Goal: Task Accomplishment & Management: Manage account settings

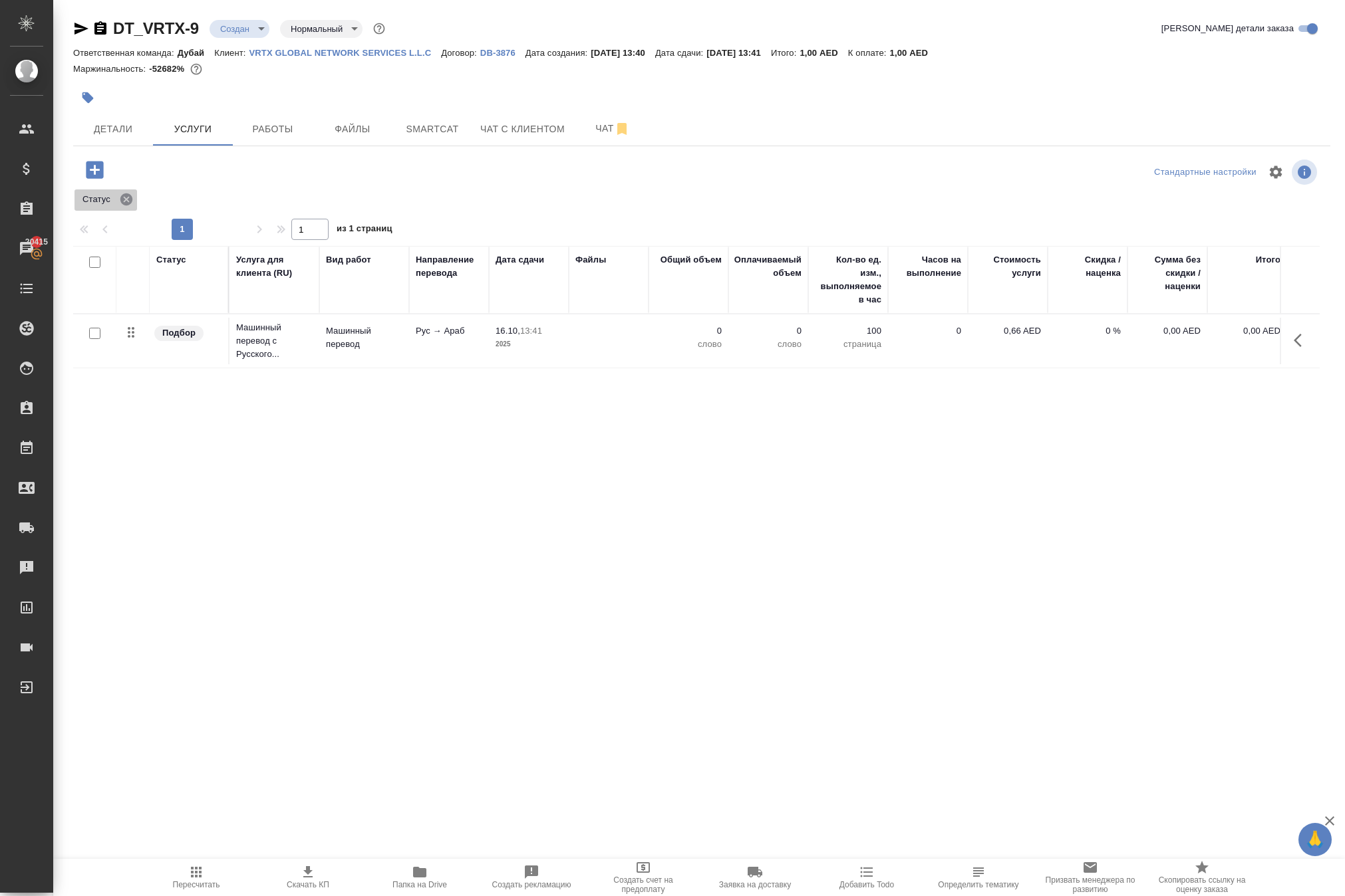
click at [134, 206] on icon at bounding box center [126, 199] width 14 height 14
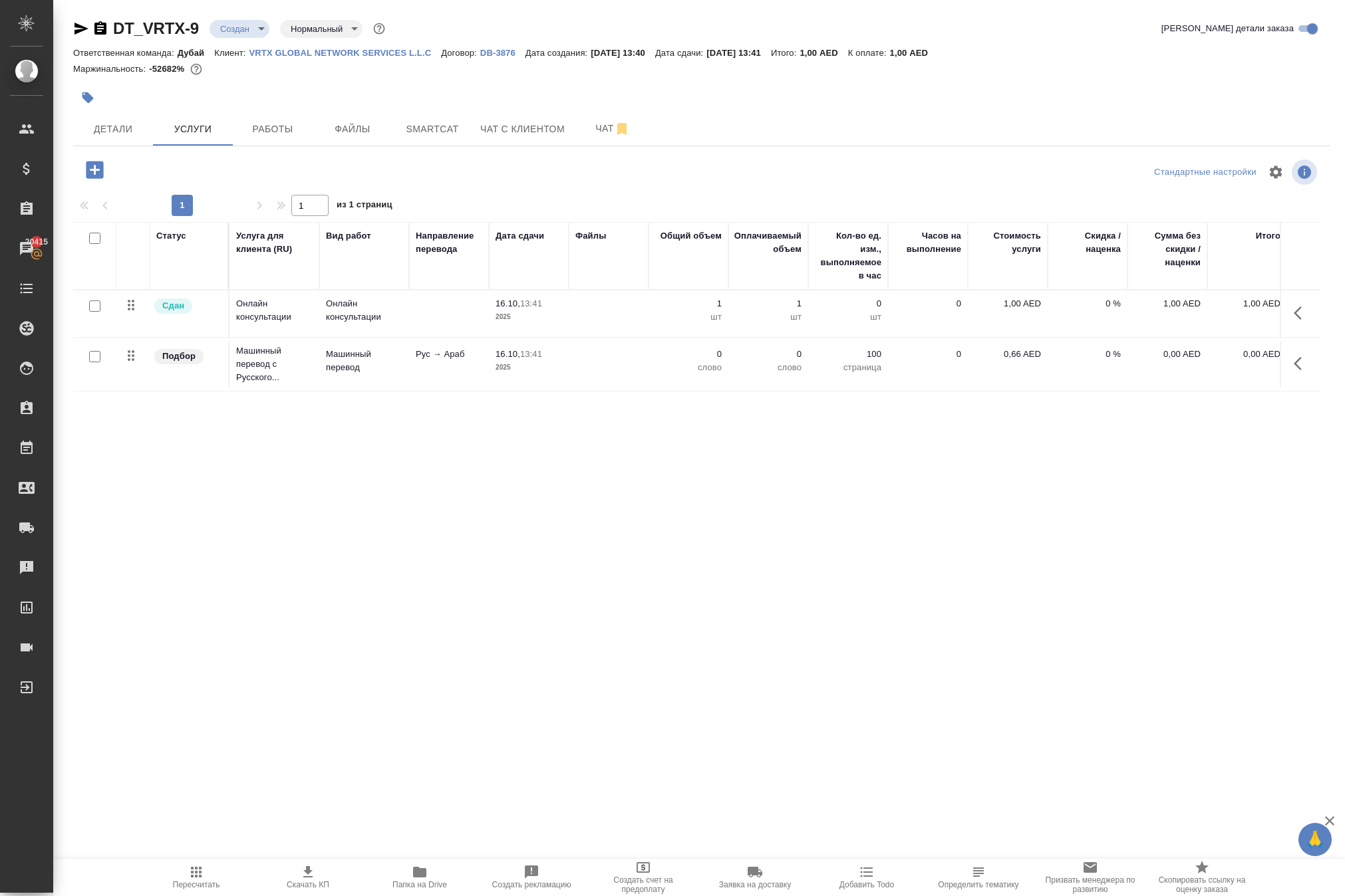
click at [1300, 321] on icon "button" at bounding box center [1301, 313] width 16 height 16
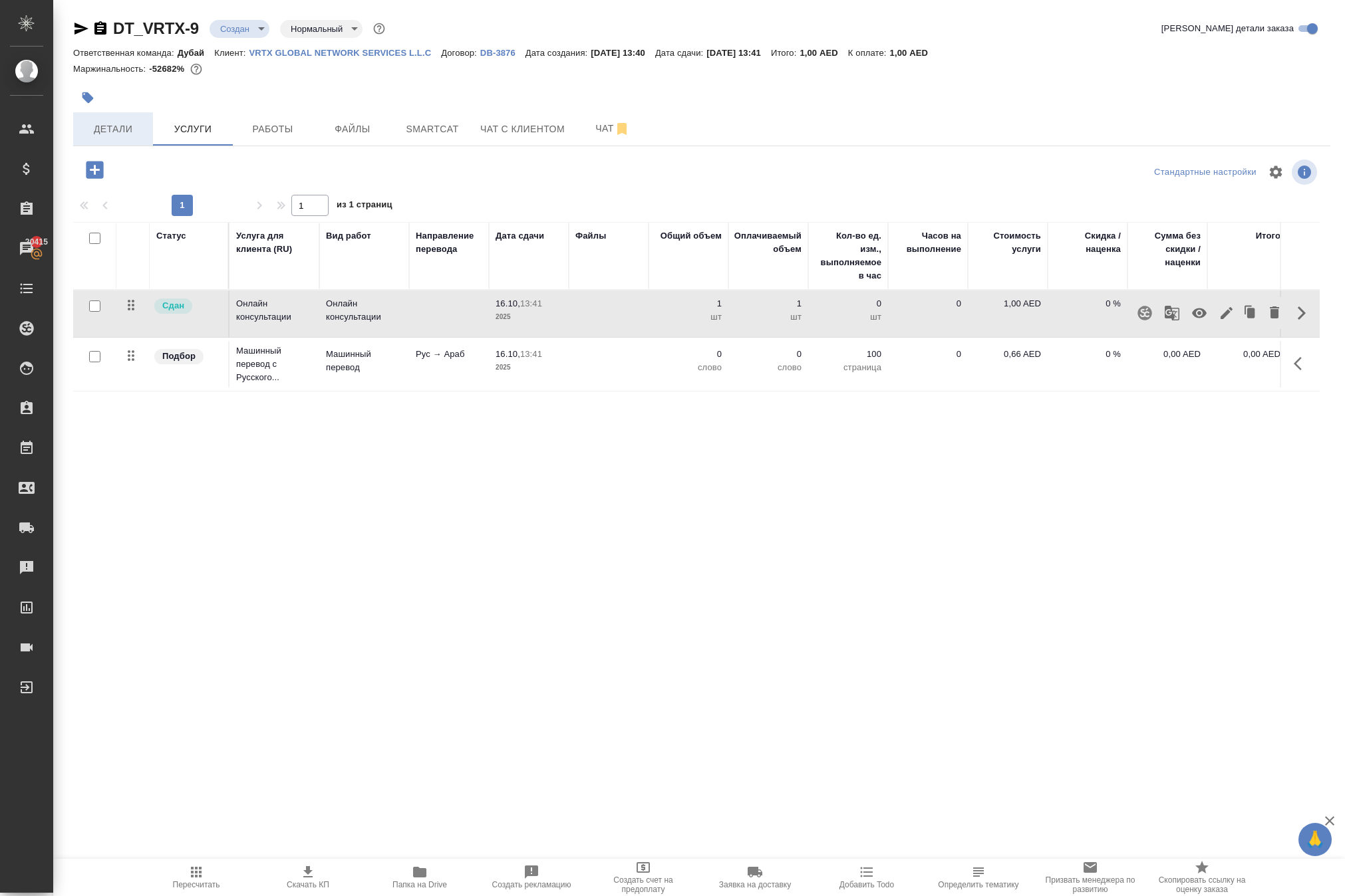
click at [108, 138] on span "Детали" at bounding box center [113, 129] width 64 height 17
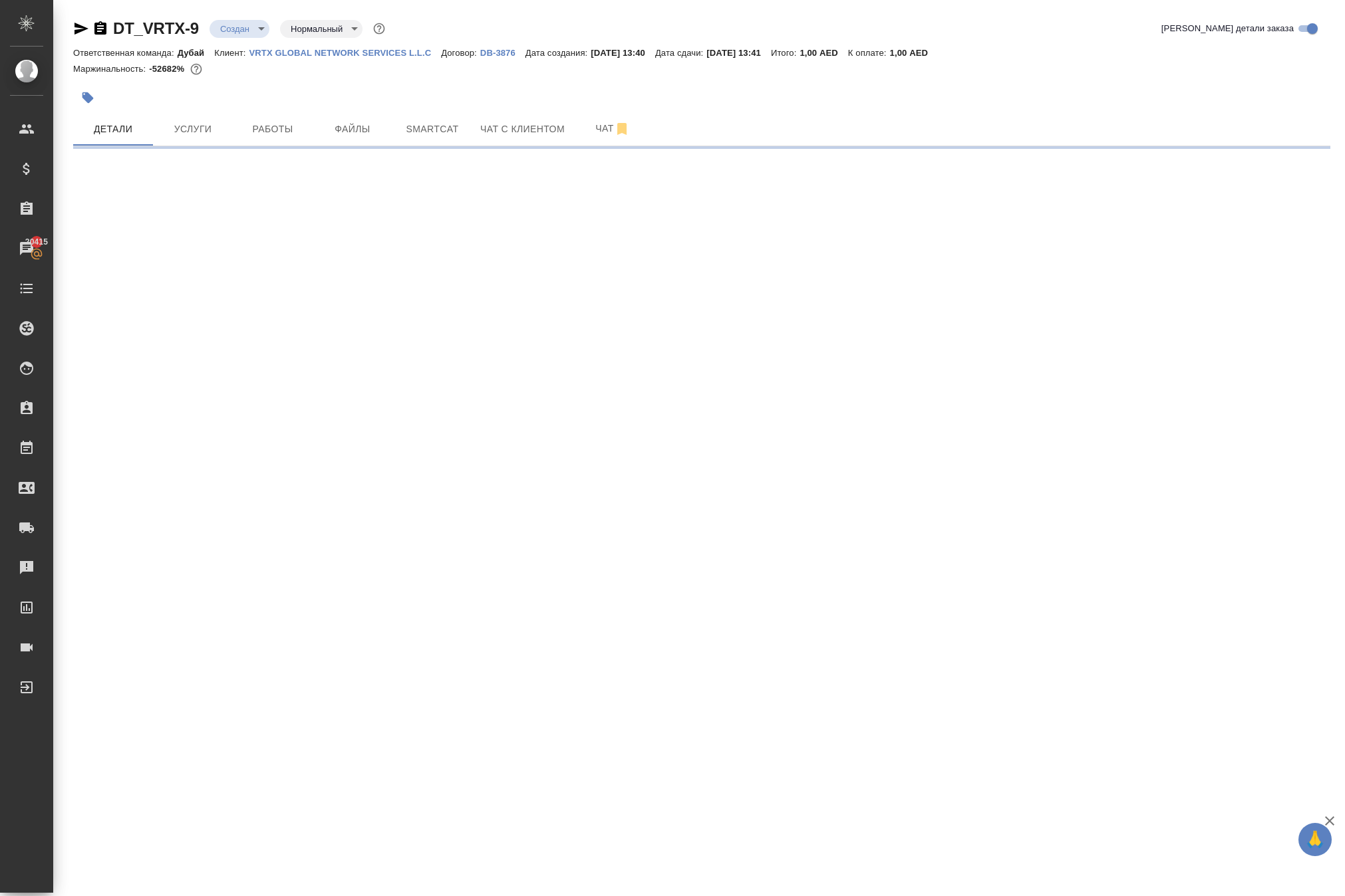
select select "RU"
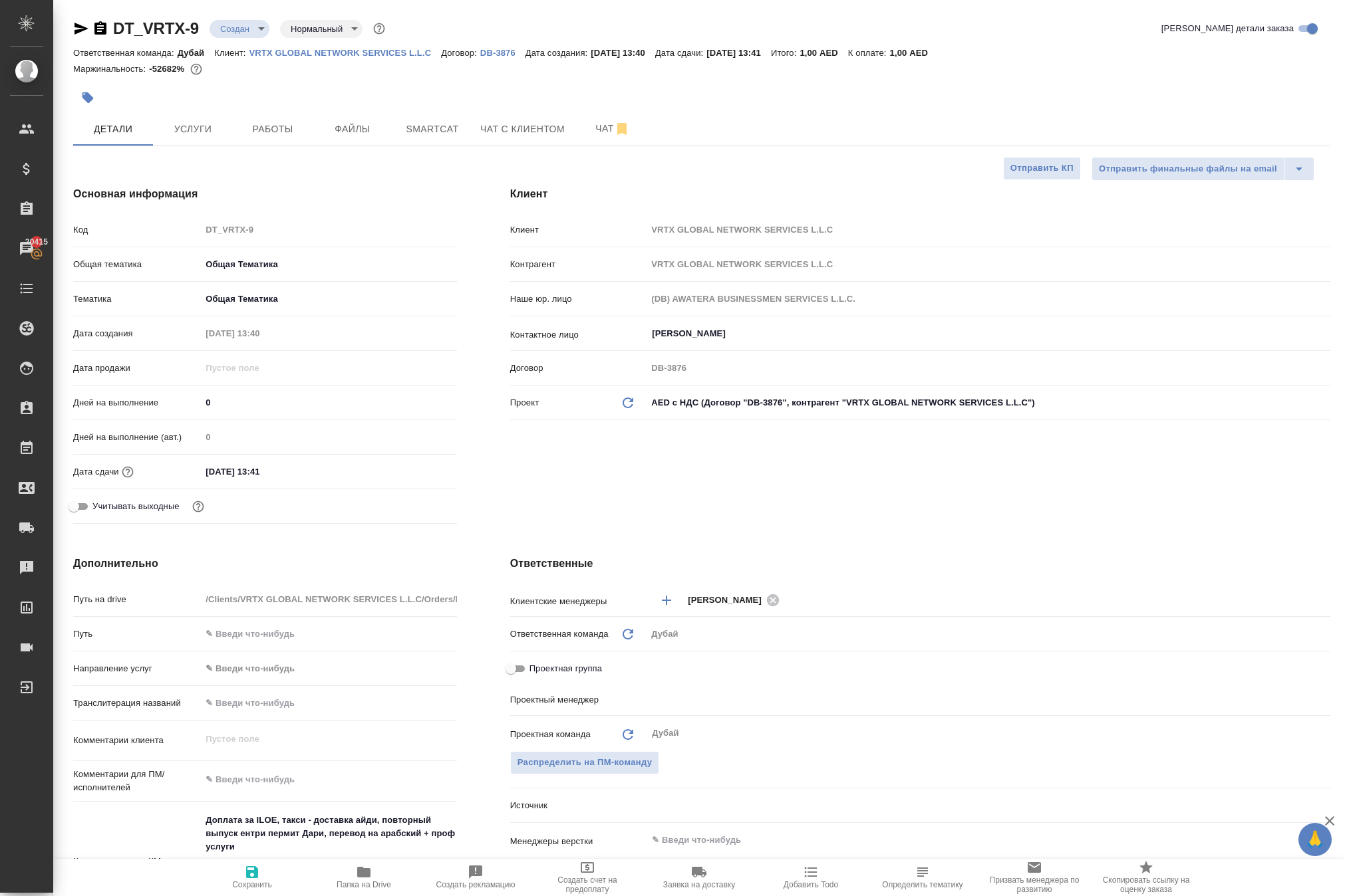
type textarea "x"
type input "[PERSON_NAME]"
type textarea "x"
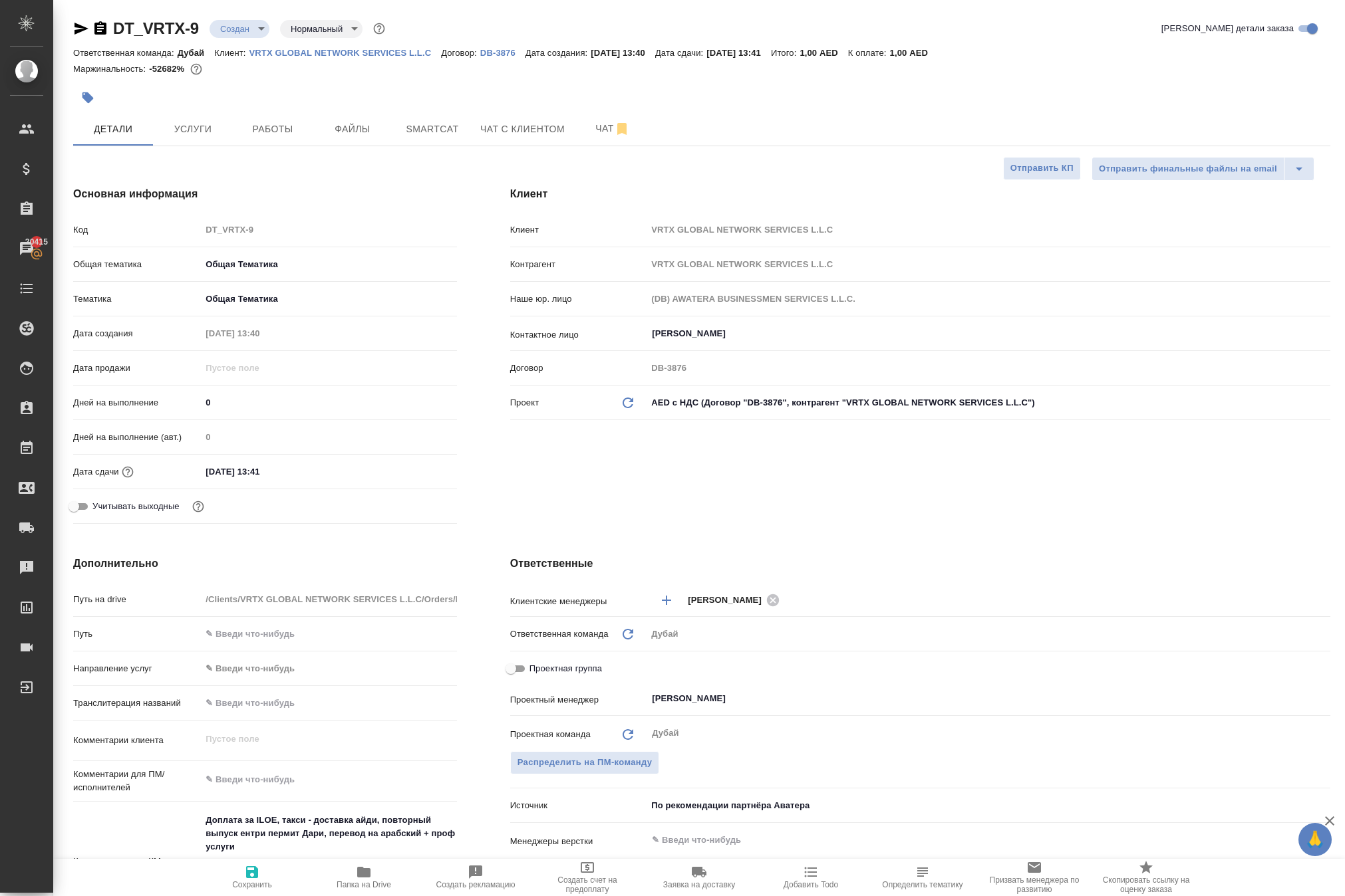
type textarea "x"
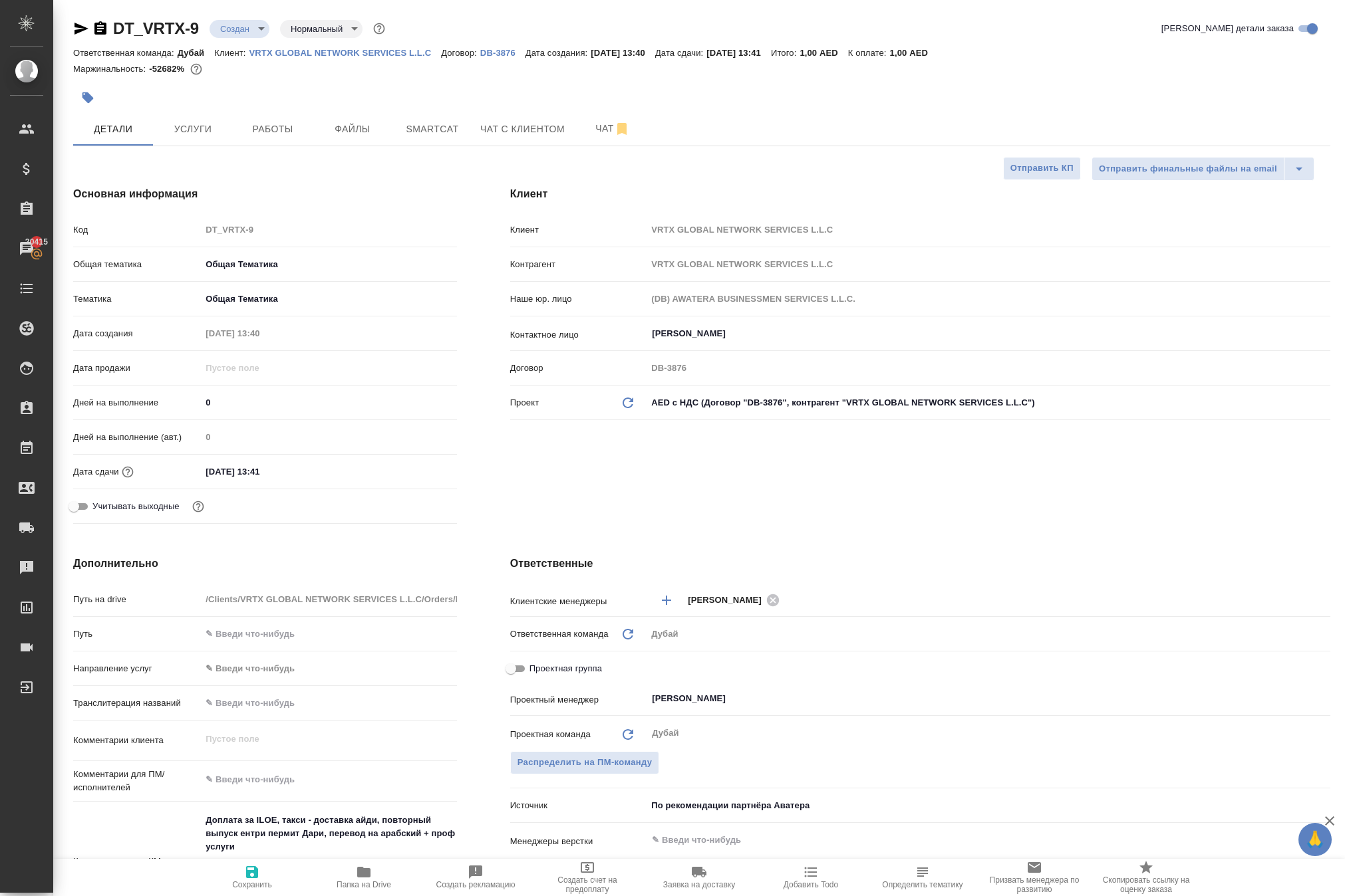
type textarea "x"
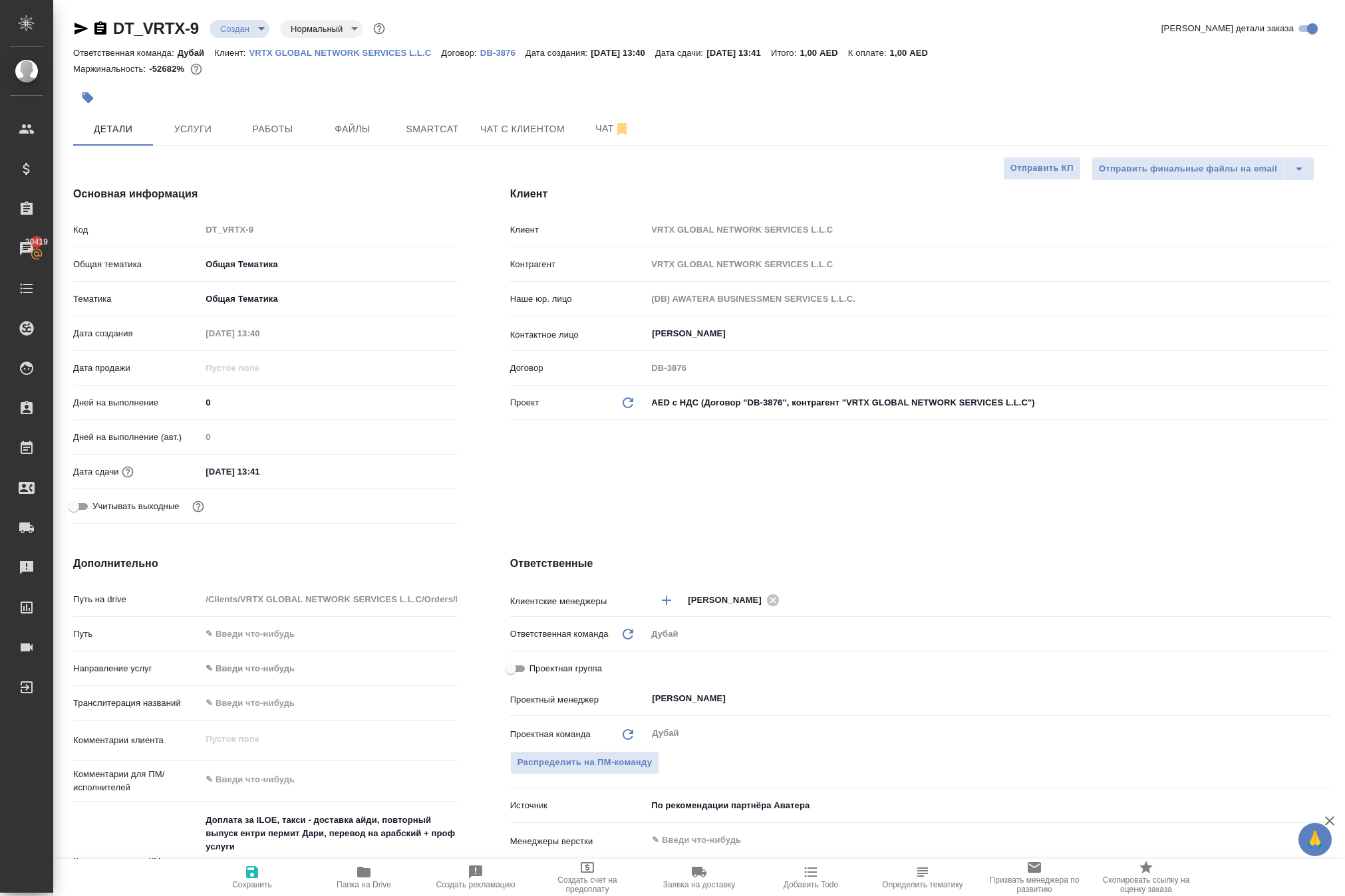
type textarea "x"
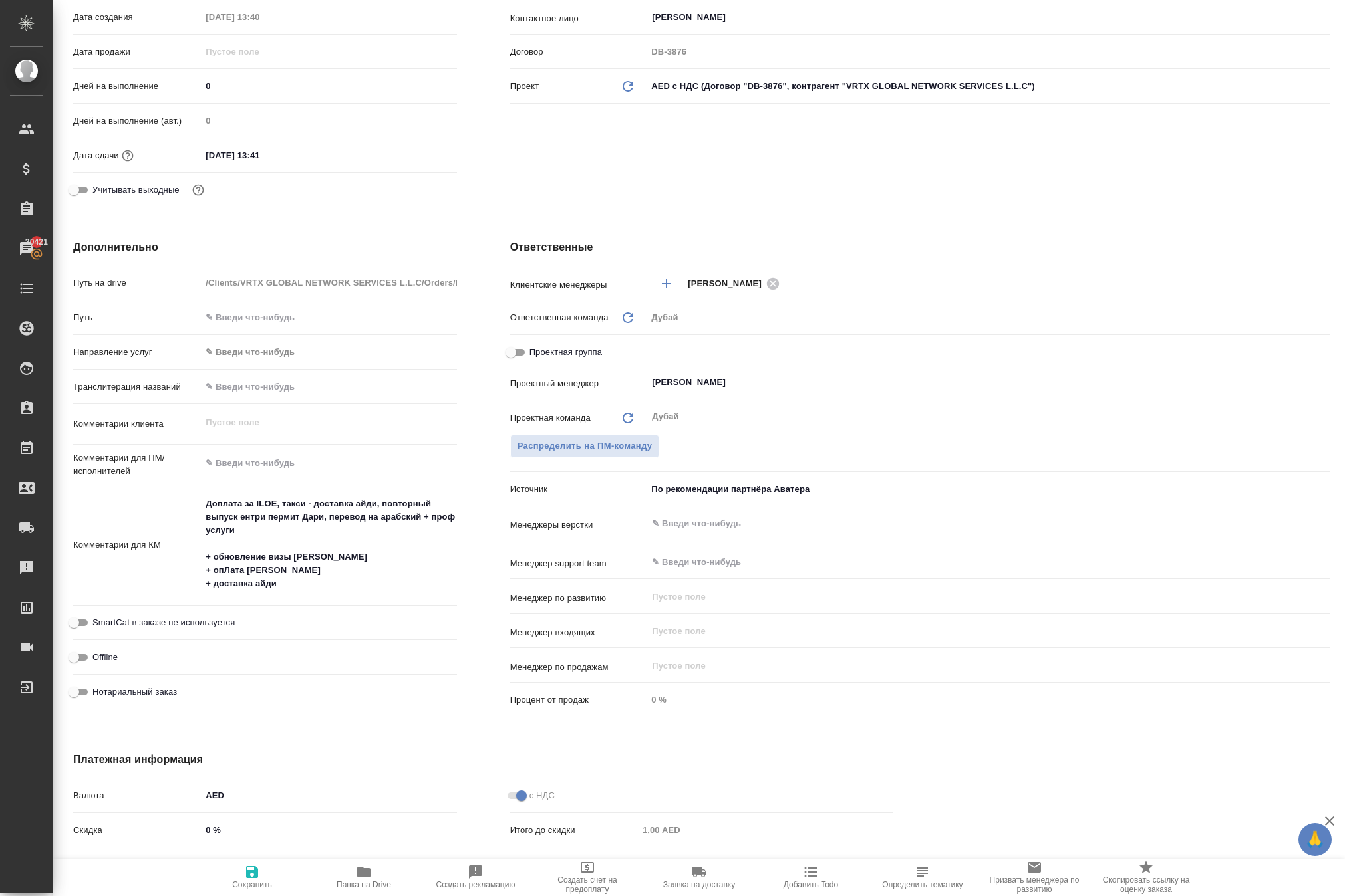
scroll to position [318, 0]
type textarea "x"
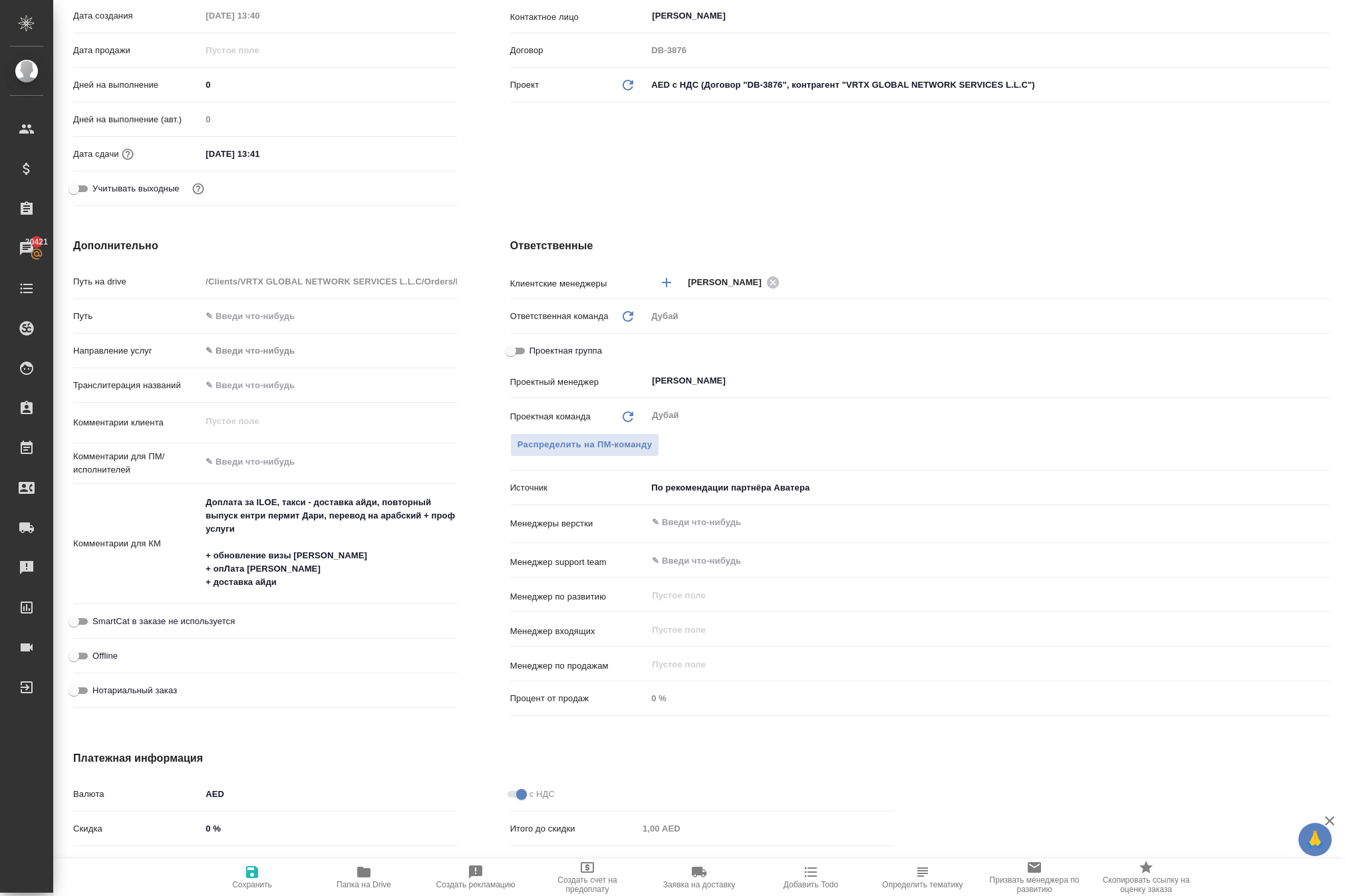
type textarea "x"
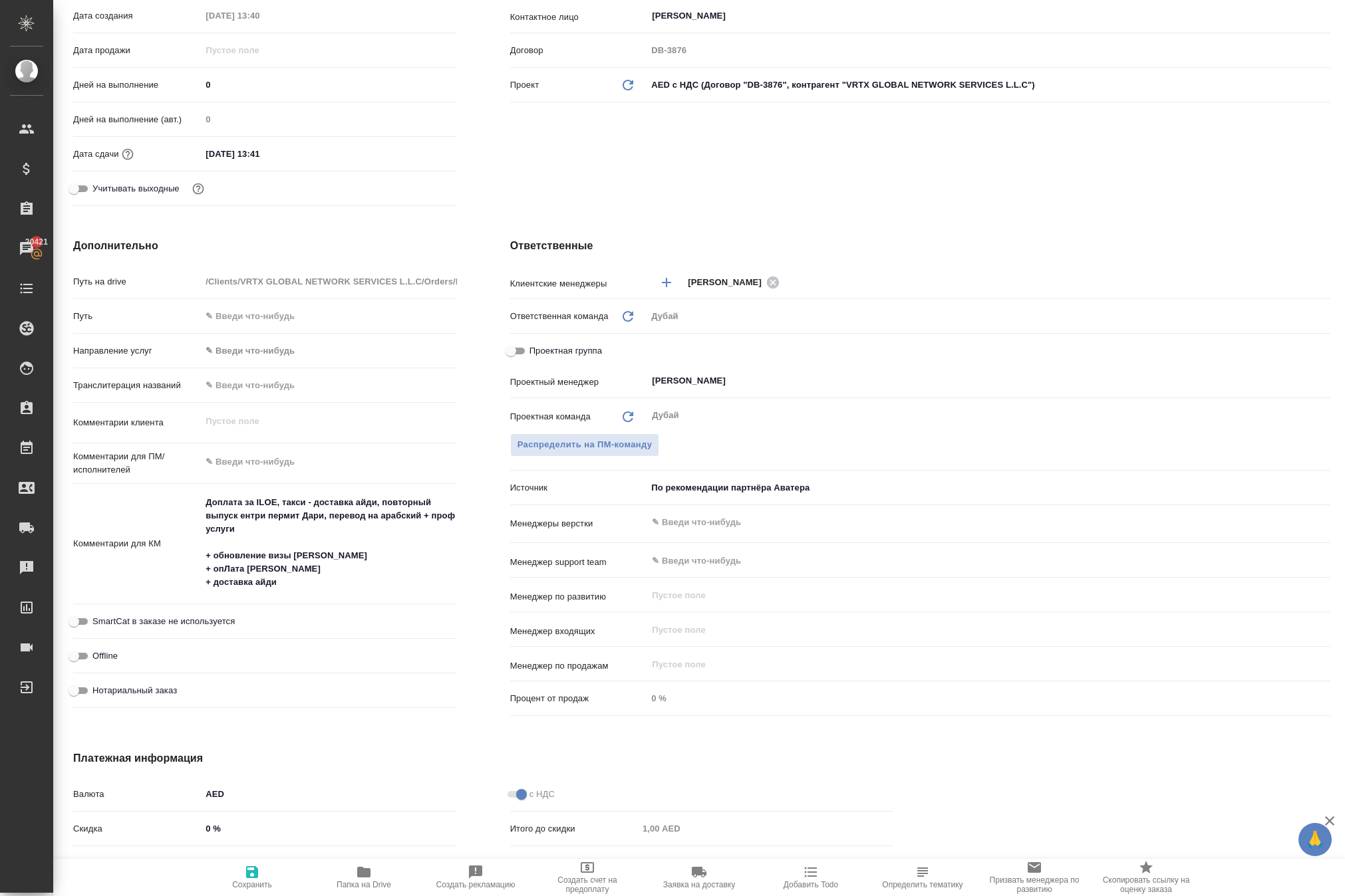
type textarea "x"
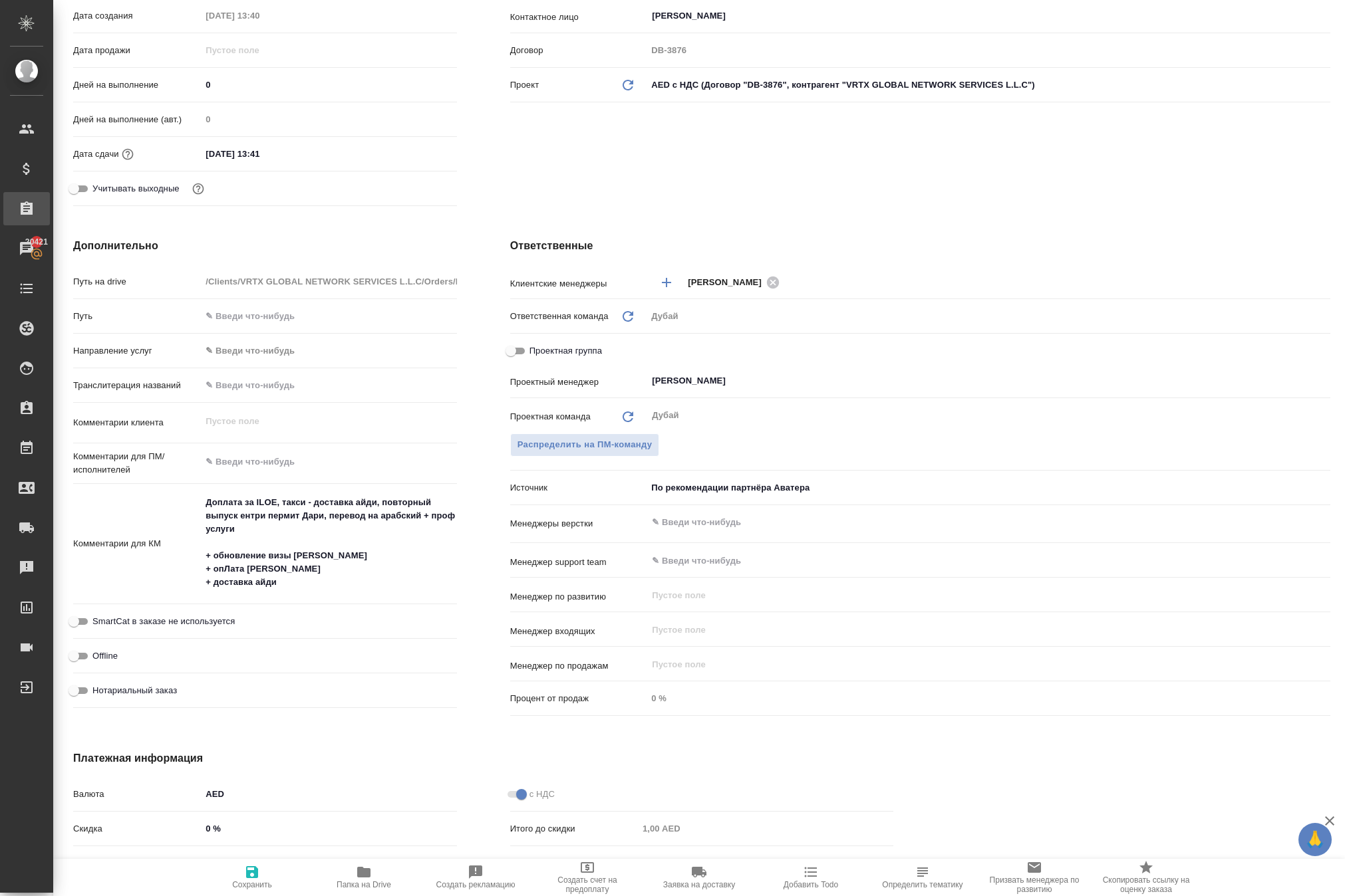
type textarea "x"
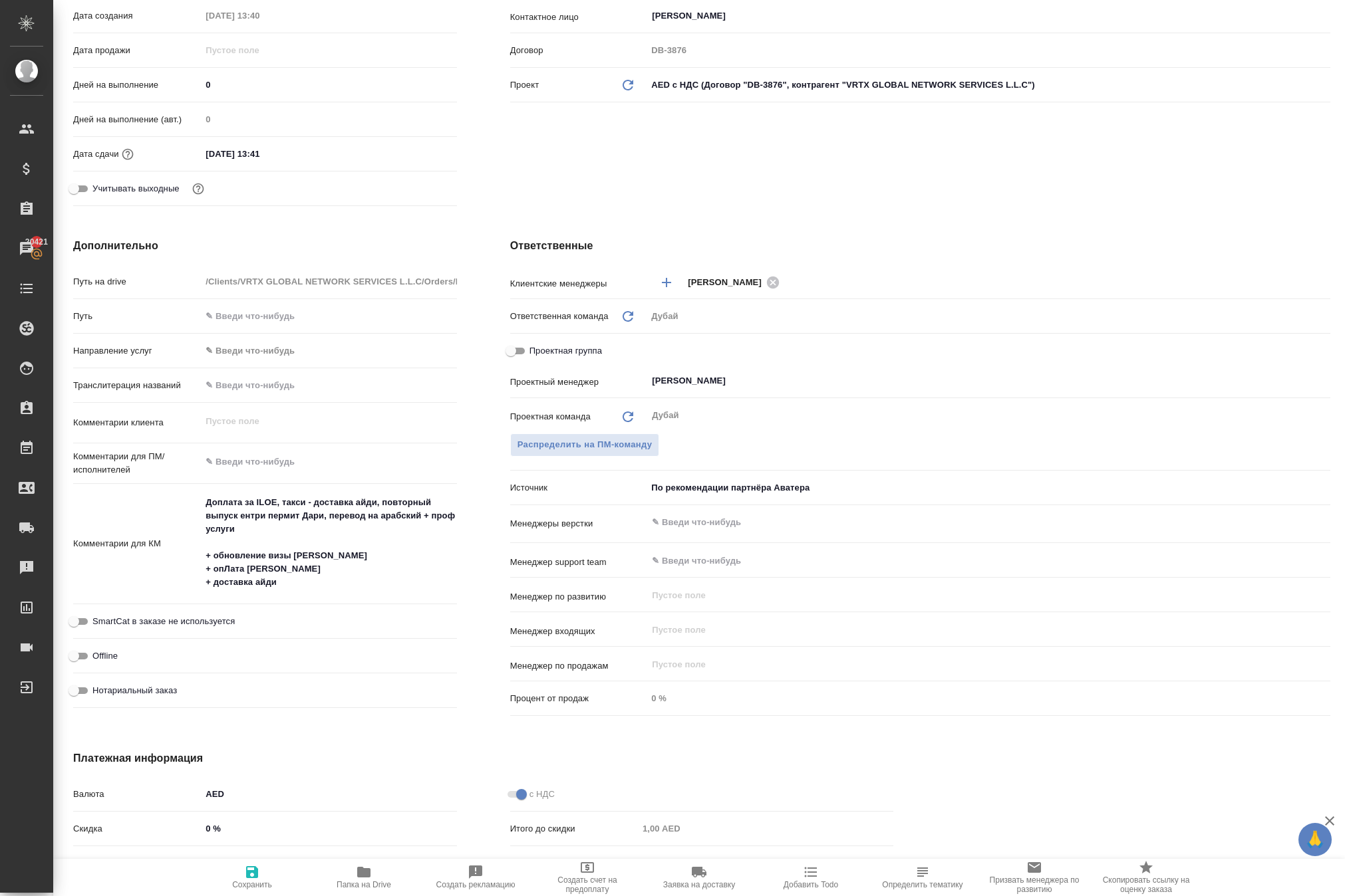
type textarea "x"
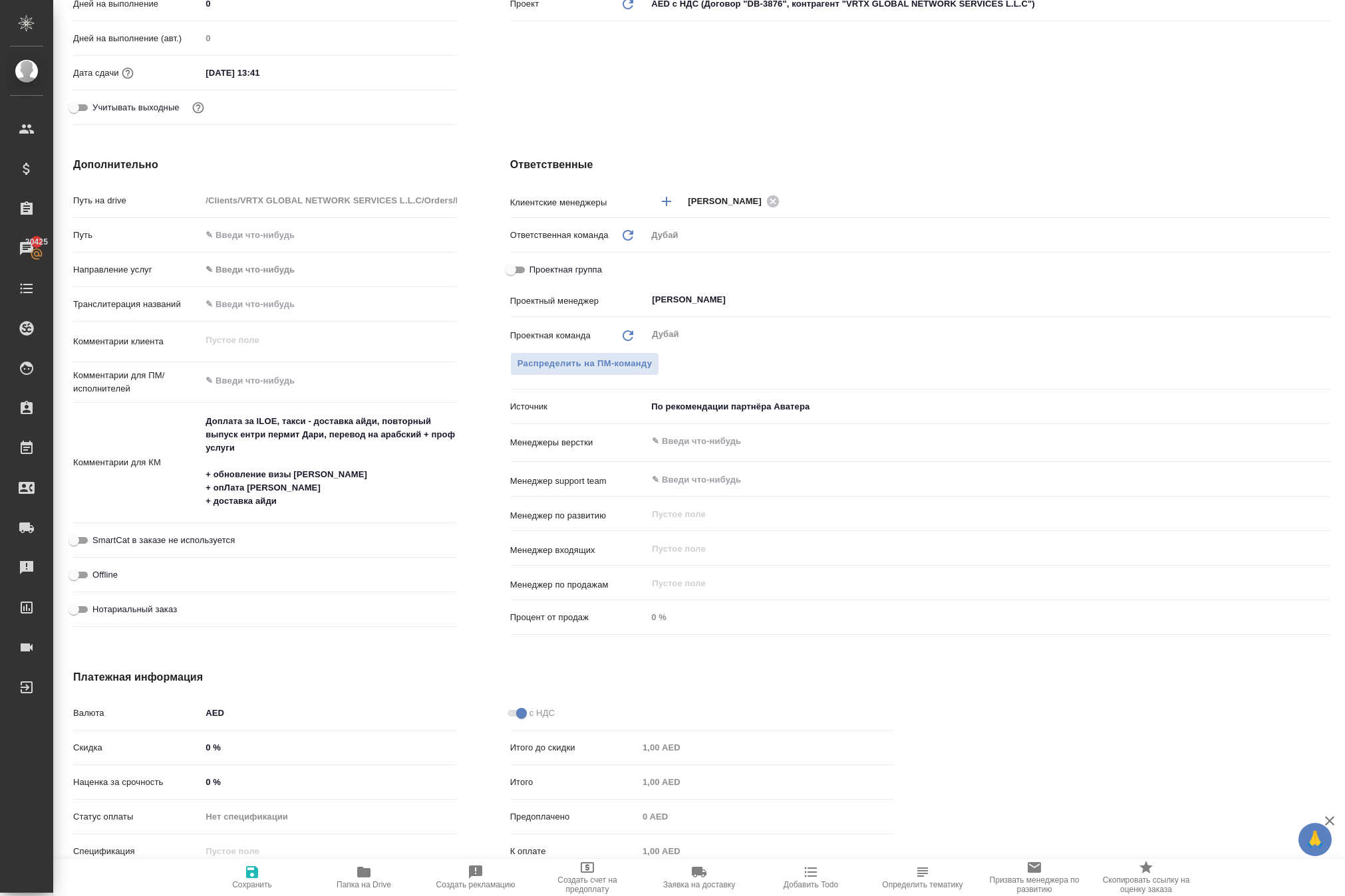
scroll to position [404, 0]
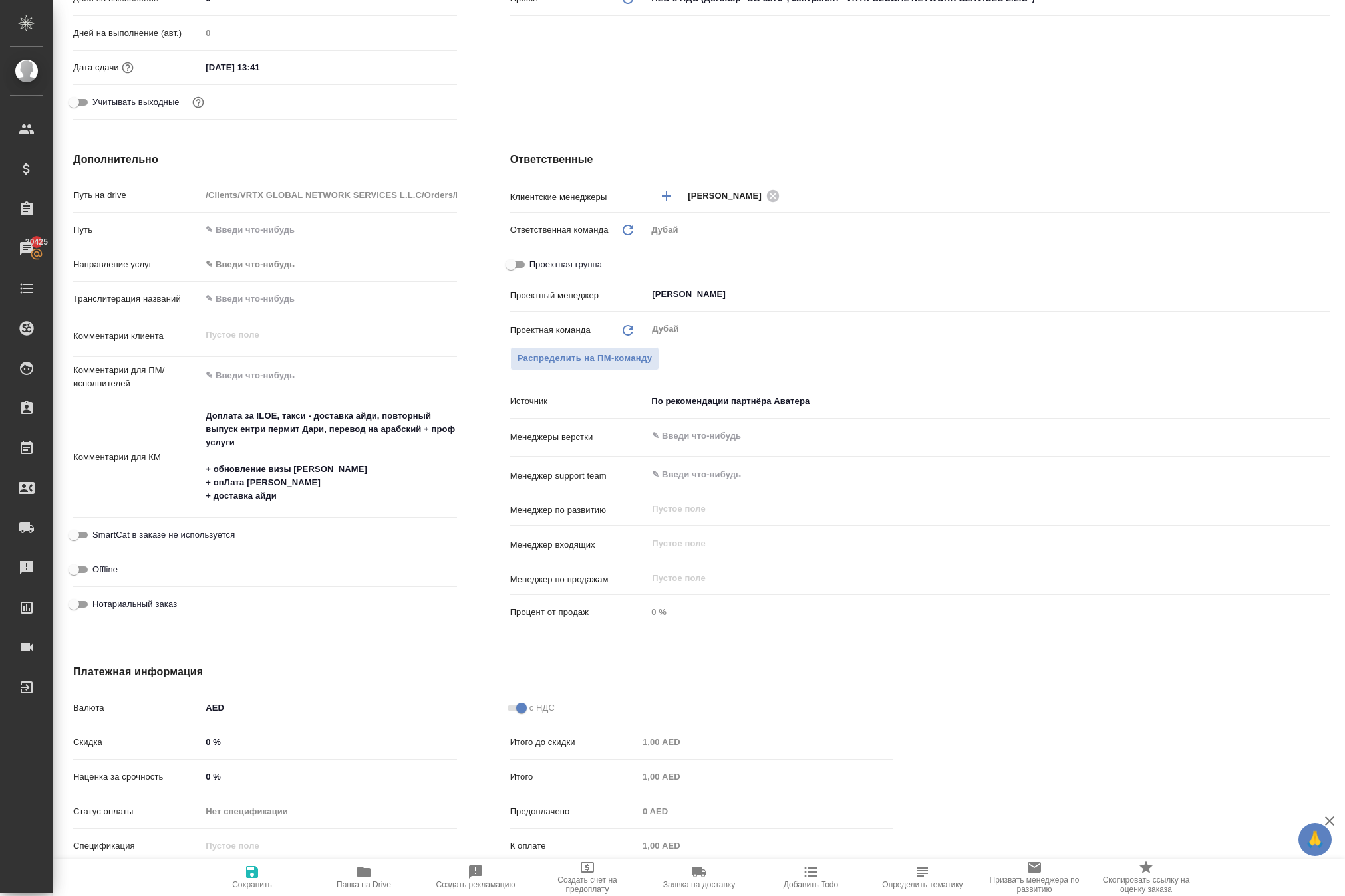
type textarea "x"
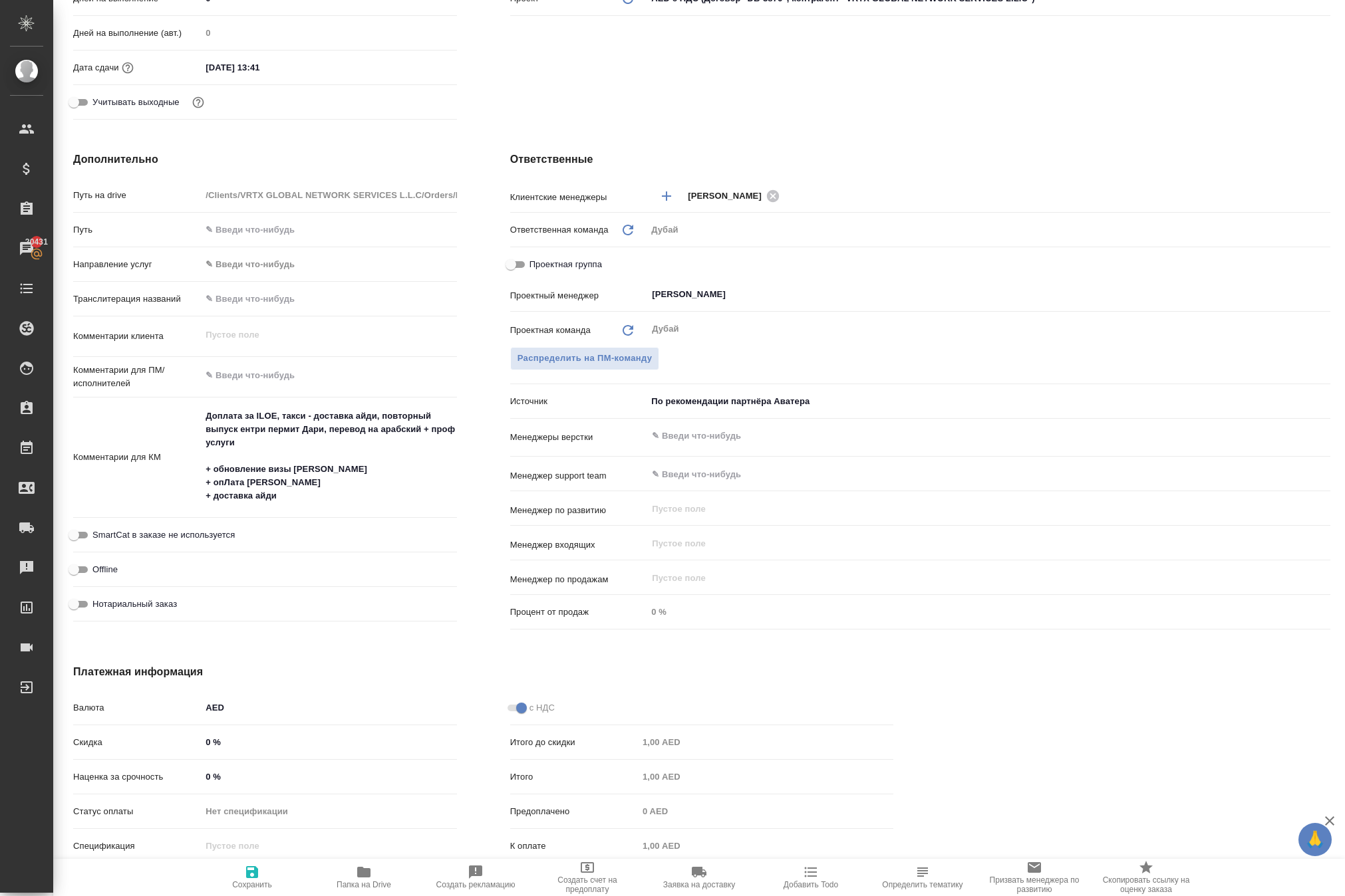
type textarea "x"
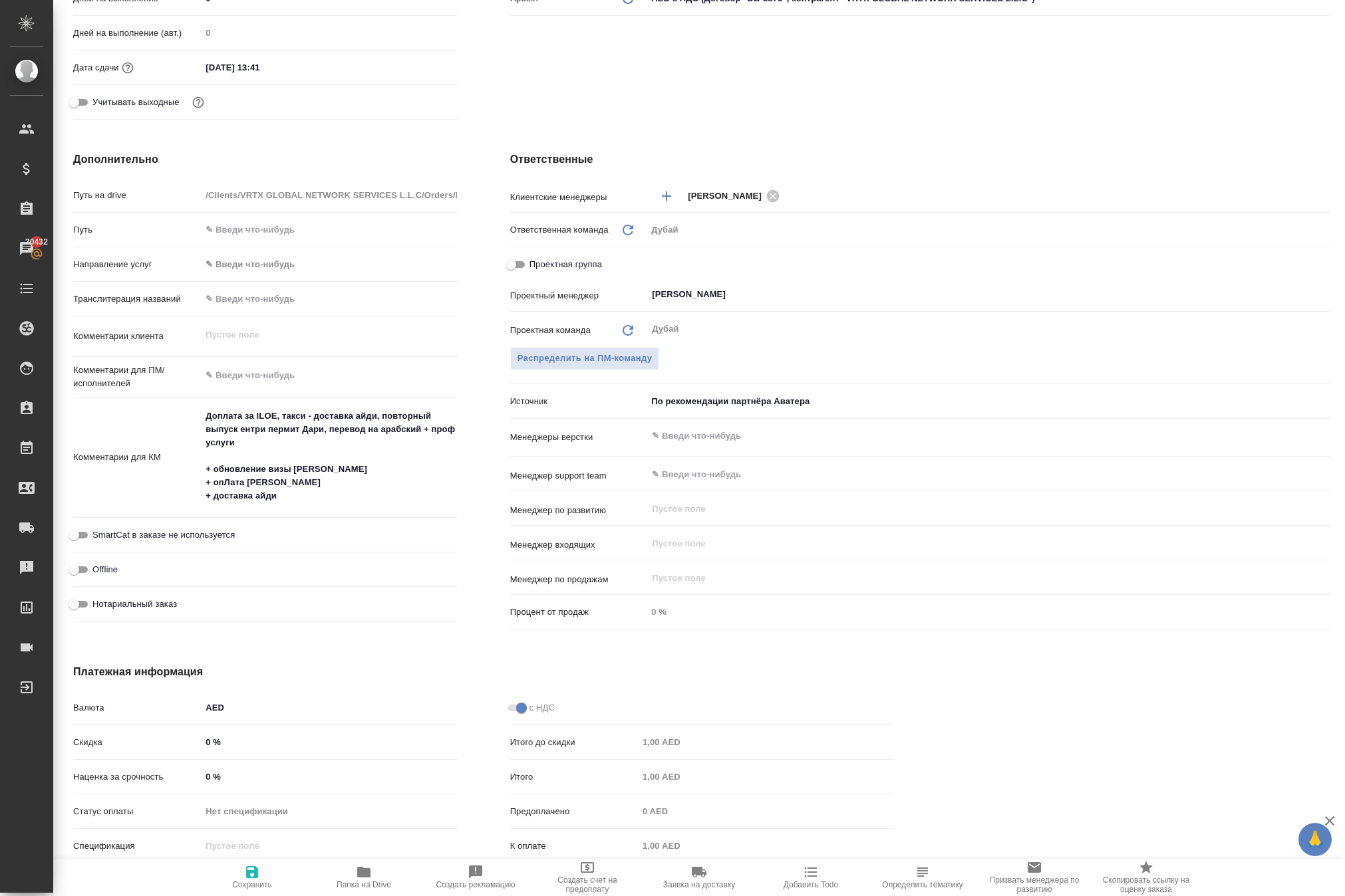
type textarea "x"
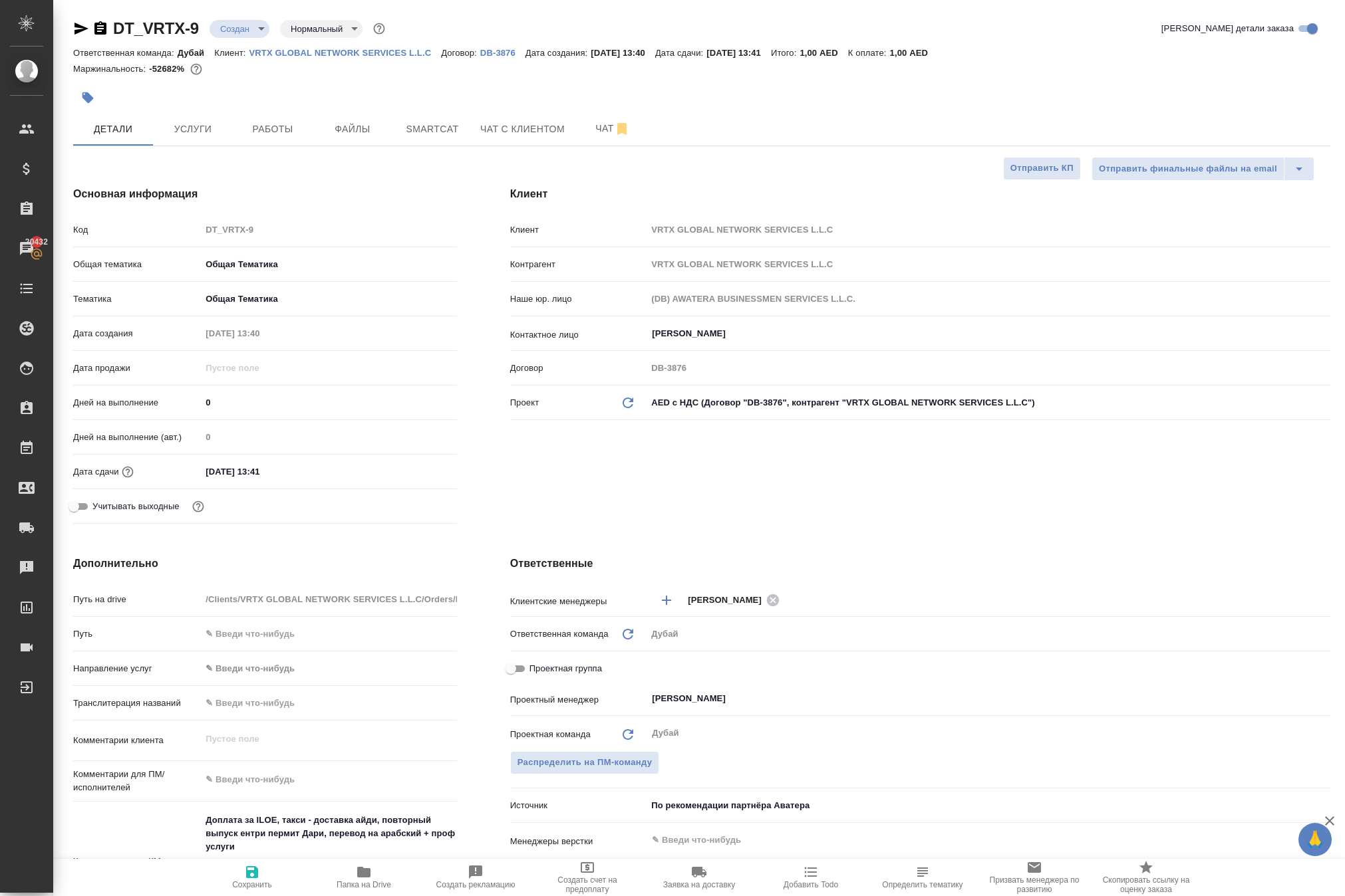
scroll to position [0, 0]
click at [205, 138] on span "Услуги" at bounding box center [193, 129] width 64 height 17
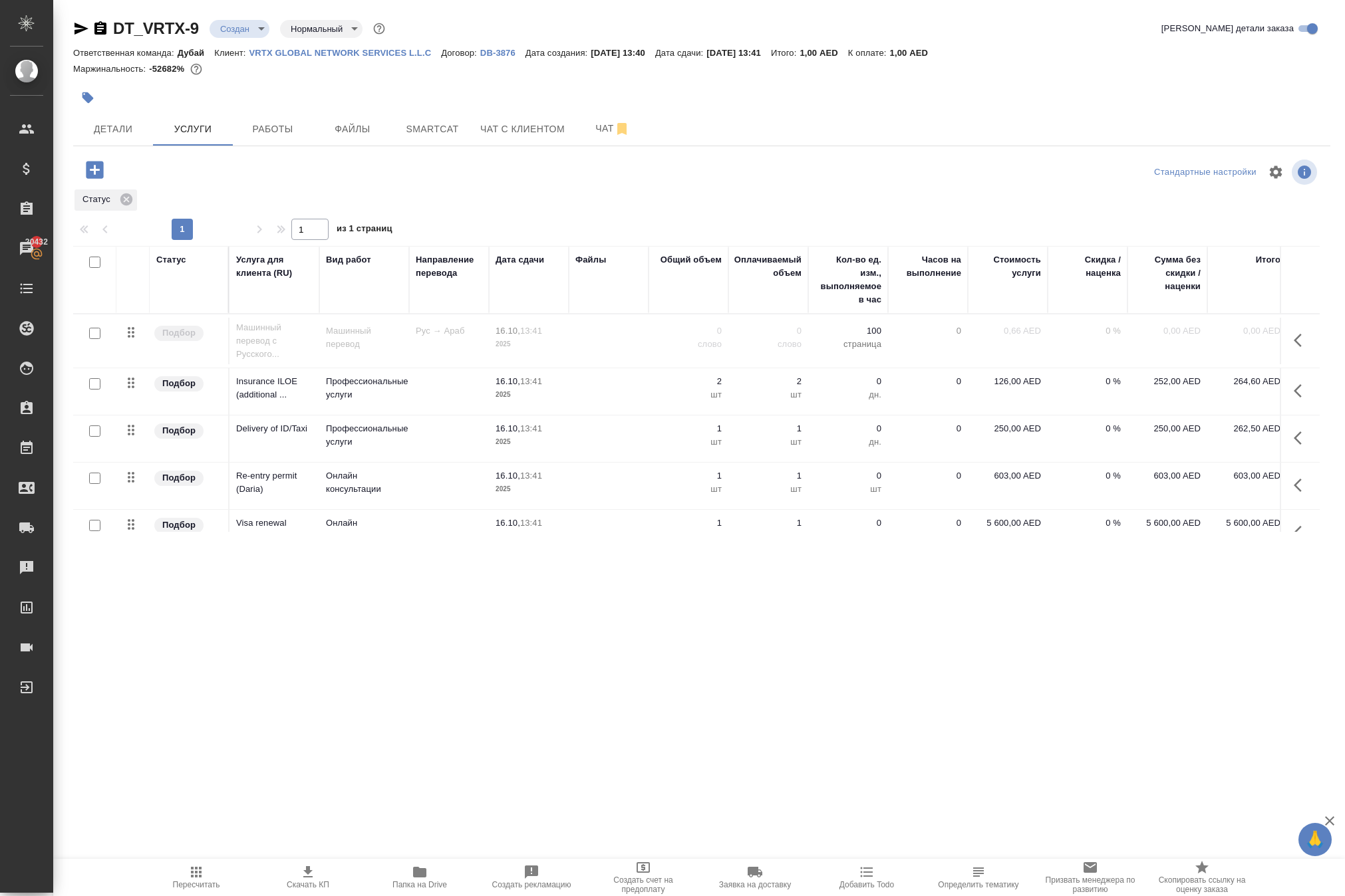
click at [194, 867] on icon "button" at bounding box center [196, 872] width 16 height 16
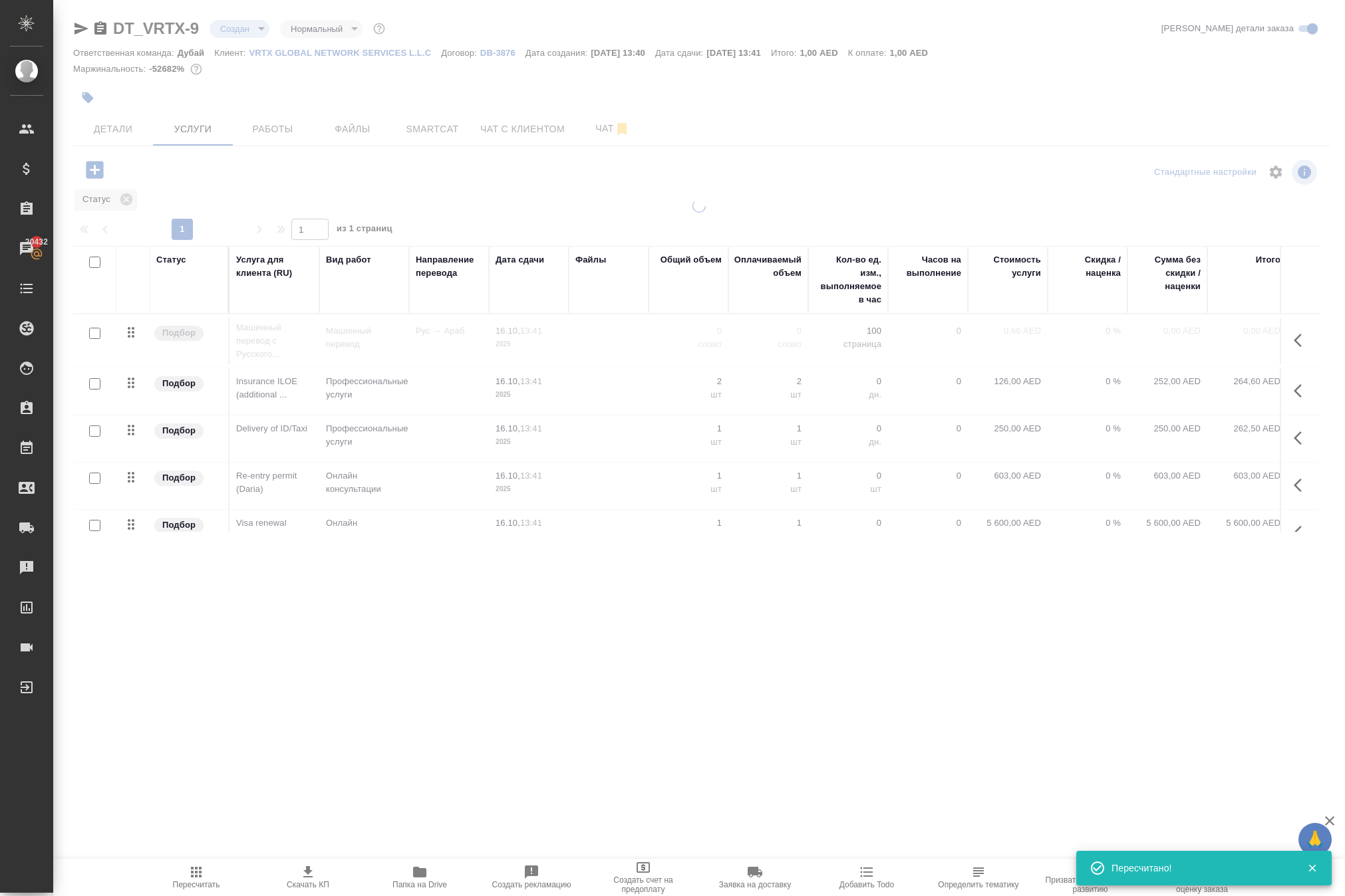
type input "confirmed"
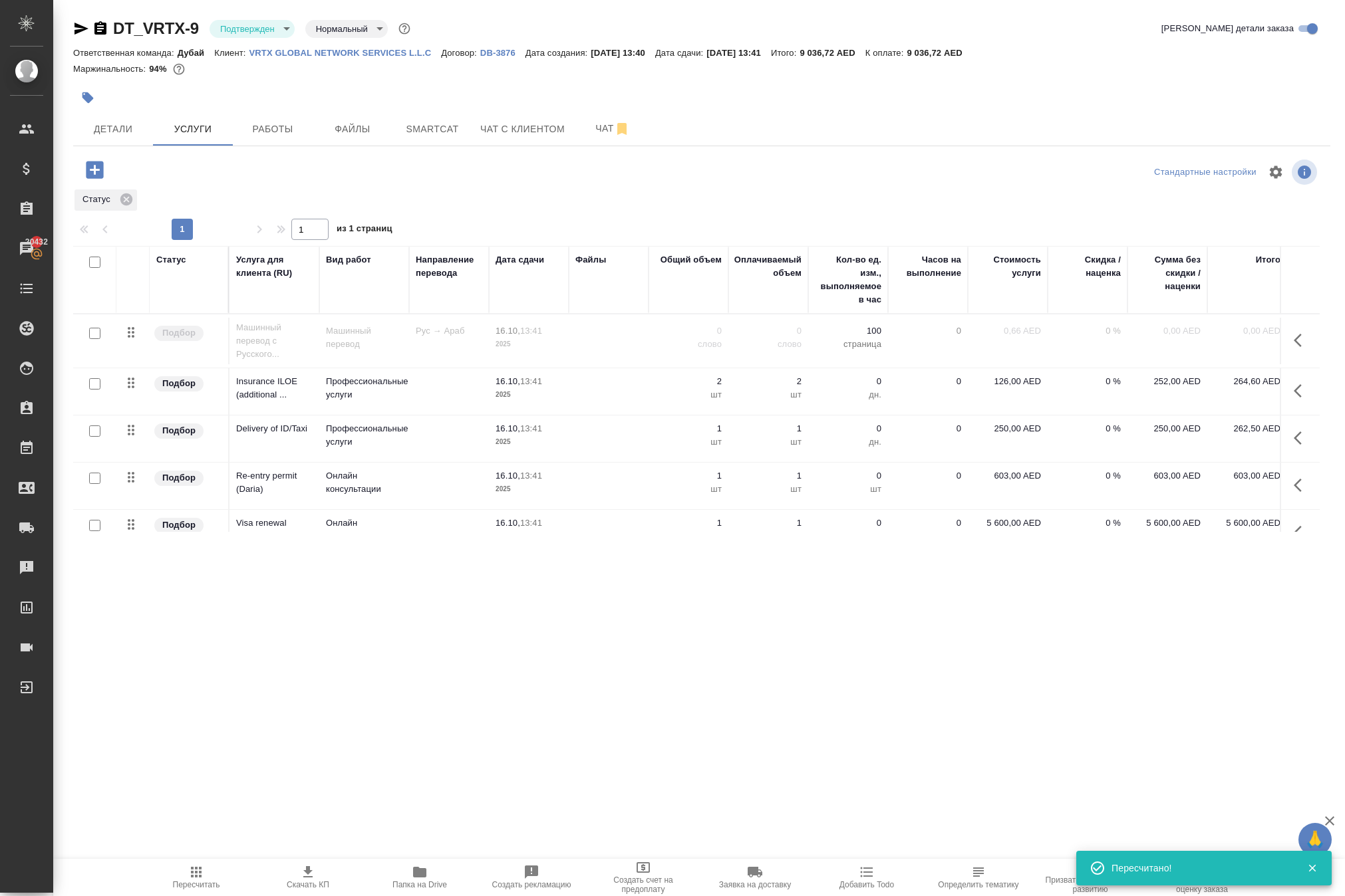
click at [194, 867] on icon "button" at bounding box center [196, 872] width 16 height 16
click at [133, 206] on icon at bounding box center [126, 198] width 12 height 12
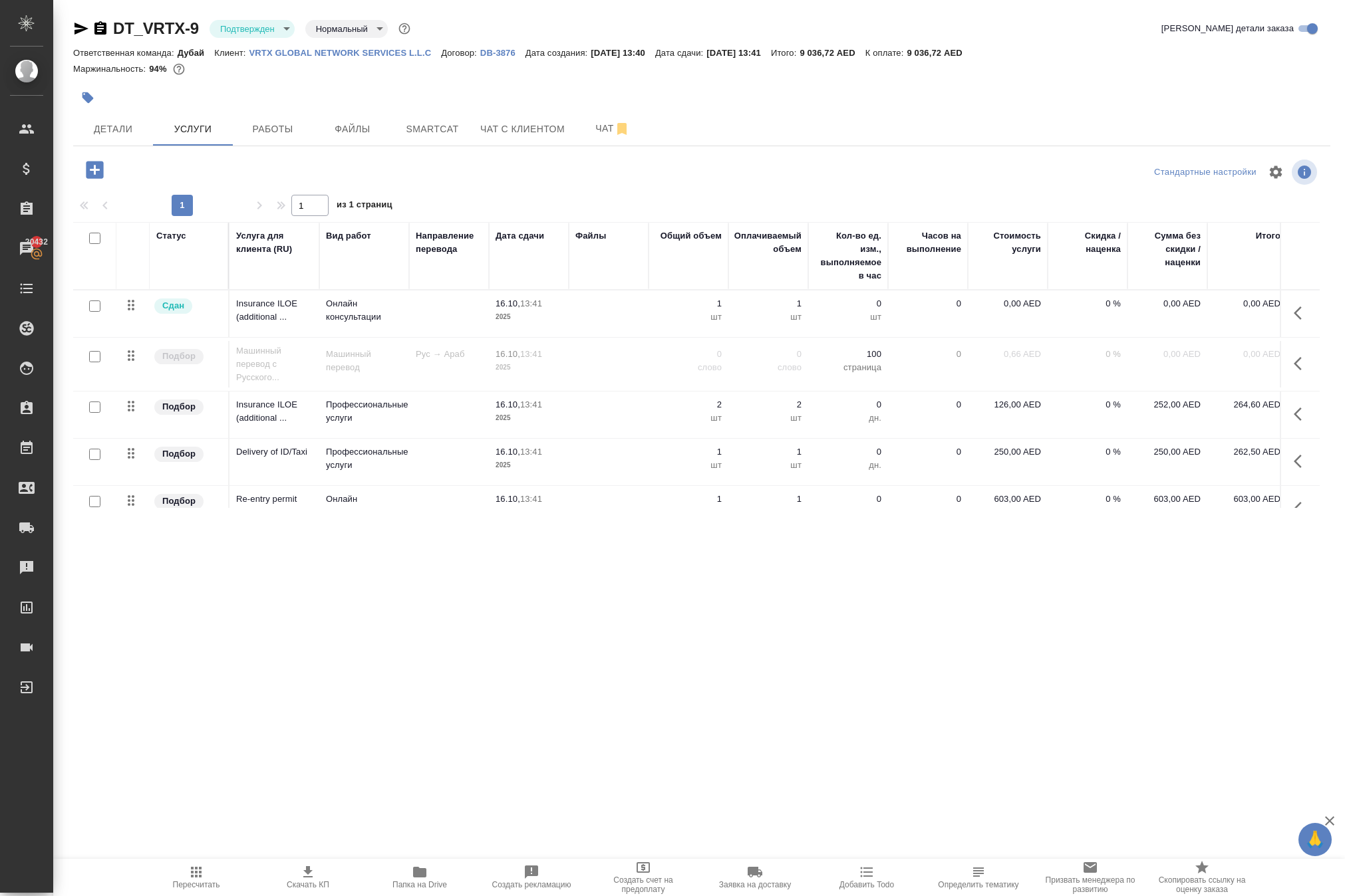
click at [1297, 321] on icon "button" at bounding box center [1301, 313] width 16 height 16
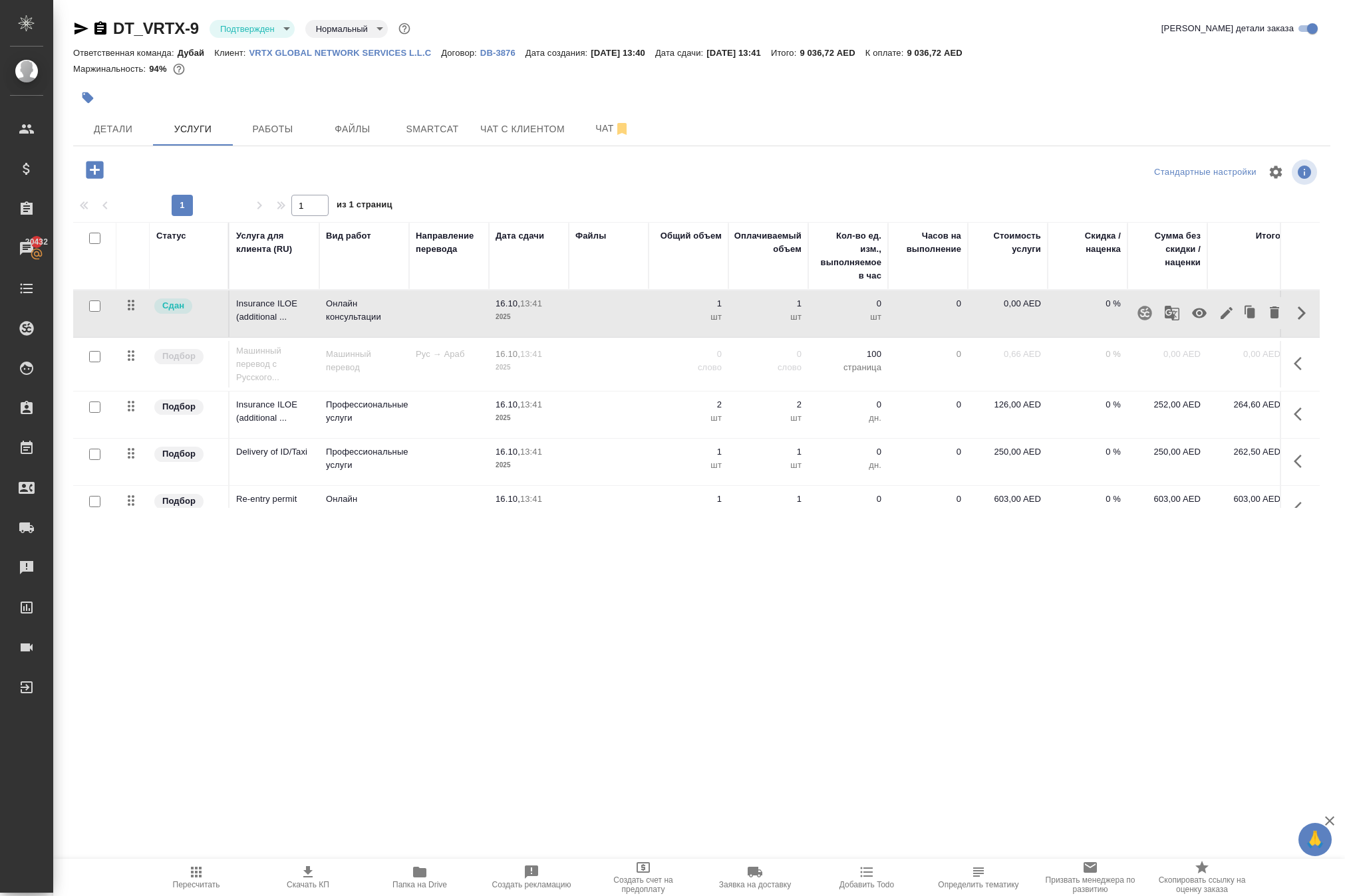
click at [1192, 319] on icon "button" at bounding box center [1199, 313] width 14 height 10
click at [194, 868] on icon "button" at bounding box center [196, 872] width 11 height 11
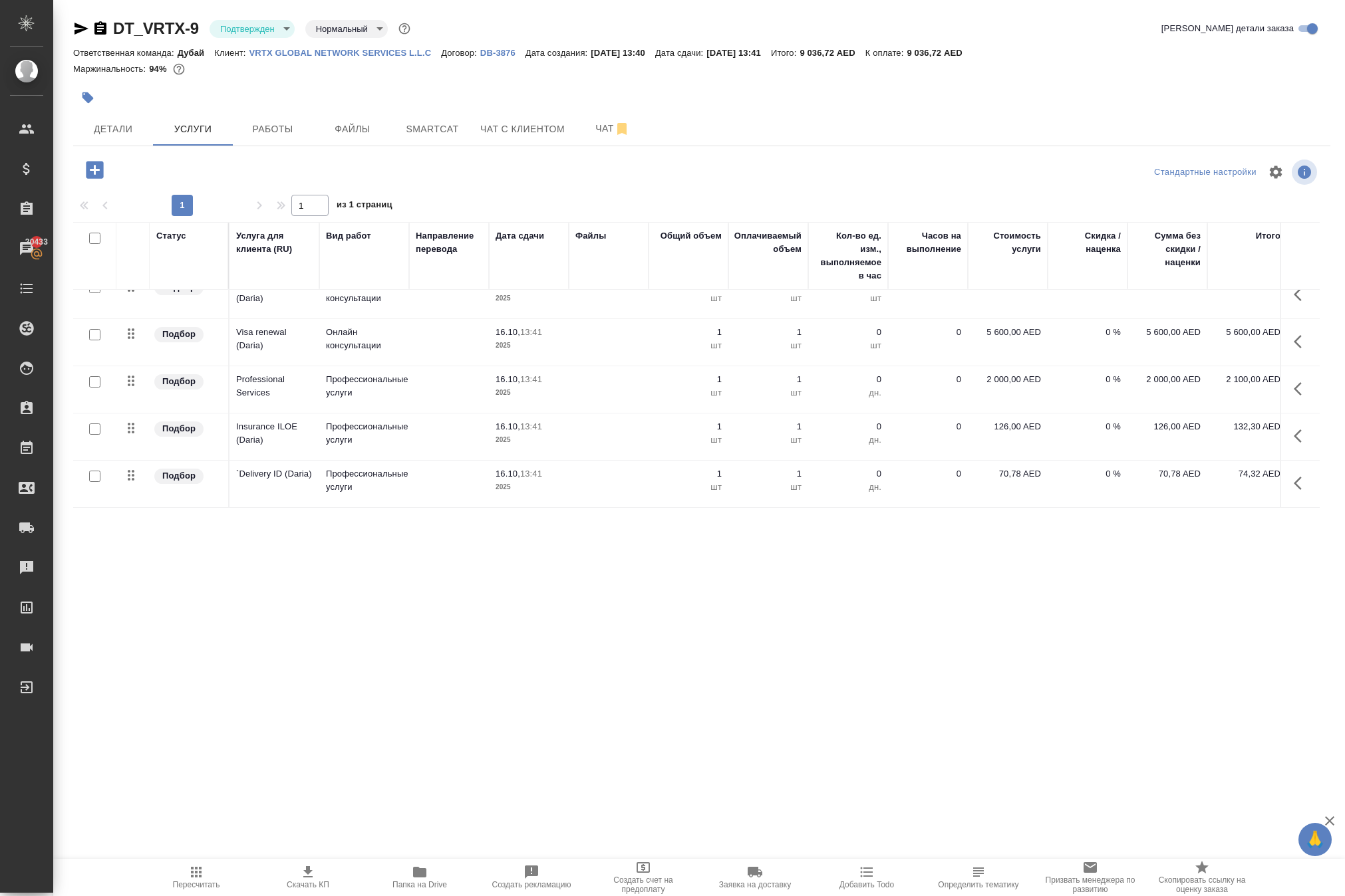
scroll to position [347, 0]
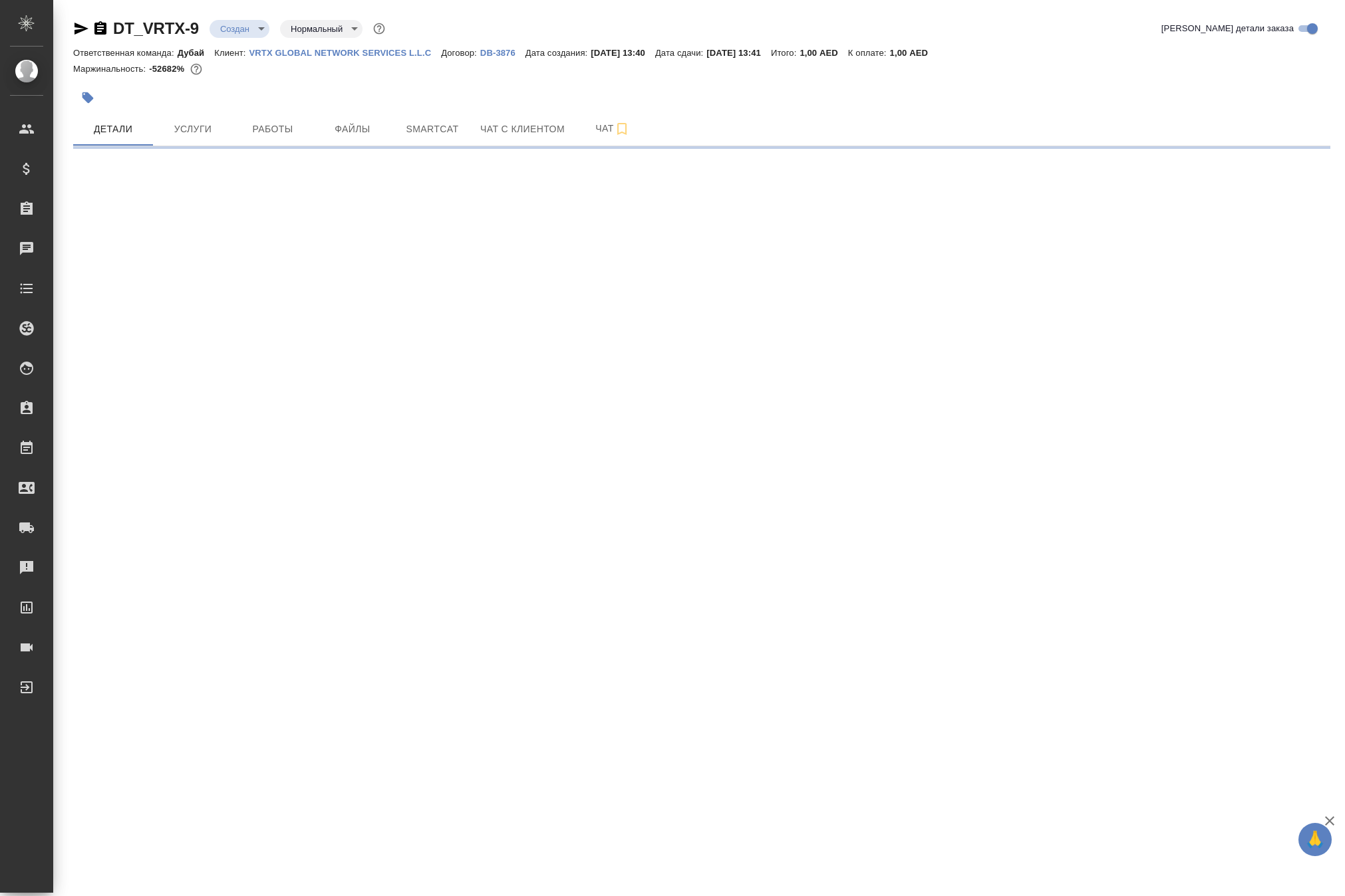
select select "RU"
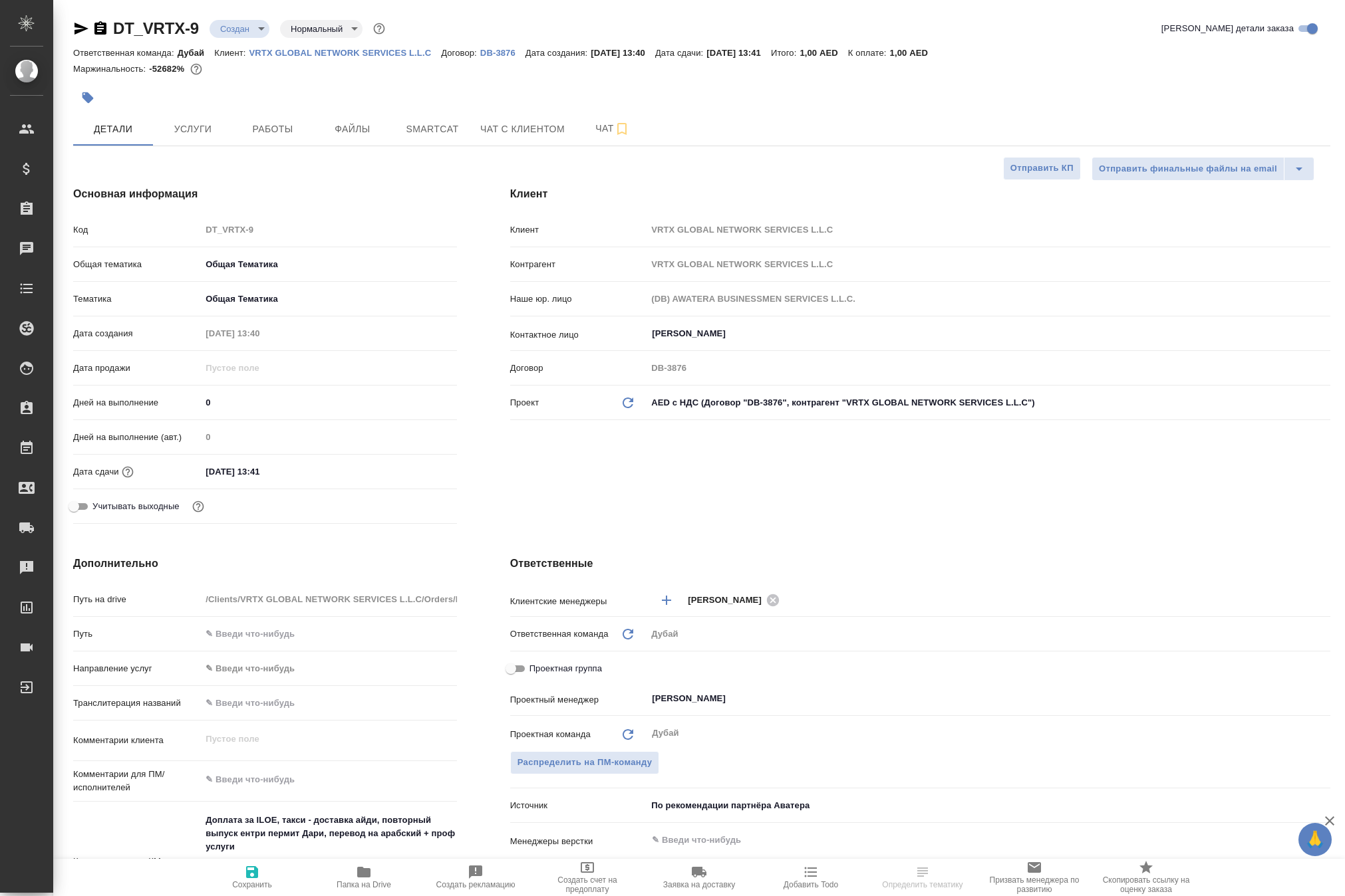
type textarea "x"
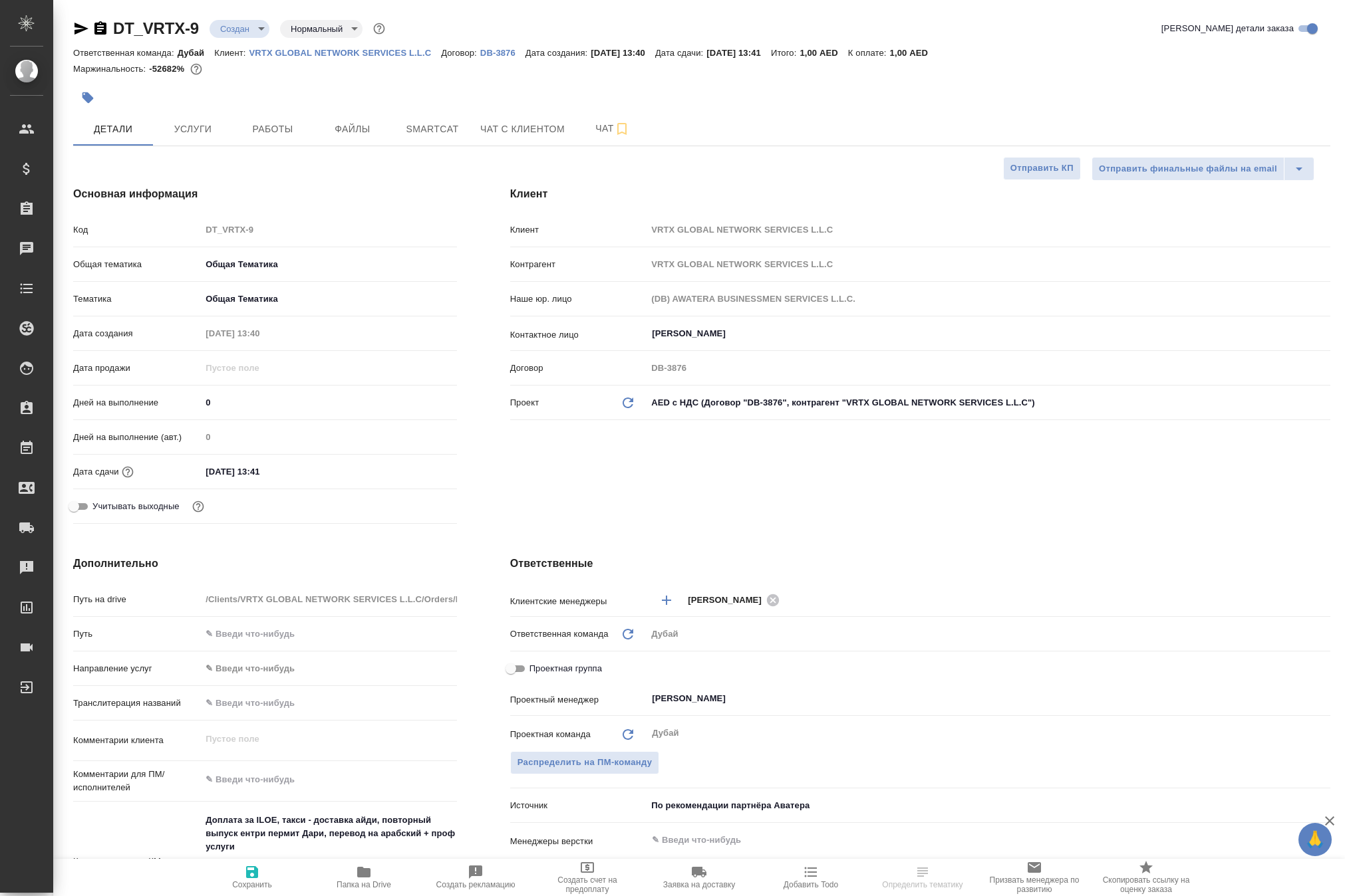
type textarea "x"
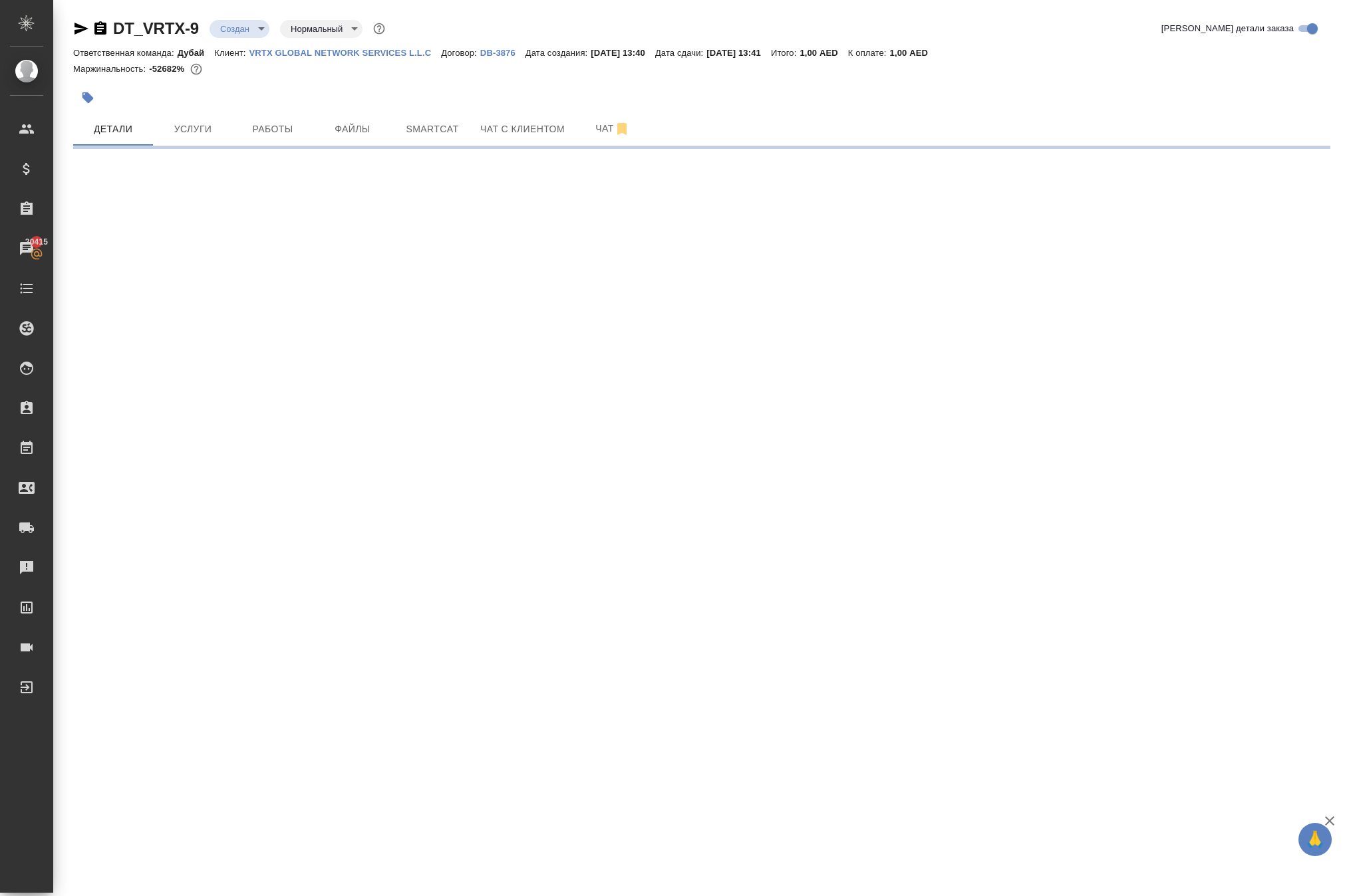
select select "RU"
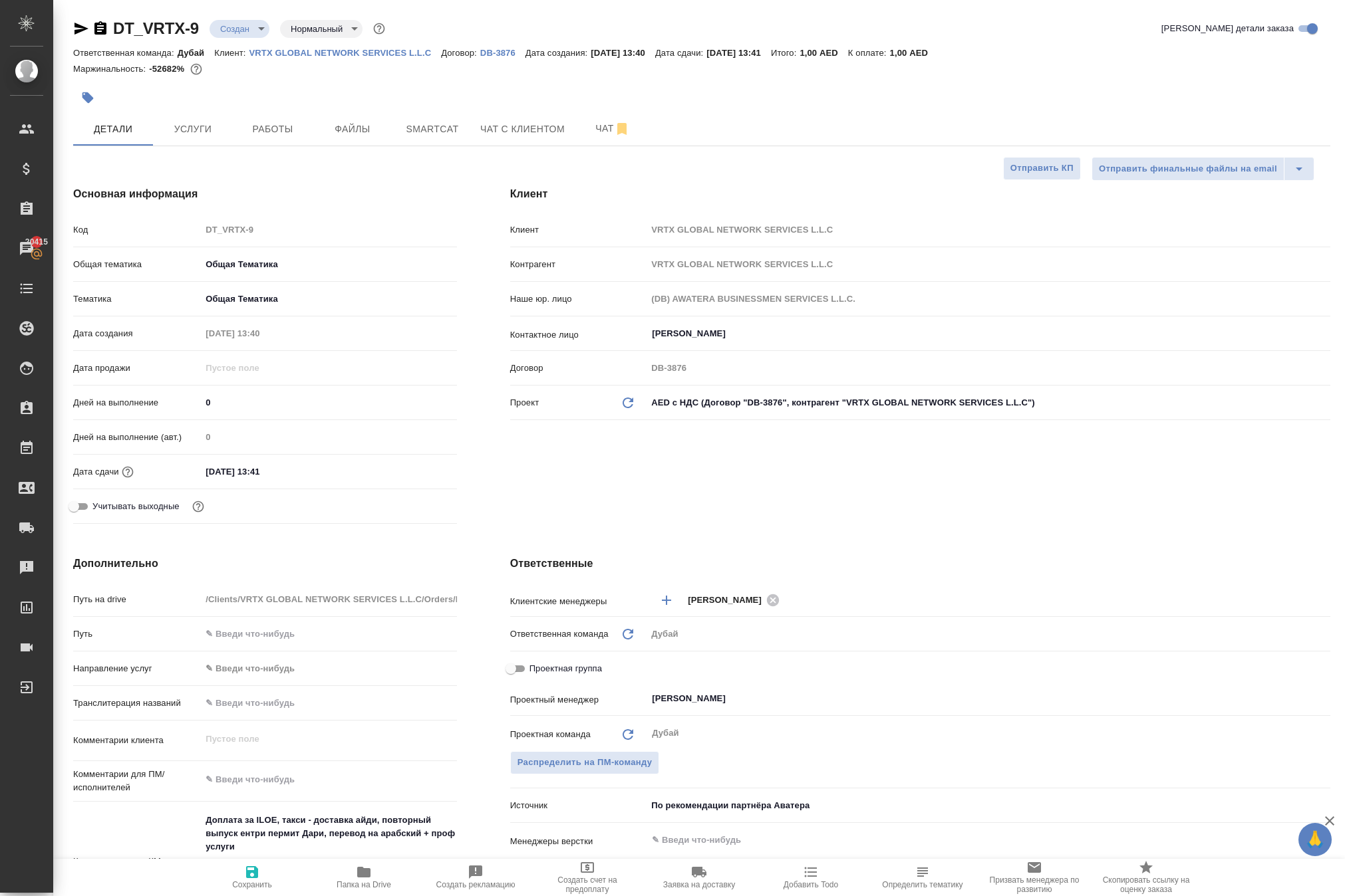
type textarea "x"
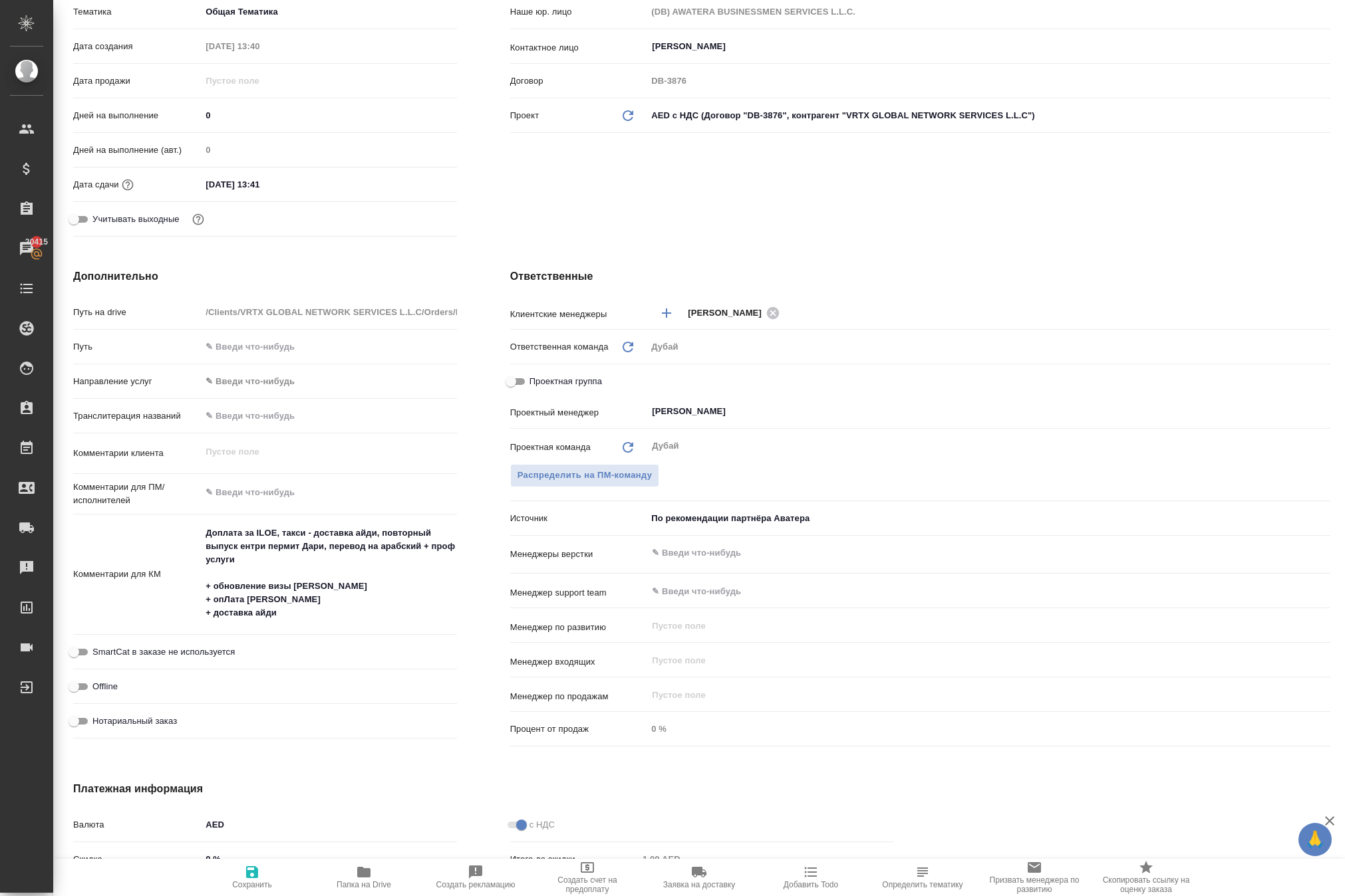
scroll to position [338, 0]
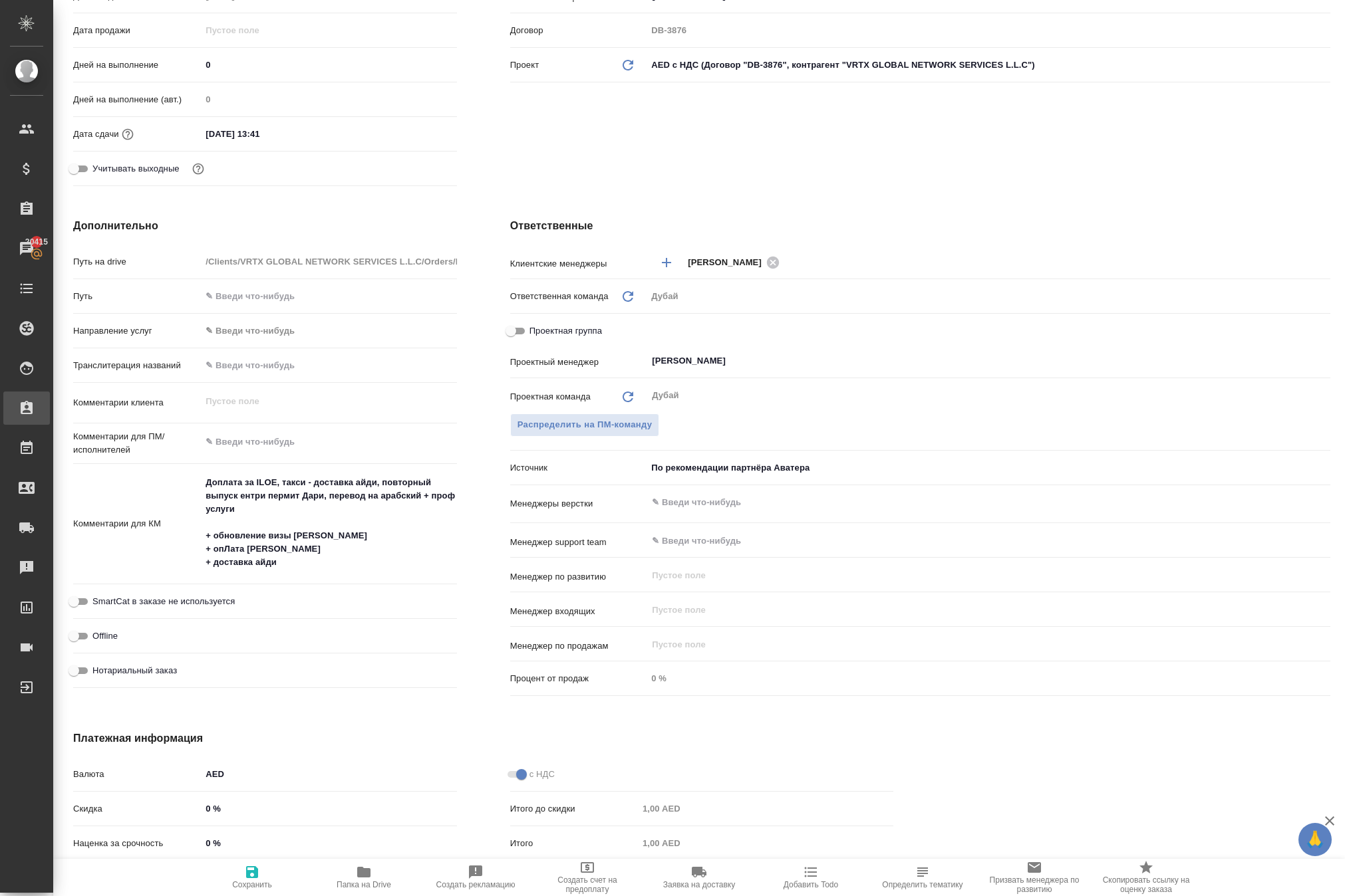
type textarea "x"
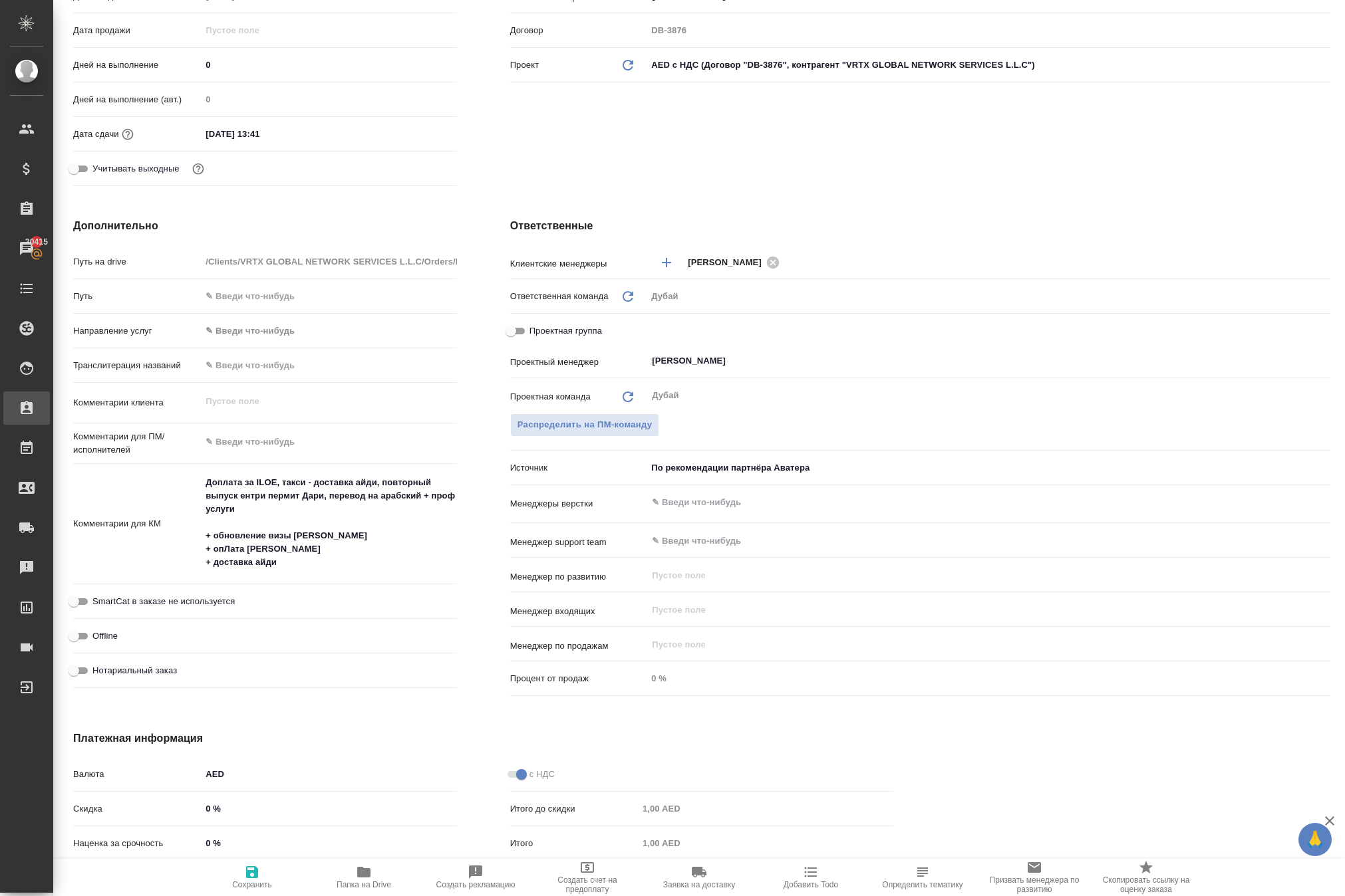
type textarea "x"
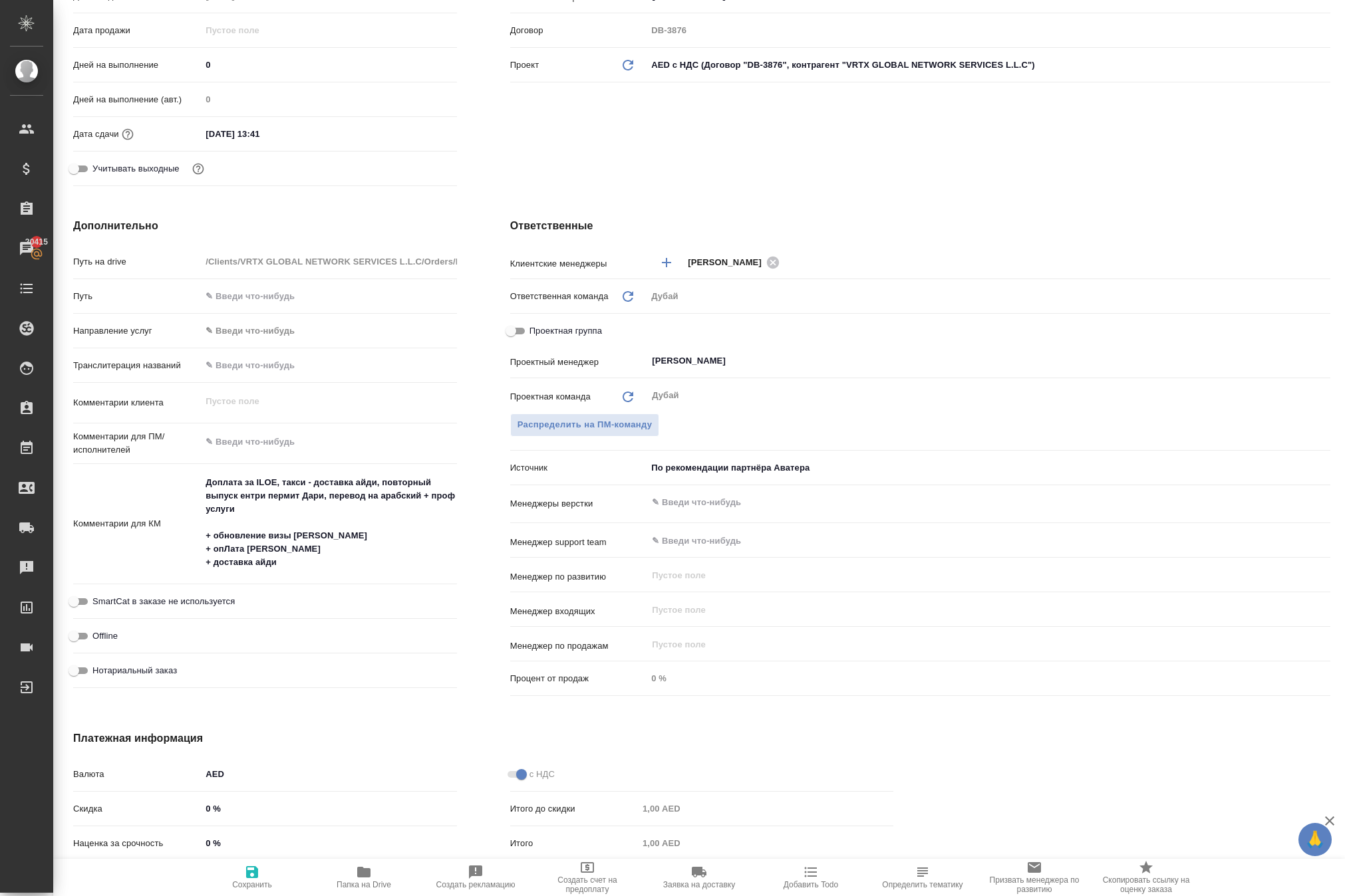
type textarea "x"
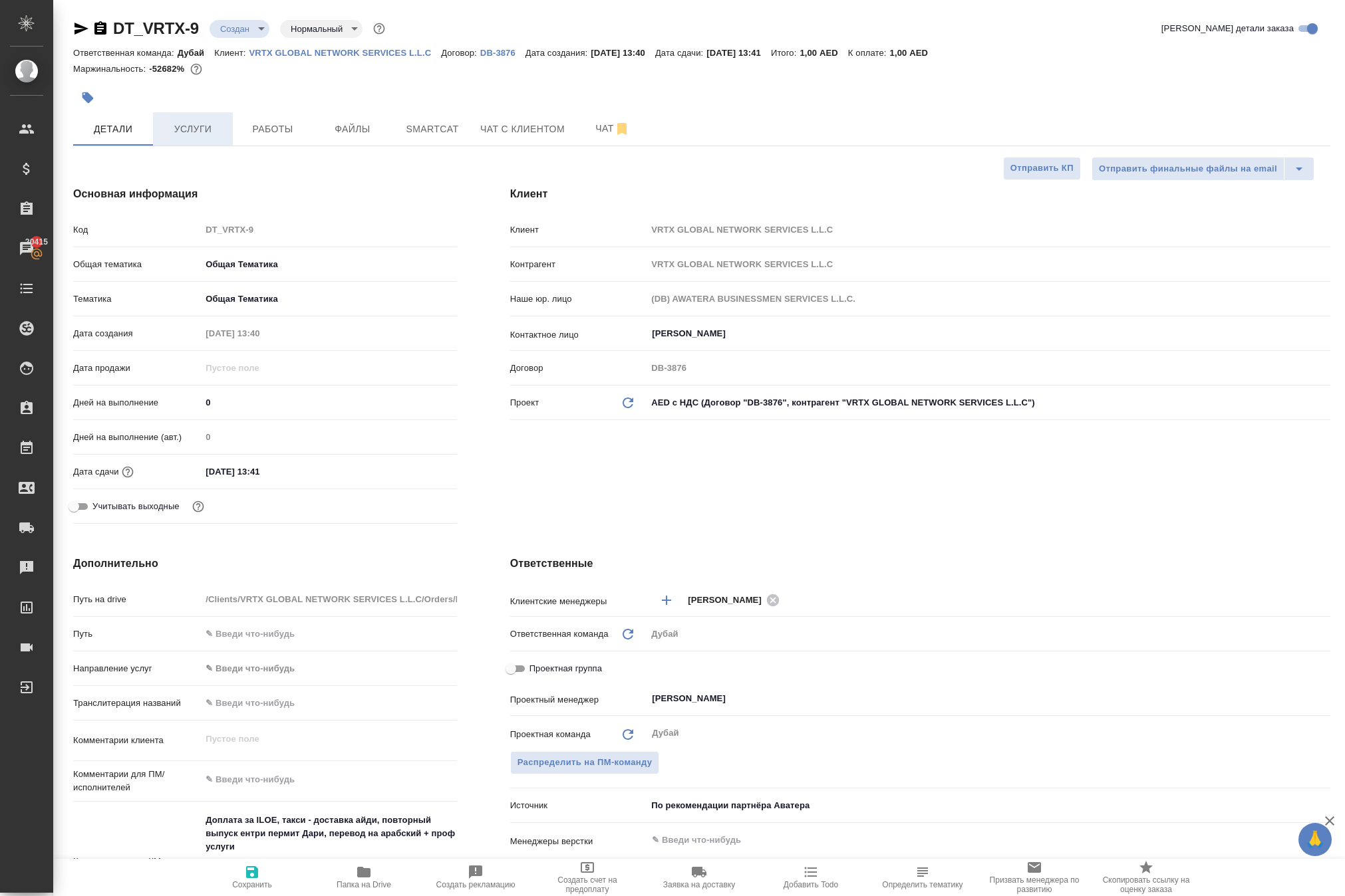
scroll to position [0, 0]
click at [181, 138] on span "Услуги" at bounding box center [193, 129] width 64 height 17
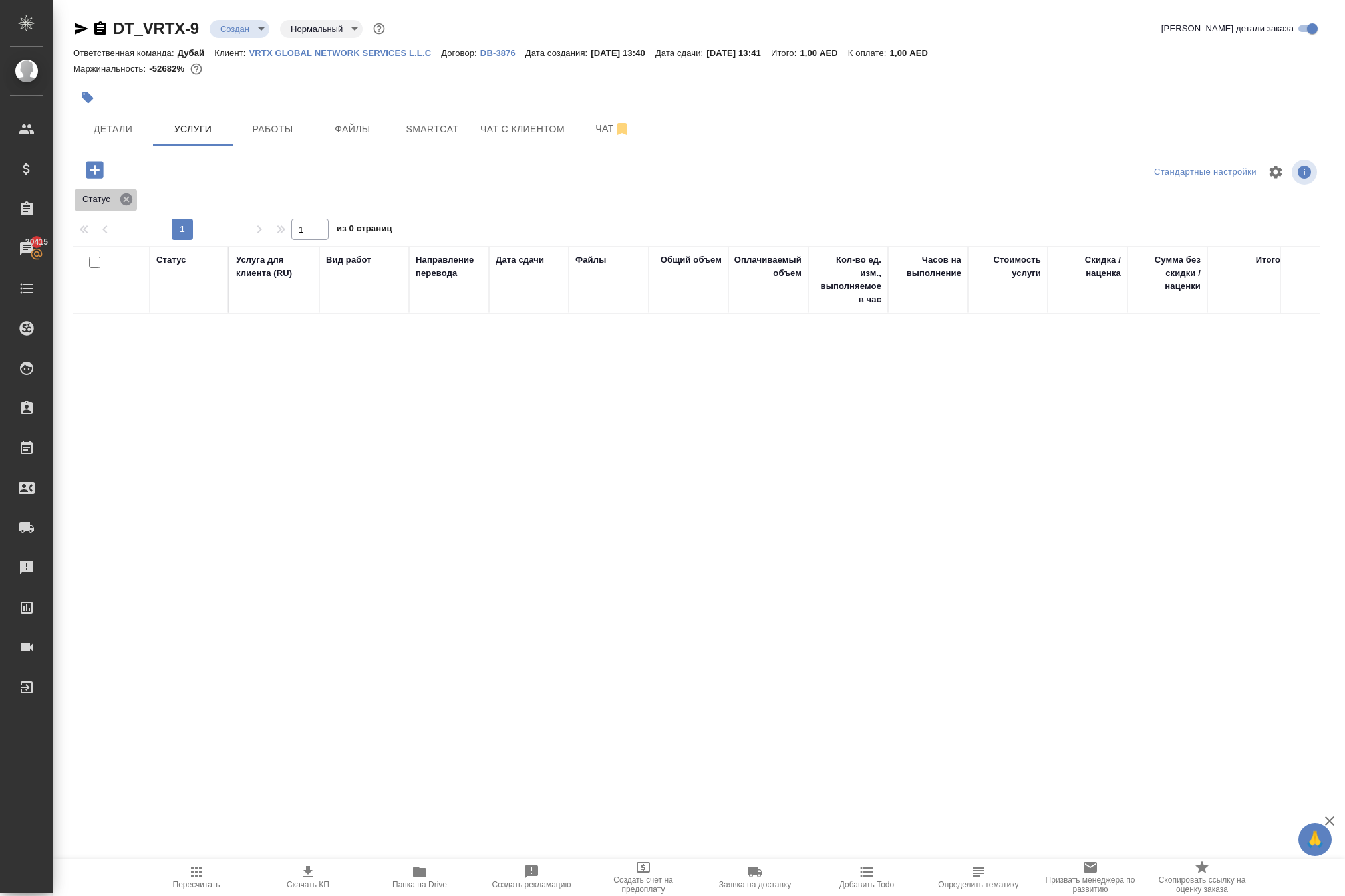
click at [133, 206] on icon at bounding box center [126, 198] width 12 height 12
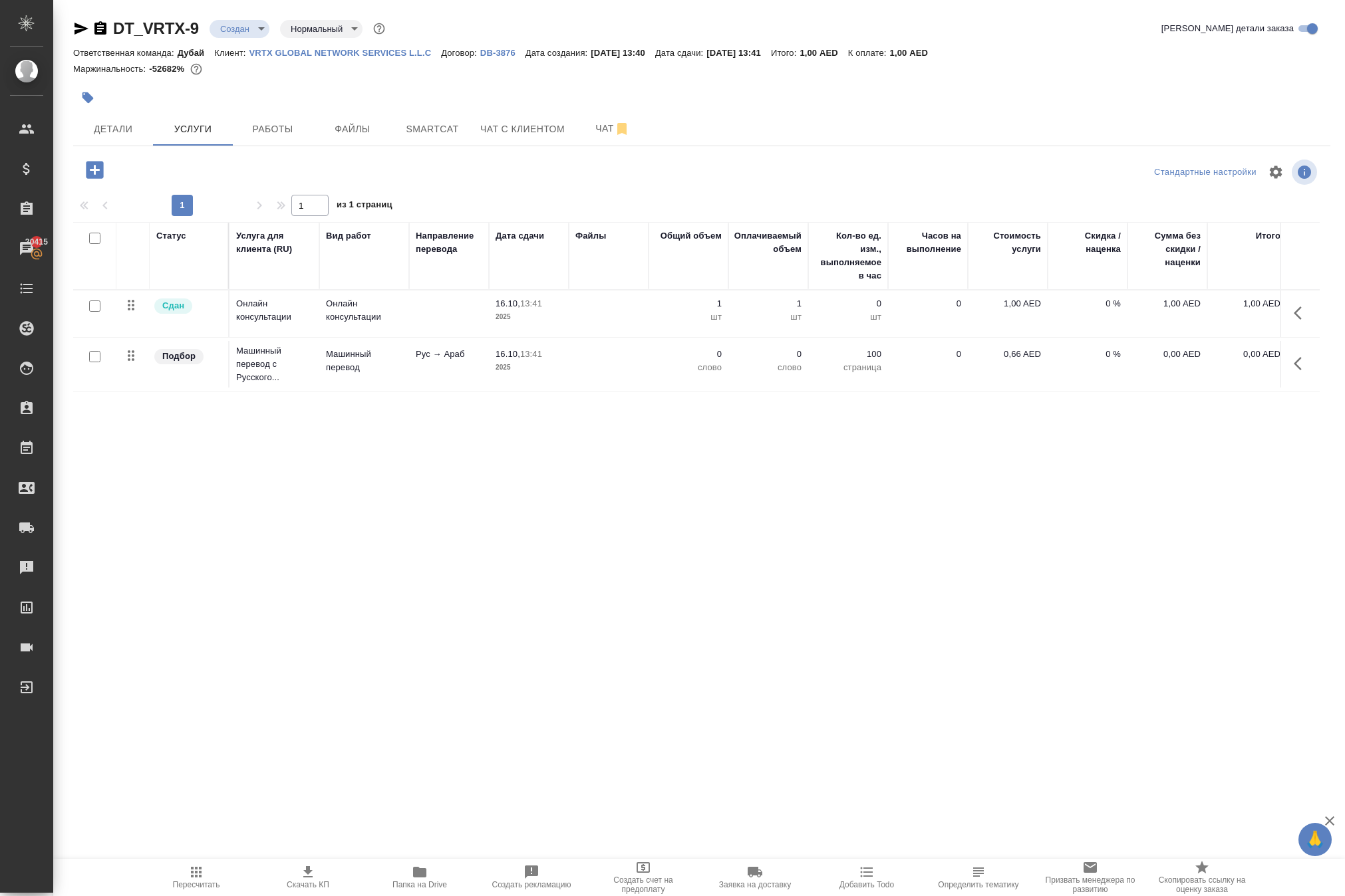
click at [1293, 321] on icon "button" at bounding box center [1301, 313] width 16 height 16
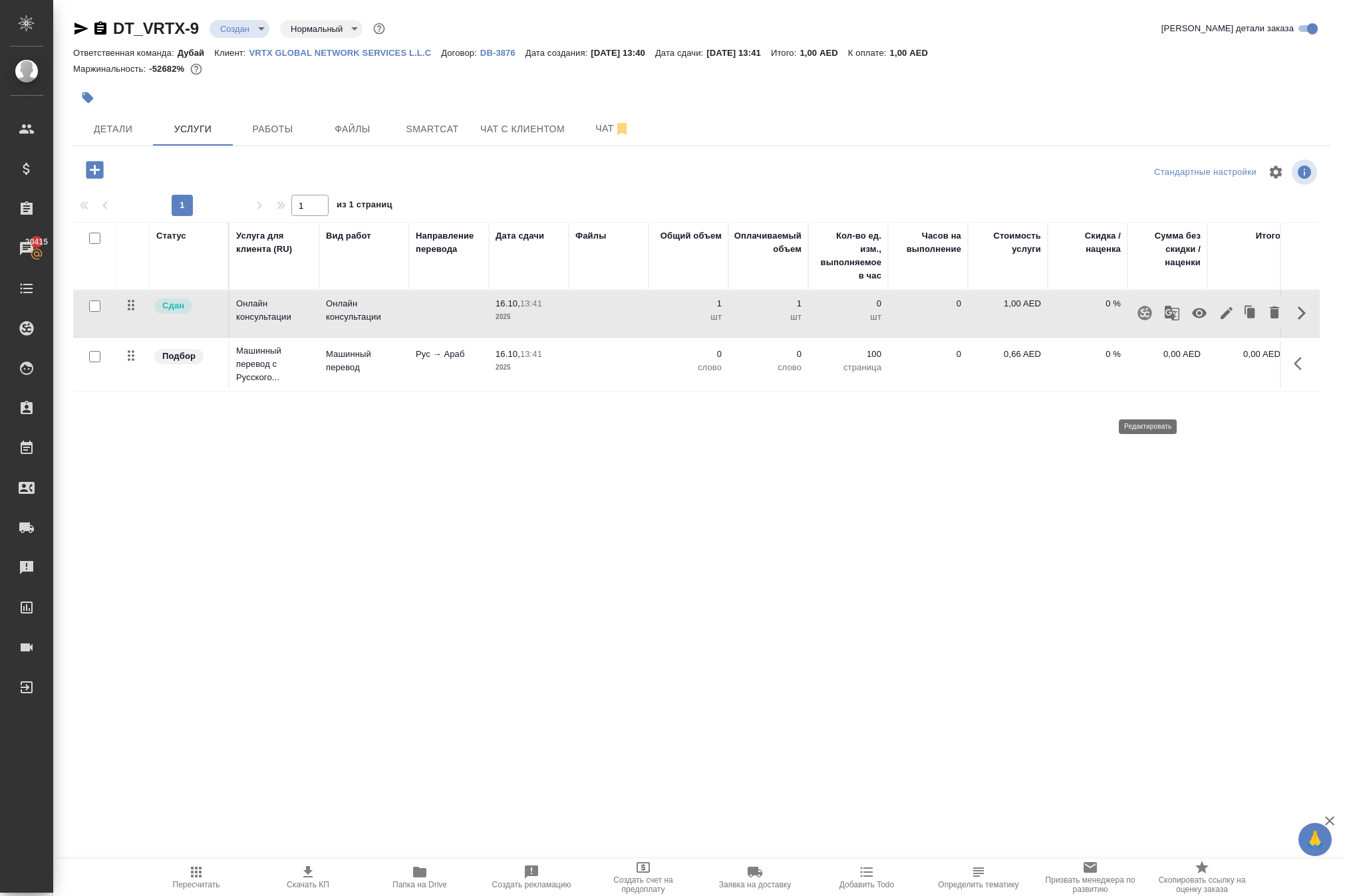
click at [1220, 319] on icon "button" at bounding box center [1226, 312] width 12 height 12
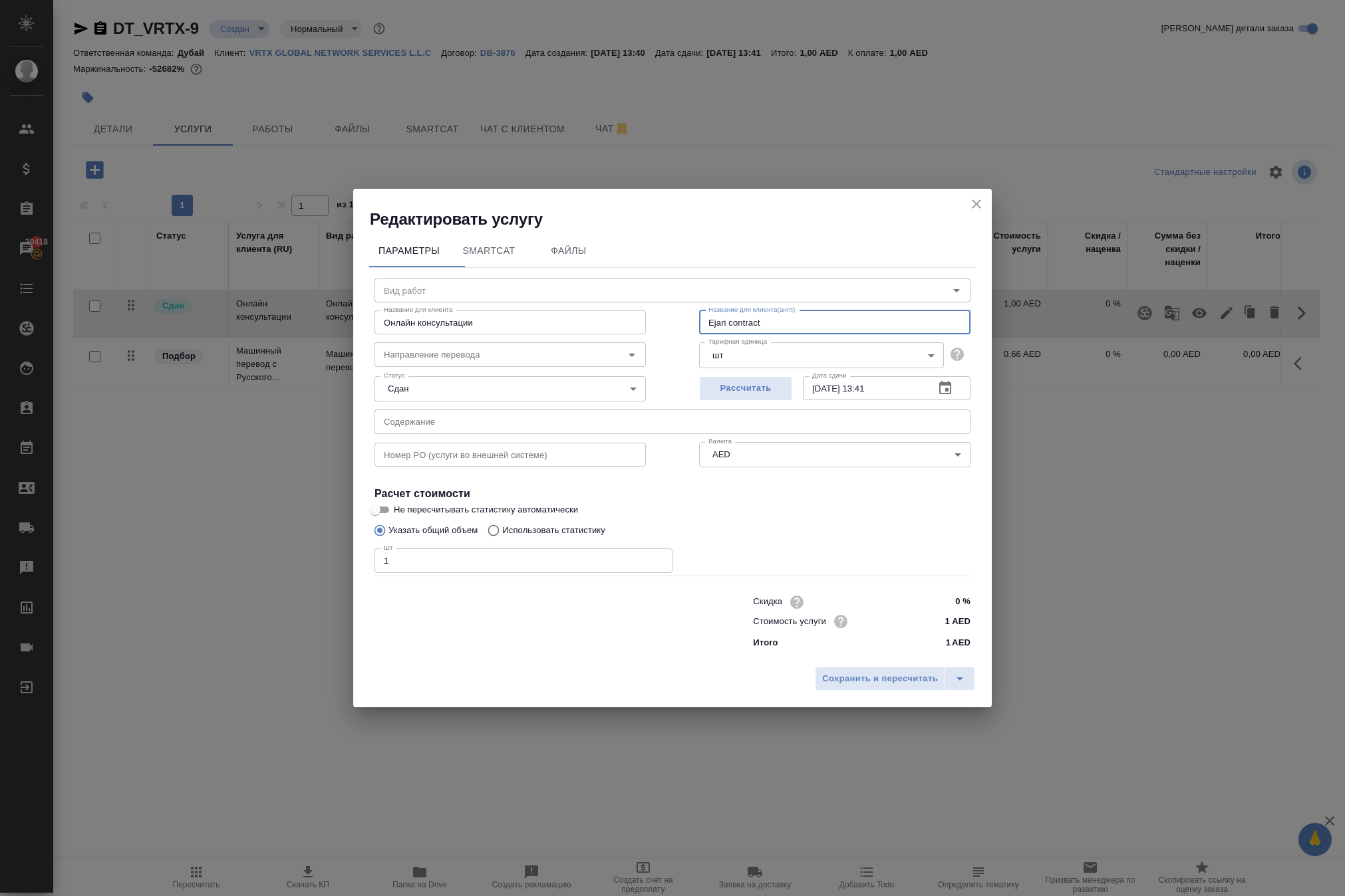
drag, startPoint x: 802, startPoint y: 280, endPoint x: 559, endPoint y: 280, distance: 243.0
click at [563, 280] on div "Название для [PERSON_NAME] консультации Название для [PERSON_NAME] Название для…" at bounding box center [672, 321] width 649 height 85
paste input "Insurance"
type input "Insurance ILOE"
drag, startPoint x: 527, startPoint y: 291, endPoint x: 213, endPoint y: 277, distance: 314.3
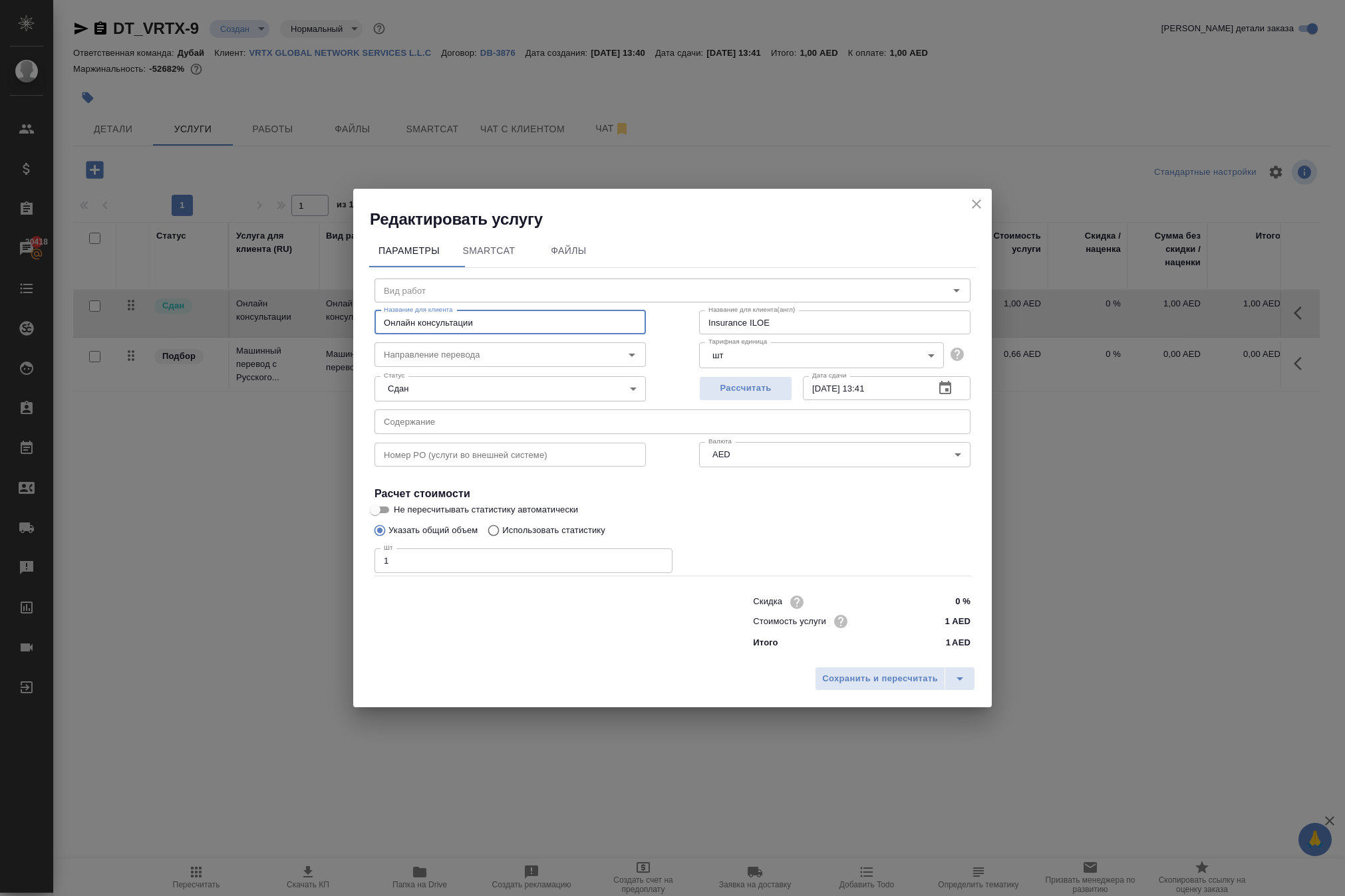
click at [213, 277] on div "Редактировать услугу Параметры SmartCat Файлы Вид работ Вид работ Название для …" at bounding box center [672, 448] width 1345 height 896
click at [815, 311] on input "Insurance ILOE" at bounding box center [834, 322] width 271 height 24
paste input "additional payment"
click at [788, 311] on input "Insurance ILOE (additional payment Kirill,[PERSON_NAME])" at bounding box center [834, 322] width 271 height 24
click at [815, 311] on input "Insurance ILOE (additional payment Kirill,[PERSON_NAME])" at bounding box center [834, 322] width 271 height 24
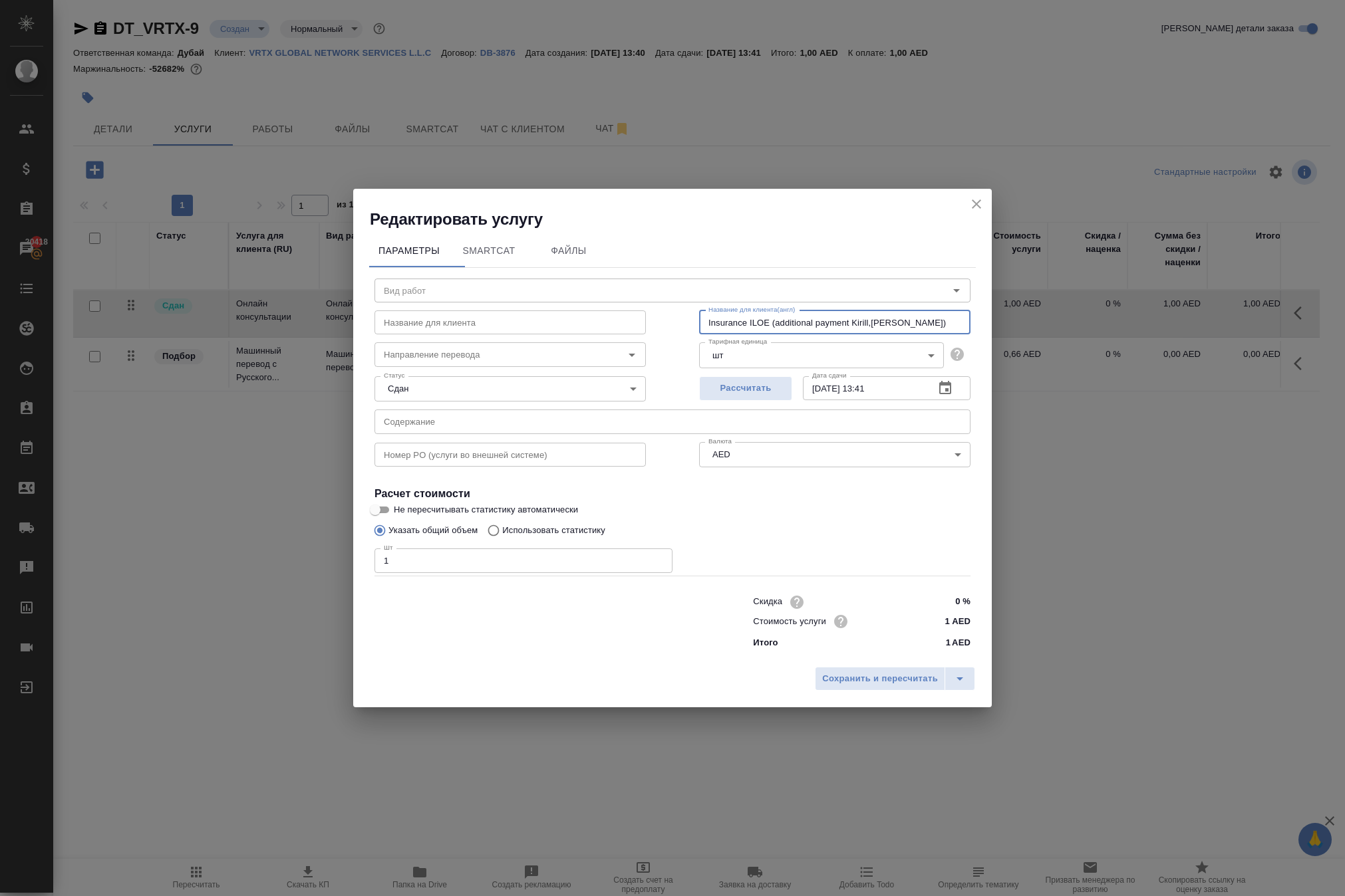
click at [830, 311] on input "Insurance ILOE (additional payment Kirill,Nikita)" at bounding box center [834, 322] width 271 height 24
drag, startPoint x: 790, startPoint y: 278, endPoint x: 926, endPoint y: 288, distance: 136.4
click at [926, 311] on input "Insurance ILOE (additional payment Kirill,Nikita)" at bounding box center [834, 322] width 271 height 24
drag, startPoint x: 896, startPoint y: 283, endPoint x: 953, endPoint y: 287, distance: 57.1
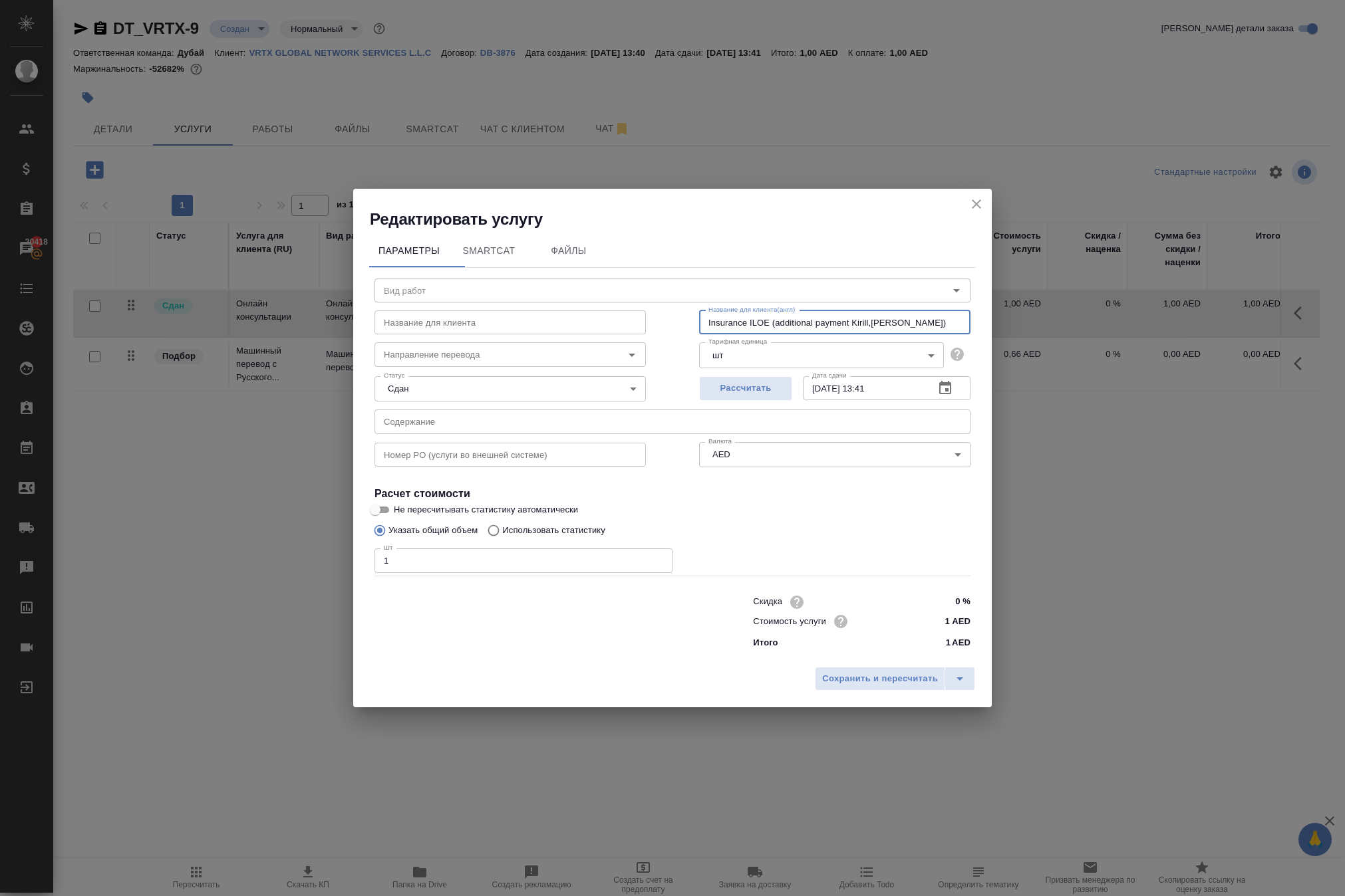
click at [953, 311] on input "Insurance ILOE (additional payment Kirill,Nikita)" at bounding box center [834, 322] width 271 height 24
click at [936, 311] on input "Insurance ILOE (additional payment)" at bounding box center [834, 322] width 271 height 24
type input "Insurance ILOE (additional payment)"
click at [515, 554] on input "1" at bounding box center [523, 560] width 298 height 24
type input "2"
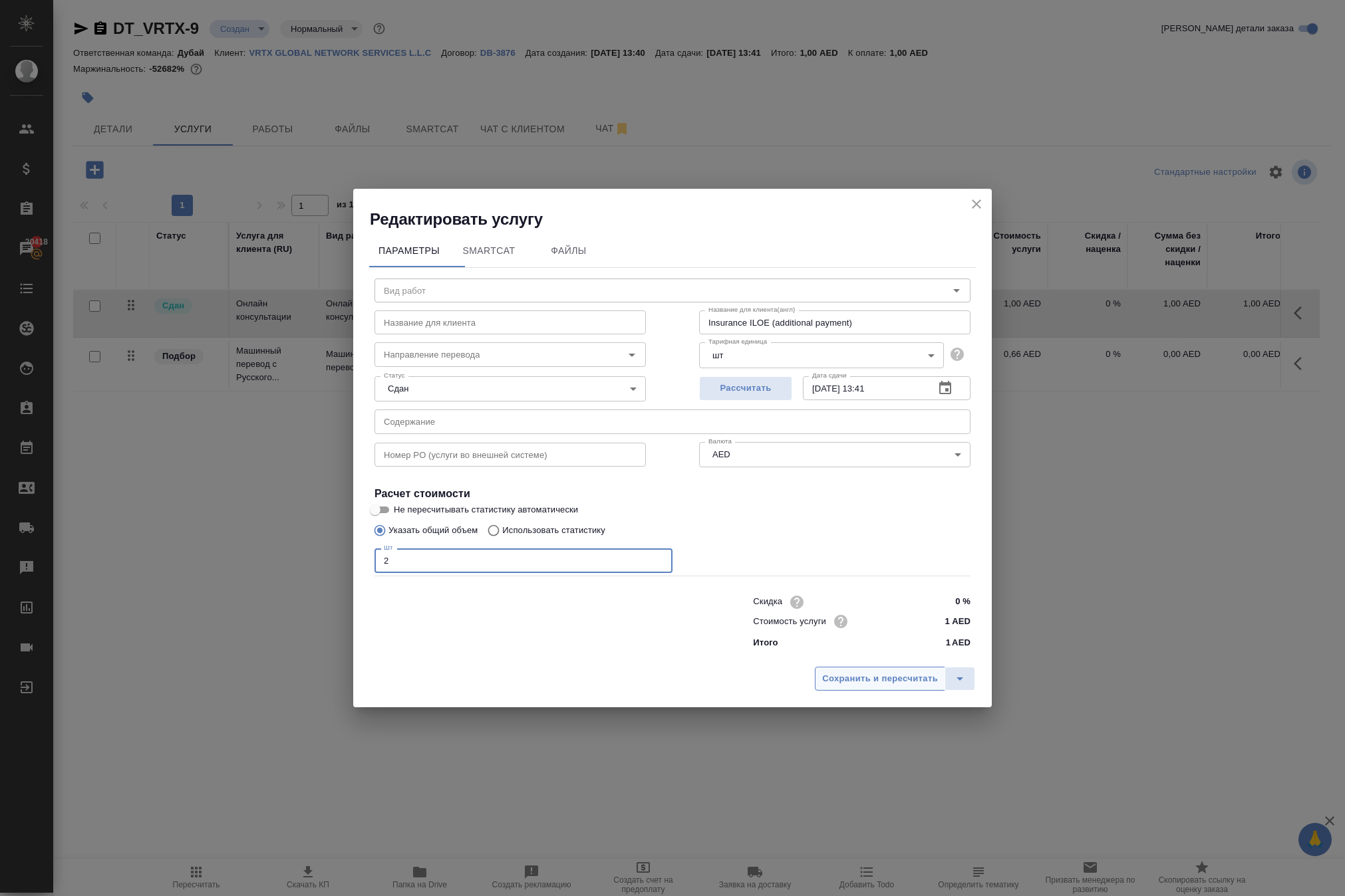
click at [822, 687] on span "Сохранить и пересчитать" at bounding box center [879, 679] width 116 height 15
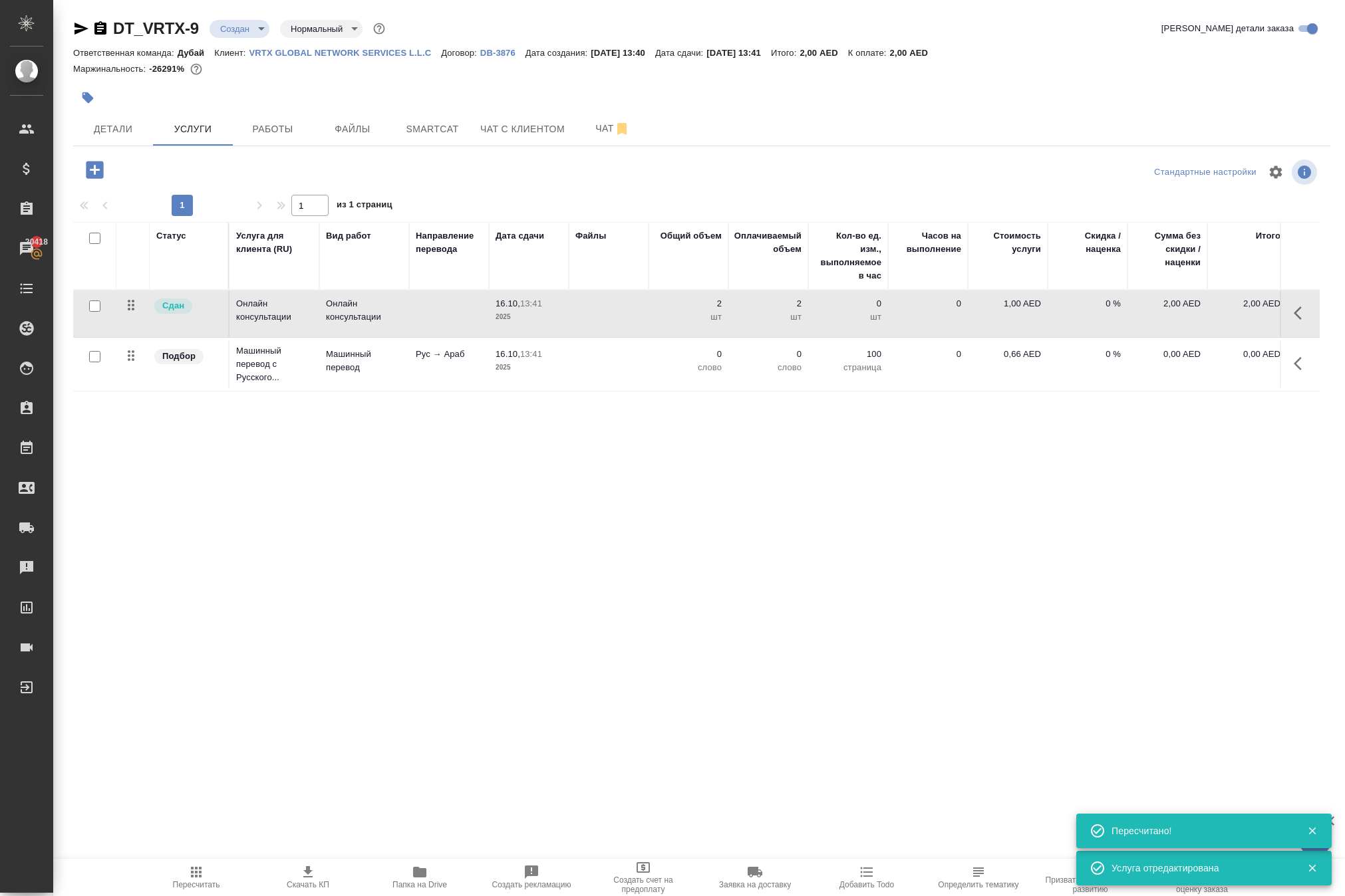
click at [1293, 321] on icon "button" at bounding box center [1301, 313] width 16 height 16
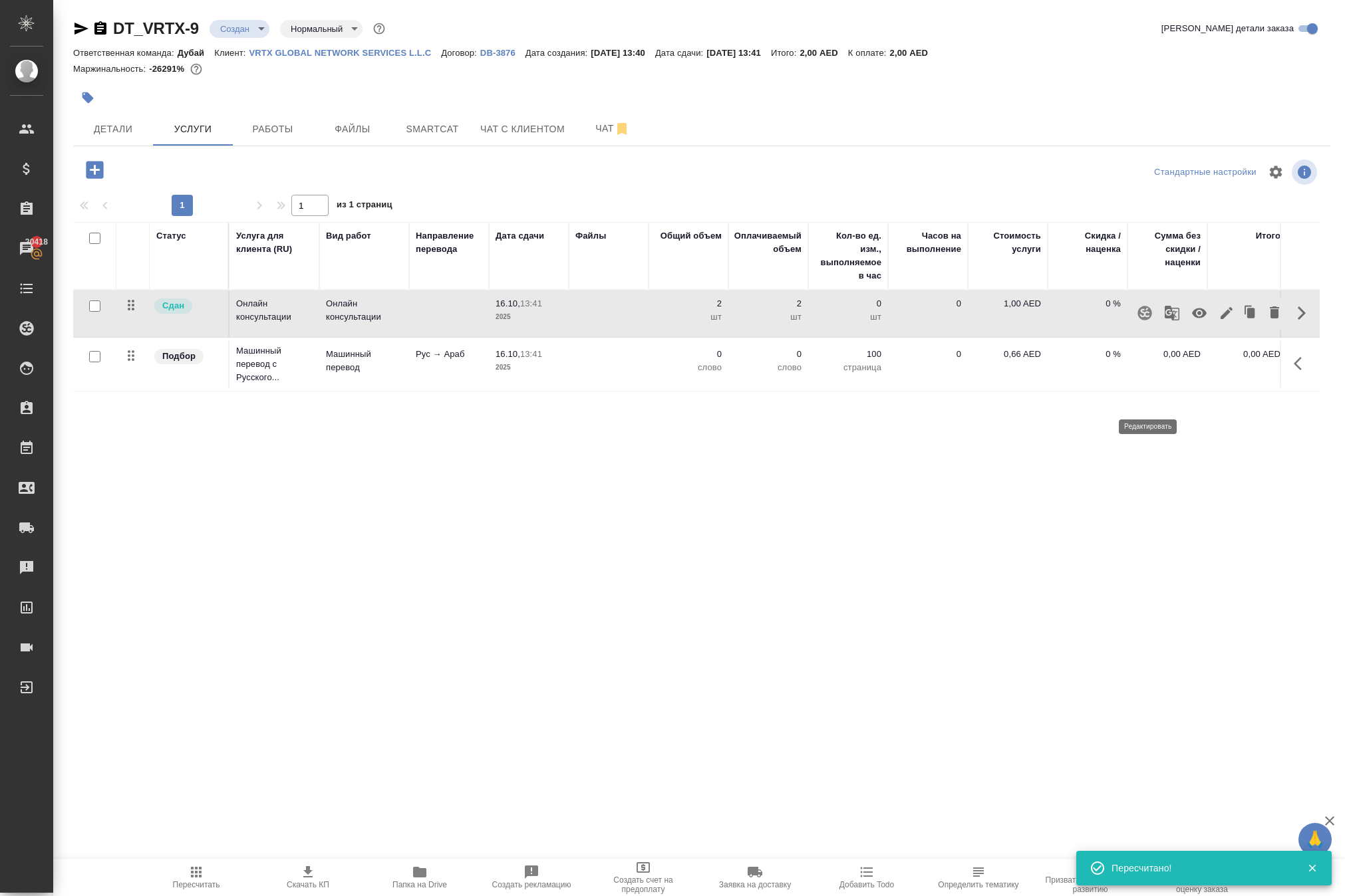
click at [1219, 321] on icon "button" at bounding box center [1227, 313] width 16 height 16
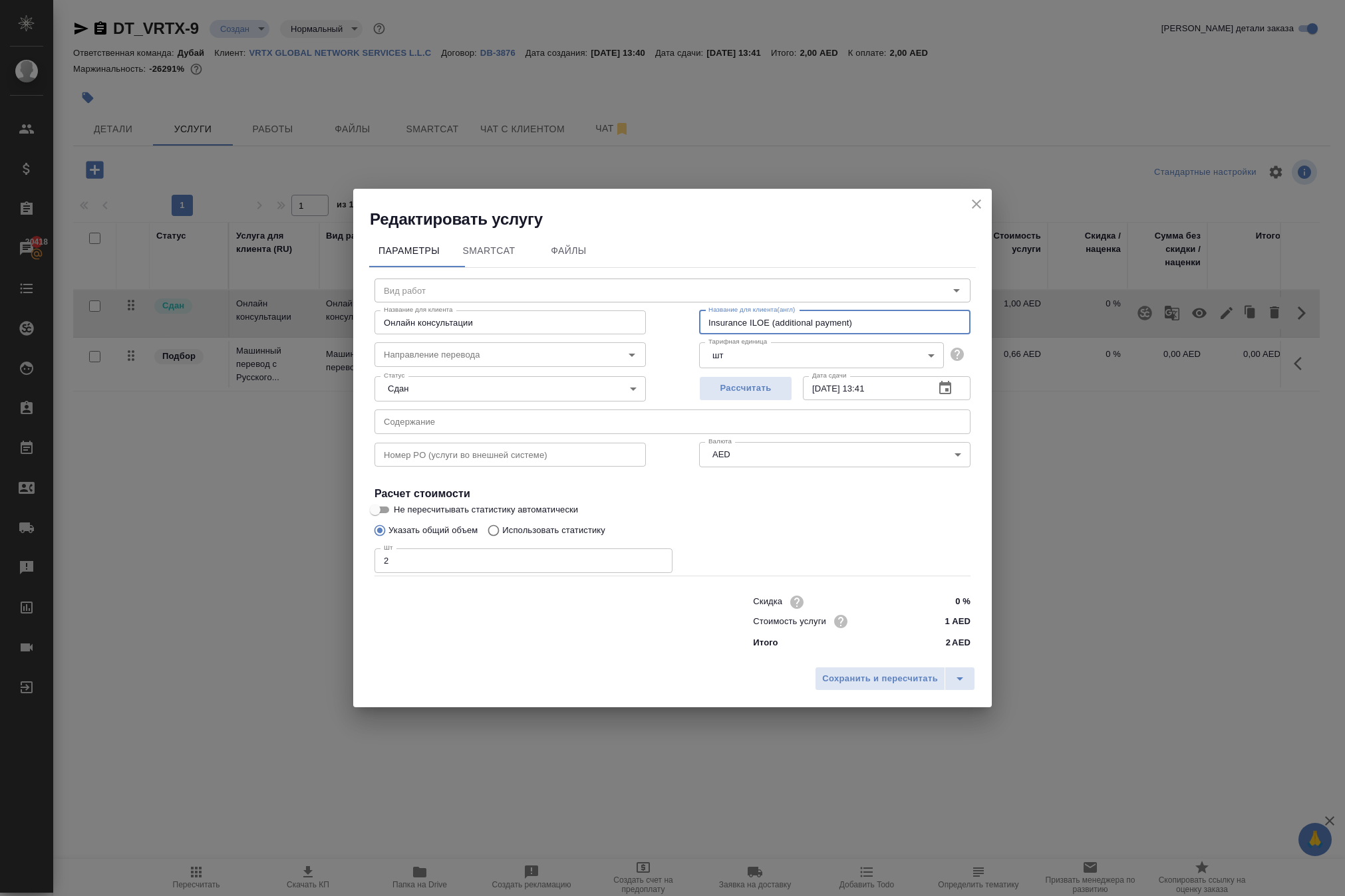
drag, startPoint x: 923, startPoint y: 283, endPoint x: 417, endPoint y: 175, distance: 517.4
click at [417, 189] on div "Редактировать услугу Параметры SmartCat Файлы Вид работ Вид работ Название для …" at bounding box center [672, 448] width 638 height 520
click at [536, 311] on input "Онлайн консультации" at bounding box center [510, 322] width 271 height 24
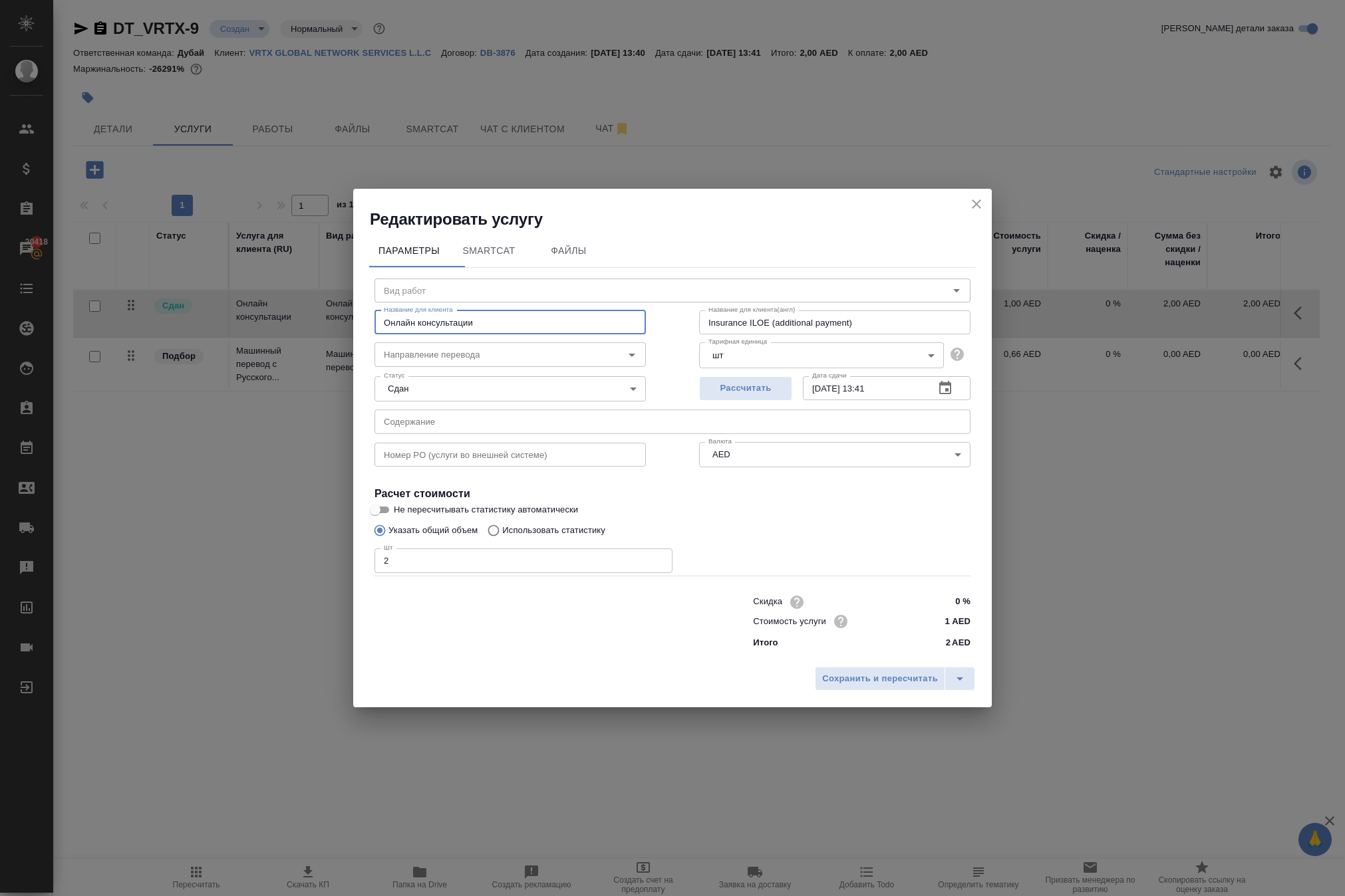
click at [536, 311] on input "Онлайн консультации" at bounding box center [510, 322] width 271 height 24
paste input "Insurance ILOE (additional payment)"
type input "Insurance ILOE (additional payment)"
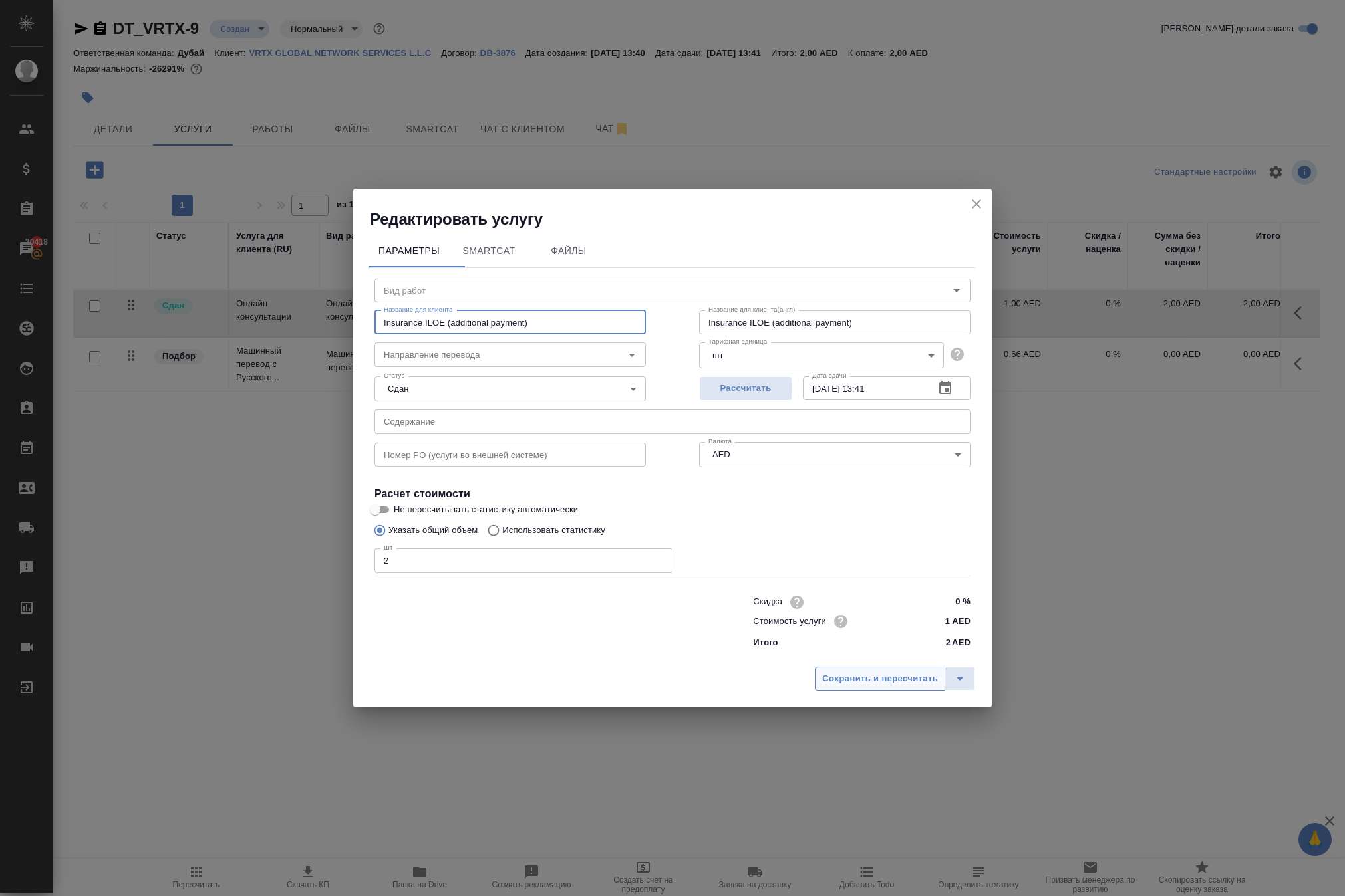
click at [863, 687] on span "Сохранить и пересчитать" at bounding box center [879, 679] width 116 height 15
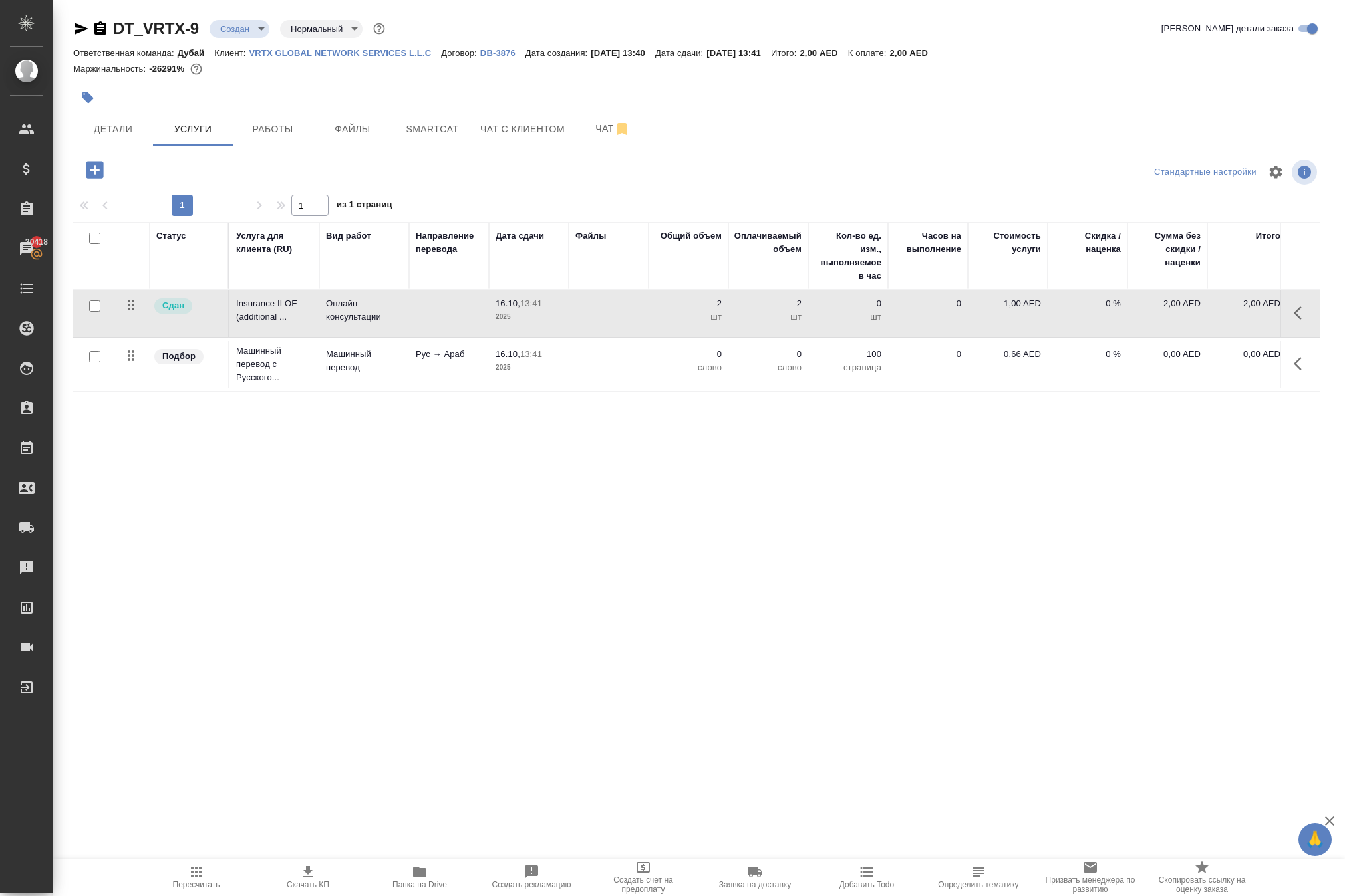
click at [103, 178] on icon "button" at bounding box center [93, 169] width 17 height 17
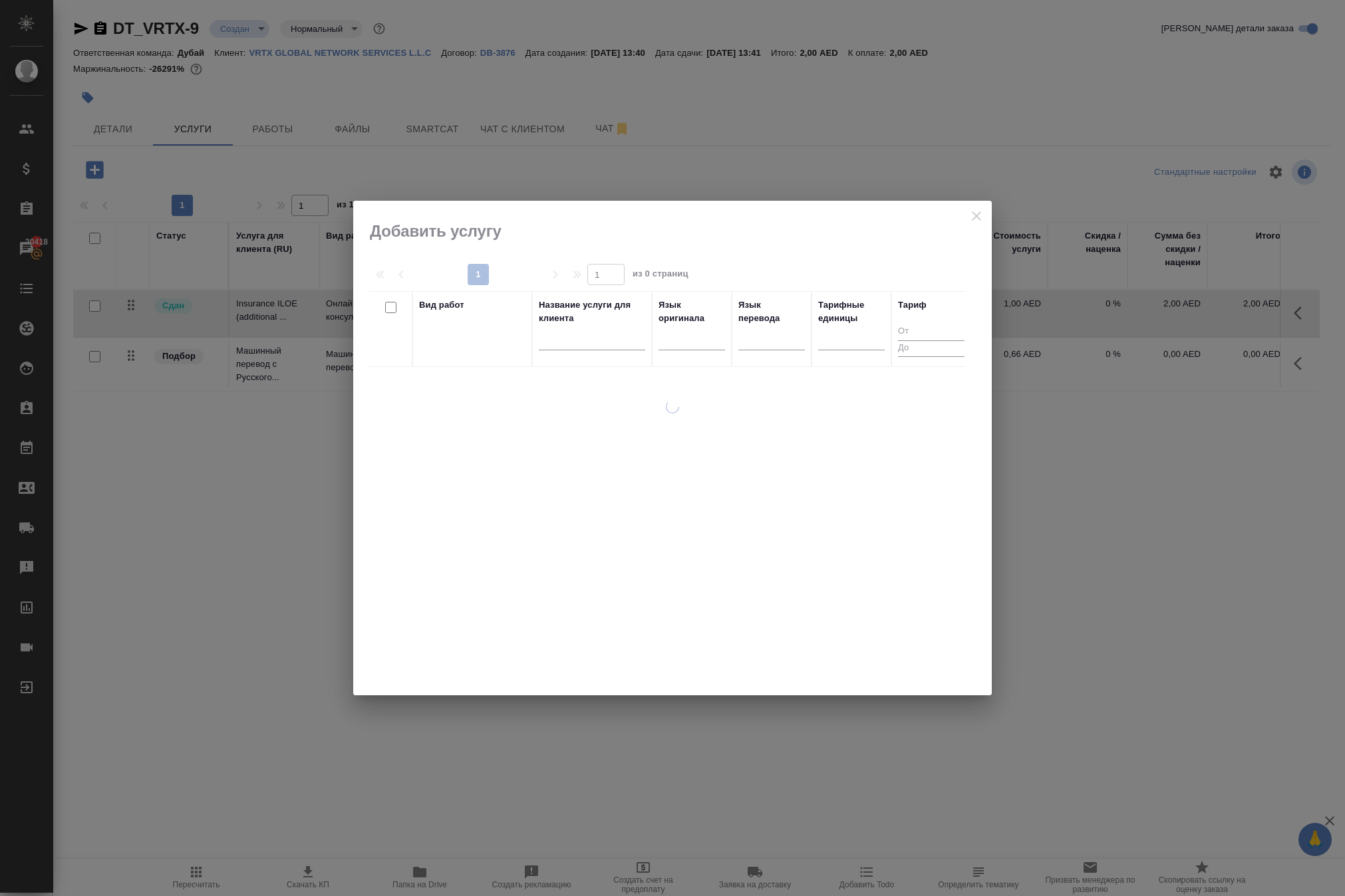
click at [520, 451] on div at bounding box center [672, 548] width 638 height 295
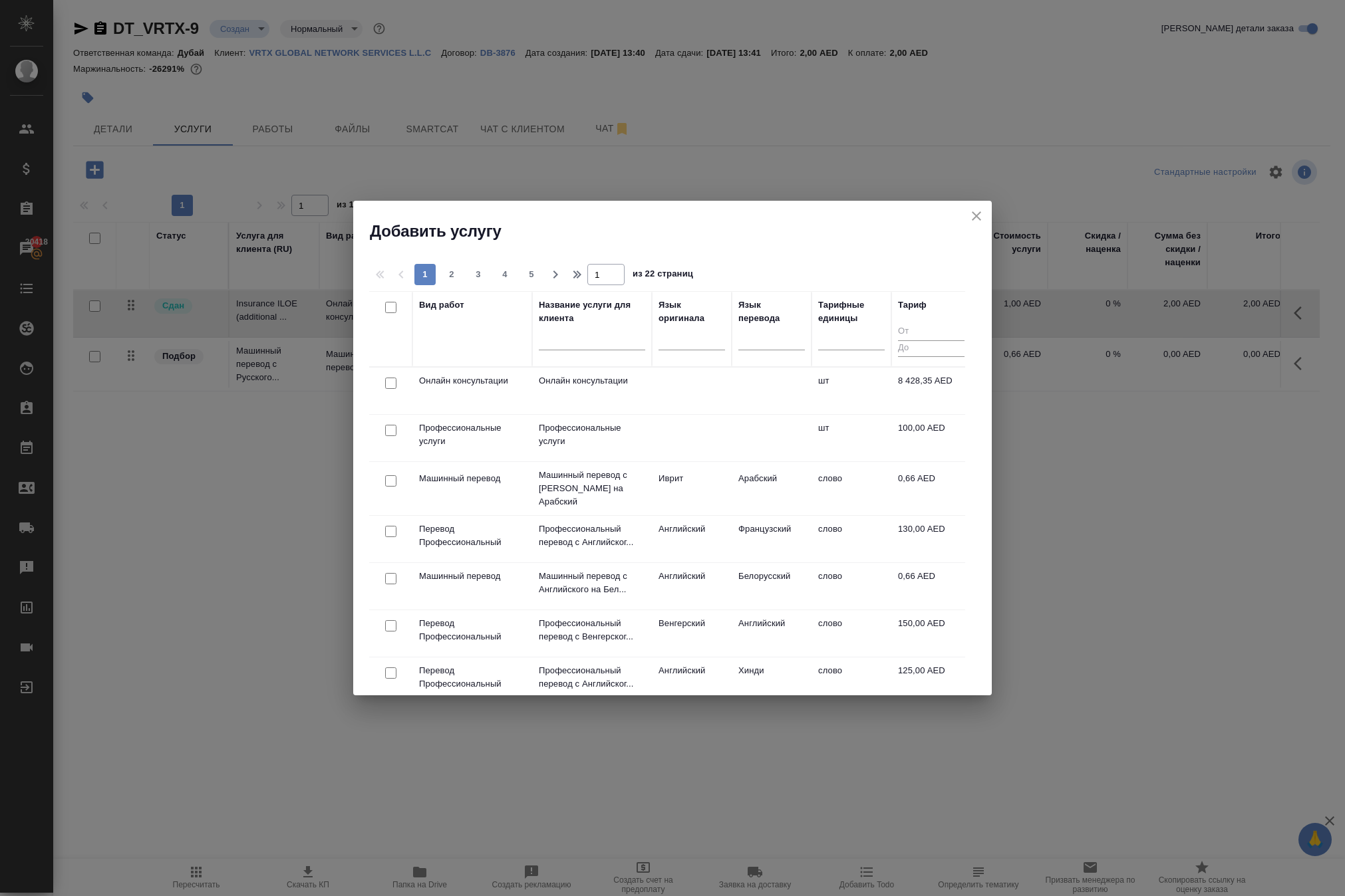
click at [388, 444] on td at bounding box center [391, 438] width 44 height 46
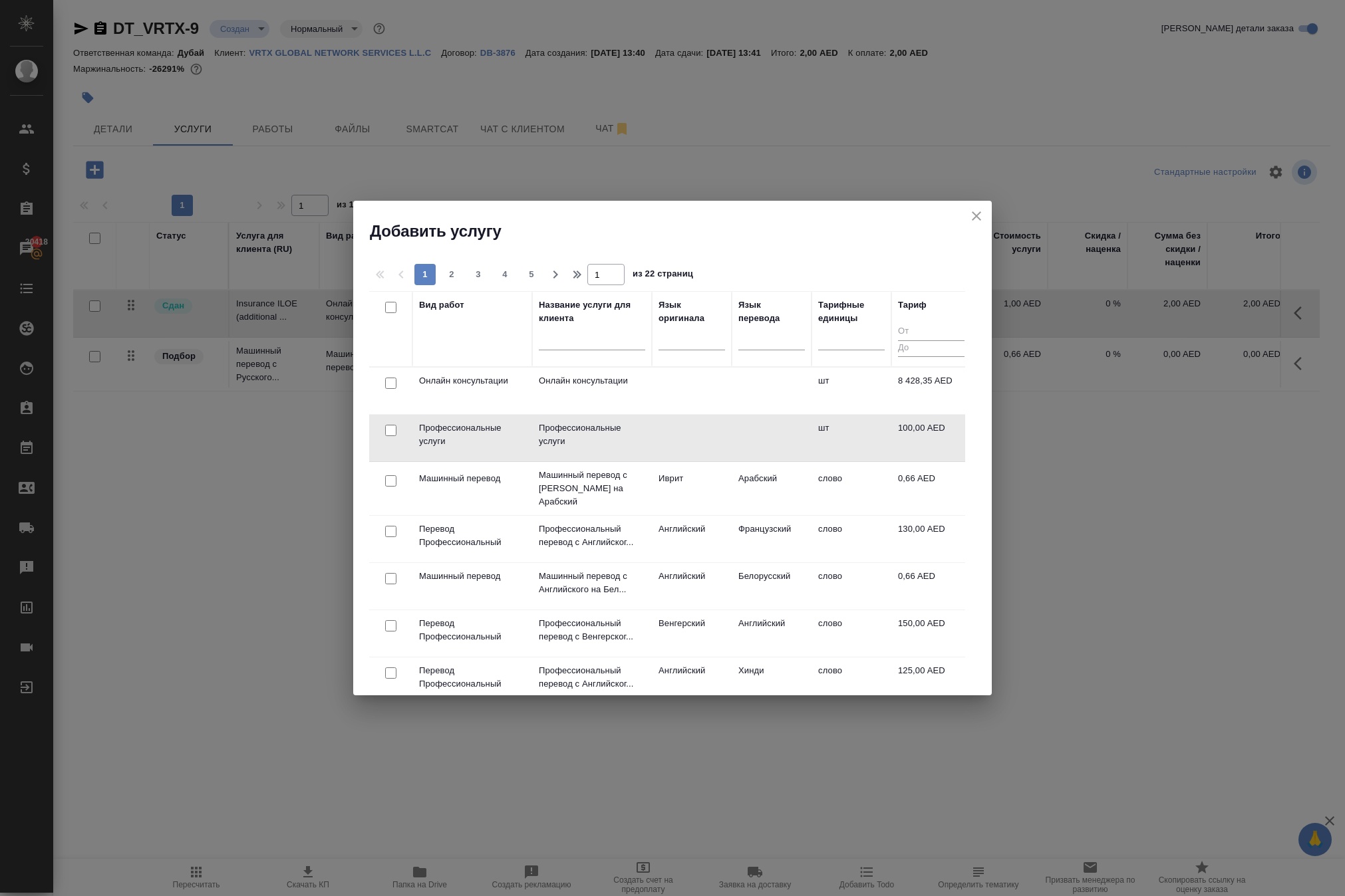
click at [393, 432] on input "checkbox" at bounding box center [391, 430] width 12 height 12
checkbox input "true"
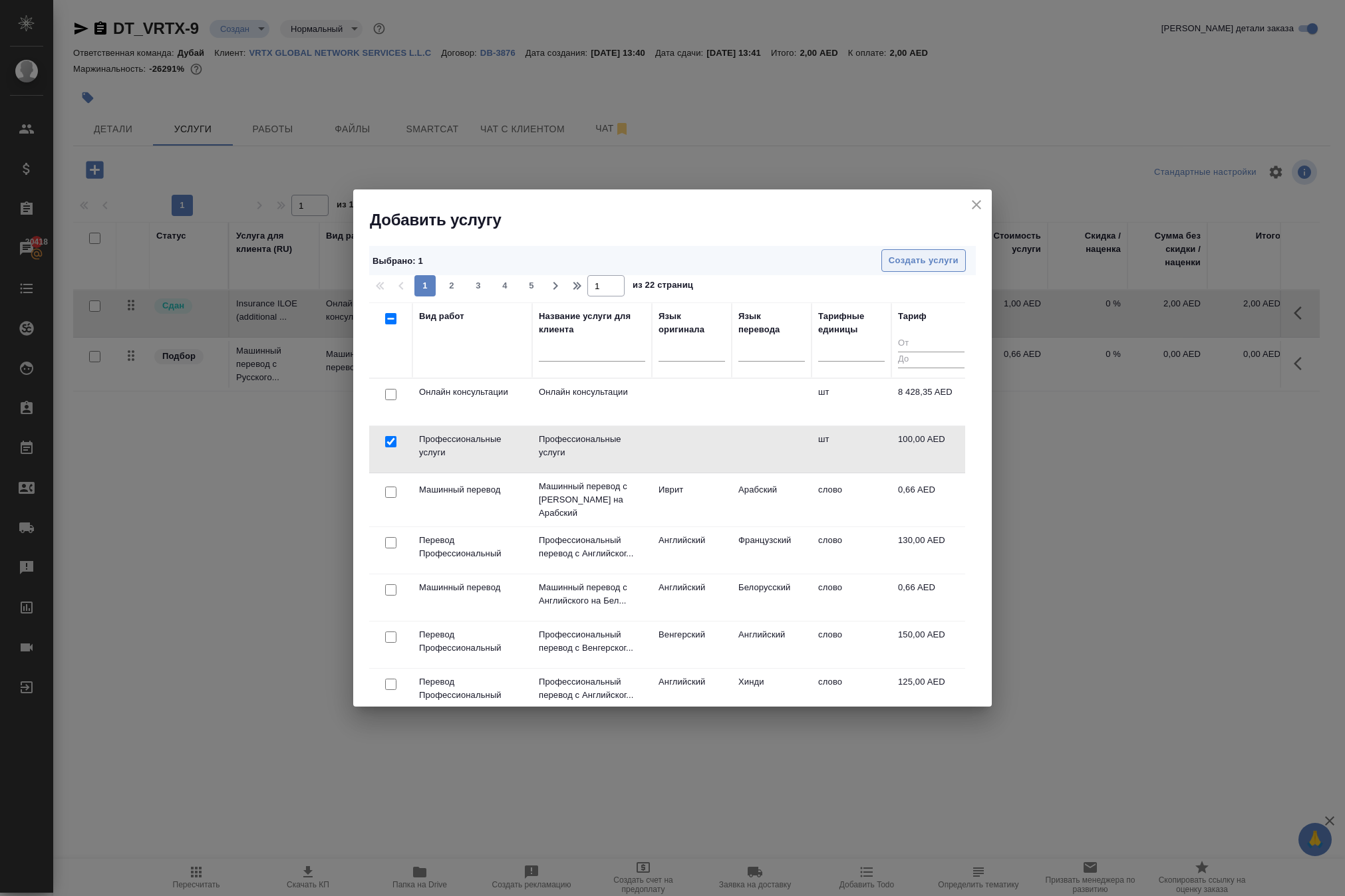
click at [888, 267] on span "Создать услуги" at bounding box center [923, 261] width 69 height 15
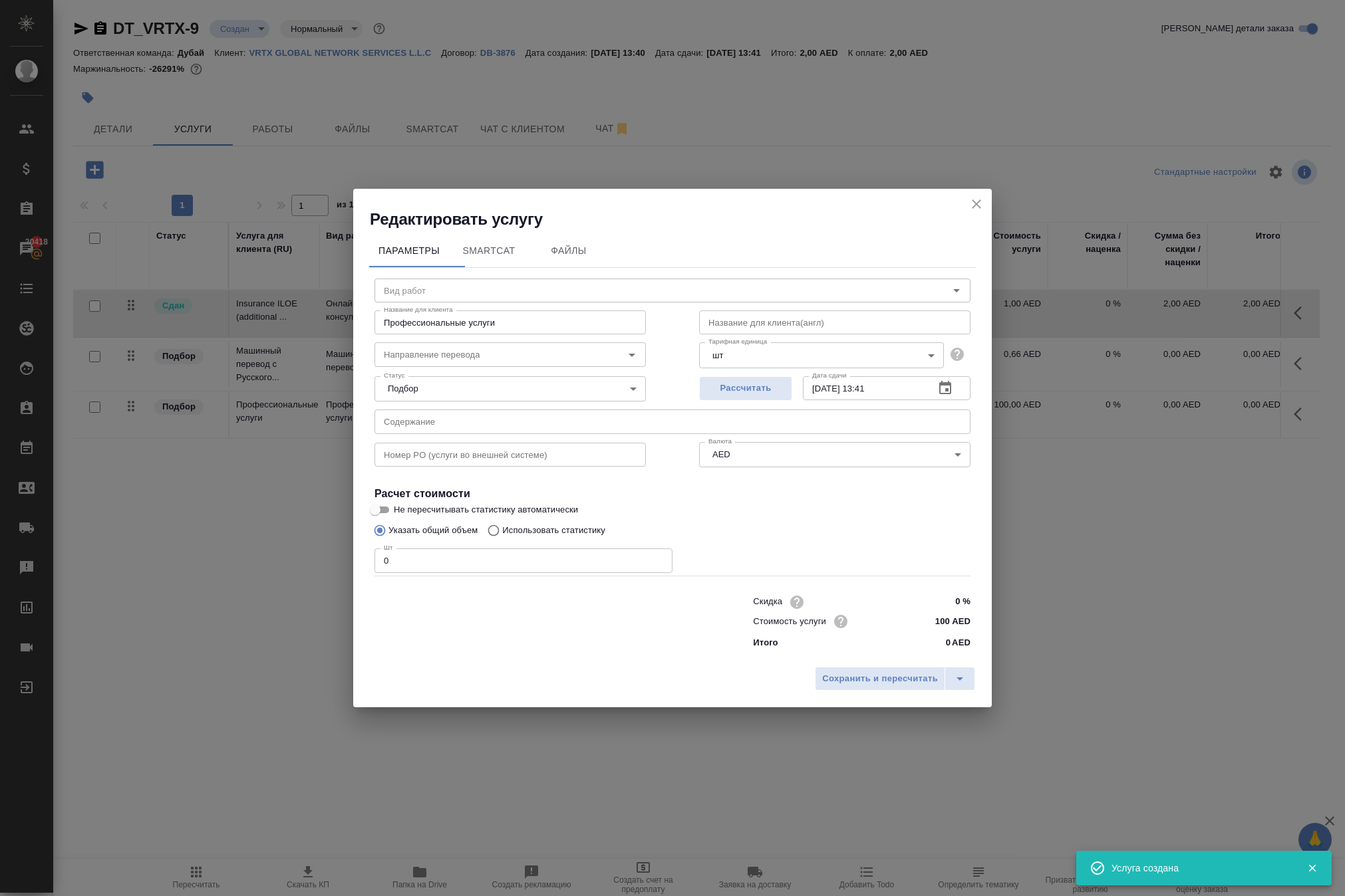
click at [745, 311] on input "text" at bounding box center [834, 322] width 271 height 24
paste input "Insurance ILOE (additional payment)"
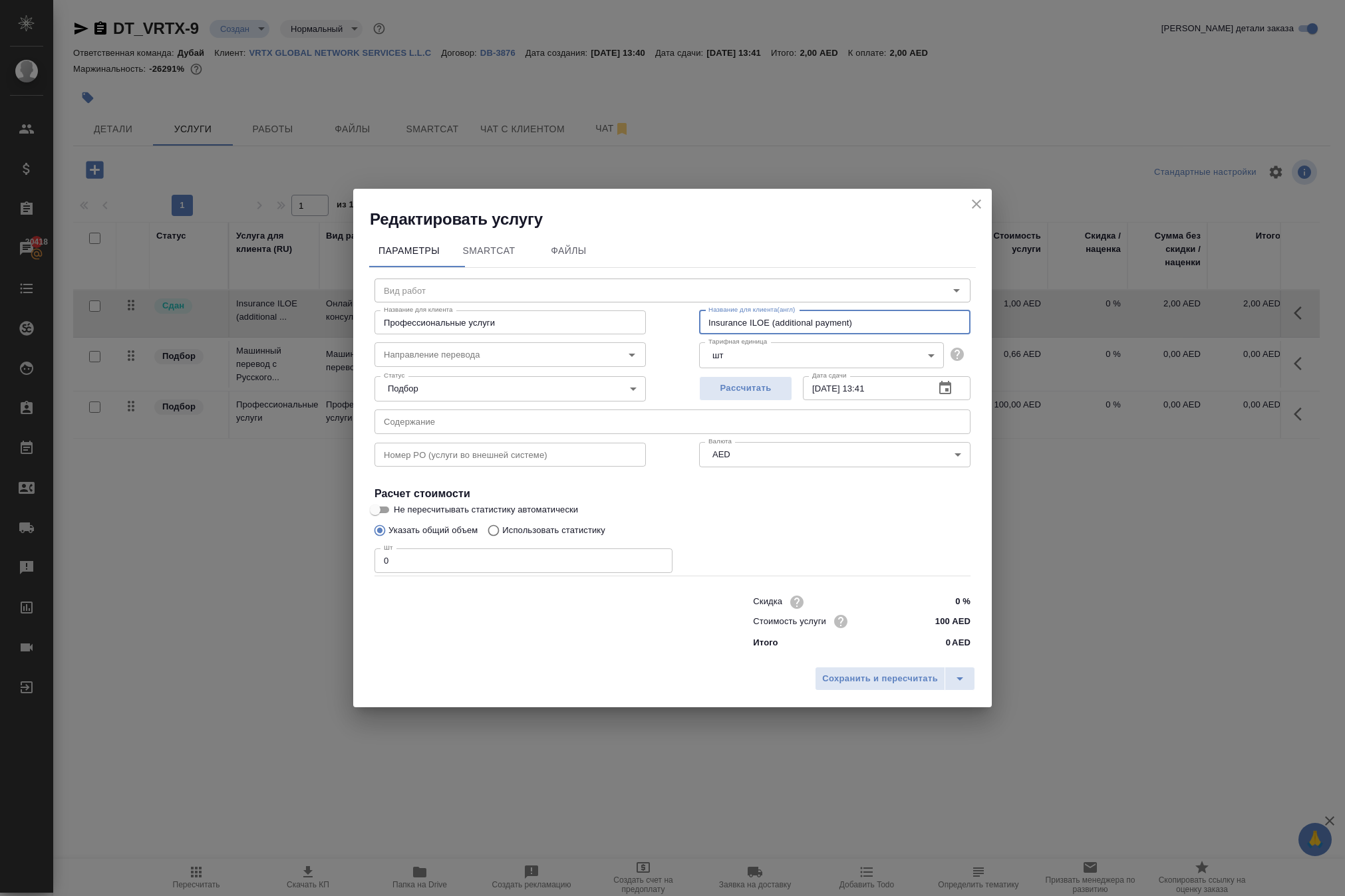
type input "Insurance ILOE (additional payment)"
click at [584, 311] on input "Профессиональные услуги" at bounding box center [510, 322] width 271 height 24
paste input "Insurance ILOE (additional payment)"
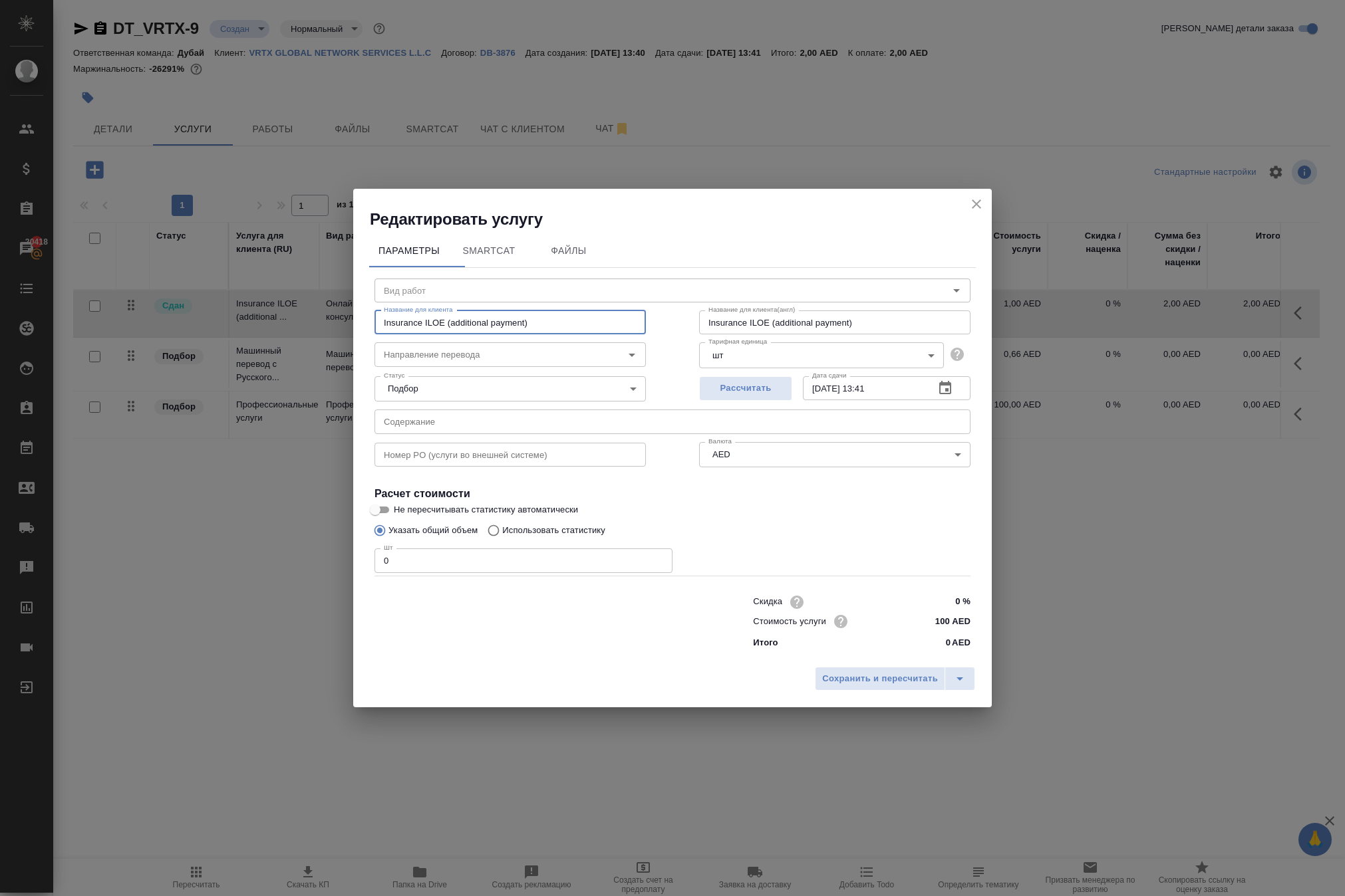
type input "Insurance ILOE (additional payment)"
click at [519, 551] on input "0" at bounding box center [523, 560] width 298 height 24
type input "2"
click at [822, 687] on span "Сохранить и пересчитать" at bounding box center [879, 679] width 116 height 15
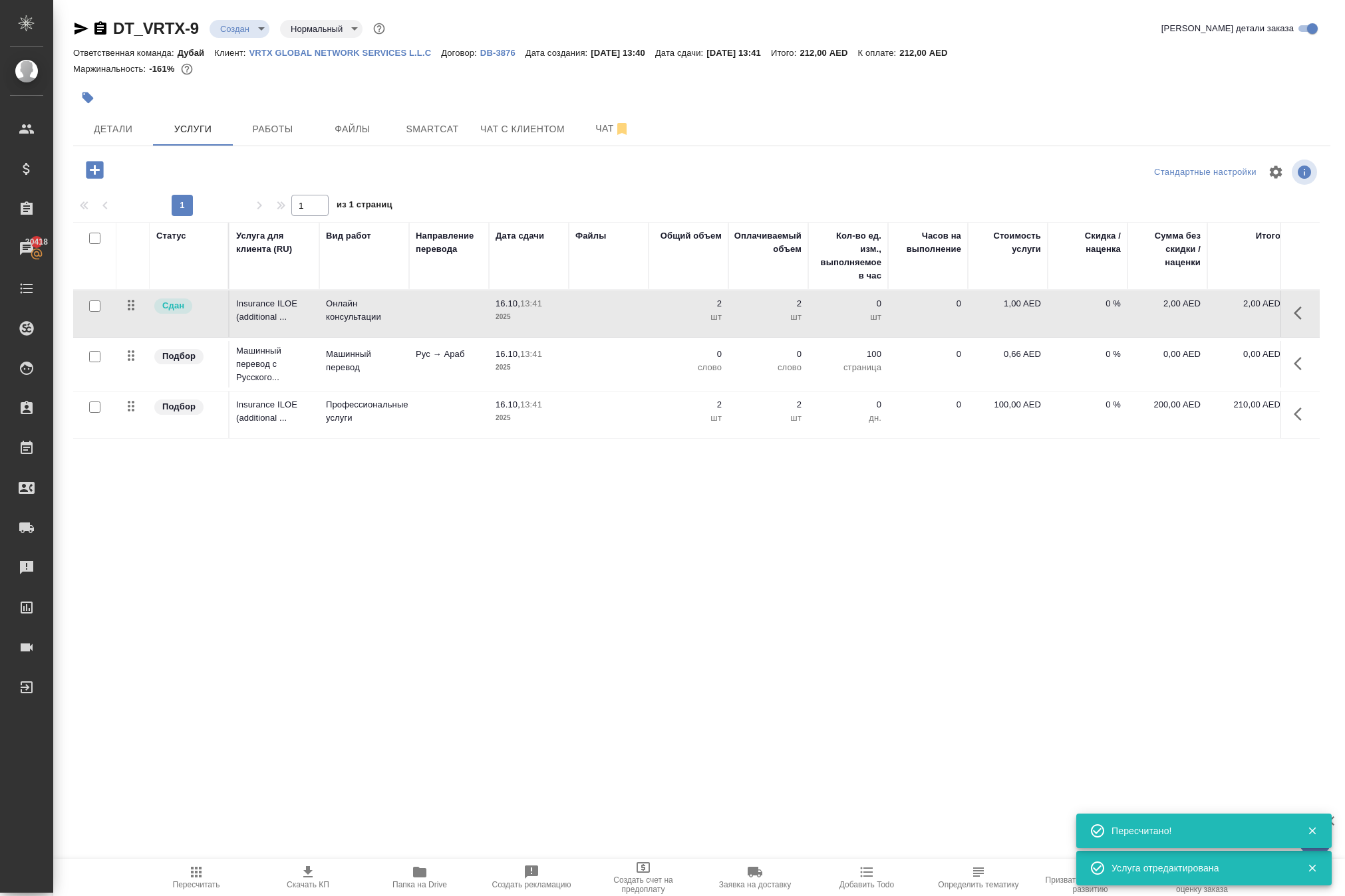
click at [1293, 321] on icon "button" at bounding box center [1301, 313] width 16 height 16
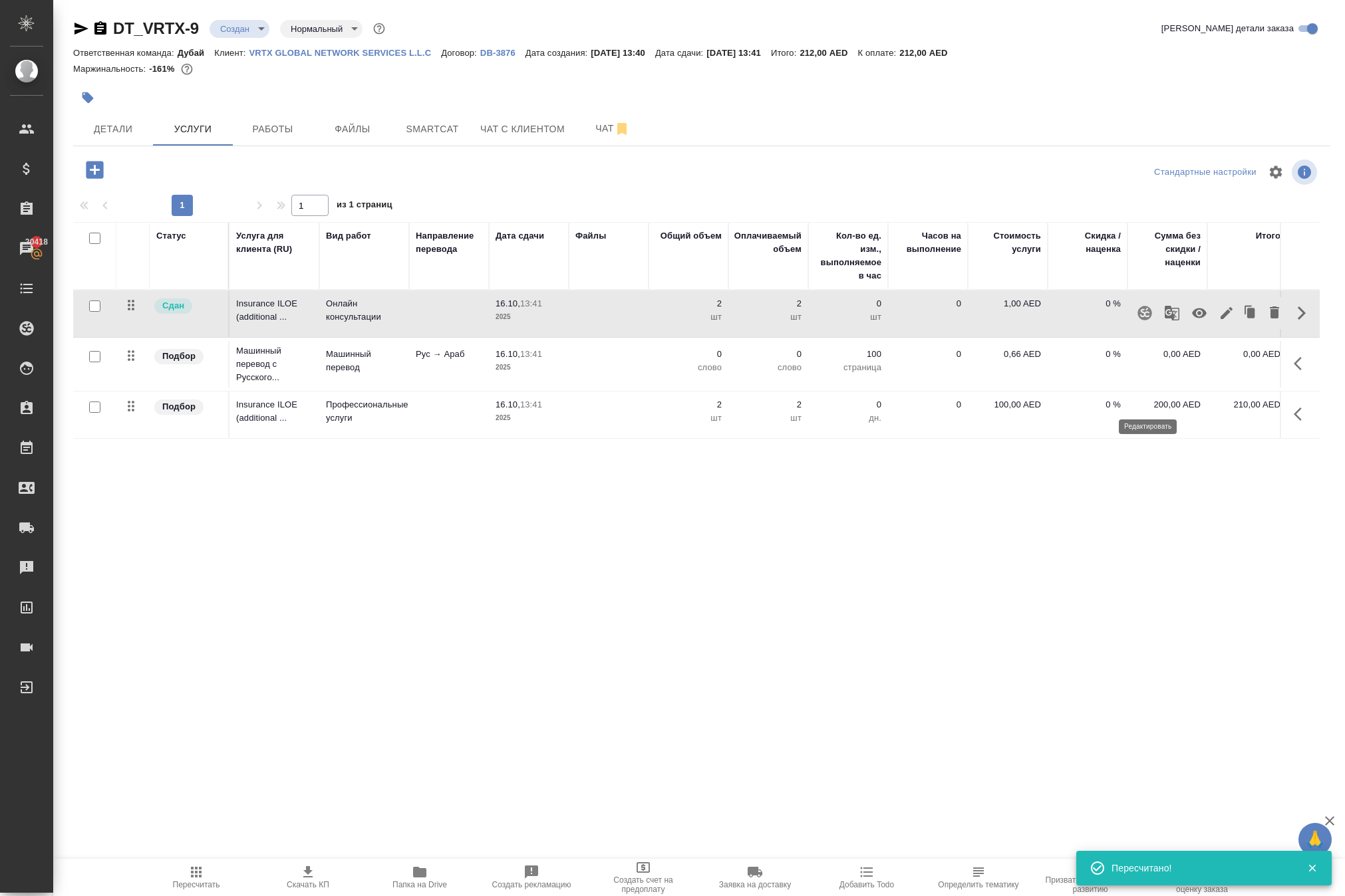
click at [1220, 319] on icon "button" at bounding box center [1226, 312] width 12 height 12
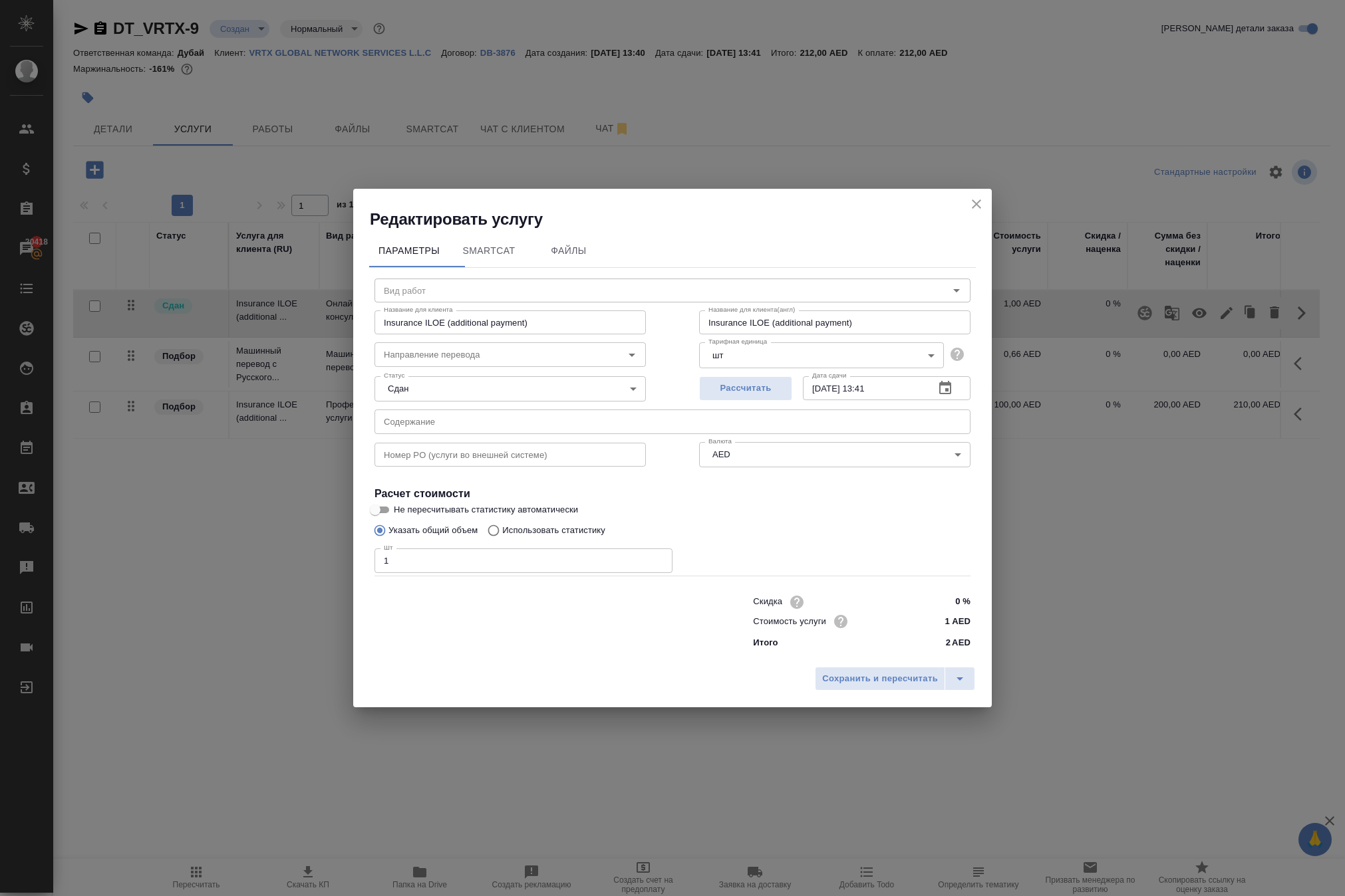
click at [657, 567] on input "1" at bounding box center [523, 560] width 298 height 24
type input "0"
click at [657, 567] on input "0" at bounding box center [523, 560] width 298 height 24
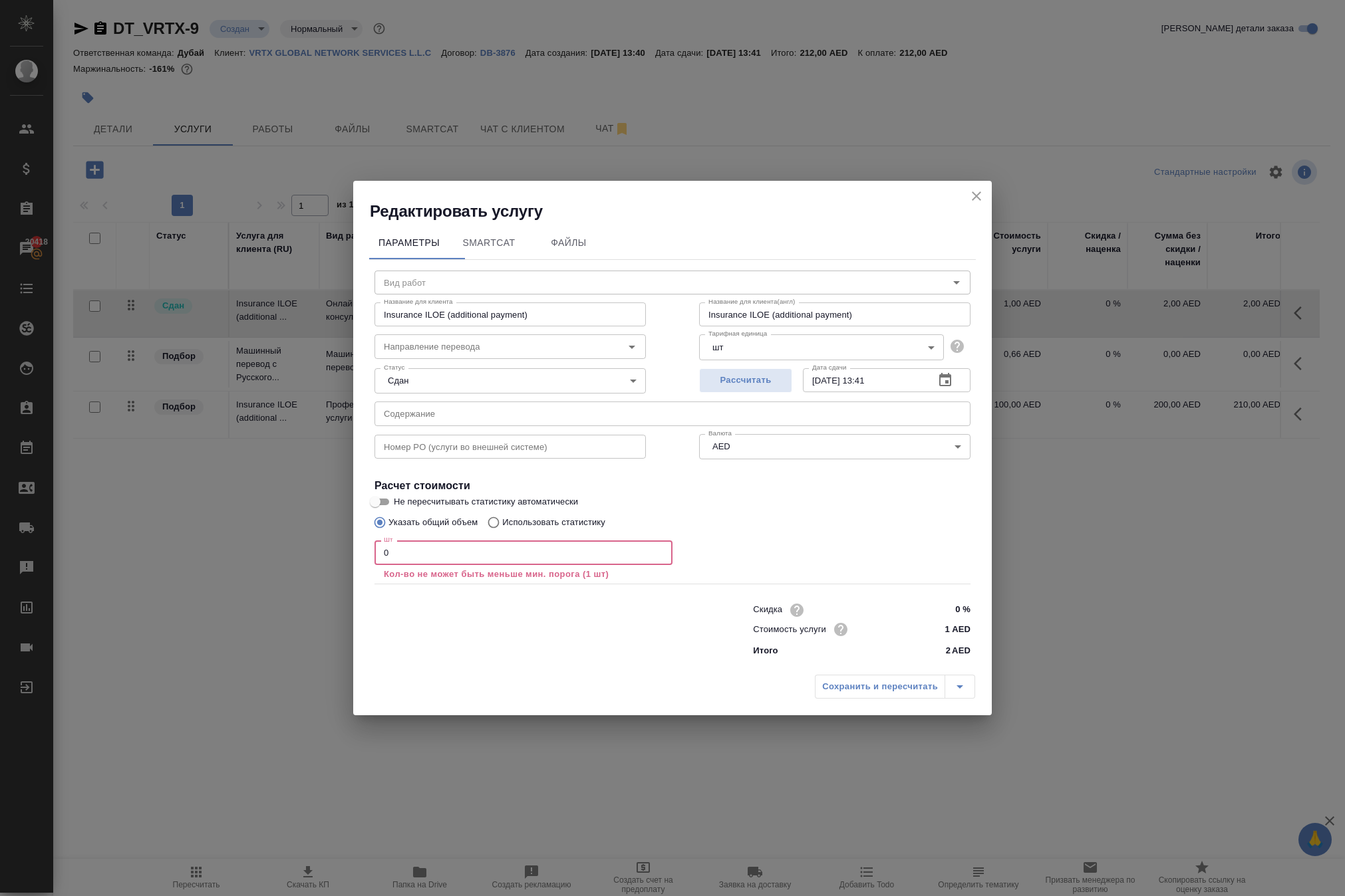
click at [835, 698] on div "Сохранить и пересчитать" at bounding box center [895, 686] width 160 height 24
click at [968, 188] on icon "close" at bounding box center [976, 196] width 16 height 16
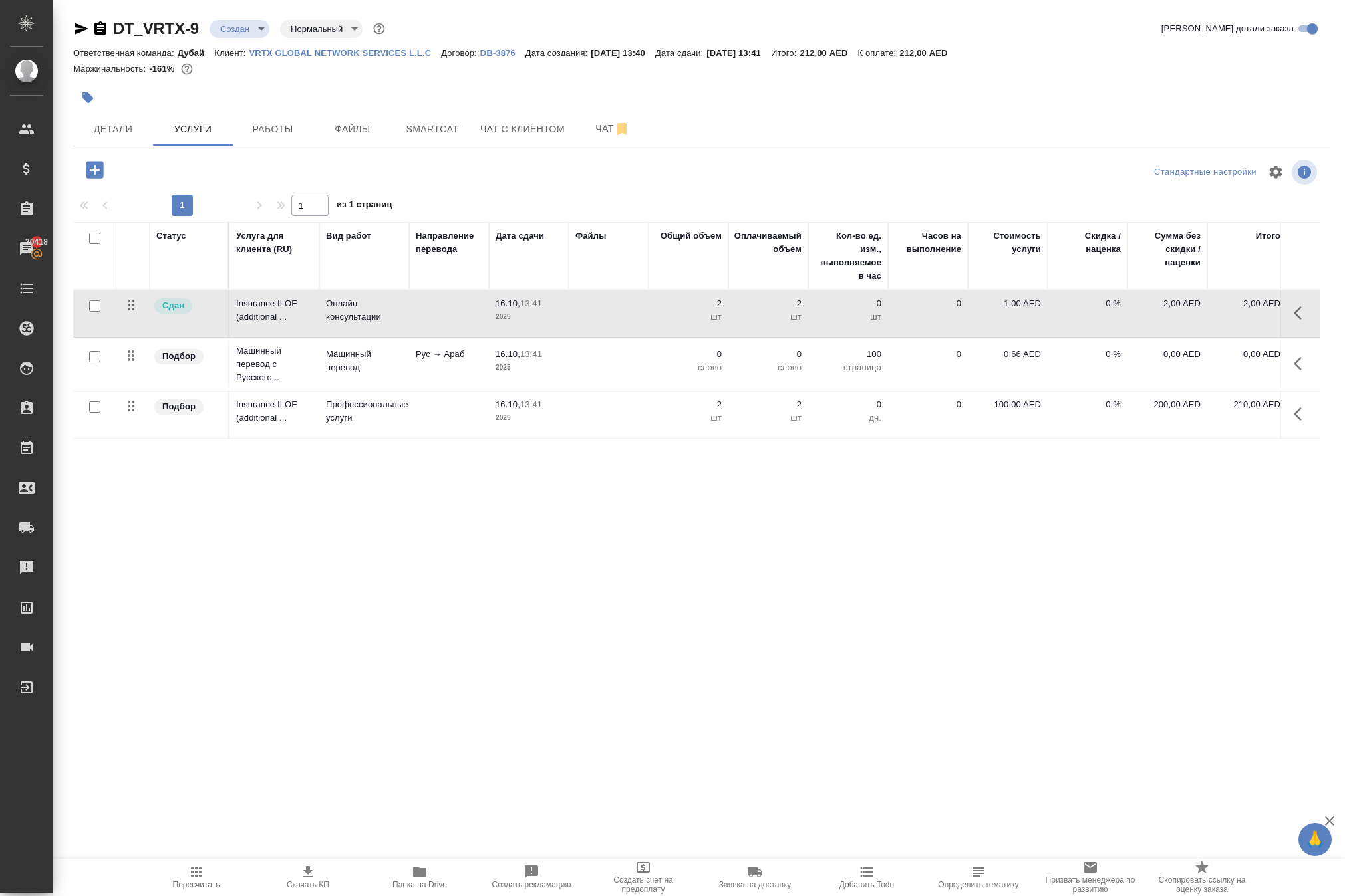
click at [709, 311] on p "2" at bounding box center [688, 303] width 67 height 13
click at [706, 317] on input "2" at bounding box center [696, 308] width 49 height 20
type input "1"
click at [798, 649] on div ".cls-1 fill:#fff; AWATERA Solokha Petro Клиенты Спецификации Заказы 20418 Чаты …" at bounding box center [672, 448] width 1345 height 896
click at [1012, 317] on input "1" at bounding box center [1016, 307] width 50 height 20
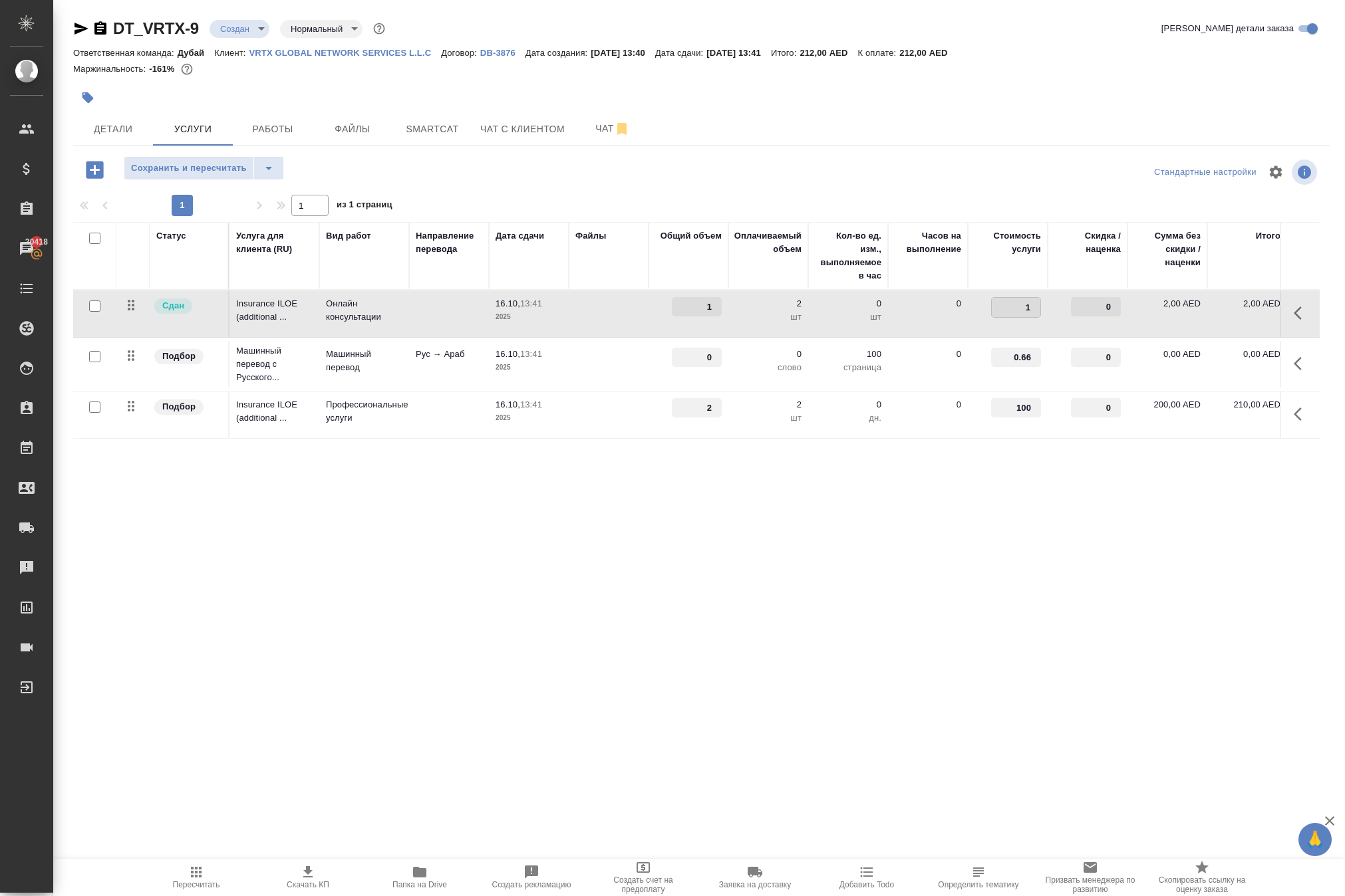
drag, startPoint x: 1012, startPoint y: 375, endPoint x: 1130, endPoint y: 379, distance: 118.1
click at [1127, 338] on tr "Сдан Insurance ILOE (additional ... Онлайн консультации 16.10, 13:41 2025 1 2 ш…" at bounding box center [700, 314] width 1253 height 47
type input "0"
click at [1051, 614] on div ".cls-1 fill:#fff; AWATERA Solokha Petro Клиенты Спецификации Заказы 20418 Чаты …" at bounding box center [672, 448] width 1345 height 896
click at [247, 176] on span "Сохранить и пересчитать" at bounding box center [189, 168] width 116 height 15
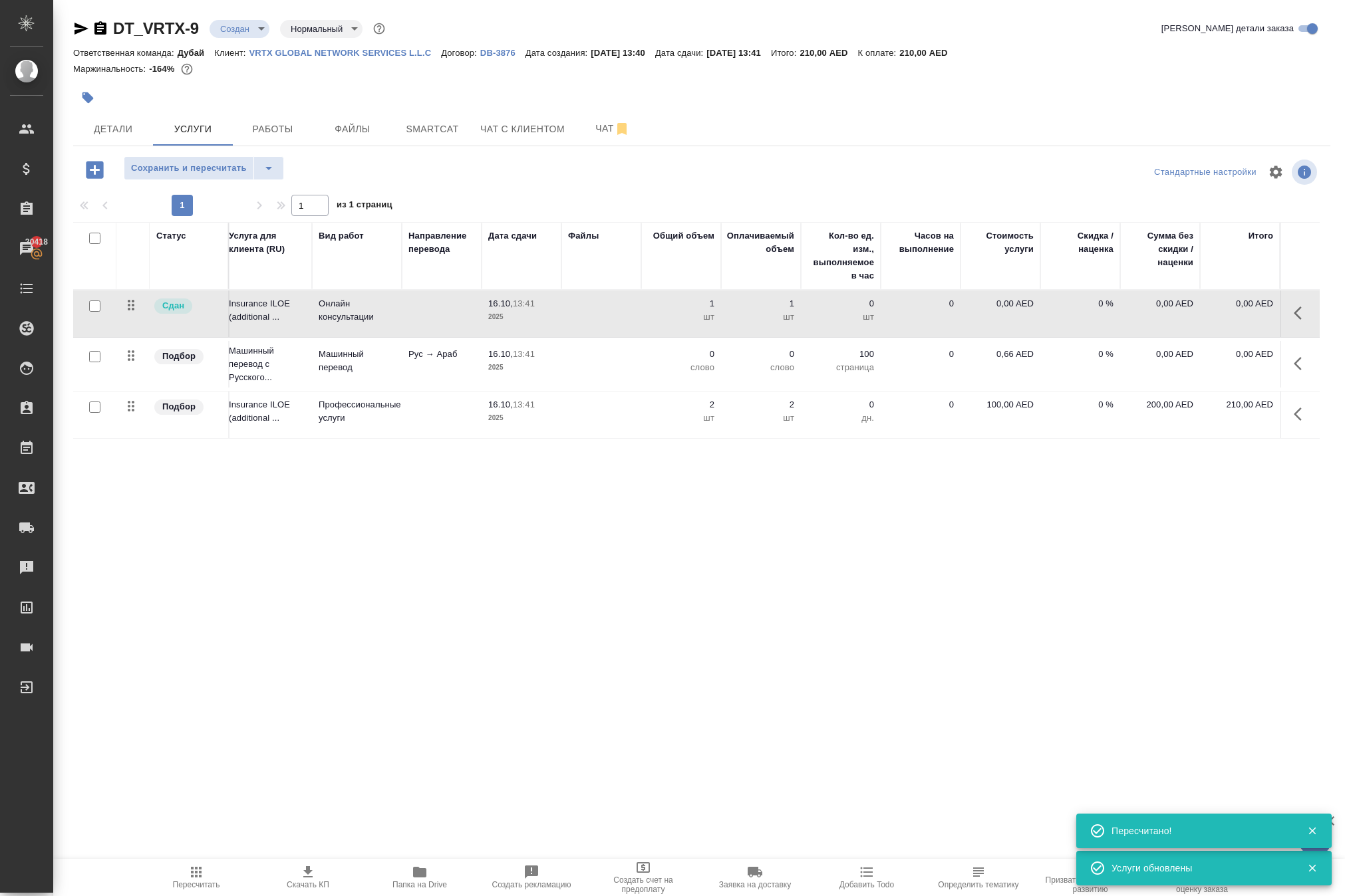
scroll to position [0, 8]
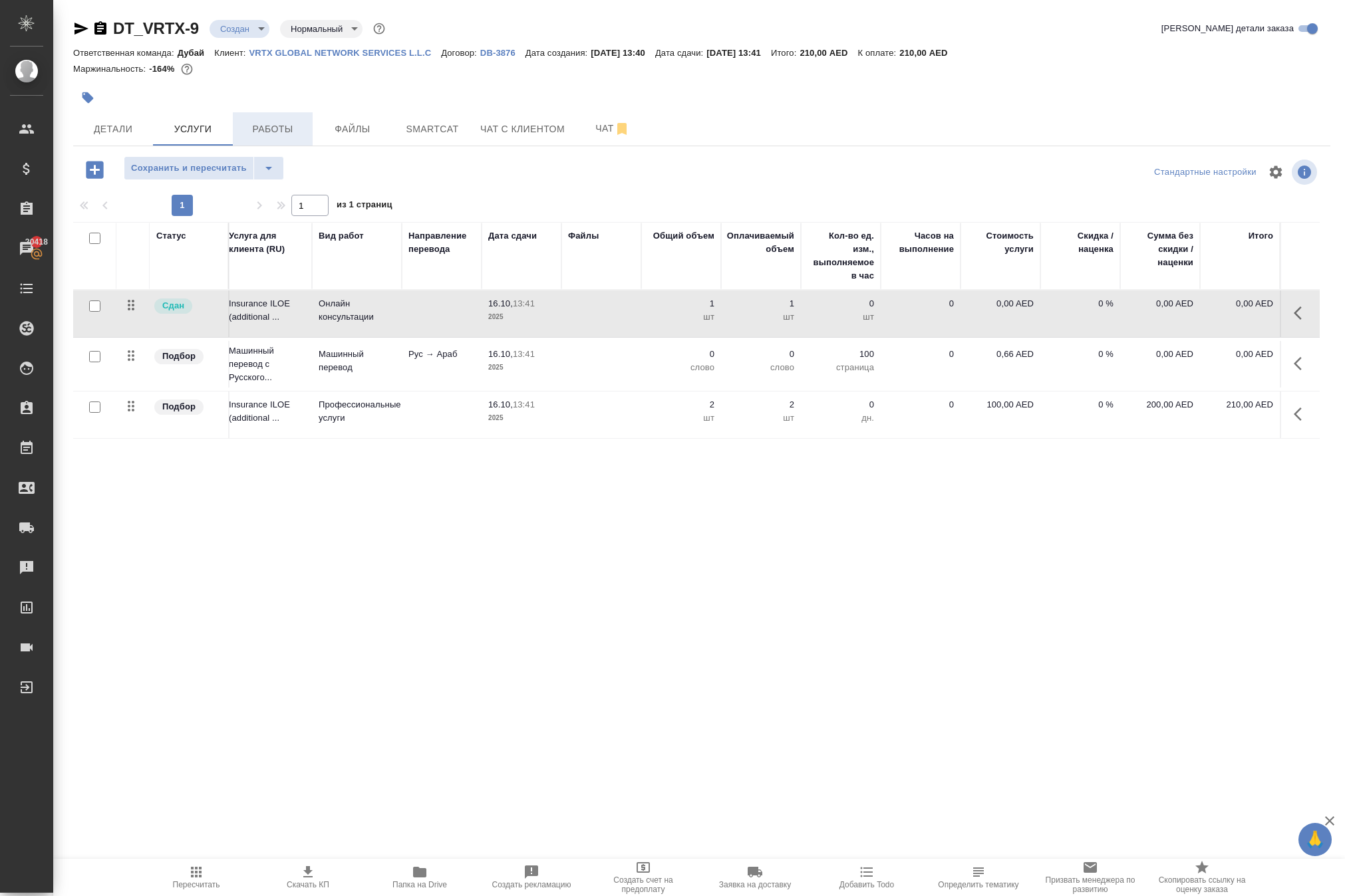
click at [277, 138] on span "Работы" at bounding box center [272, 129] width 64 height 17
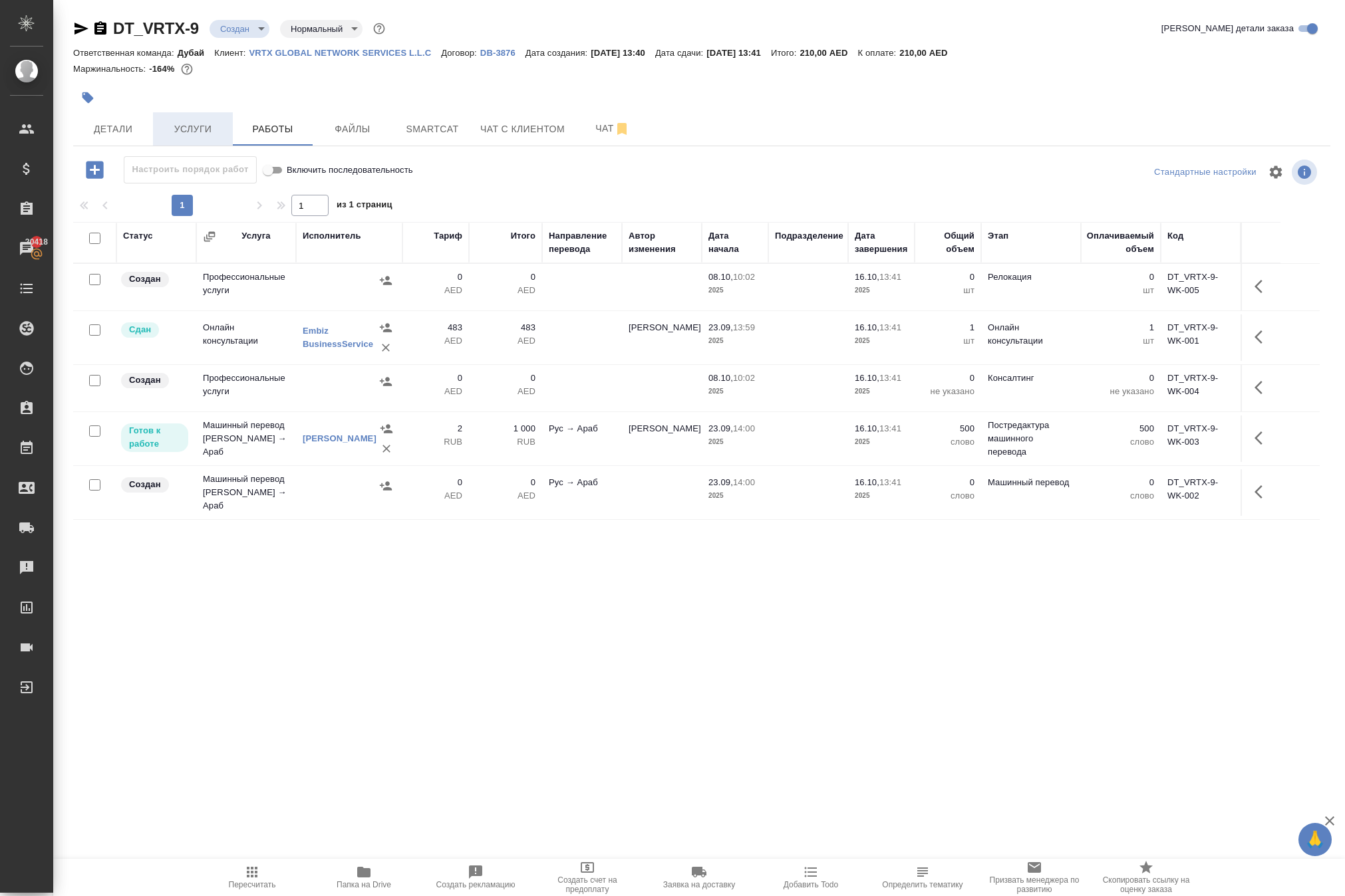
click at [215, 138] on span "Услуги" at bounding box center [193, 129] width 64 height 17
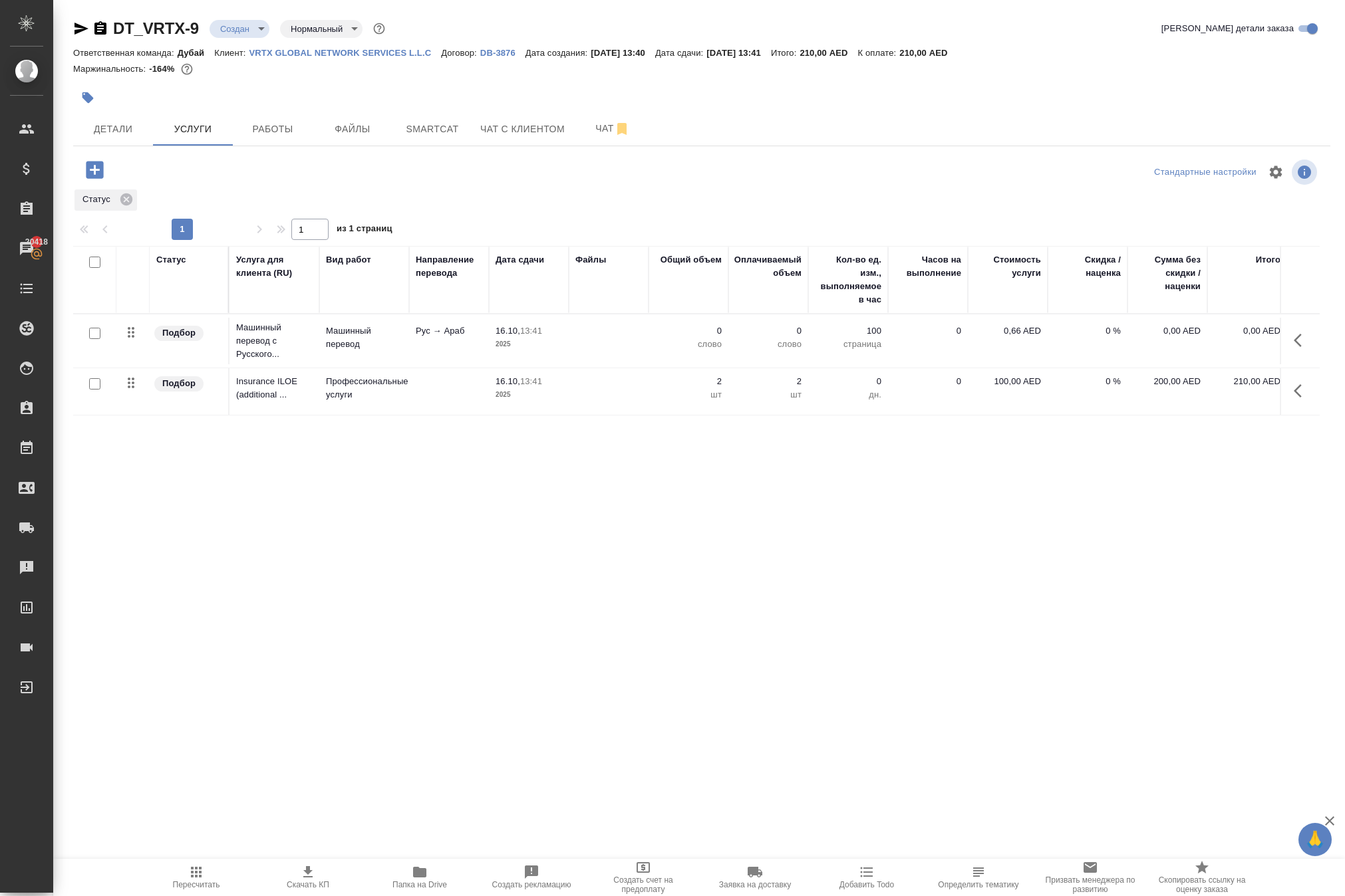
click at [1293, 349] on icon "button" at bounding box center [1301, 341] width 16 height 16
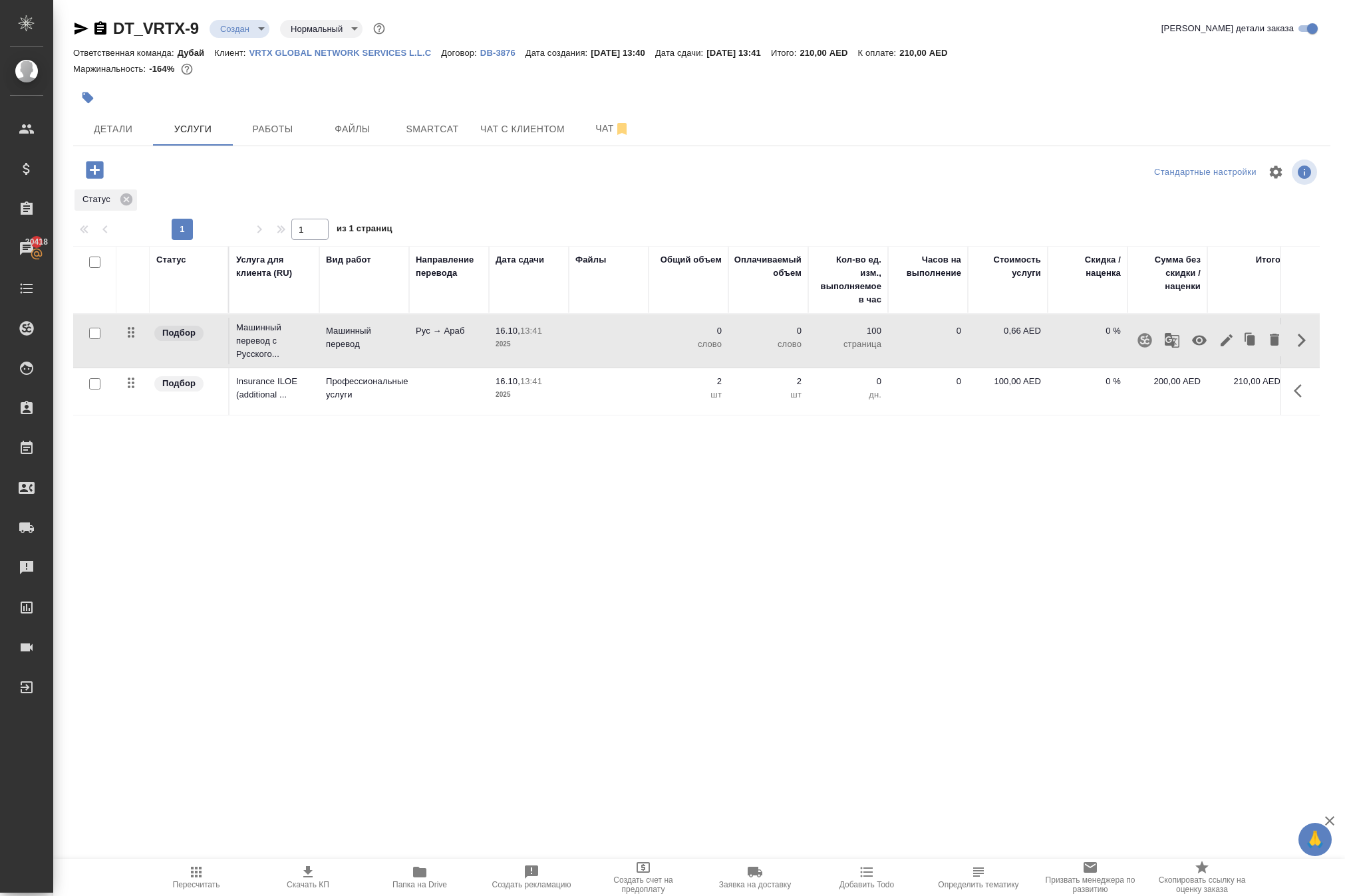
click at [1192, 346] on icon "button" at bounding box center [1199, 340] width 14 height 10
click at [1098, 532] on div "Статус Услуга для клиента (RU) Вид работ Направление перевода Дата сдачи Файлы …" at bounding box center [696, 388] width 1246 height 286
click at [1294, 399] on icon "button" at bounding box center [1301, 391] width 16 height 16
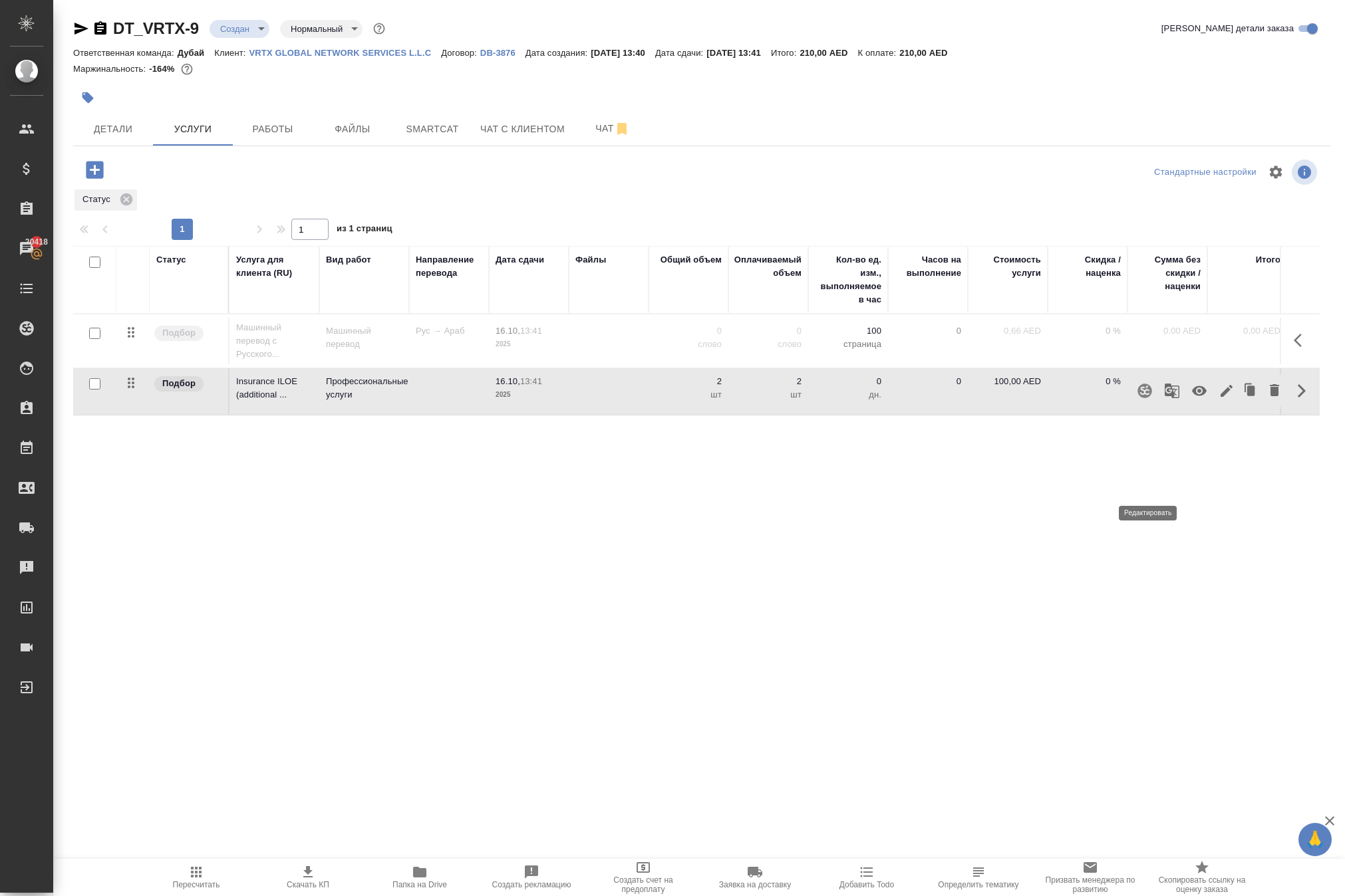
click at [1219, 399] on icon "button" at bounding box center [1227, 391] width 16 height 16
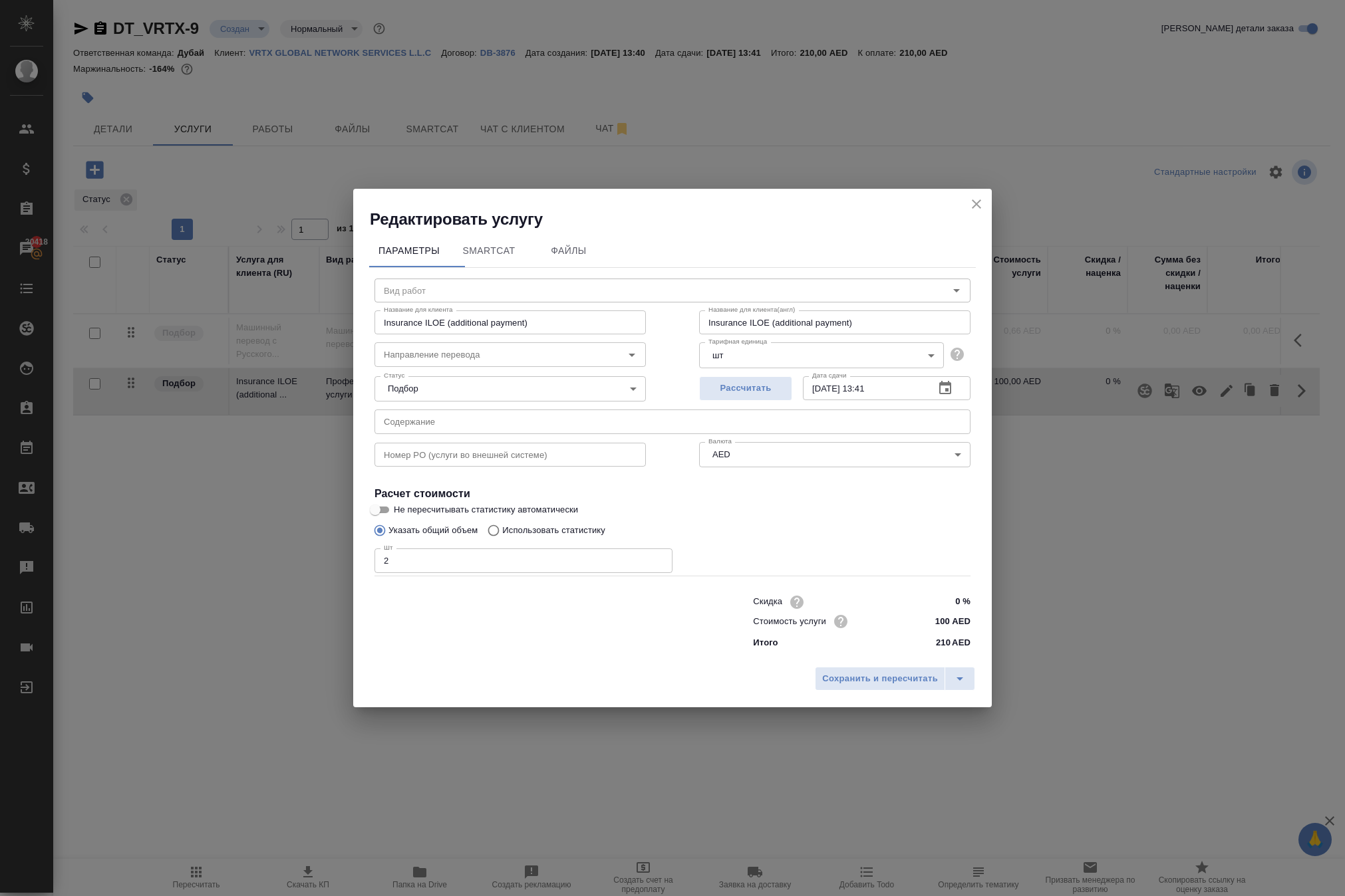
click at [974, 199] on icon "close" at bounding box center [976, 204] width 9 height 9
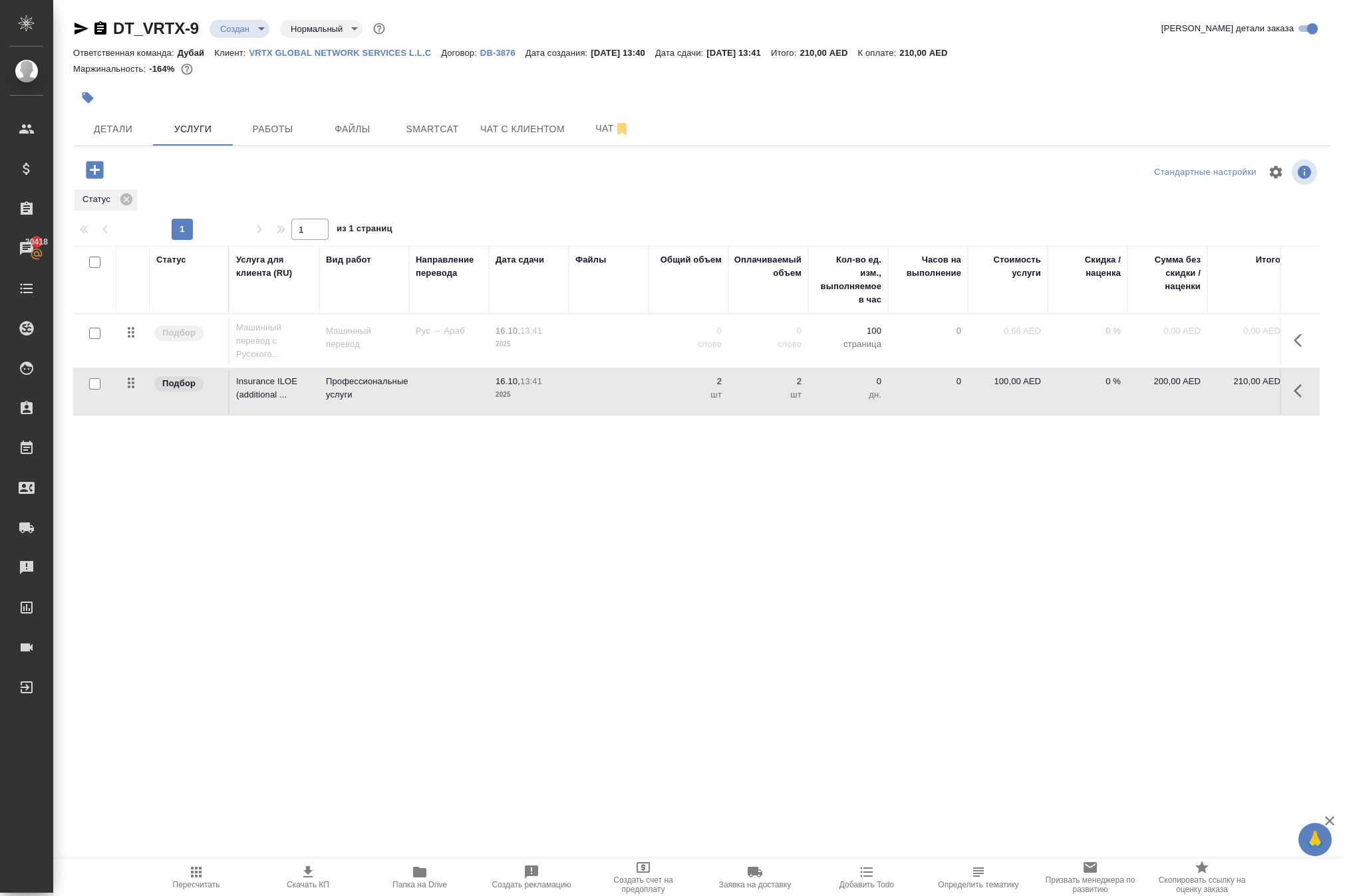
click at [995, 388] on p "100,00 AED" at bounding box center [1008, 381] width 67 height 13
drag, startPoint x: 1009, startPoint y: 468, endPoint x: 1128, endPoint y: 469, distance: 119.0
click at [1120, 416] on tr "Подбор Insurance ILOE (additional ... Профессиональные услуги 16.10, 13:41 2025…" at bounding box center [700, 391] width 1253 height 47
type input "126"
click at [928, 643] on div ".cls-1 fill:#fff; AWATERA Solokha Petro Клиенты Спецификации Заказы 20418 Чаты …" at bounding box center [672, 448] width 1345 height 896
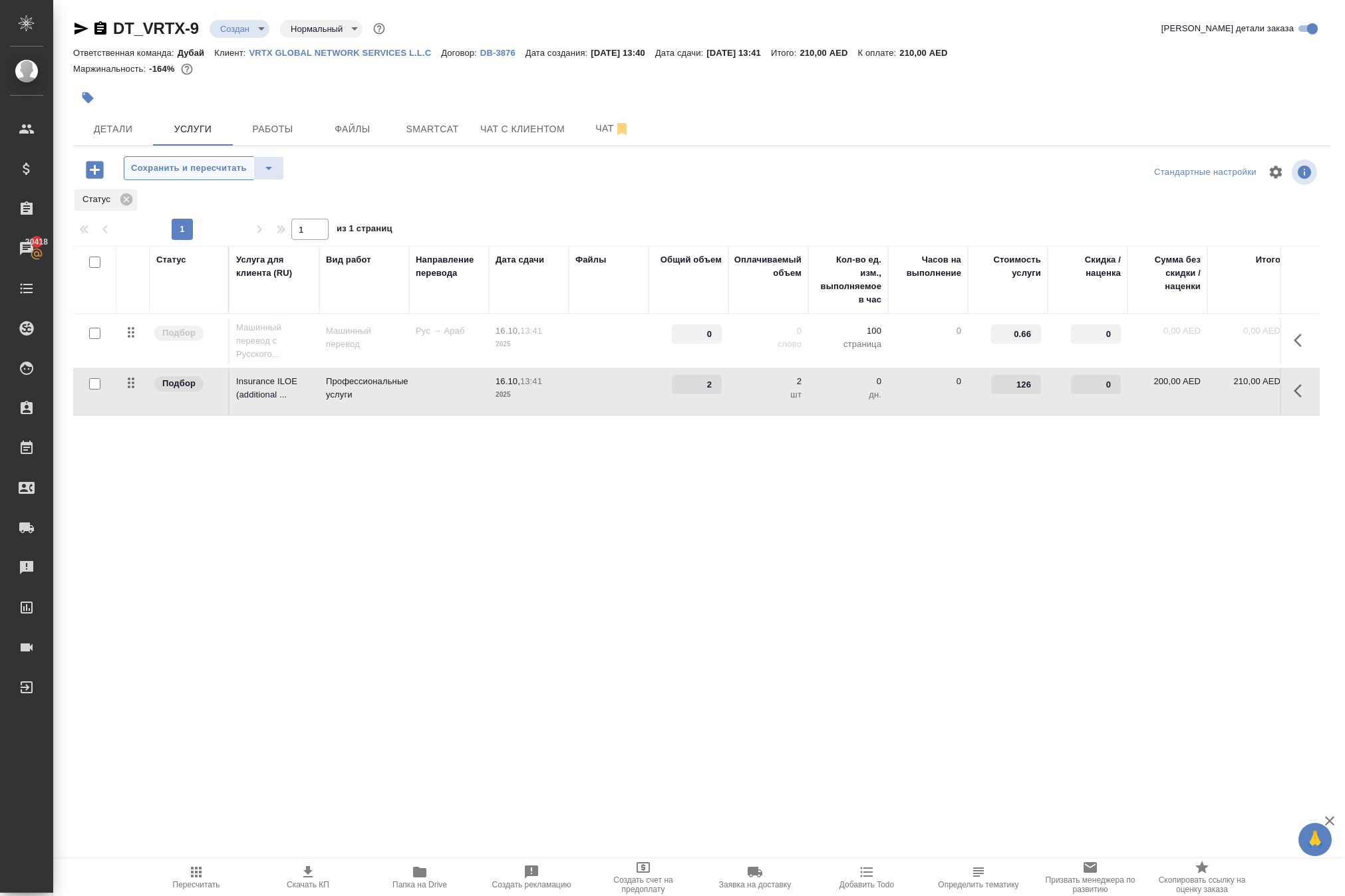
click at [247, 176] on span "Сохранить и пересчитать" at bounding box center [189, 168] width 116 height 15
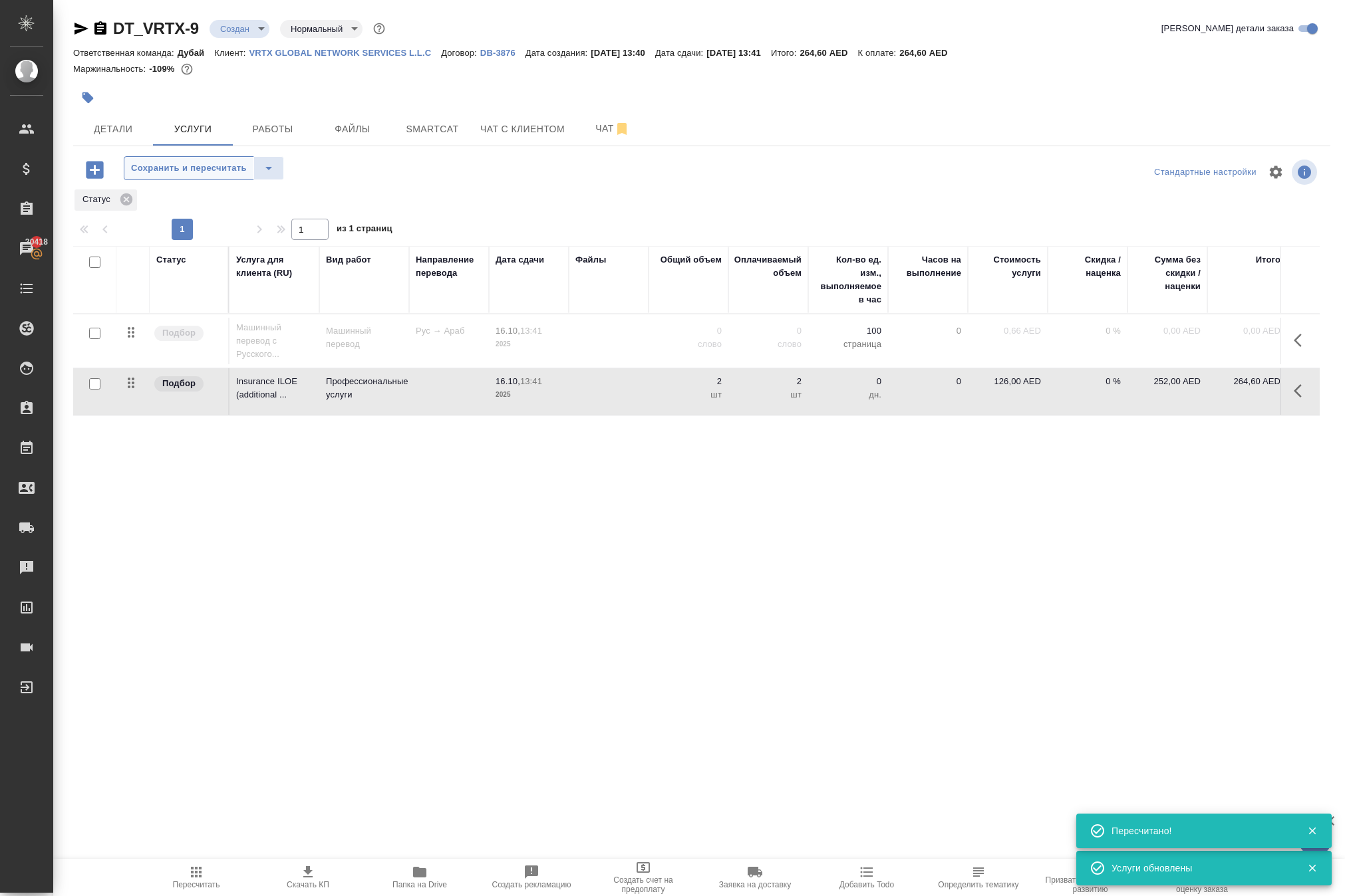
click at [247, 176] on span "Сохранить и пересчитать" at bounding box center [189, 168] width 116 height 15
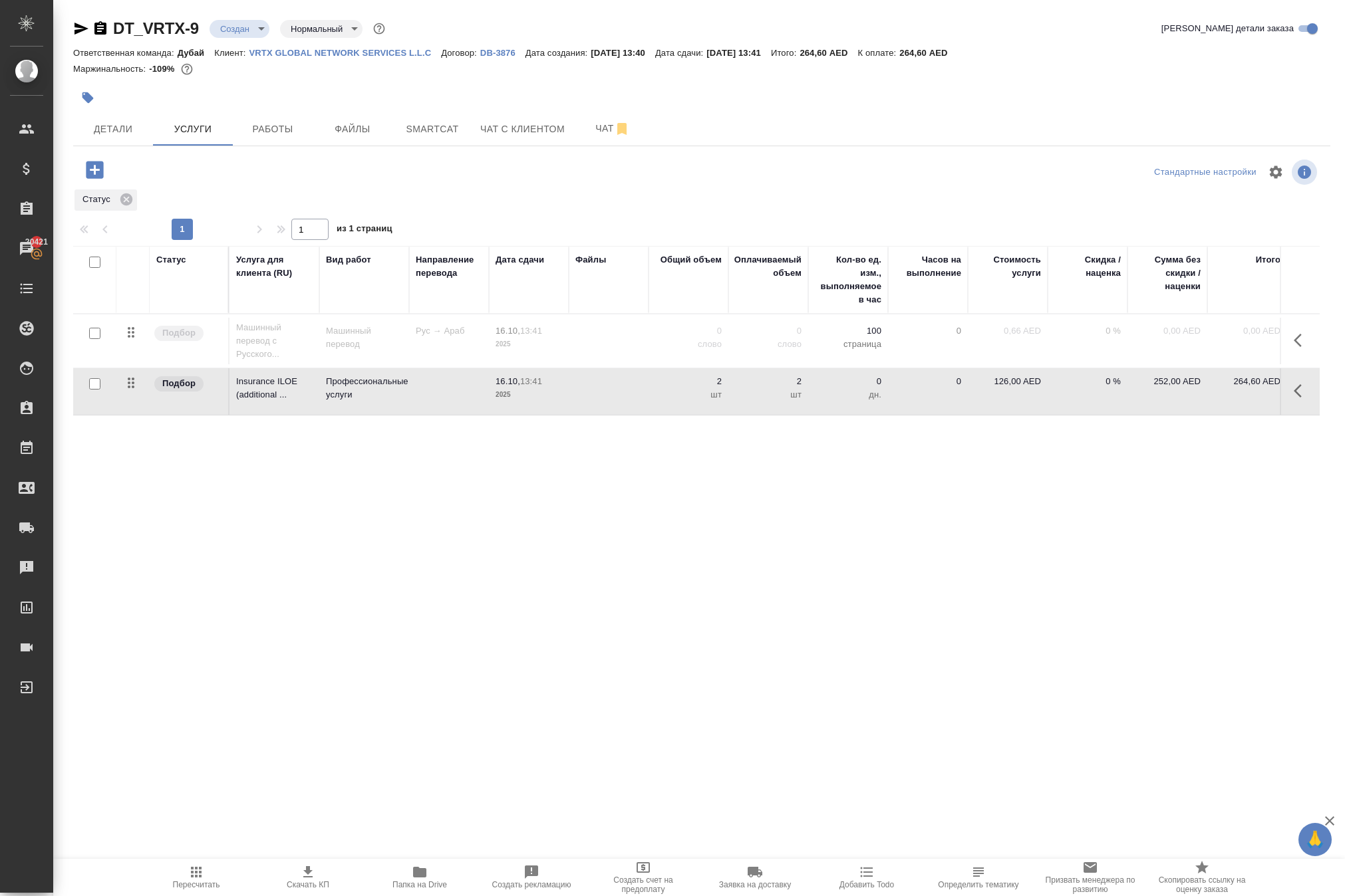
click at [107, 182] on icon "button" at bounding box center [94, 170] width 23 height 23
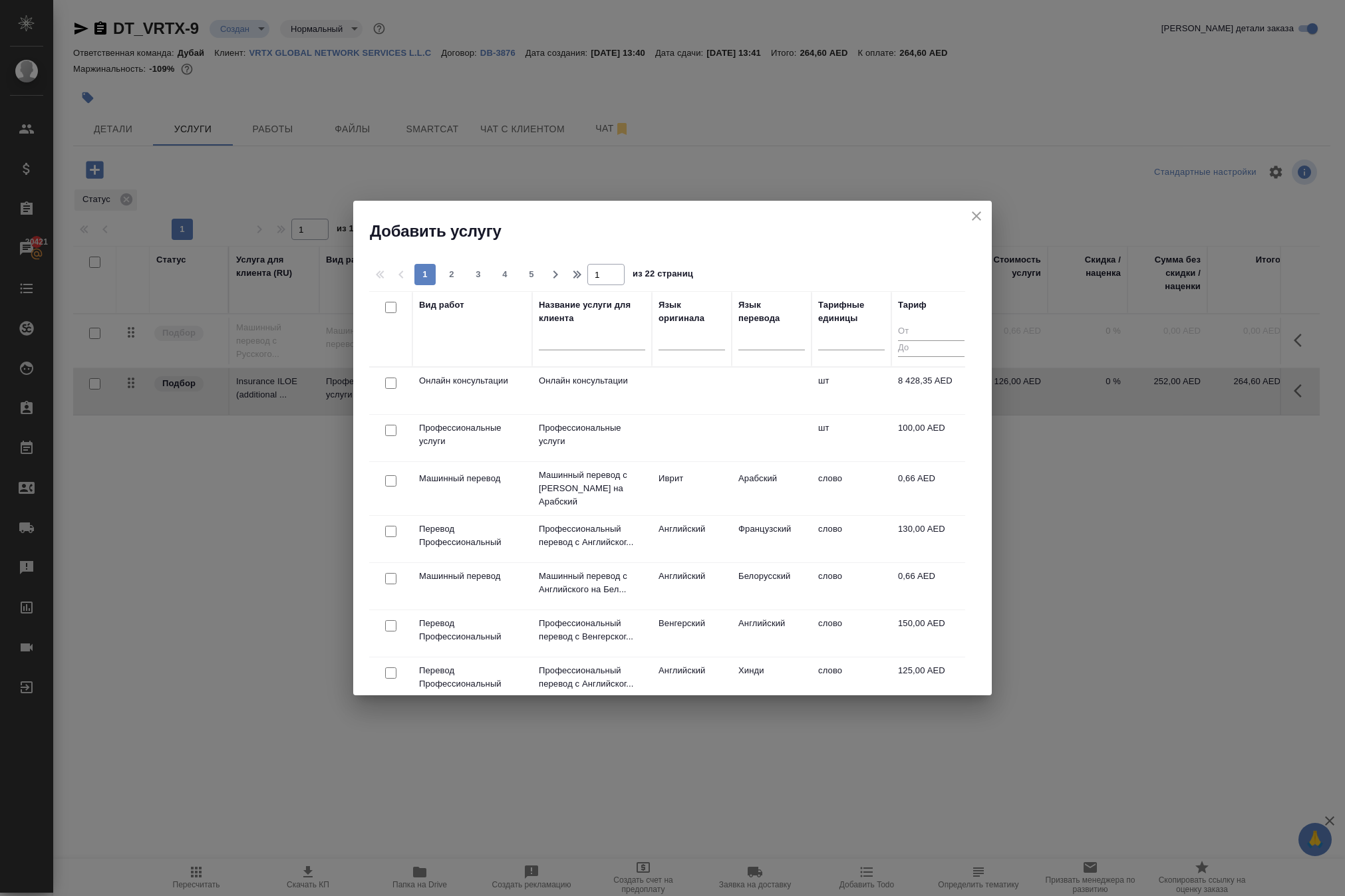
click at [391, 432] on input "checkbox" at bounding box center [391, 430] width 12 height 12
checkbox input "true"
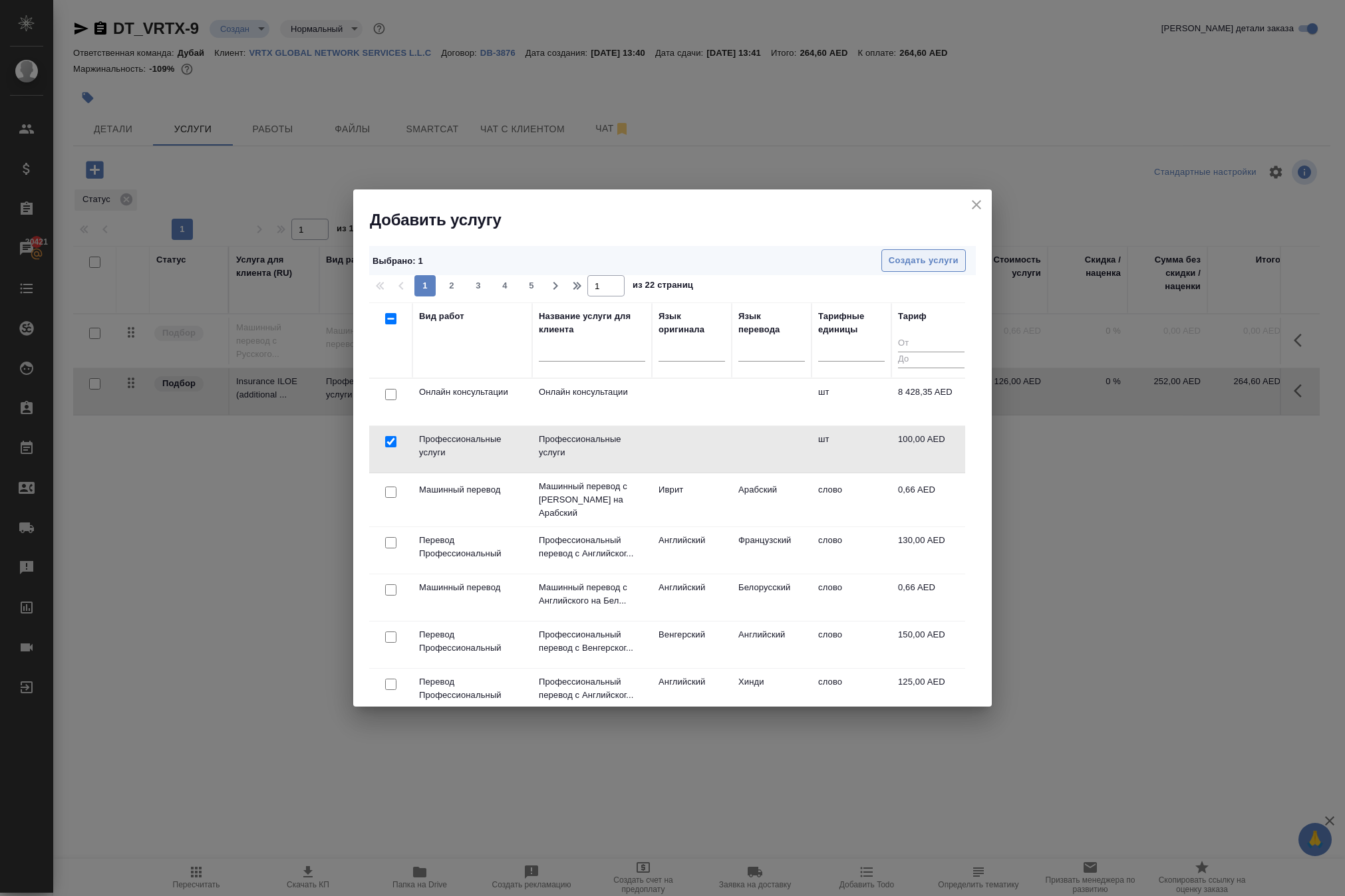
click at [909, 266] on span "Создать услуги" at bounding box center [923, 261] width 69 height 15
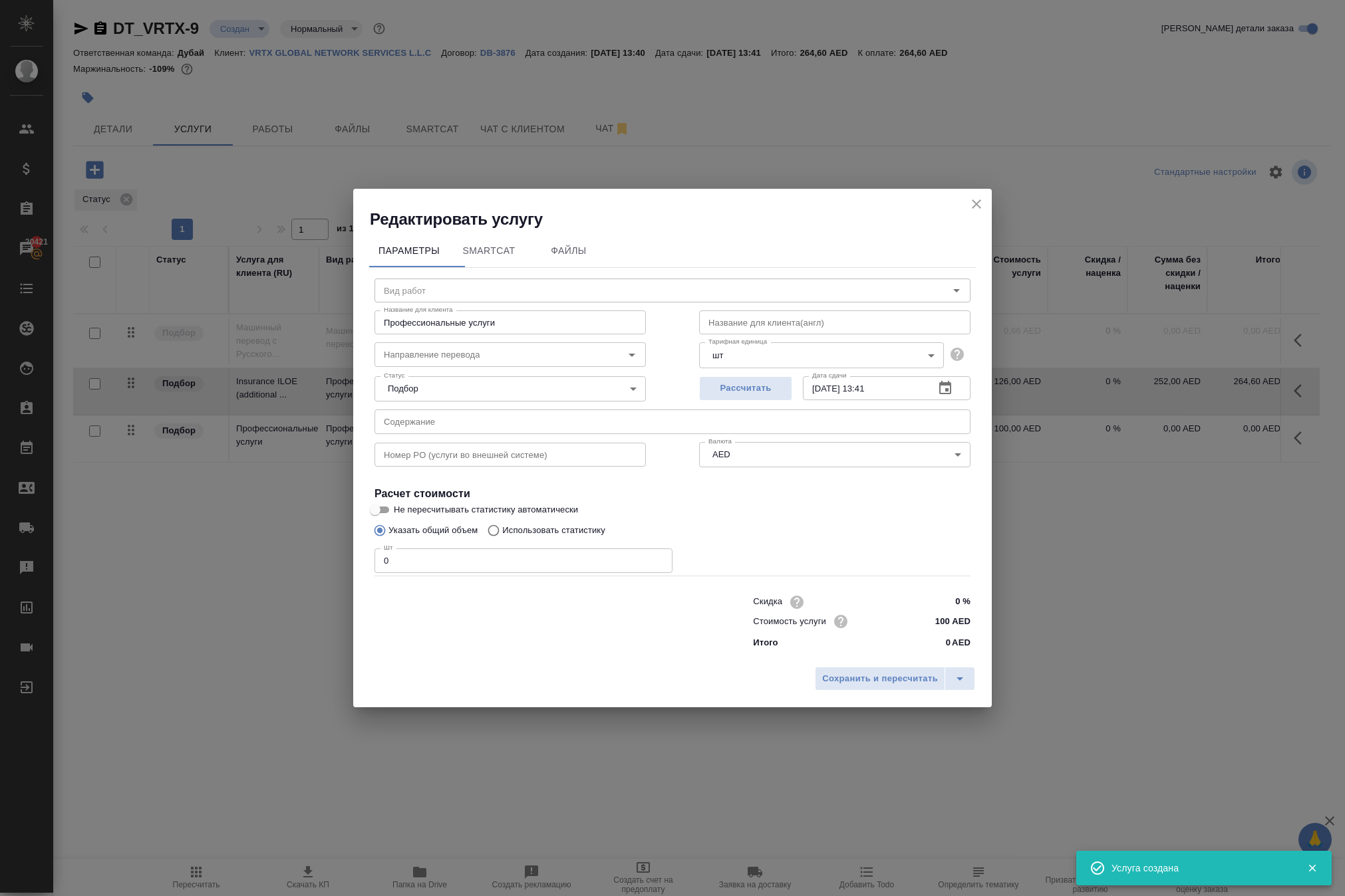
click at [753, 311] on input "text" at bounding box center [834, 322] width 271 height 24
paste input "Delivery of ID / taxi"
click at [793, 311] on input "Delivery of ID / taxi" at bounding box center [834, 322] width 271 height 24
drag, startPoint x: 815, startPoint y: 285, endPoint x: 619, endPoint y: 271, distance: 196.5
click at [619, 278] on div "Название для клиента Профессиональные услуги Название для клиента Название для …" at bounding box center [672, 321] width 649 height 85
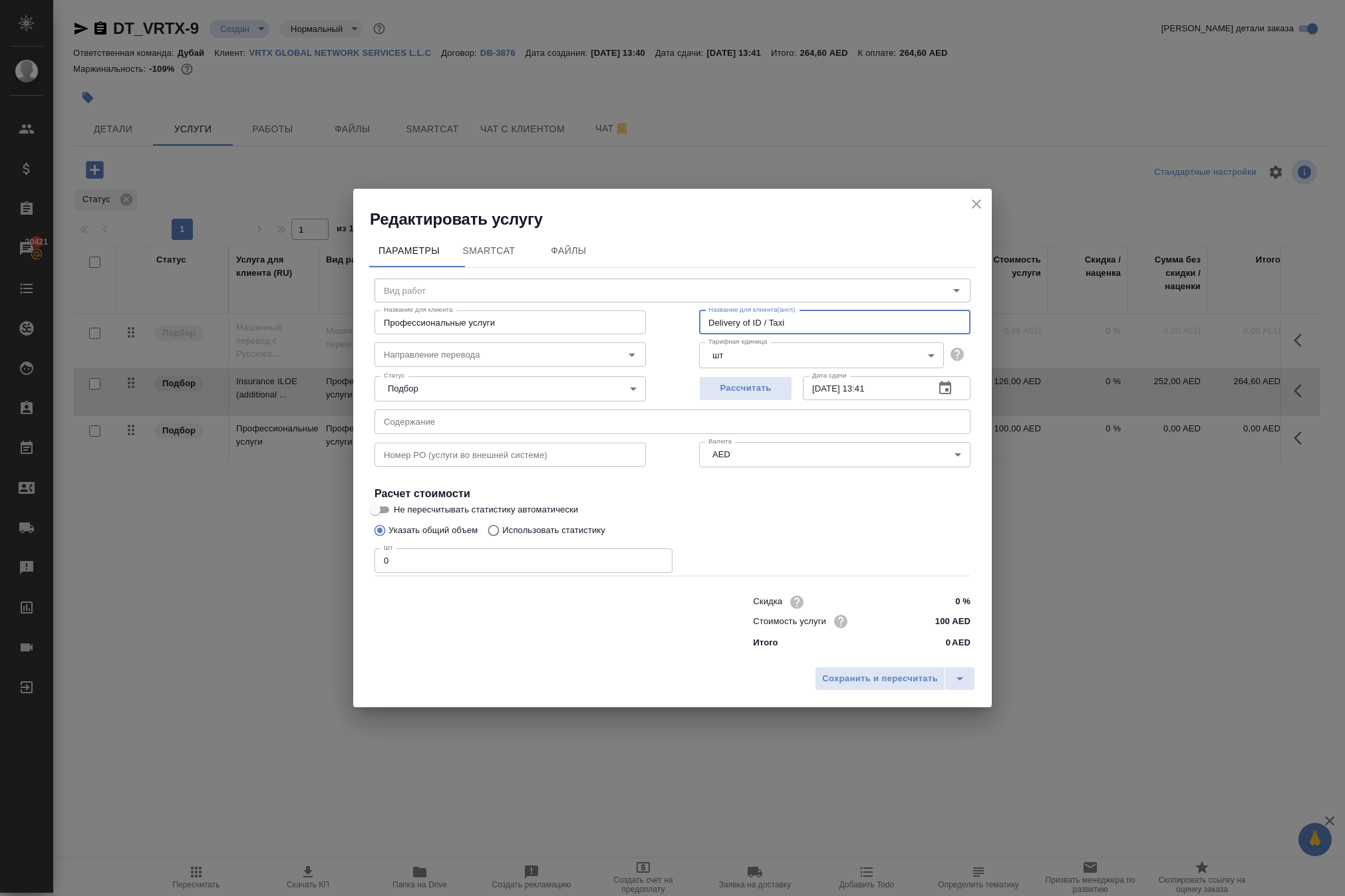
type input "Delivery of ID / Taxi"
drag, startPoint x: 551, startPoint y: 285, endPoint x: 251, endPoint y: 271, distance: 300.3
click at [251, 271] on div "Редактировать услугу Параметры SmartCat Файлы Вид работ Вид работ Название для …" at bounding box center [672, 448] width 1345 height 896
paste input "Delivery of ID / Taxi"
click at [468, 311] on input "Delivery of ID / Taxi" at bounding box center [510, 322] width 271 height 24
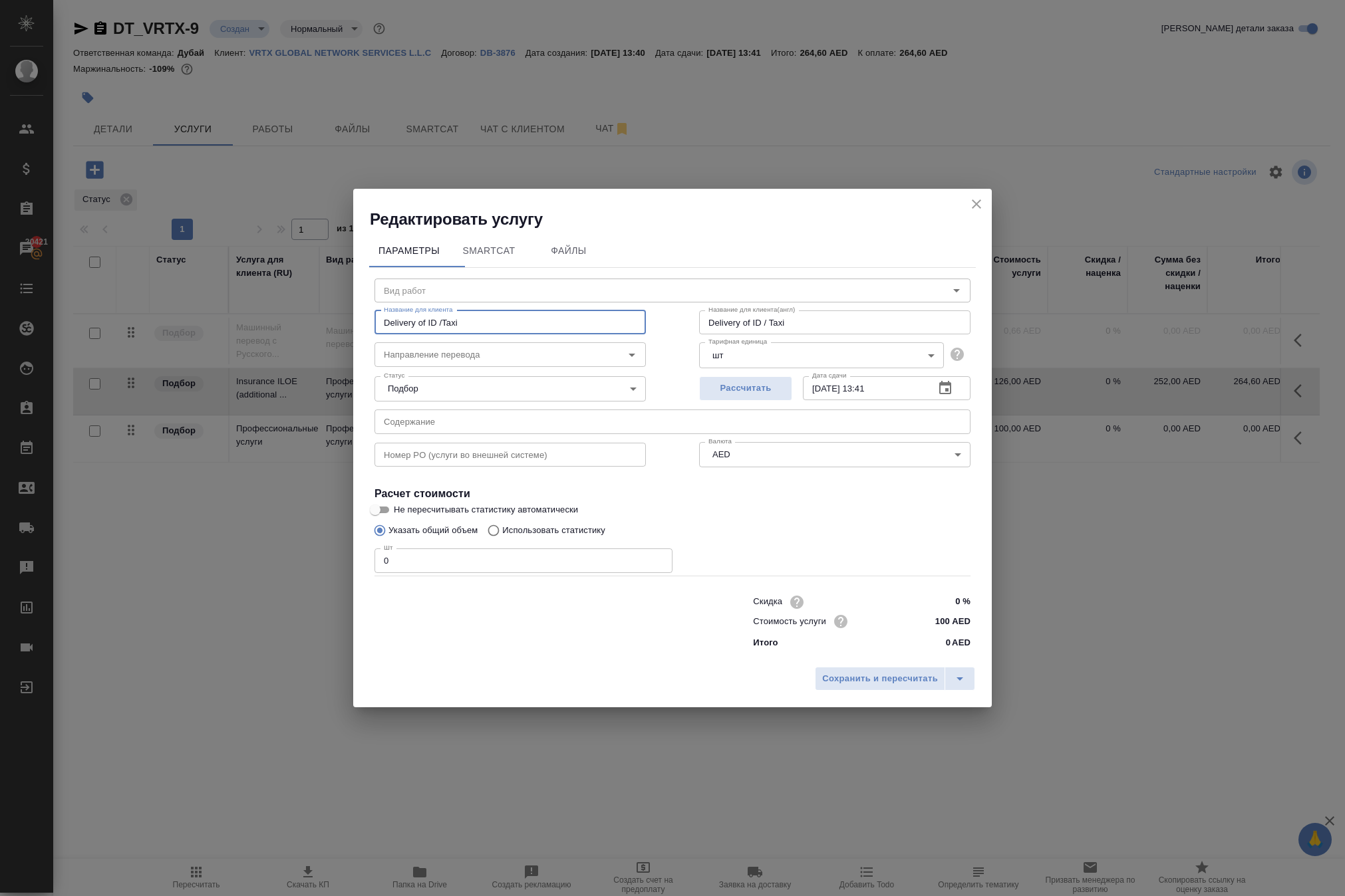
click at [463, 311] on input "Delivery of ID /Taxi" at bounding box center [510, 322] width 271 height 24
click at [459, 311] on input "Delivery of ID /Taxi" at bounding box center [510, 322] width 271 height 24
type input "Delivery of ID/Taxi"
click at [482, 552] on input "0" at bounding box center [523, 560] width 298 height 24
type input "1"
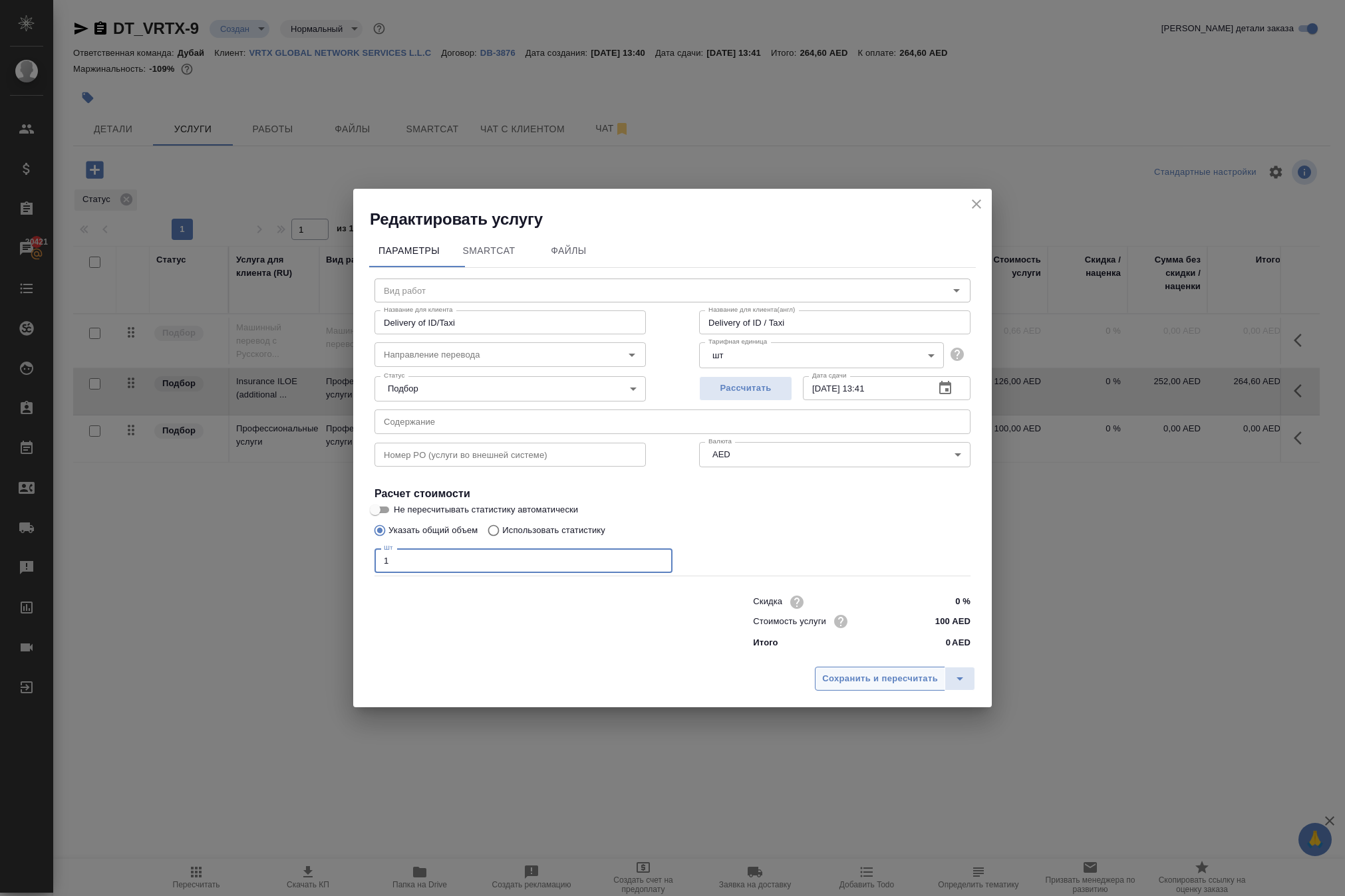
click at [822, 687] on span "Сохранить и пересчитать" at bounding box center [879, 679] width 116 height 15
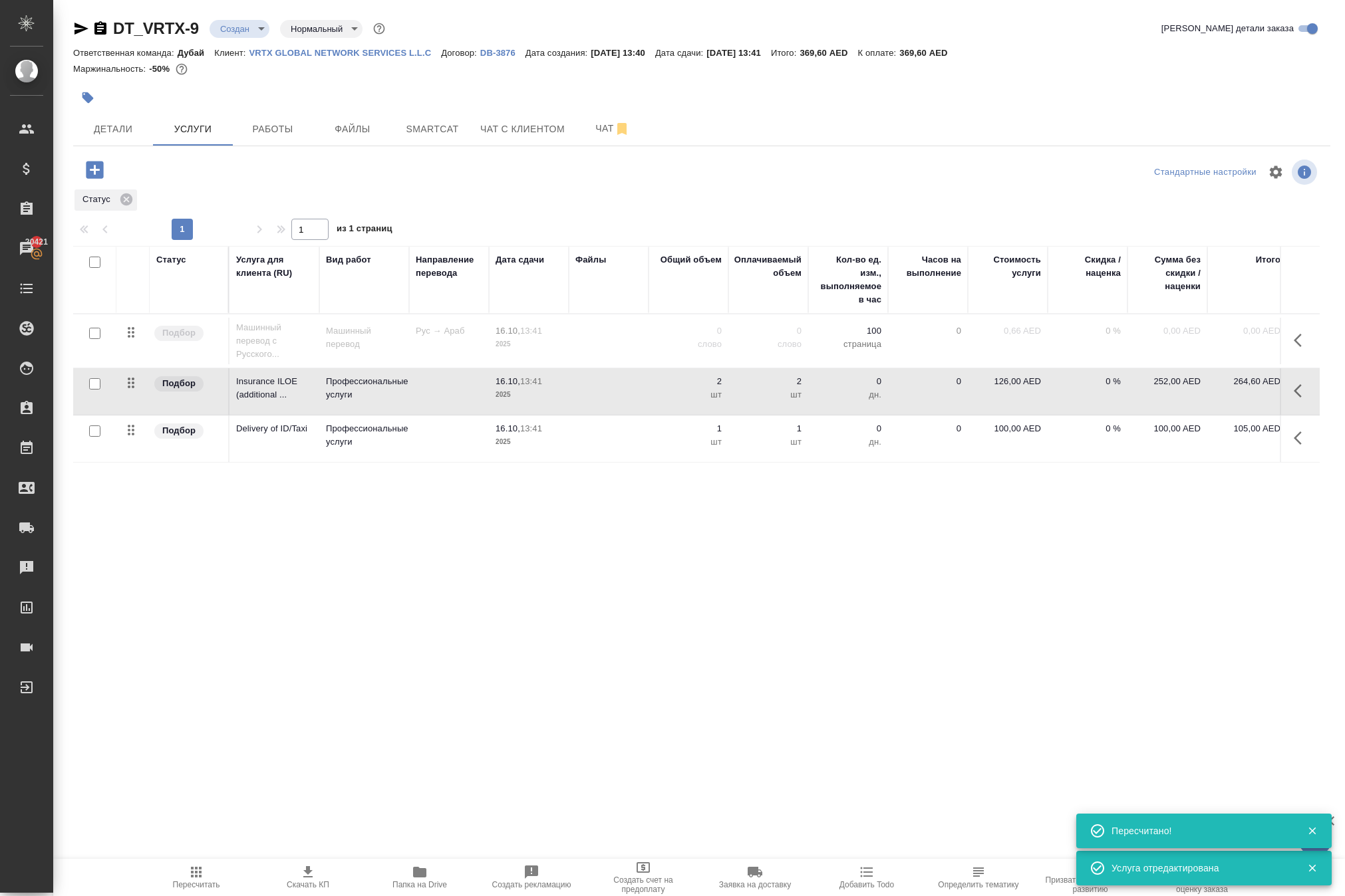
click at [1295, 446] on icon "button" at bounding box center [1301, 438] width 16 height 16
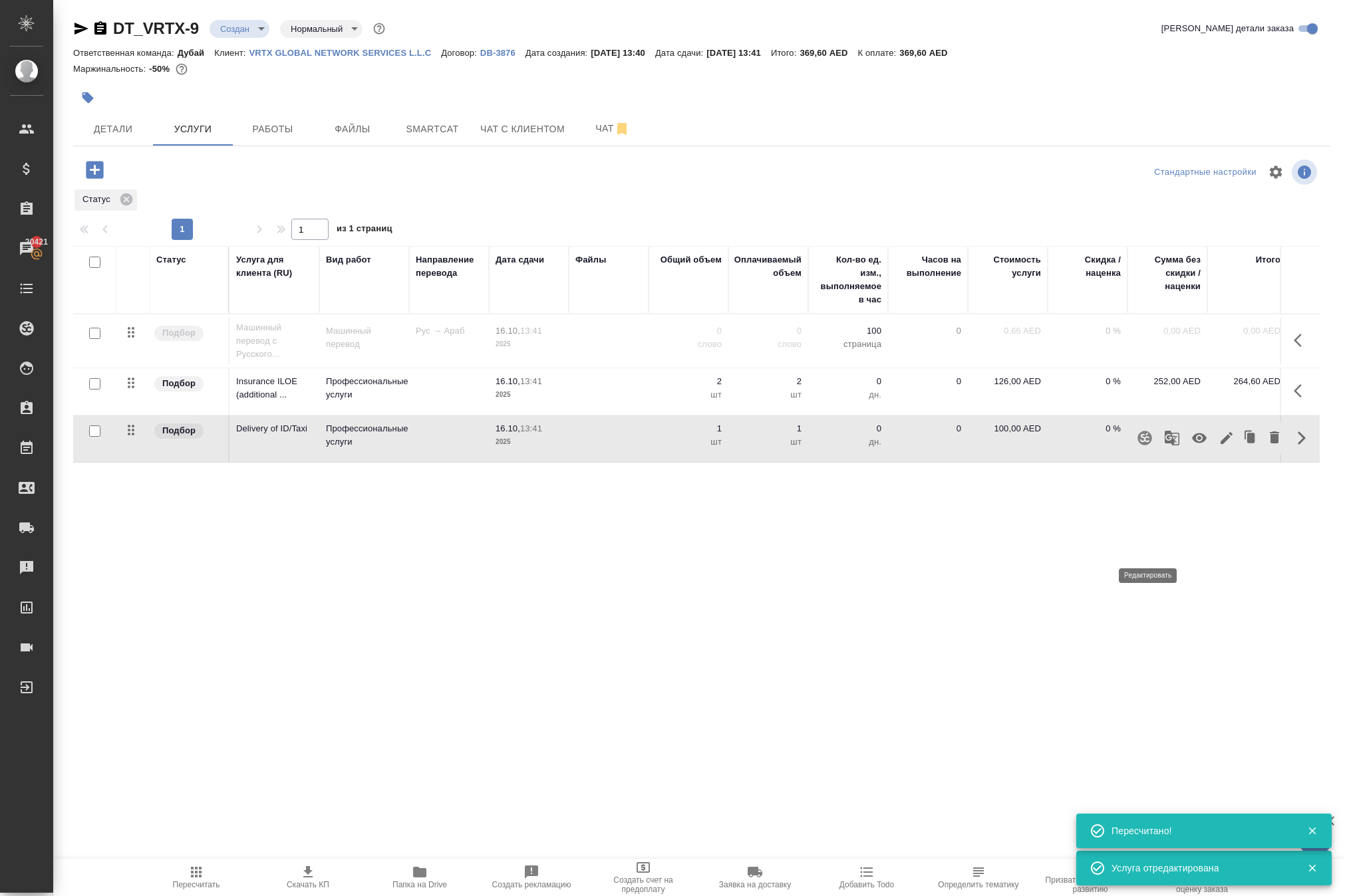
click at [1220, 444] on icon "button" at bounding box center [1226, 438] width 12 height 12
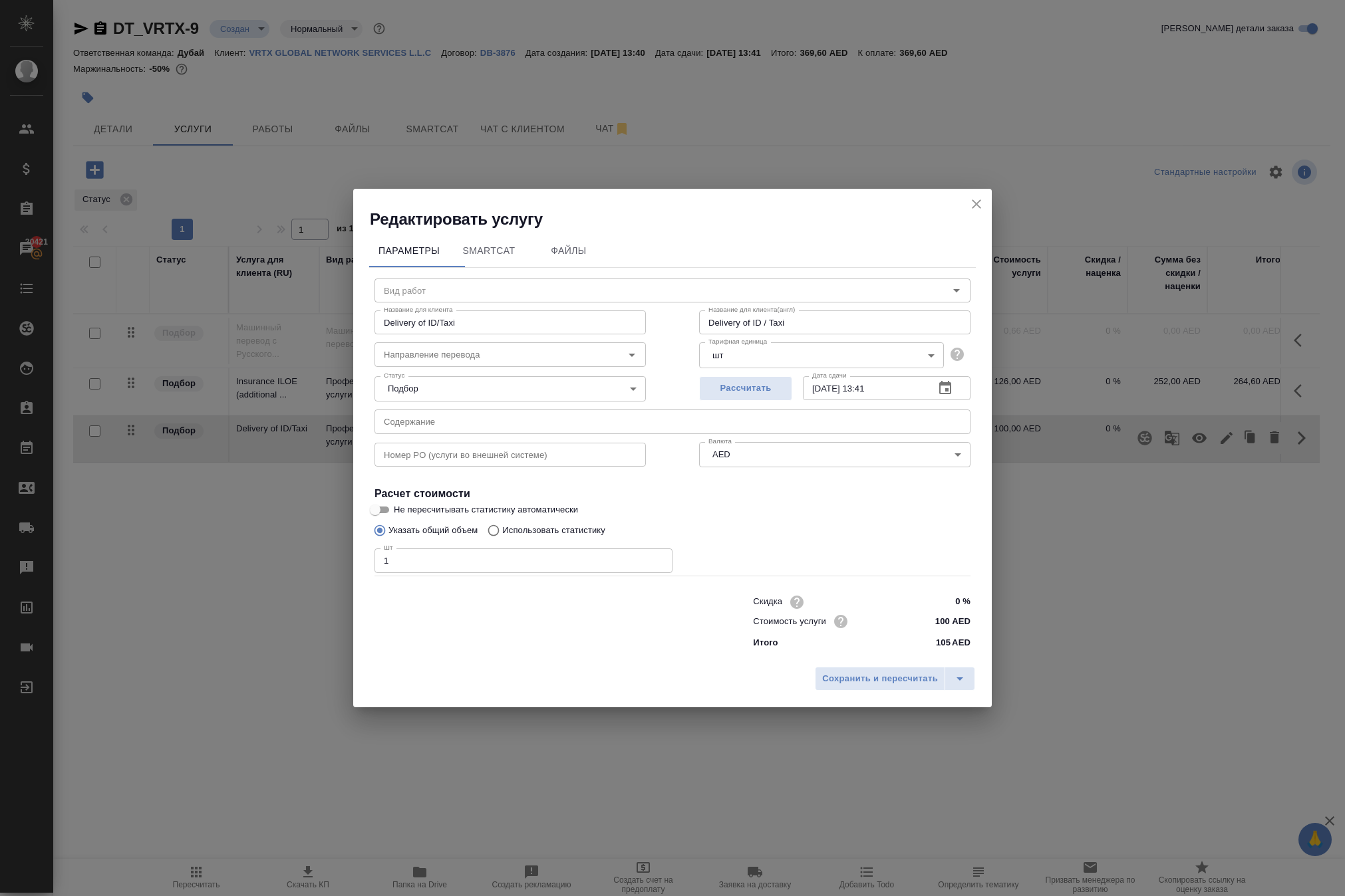
click at [972, 199] on icon "close" at bounding box center [976, 204] width 9 height 9
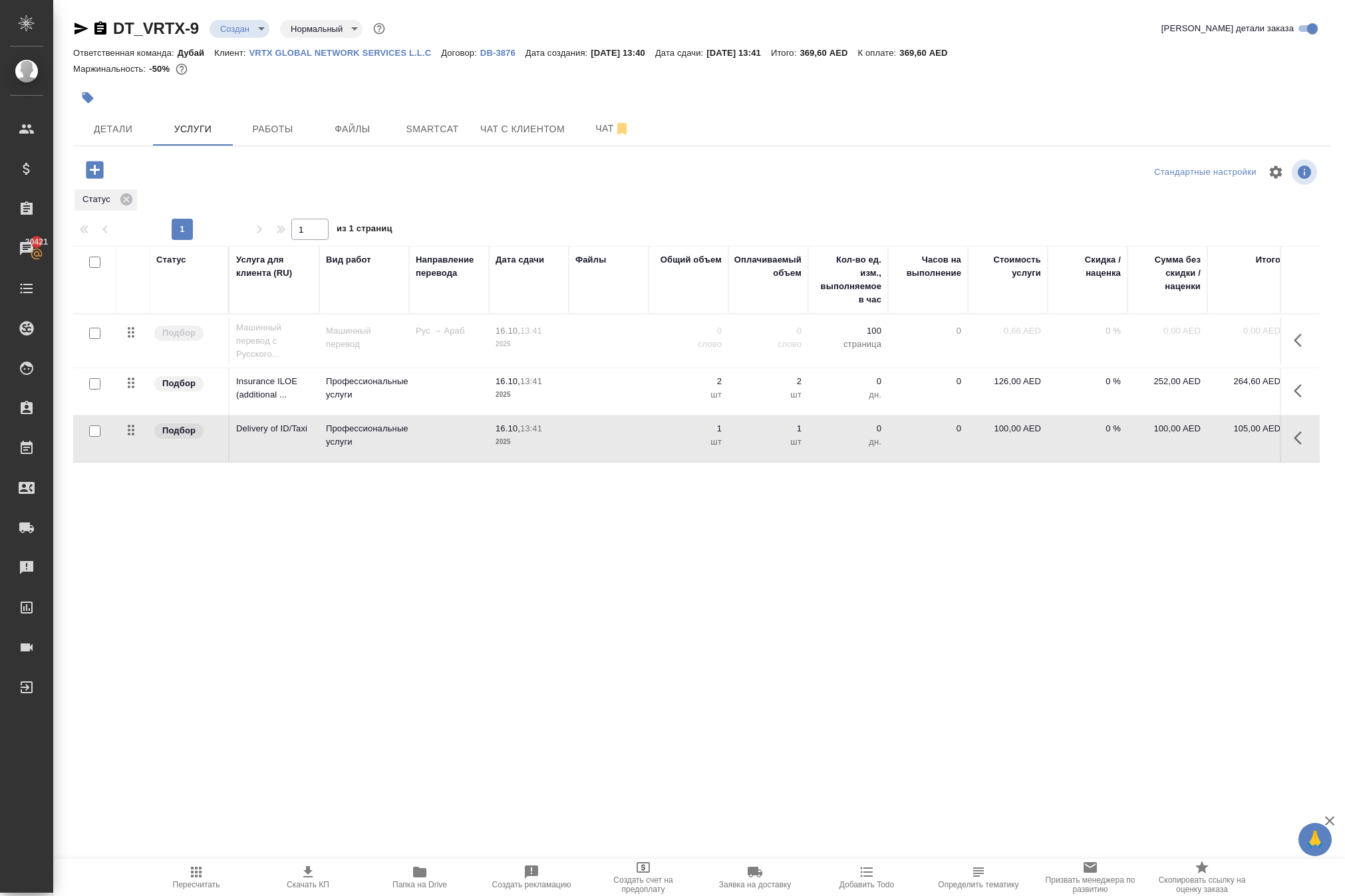
click at [1293, 446] on icon "button" at bounding box center [1301, 438] width 16 height 16
click at [1219, 446] on icon "button" at bounding box center [1227, 438] width 16 height 16
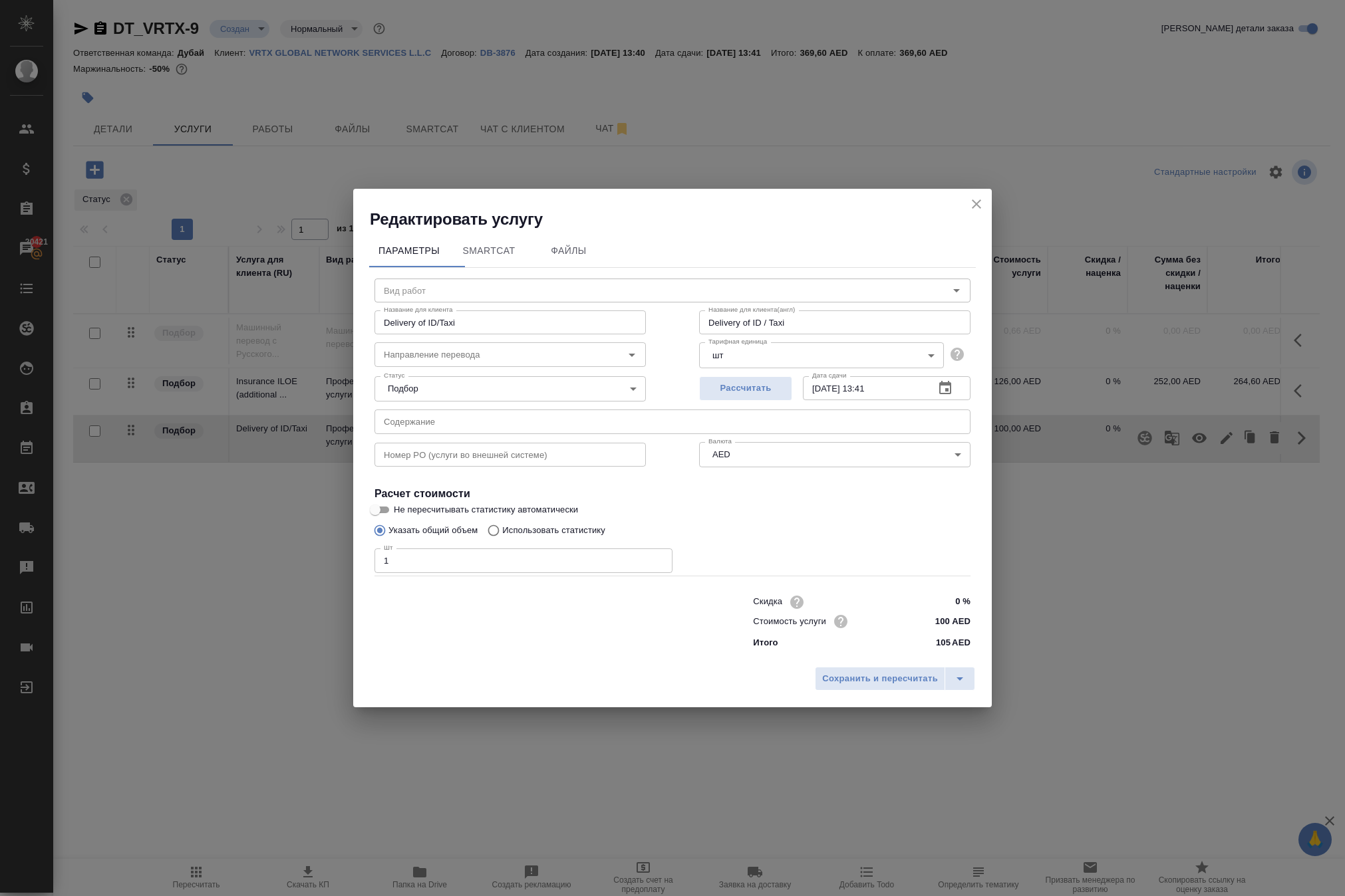
click at [972, 199] on icon "close" at bounding box center [976, 204] width 9 height 9
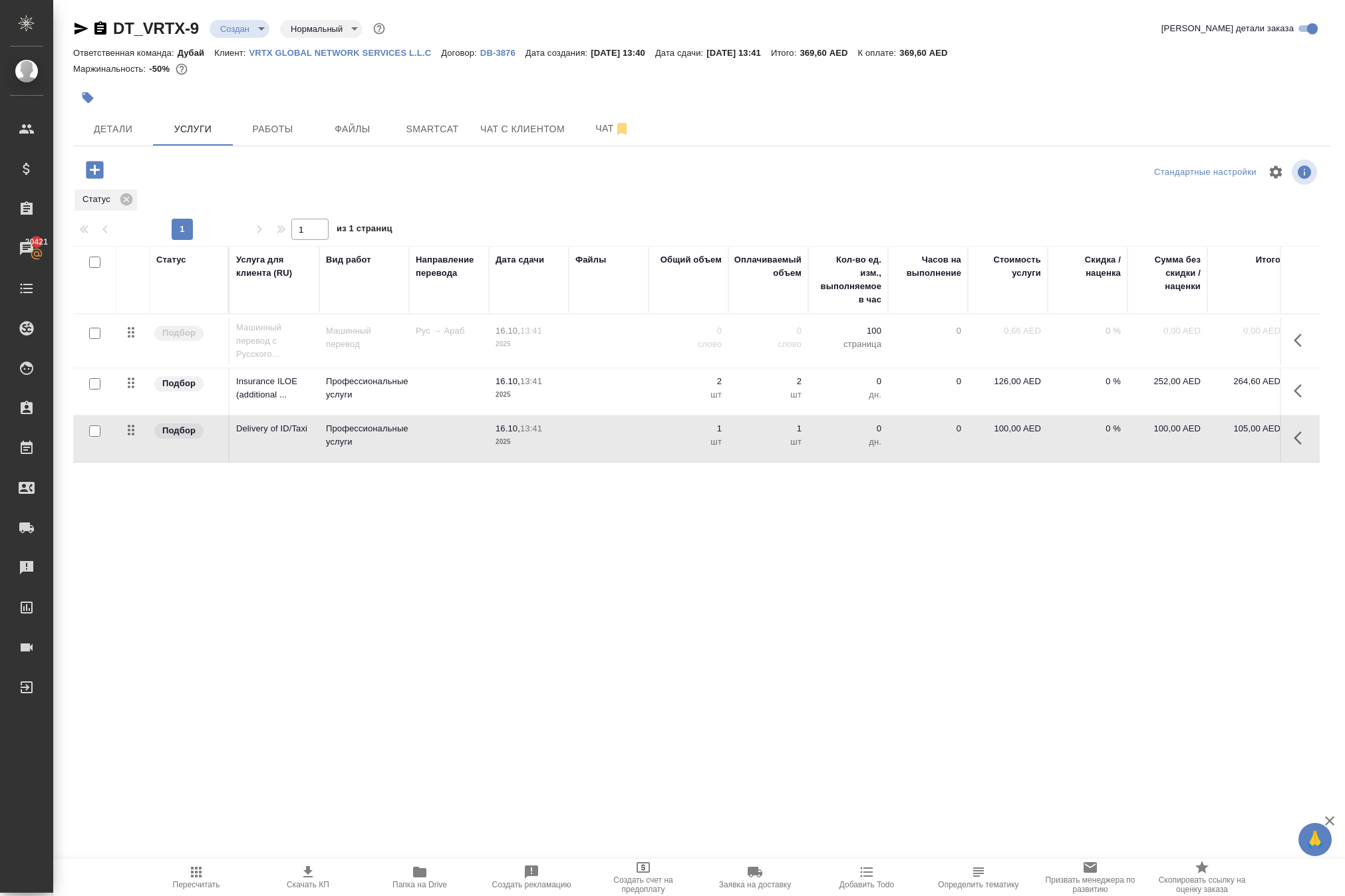
click at [993, 462] on td "100,00 AED" at bounding box center [1008, 439] width 80 height 46
click at [987, 435] on p "100,00 AED" at bounding box center [1008, 428] width 67 height 13
drag, startPoint x: 993, startPoint y: 532, endPoint x: 1135, endPoint y: 541, distance: 142.3
click at [1130, 463] on tr "Подбор Delivery of ID/Taxi Профессиональные услуги 16.10, 13:41 2025 1 1 шт 0 д…" at bounding box center [700, 439] width 1253 height 47
type input "250"
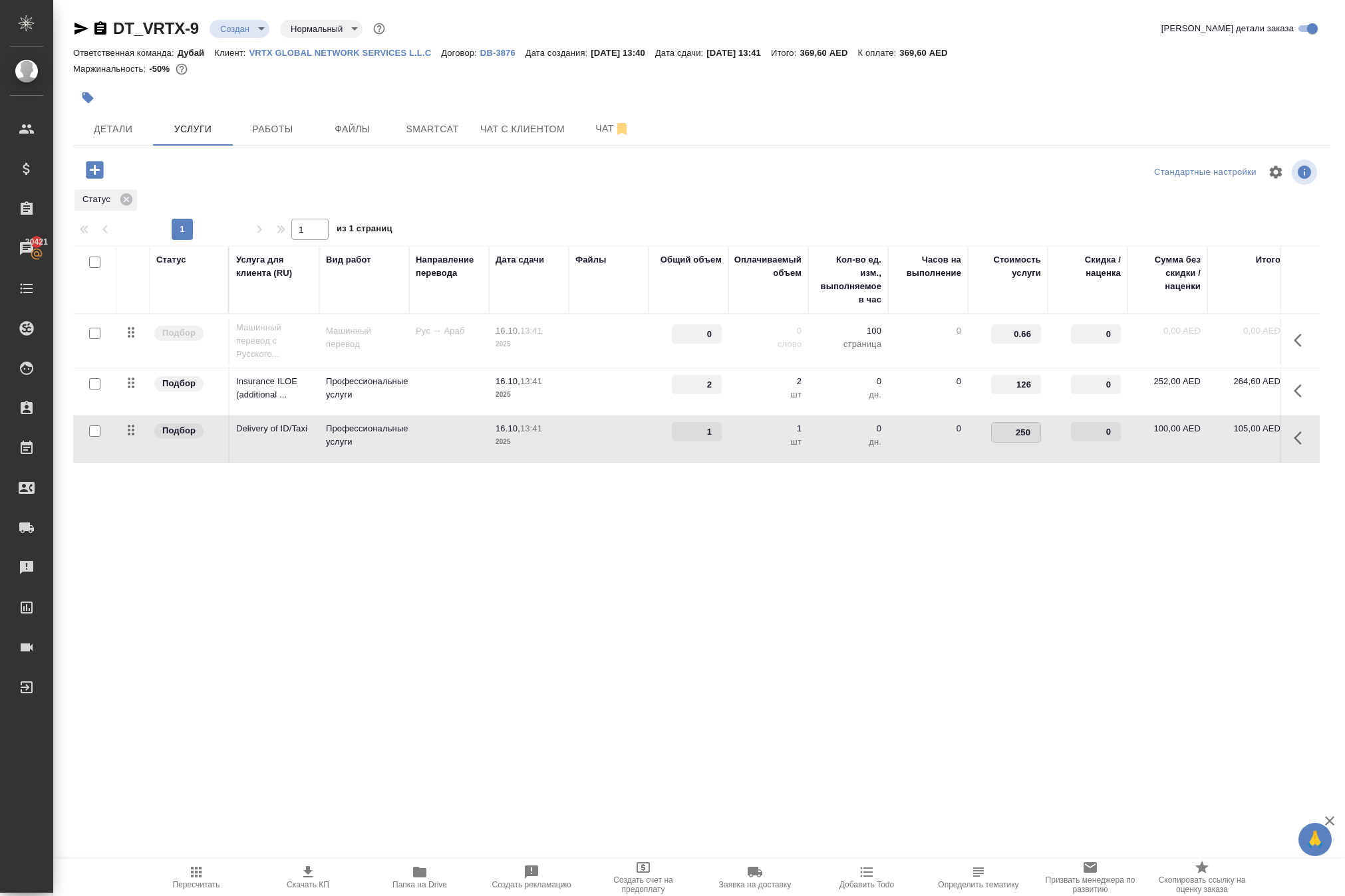
click at [993, 659] on div ".cls-1 fill:#fff; AWATERA Solokha Petro Клиенты Спецификации Заказы 20421 Чаты …" at bounding box center [672, 448] width 1345 height 896
click at [254, 180] on button "Сохранить и пересчитать" at bounding box center [189, 168] width 130 height 24
click at [207, 176] on span "Сохранить и пересчитать" at bounding box center [189, 168] width 116 height 15
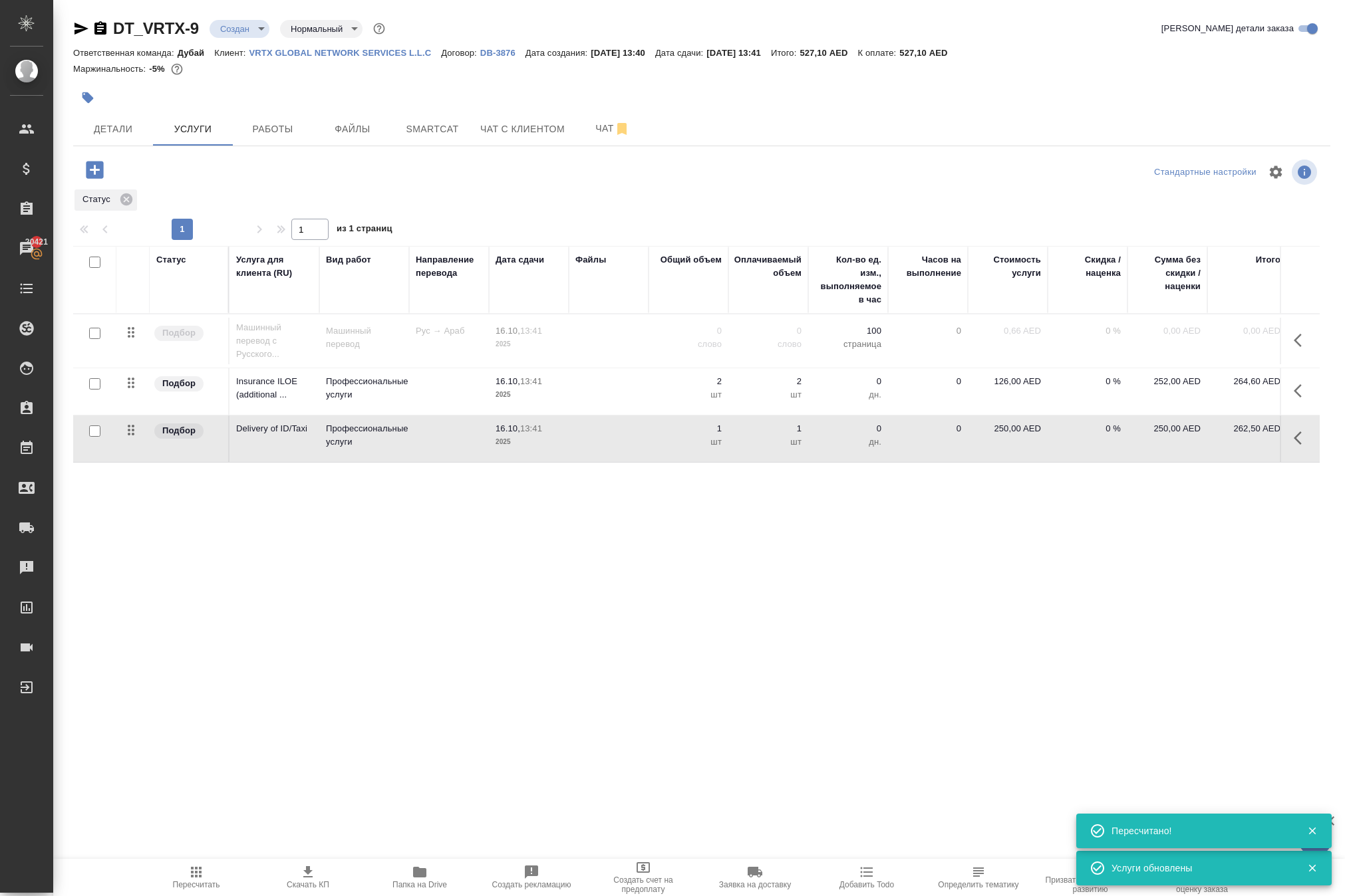
click at [107, 182] on icon "button" at bounding box center [94, 170] width 23 height 23
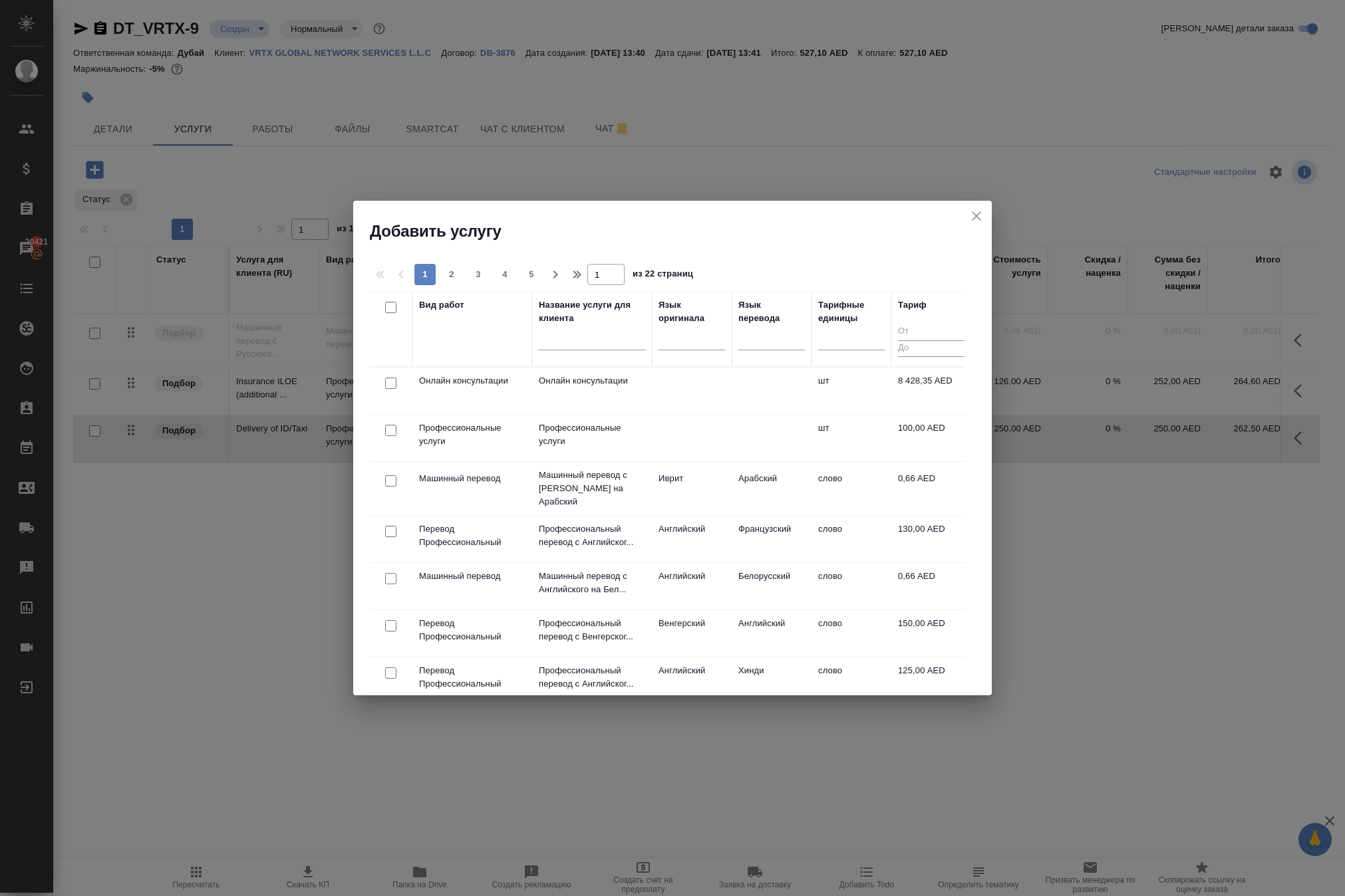
click at [391, 384] on input "checkbox" at bounding box center [391, 383] width 12 height 12
checkbox input "true"
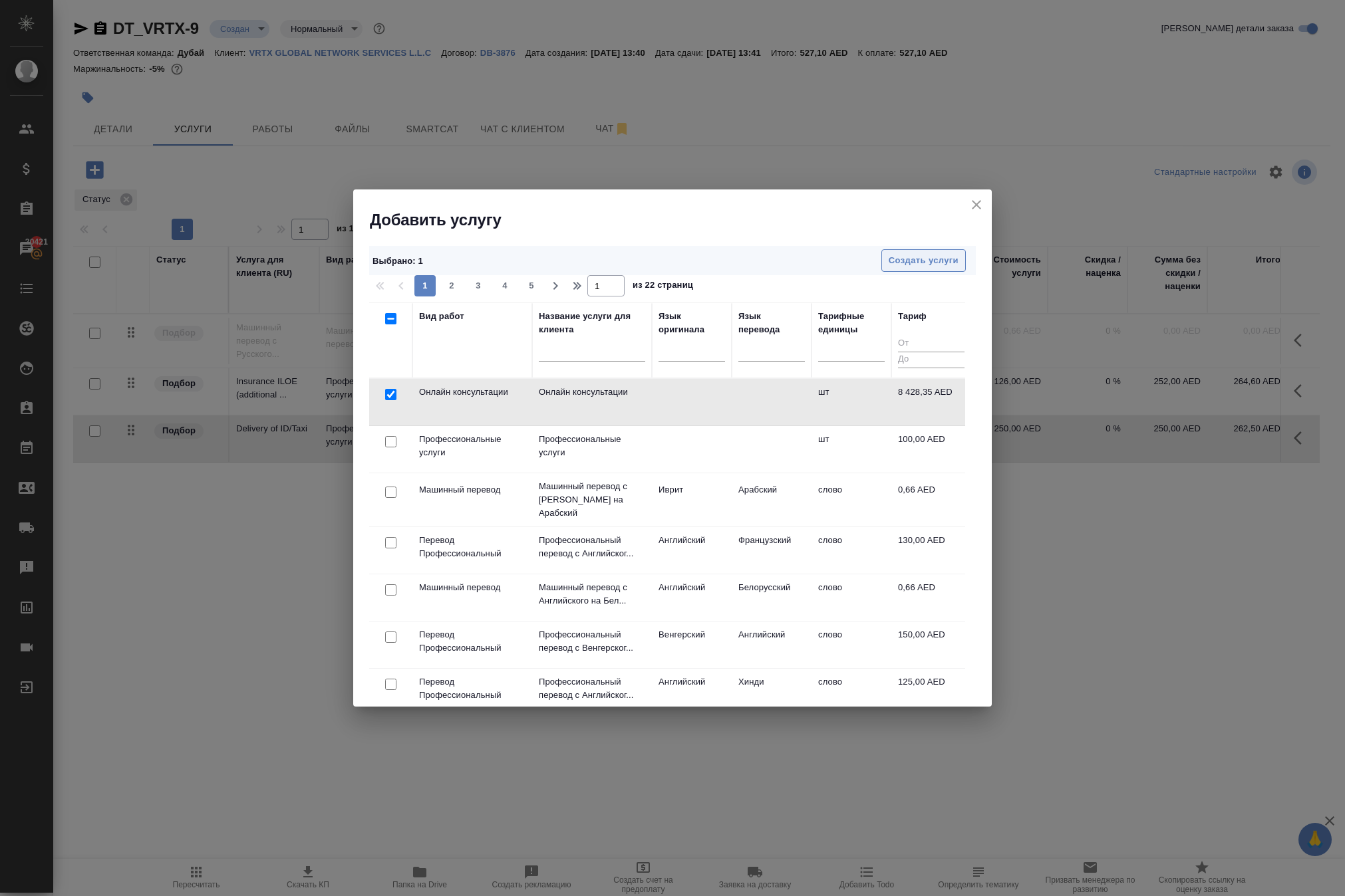
click at [906, 263] on span "Создать услуги" at bounding box center [923, 261] width 69 height 15
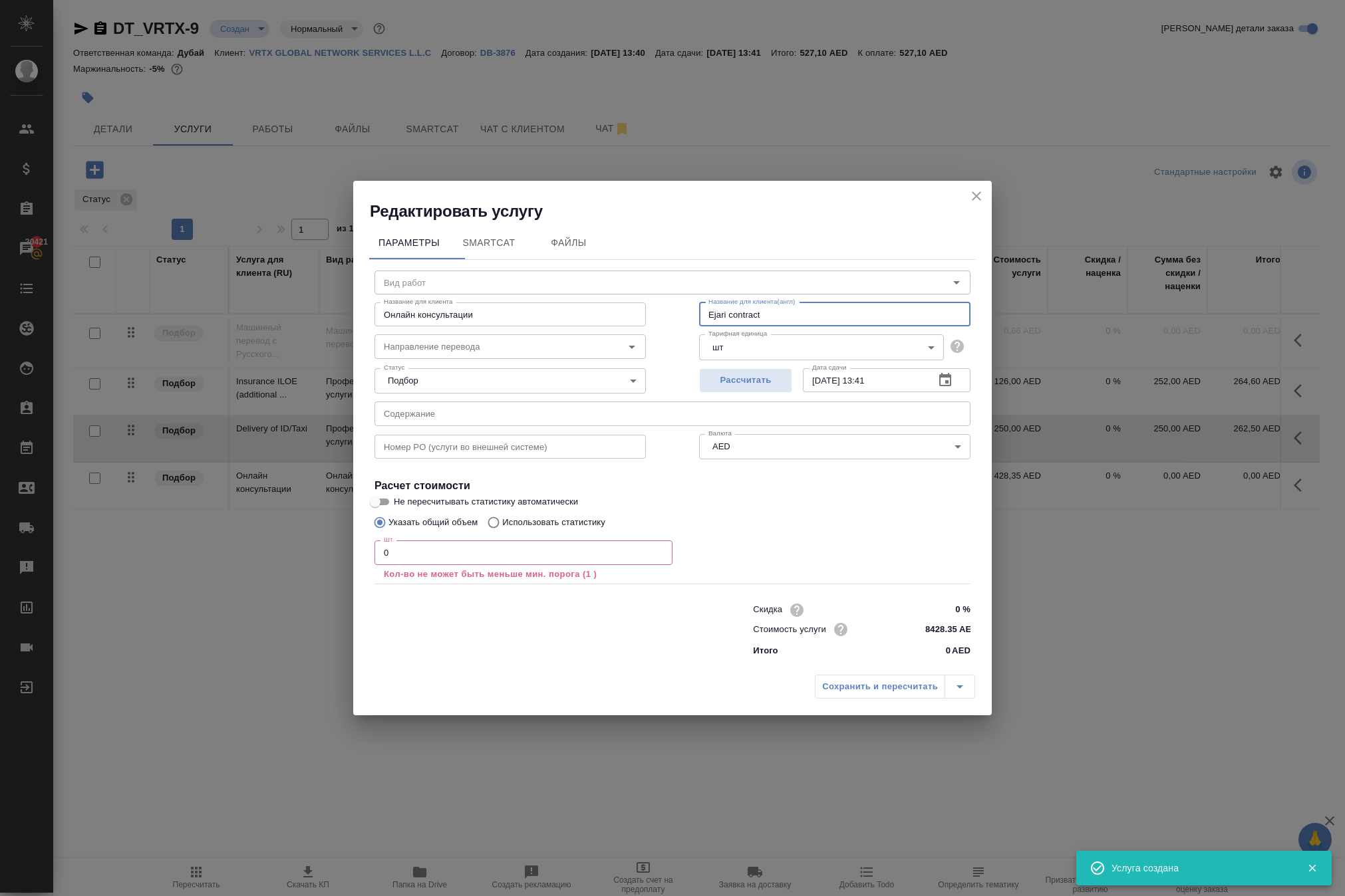
drag, startPoint x: 788, startPoint y: 270, endPoint x: 559, endPoint y: 255, distance: 229.5
click at [559, 270] on div "Название для клиента Онлайн консультации Название для клиента Название для клие…" at bounding box center [672, 313] width 649 height 85
paste input "Delivery of ID / Taxi"
type input "Delivery of ID / Taxi"
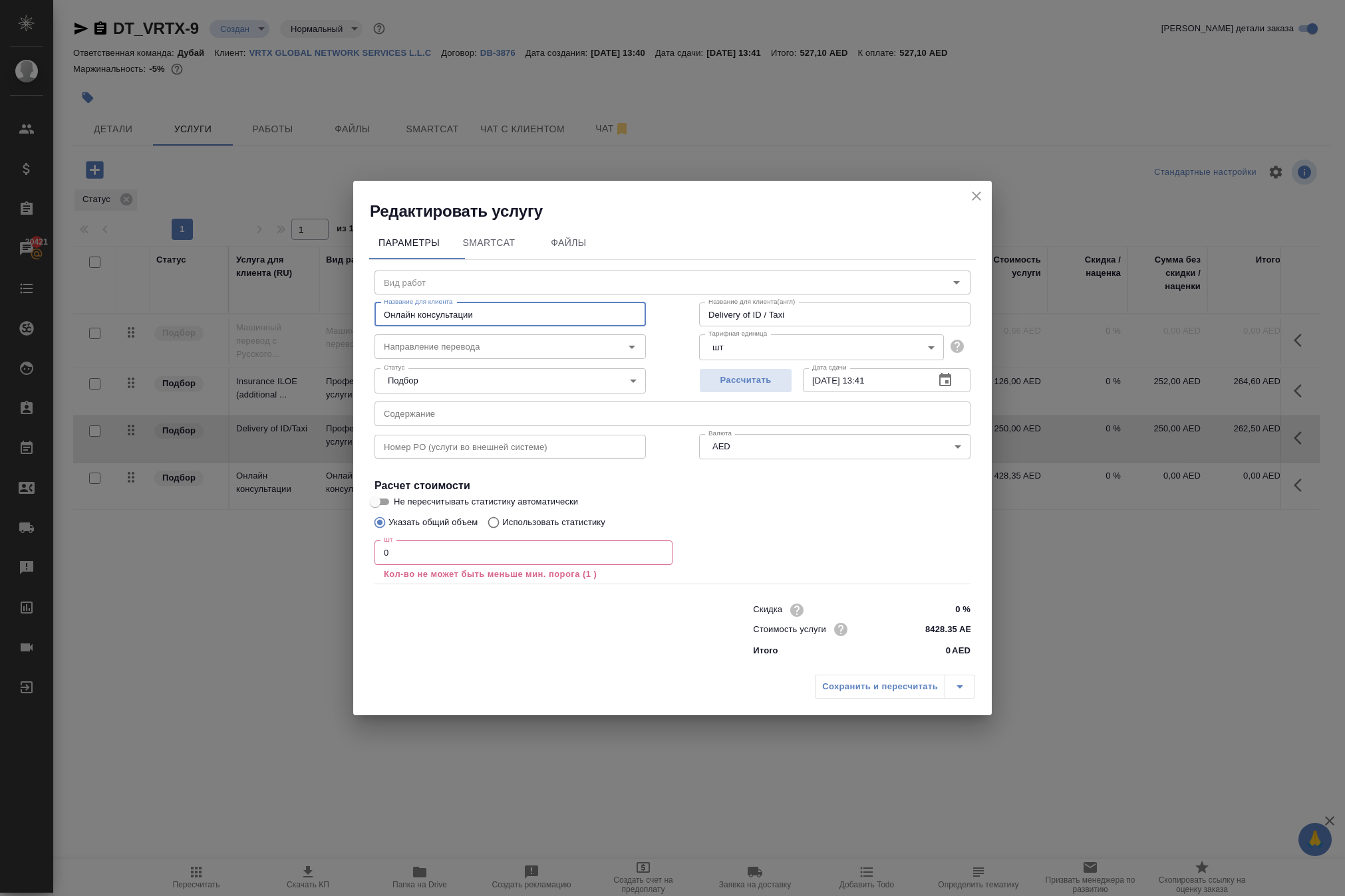
drag, startPoint x: 549, startPoint y: 267, endPoint x: 326, endPoint y: 262, distance: 223.1
click at [328, 271] on div "Редактировать услугу Параметры SmartCat Файлы Вид работ Вид работ Название для …" at bounding box center [672, 448] width 1345 height 896
paste input "Delivery of ID / Taxi"
type input "Delivery of ID / Taxi"
drag, startPoint x: 813, startPoint y: 264, endPoint x: 482, endPoint y: 210, distance: 335.4
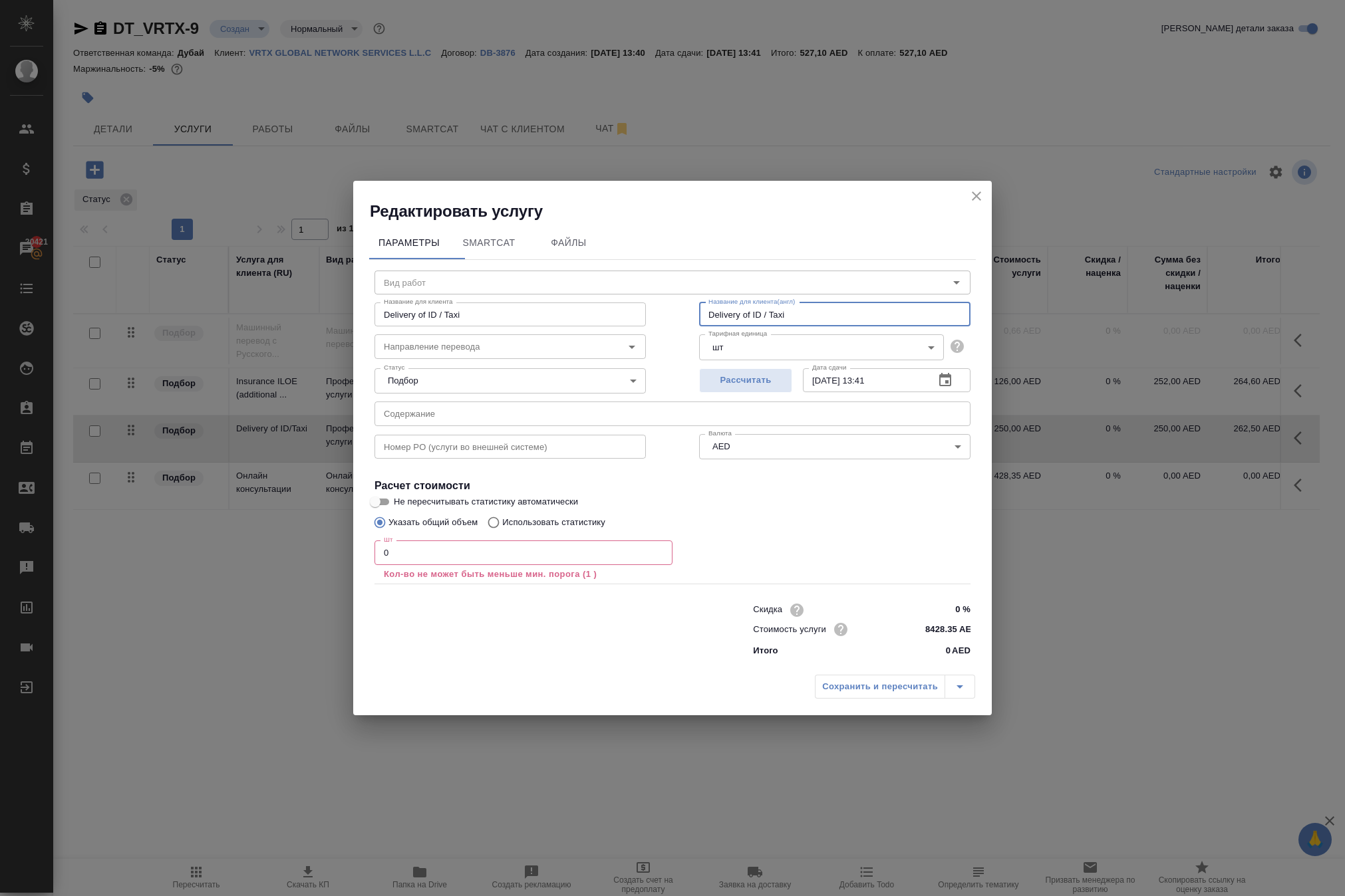
click at [482, 260] on div "Вид работ Вид работ Название для клиента Delivery of ID / Taxi Название для кли…" at bounding box center [672, 462] width 606 height 404
drag, startPoint x: 802, startPoint y: 274, endPoint x: 523, endPoint y: 239, distance: 281.2
click at [523, 270] on div "Название для клиента Delivery of ID / Taxi Название для клиента Название для кл…" at bounding box center [672, 313] width 649 height 85
click at [804, 303] on input "Re-entry permit" at bounding box center [834, 314] width 271 height 24
type input "Re-entry permit (Dariia"
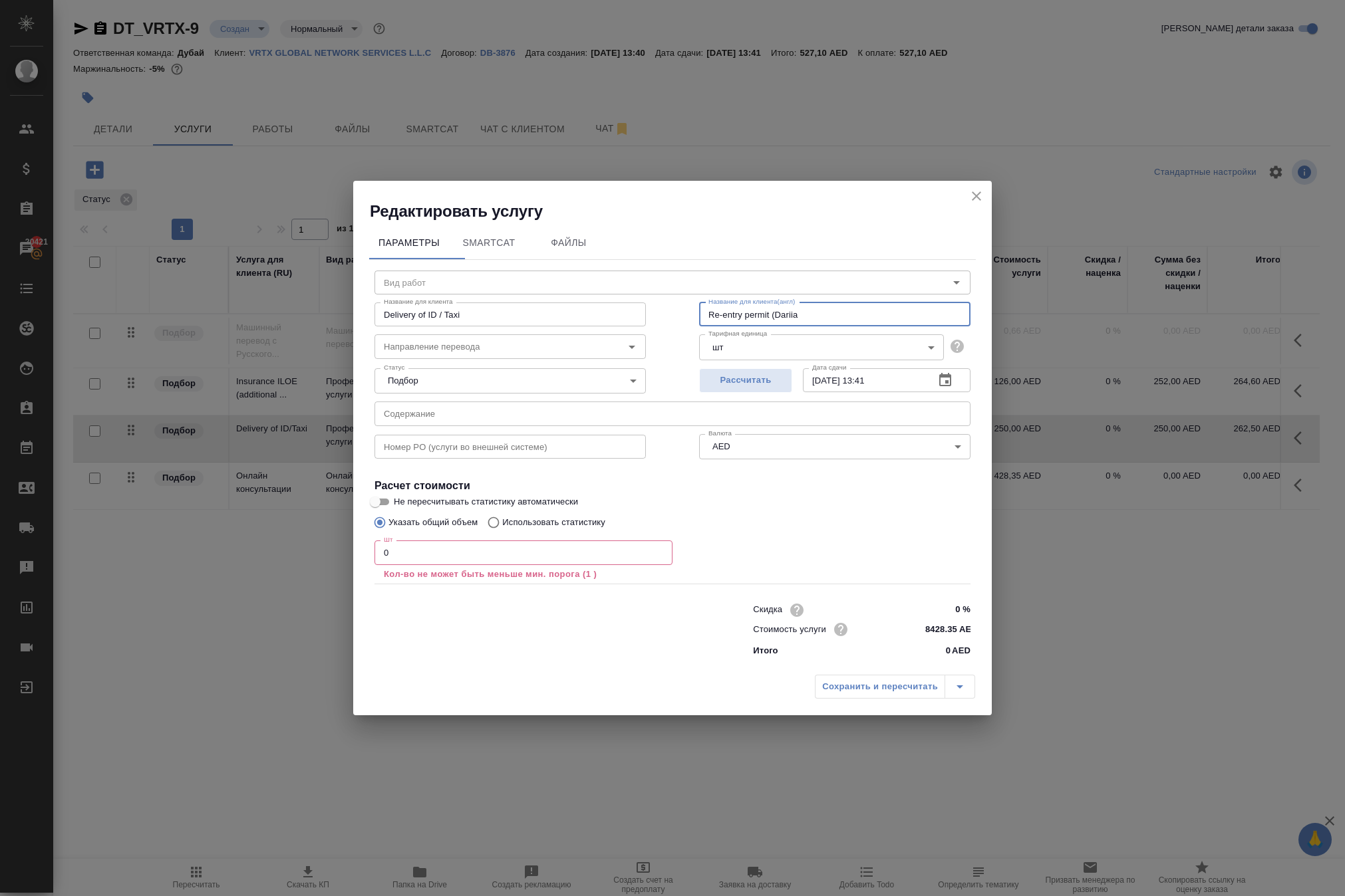
click at [438, 552] on input "0" at bounding box center [523, 552] width 298 height 24
type input "1"
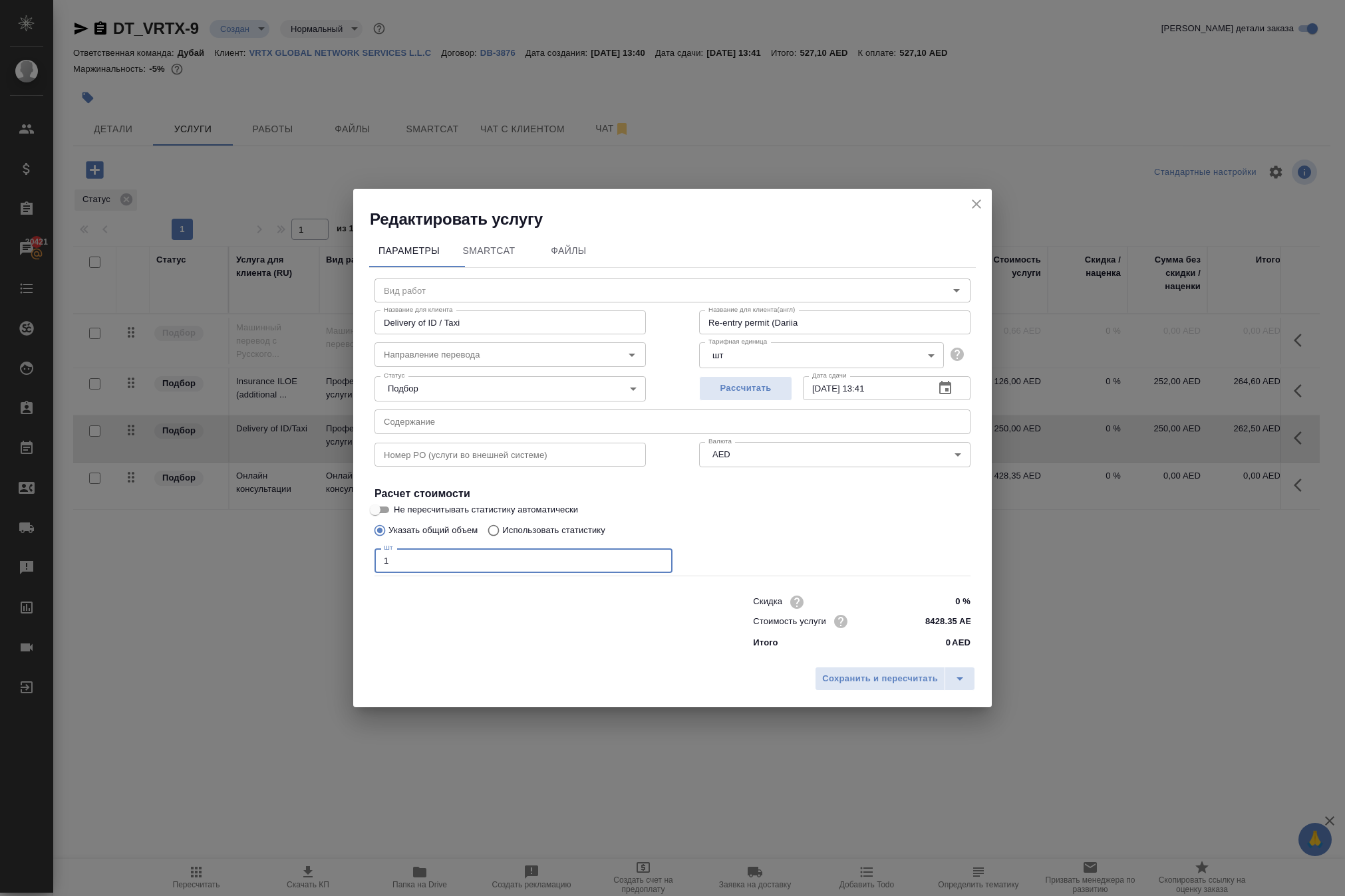
click at [842, 311] on input "Re-entry permit (Dariia" at bounding box center [834, 322] width 271 height 24
drag, startPoint x: 846, startPoint y: 283, endPoint x: 387, endPoint y: 248, distance: 460.3
click at [387, 278] on div "Название для клиента Delivery of ID / Taxi Название для клиента Название для кл…" at bounding box center [672, 321] width 649 height 85
type input "Re-entry permit (Daria)"
drag, startPoint x: 493, startPoint y: 286, endPoint x: 209, endPoint y: 278, distance: 284.1
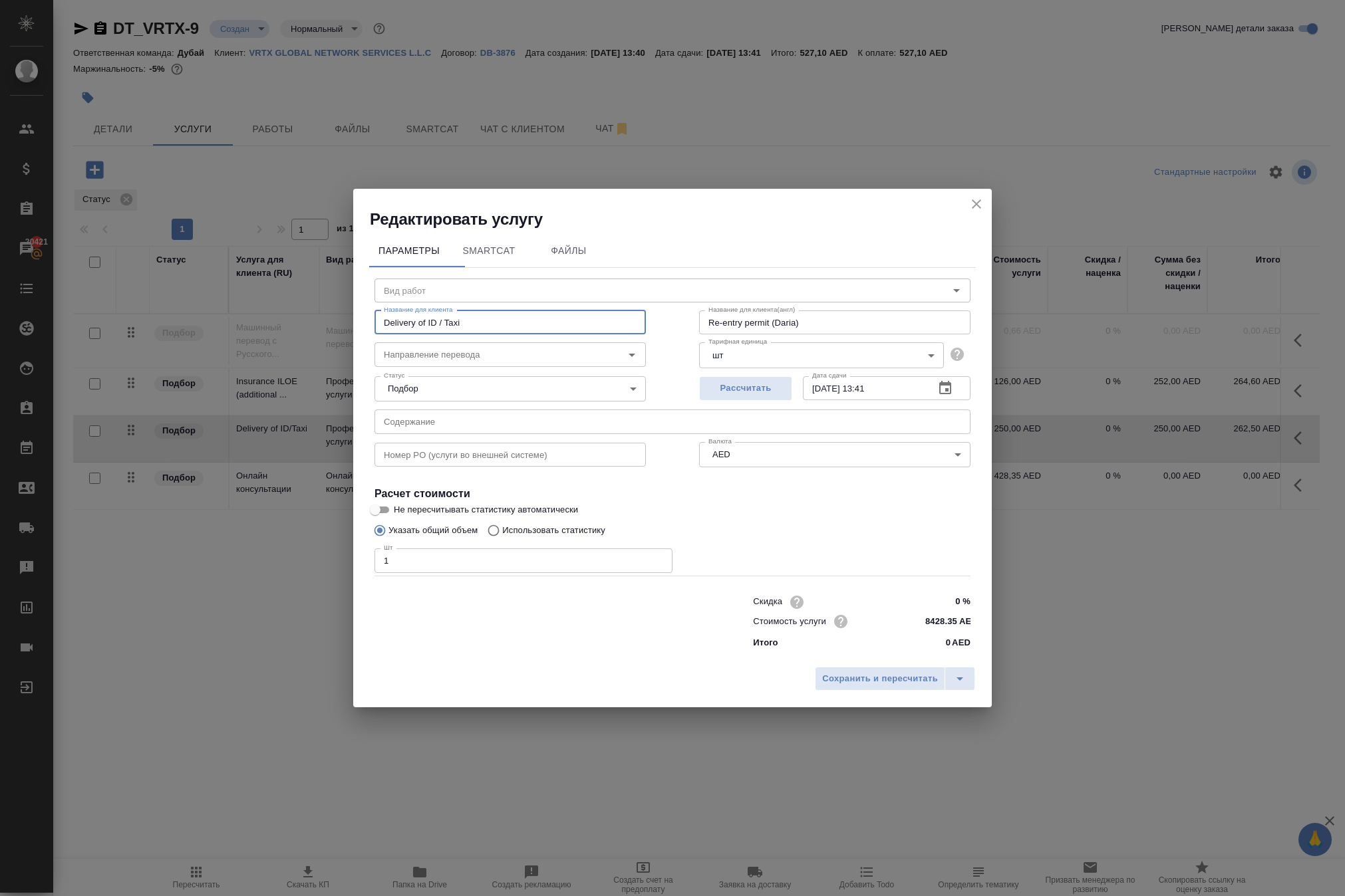
click at [209, 278] on div "Редактировать услугу Параметры SmartCat Файлы Вид работ Вид работ Название для …" at bounding box center [672, 448] width 1345 height 896
paste input "Re-entry permit (Daria)"
type input "Re-entry permit (Daria)"
click at [822, 687] on span "Сохранить и пересчитать" at bounding box center [879, 679] width 116 height 15
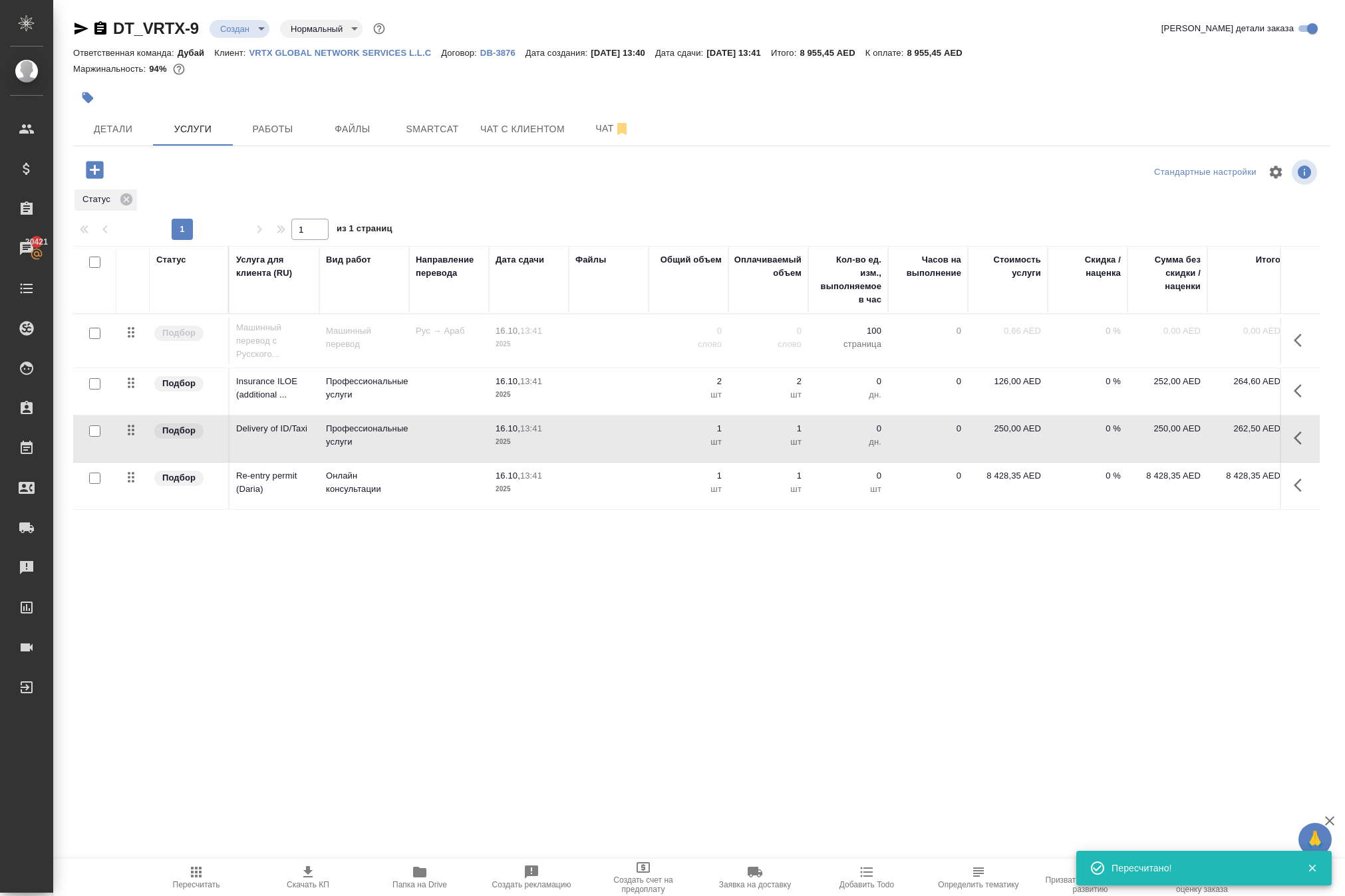
click at [990, 482] on p "8 428,35 AED" at bounding box center [1008, 475] width 67 height 13
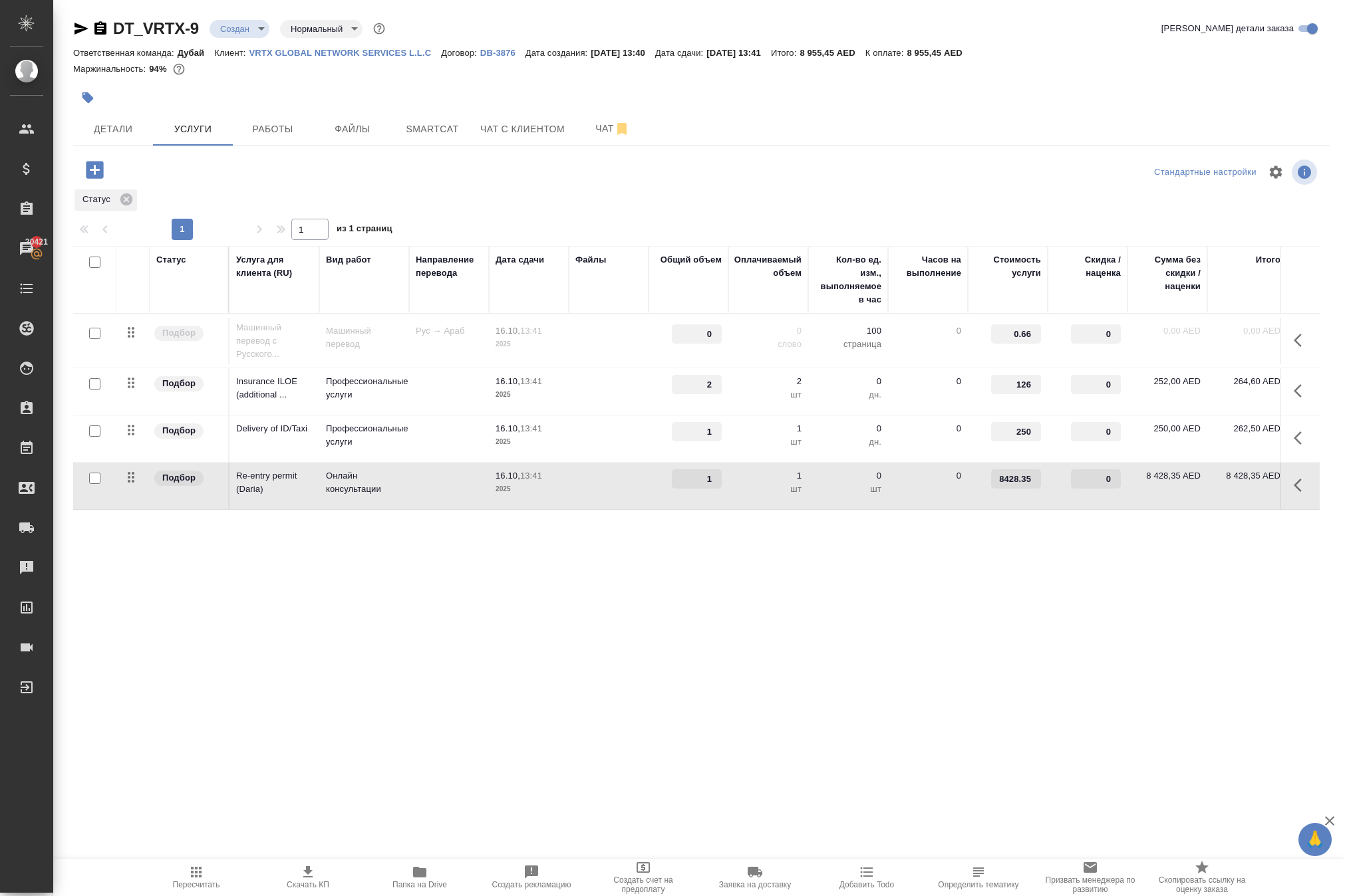
click at [1003, 488] on input "8428.35" at bounding box center [1016, 479] width 50 height 20
click at [1003, 489] on input "8428.35" at bounding box center [1016, 480] width 49 height 20
type input "603"
click at [1009, 779] on div ".cls-1 fill:#fff; AWATERA Solokha Petro Клиенты Спецификации Заказы 20421 Чаты …" at bounding box center [672, 448] width 1345 height 896
click at [896, 785] on div ".cls-1 fill:#fff; AWATERA Solokha Petro Клиенты Спецификации Заказы 20421 Чаты …" at bounding box center [672, 448] width 1345 height 896
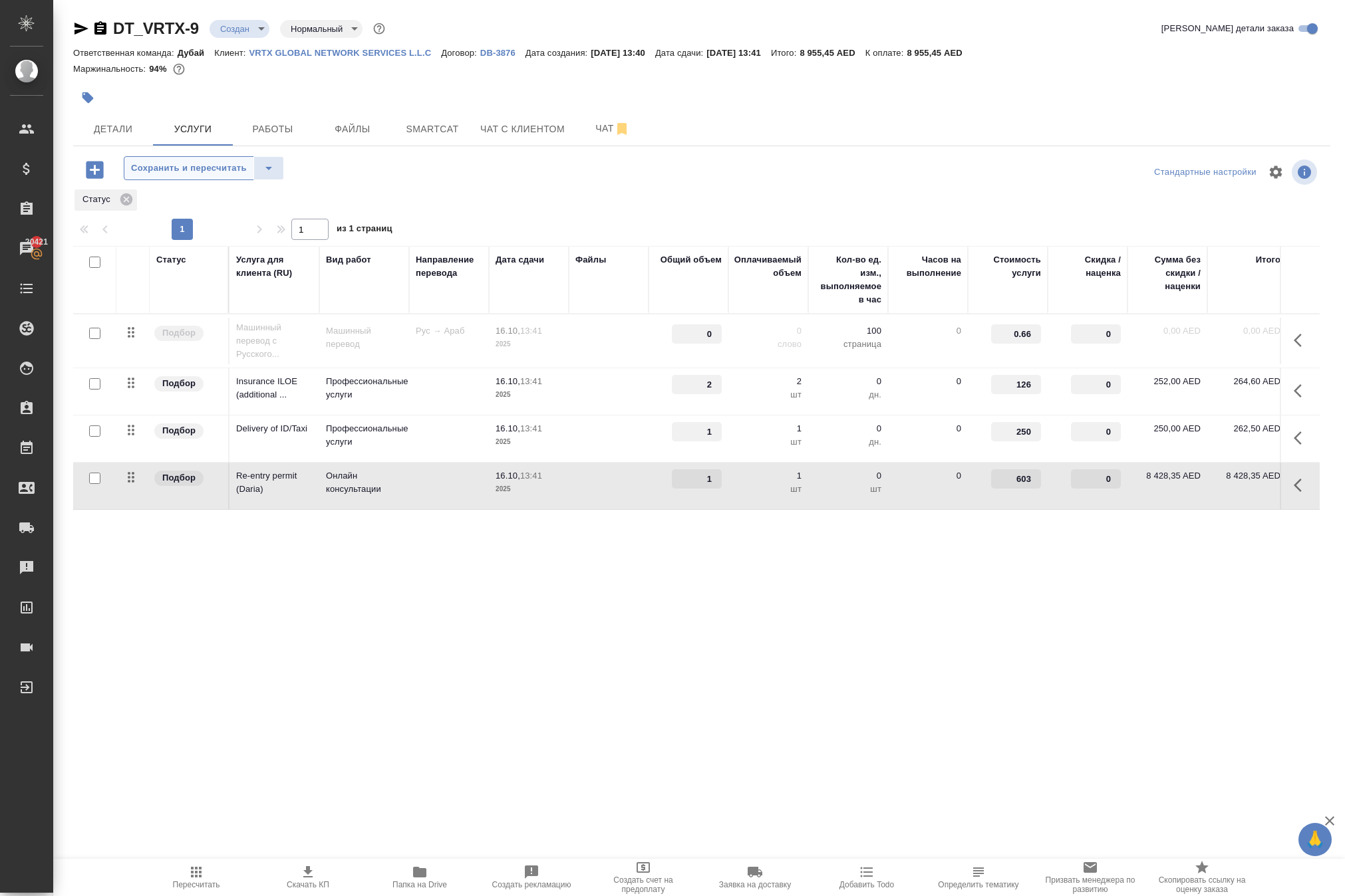
click at [247, 176] on span "Сохранить и пересчитать" at bounding box center [189, 168] width 116 height 15
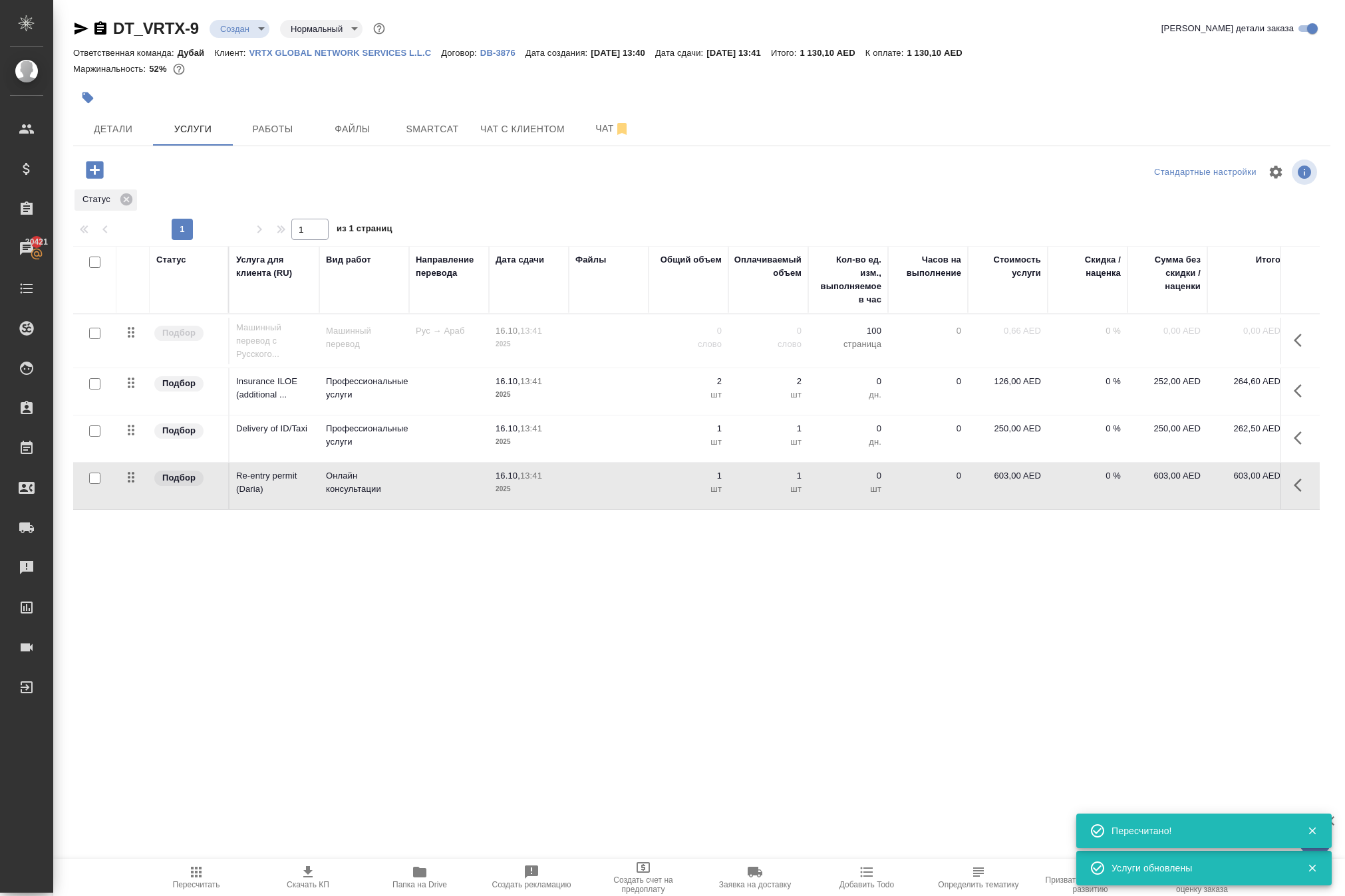
click at [103, 178] on icon "button" at bounding box center [93, 169] width 17 height 17
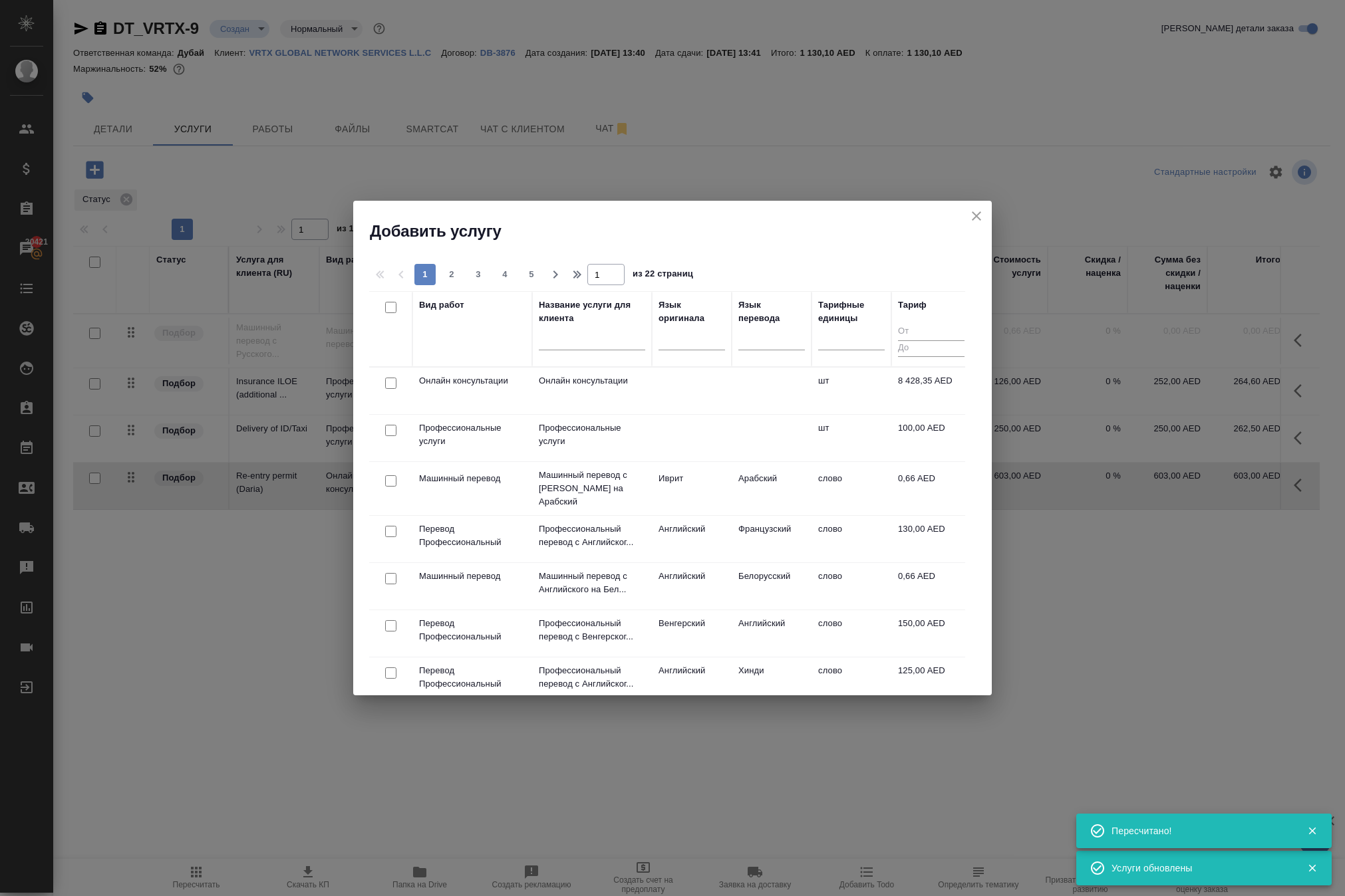
click at [391, 389] on input "checkbox" at bounding box center [391, 383] width 12 height 12
checkbox input "true"
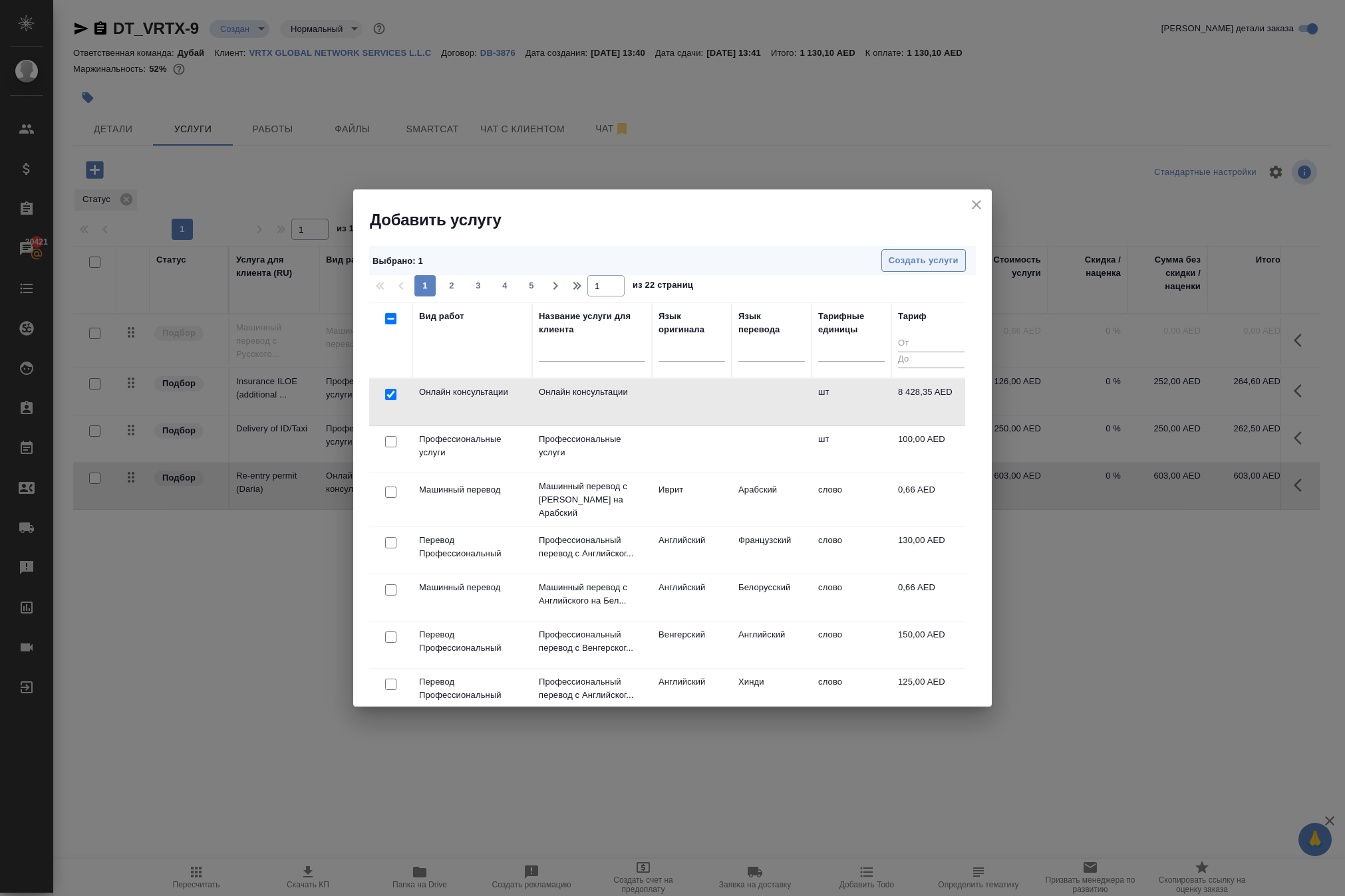
click at [888, 255] on span "Создать услуги" at bounding box center [923, 261] width 69 height 15
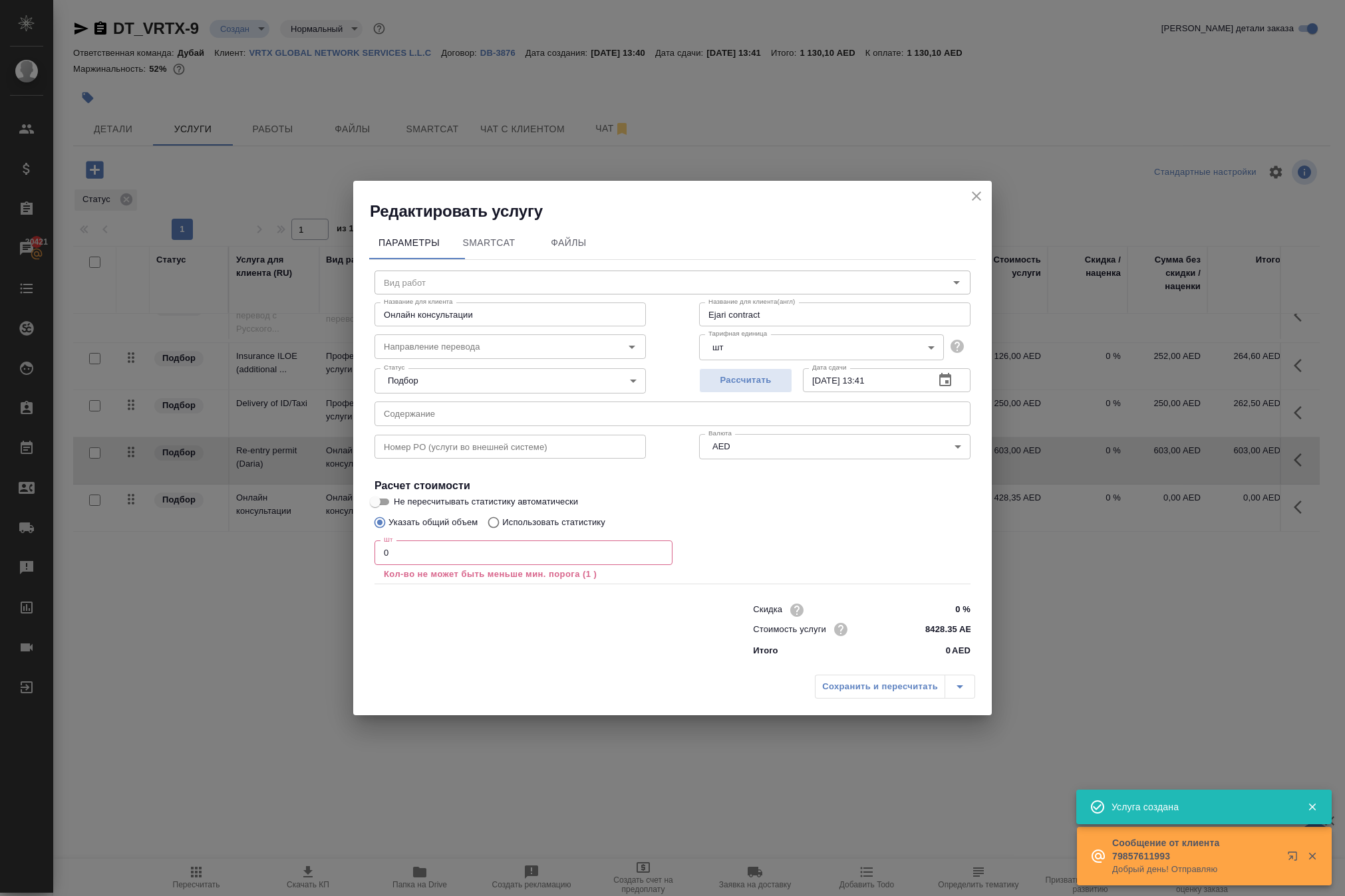
click at [430, 546] on input "0" at bounding box center [523, 552] width 298 height 24
type input "1"
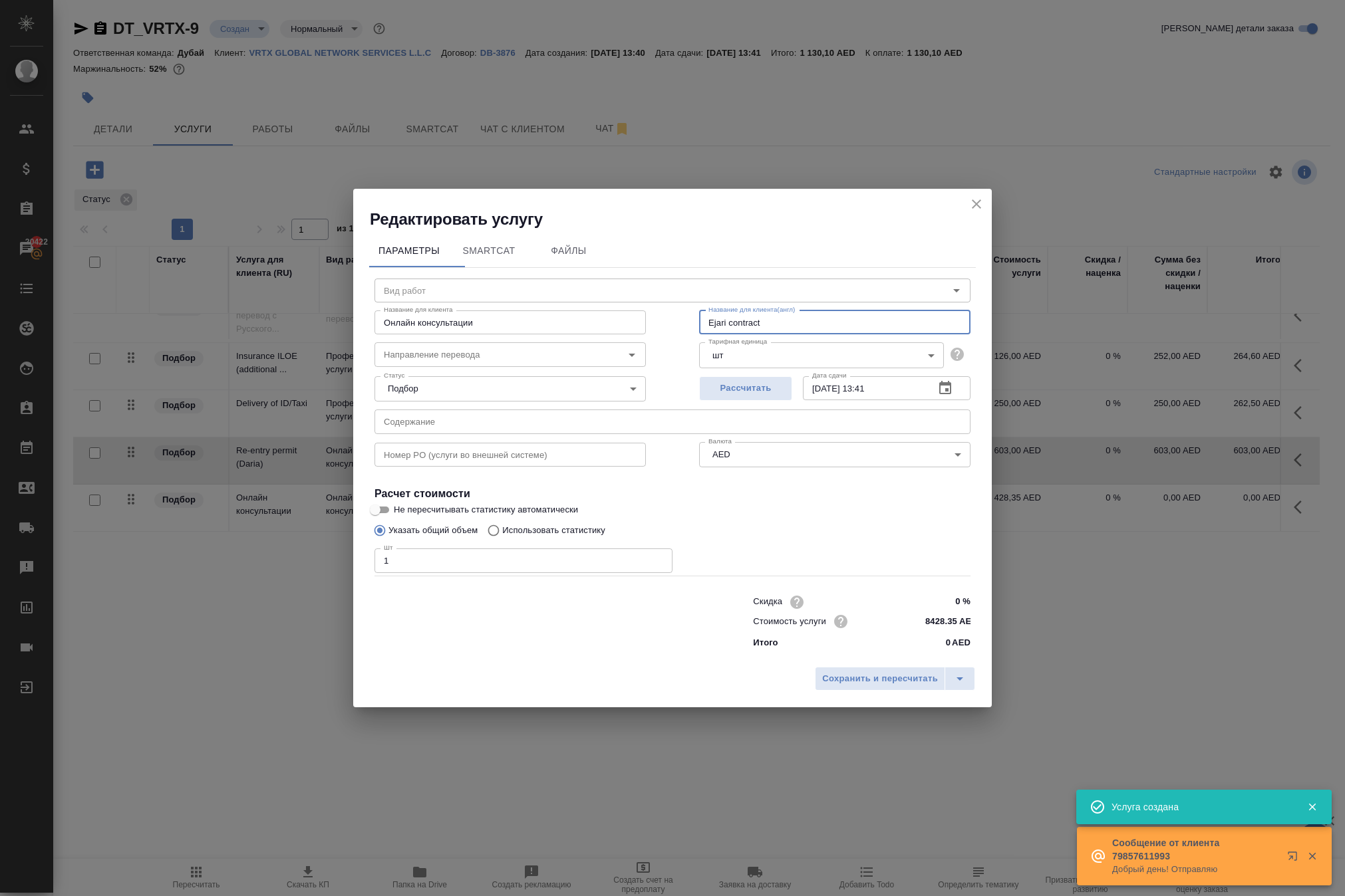
drag, startPoint x: 801, startPoint y: 277, endPoint x: 512, endPoint y: 230, distance: 292.8
click at [512, 268] on div "Вид работ Вид работ Название для клиента Онлайн консультации Название для клиен…" at bounding box center [672, 462] width 606 height 388
paste input "Visa renewal"
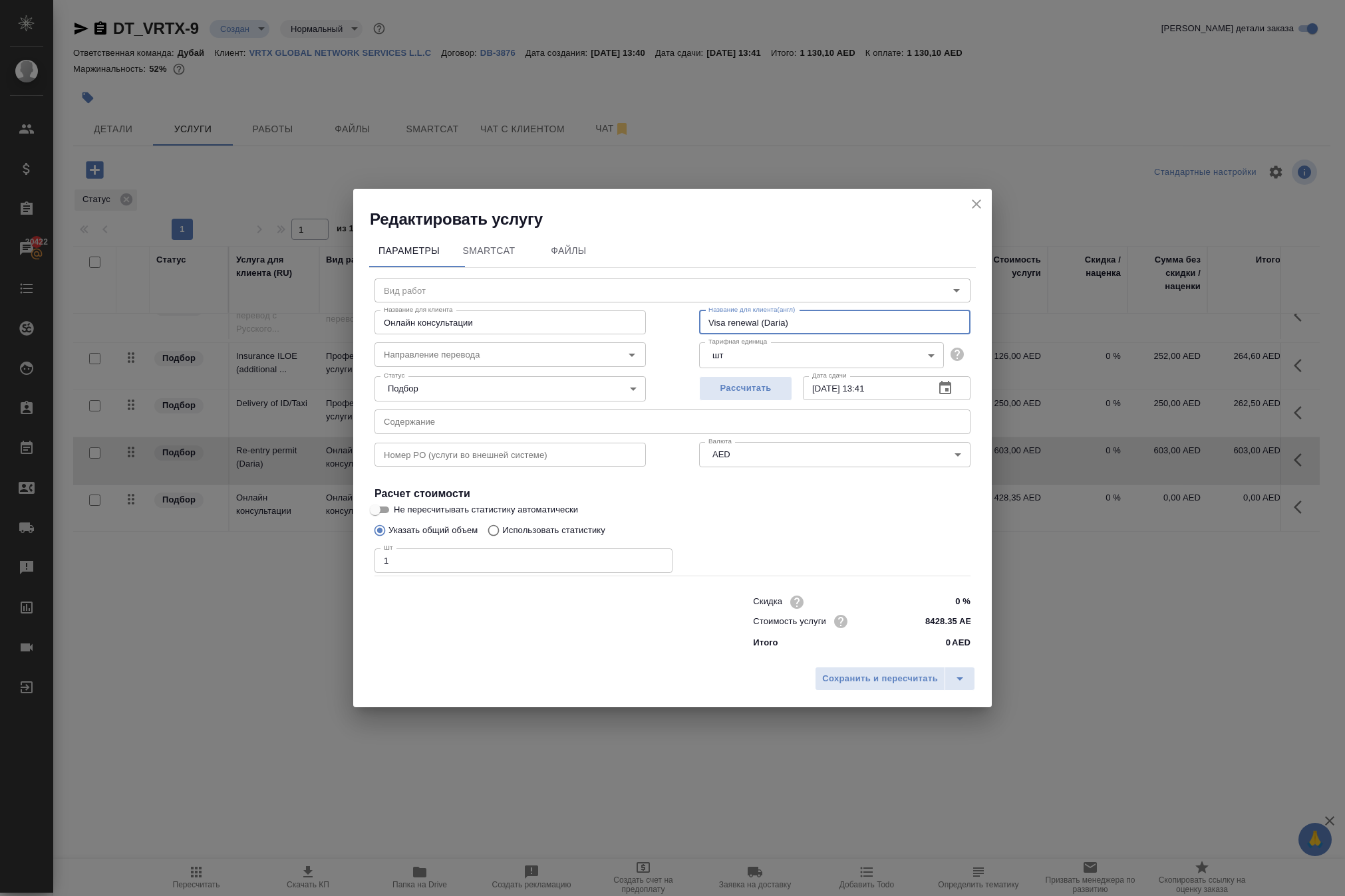
drag, startPoint x: 826, startPoint y: 286, endPoint x: 576, endPoint y: 270, distance: 250.5
click at [576, 278] on div "Название для клиента Онлайн консультации Название для клиента Название для клие…" at bounding box center [672, 321] width 649 height 85
type input "Visa renewal (Daria)"
drag, startPoint x: 535, startPoint y: 295, endPoint x: 129, endPoint y: 237, distance: 410.1
click at [129, 237] on div "Редактировать услугу Параметры SmartCat Файлы Вид работ Вид работ Название для …" at bounding box center [672, 448] width 1345 height 896
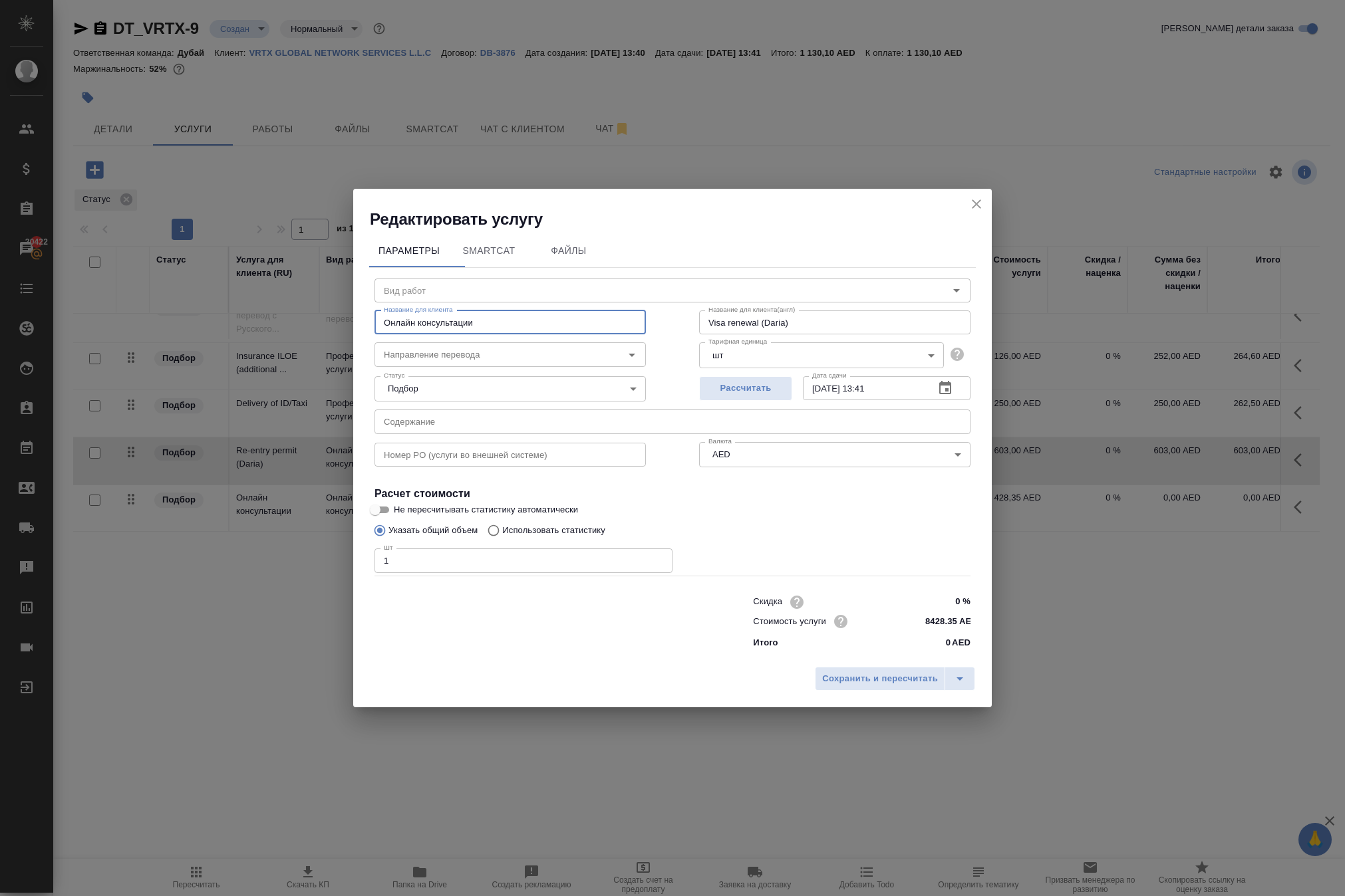
paste input "Visa renewal (Daria)"
type input "Visa renewal (Daria)"
click at [822, 687] on span "Сохранить и пересчитать" at bounding box center [879, 679] width 116 height 15
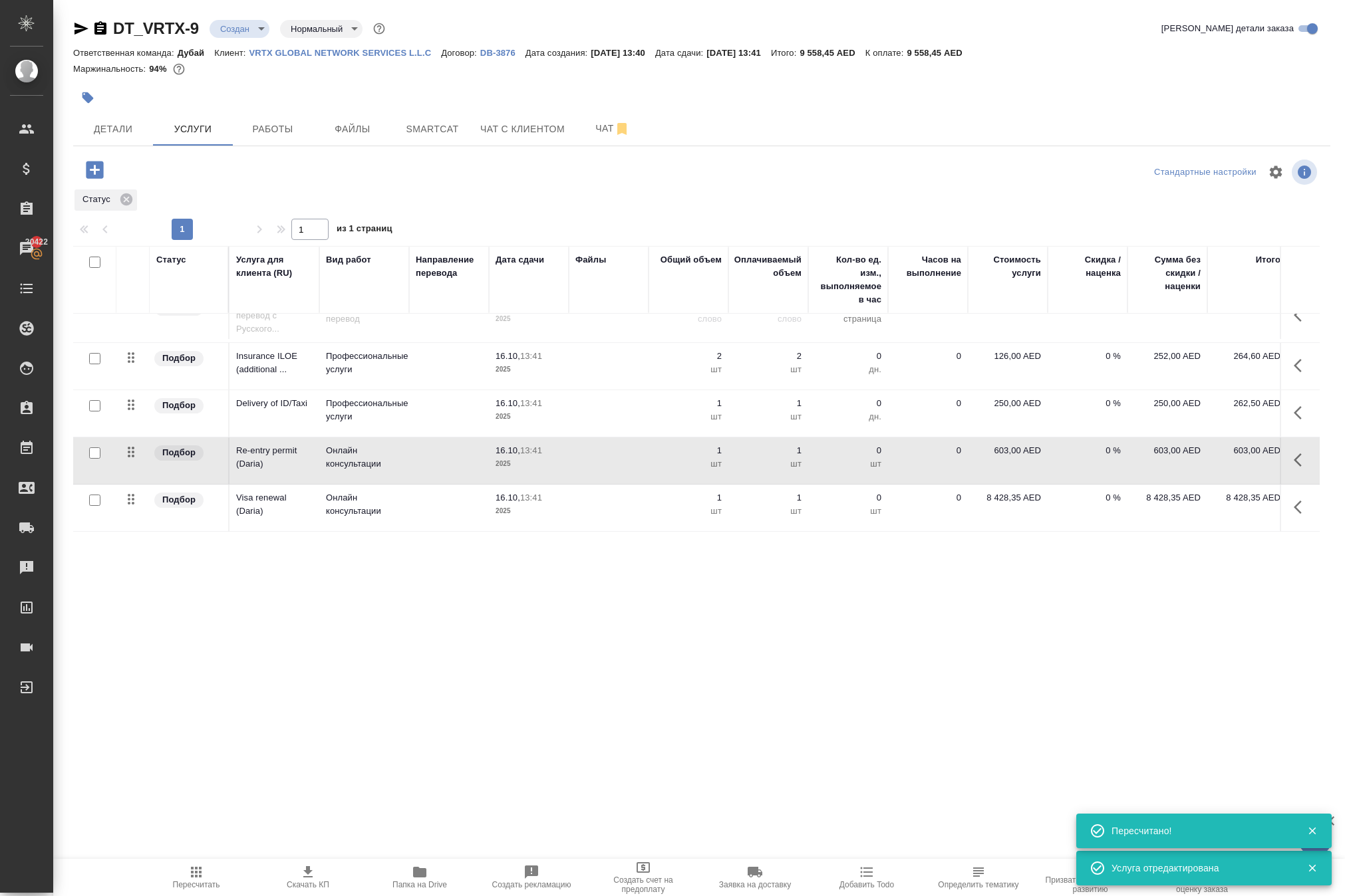
scroll to position [97, 0]
click at [999, 505] on p "8 428,35 AED" at bounding box center [1008, 497] width 67 height 13
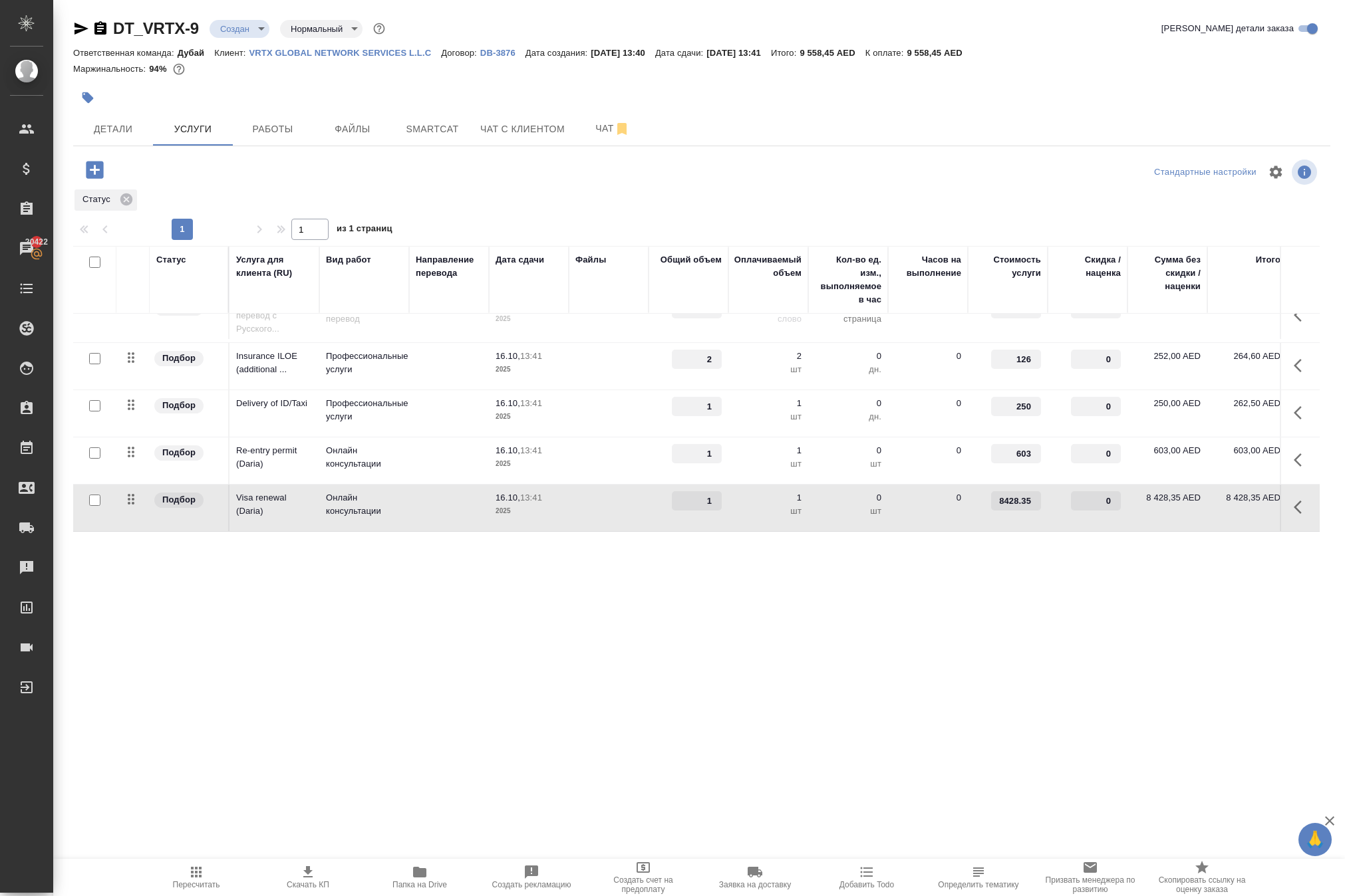
click at [1020, 511] on input "8428.35" at bounding box center [1016, 501] width 50 height 20
type input "5600"
click at [1017, 683] on div ".cls-1 fill:#fff; AWATERA Solokha Petro Клиенты Спецификации Заказы 20422 Чаты …" at bounding box center [672, 448] width 1345 height 896
click at [204, 176] on span "Сохранить и пересчитать" at bounding box center [189, 168] width 116 height 15
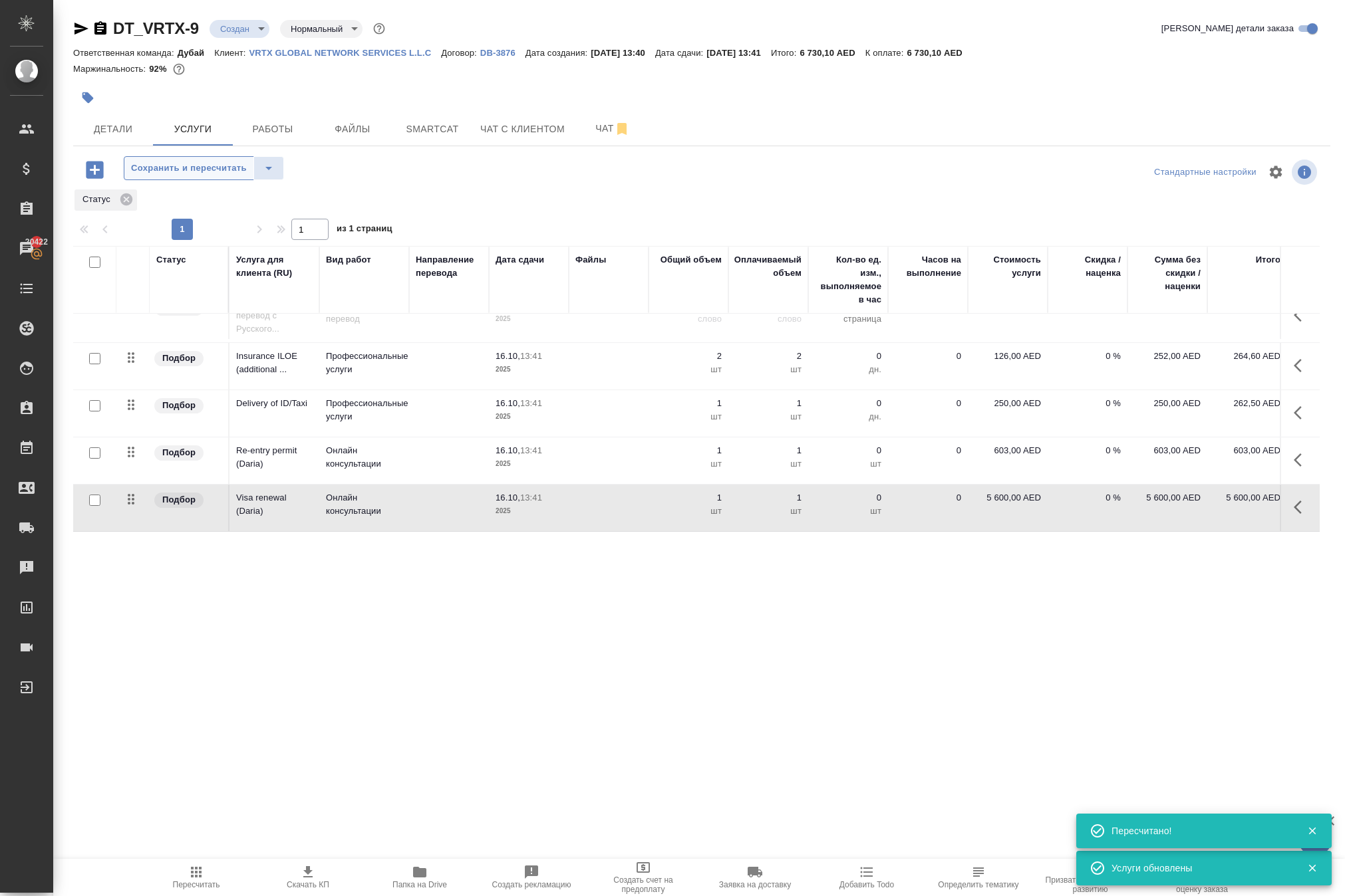
click at [245, 176] on span "Сохранить и пересчитать" at bounding box center [189, 168] width 116 height 15
click at [103, 178] on icon "button" at bounding box center [93, 169] width 17 height 17
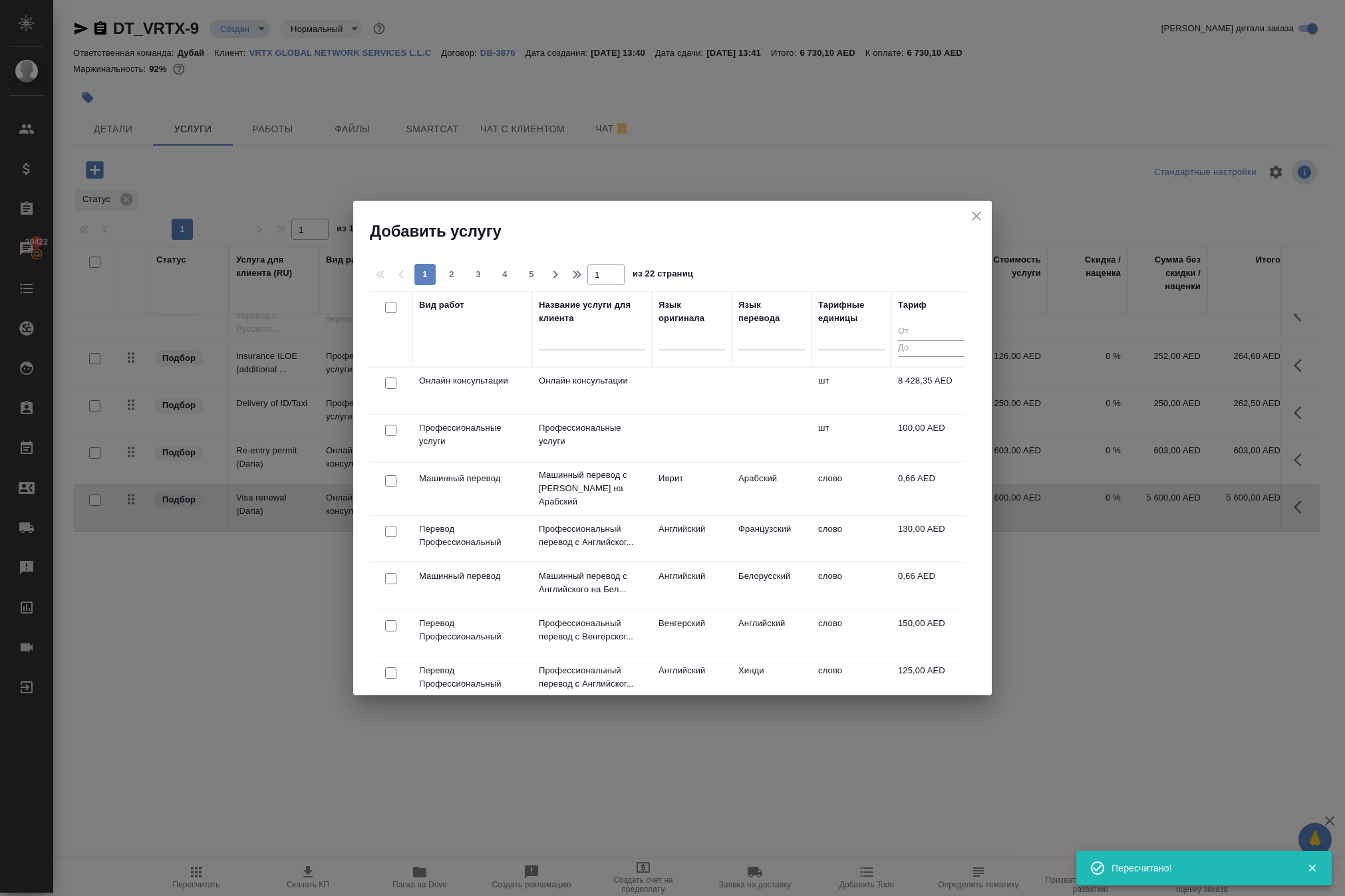
click at [379, 433] on div at bounding box center [391, 431] width 30 height 19
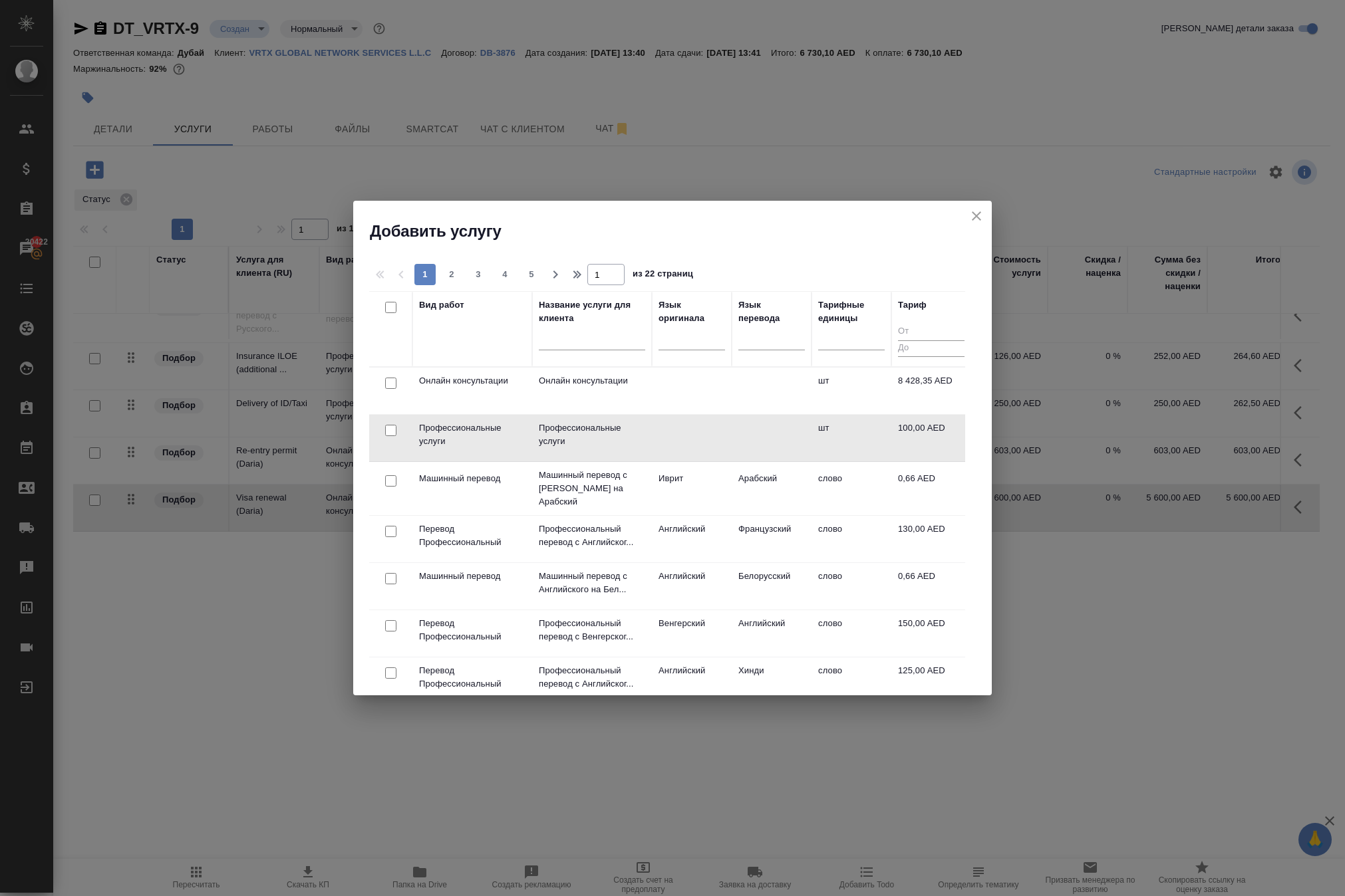
click at [388, 436] on input "checkbox" at bounding box center [391, 430] width 12 height 12
checkbox input "true"
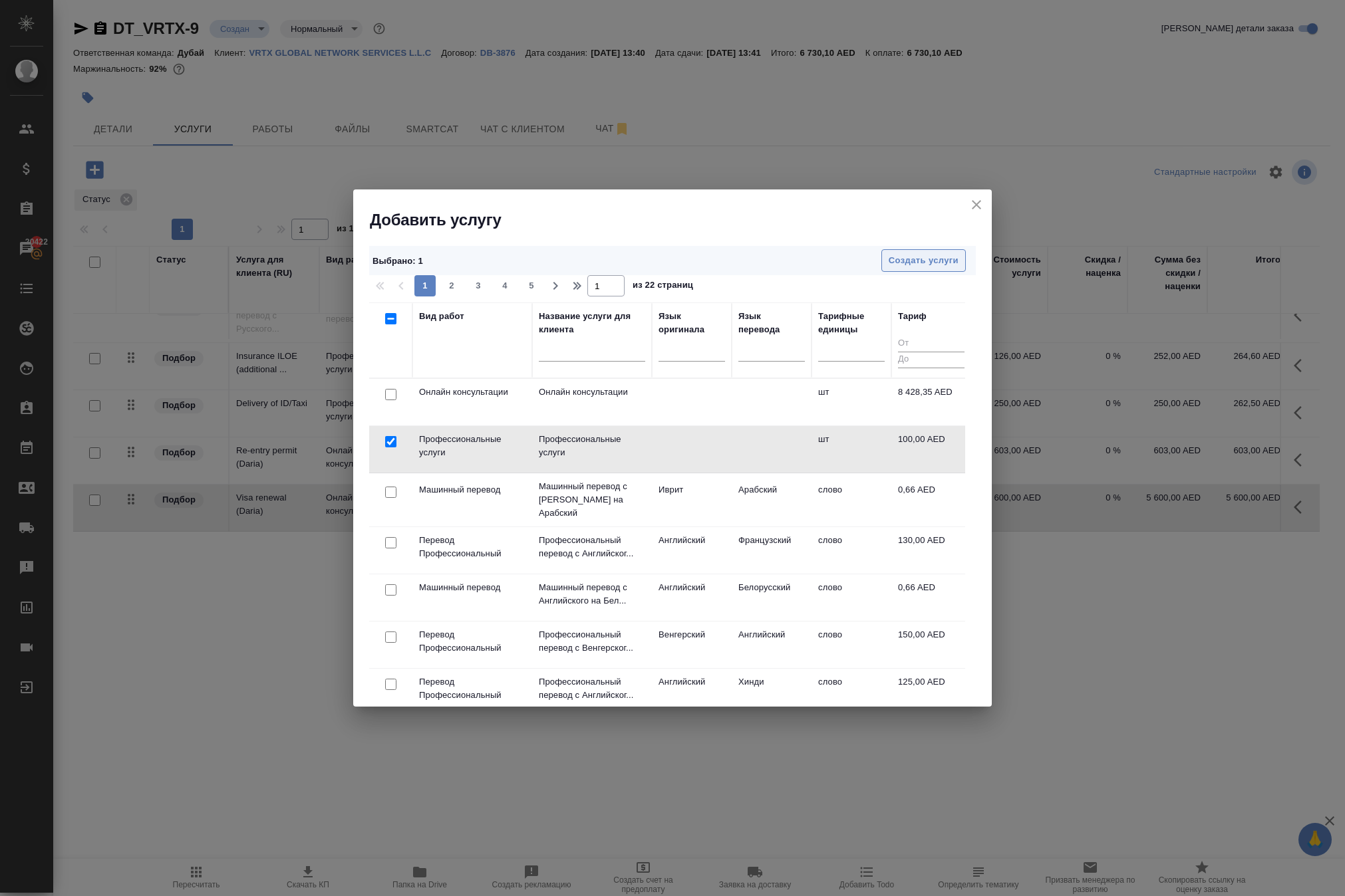
click at [890, 266] on span "Создать услуги" at bounding box center [923, 261] width 69 height 15
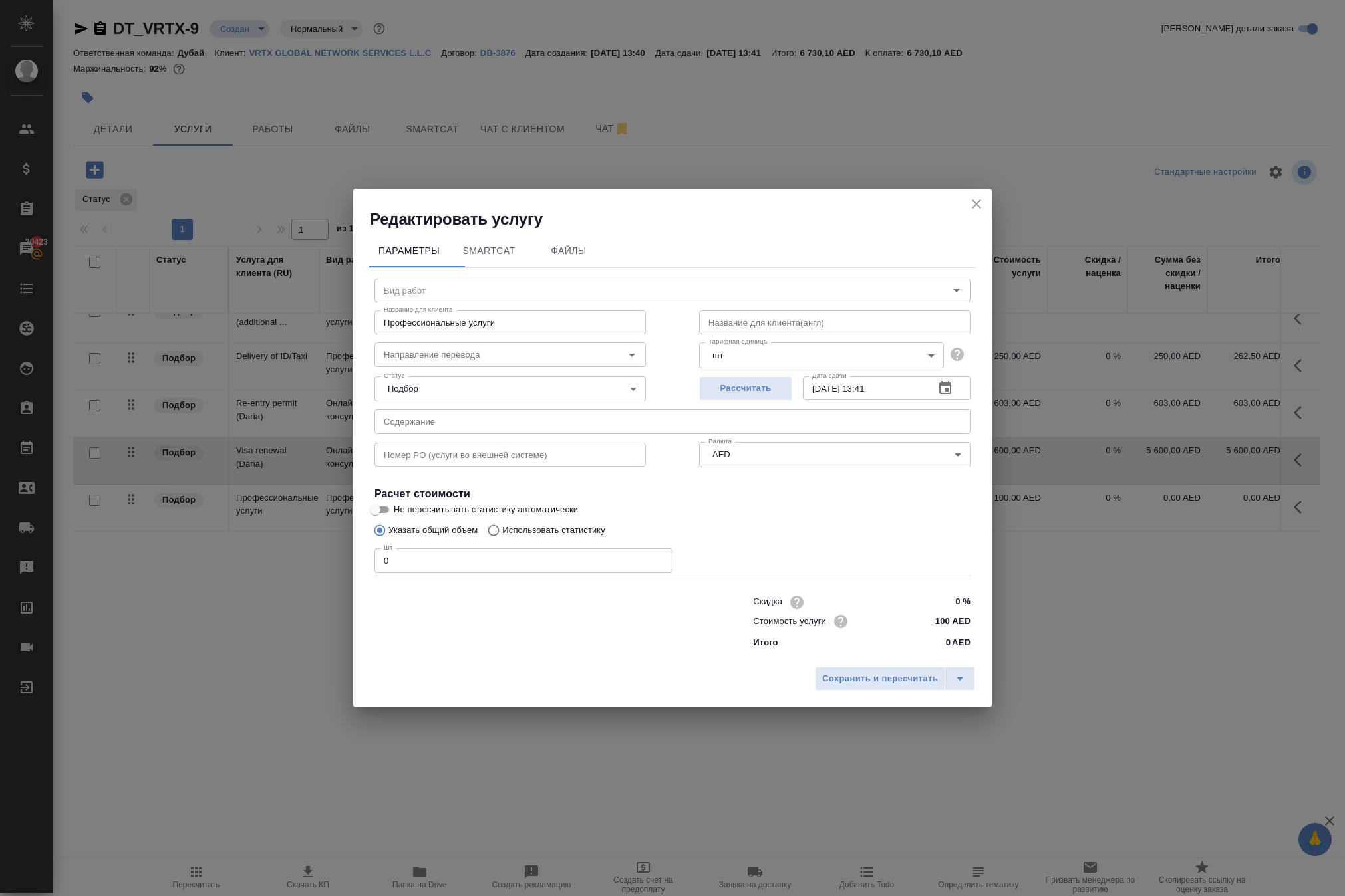
click at [722, 311] on input "text" at bounding box center [834, 322] width 271 height 24
click at [554, 549] on input "0" at bounding box center [523, 560] width 298 height 24
type input "1"
click at [822, 687] on span "Сохранить и пересчитать" at bounding box center [879, 679] width 116 height 15
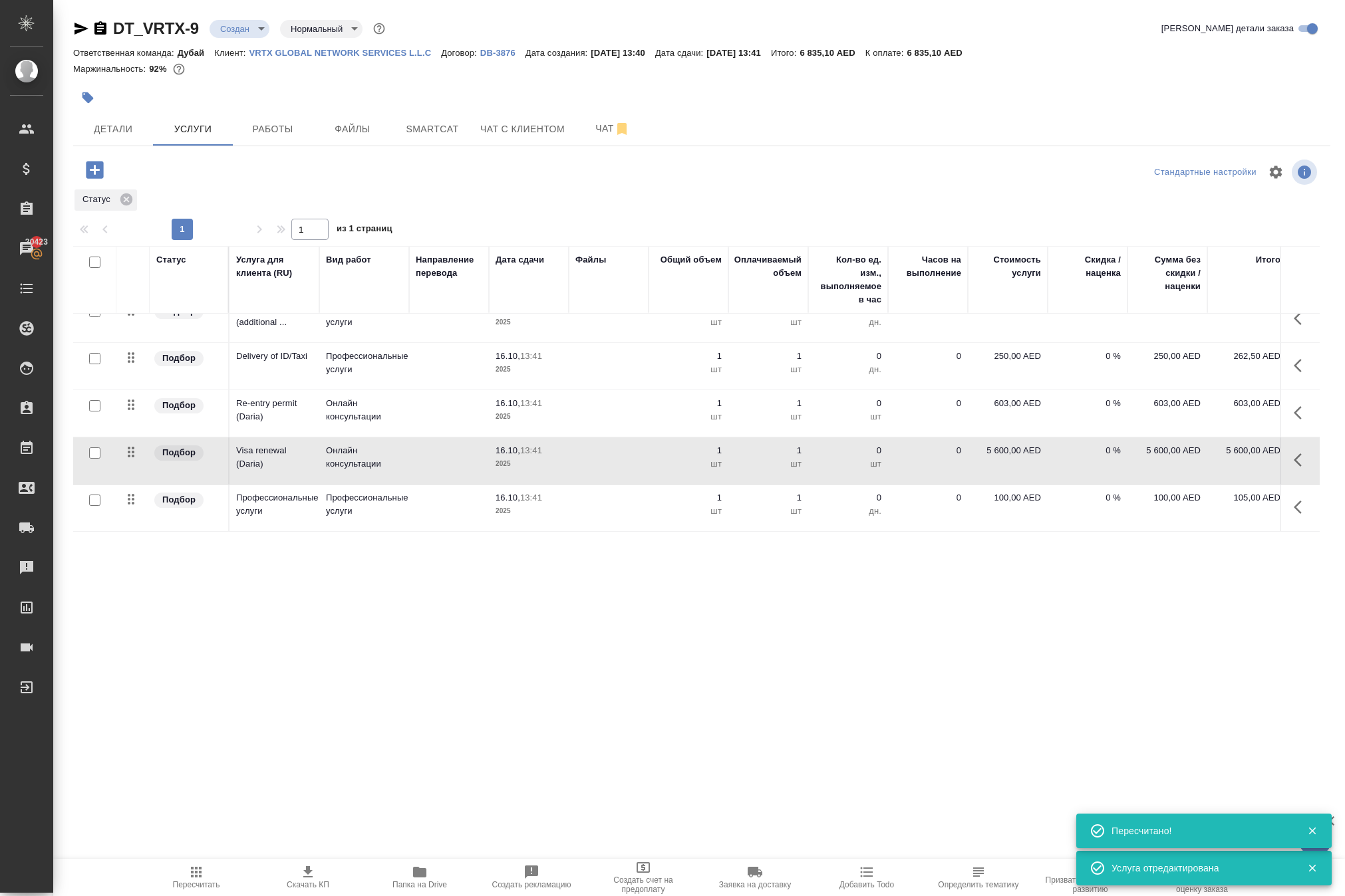
scroll to position [159, 0]
click at [1294, 515] on icon "button" at bounding box center [1301, 507] width 16 height 16
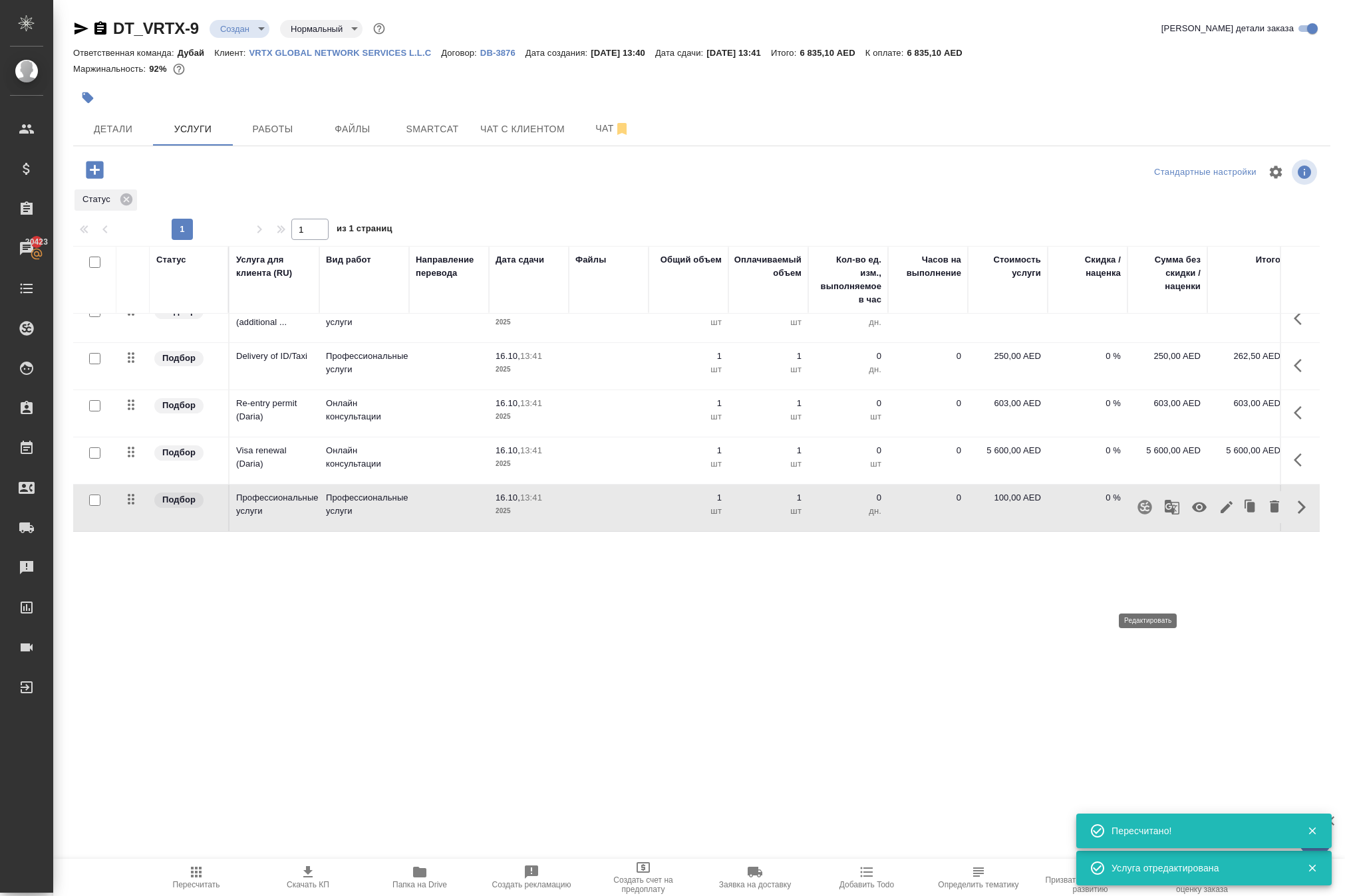
click at [1220, 513] on icon "button" at bounding box center [1226, 506] width 12 height 12
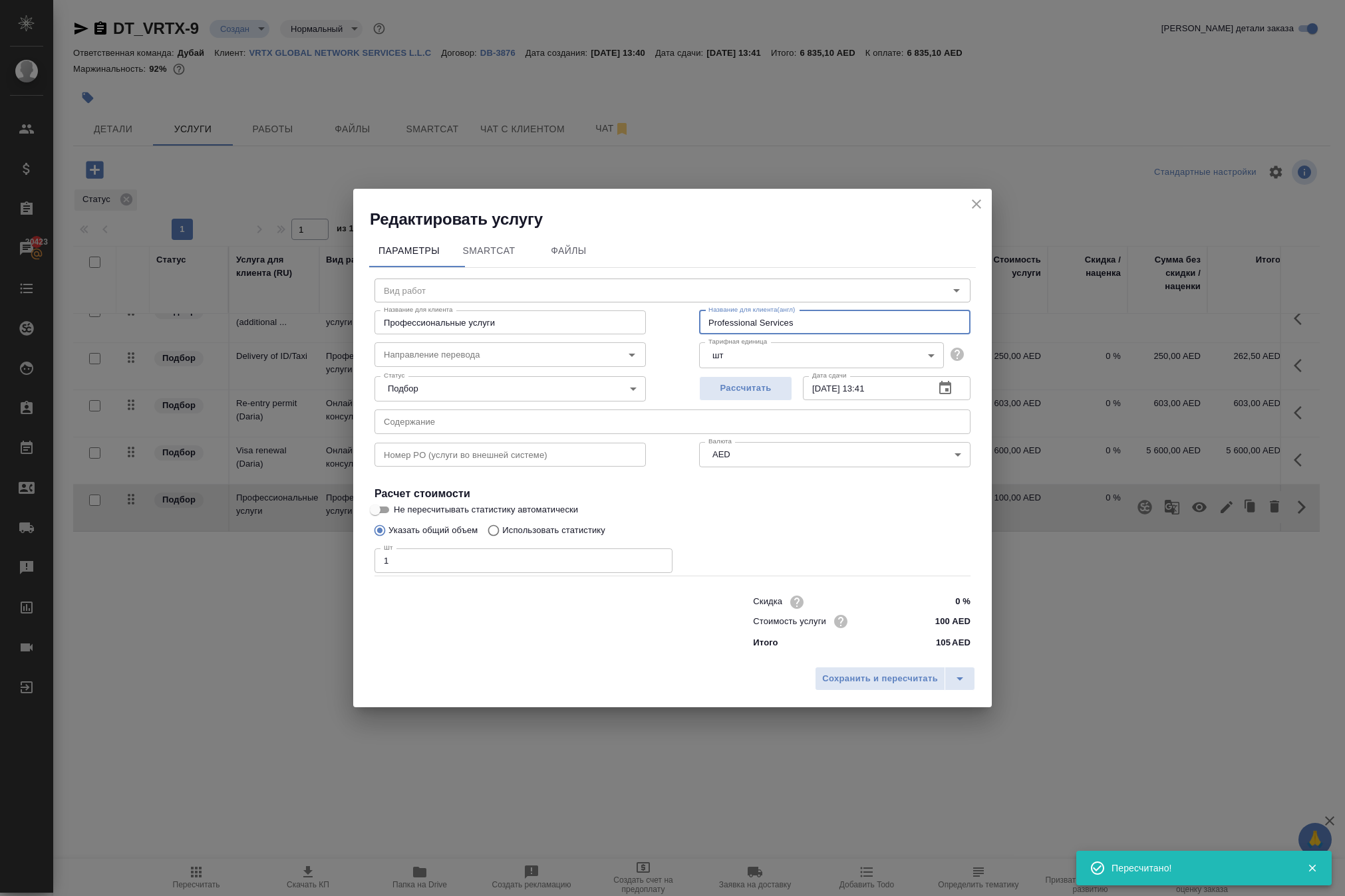
drag, startPoint x: 845, startPoint y: 278, endPoint x: 532, endPoint y: 258, distance: 313.6
click at [532, 278] on div "Название для клиента Профессиональные услуги Название для клиента Название для …" at bounding box center [672, 321] width 649 height 85
drag, startPoint x: 546, startPoint y: 285, endPoint x: 125, endPoint y: 274, distance: 421.1
click at [125, 274] on div "Редактировать услугу Параметры SmartCat Файлы Вид работ Вид работ Название для …" at bounding box center [672, 448] width 1345 height 896
paste input "Professional Services"
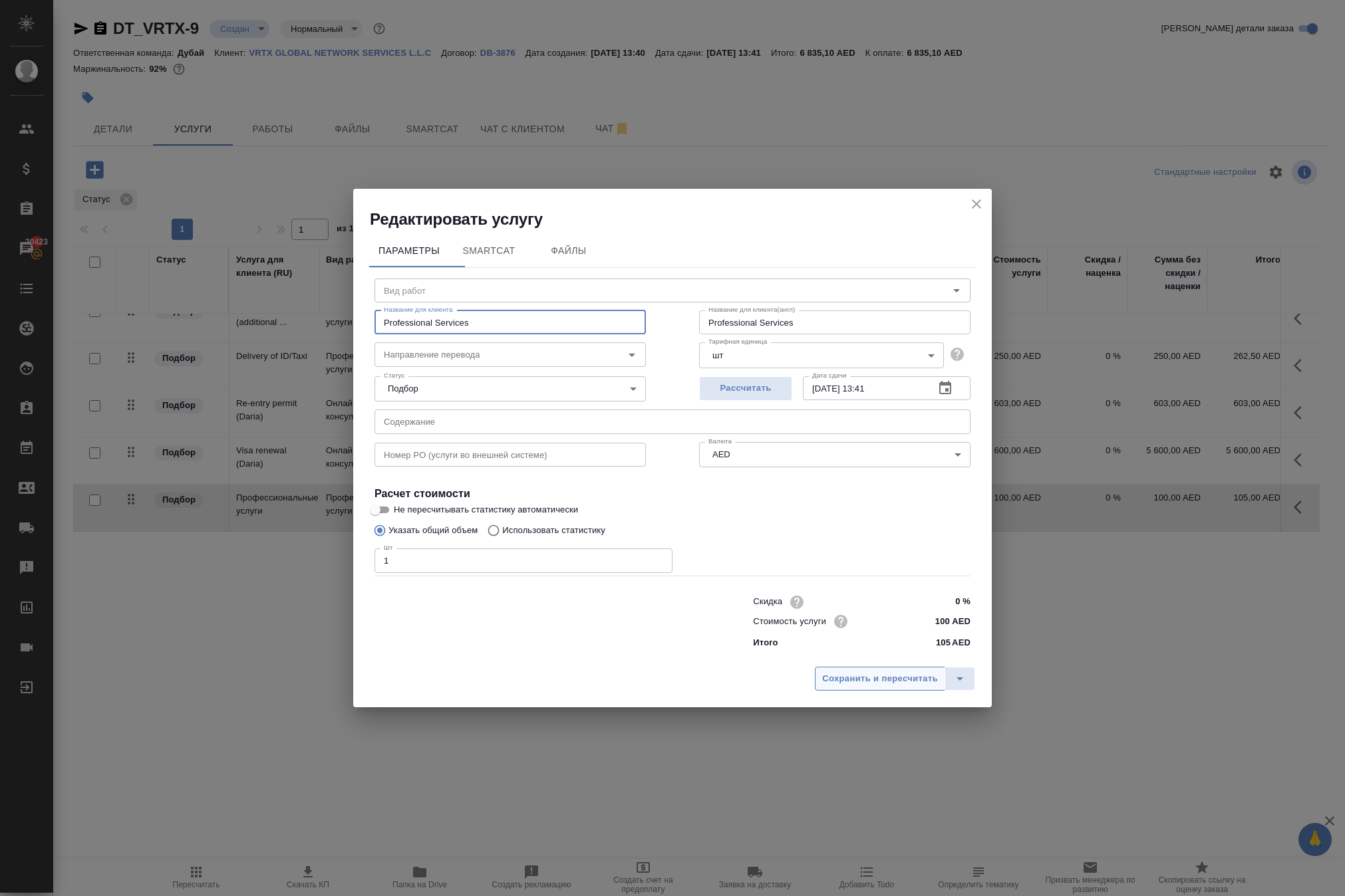
type input "Professional Services"
click at [822, 687] on span "Сохранить и пересчитать" at bounding box center [879, 679] width 116 height 15
click at [854, 690] on button "Сохранить и пересчитать" at bounding box center [879, 678] width 130 height 24
click at [822, 687] on span "Сохранить и пересчитать" at bounding box center [879, 679] width 116 height 15
click at [856, 687] on span "Сохранить и пересчитать" at bounding box center [879, 679] width 116 height 15
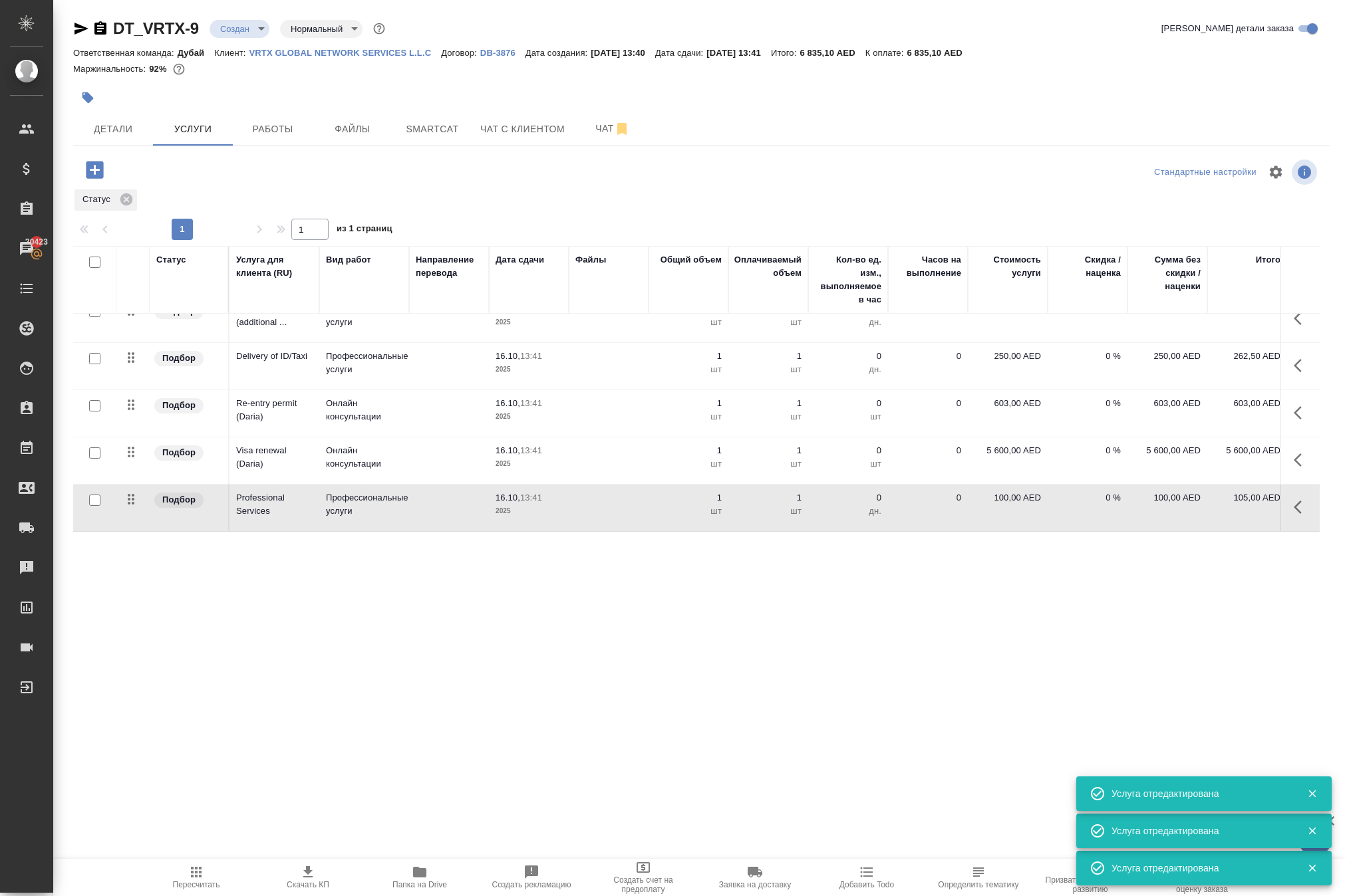
scroll to position [0, 0]
click at [1293, 515] on icon "button" at bounding box center [1301, 507] width 16 height 16
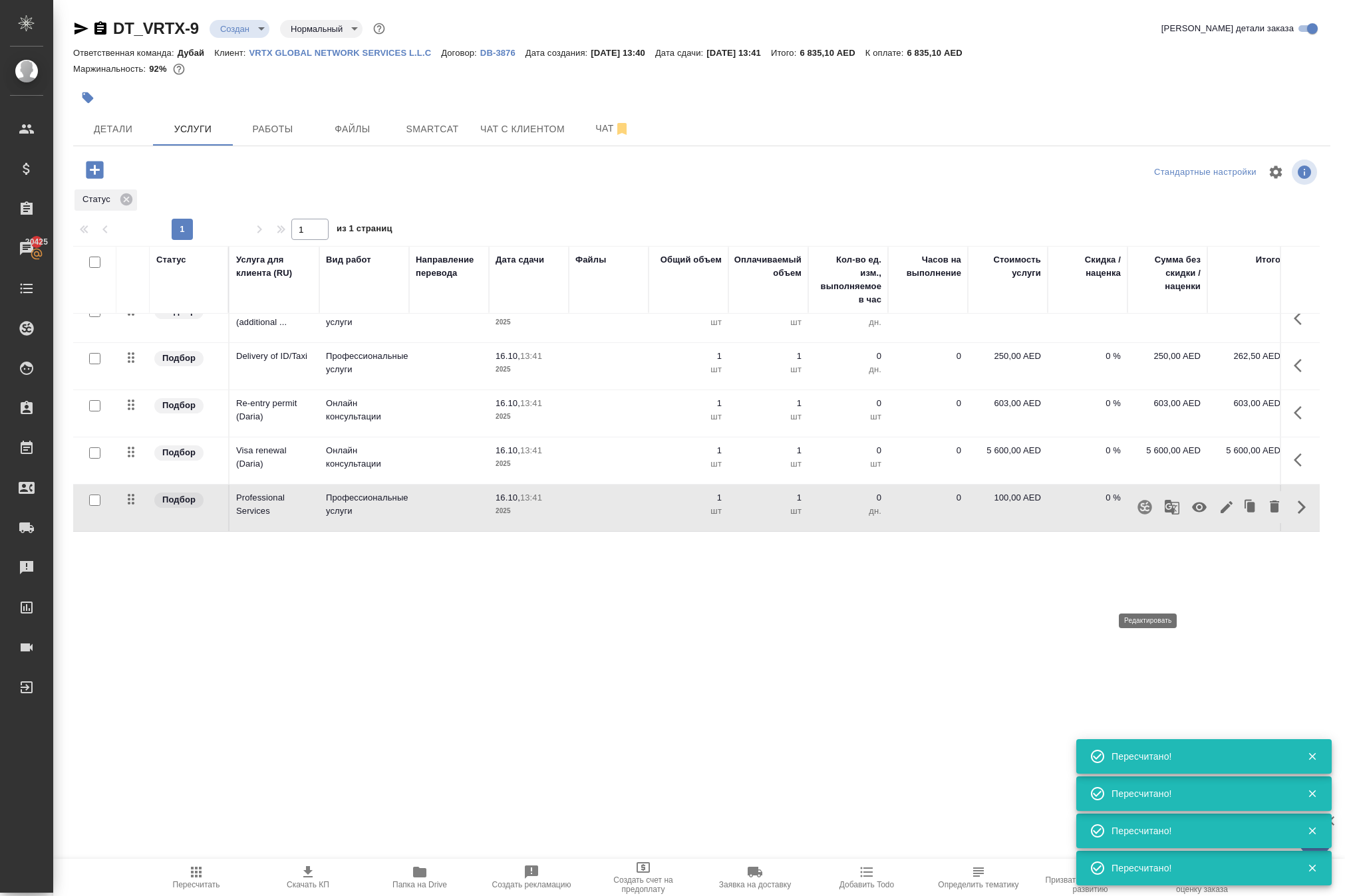
click at [1219, 515] on icon "button" at bounding box center [1227, 507] width 16 height 16
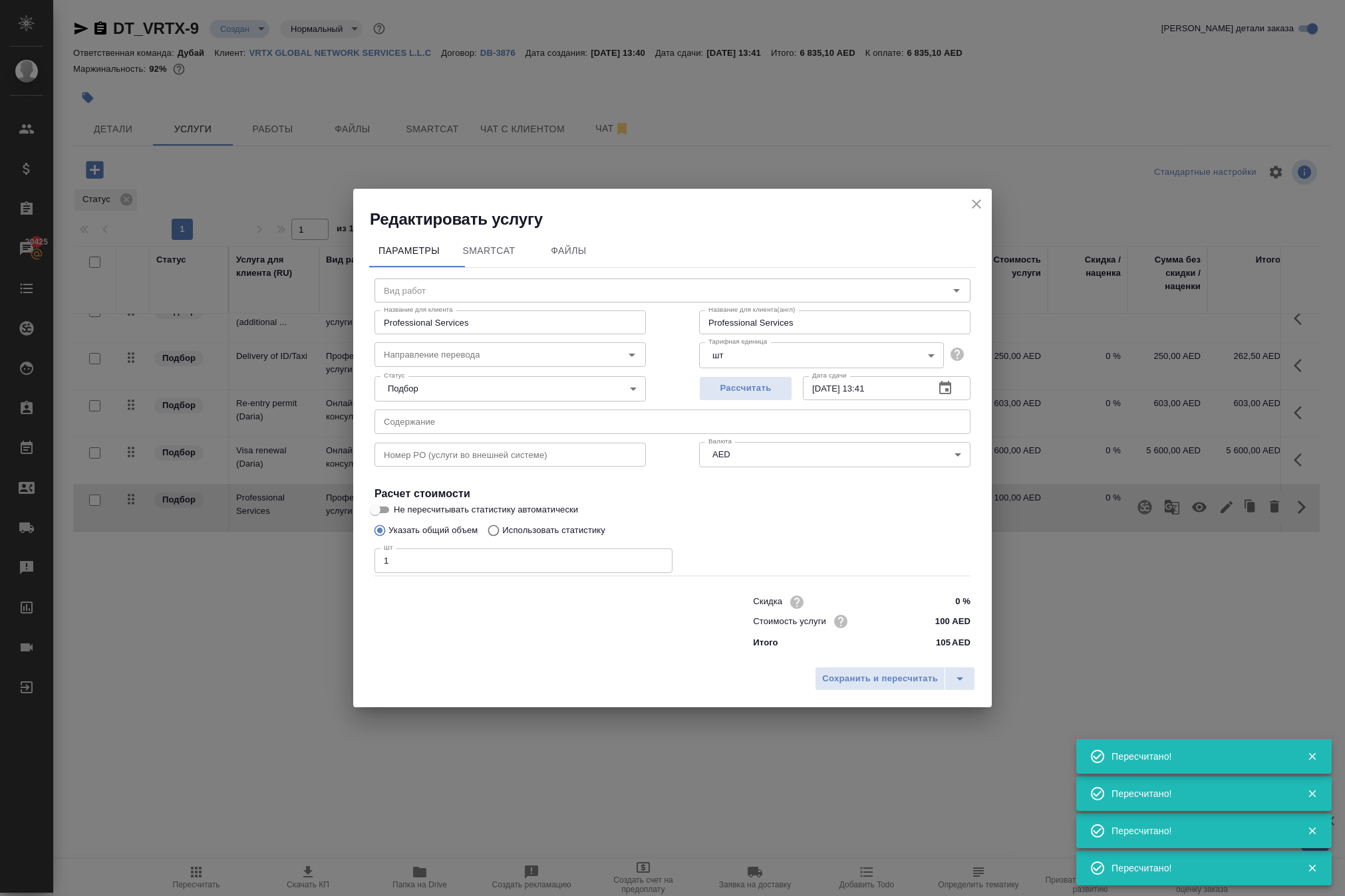
click at [974, 196] on icon "close" at bounding box center [976, 204] width 16 height 16
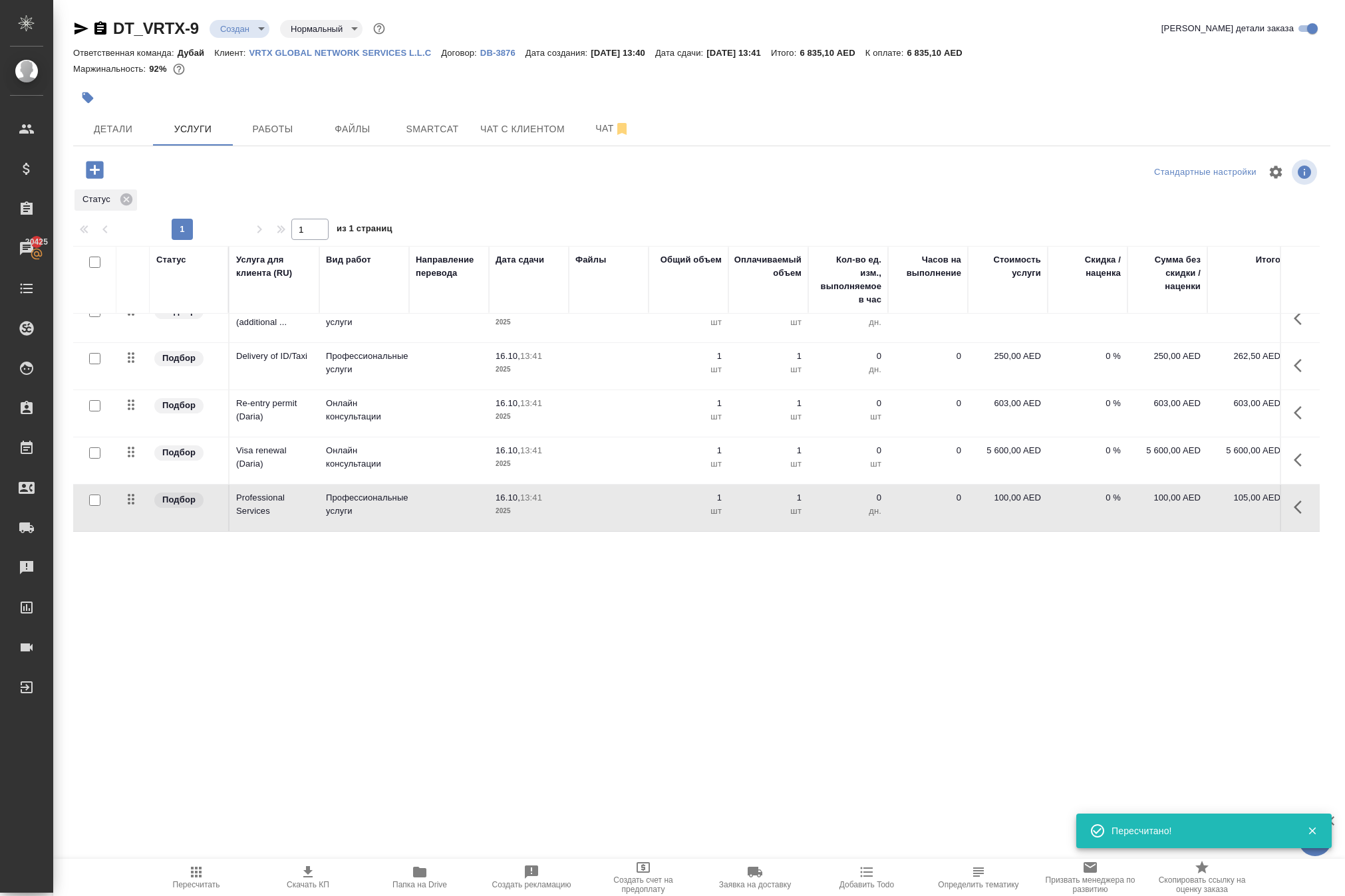
click at [977, 505] on p "100,00 AED" at bounding box center [1008, 497] width 67 height 13
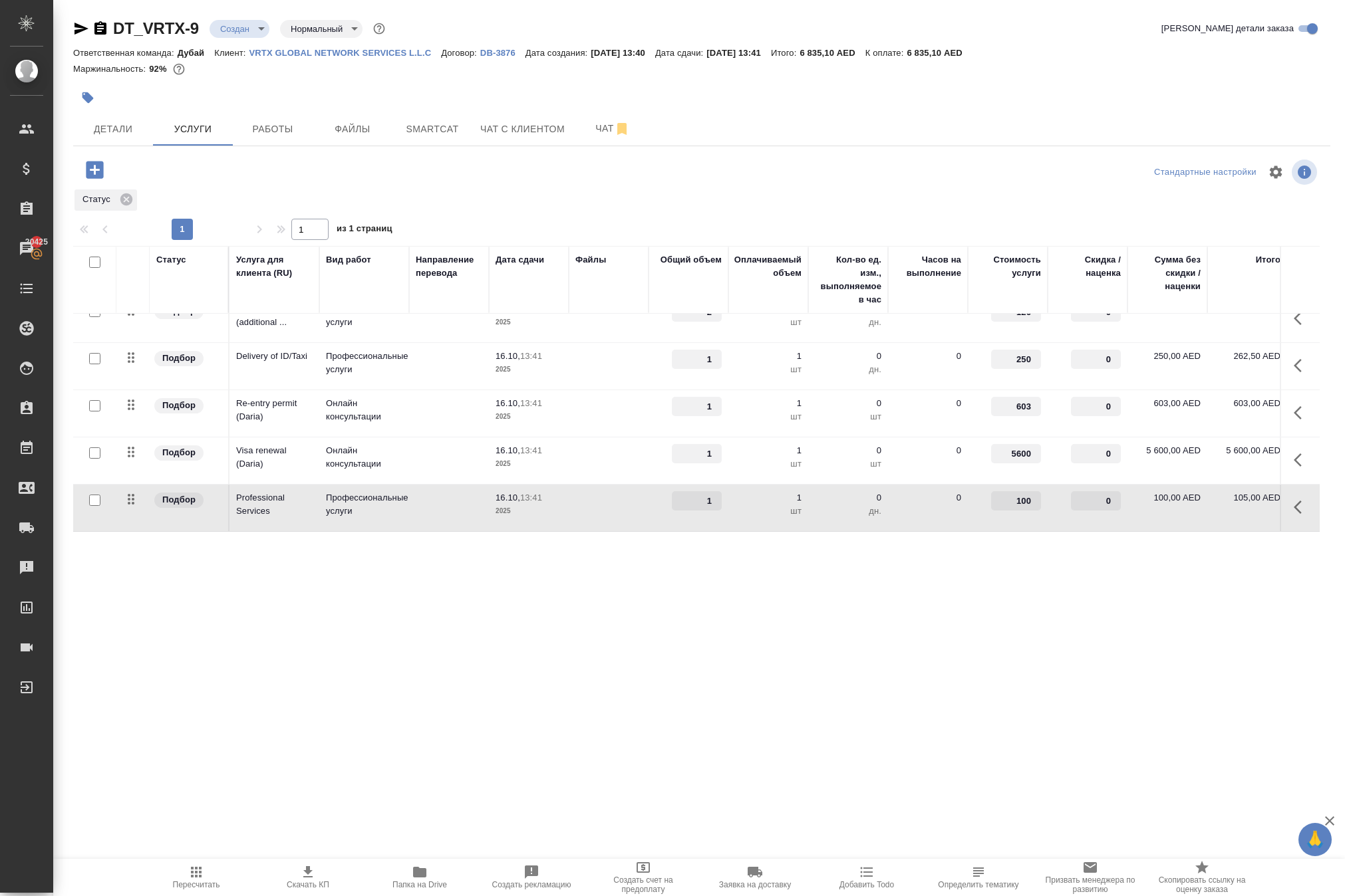
click at [1012, 511] on input "100" at bounding box center [1016, 501] width 50 height 20
click at [1012, 512] on input "100" at bounding box center [1016, 502] width 49 height 20
type input "2000"
click at [654, 680] on div ".cls-1 fill:#fff; AWATERA Solokha Petro Клиенты Спецификации Заказы 20425 Чаты …" at bounding box center [672, 448] width 1345 height 896
click at [215, 176] on span "Сохранить и пересчитать" at bounding box center [189, 168] width 116 height 15
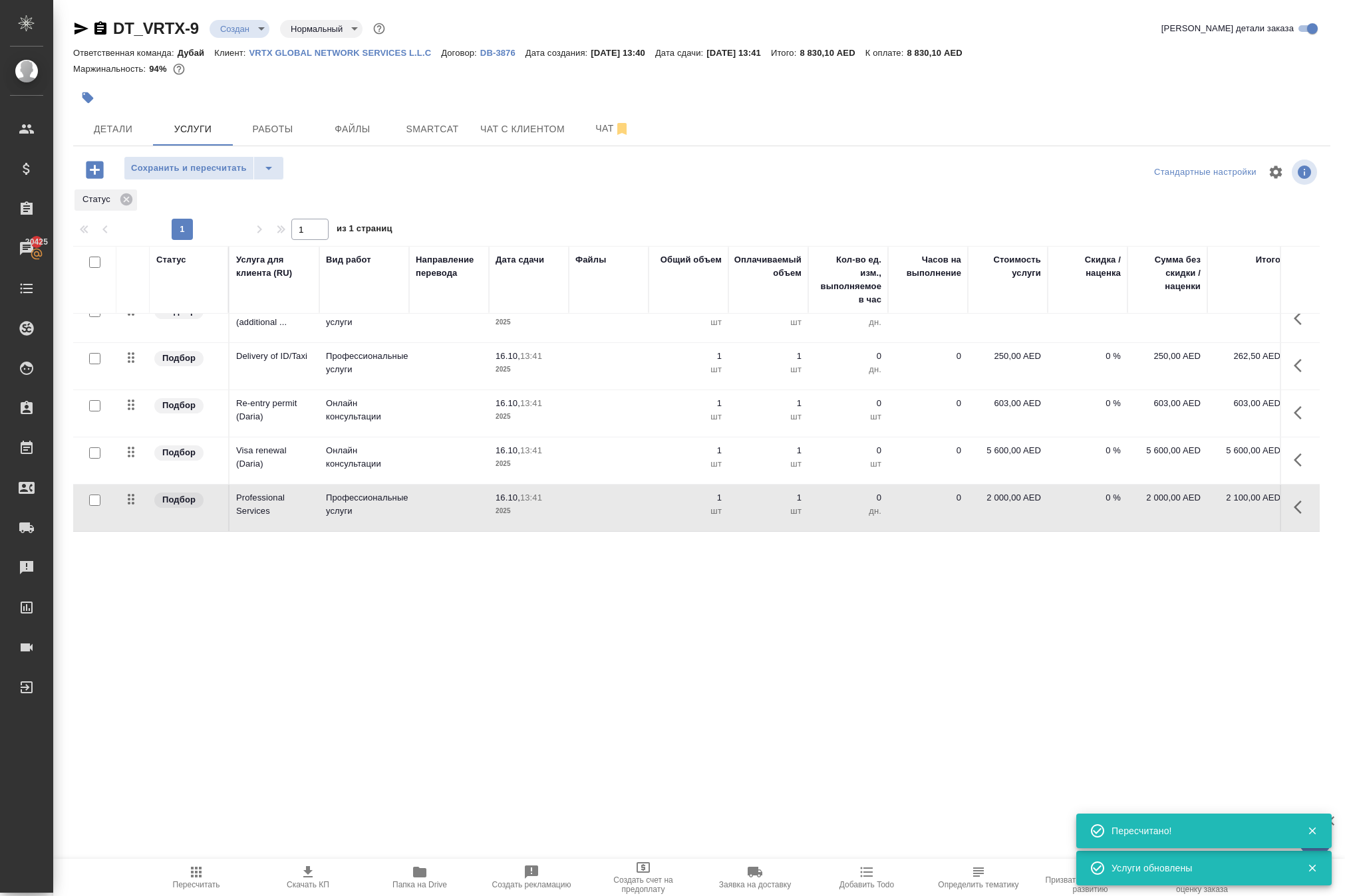
click at [247, 176] on span "Сохранить и пересчитать" at bounding box center [189, 168] width 116 height 15
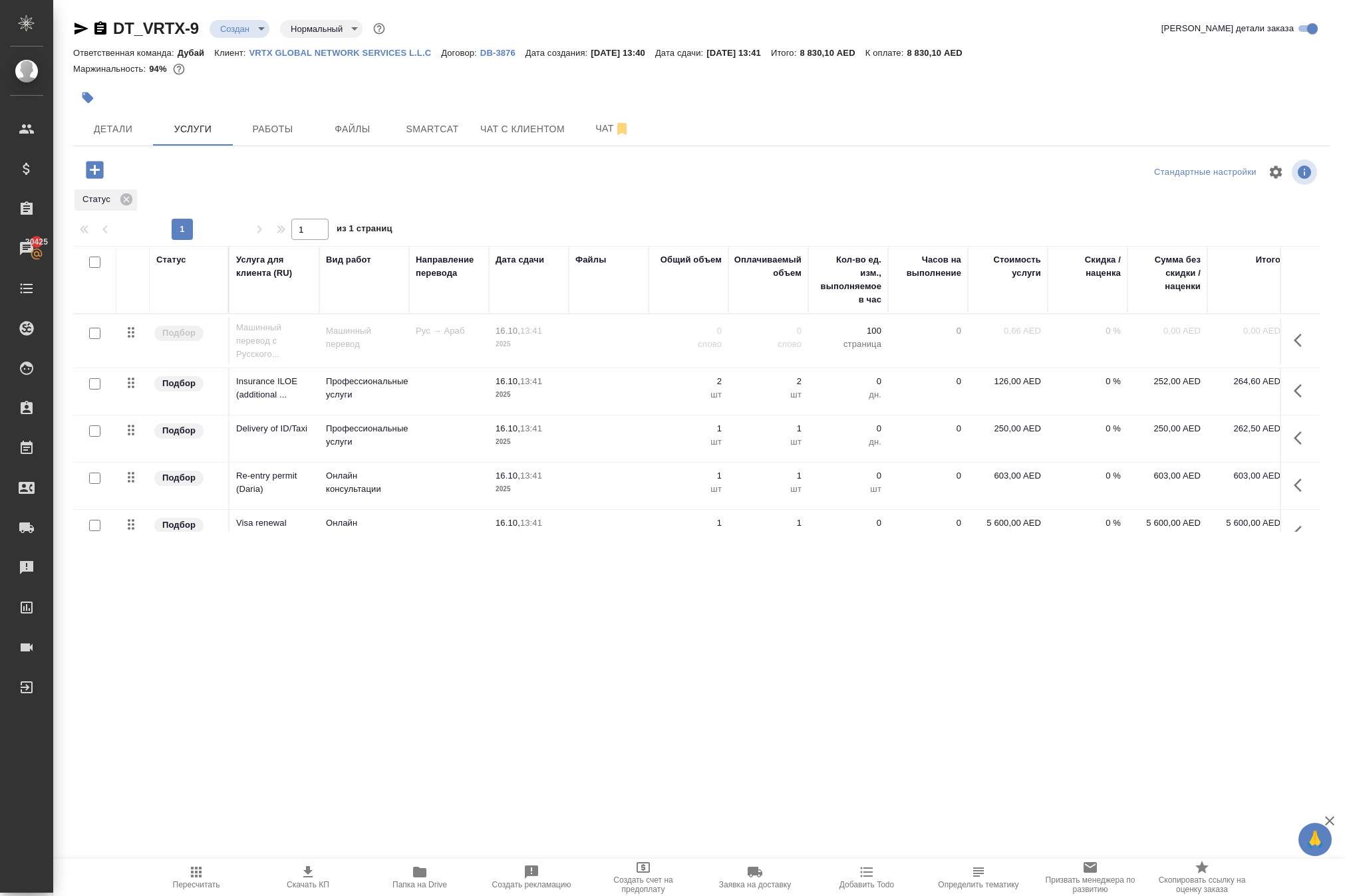
click at [103, 178] on icon "button" at bounding box center [93, 169] width 17 height 17
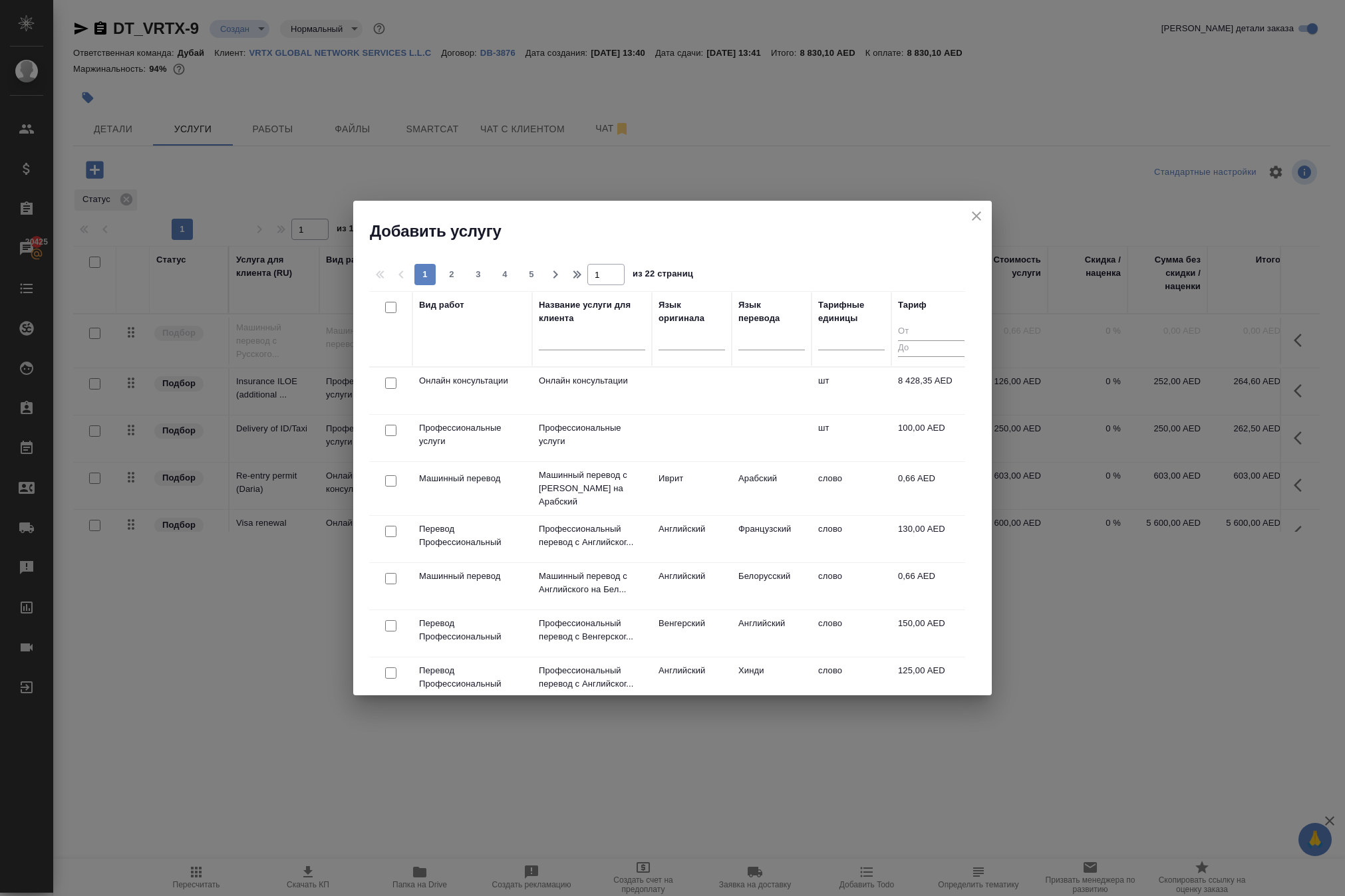
click at [390, 436] on input "checkbox" at bounding box center [391, 430] width 12 height 12
checkbox input "true"
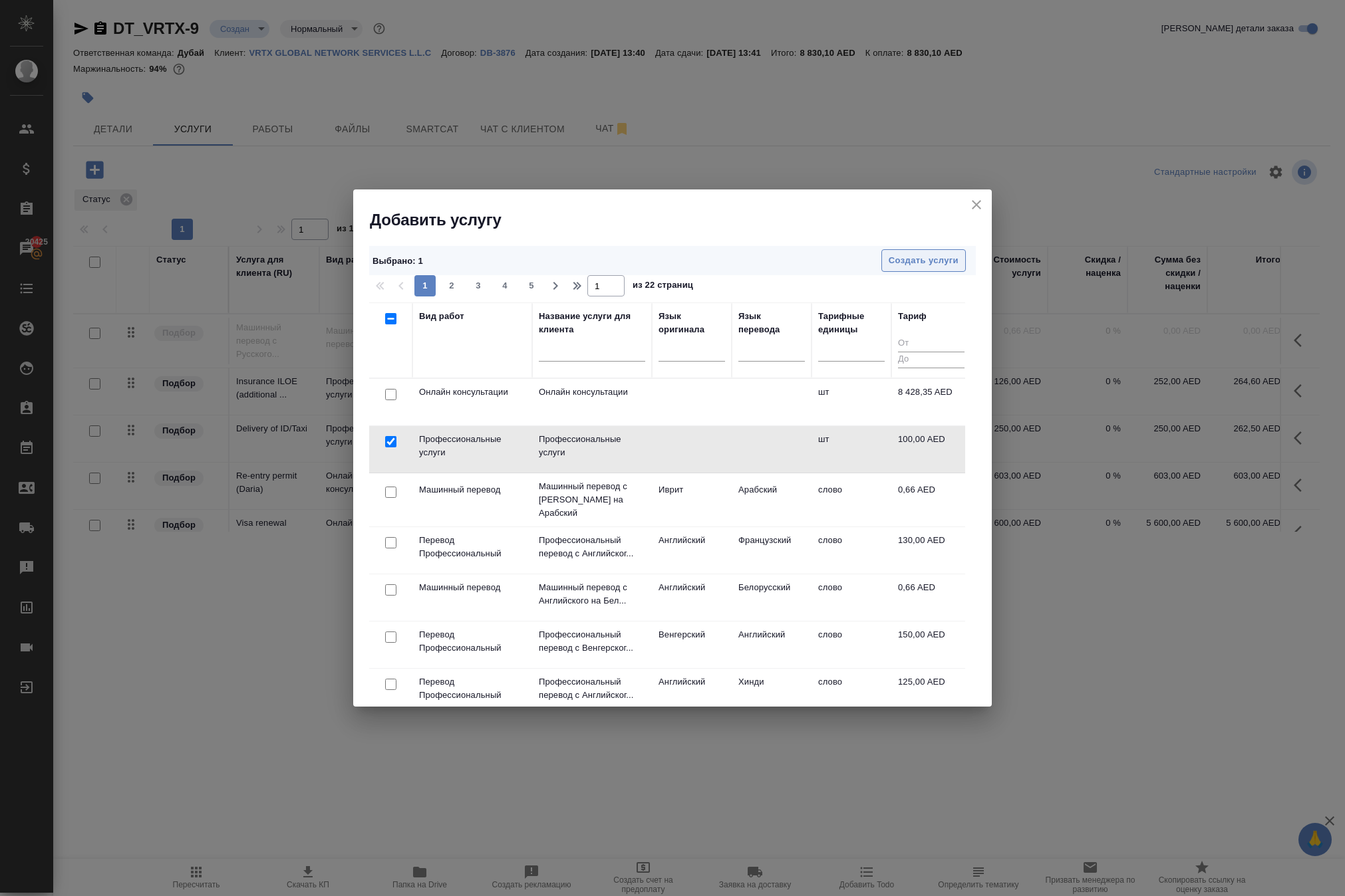
click at [930, 254] on span "Создать услуги" at bounding box center [923, 261] width 69 height 15
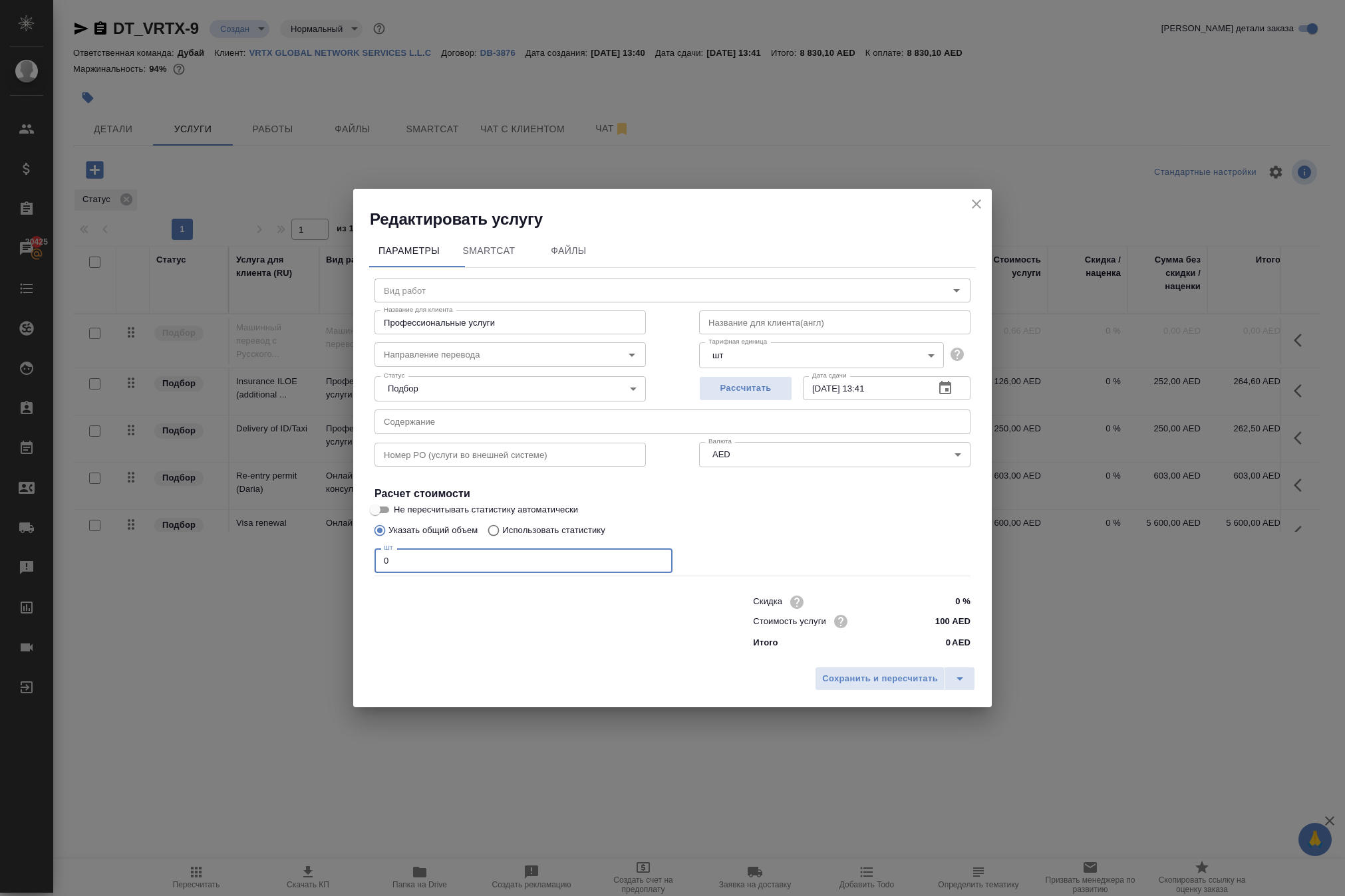
drag, startPoint x: 423, startPoint y: 556, endPoint x: 278, endPoint y: 524, distance: 148.5
click at [288, 527] on div "Редактировать услугу Параметры SmartCat Файлы Вид работ Вид работ Название для …" at bounding box center [672, 448] width 1345 height 896
paste input "number"
click at [759, 311] on input "text" at bounding box center [834, 322] width 271 height 24
paste input "Insurance ILOE (1)"
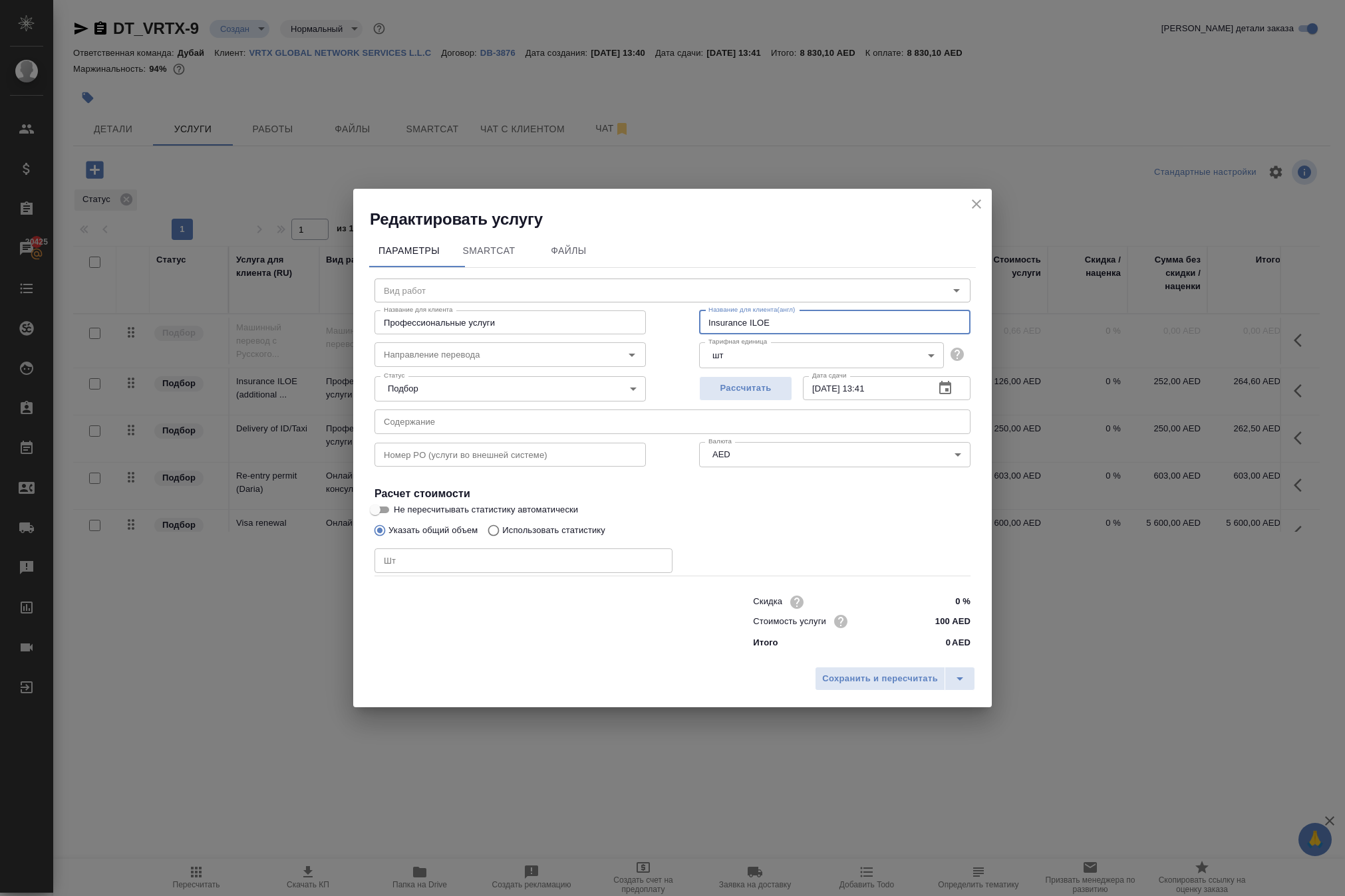
type input "Insurance ILOE"
drag, startPoint x: 575, startPoint y: 280, endPoint x: 215, endPoint y: 258, distance: 360.7
click at [215, 258] on div "Редактировать услугу Параметры SmartCat Файлы Вид работ Вид работ Название для …" at bounding box center [672, 448] width 1345 height 896
paste input "Insurance ILOE (1)"
type input "Insurance ILOE"
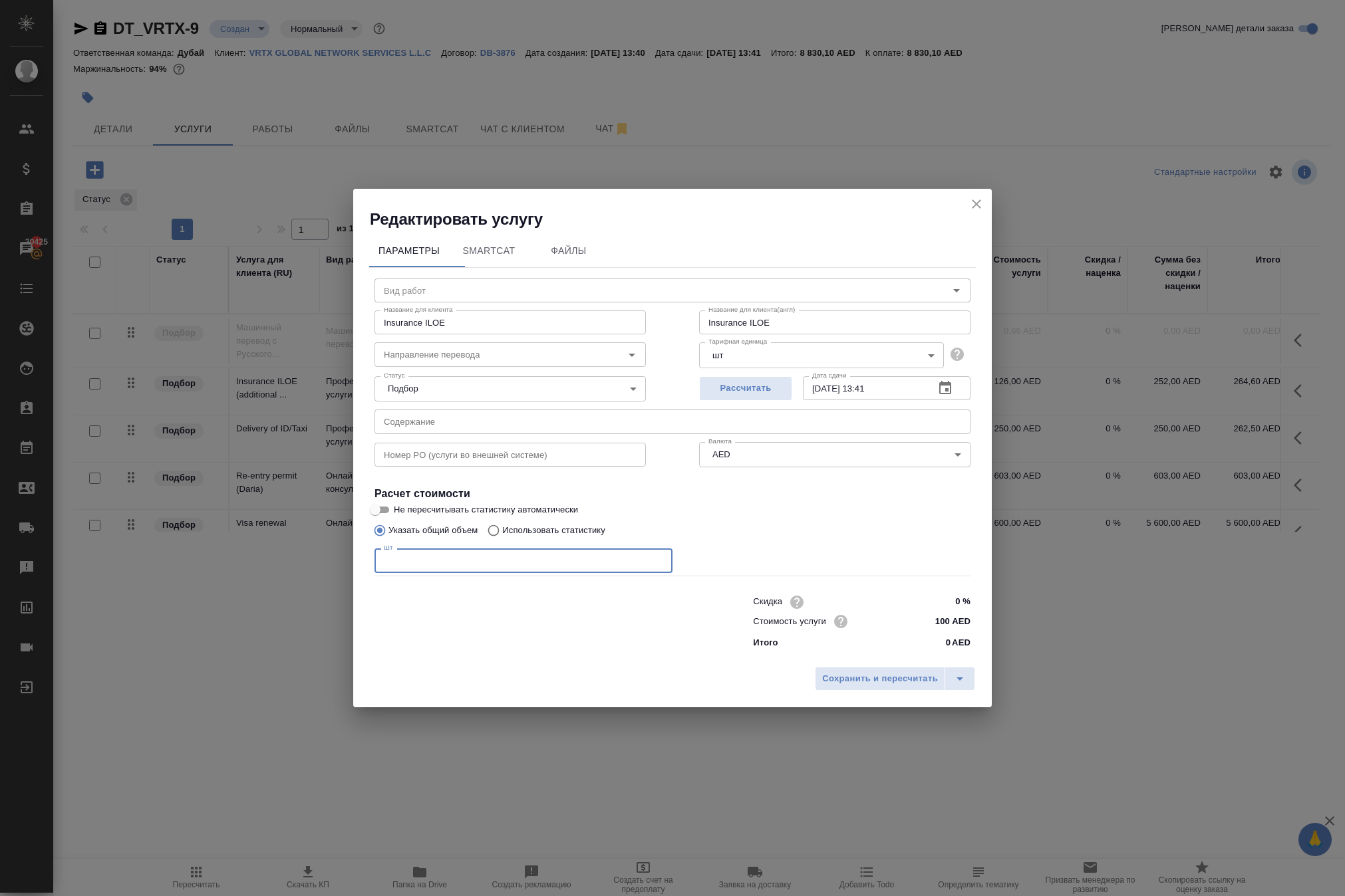
drag, startPoint x: 524, startPoint y: 564, endPoint x: -49, endPoint y: 463, distance: 581.8
click at [0, 463] on html "🙏 .cls-1 fill:#fff; AWATERA Solokha Petro Клиенты Спецификации Заказы 20425 Чат…" at bounding box center [672, 448] width 1345 height 896
type input "1"
click at [807, 311] on input "Insurance ILOE" at bounding box center [834, 322] width 271 height 24
type input "Insurance ILOE (Daria)"
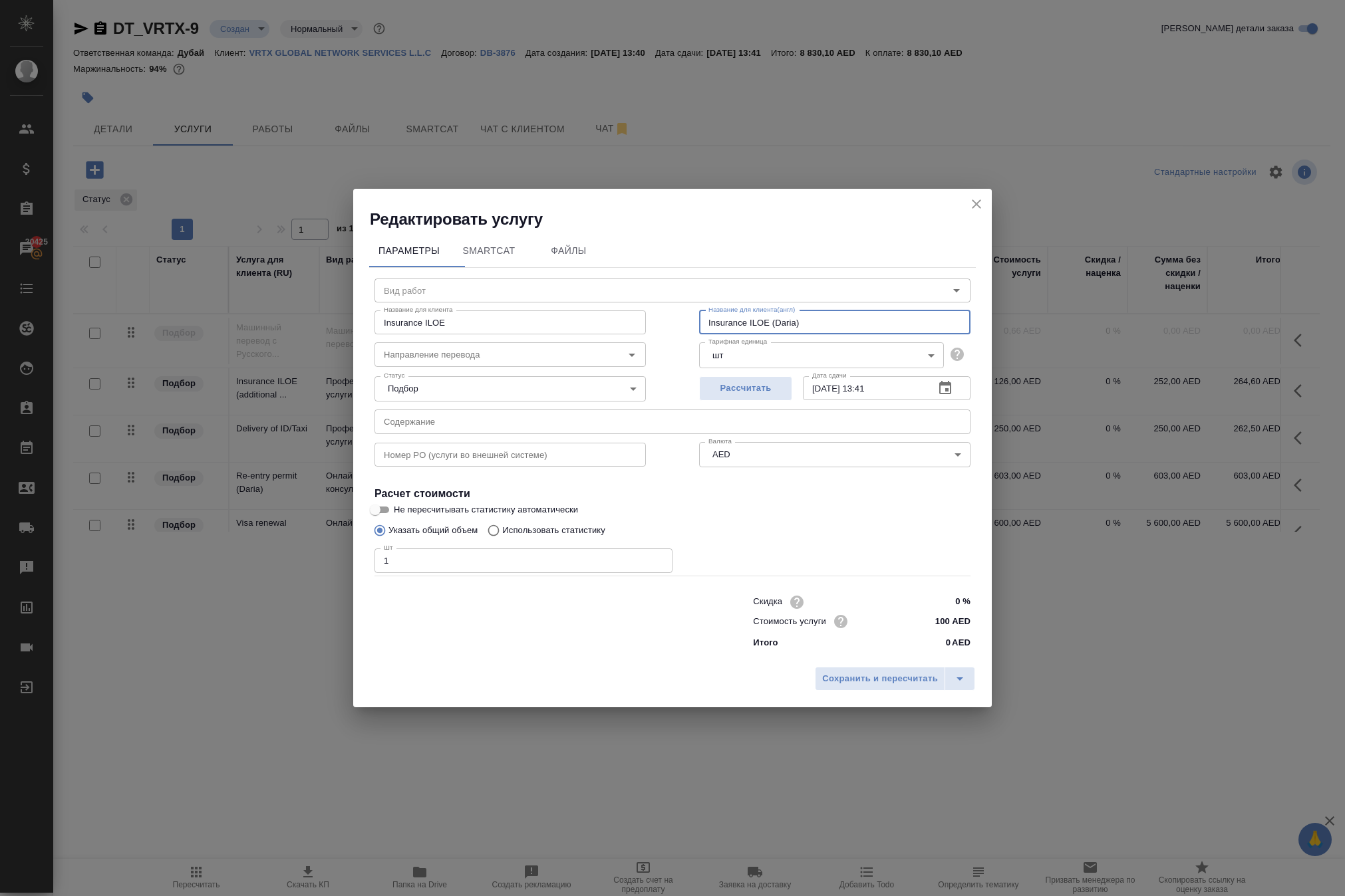
click at [527, 311] on input "Insurance ILOE" at bounding box center [510, 322] width 271 height 24
type input "Insurance ILOE (Daria)"
click at [822, 687] on span "Сохранить и пересчитать" at bounding box center [879, 679] width 116 height 15
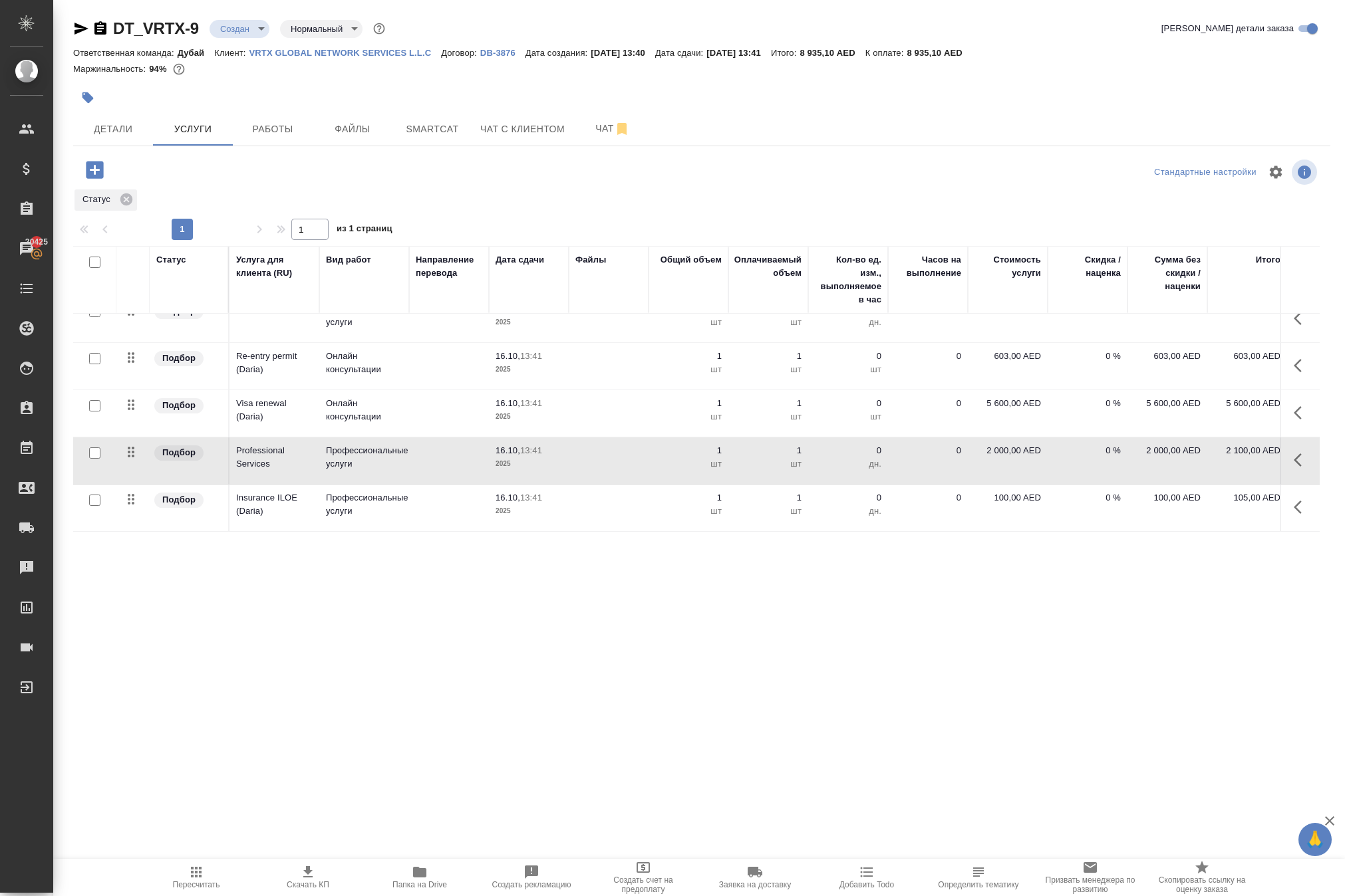
click at [1293, 515] on icon "button" at bounding box center [1301, 507] width 16 height 16
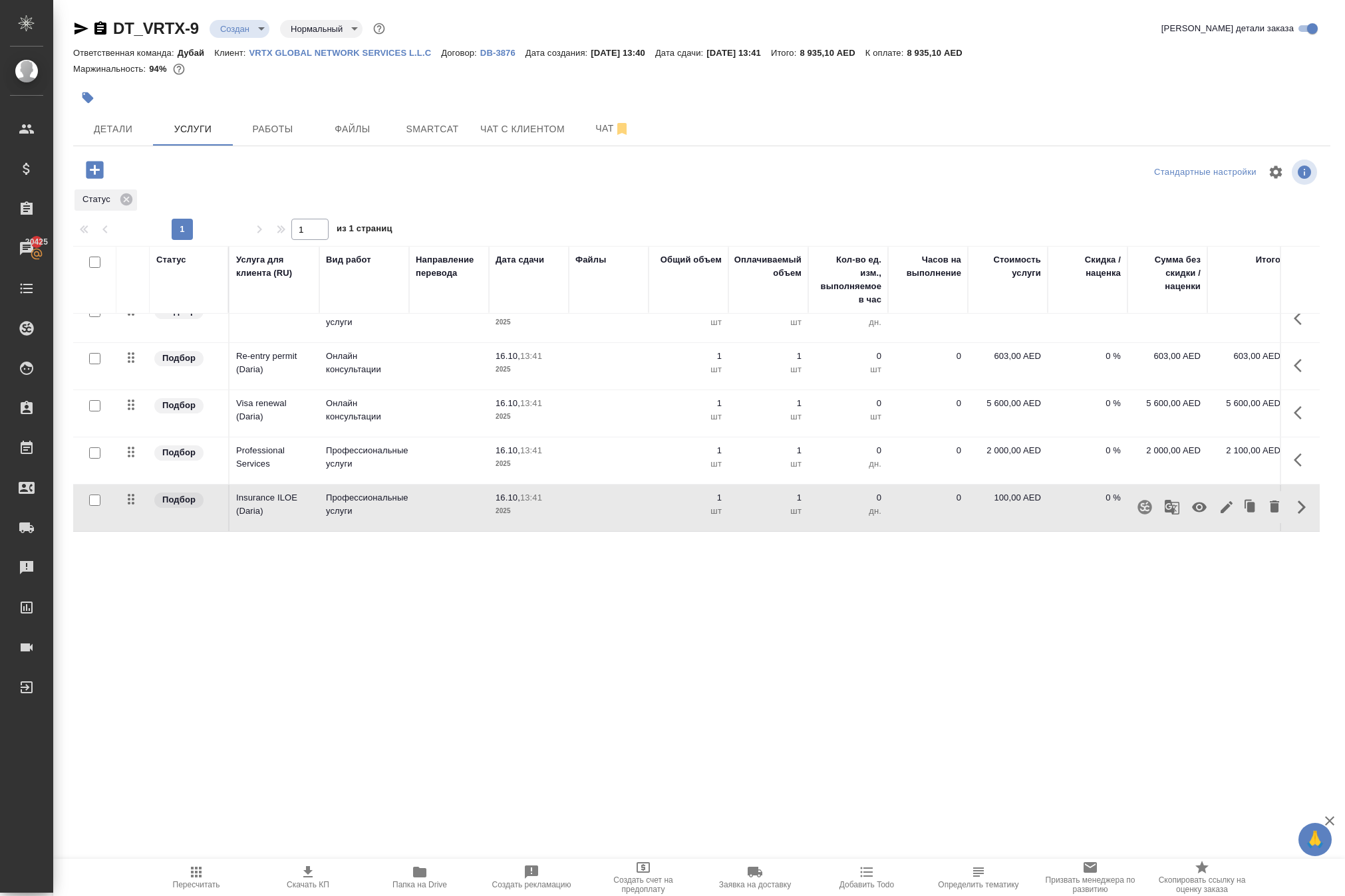
click at [1132, 566] on div "DT_VRTX-9 Создан new Нормальный normal Кратко детали заказа Ответственная коман…" at bounding box center [701, 283] width 1272 height 566
click at [1297, 515] on icon "button" at bounding box center [1301, 507] width 16 height 16
click at [1220, 513] on icon "button" at bounding box center [1226, 506] width 12 height 12
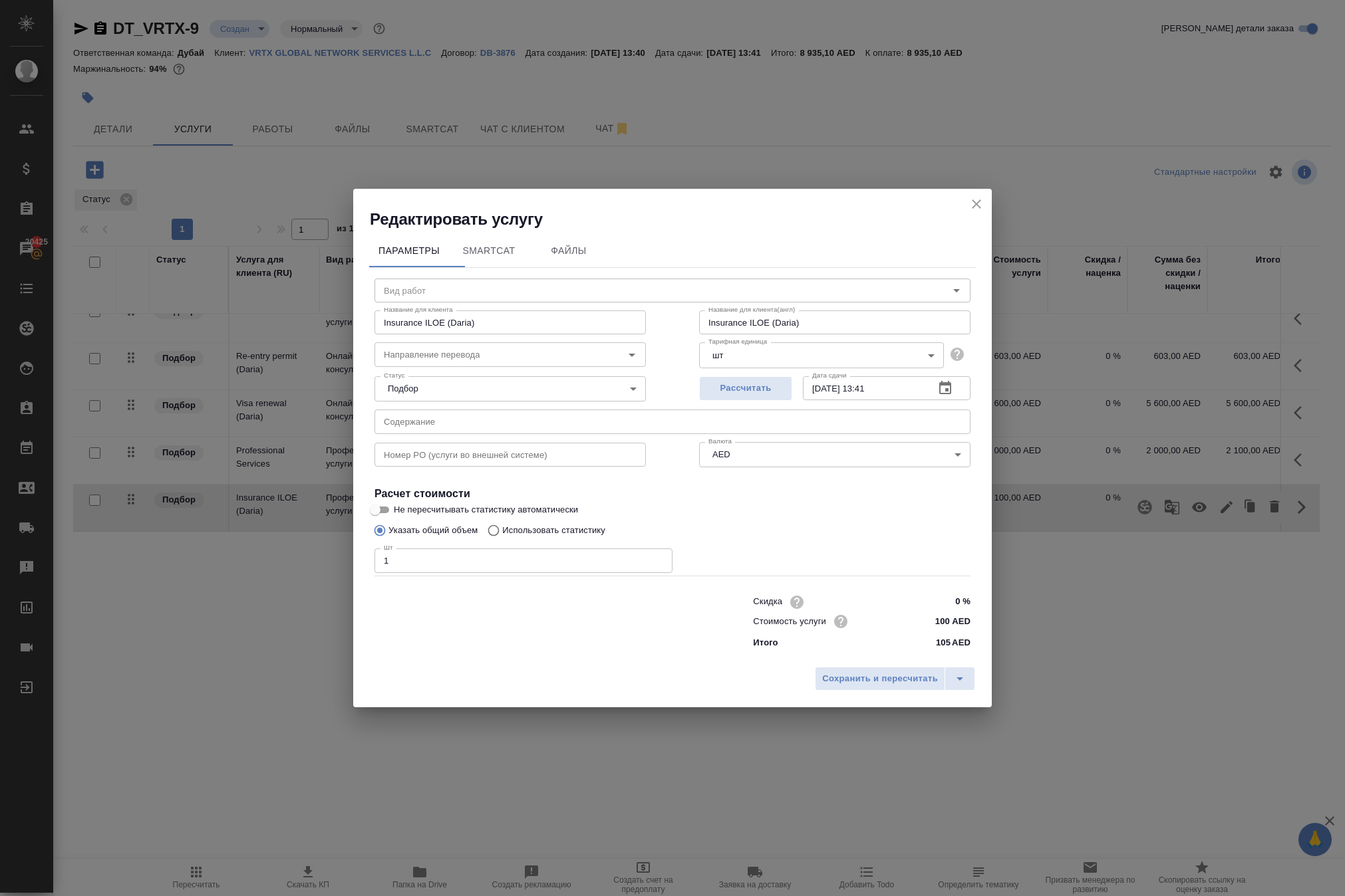
click at [975, 196] on icon "close" at bounding box center [976, 204] width 16 height 16
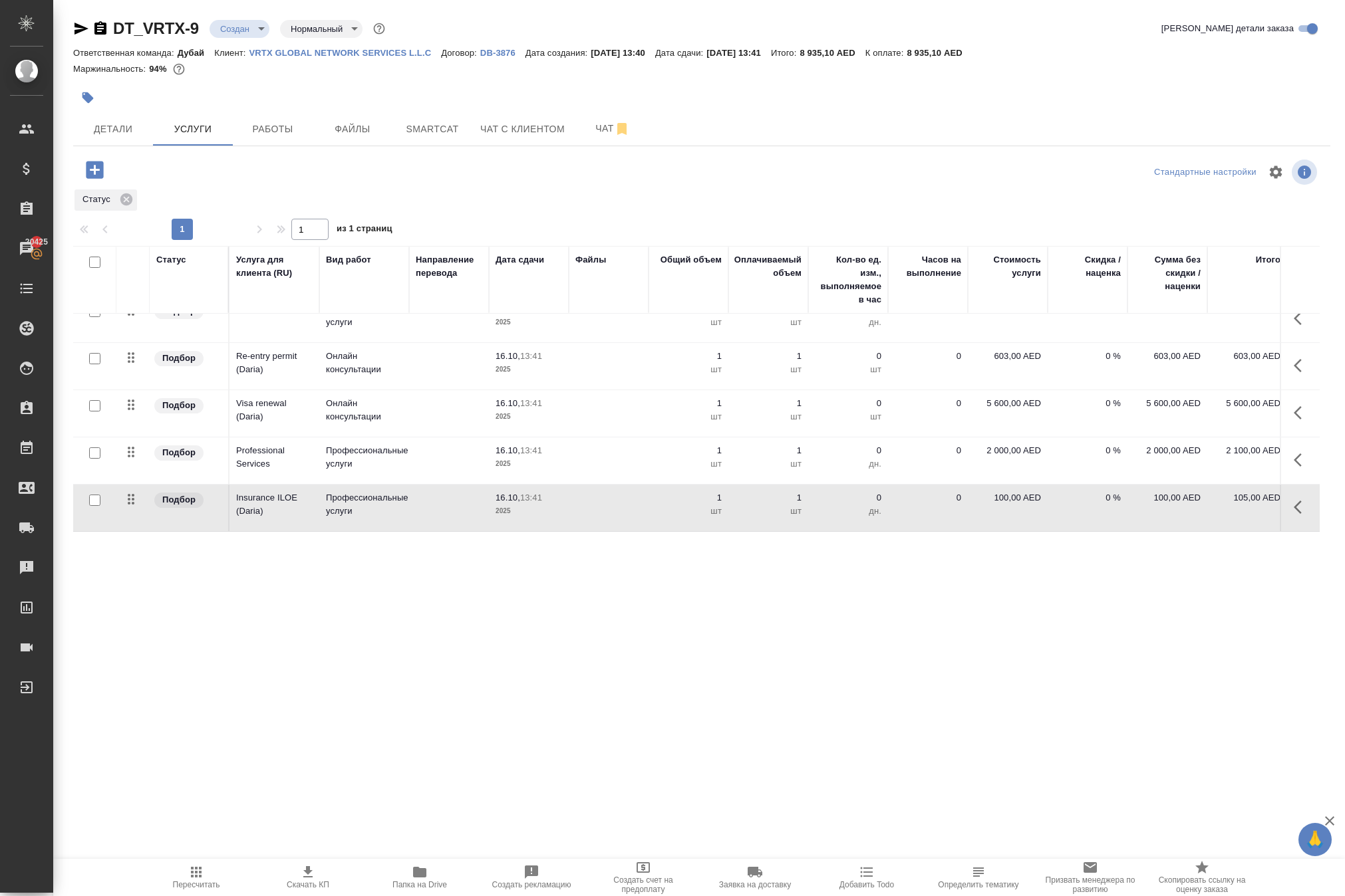
click at [984, 505] on p "100,00 AED" at bounding box center [1008, 497] width 67 height 13
drag, startPoint x: 1006, startPoint y: 578, endPoint x: 1114, endPoint y: 578, distance: 108.0
click at [1114, 511] on input "0" at bounding box center [1096, 501] width 50 height 20
type input "126"
click at [1025, 688] on div ".cls-1 fill:#fff; AWATERA Solokha Petro Клиенты Спецификации Заказы 20425 Чаты …" at bounding box center [672, 448] width 1345 height 896
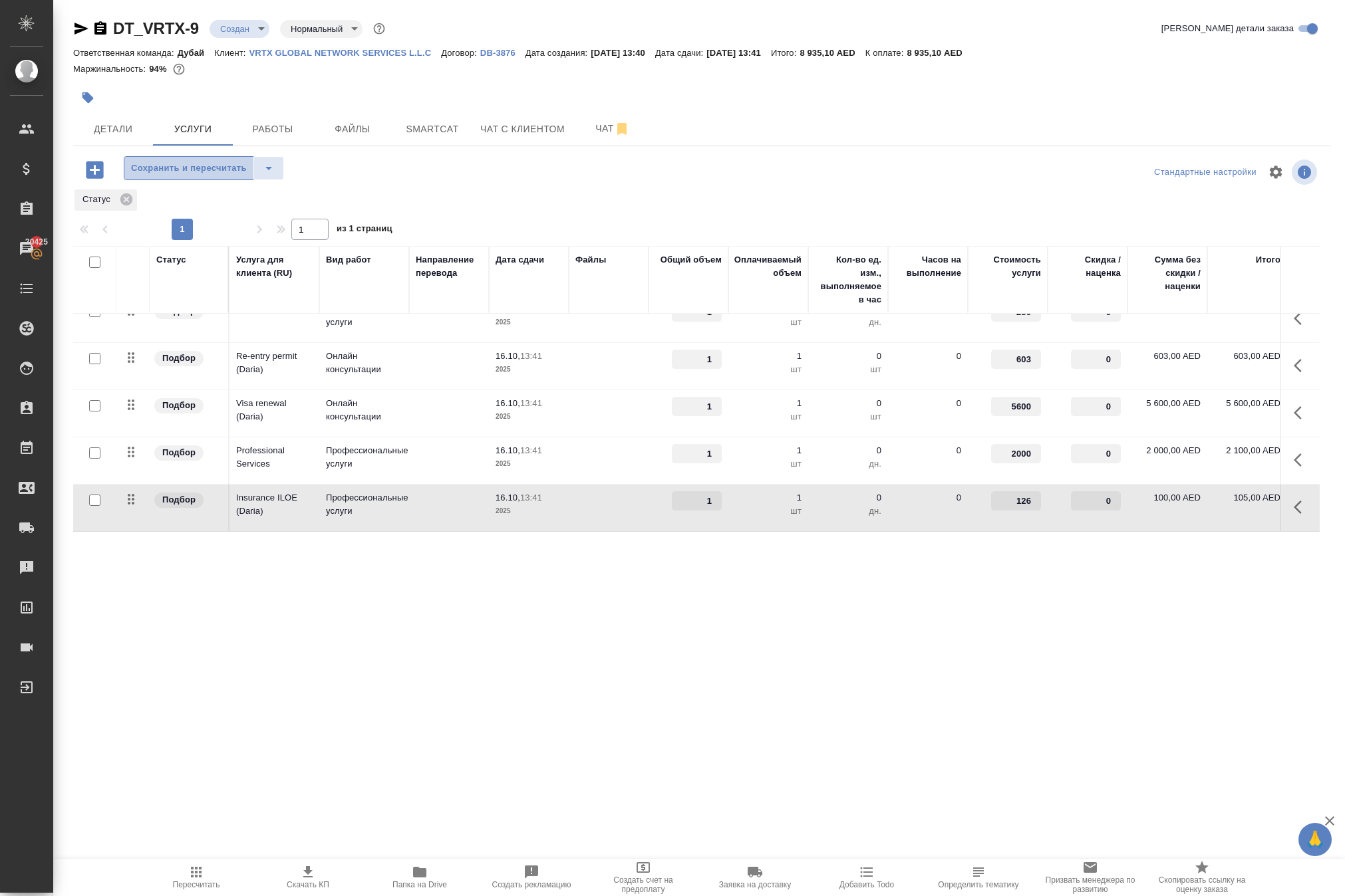
click at [229, 176] on span "Сохранить и пересчитать" at bounding box center [189, 168] width 116 height 15
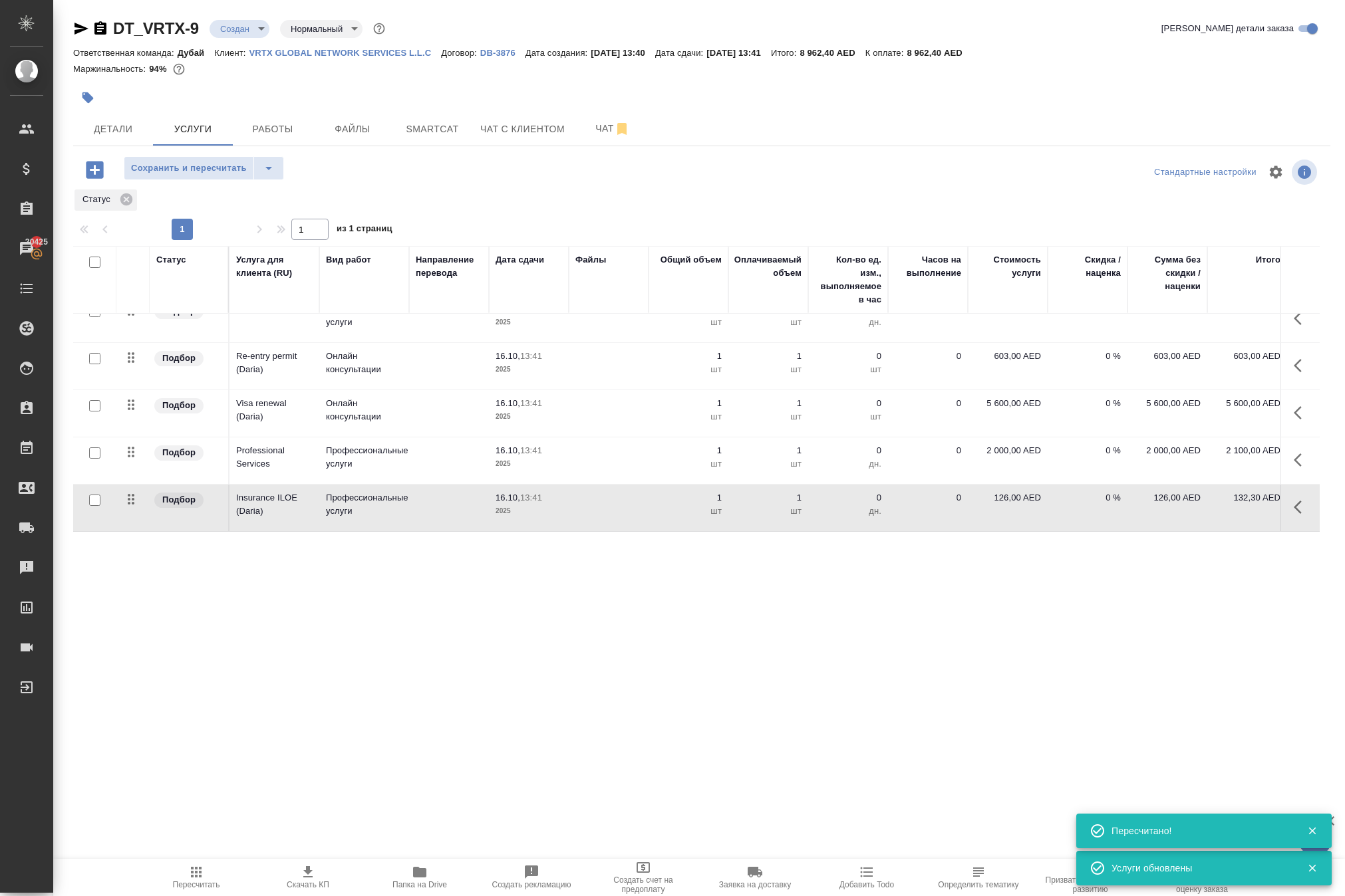
click at [229, 176] on span "Сохранить и пересчитать" at bounding box center [189, 168] width 116 height 15
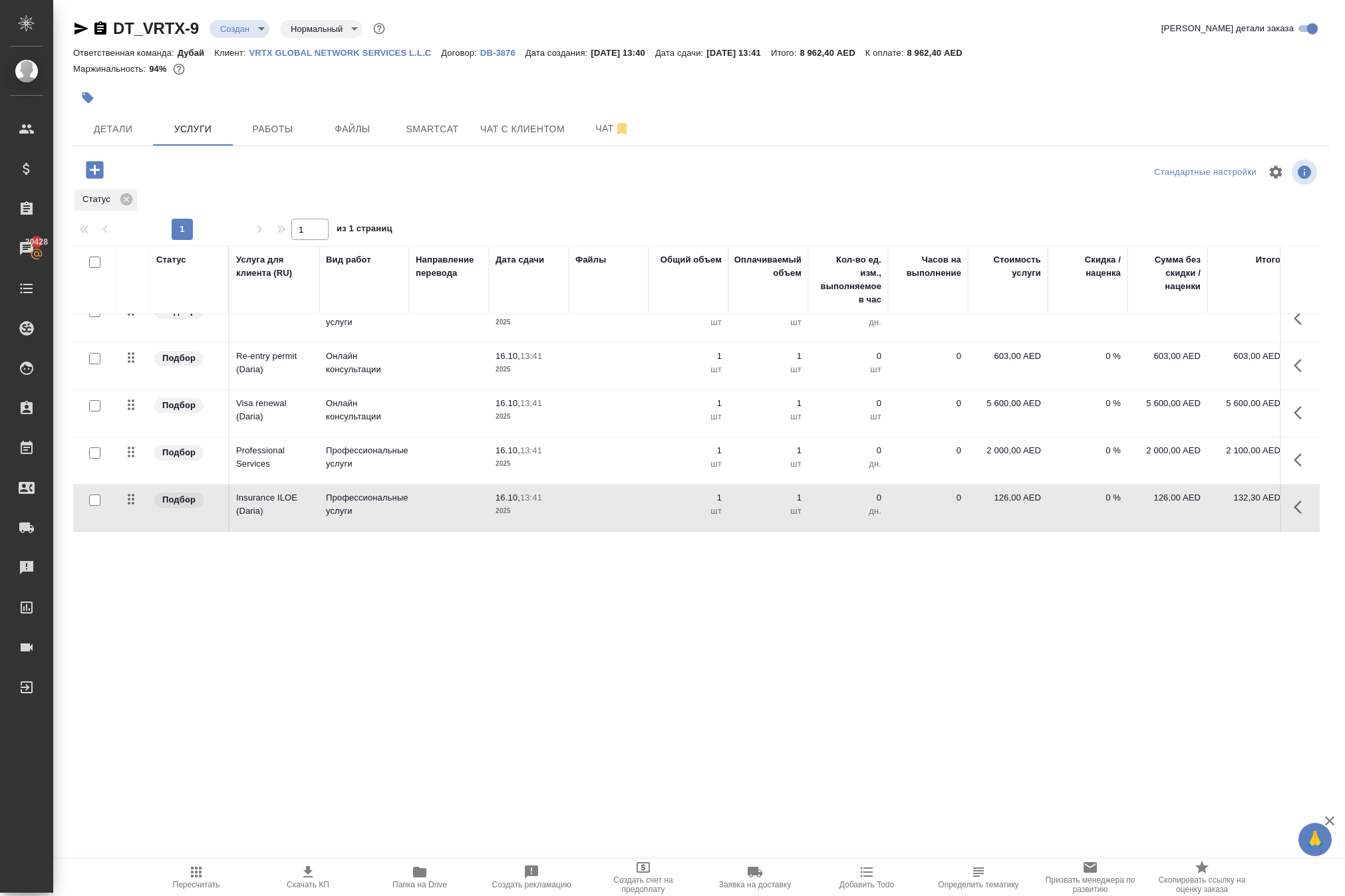
click at [874, 146] on div "Детали Услуги Работы Файлы Smartcat Чат с клиентом Чат" at bounding box center [701, 128] width 1257 height 33
click at [103, 178] on icon "button" at bounding box center [93, 169] width 17 height 17
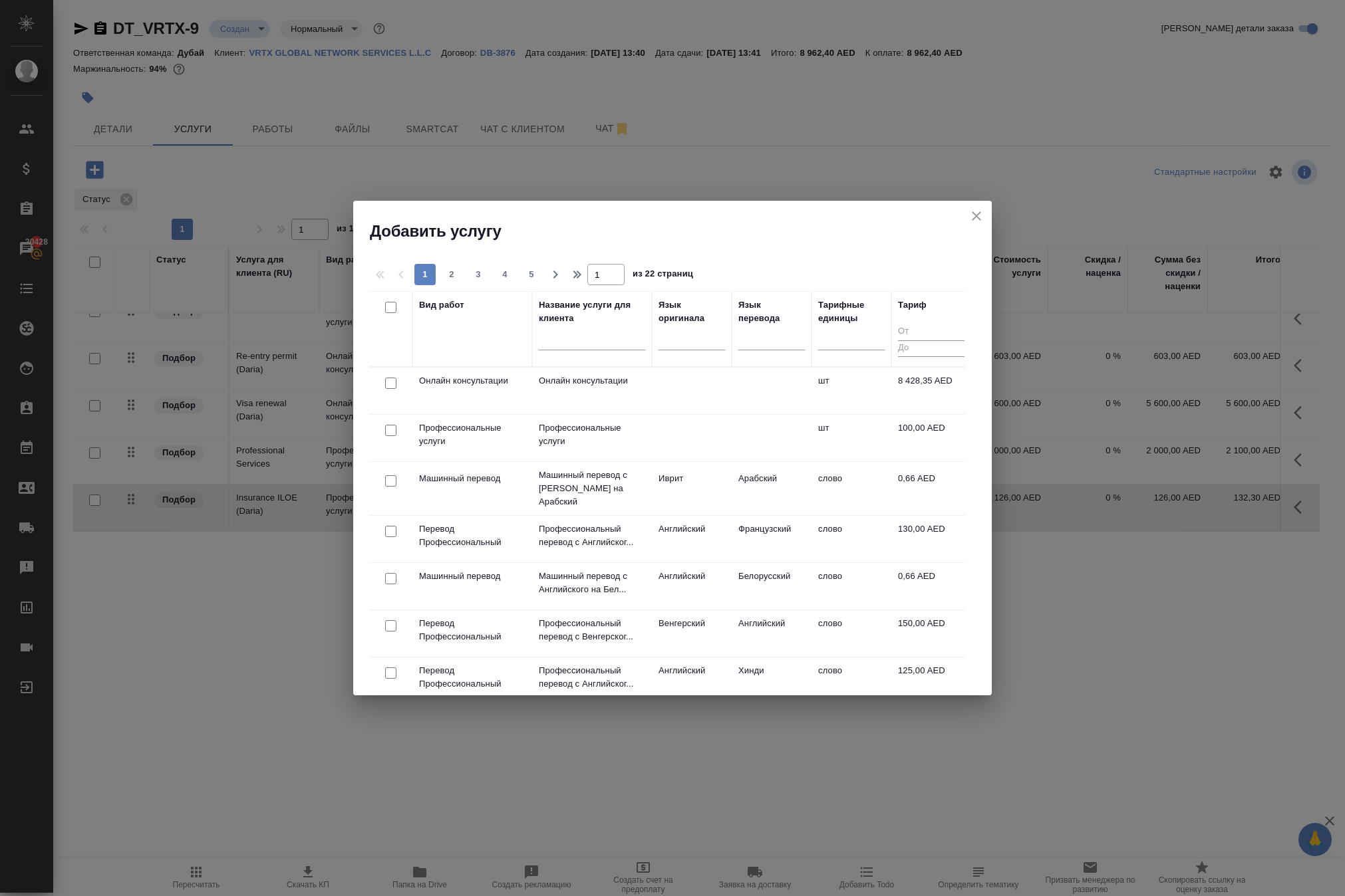
click at [390, 436] on input "checkbox" at bounding box center [391, 430] width 12 height 12
checkbox input "true"
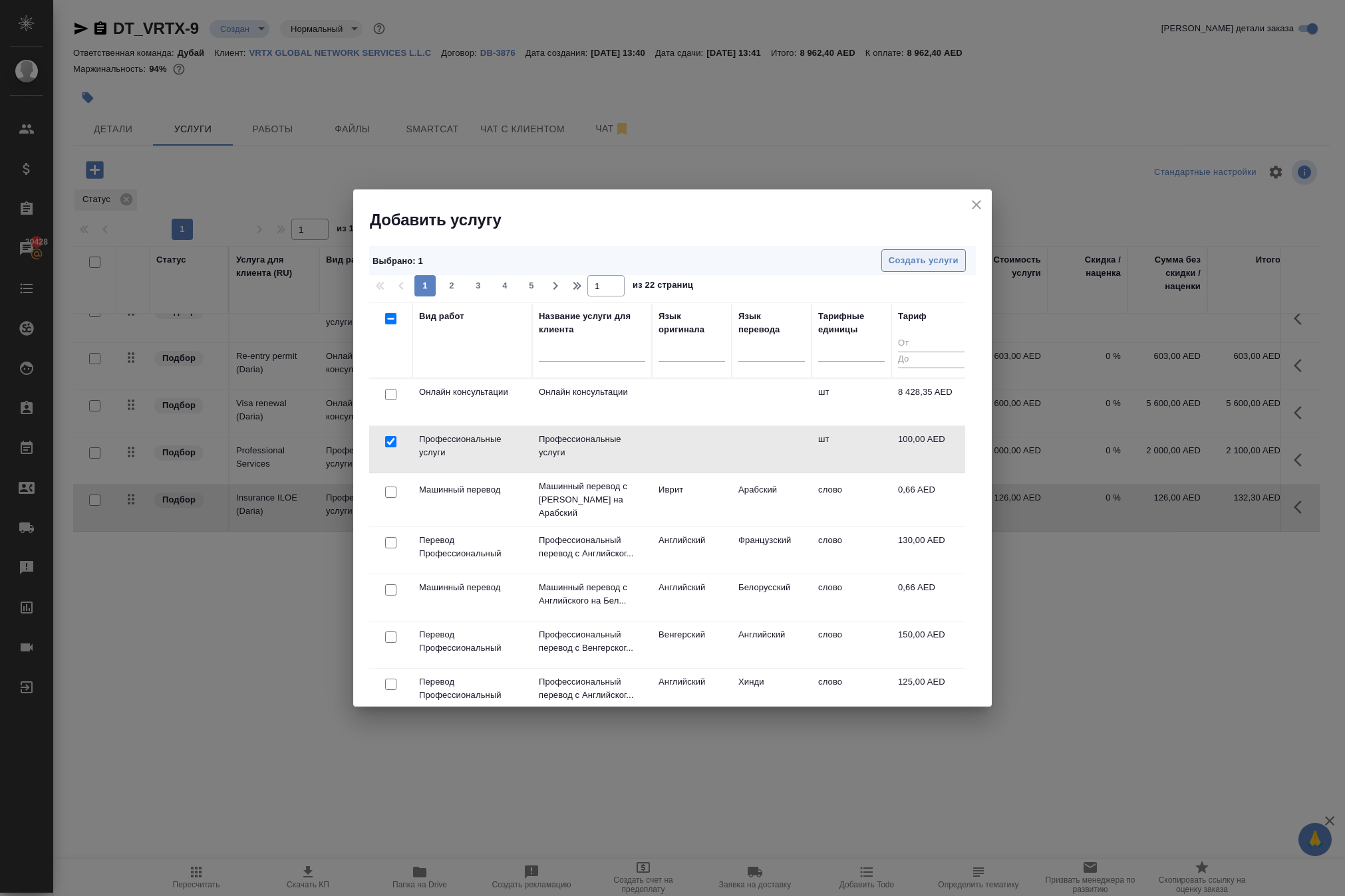
click at [902, 254] on span "Создать услуги" at bounding box center [923, 261] width 69 height 15
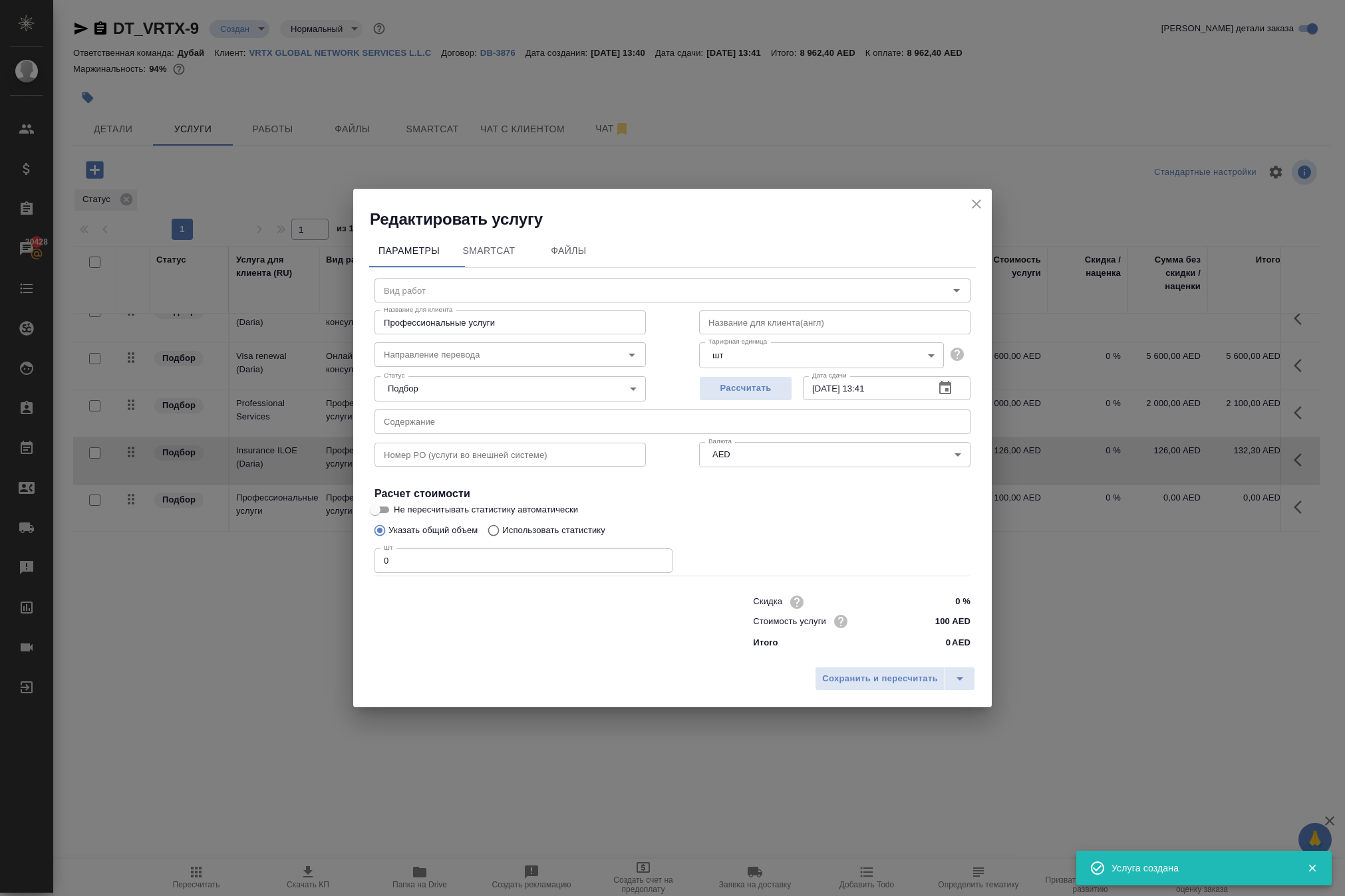
click at [741, 311] on input "text" at bounding box center [834, 322] width 271 height 24
paste input "74,319"
type input "74,319"
drag, startPoint x: 761, startPoint y: 286, endPoint x: 576, endPoint y: 271, distance: 185.6
click at [581, 278] on div "Название для клиента Профессиональные услуги Название для клиента Название для …" at bounding box center [672, 321] width 649 height 85
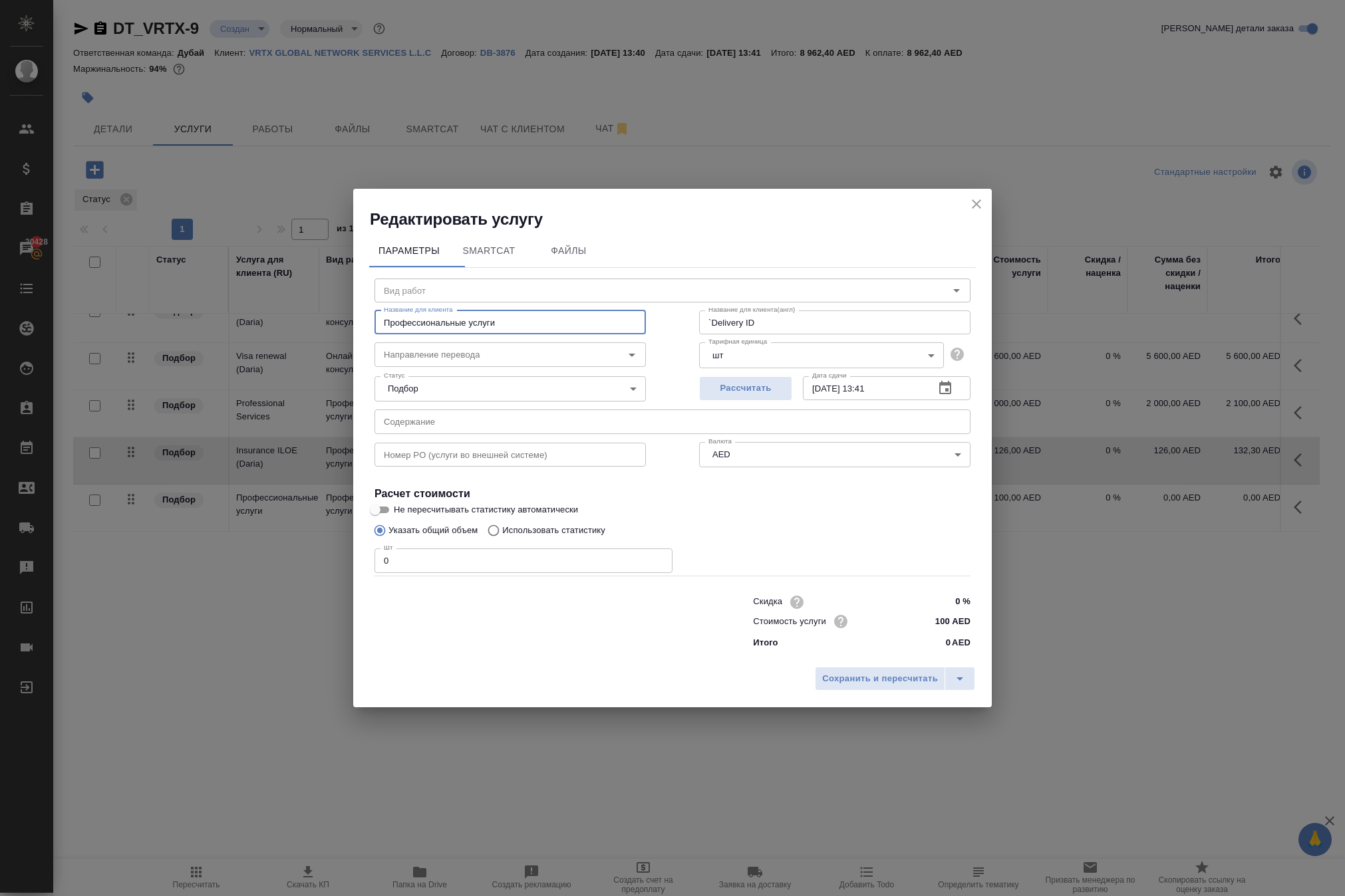
drag, startPoint x: 565, startPoint y: 286, endPoint x: 306, endPoint y: 253, distance: 261.1
click at [306, 253] on div "Редактировать услугу Параметры SmartCat Файлы Вид работ Вид работ Название для …" at bounding box center [672, 448] width 1345 height 896
click at [826, 278] on div "Название для клиента(англ) `Delivery ID Название для клиента(англ)" at bounding box center [834, 321] width 325 height 85
click at [831, 311] on input "`Delivery ID" at bounding box center [834, 322] width 271 height 24
drag, startPoint x: 821, startPoint y: 285, endPoint x: 555, endPoint y: 246, distance: 268.8
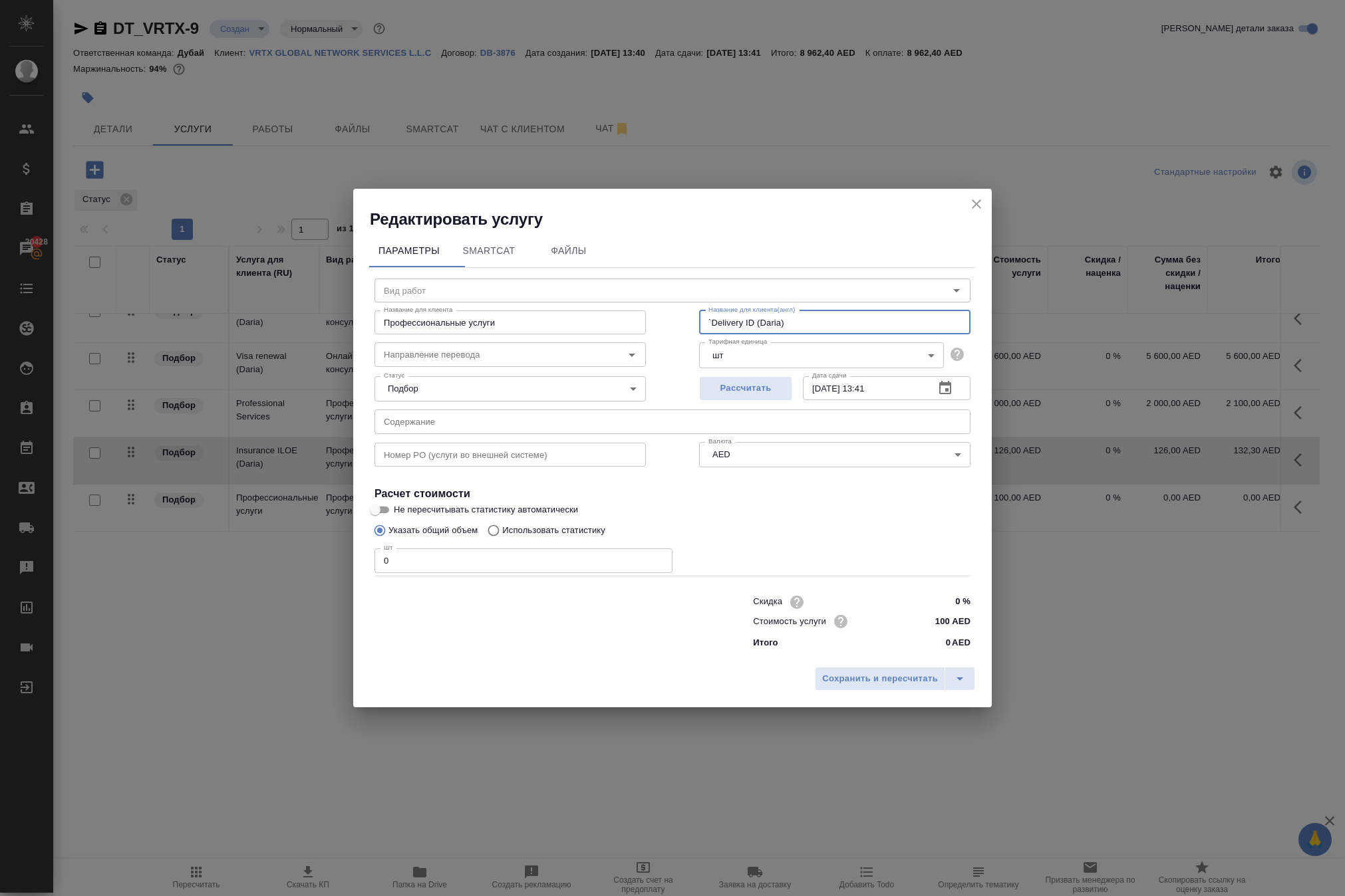
click at [570, 278] on div "Название для клиента Профессиональные услуги Название для клиента Название для …" at bounding box center [672, 321] width 649 height 85
type input "`Delivery ID (Daria)"
click at [520, 278] on div "Название для клиента Профессиональные услуги Название для клиента" at bounding box center [510, 321] width 325 height 85
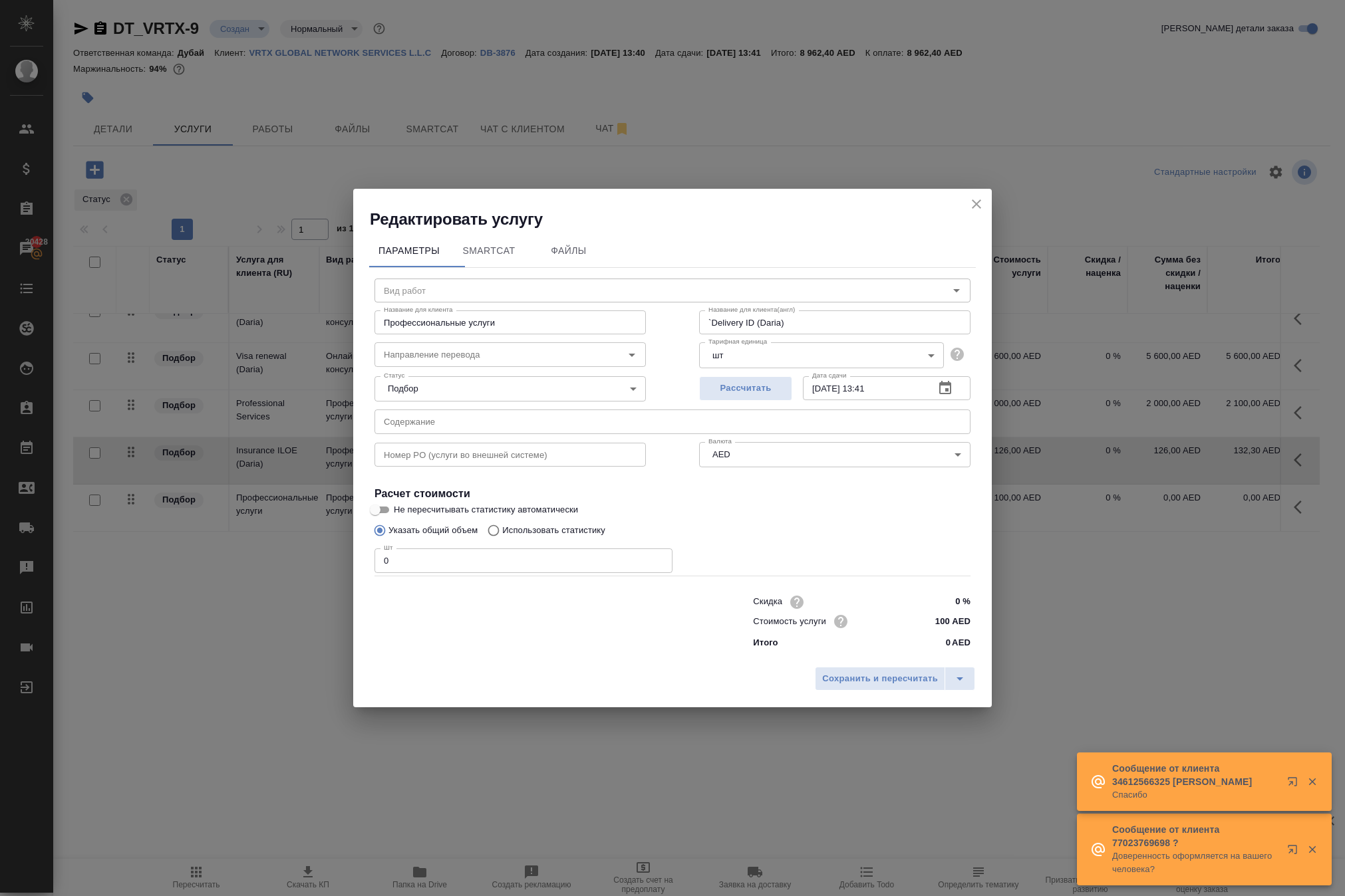
click at [562, 311] on input "Профессиональные услуги" at bounding box center [510, 322] width 271 height 24
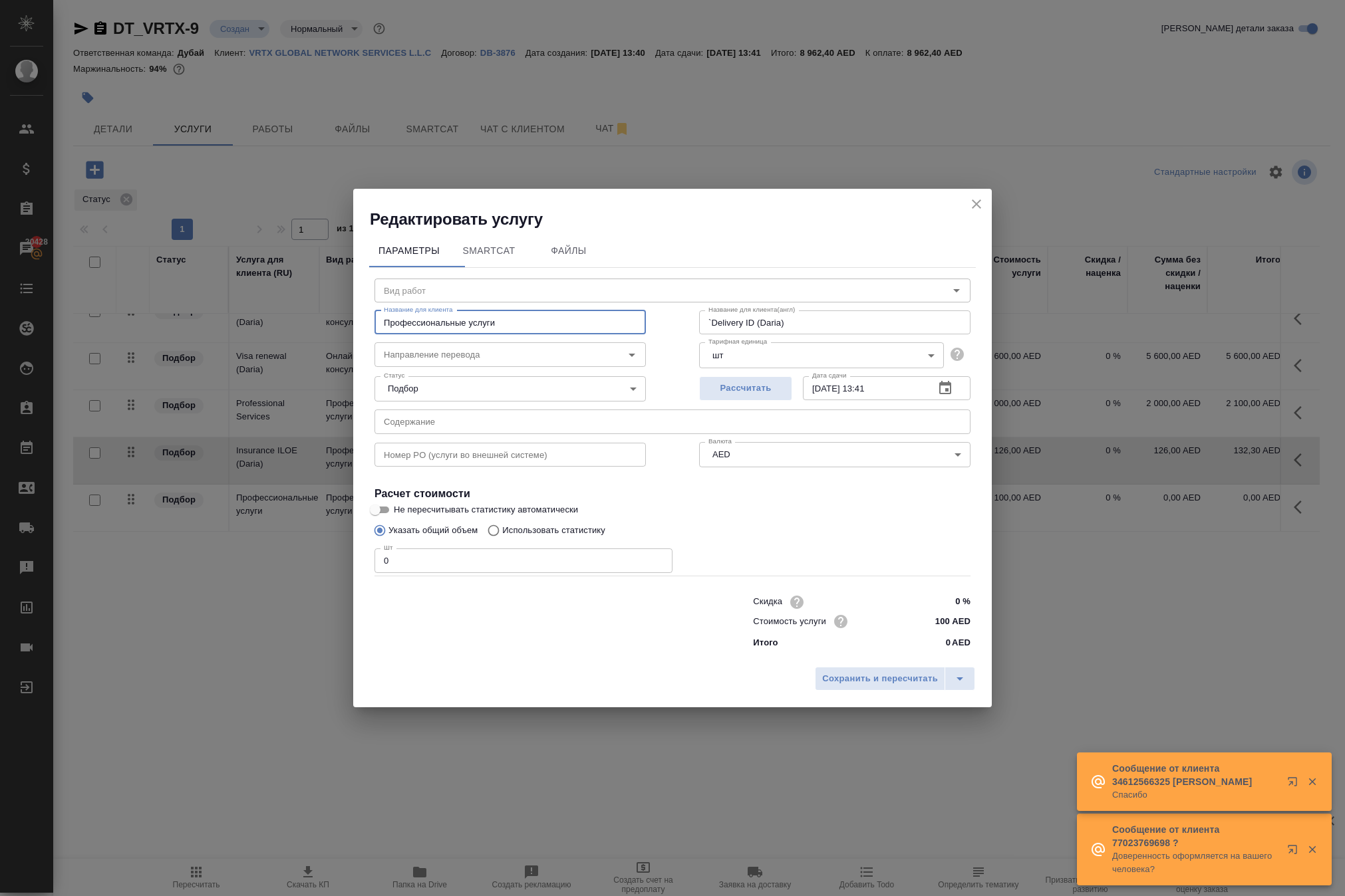
paste input "`Delivery ID (Daria)"
type input "`Delivery ID (Daria)"
click at [446, 549] on input "0" at bounding box center [523, 560] width 298 height 24
type input "1"
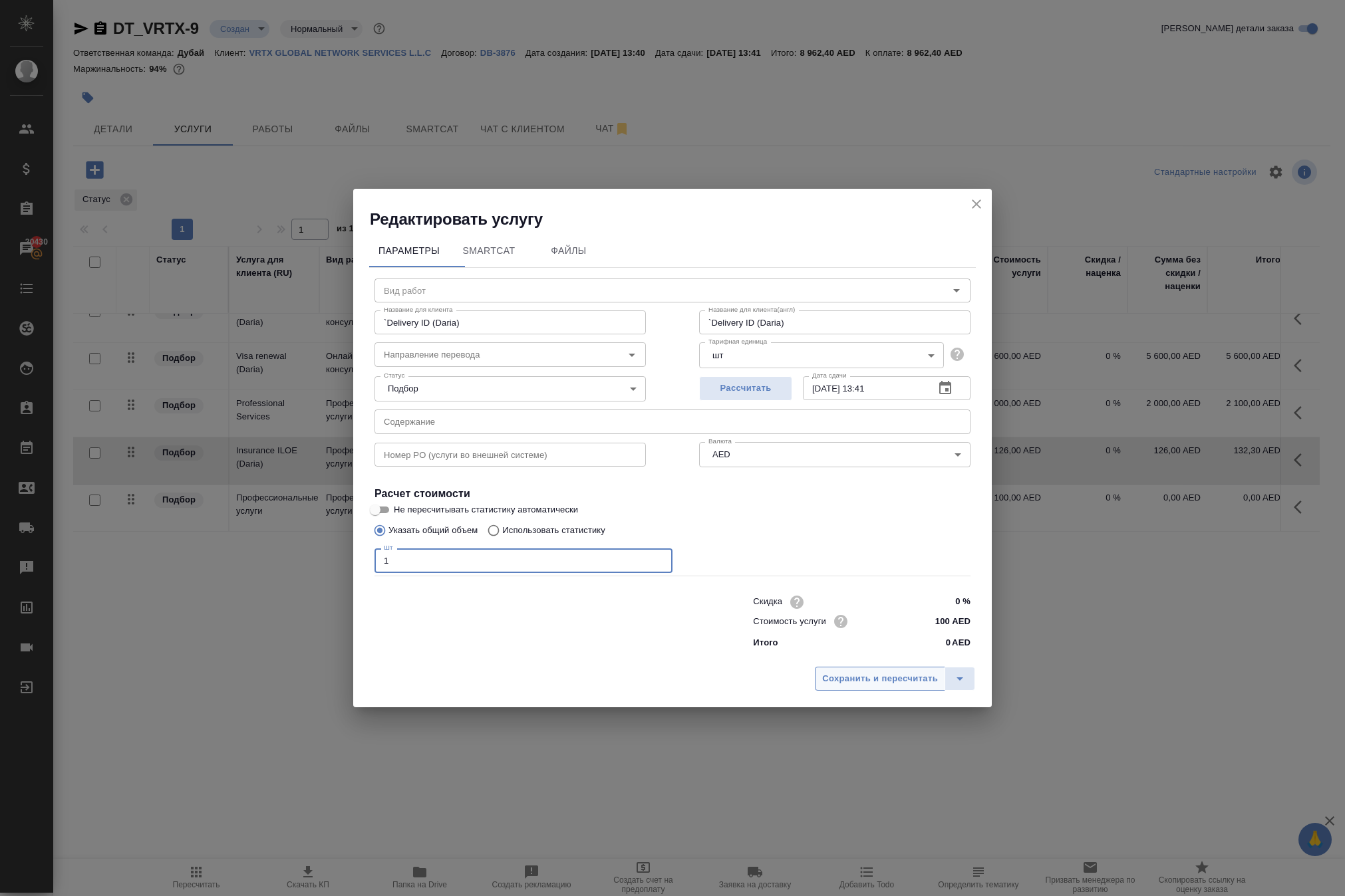
click at [822, 687] on span "Сохранить и пересчитать" at bounding box center [879, 679] width 116 height 15
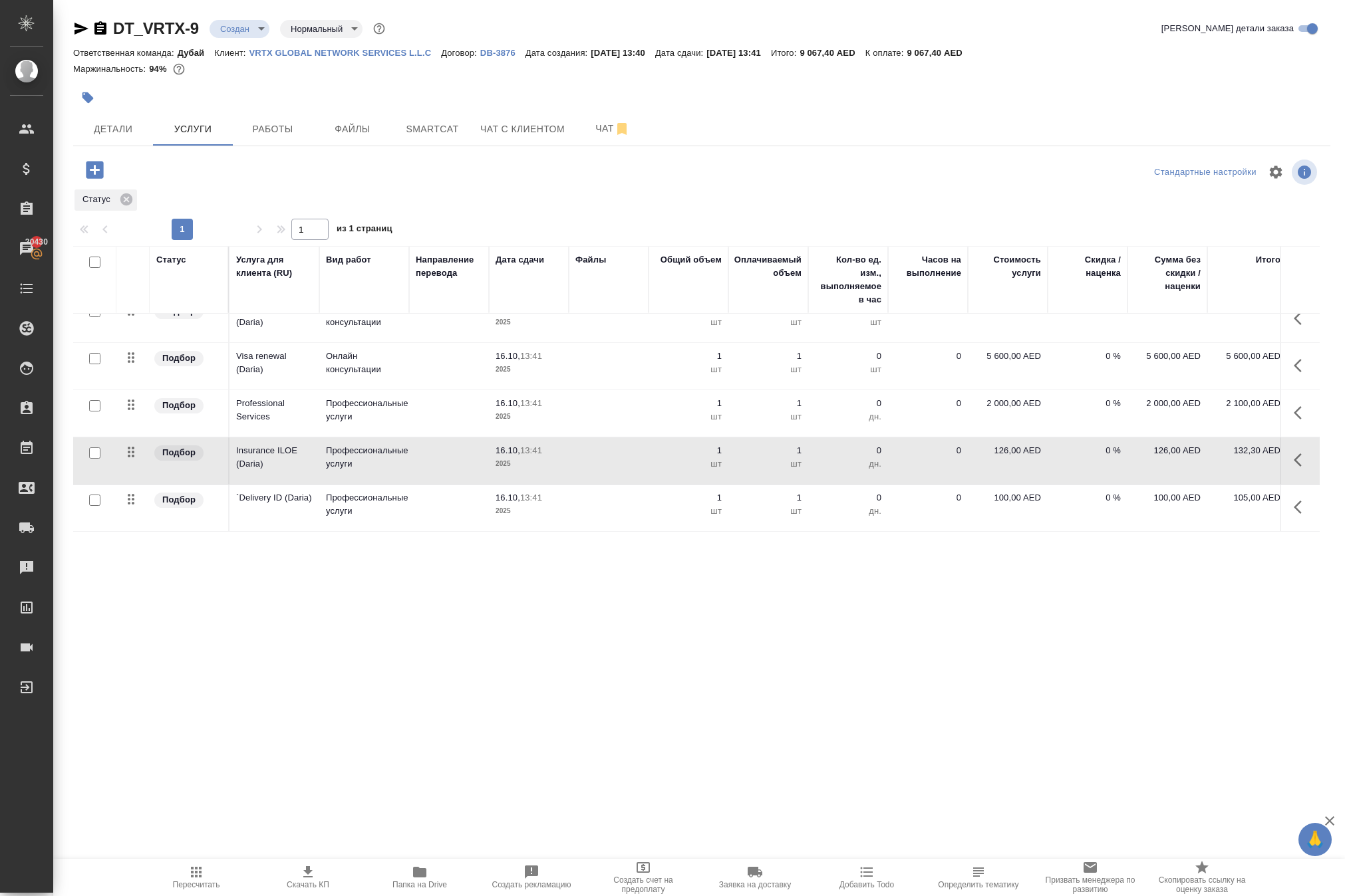
scroll to position [285, 0]
click at [995, 505] on p "100,00 AED" at bounding box center [1008, 497] width 67 height 13
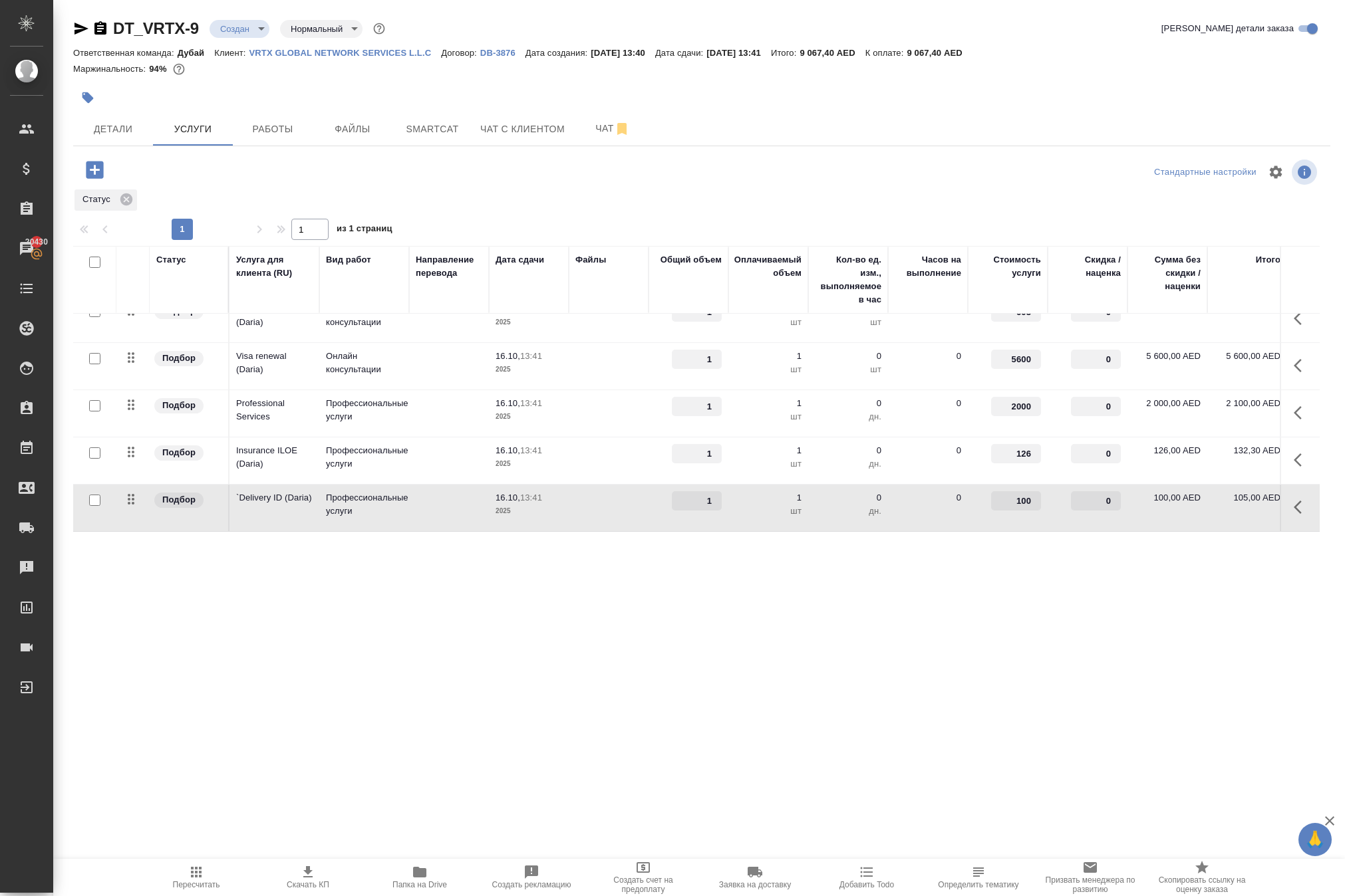
click at [1028, 511] on input "100" at bounding box center [1016, 501] width 50 height 20
click at [1028, 512] on input "100" at bounding box center [1016, 502] width 49 height 20
paste input "number"
paste input "70.78"
type input "70.78"
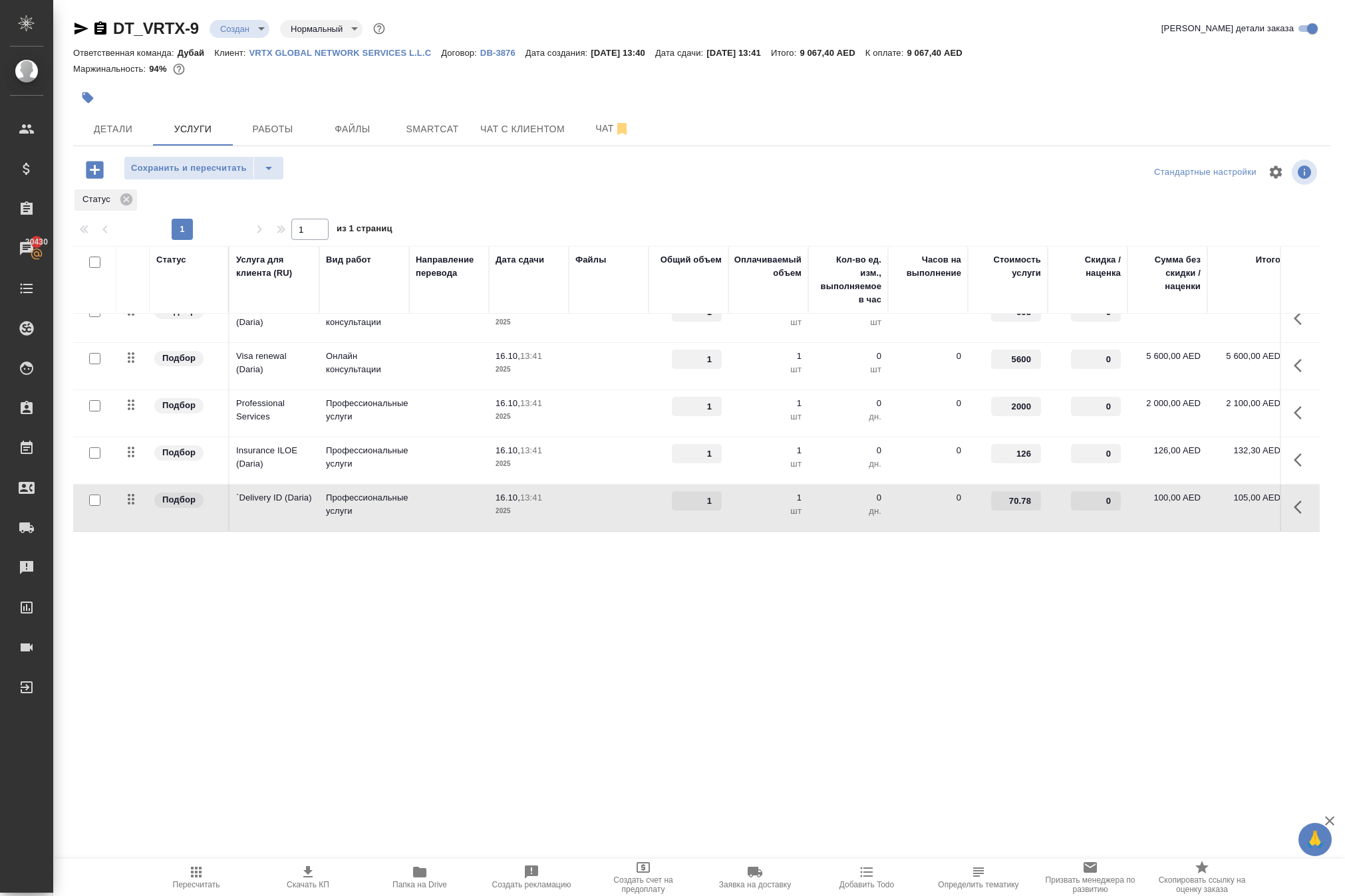
click at [960, 669] on div ".cls-1 fill:#fff; AWATERA Solokha Petro Клиенты Спецификации Заказы 20430 Чаты …" at bounding box center [672, 448] width 1345 height 896
click at [349, 674] on div ".cls-1 fill:#fff; AWATERA Solokha Petro Клиенты Спецификации Заказы 20430 Чаты …" at bounding box center [672, 448] width 1345 height 896
click at [247, 176] on span "Сохранить и пересчитать" at bounding box center [189, 168] width 116 height 15
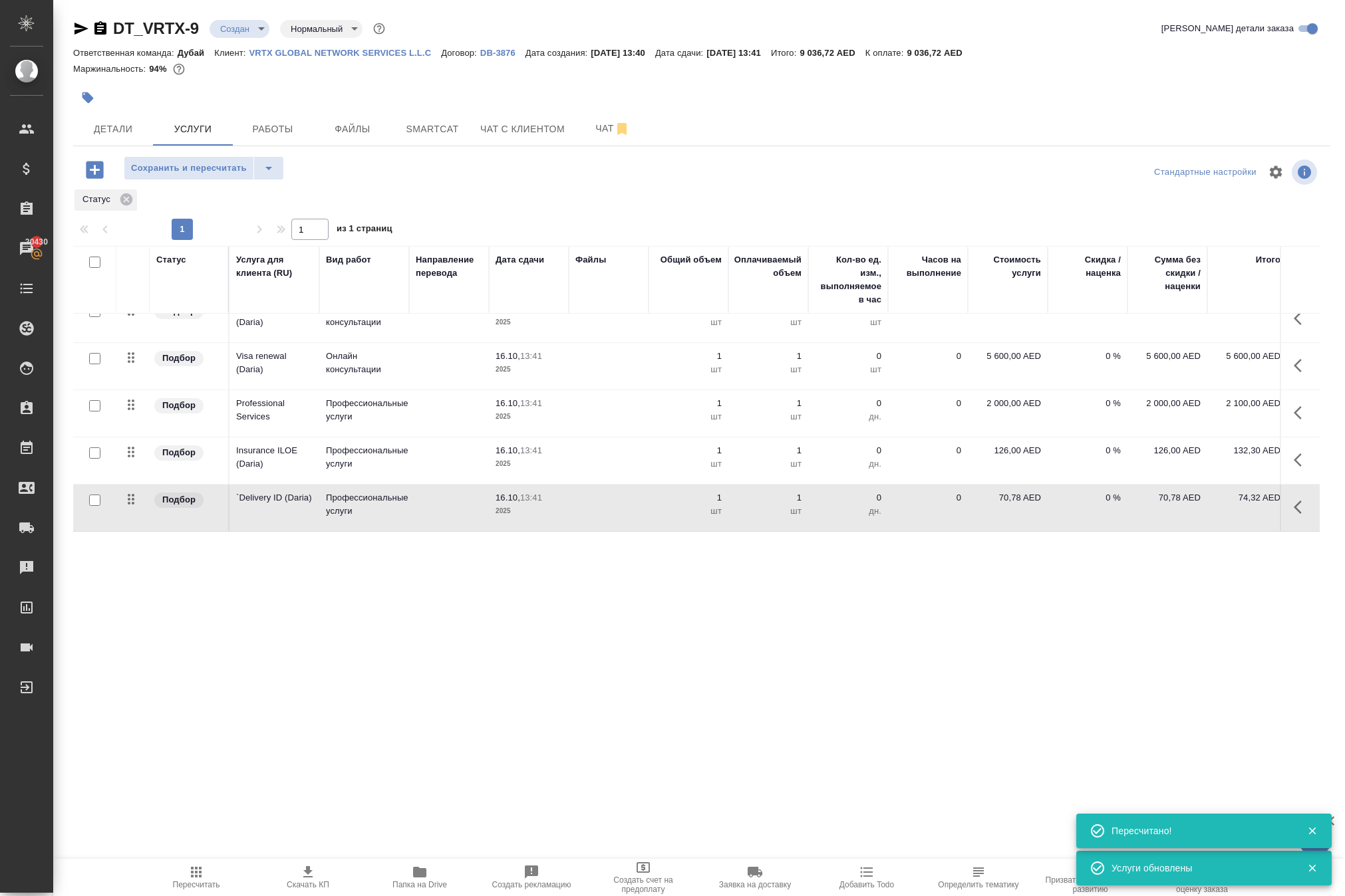
click at [247, 176] on span "Сохранить и пересчитать" at bounding box center [189, 168] width 116 height 15
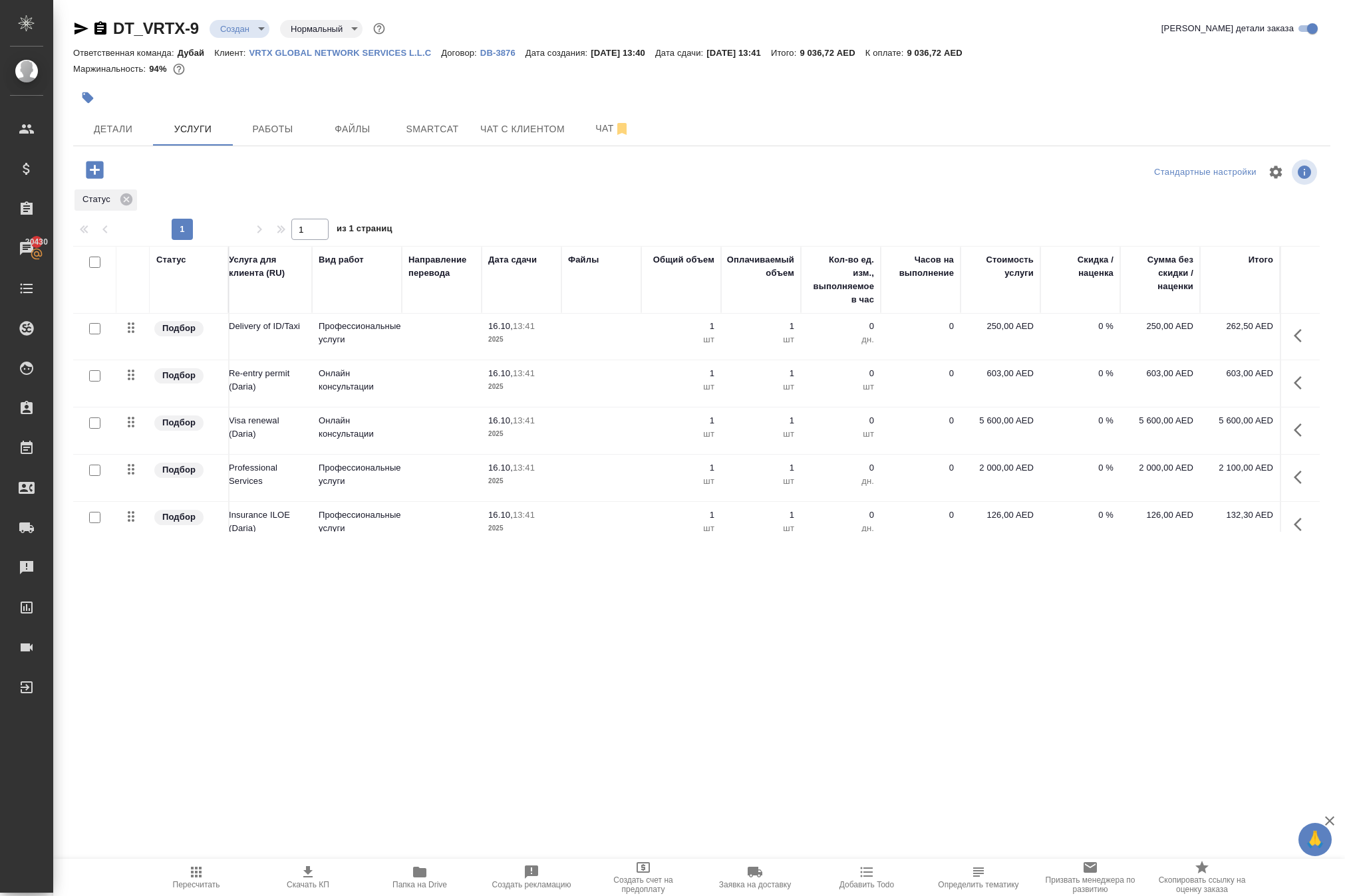
scroll to position [101, 8]
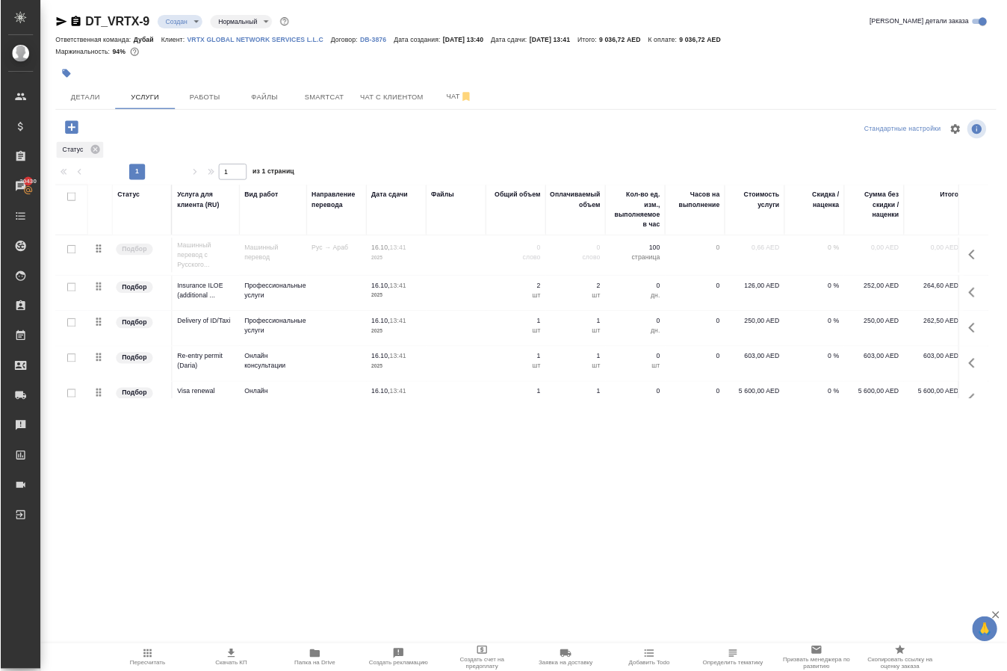
scroll to position [114, 9]
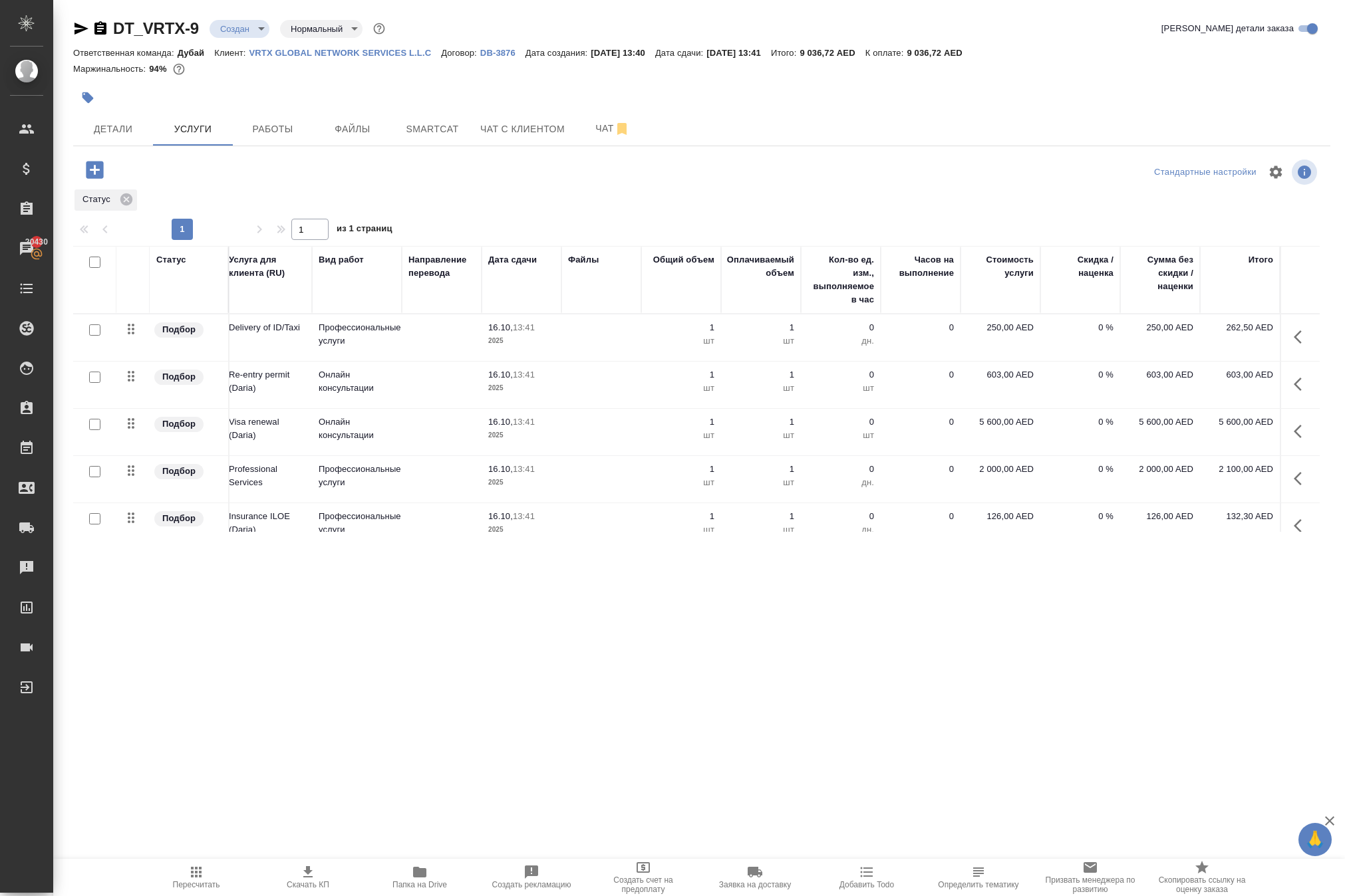
click at [788, 697] on div ".cls-1 fill:#fff; AWATERA Solokha Petro Клиенты Спецификации Заказы 20430 Чаты …" at bounding box center [672, 448] width 1345 height 896
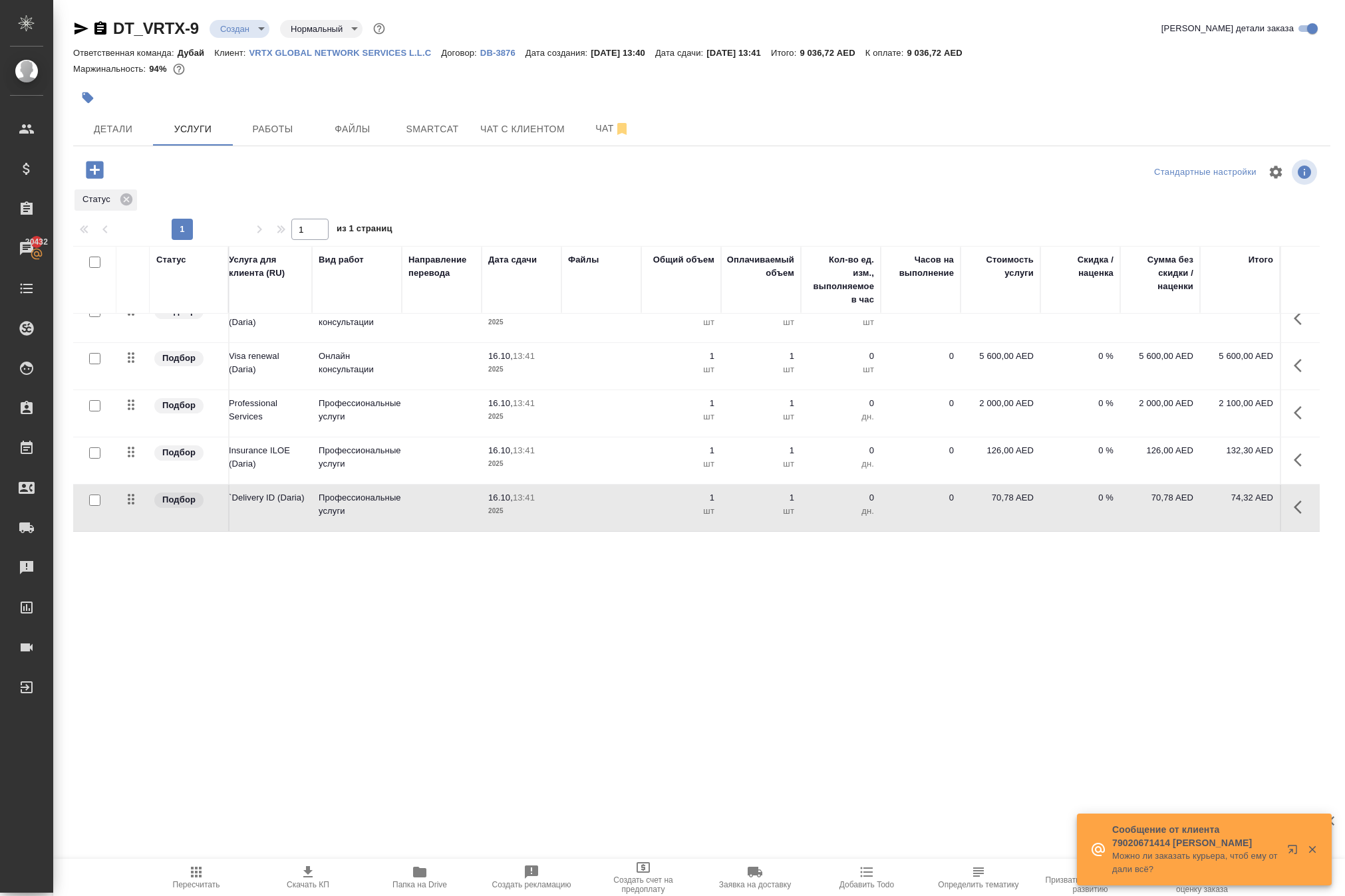
scroll to position [285, 8]
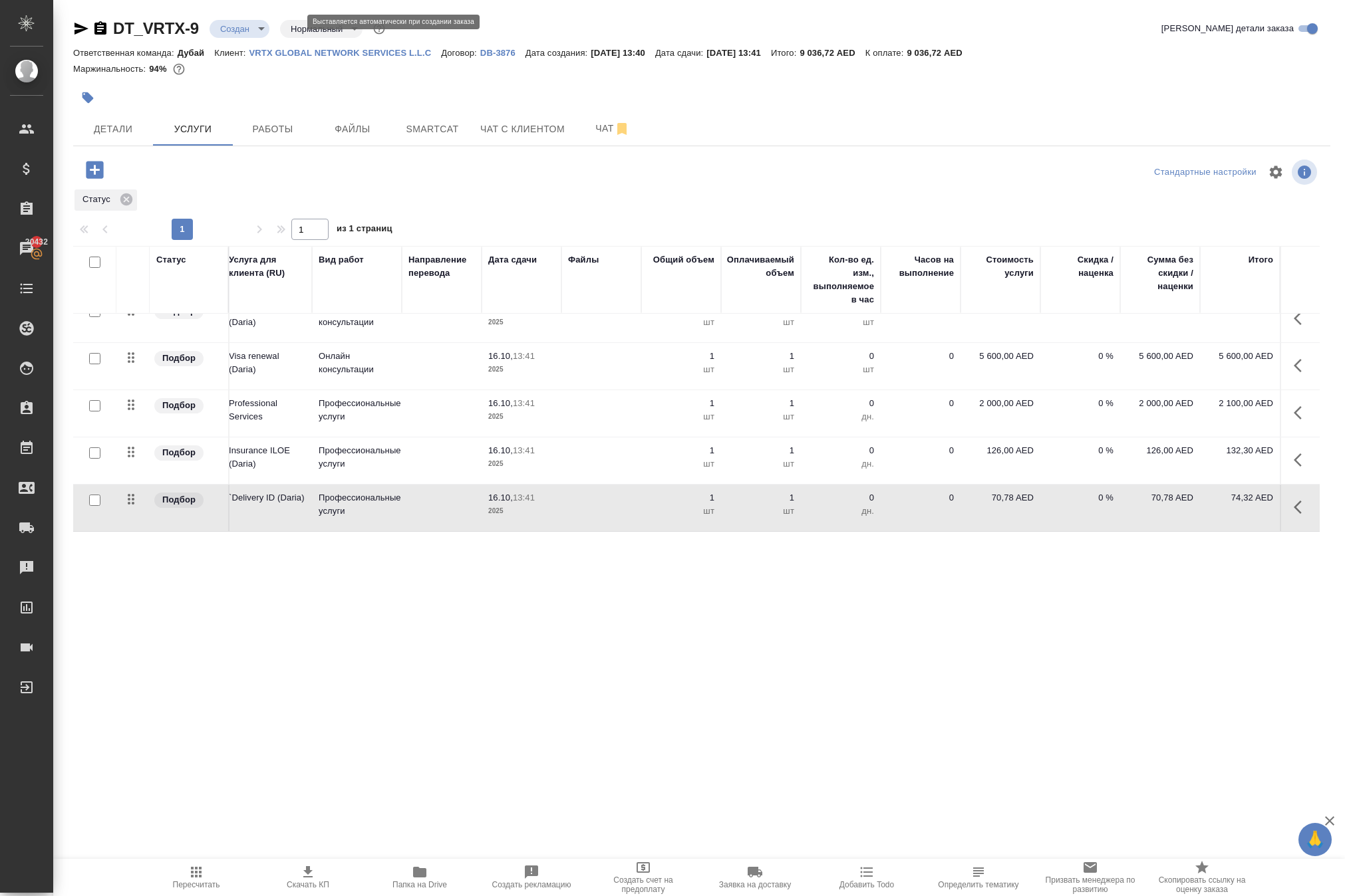
click at [296, 32] on body "🙏 .cls-1 fill:#fff; AWATERA Solokha Petro Клиенты Спецификации Заказы 20432 Чат…" at bounding box center [672, 448] width 1345 height 896
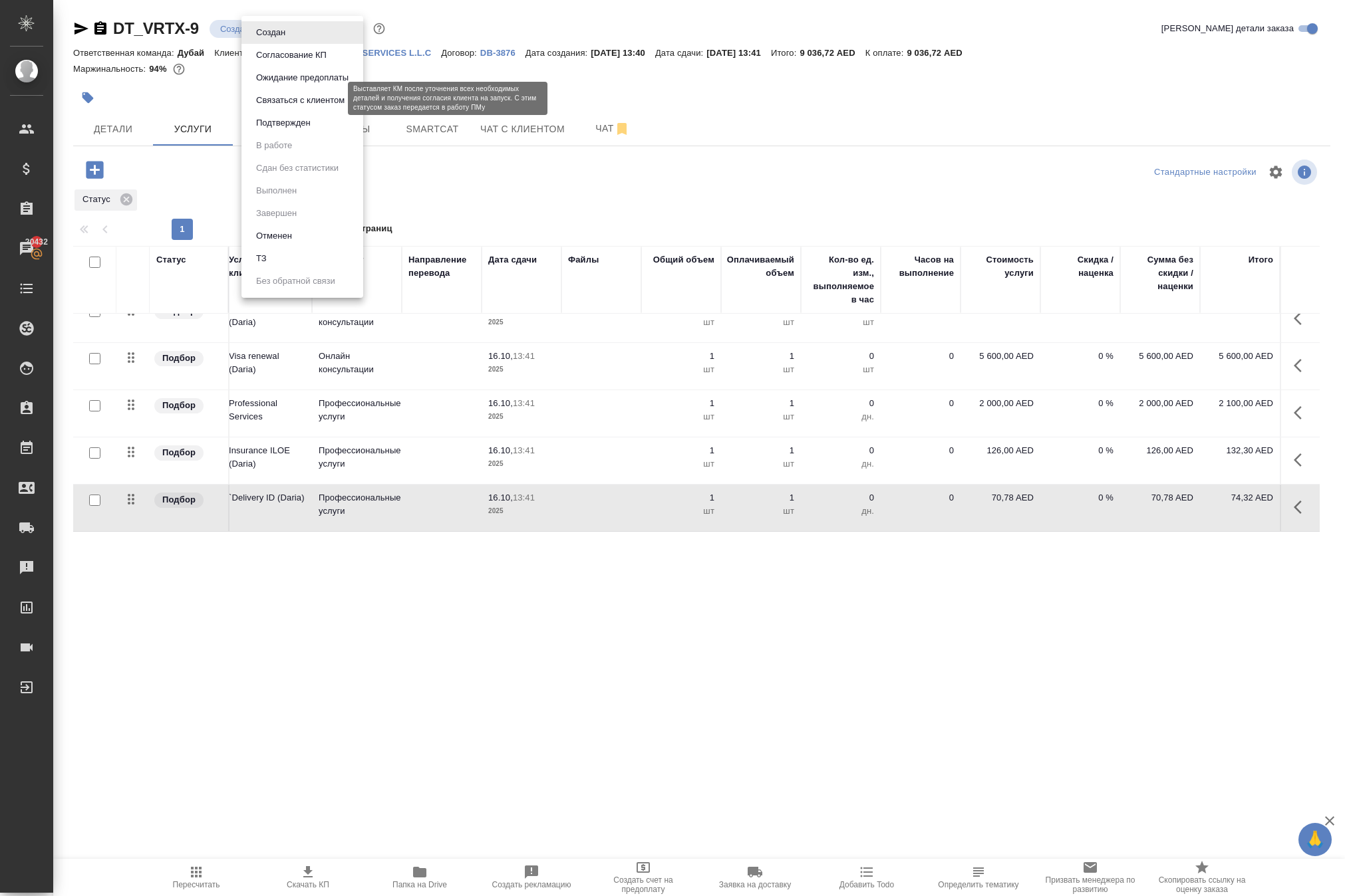
click at [291, 129] on button "Подтвержден" at bounding box center [283, 123] width 62 height 14
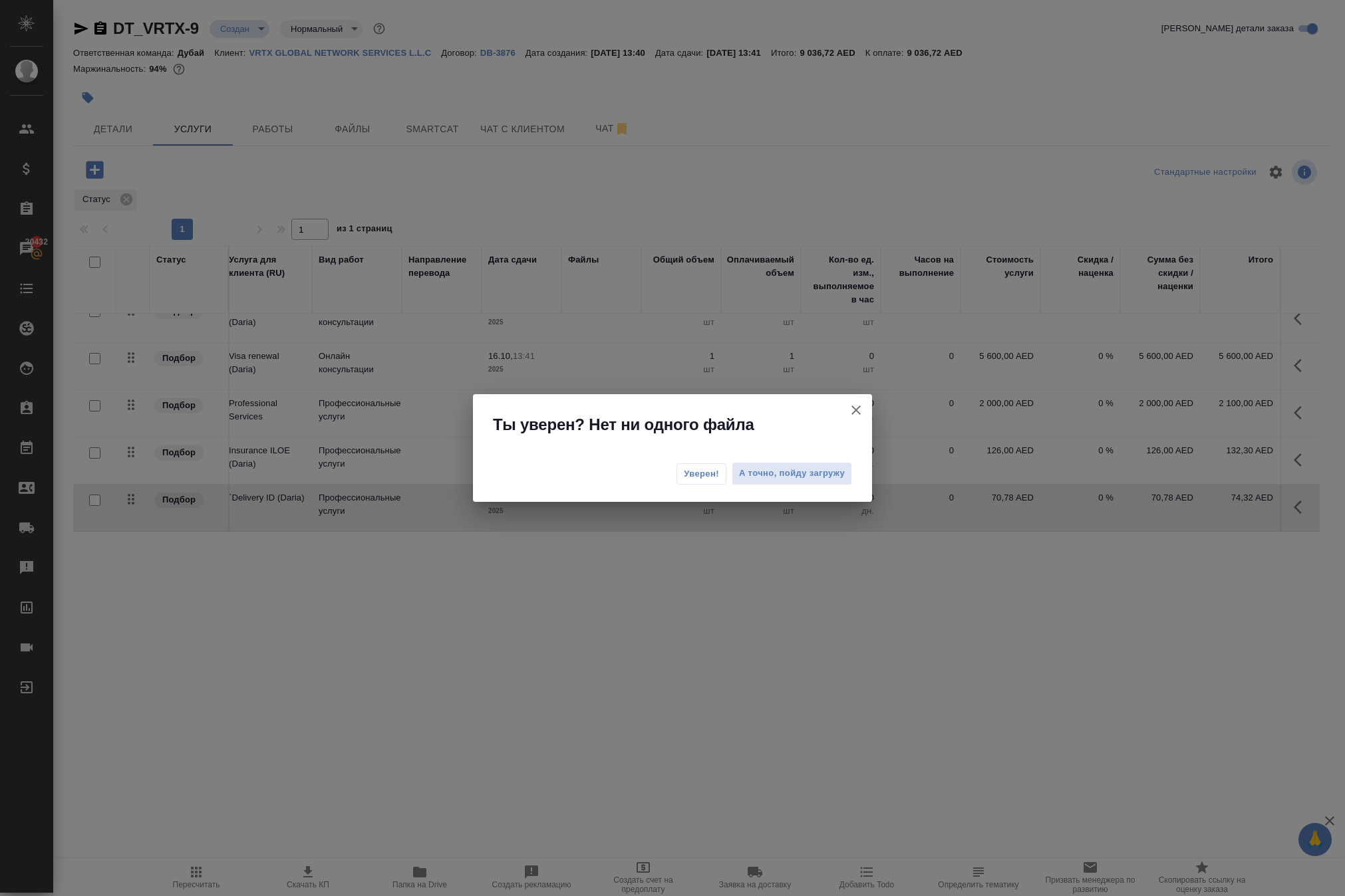
click at [684, 480] on span "Уверен!" at bounding box center [701, 473] width 36 height 13
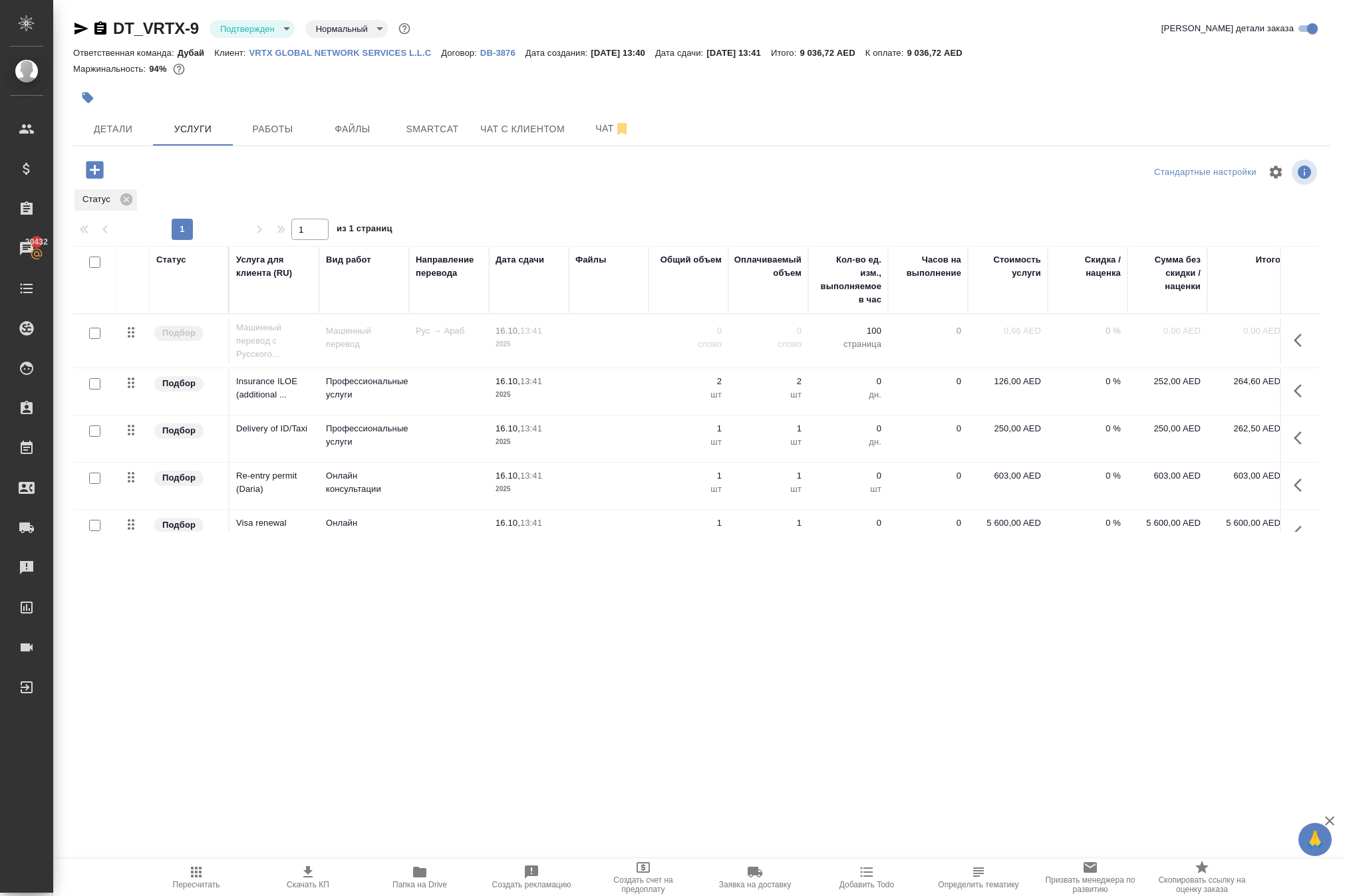
scroll to position [0, 0]
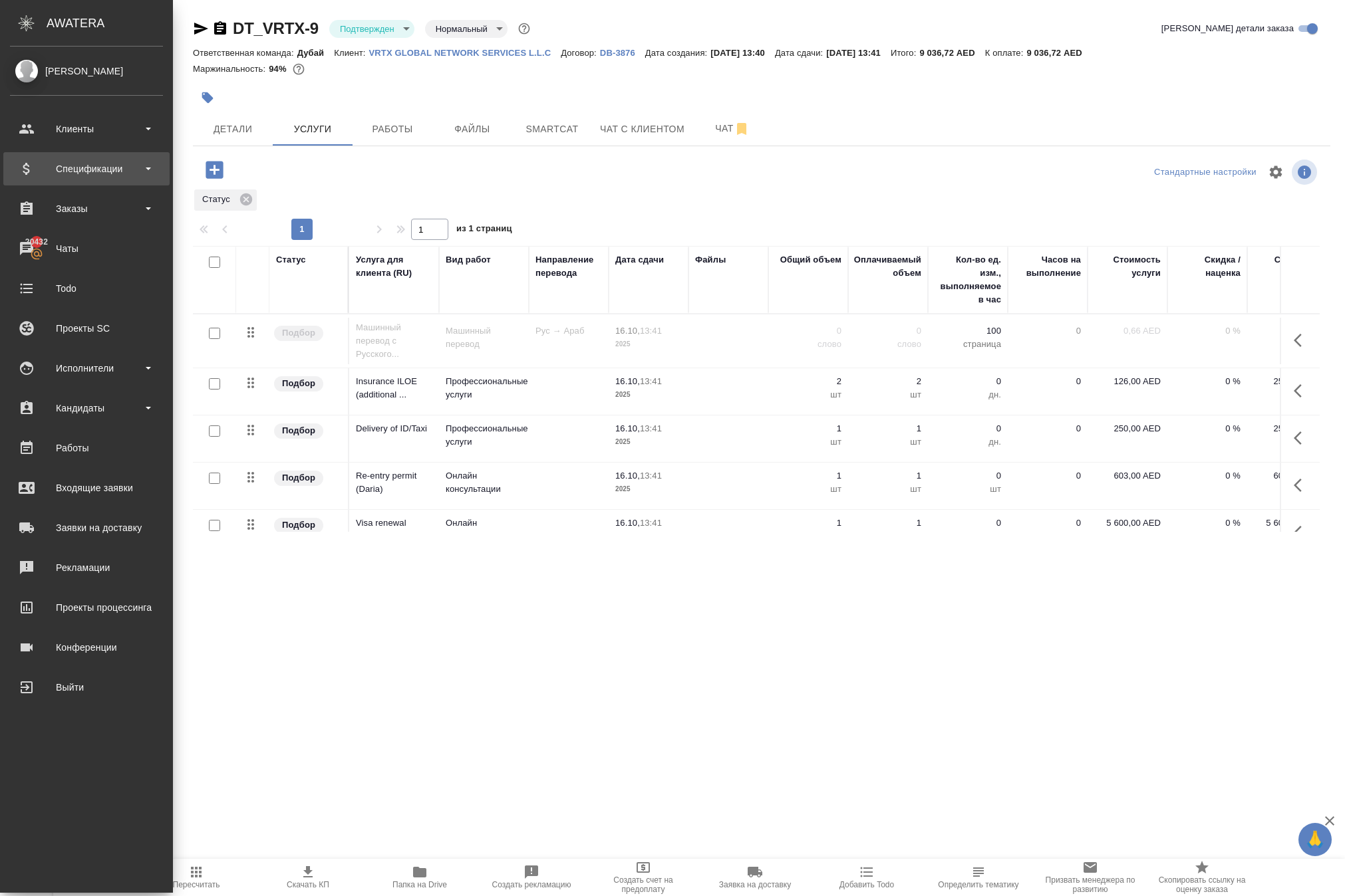
click at [96, 170] on div "Спецификации" at bounding box center [86, 169] width 153 height 20
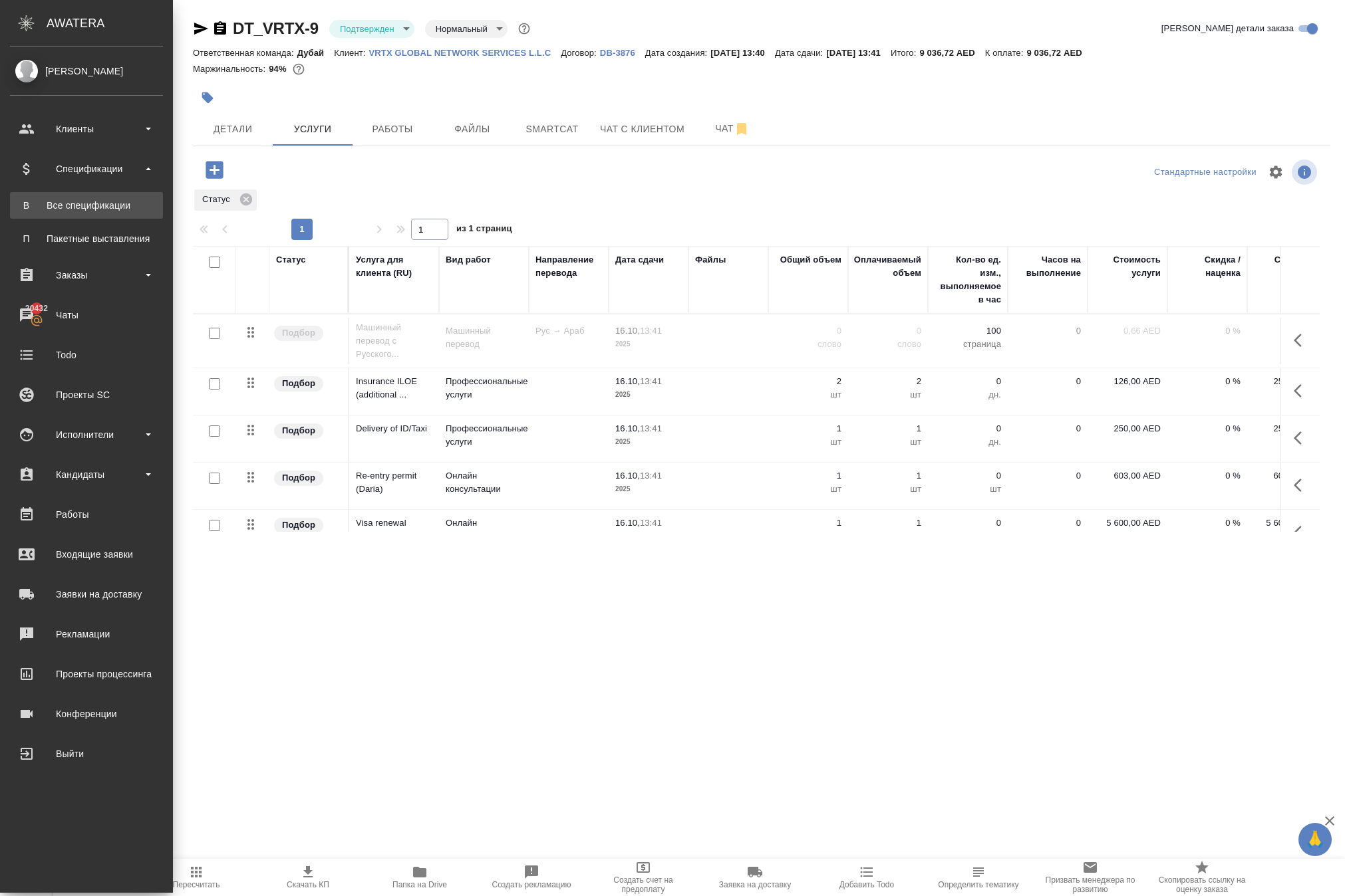
click at [104, 205] on div "Все спецификации" at bounding box center [86, 205] width 140 height 13
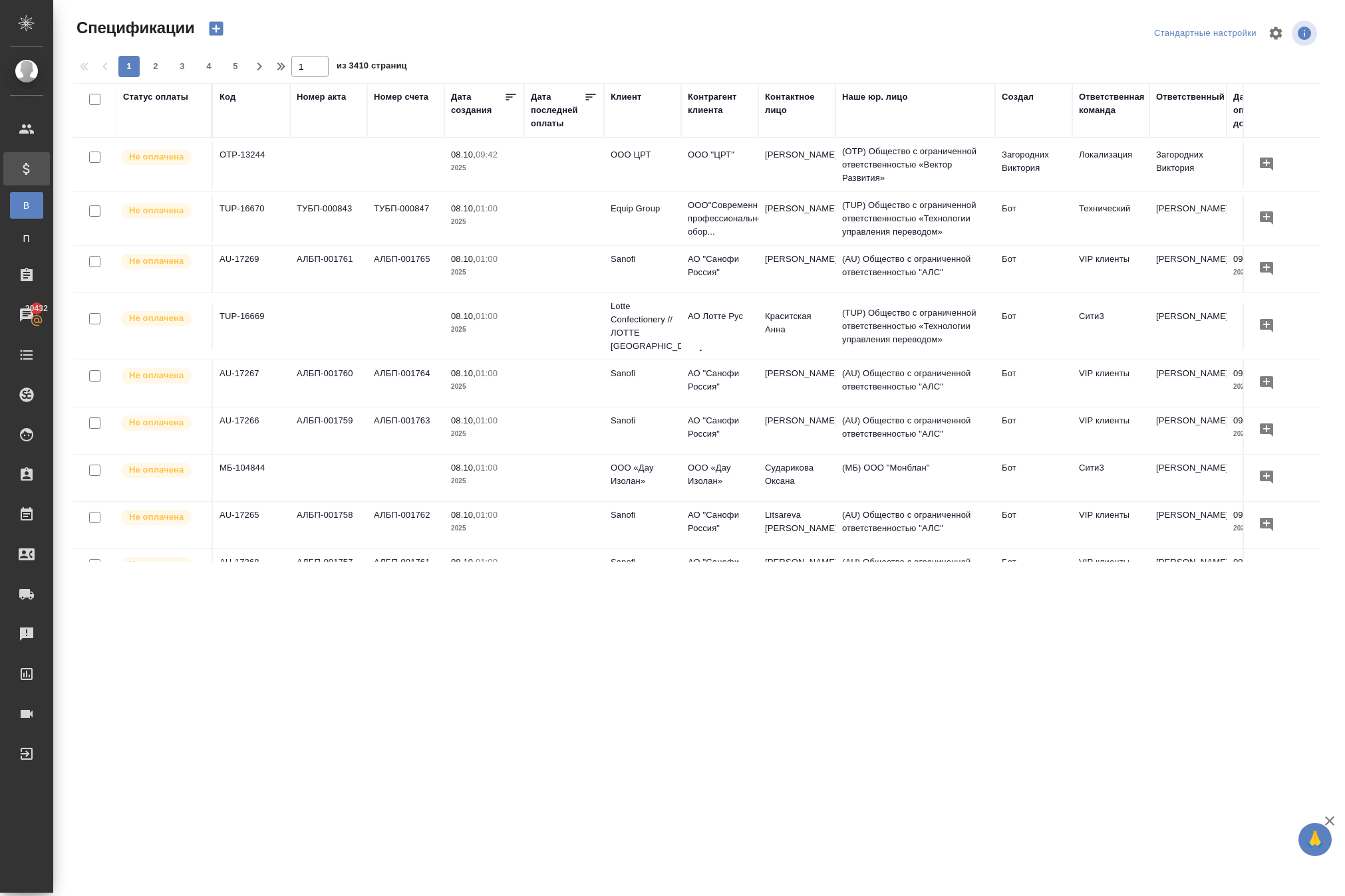
click at [223, 28] on icon "button" at bounding box center [216, 29] width 14 height 14
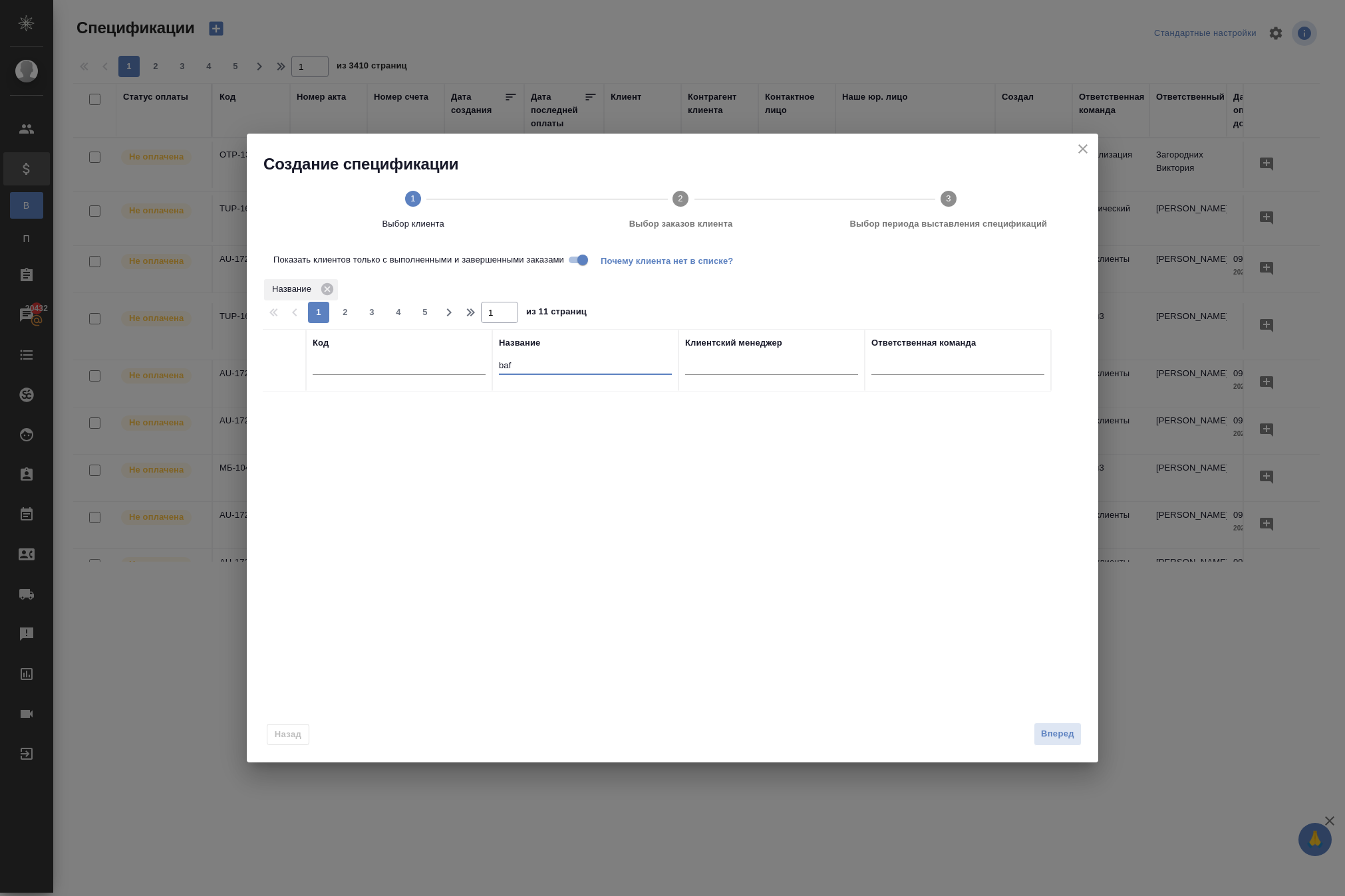
drag, startPoint x: 531, startPoint y: 379, endPoint x: 315, endPoint y: 334, distance: 220.6
click at [328, 344] on tr "Код Название baf Клиентский менеджер Ответственная команда" at bounding box center [656, 360] width 788 height 62
type input "vr"
click at [606, 268] on input "Показать клиентов только с выполненными и завершенными заказами" at bounding box center [583, 260] width 48 height 16
click at [280, 414] on input "checkbox" at bounding box center [284, 408] width 12 height 12
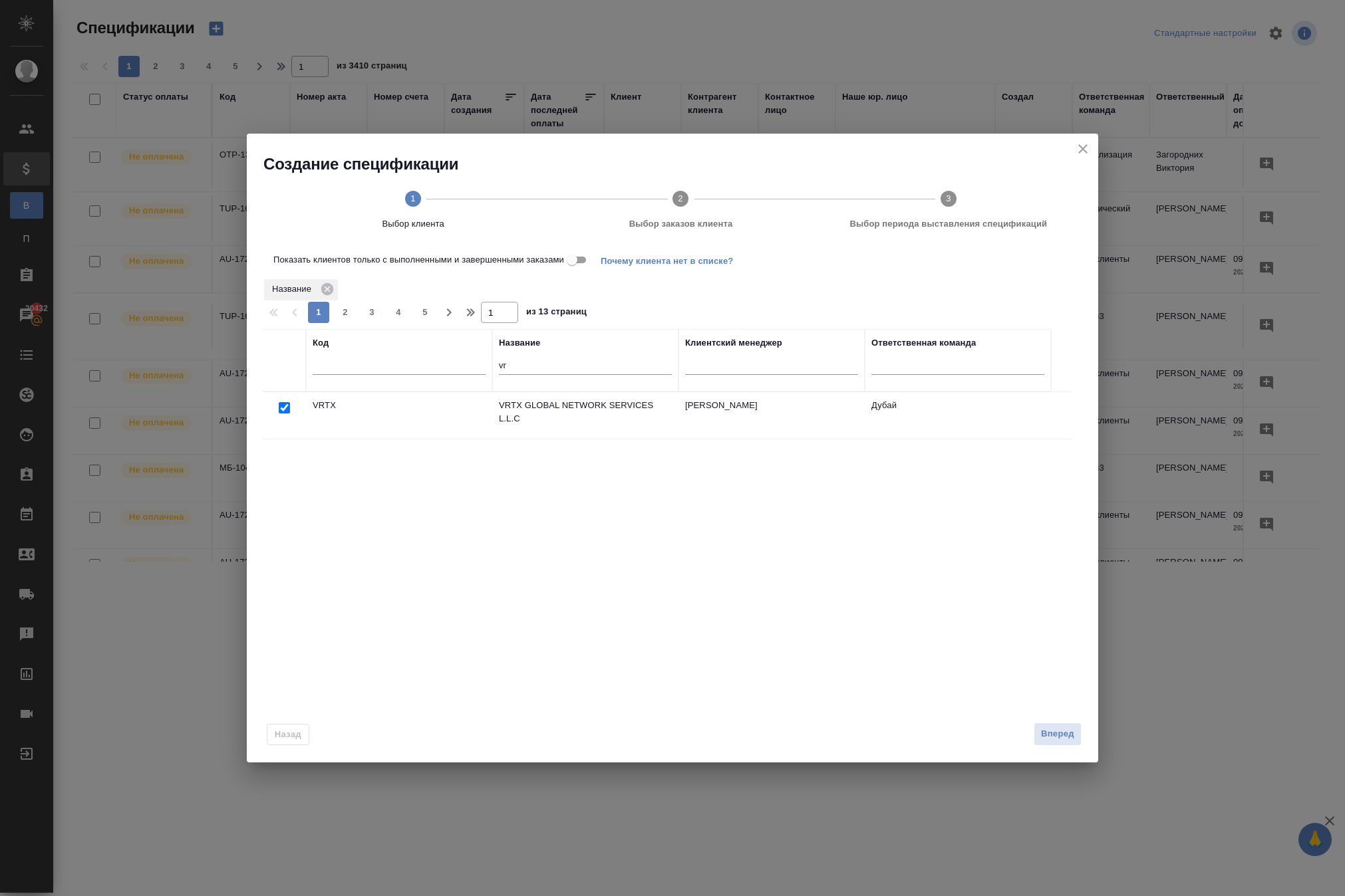
checkbox input "true"
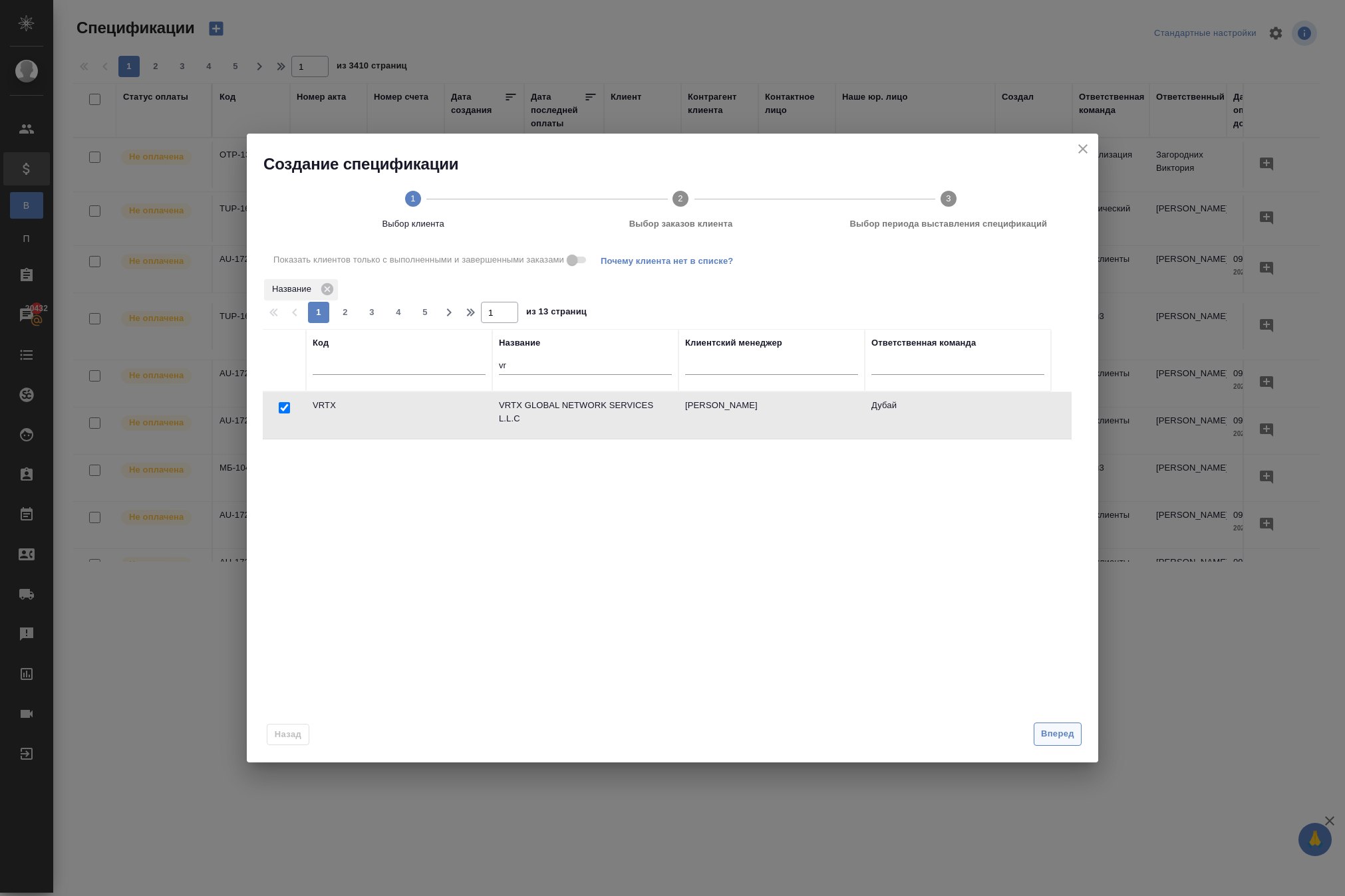
click at [1055, 742] on span "Вперед" at bounding box center [1057, 734] width 33 height 15
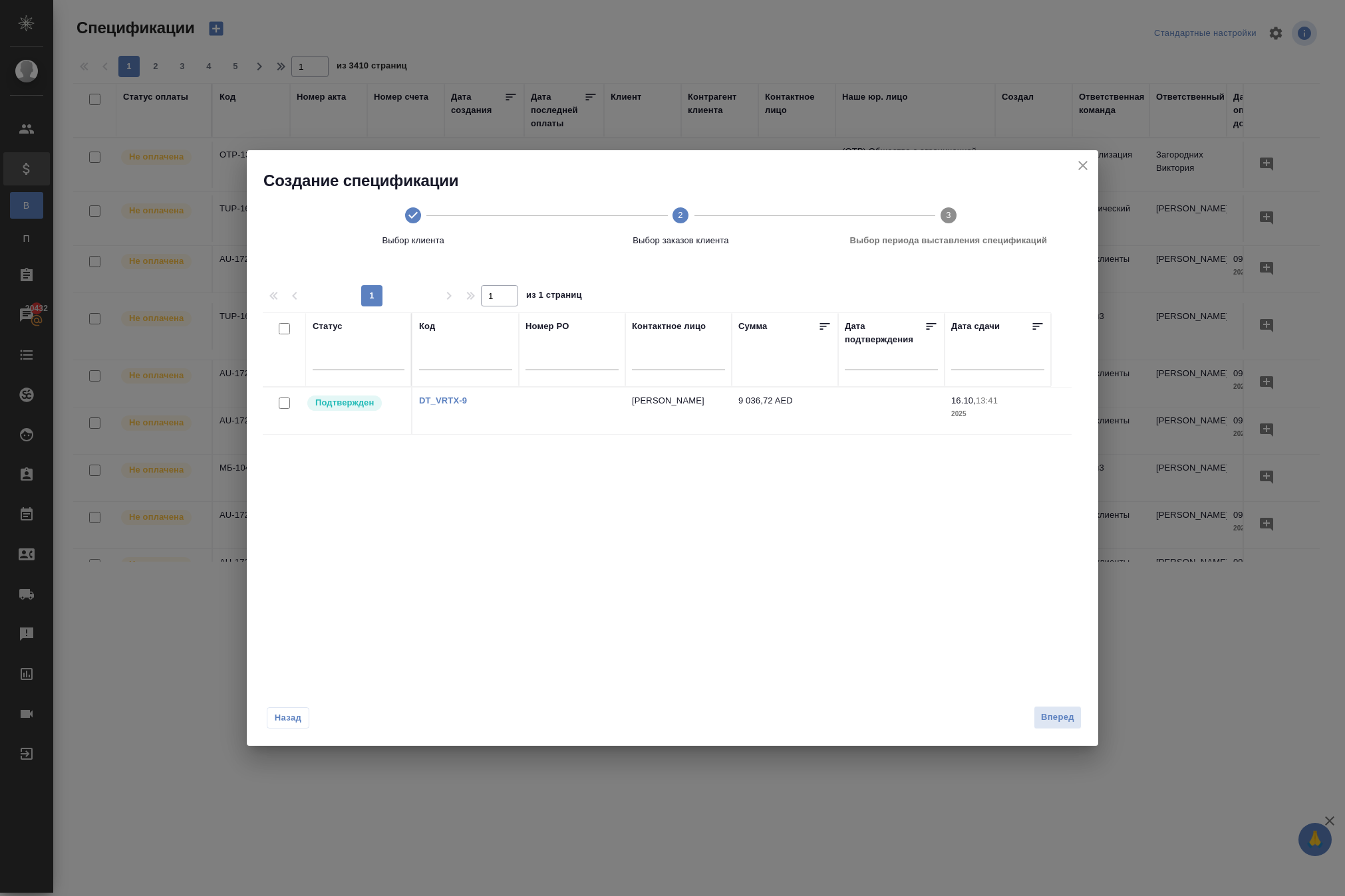
click at [279, 409] on input "checkbox" at bounding box center [284, 403] width 12 height 12
checkbox input "true"
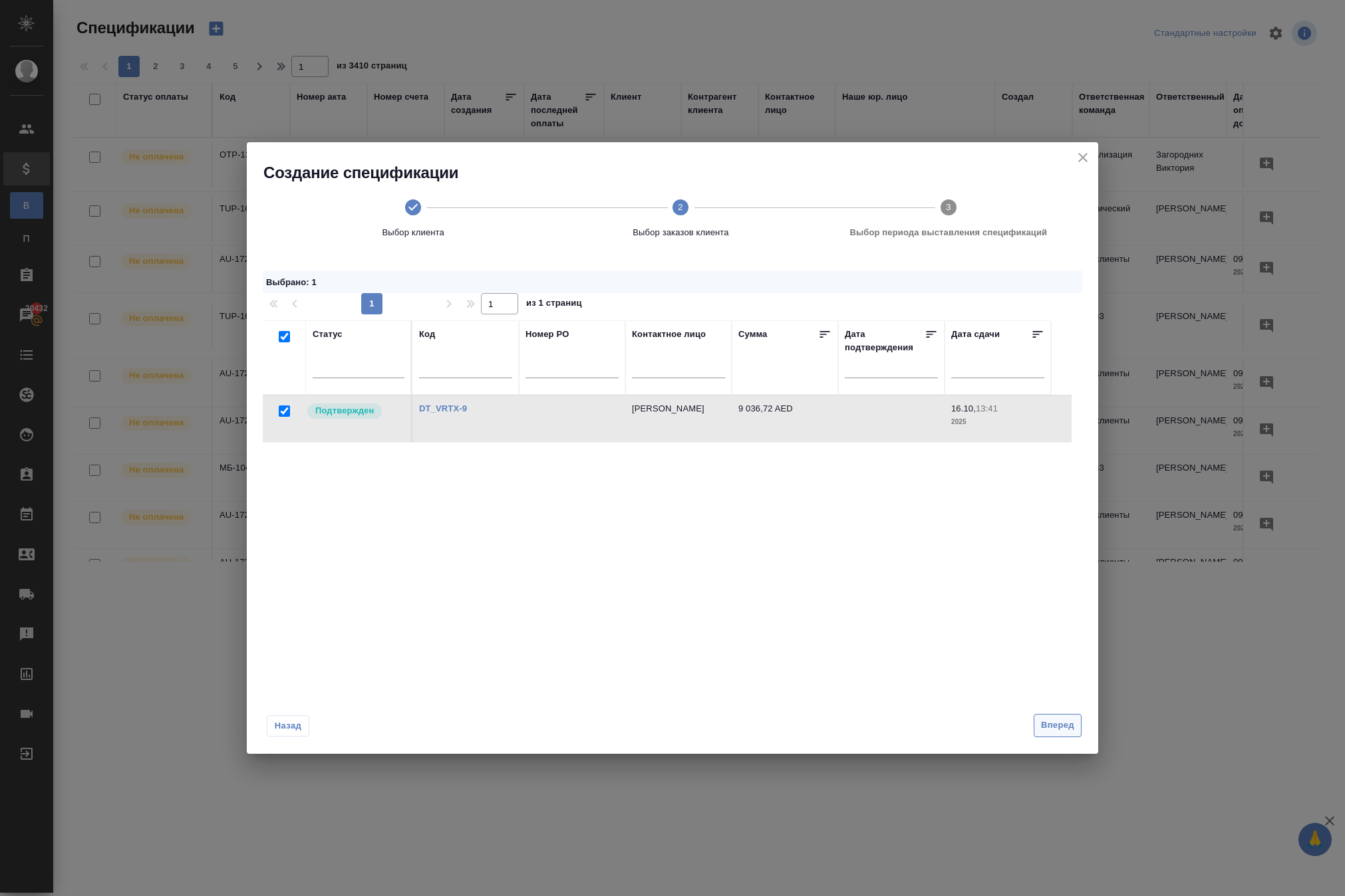
click at [1054, 733] on span "Вперед" at bounding box center [1057, 725] width 33 height 15
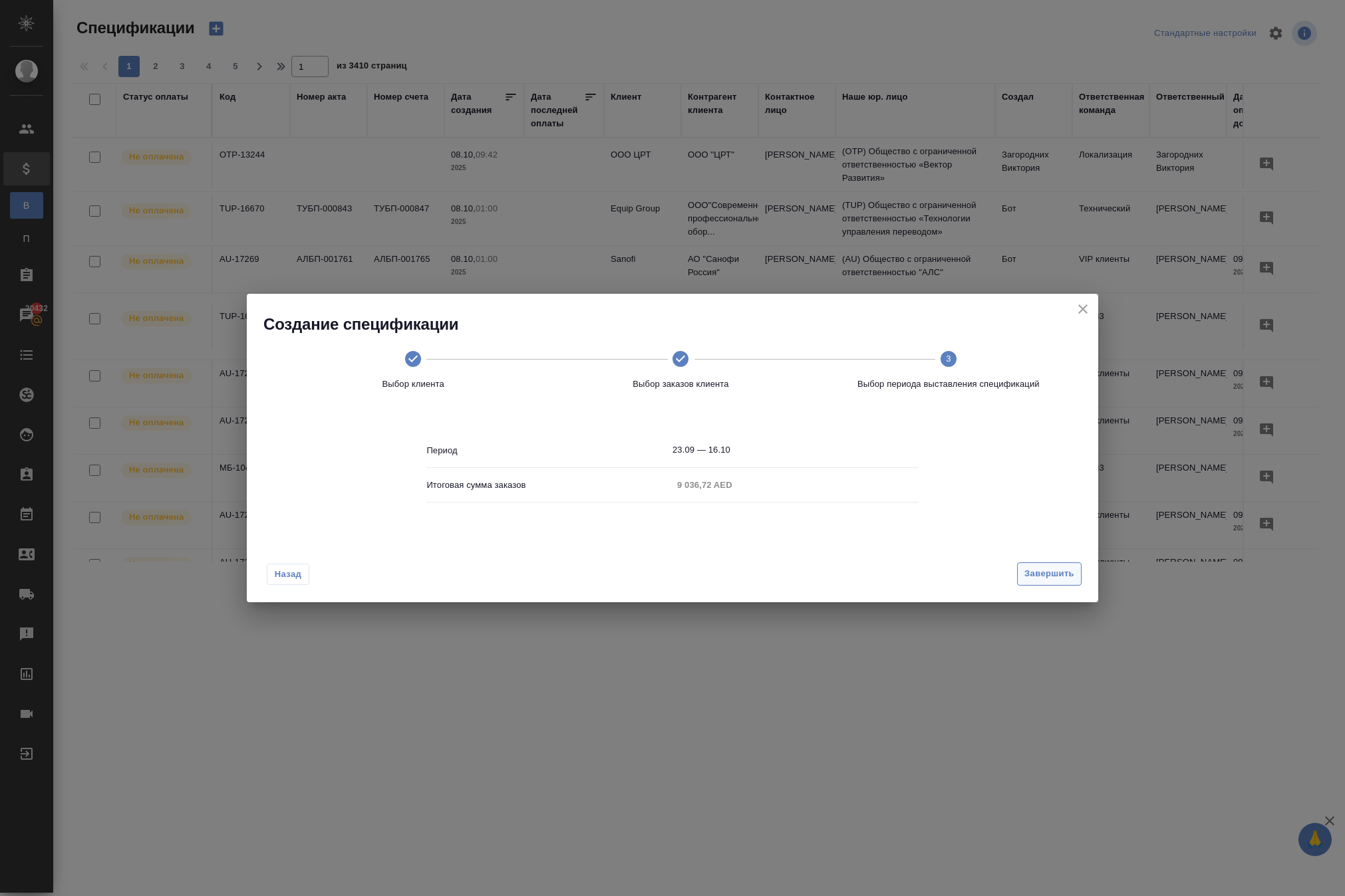
click at [1039, 582] on span "Завершить" at bounding box center [1049, 574] width 50 height 15
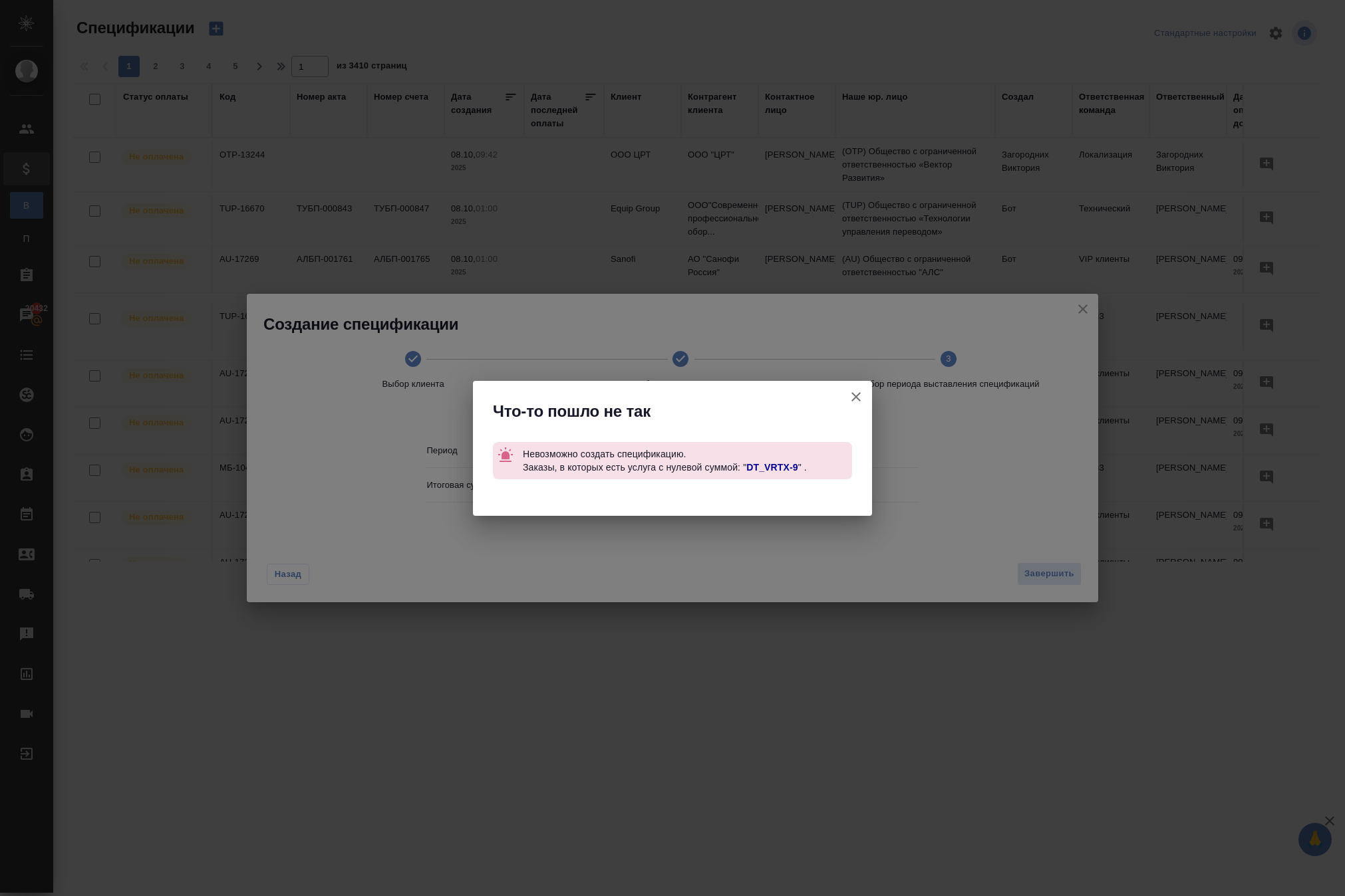
click at [848, 393] on icon "button" at bounding box center [856, 397] width 16 height 16
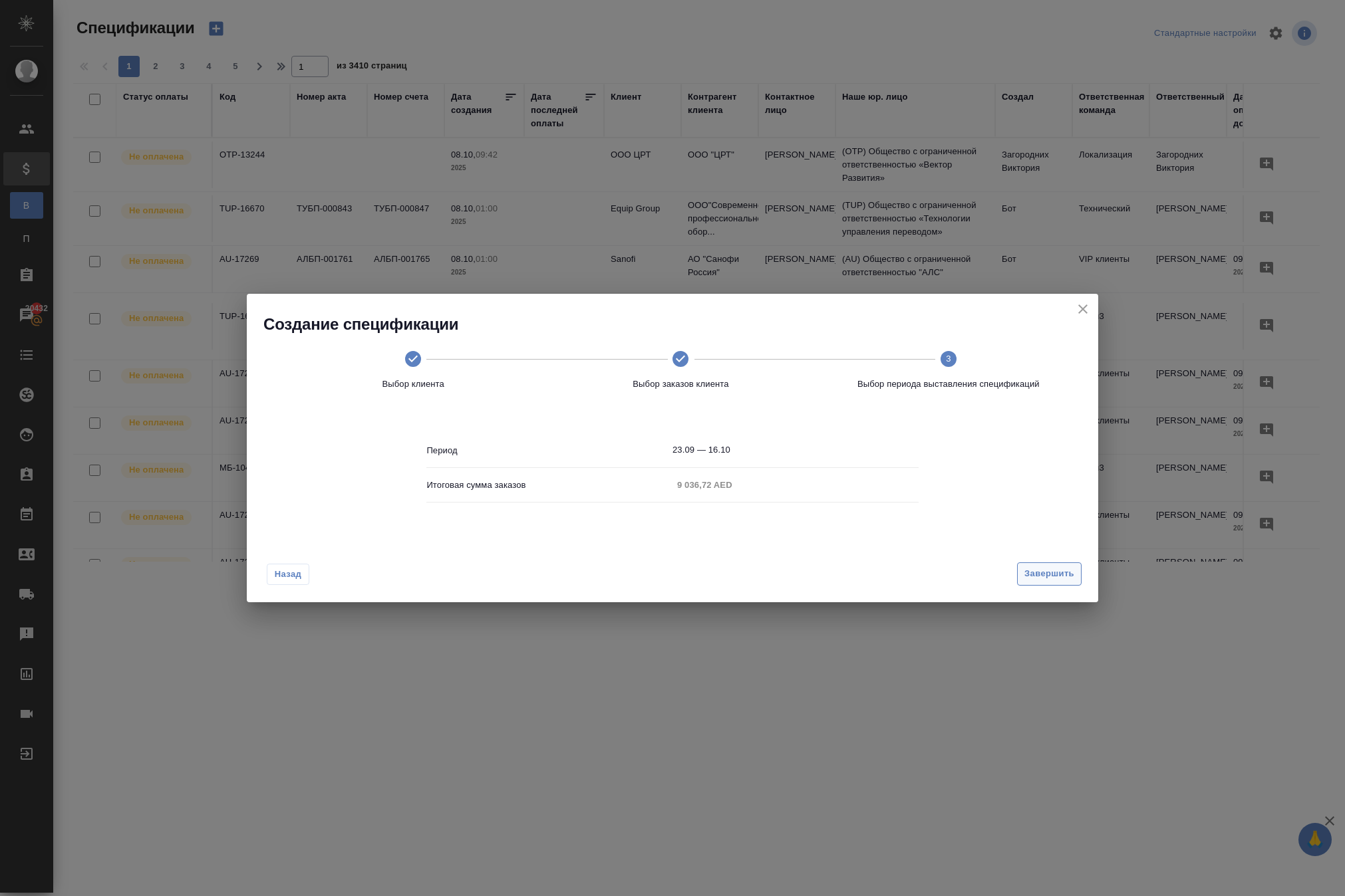
click at [1025, 582] on span "Завершить" at bounding box center [1049, 574] width 50 height 15
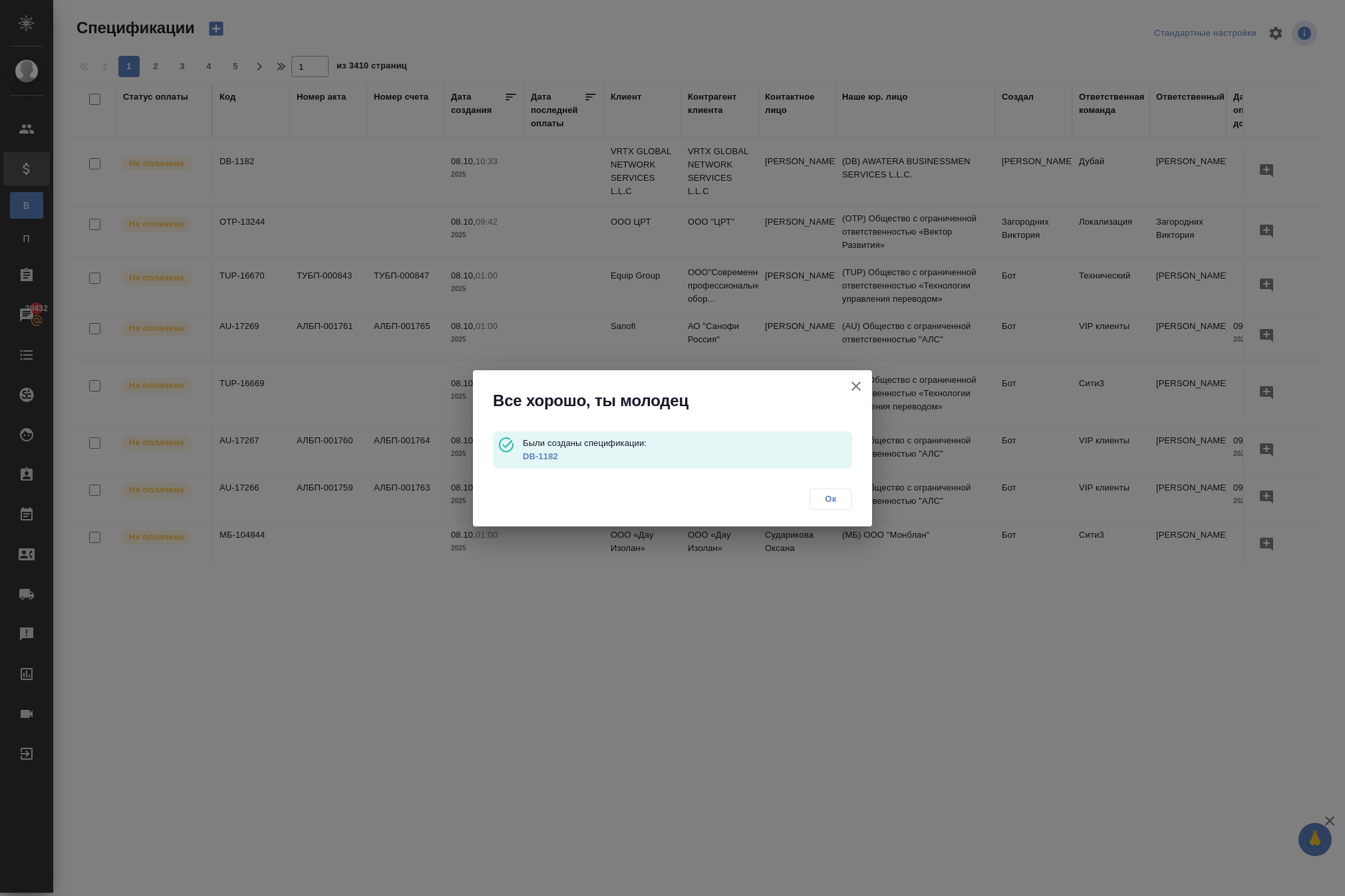
click at [558, 451] on link "DB-1182" at bounding box center [540, 456] width 36 height 10
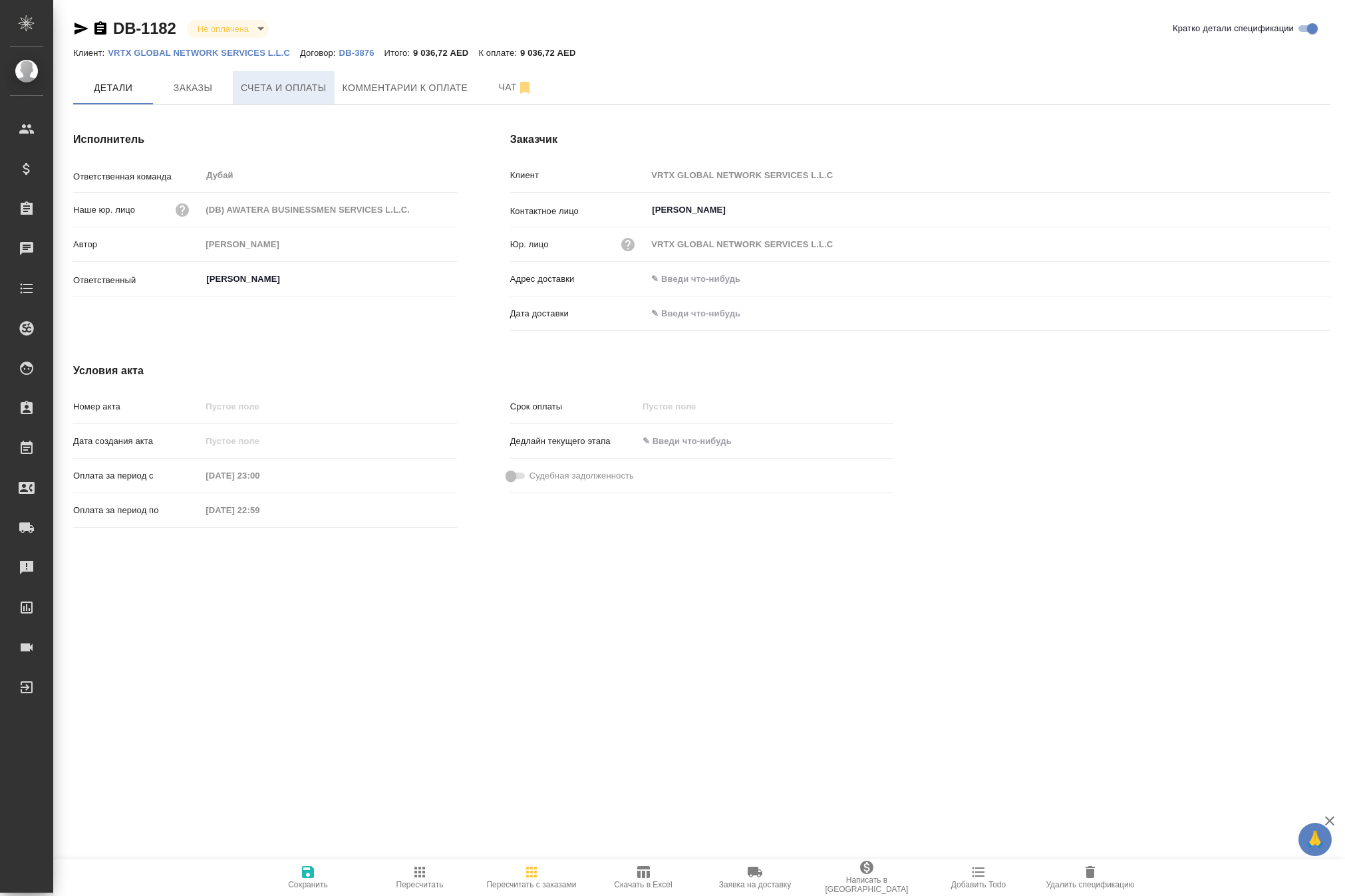
click at [312, 96] on span "Счета и оплаты" at bounding box center [283, 88] width 85 height 17
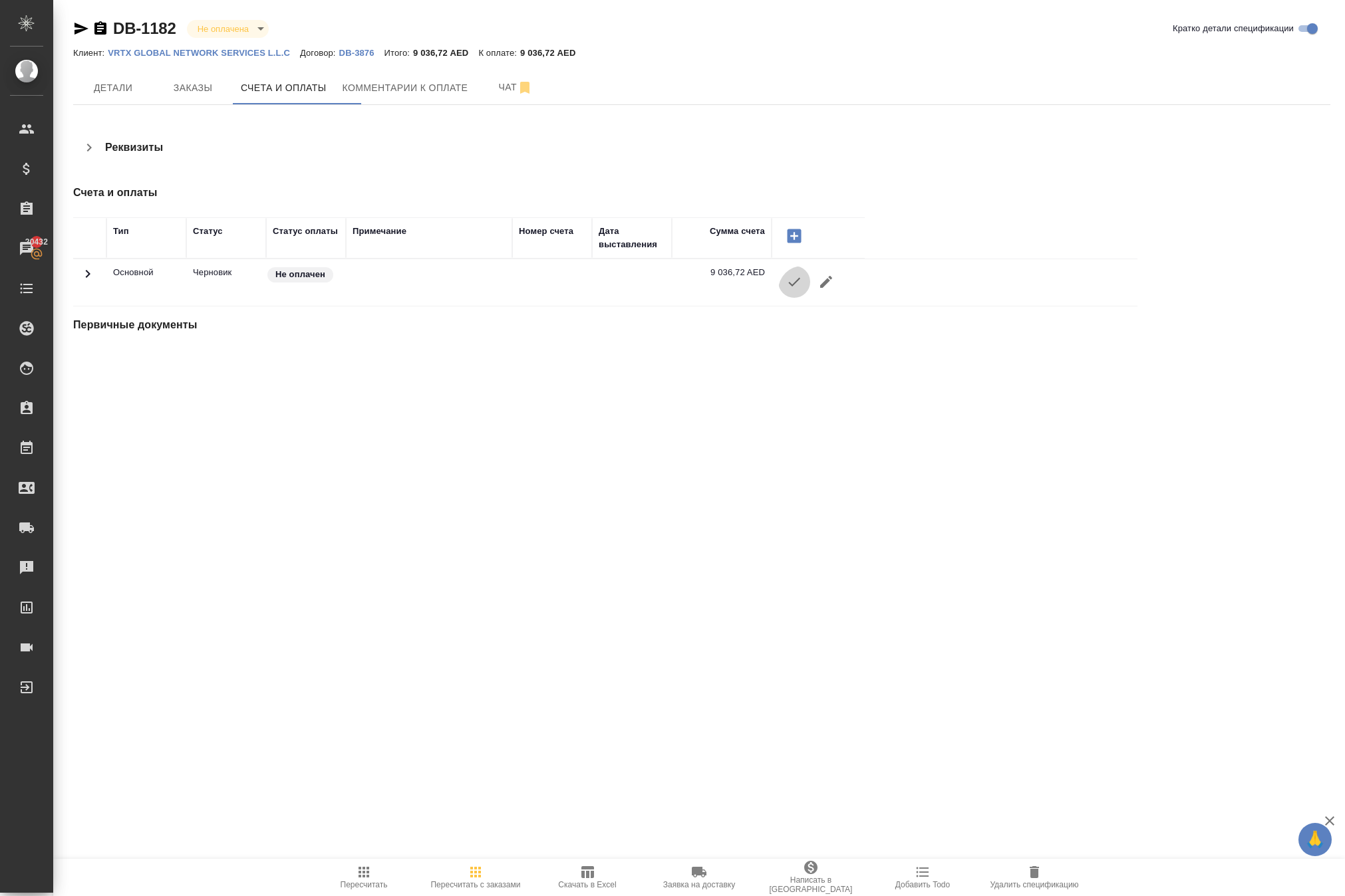
click at [802, 290] on icon "button" at bounding box center [794, 282] width 16 height 16
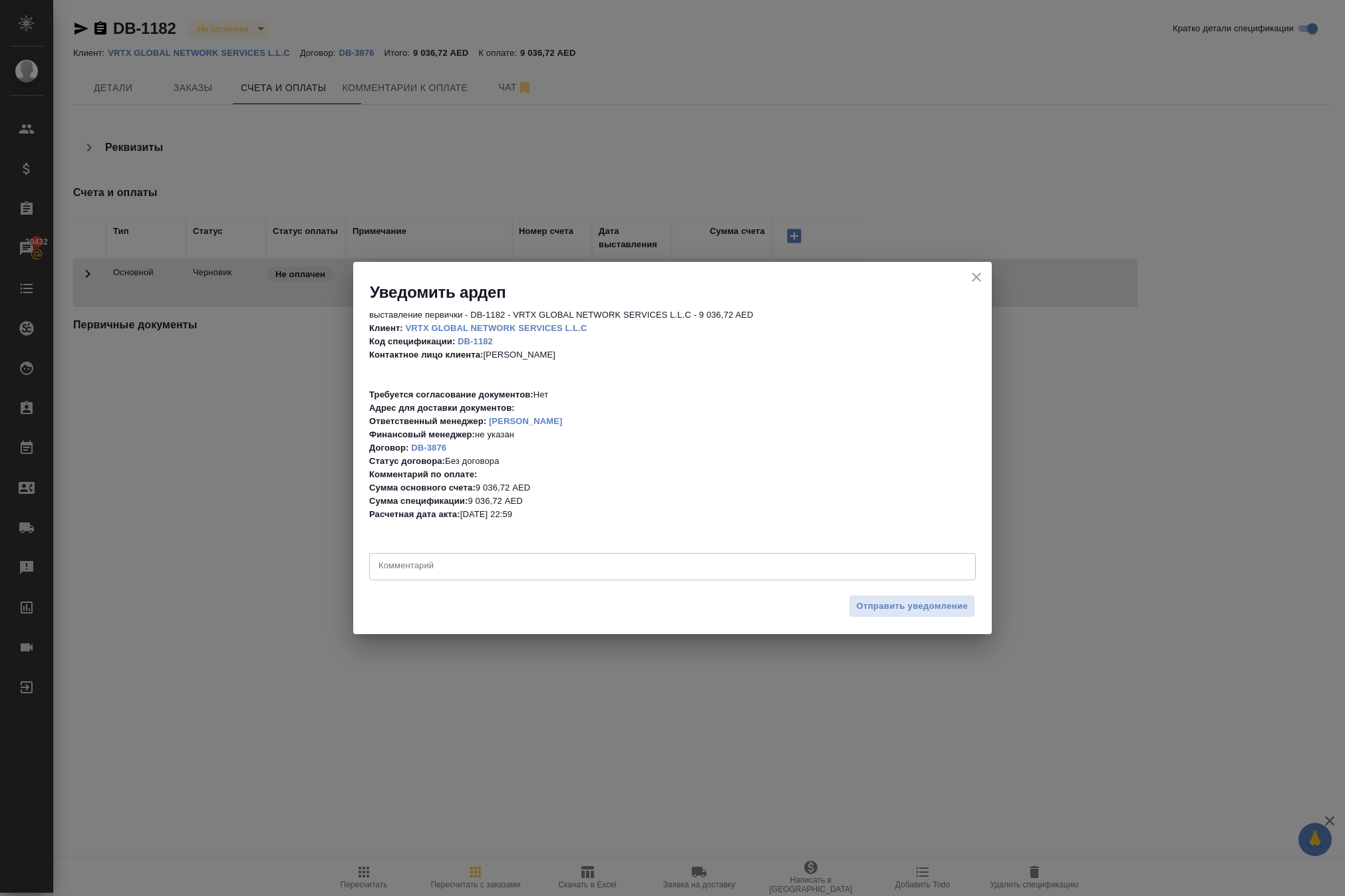
click at [598, 564] on textarea at bounding box center [672, 566] width 587 height 13
type textarea "D"
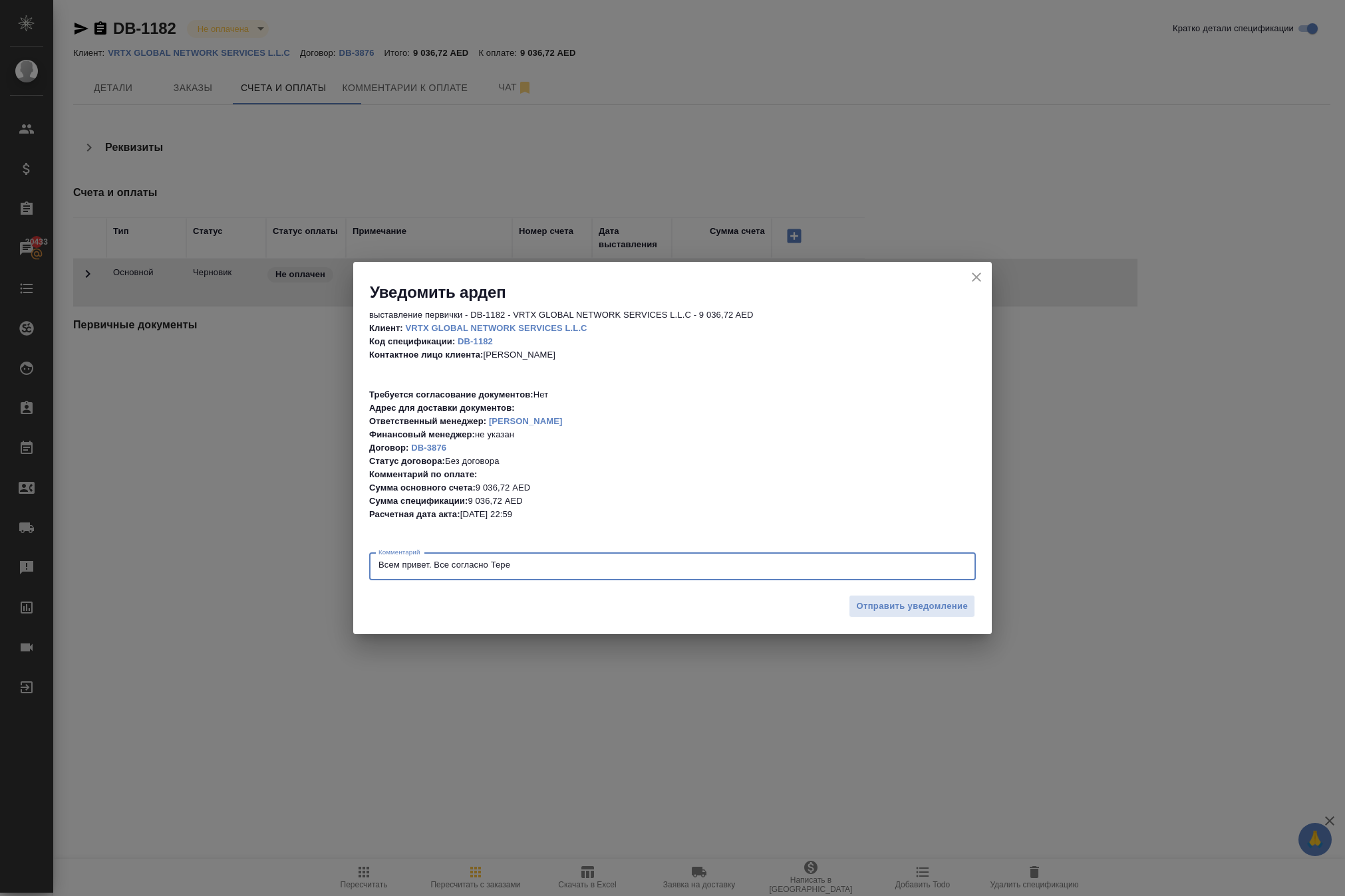
paste textarea "🤗"
type textarea "Всем привет. Все согласно Тере 🤗"
click at [858, 608] on span "Отправить уведомление" at bounding box center [912, 606] width 112 height 15
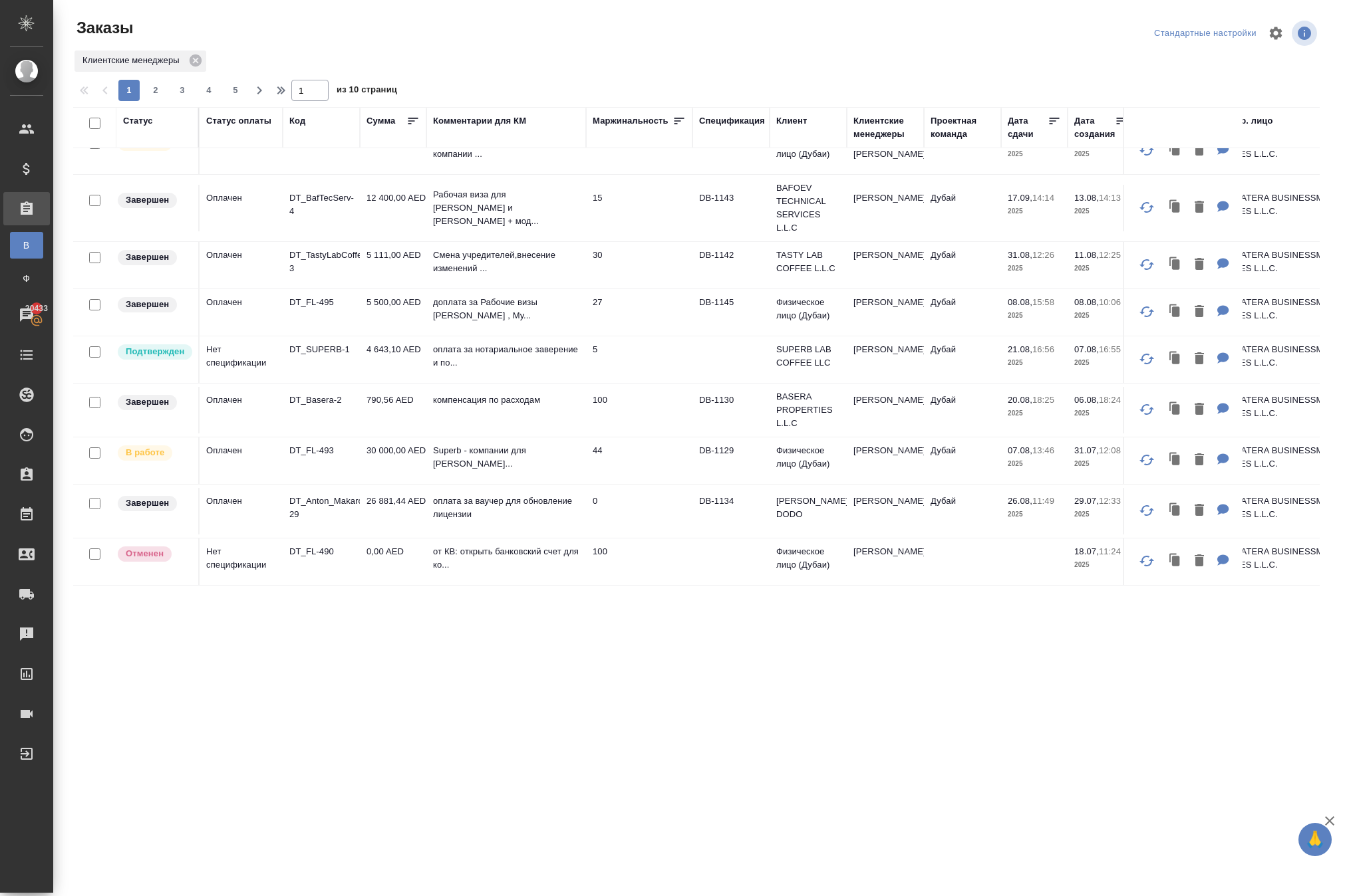
scroll to position [1237, 0]
click at [344, 343] on p "DT_SUPERB-1" at bounding box center [321, 350] width 64 height 13
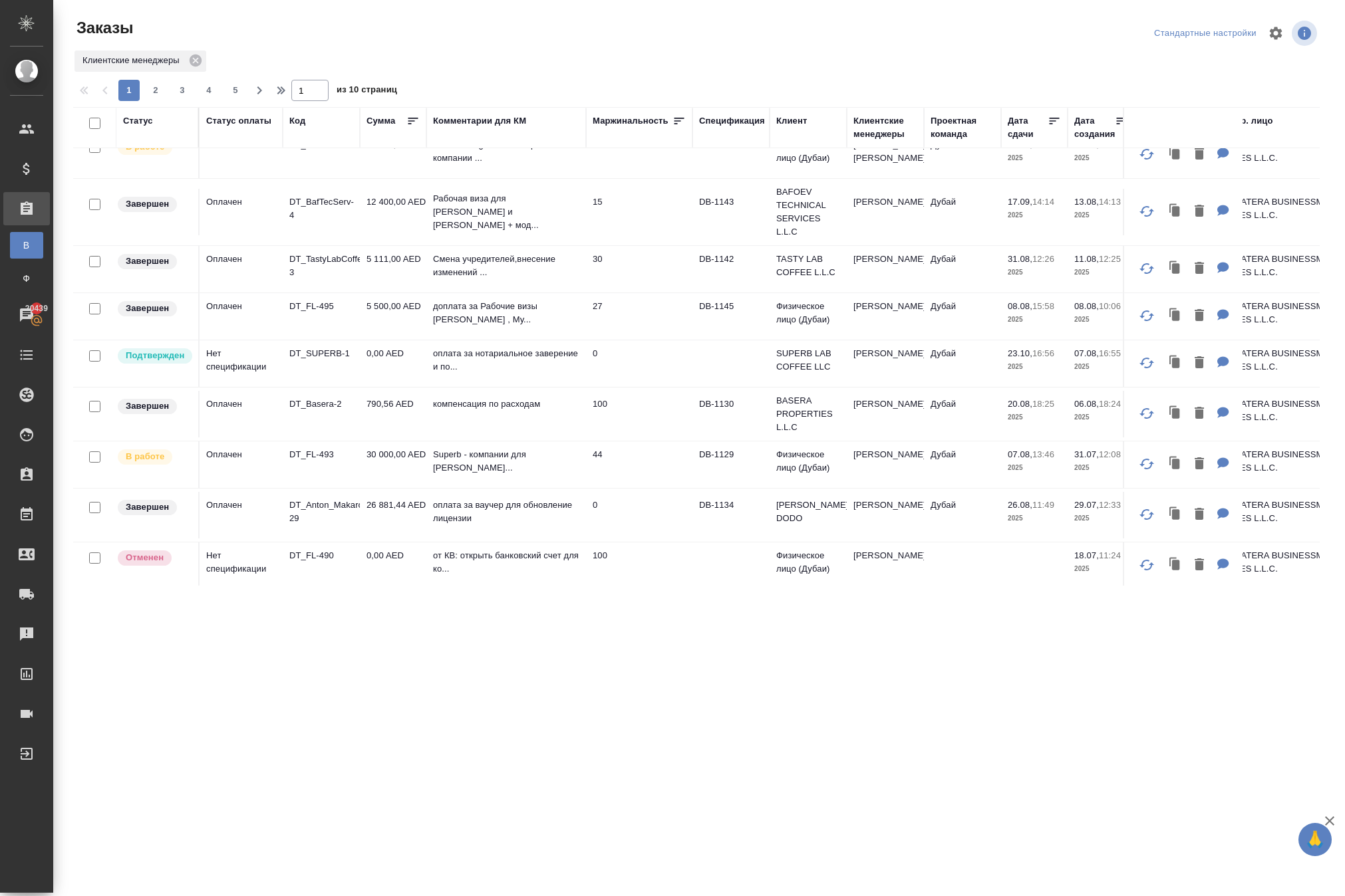
scroll to position [876, 0]
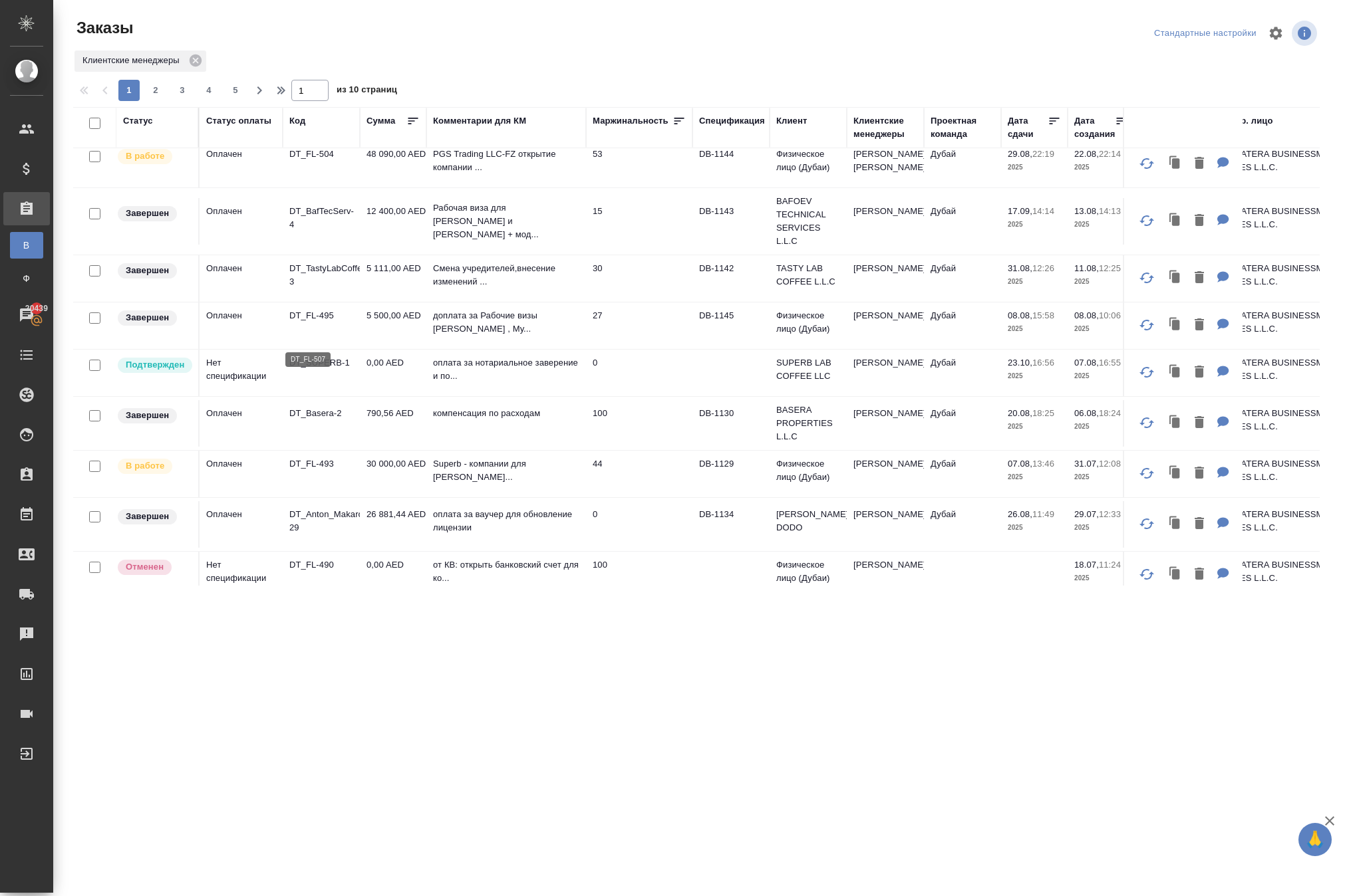
click at [299, 114] on p "DT_FL-507" at bounding box center [321, 107] width 64 height 13
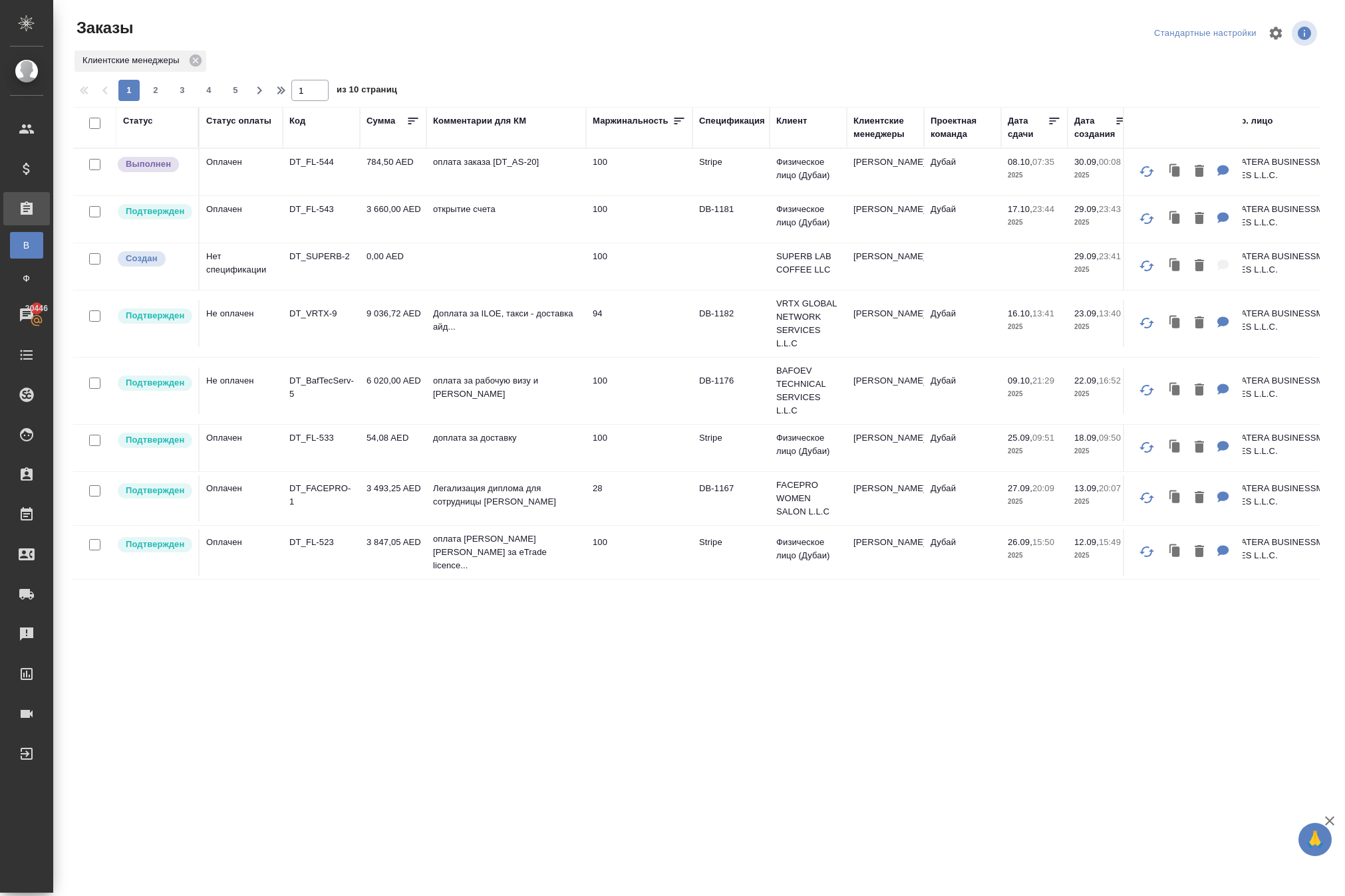
scroll to position [0, 0]
click at [334, 320] on p "DT_VRTX-9" at bounding box center [321, 313] width 64 height 13
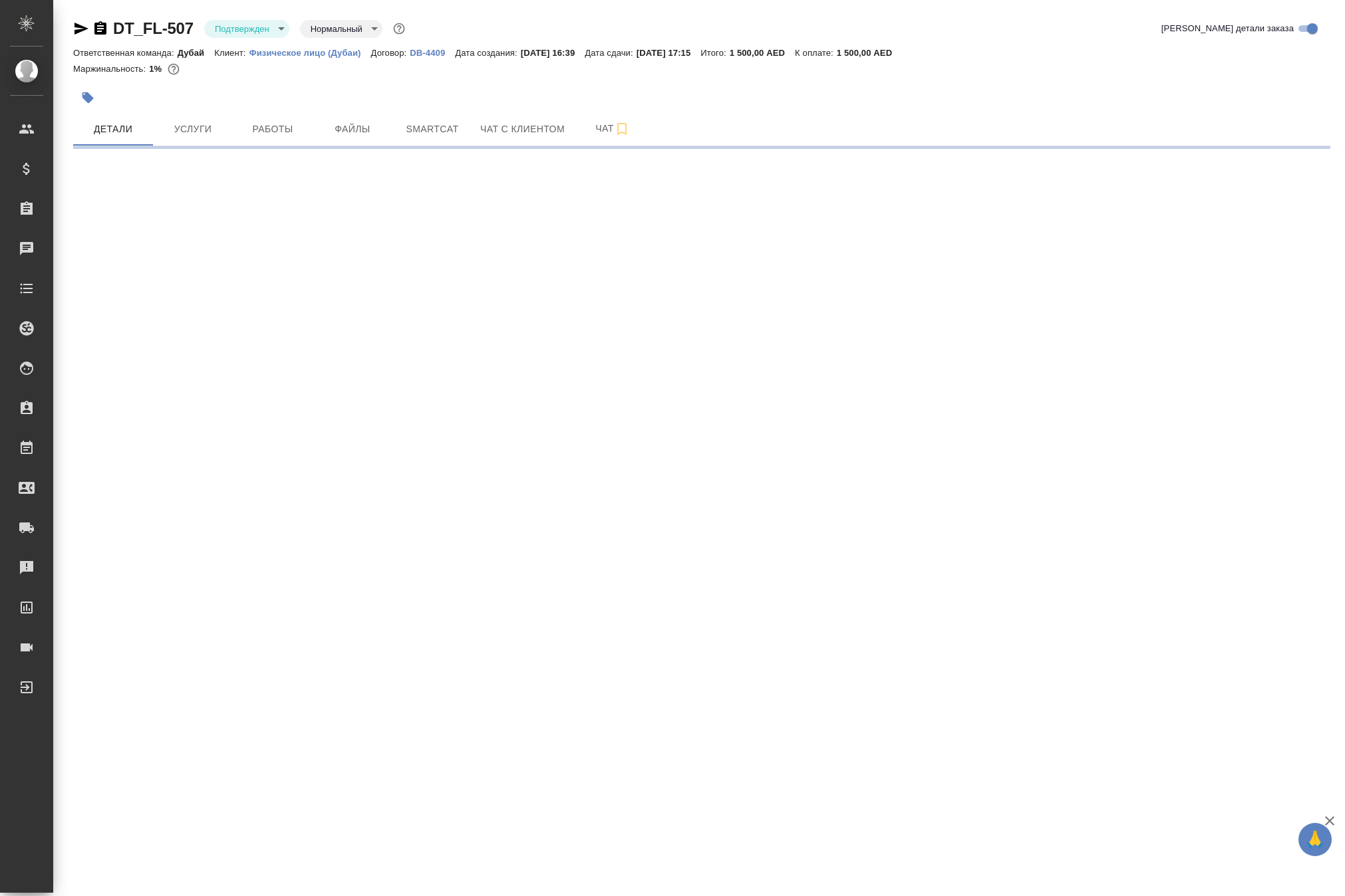
select select "RU"
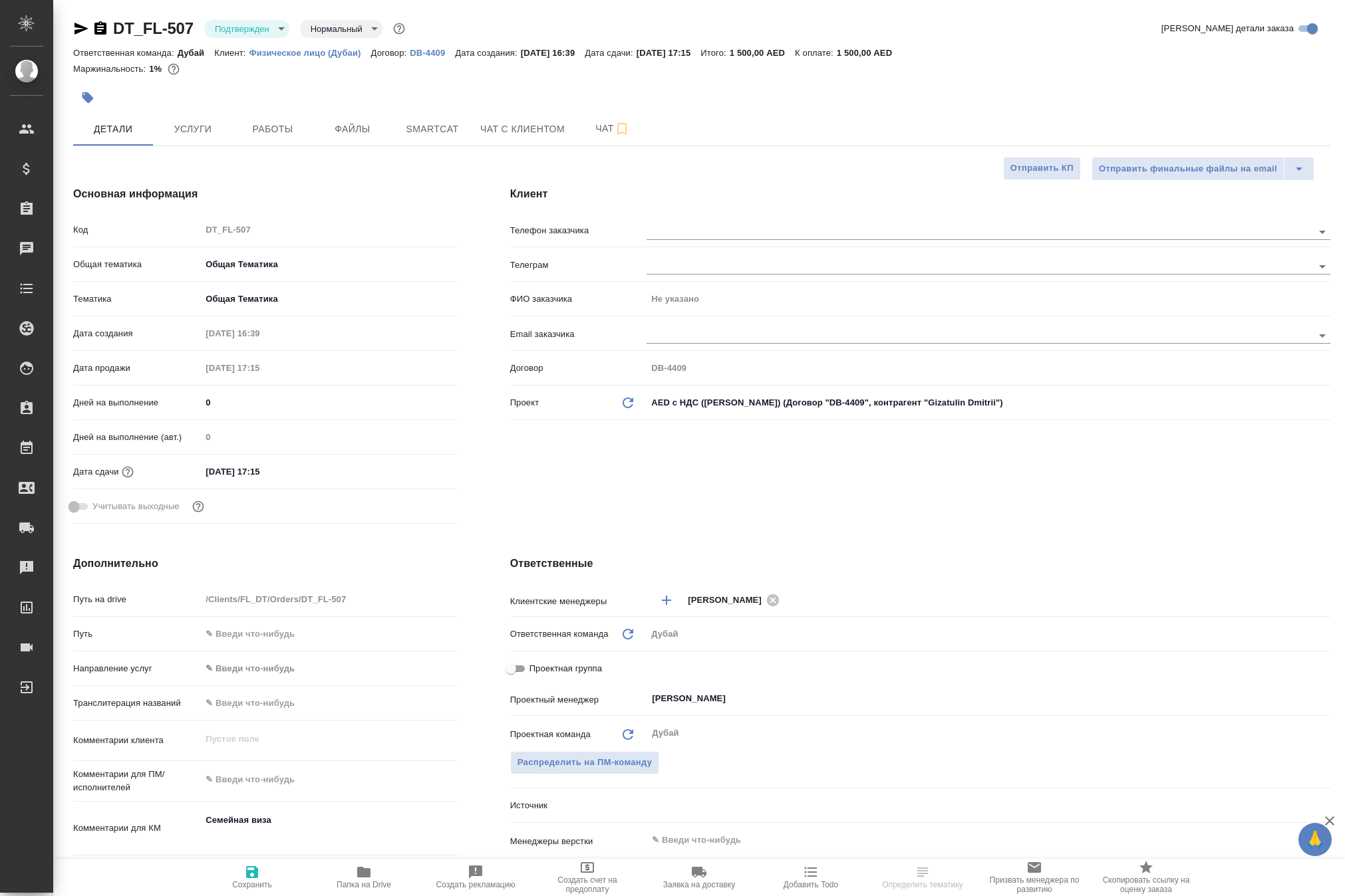
type textarea "x"
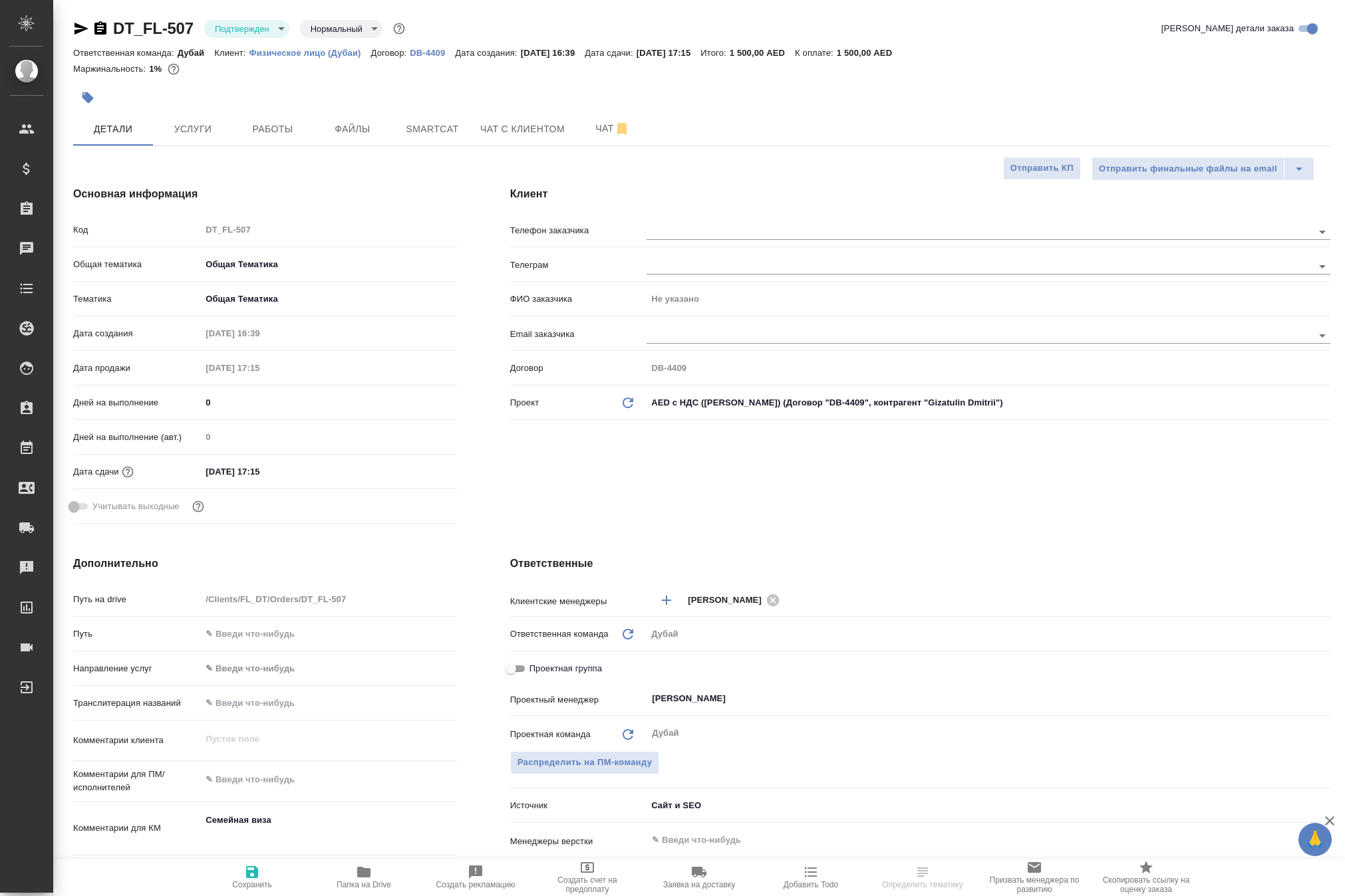
type textarea "x"
click at [291, 481] on input "[DATE] 17:15" at bounding box center [259, 472] width 117 height 20
click at [422, 479] on icon "button" at bounding box center [418, 471] width 16 height 16
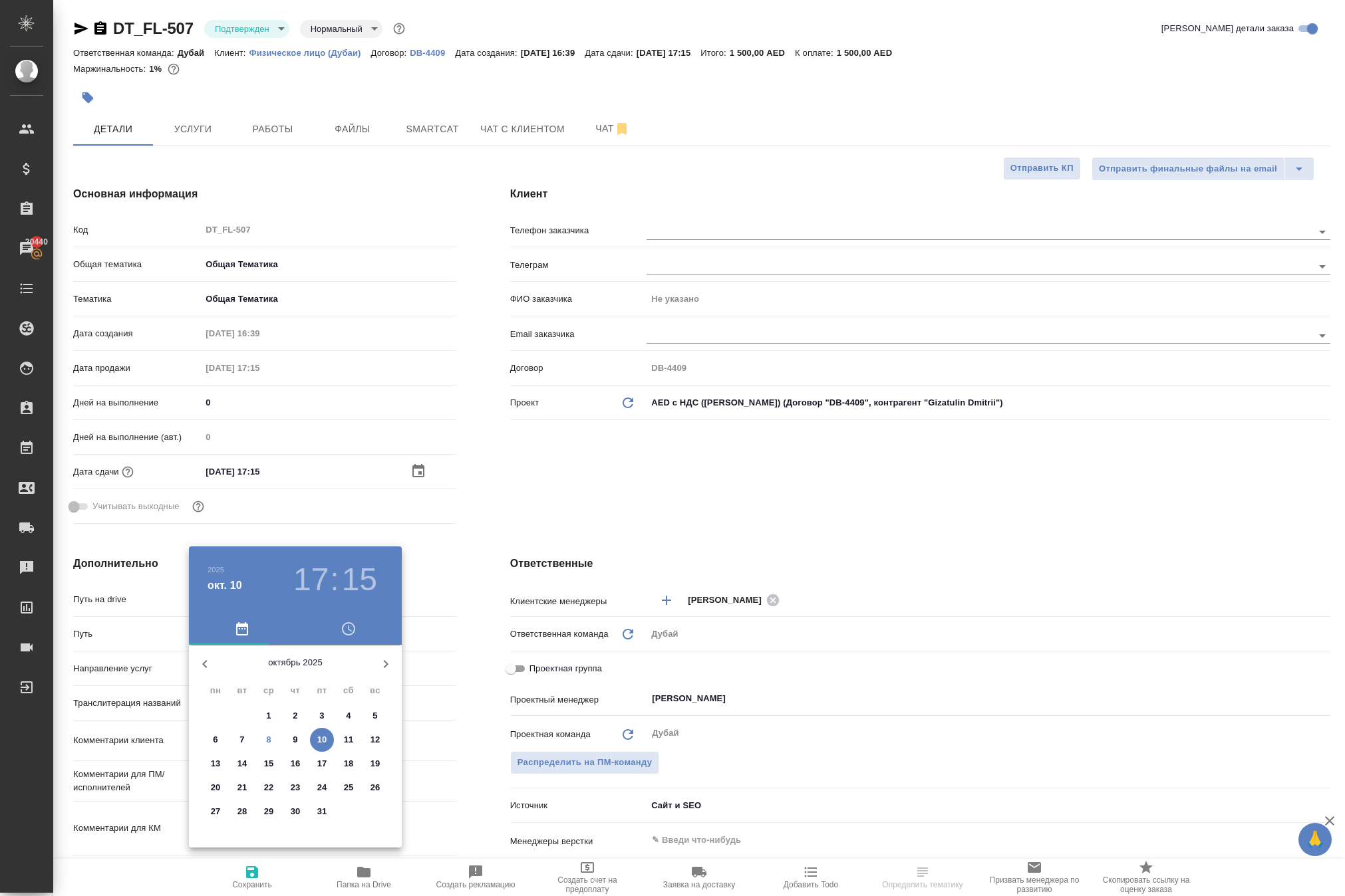
click at [286, 795] on span "23" at bounding box center [295, 787] width 24 height 13
type input "23.10.2025 17:15"
type textarea "x"
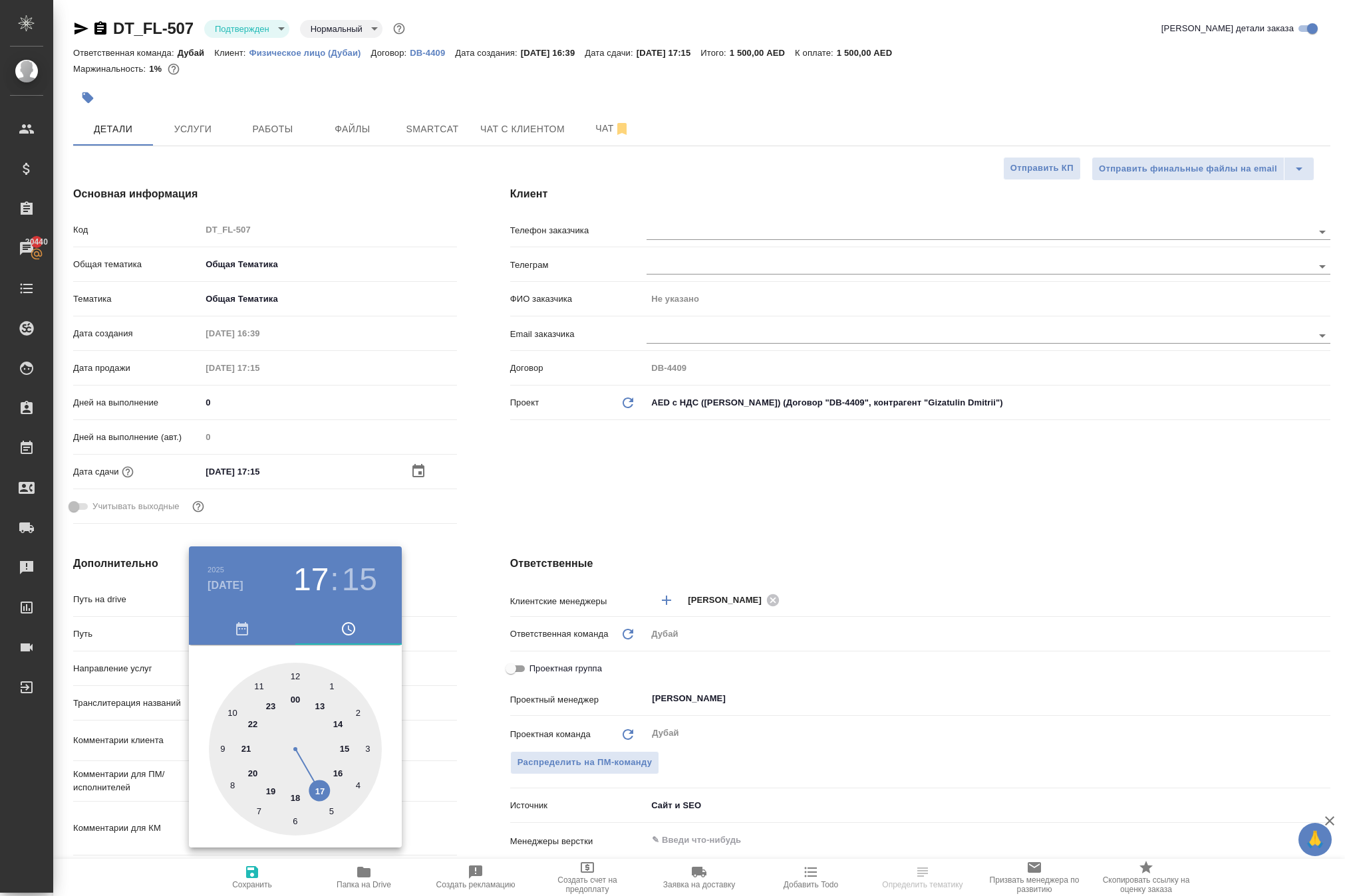
click at [454, 738] on div at bounding box center [672, 448] width 1345 height 896
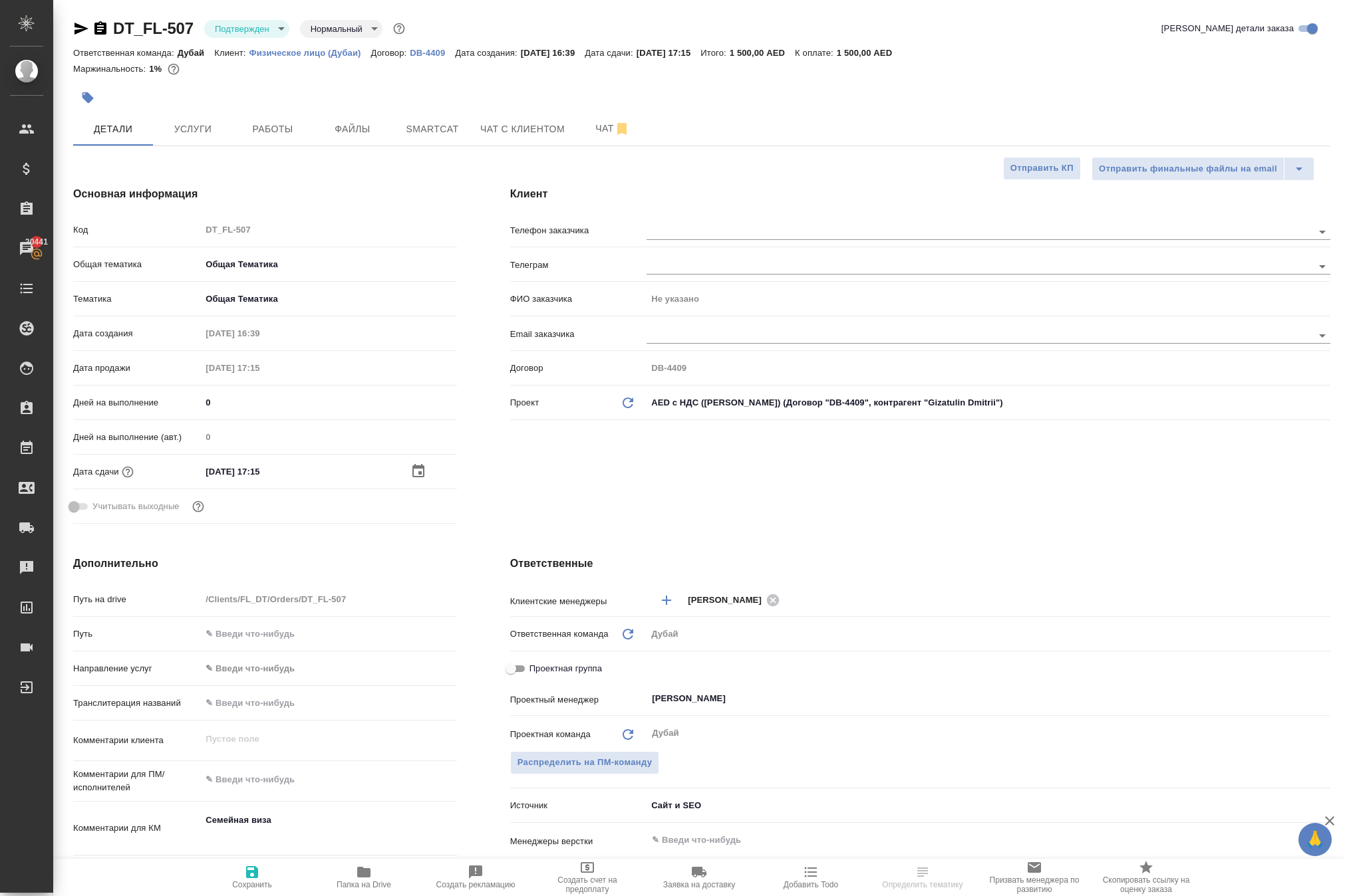
click at [258, 867] on icon "button" at bounding box center [251, 872] width 12 height 12
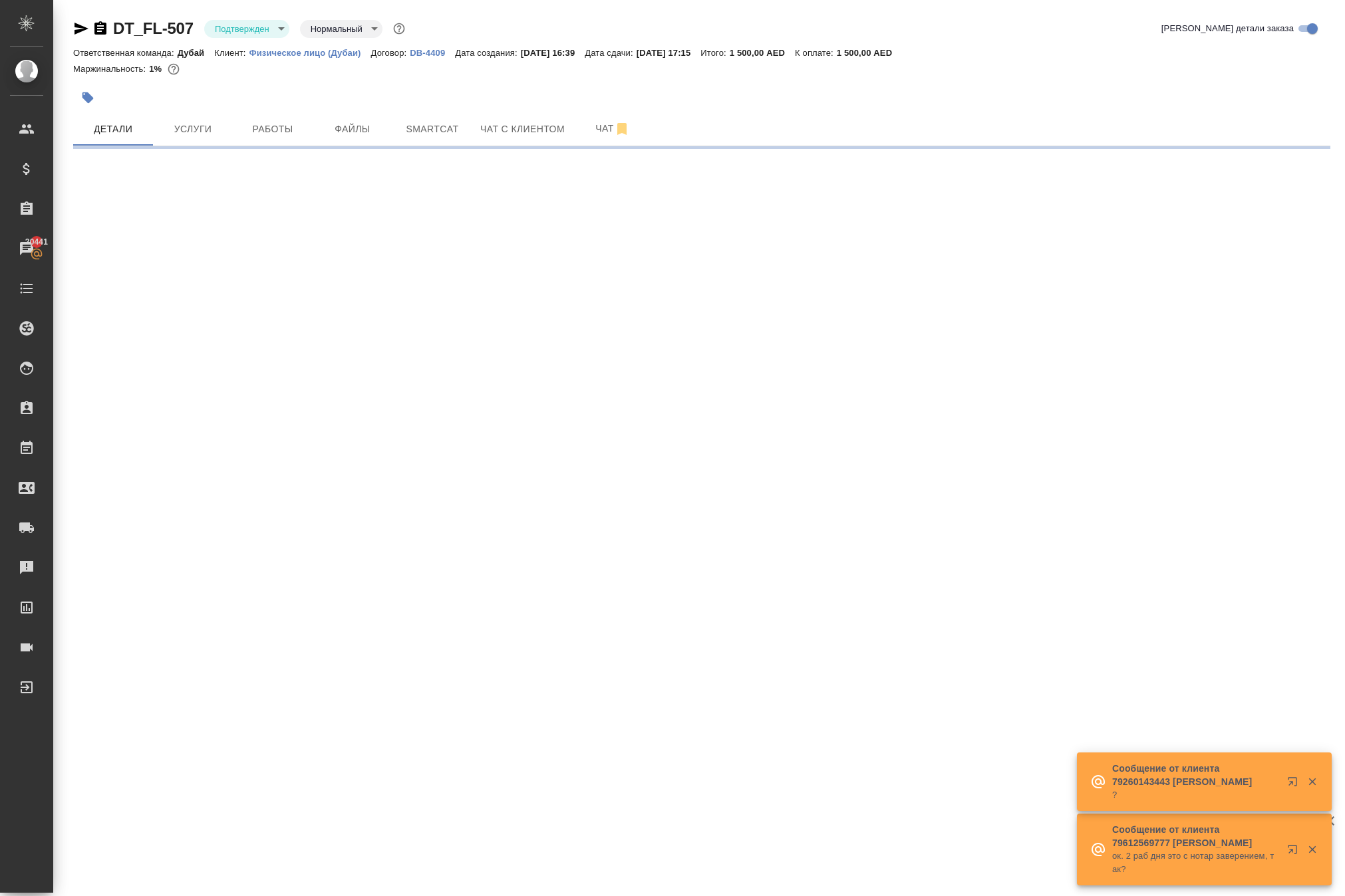
select select "RU"
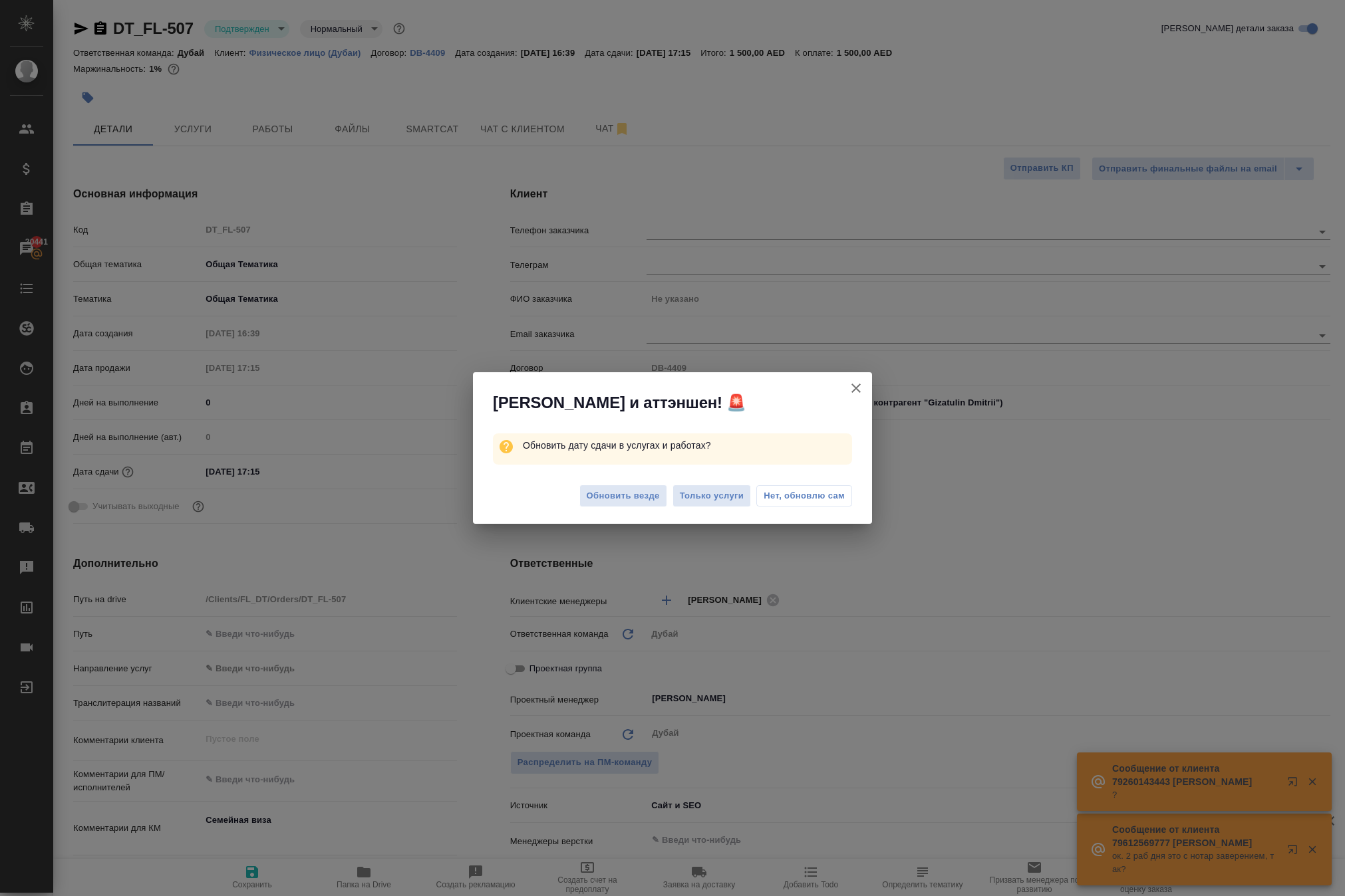
type textarea "x"
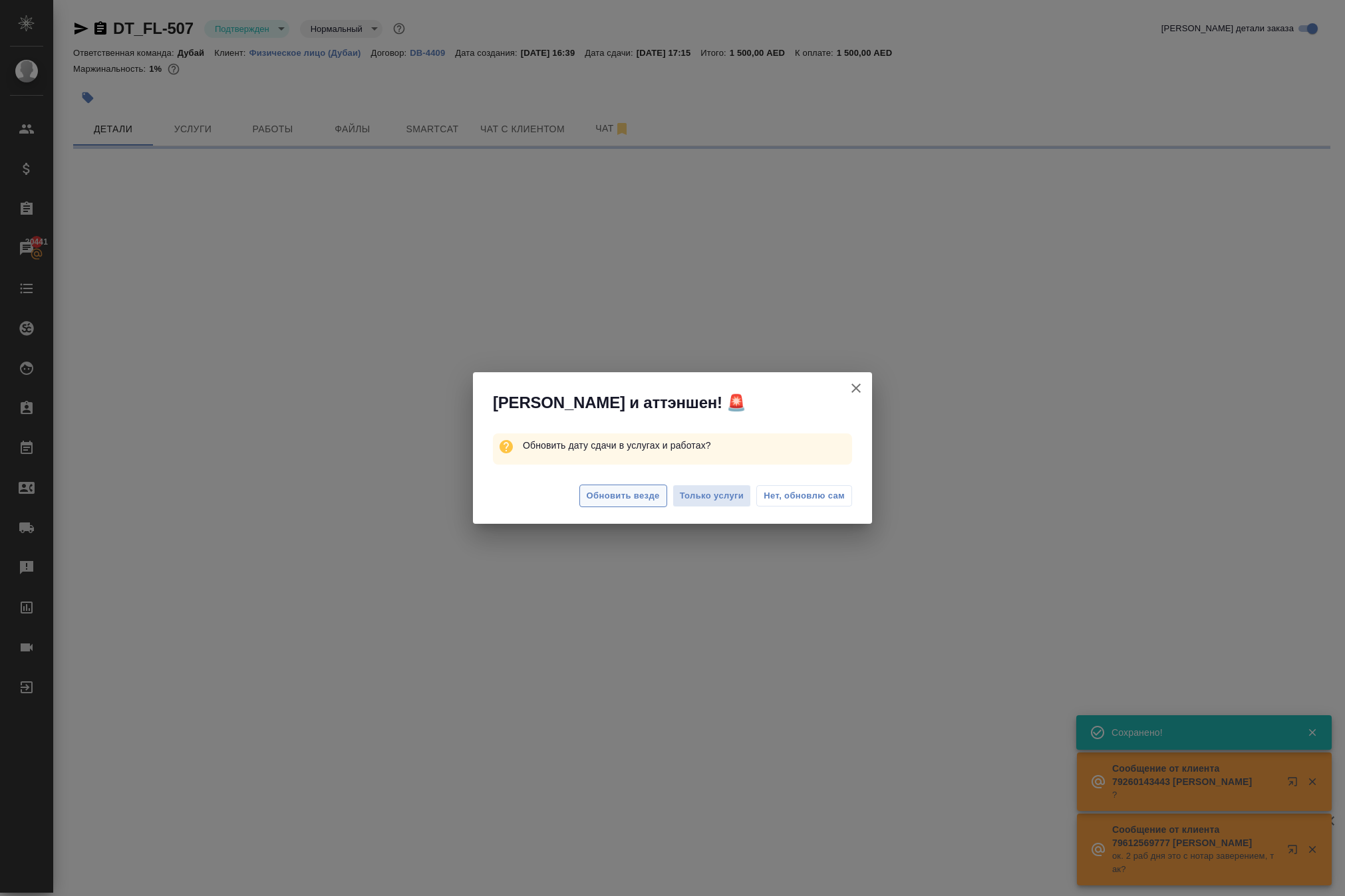
select select "RU"
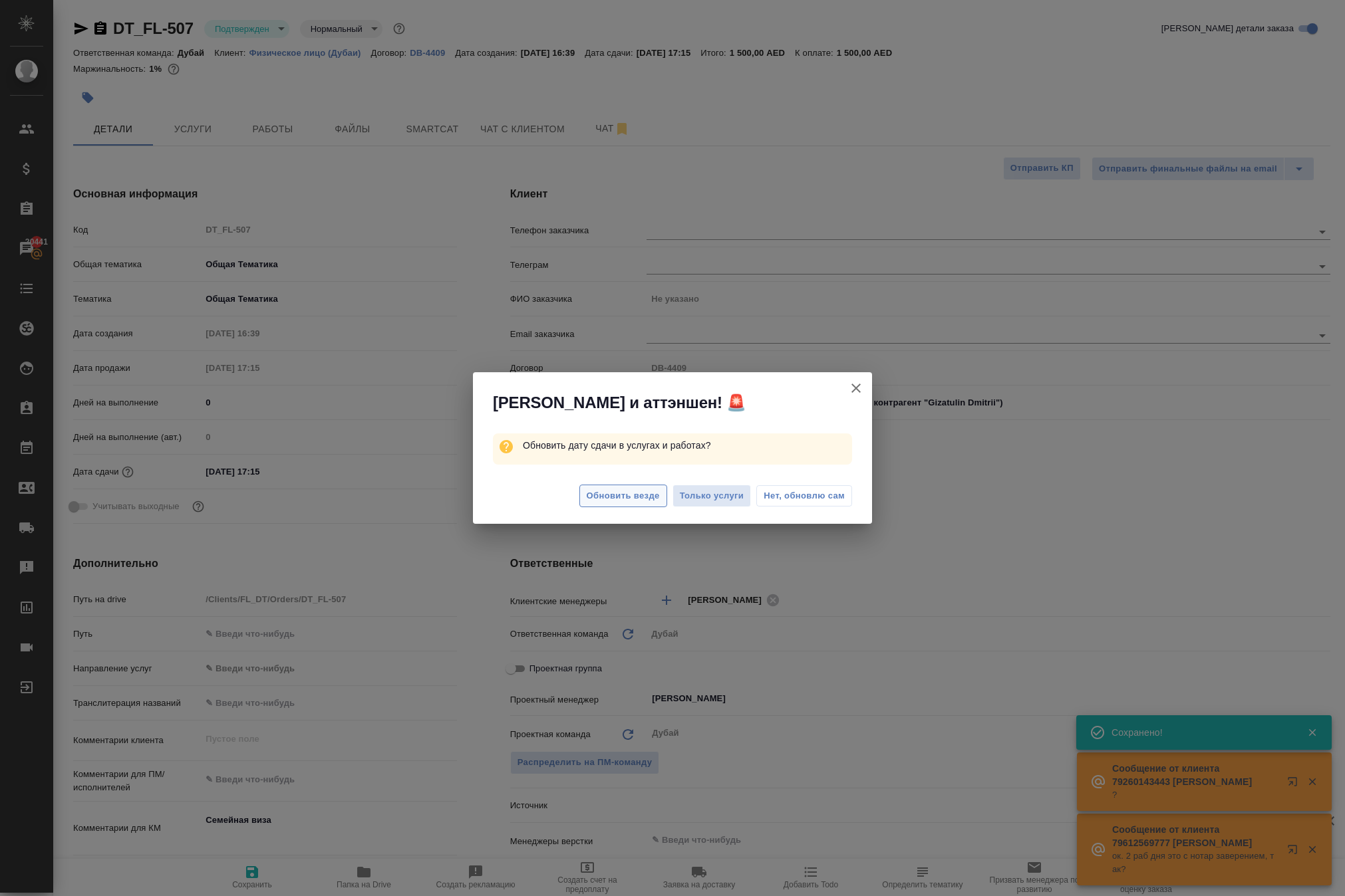
click at [587, 503] on span "Обновить везде" at bounding box center [623, 496] width 73 height 15
type textarea "x"
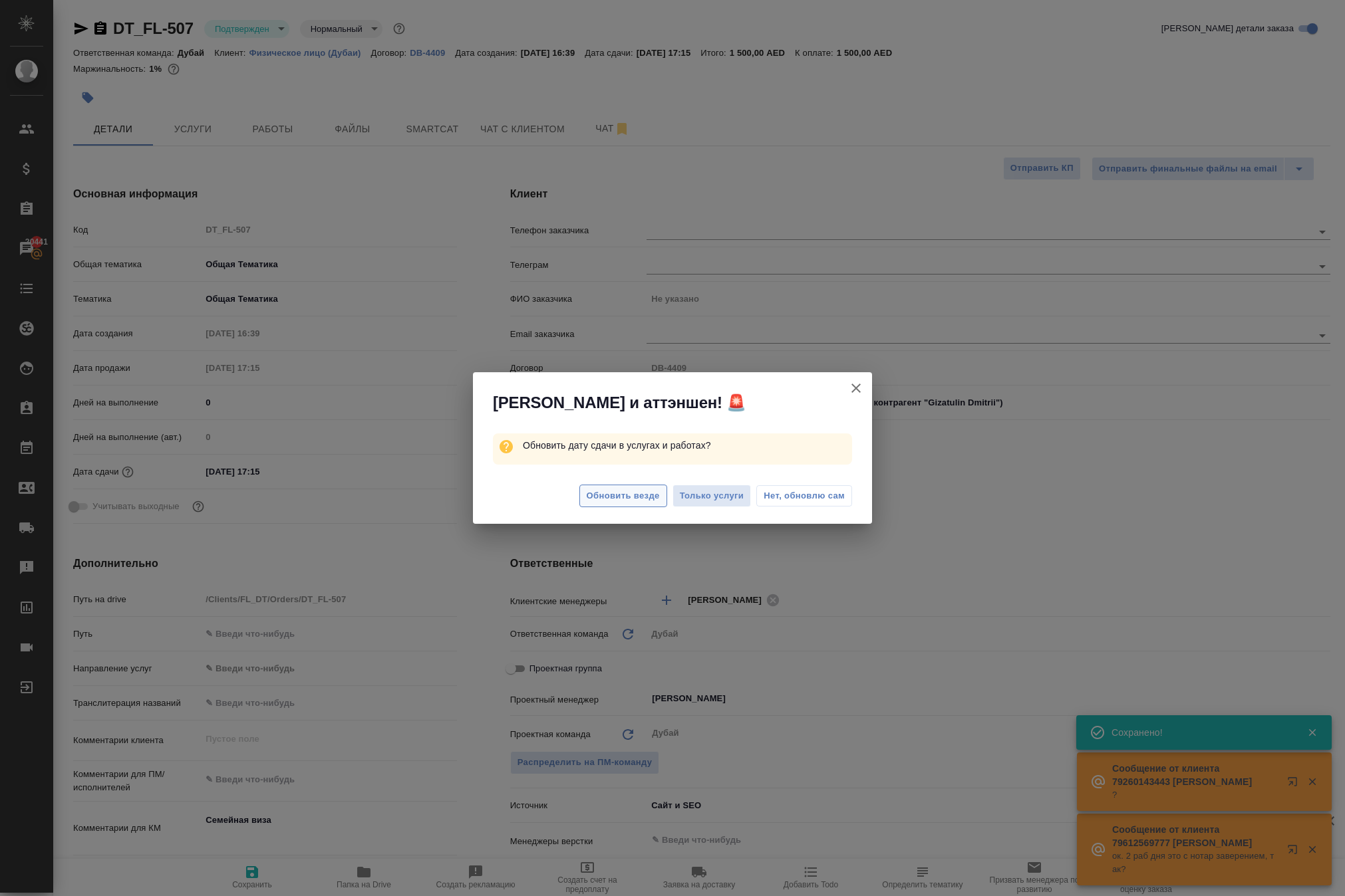
type textarea "x"
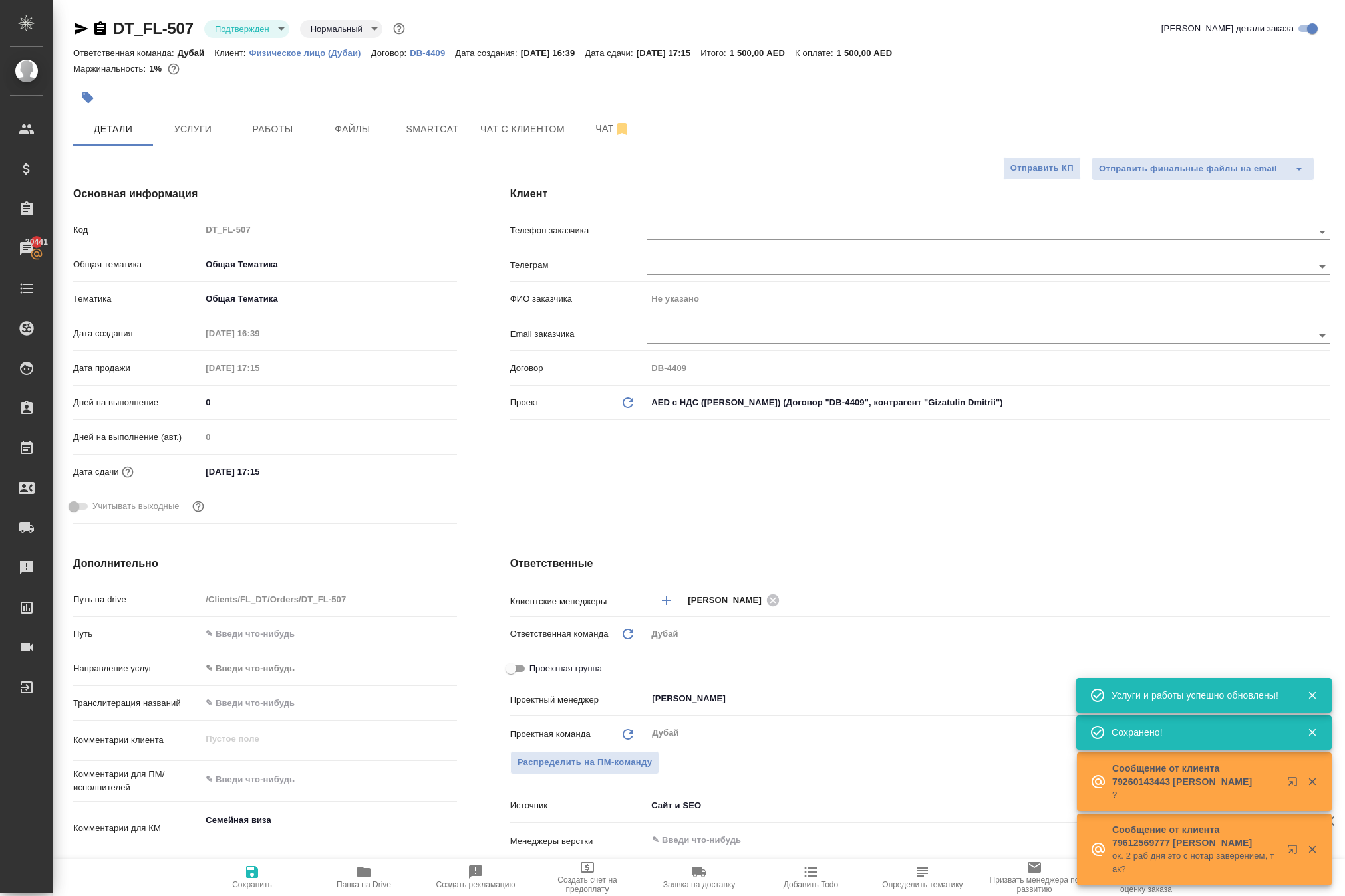
type textarea "x"
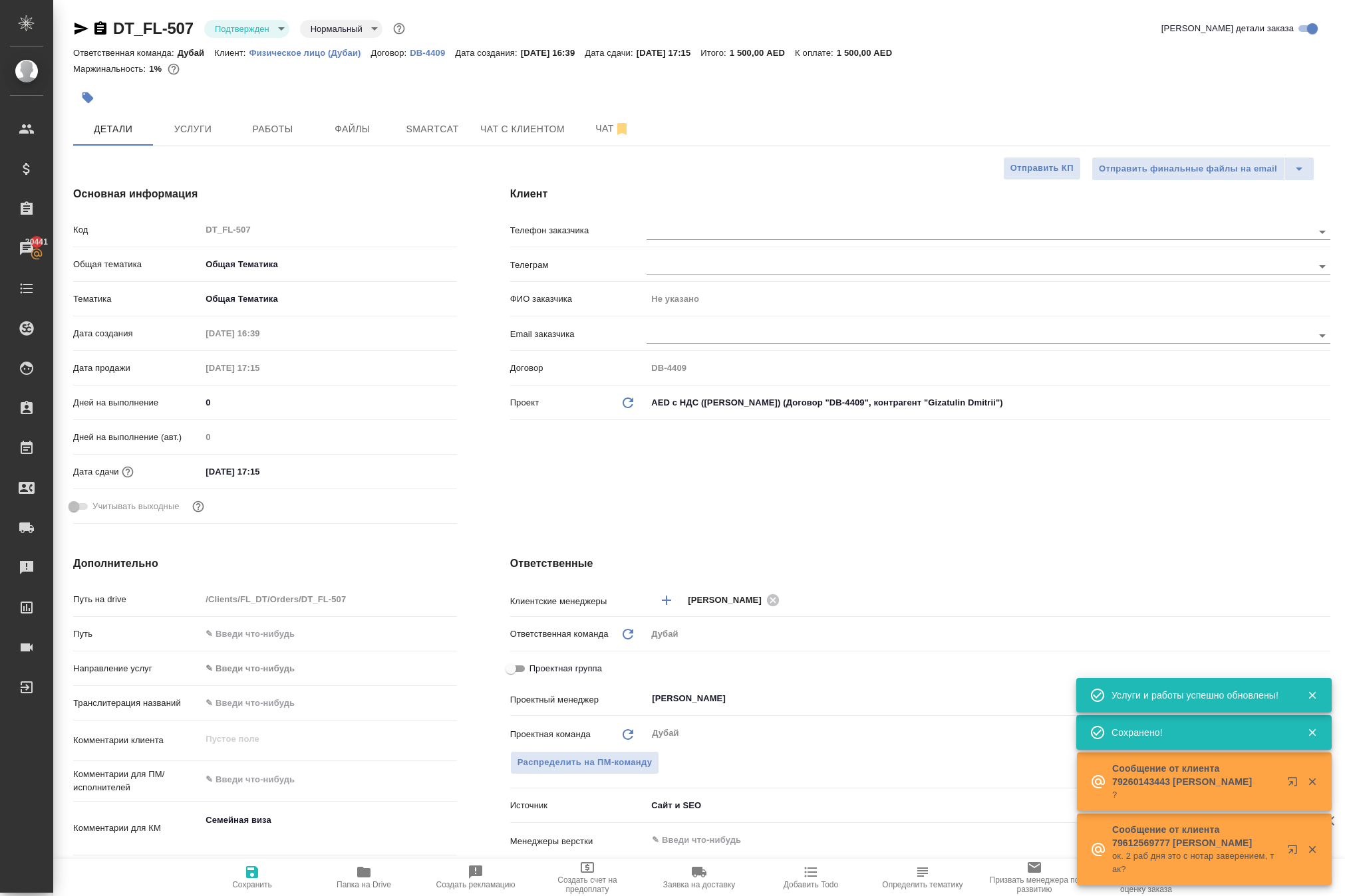
type textarea "x"
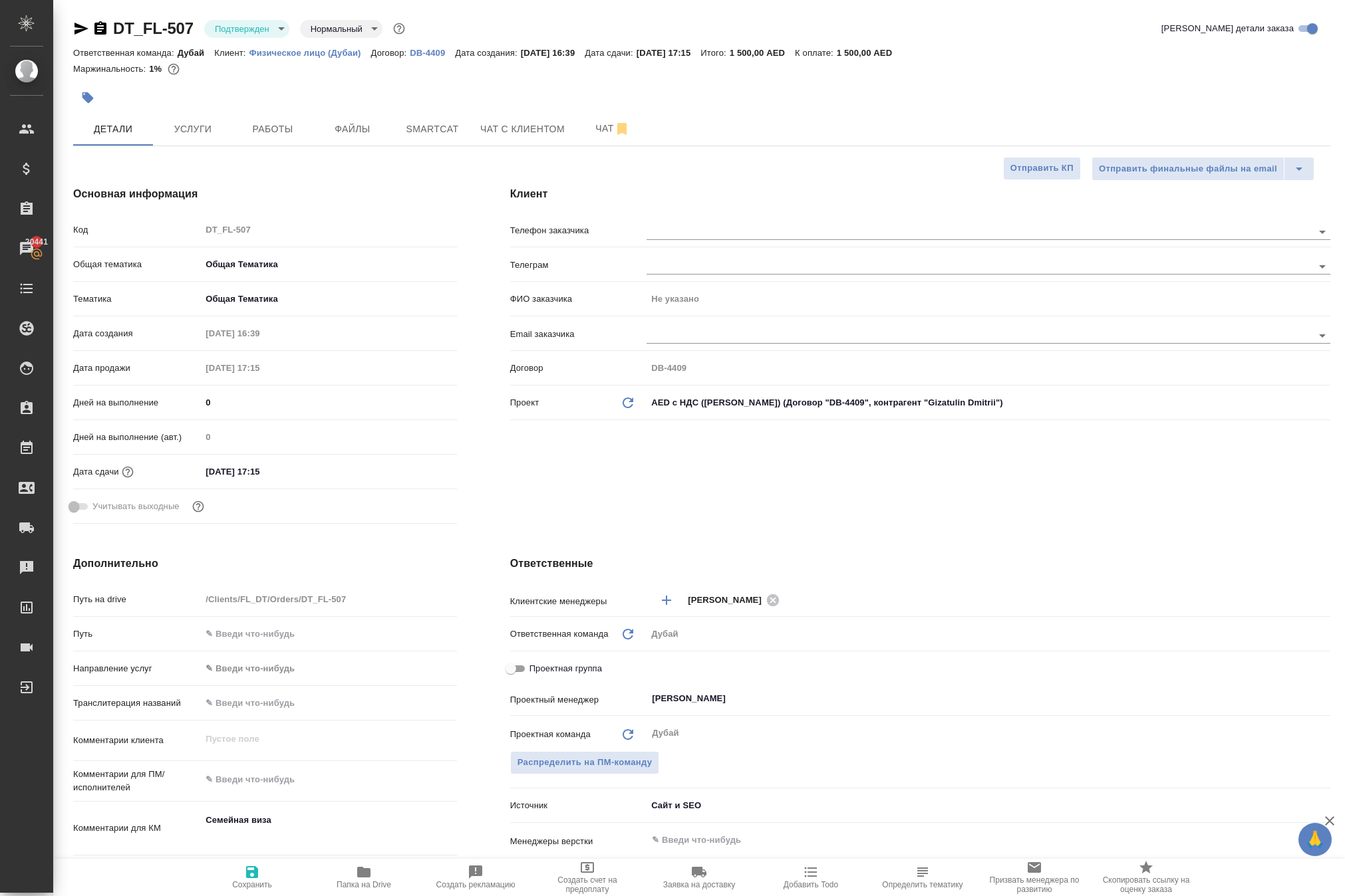
type textarea "x"
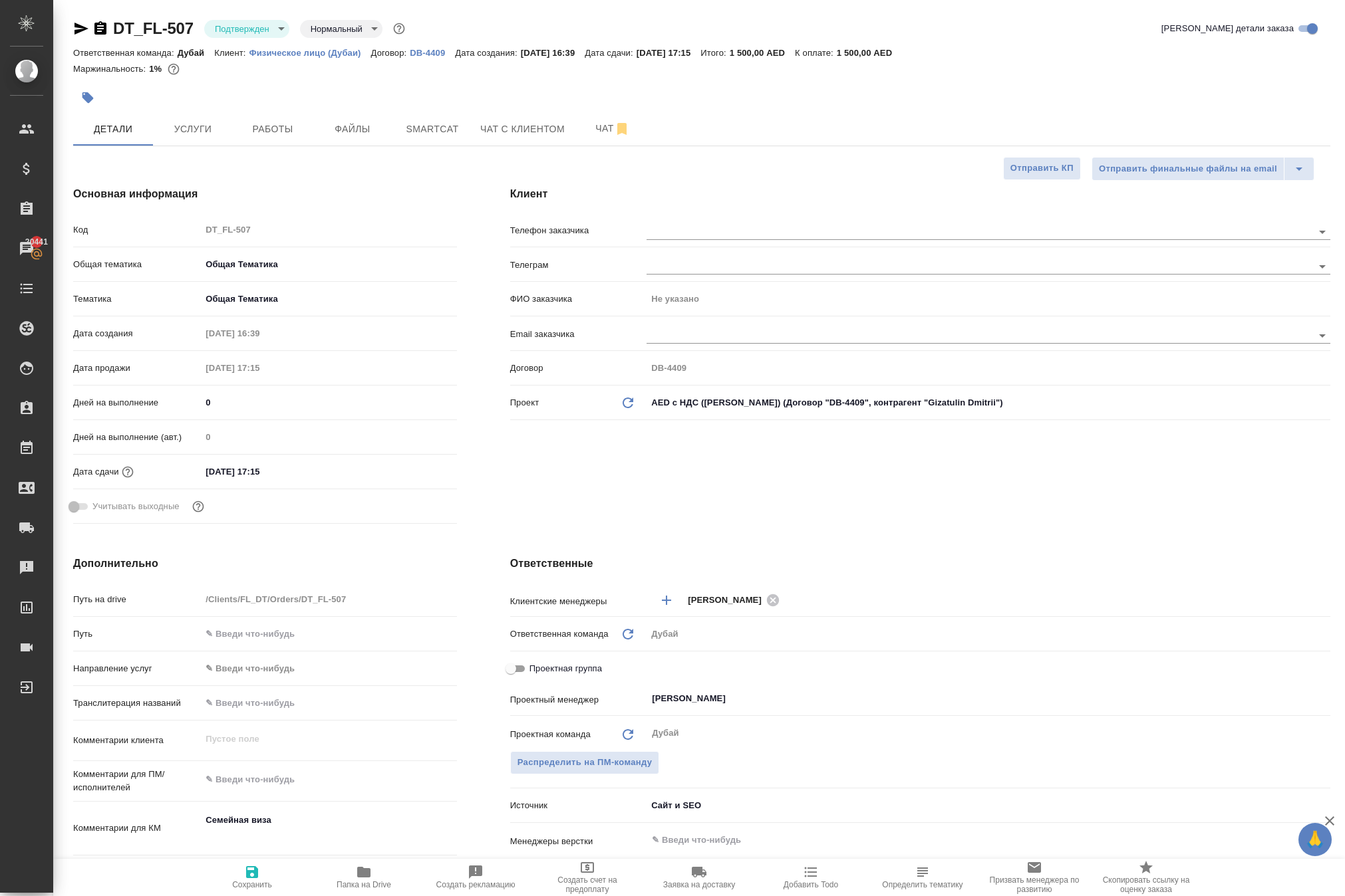
type textarea "x"
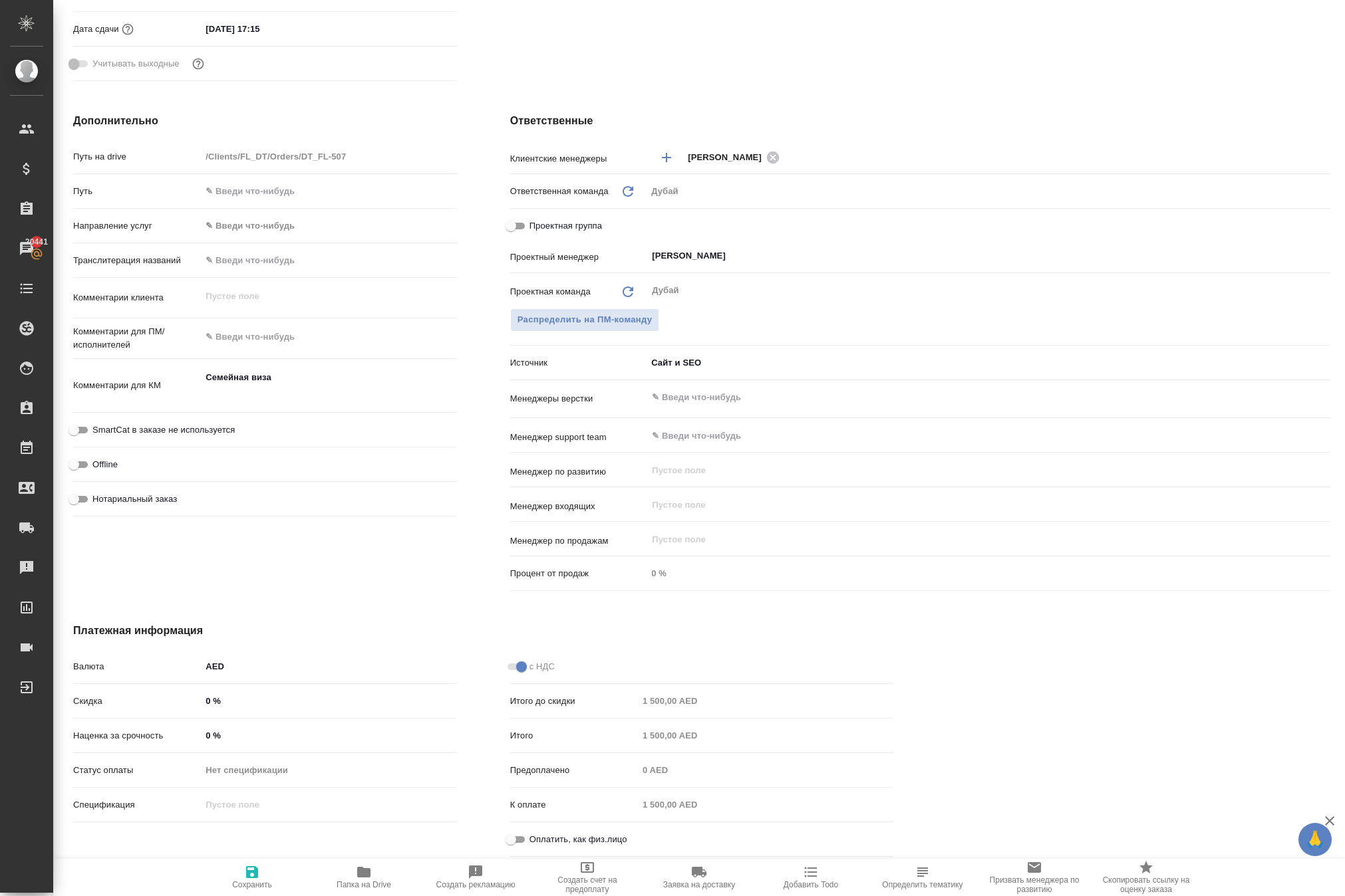
scroll to position [513, 0]
click at [710, 350] on body "🙏 .cls-1 fill:#fff; AWATERA Solokha Petro Клиенты Спецификации Заказы 20441 Чат…" at bounding box center [672, 448] width 1345 height 896
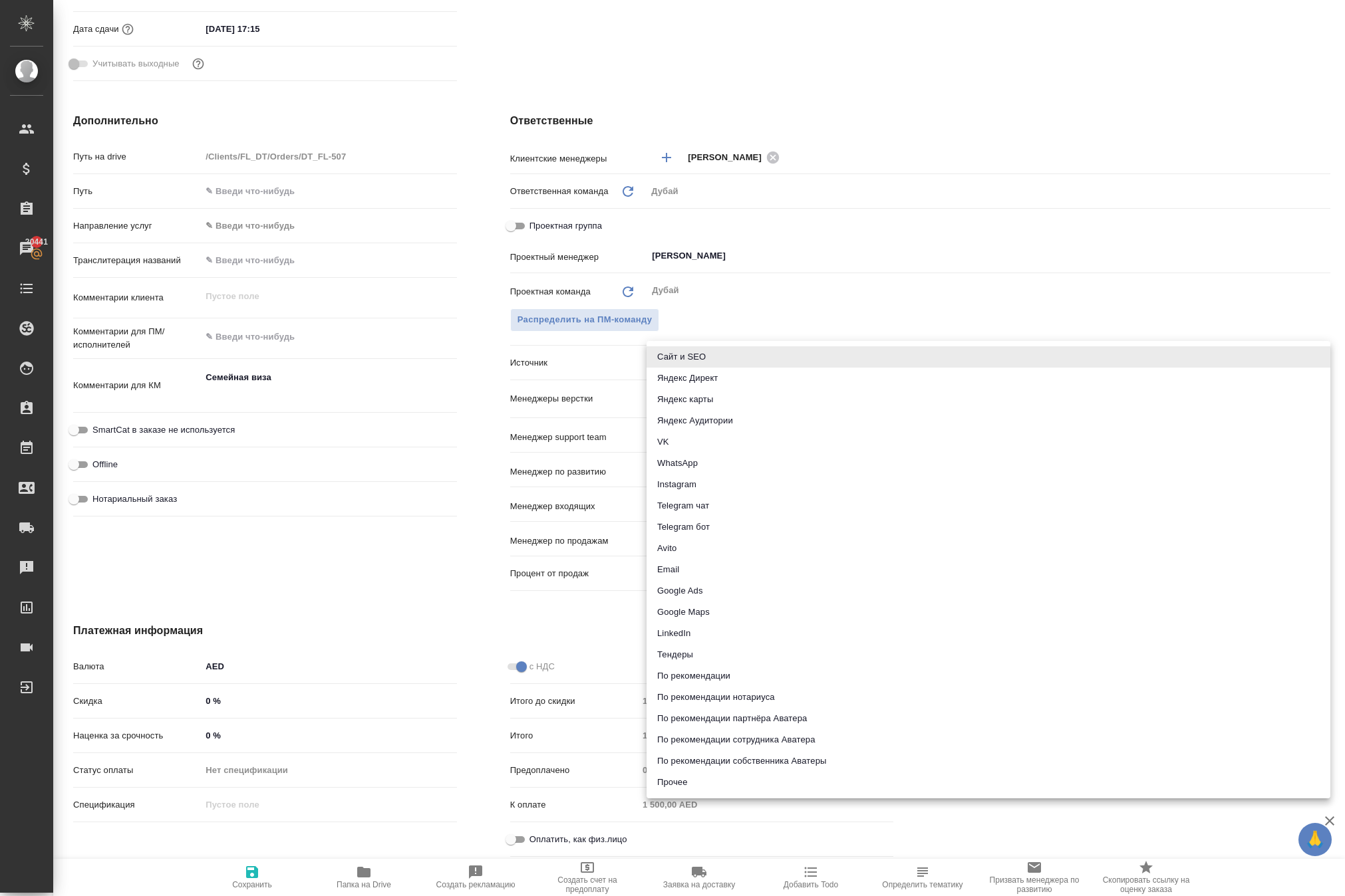
click at [796, 722] on li "По рекомендации партнёра Аватера" at bounding box center [988, 719] width 684 height 21
type textarea "x"
type input "partnerRecommendation"
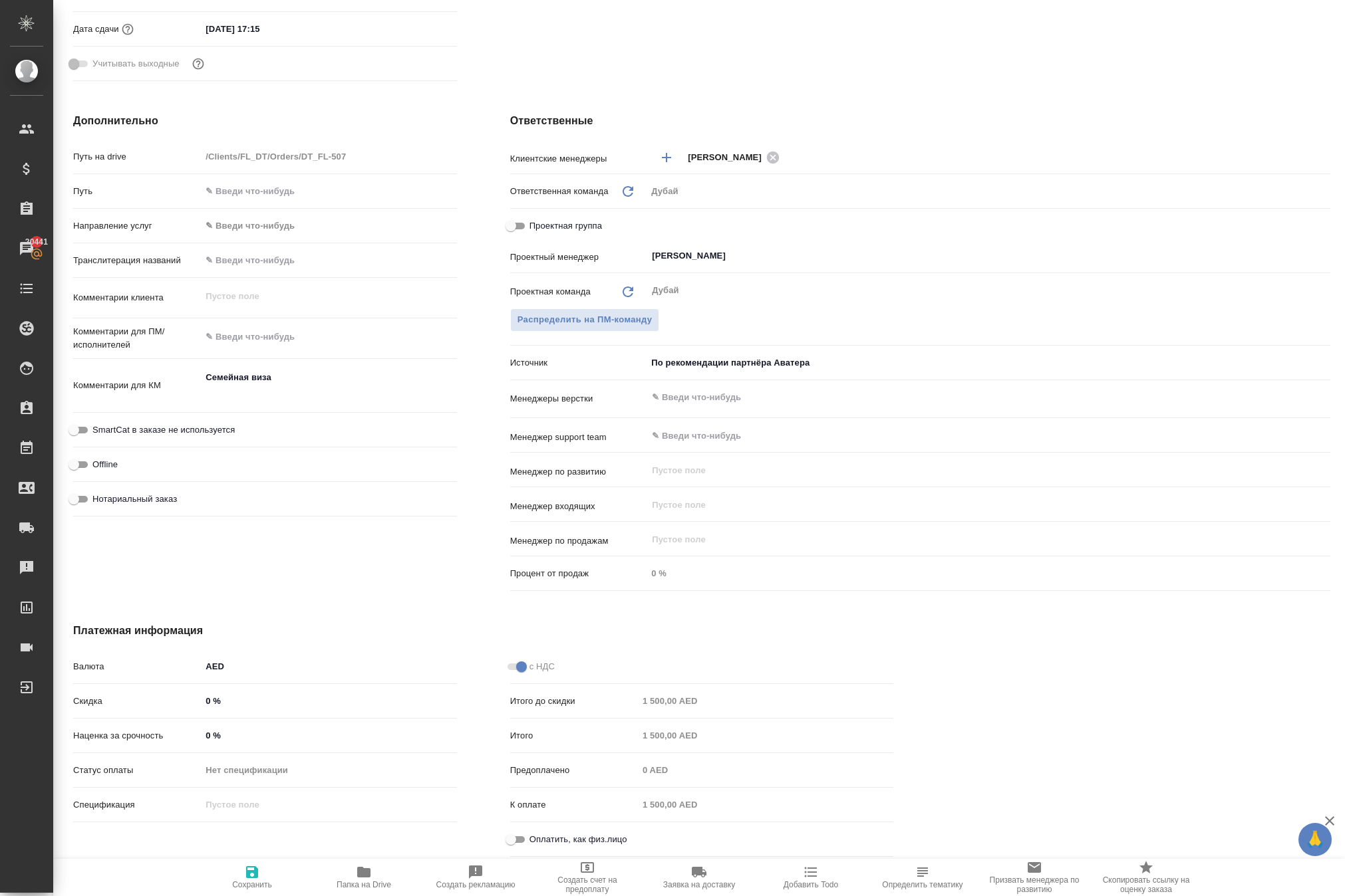
click at [251, 869] on icon "button" at bounding box center [251, 872] width 12 height 12
type textarea "x"
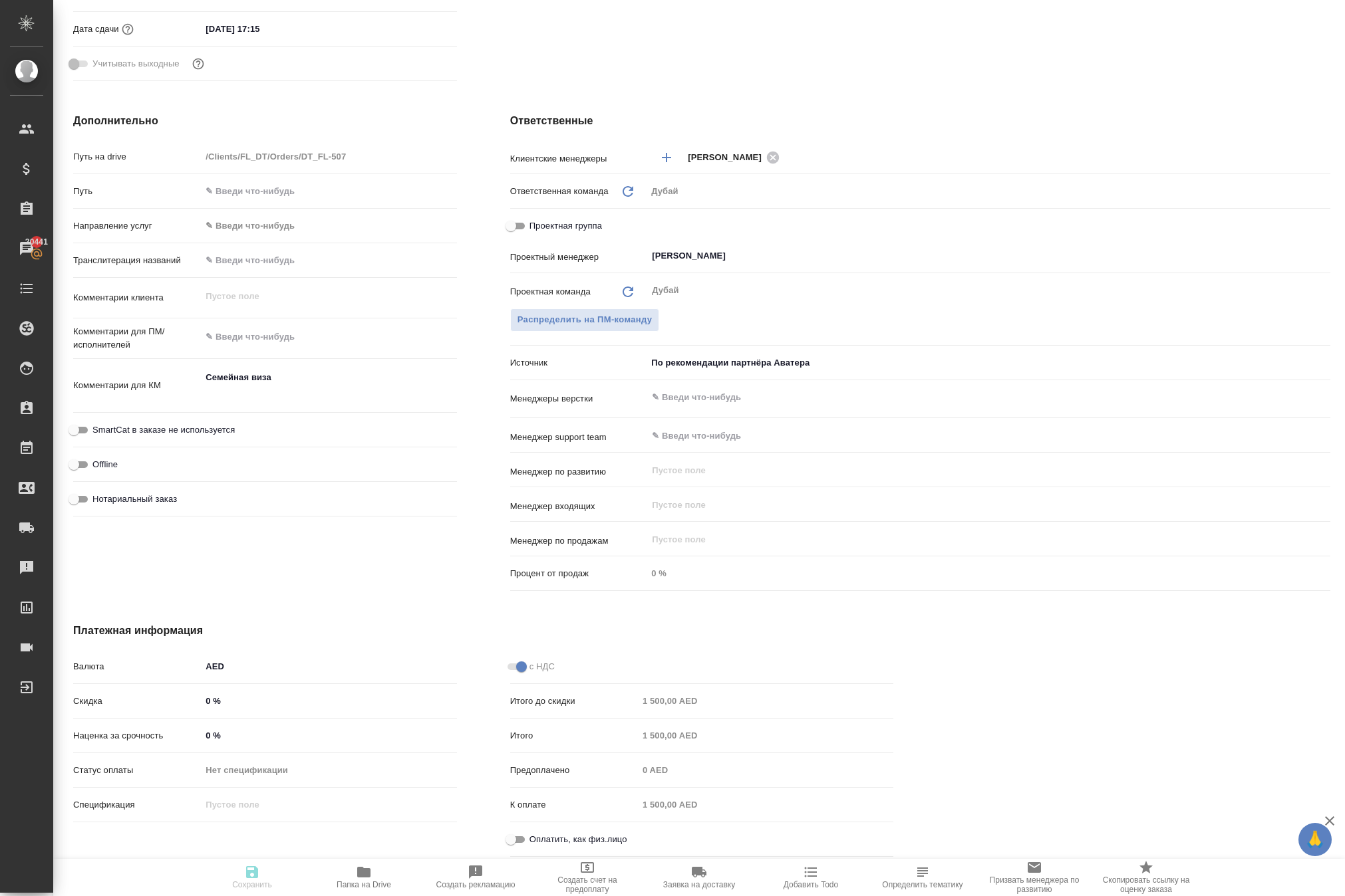
type textarea "x"
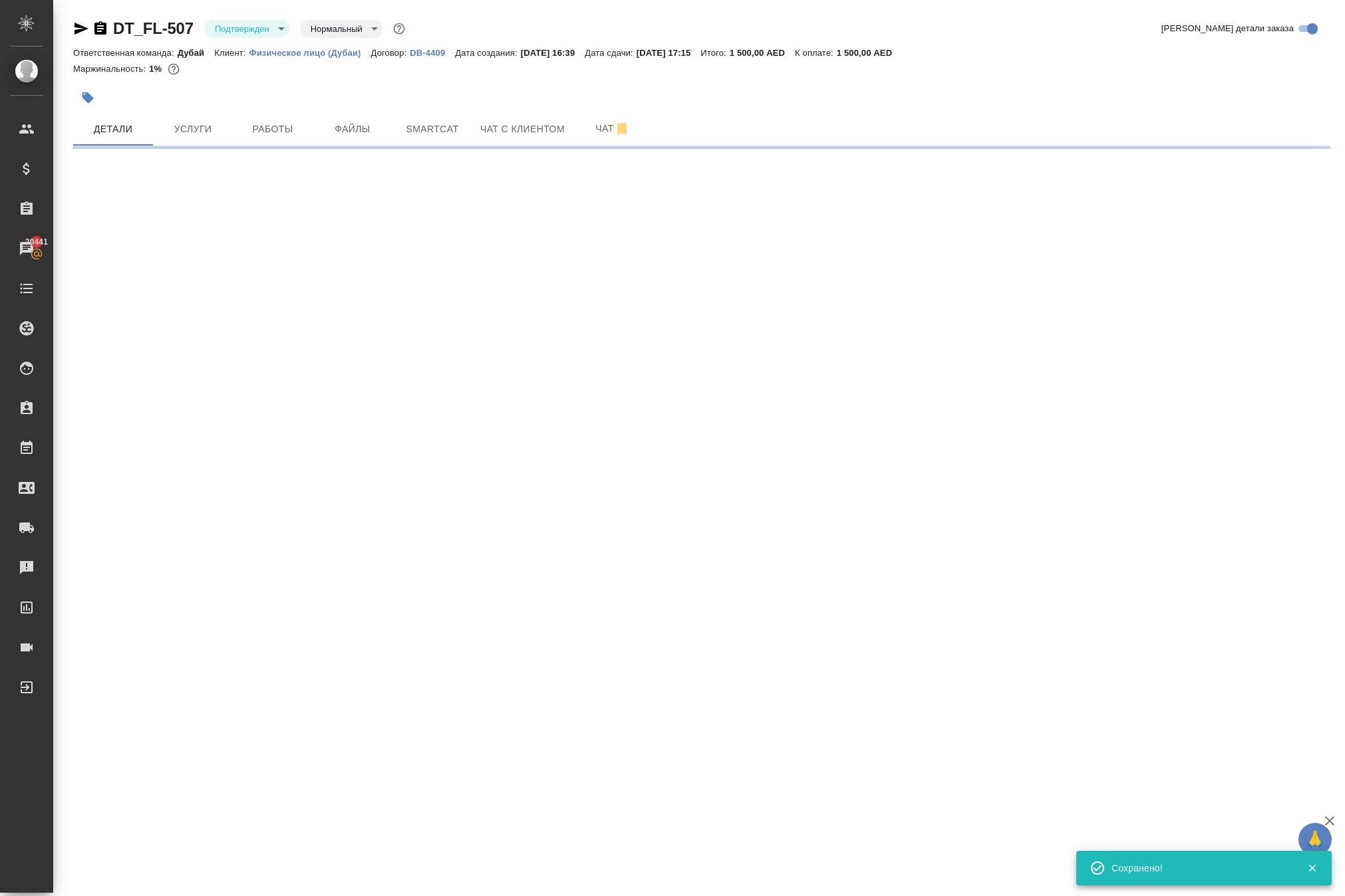
scroll to position [0, 0]
select select "RU"
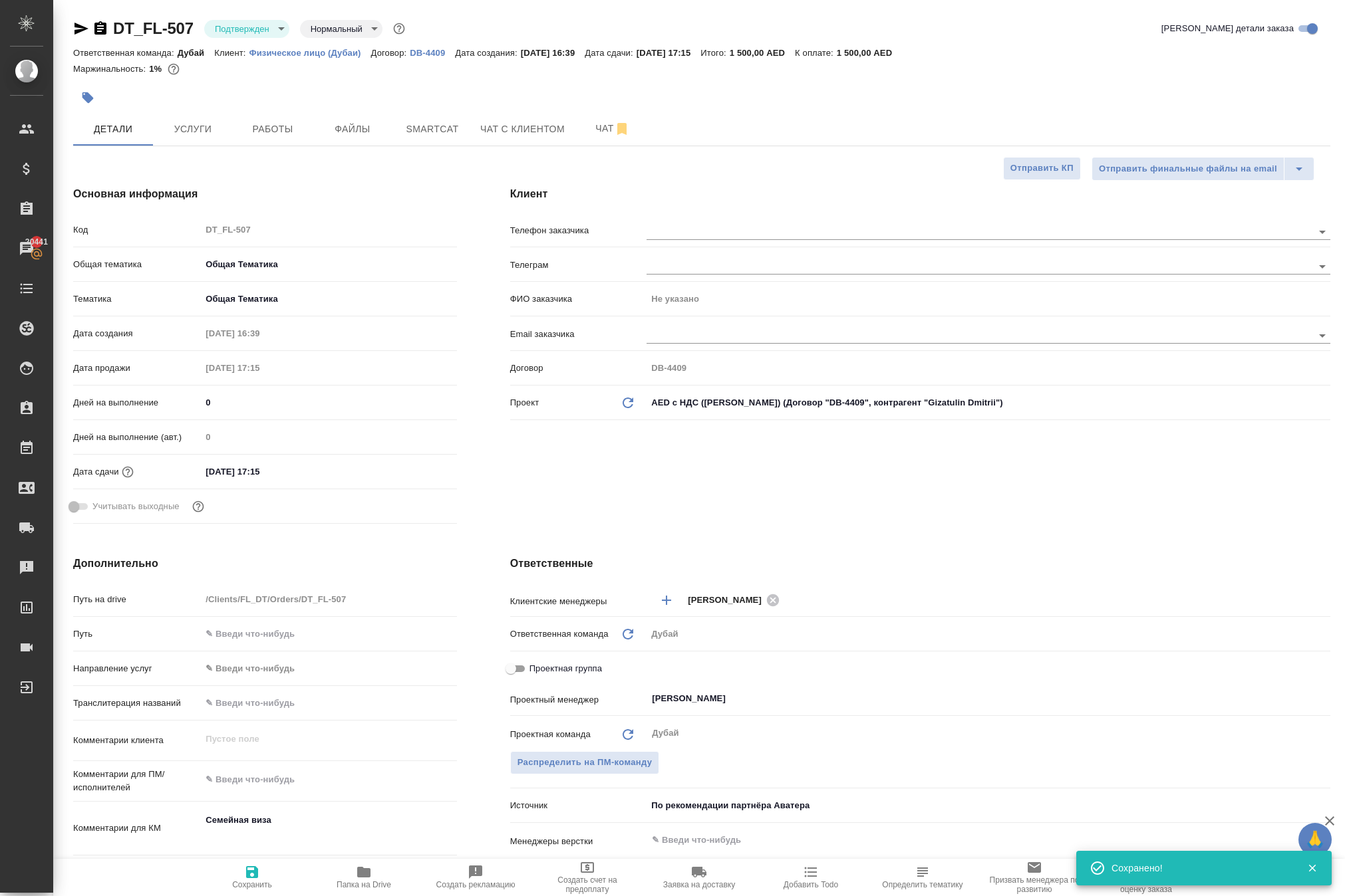
type textarea "x"
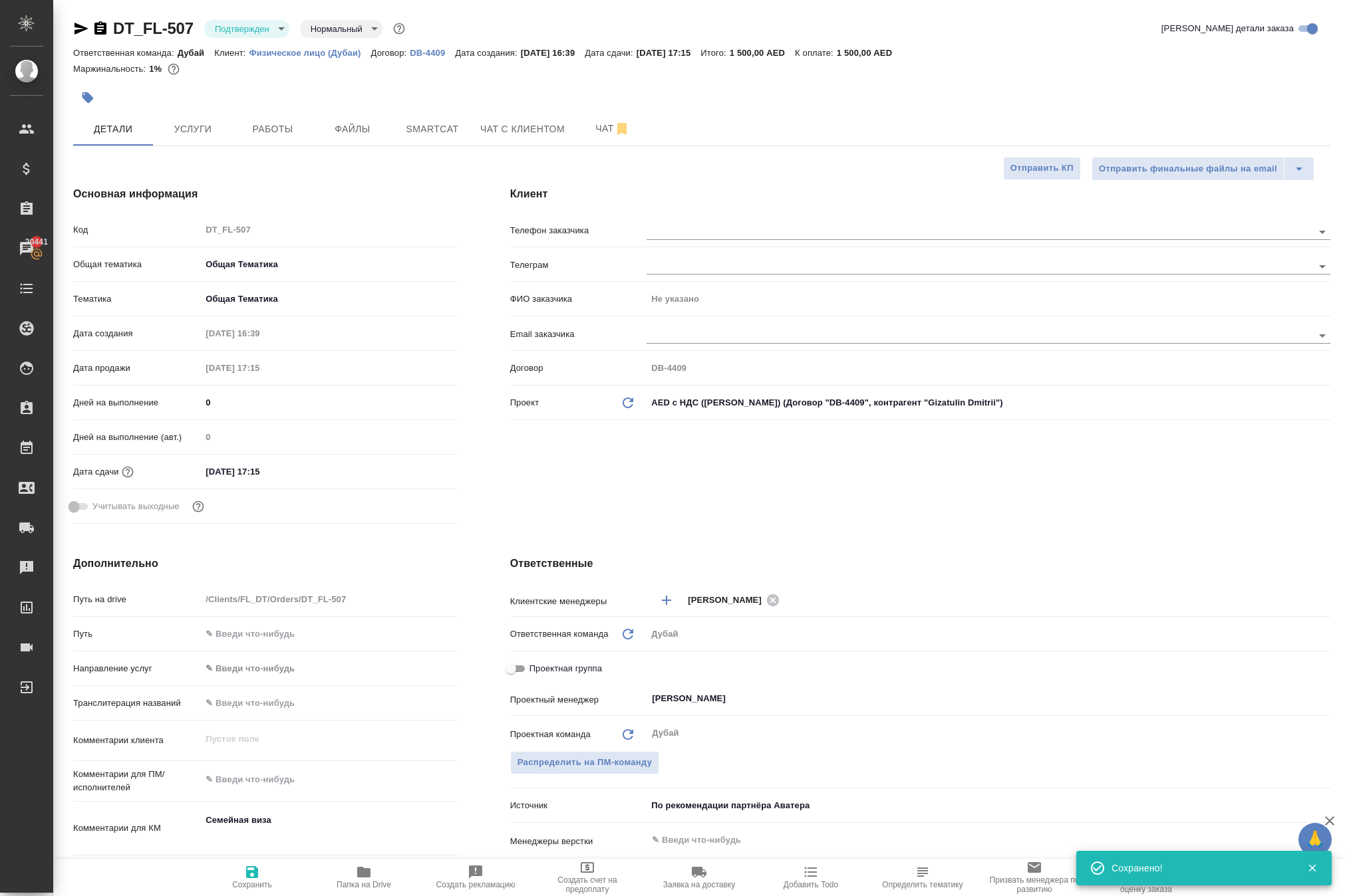
type textarea "x"
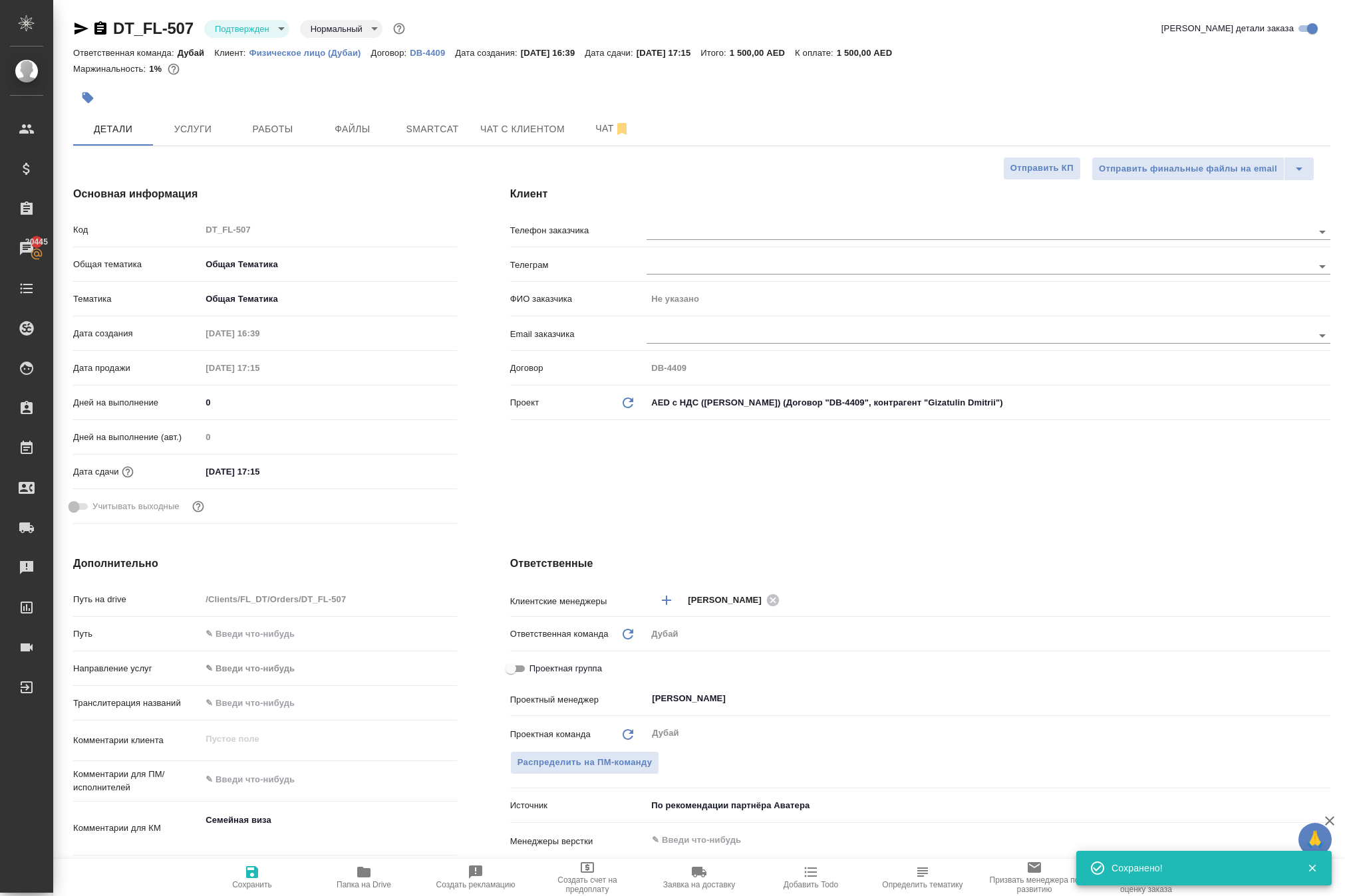
type textarea "x"
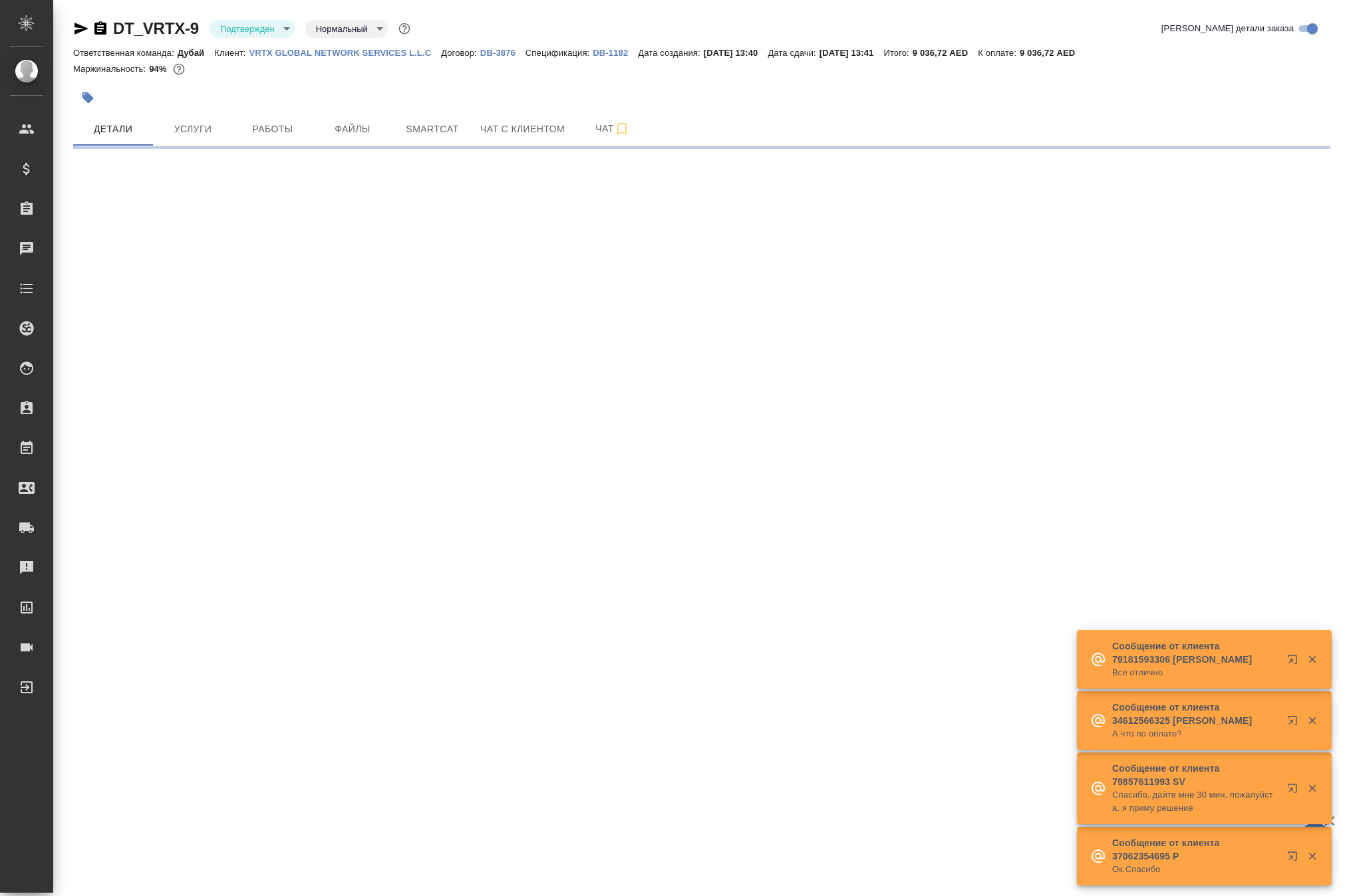
select select "RU"
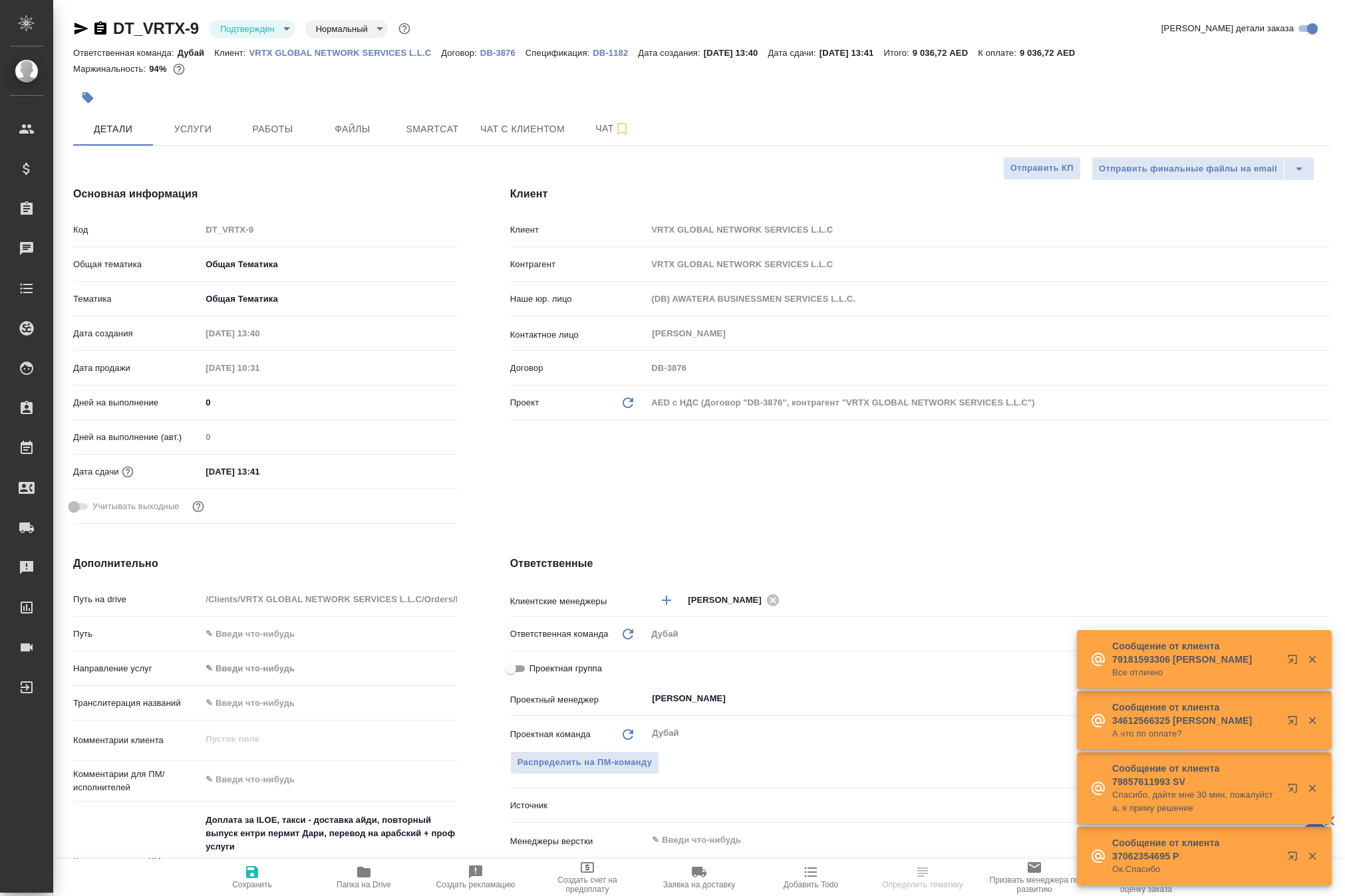
type textarea "x"
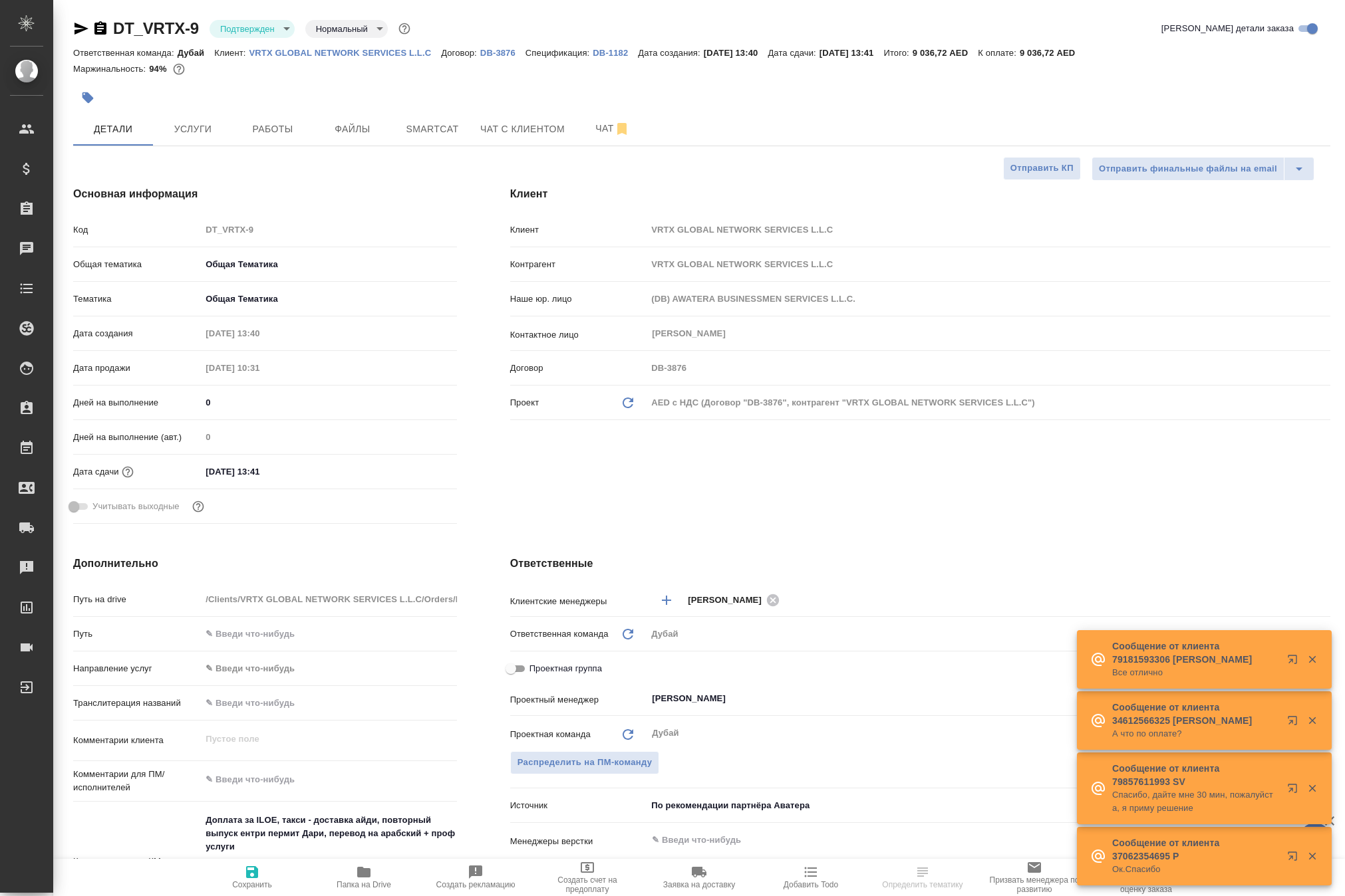
type textarea "x"
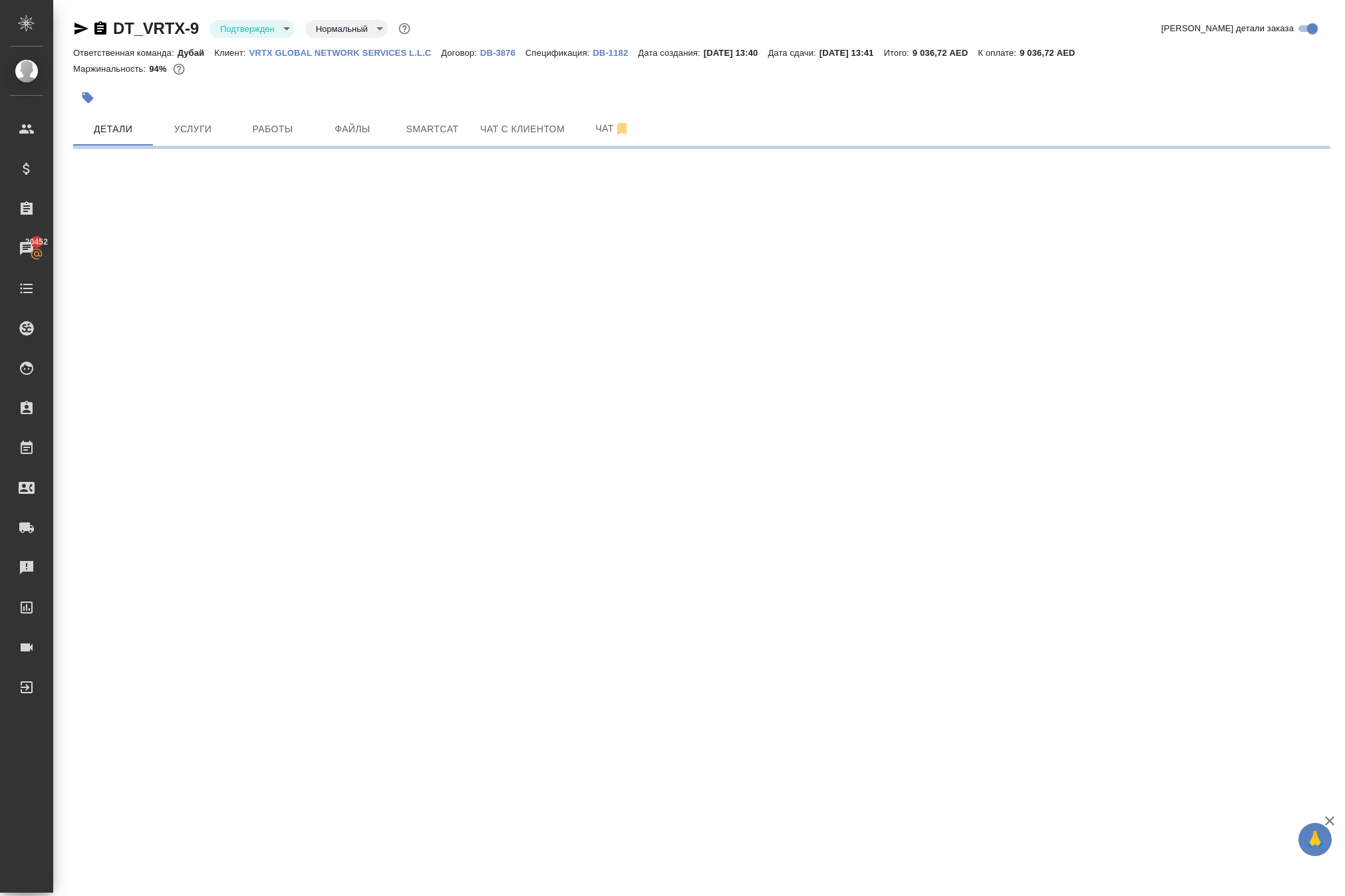
select select "RU"
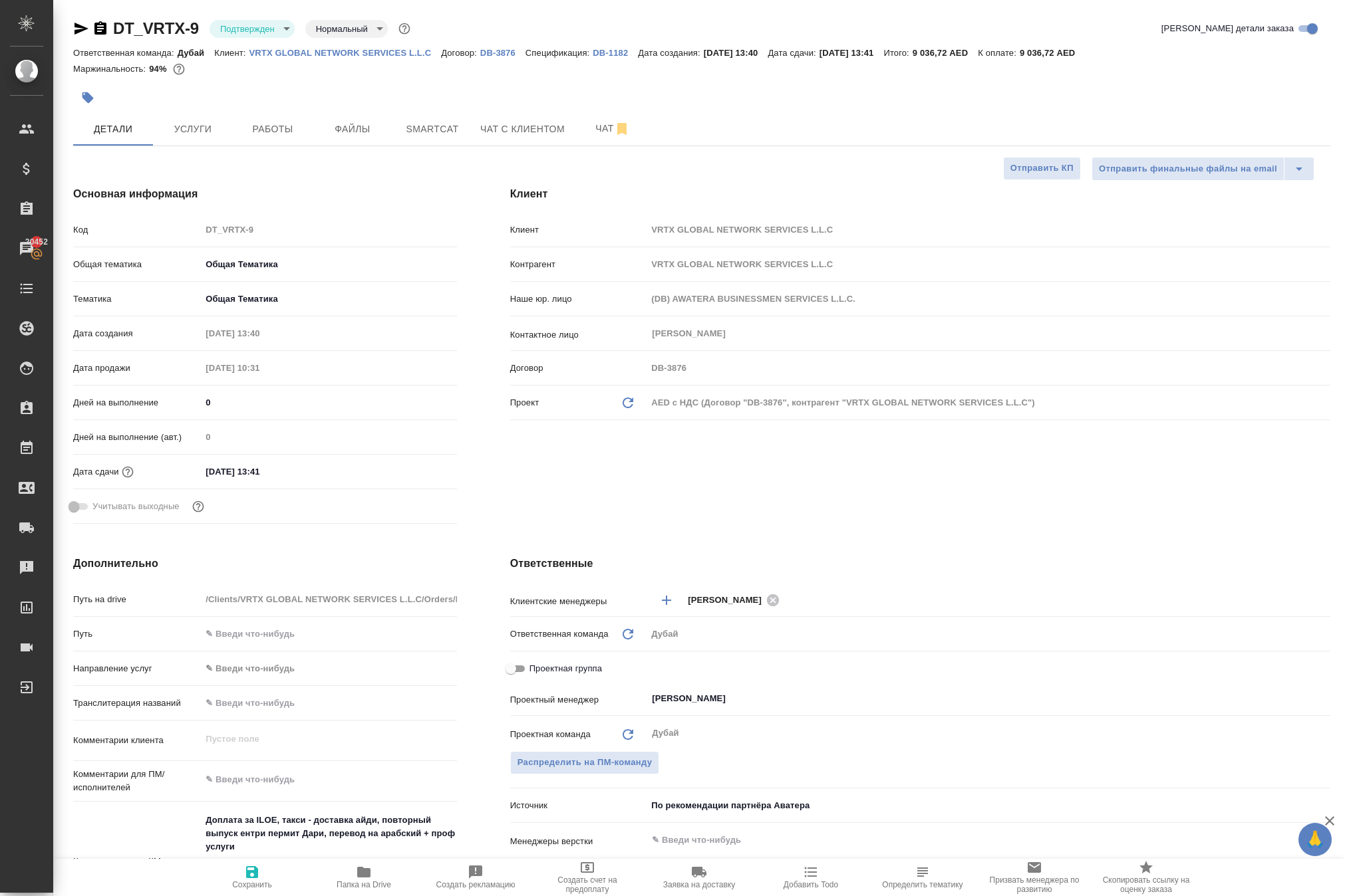
type textarea "x"
click at [282, 138] on span "Работы" at bounding box center [272, 129] width 64 height 17
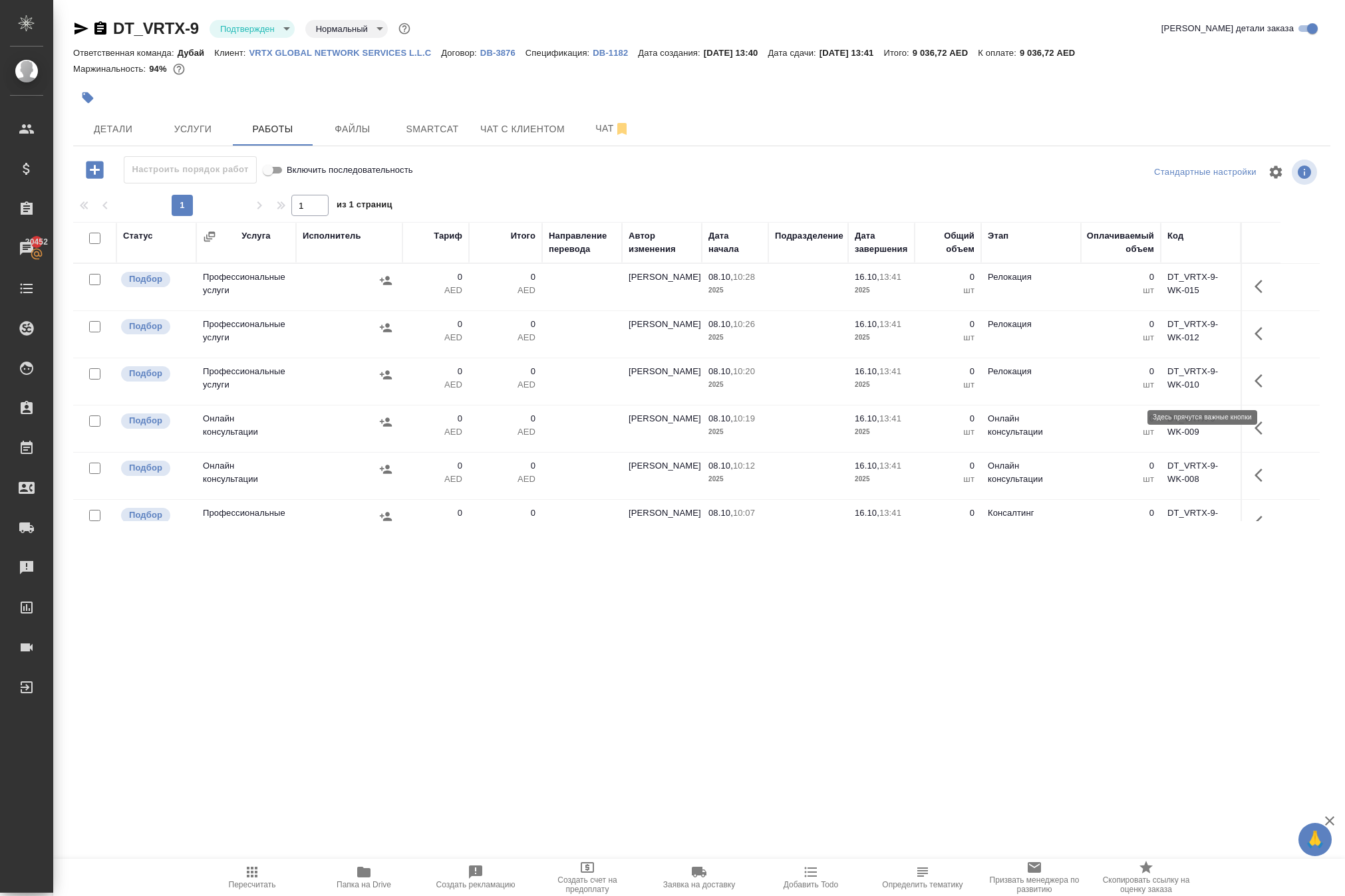
click at [1254, 295] on icon "button" at bounding box center [1262, 287] width 16 height 16
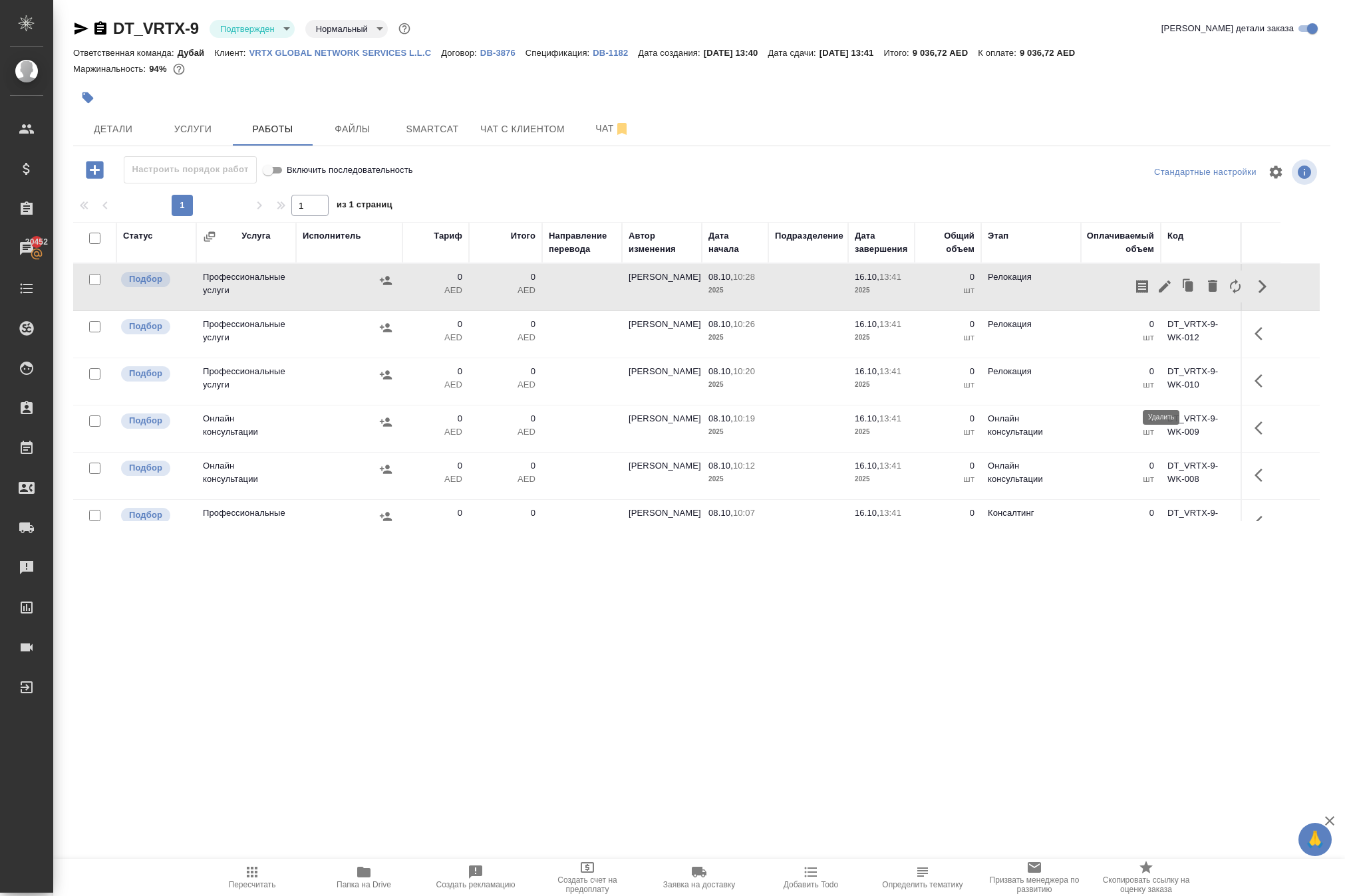
click at [1204, 294] on icon "button" at bounding box center [1212, 286] width 16 height 16
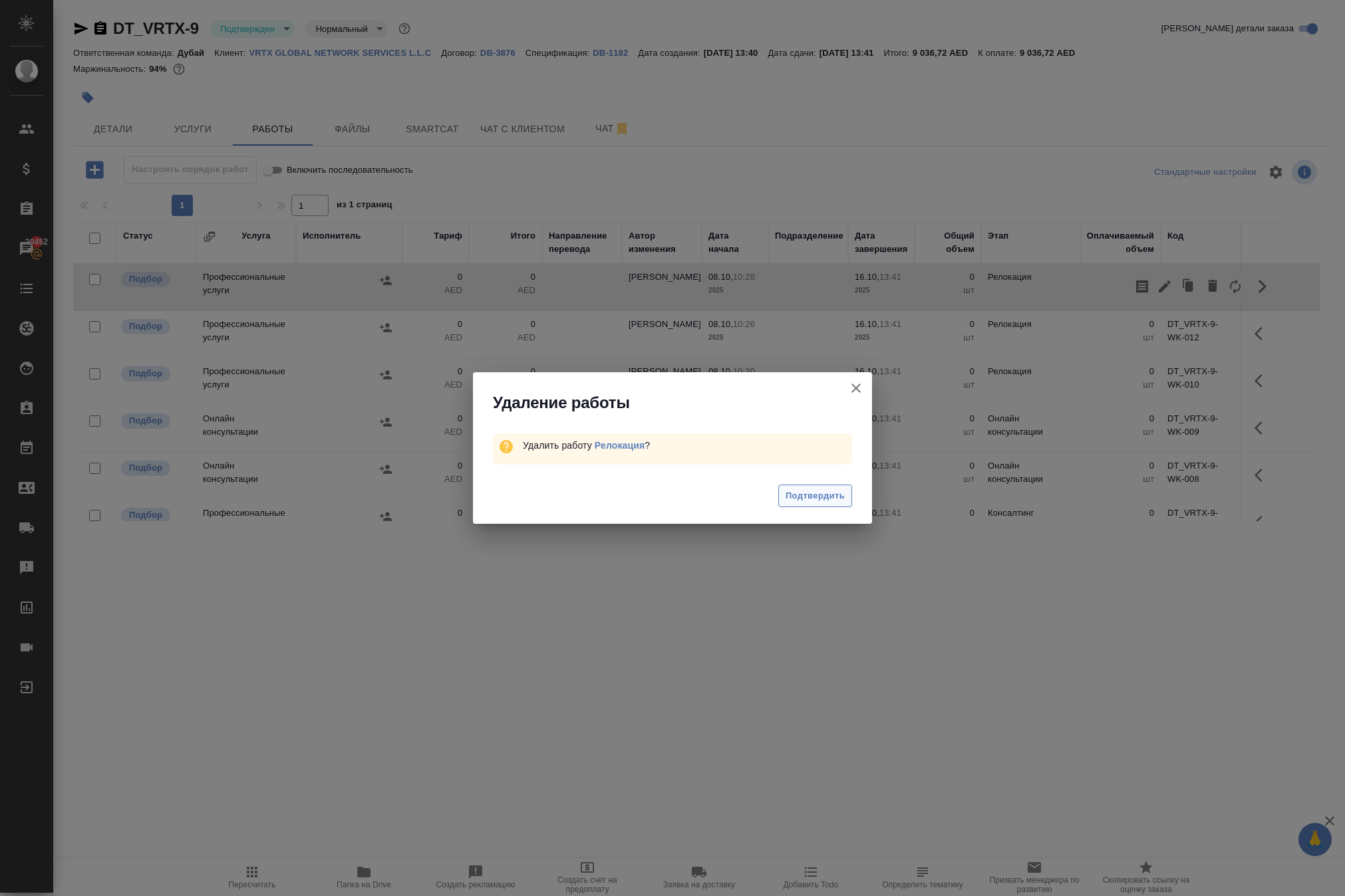
click at [785, 504] on span "Подтвердить" at bounding box center [814, 496] width 59 height 15
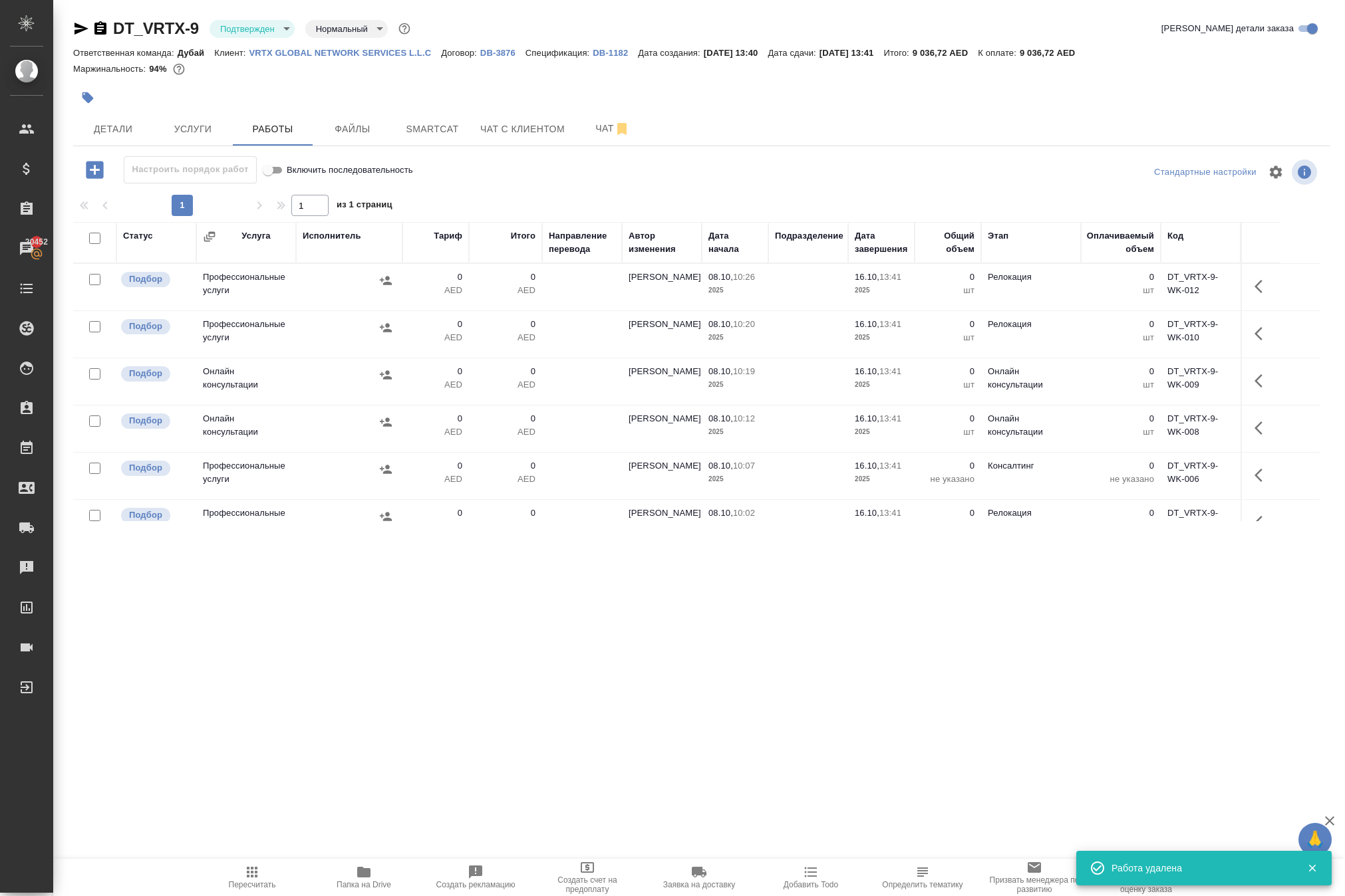
click at [1254, 295] on icon "button" at bounding box center [1262, 287] width 16 height 16
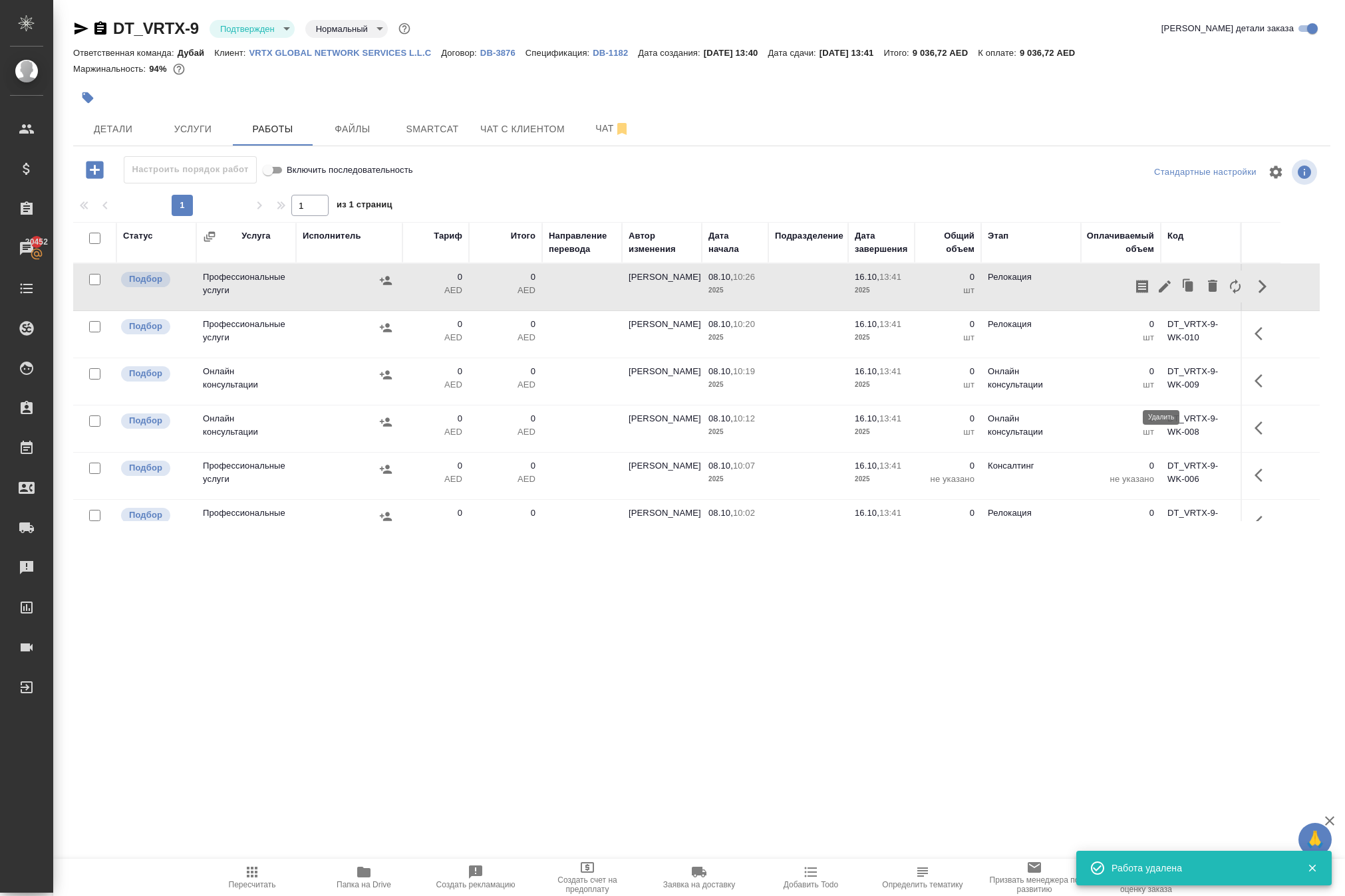
click at [1208, 292] on icon "button" at bounding box center [1212, 286] width 9 height 12
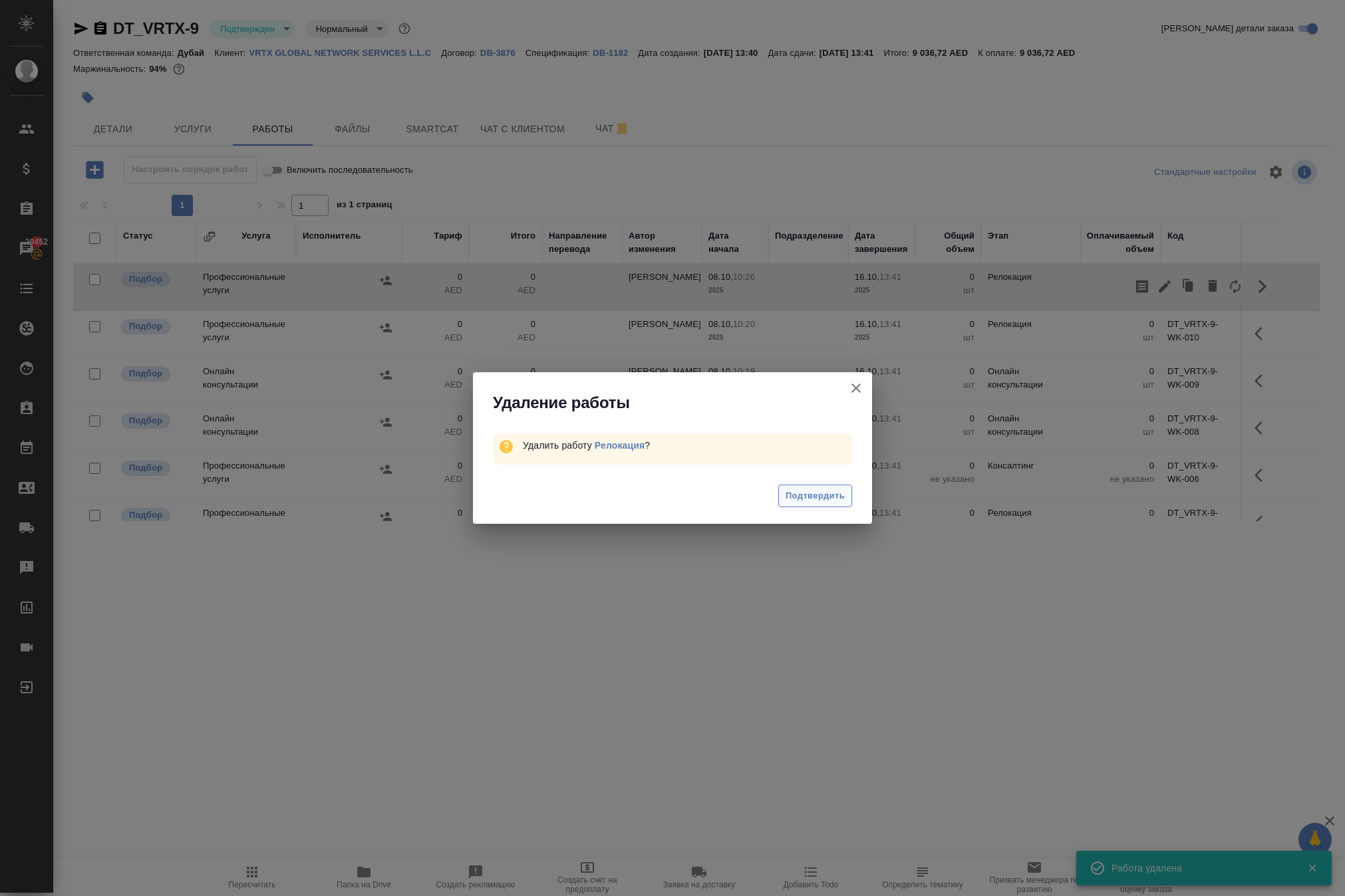
click at [804, 504] on span "Подтвердить" at bounding box center [814, 496] width 59 height 15
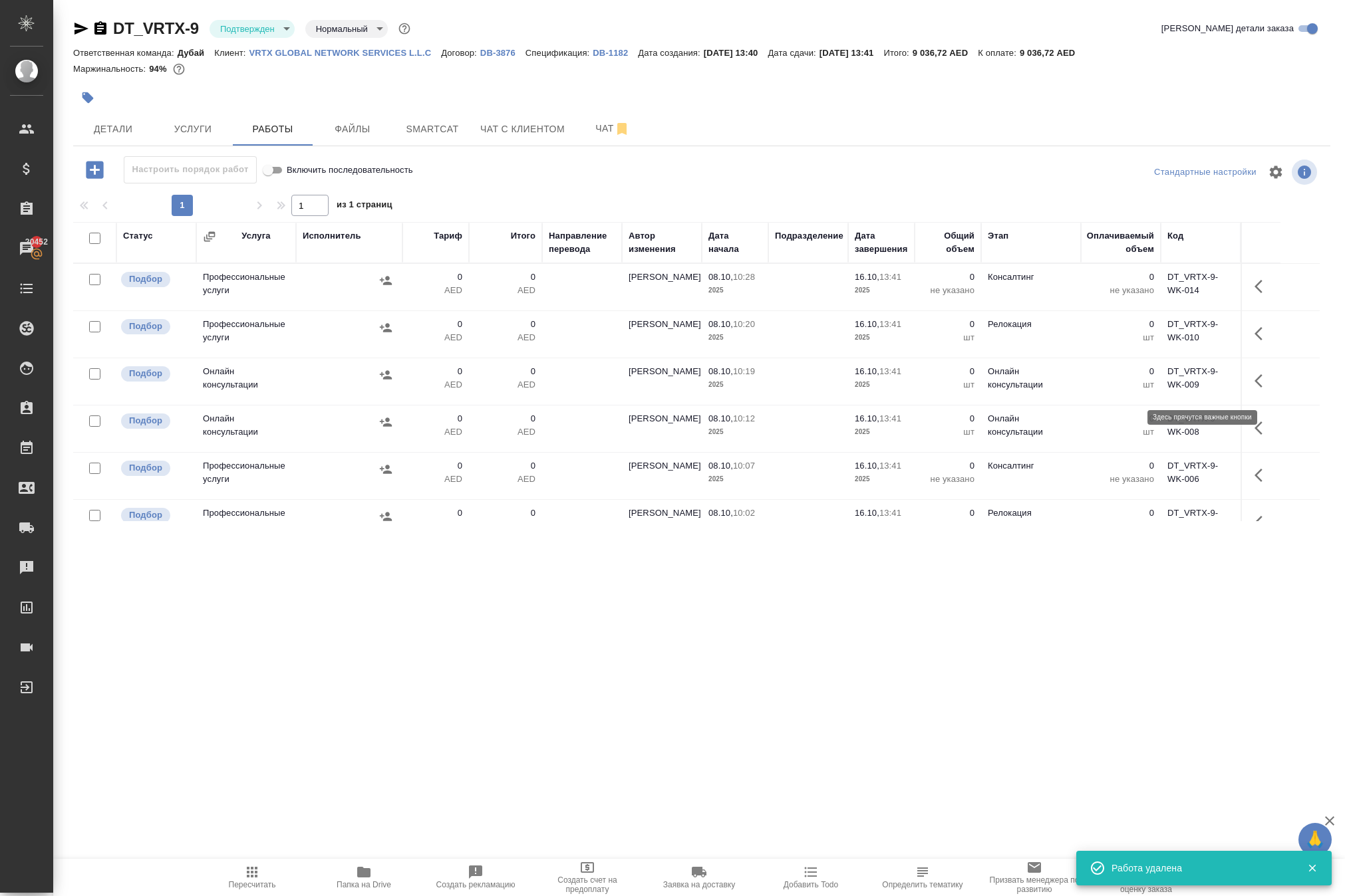
click at [1256, 295] on icon "button" at bounding box center [1262, 287] width 16 height 16
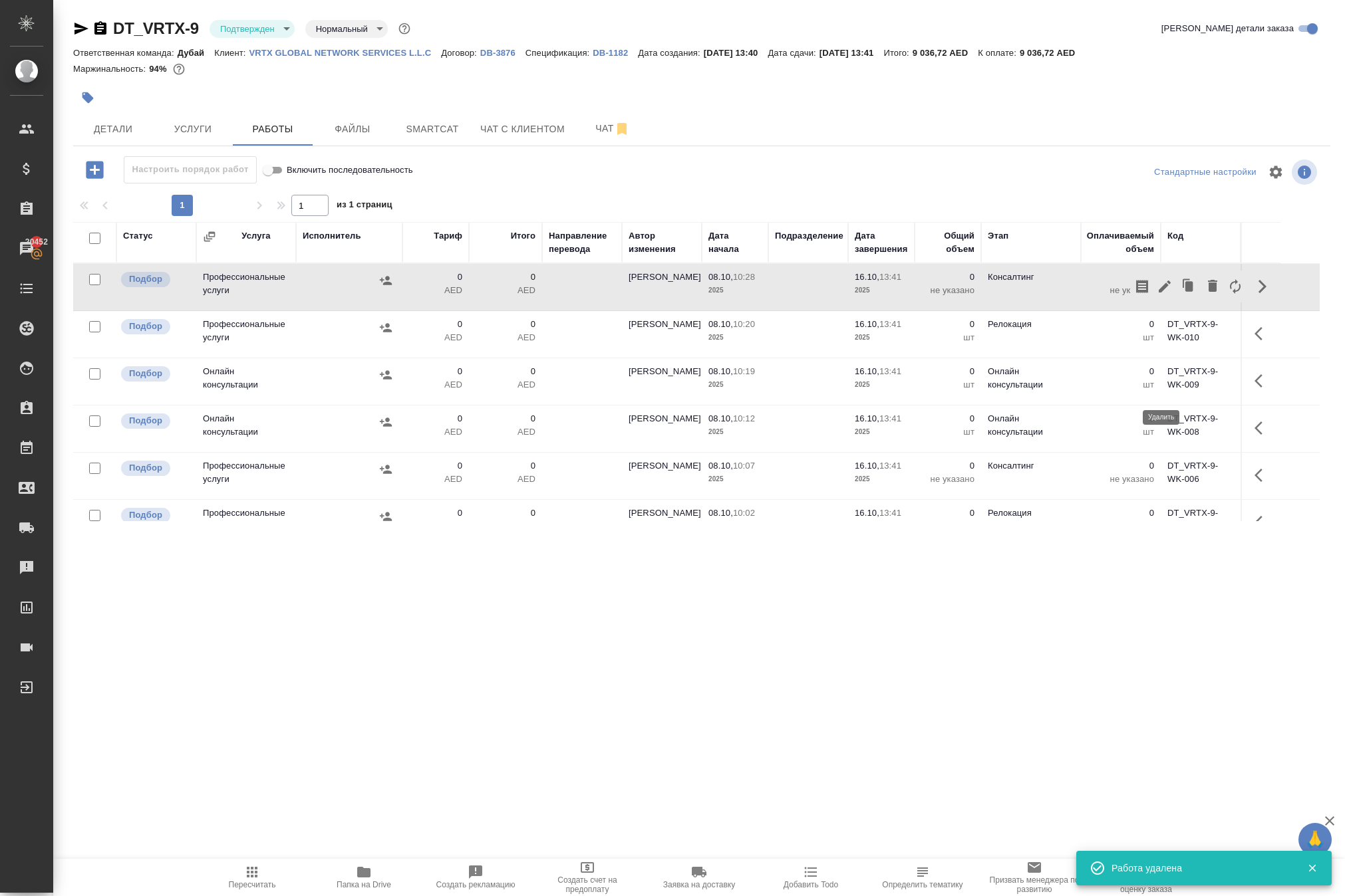
click at [1208, 292] on icon "button" at bounding box center [1212, 286] width 9 height 12
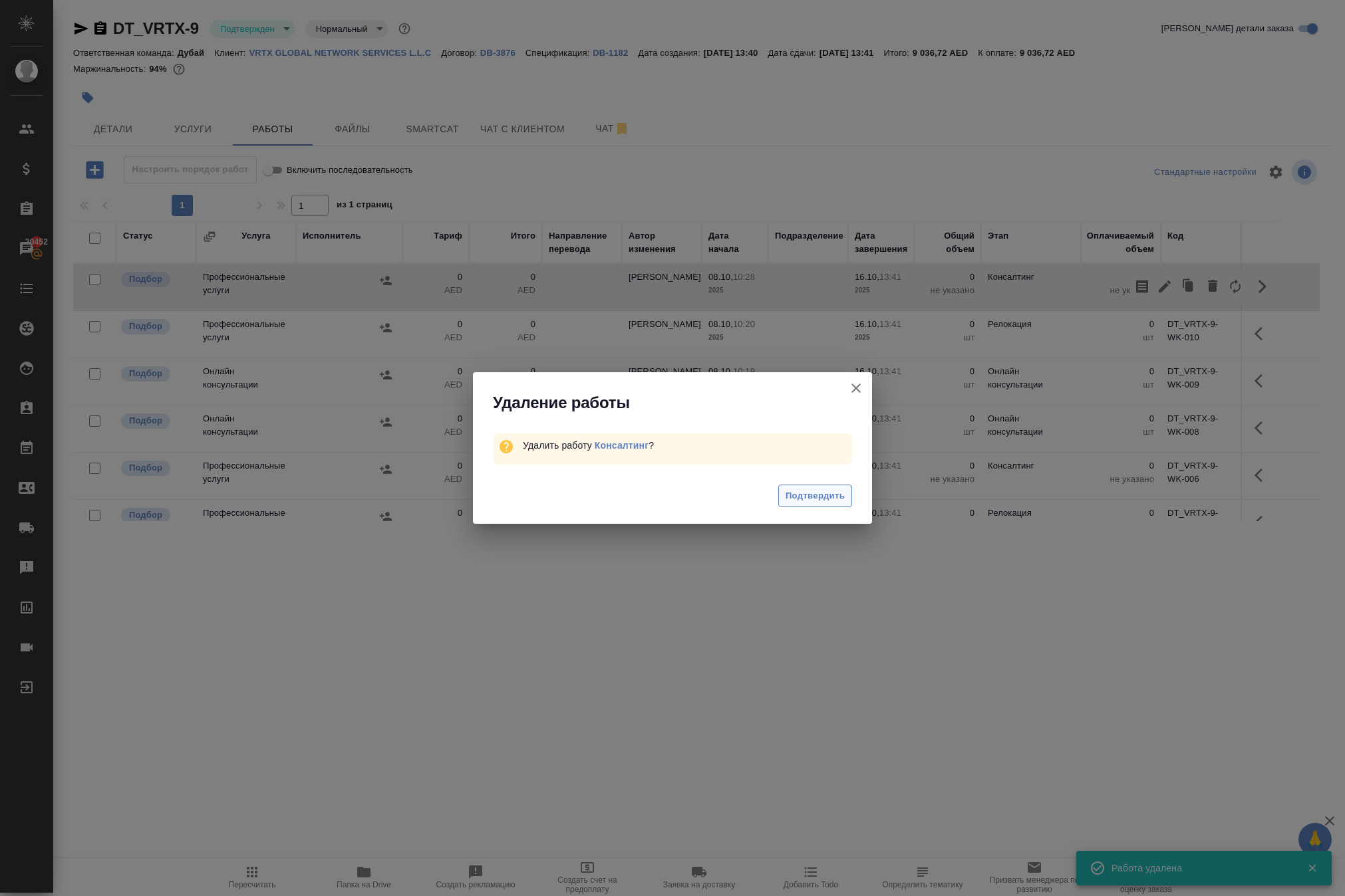
click at [798, 504] on span "Подтвердить" at bounding box center [814, 496] width 59 height 15
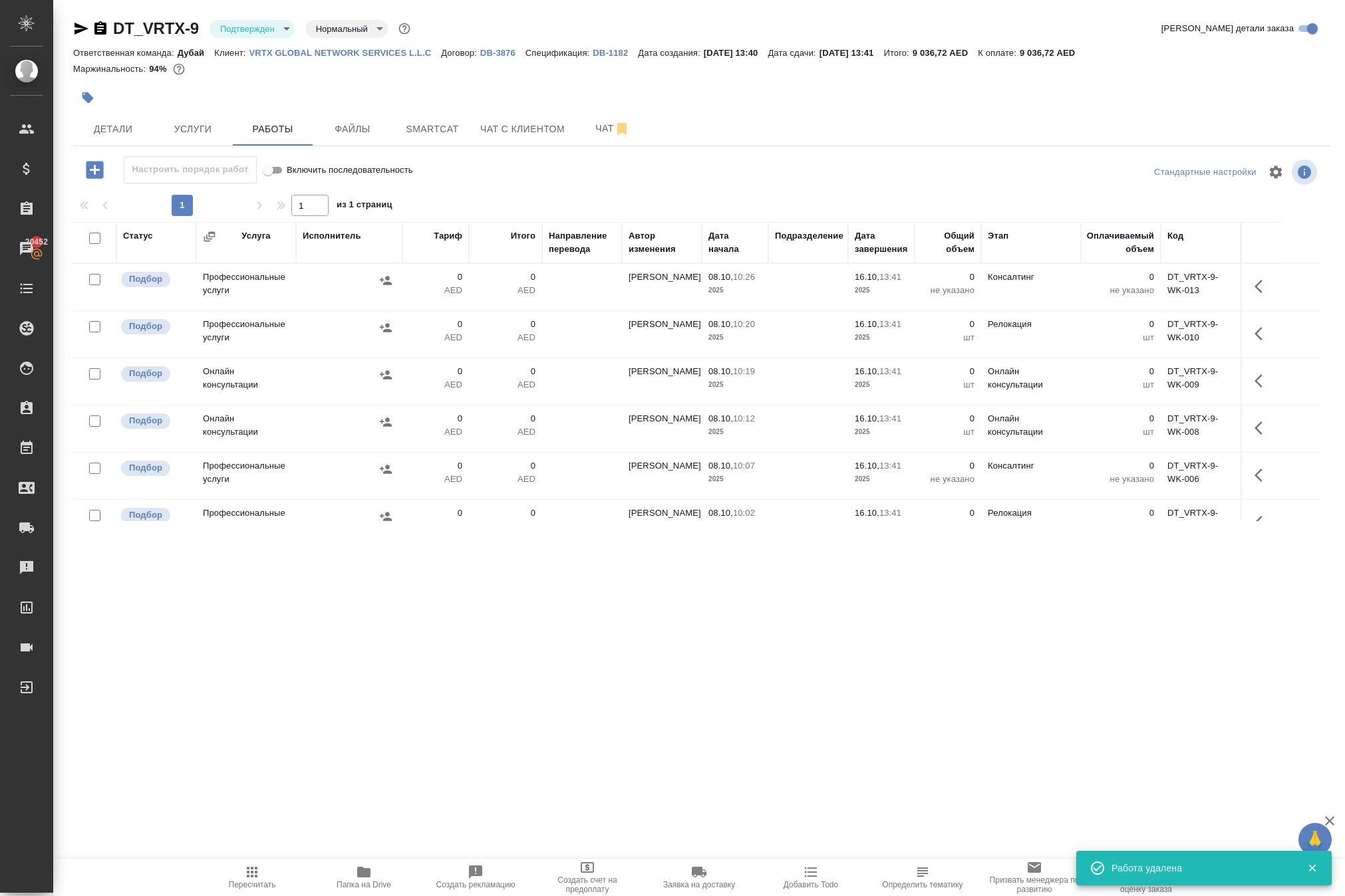
click at [1254, 294] on icon "button" at bounding box center [1258, 287] width 8 height 13
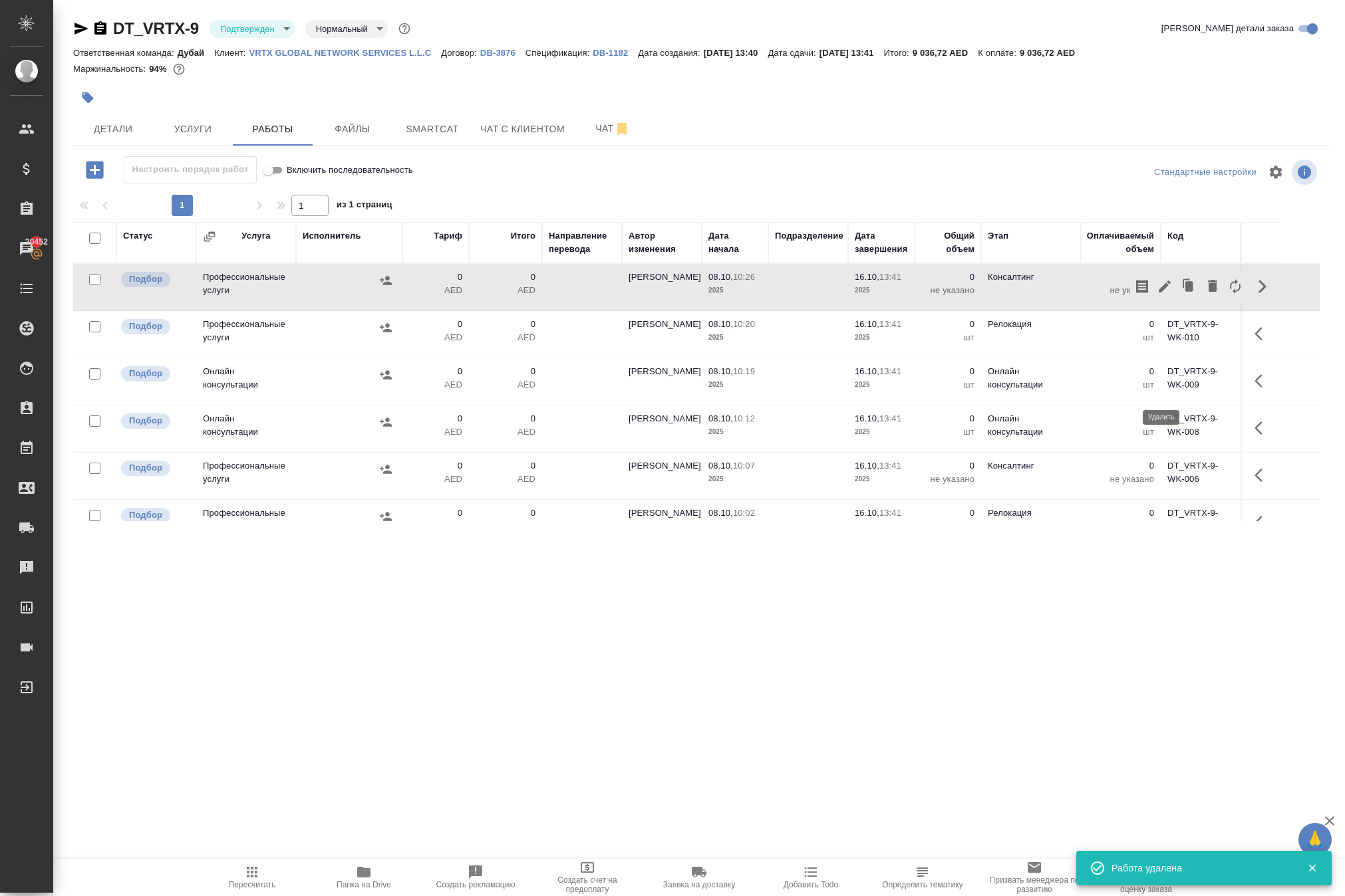
click at [1208, 292] on icon "button" at bounding box center [1212, 286] width 9 height 12
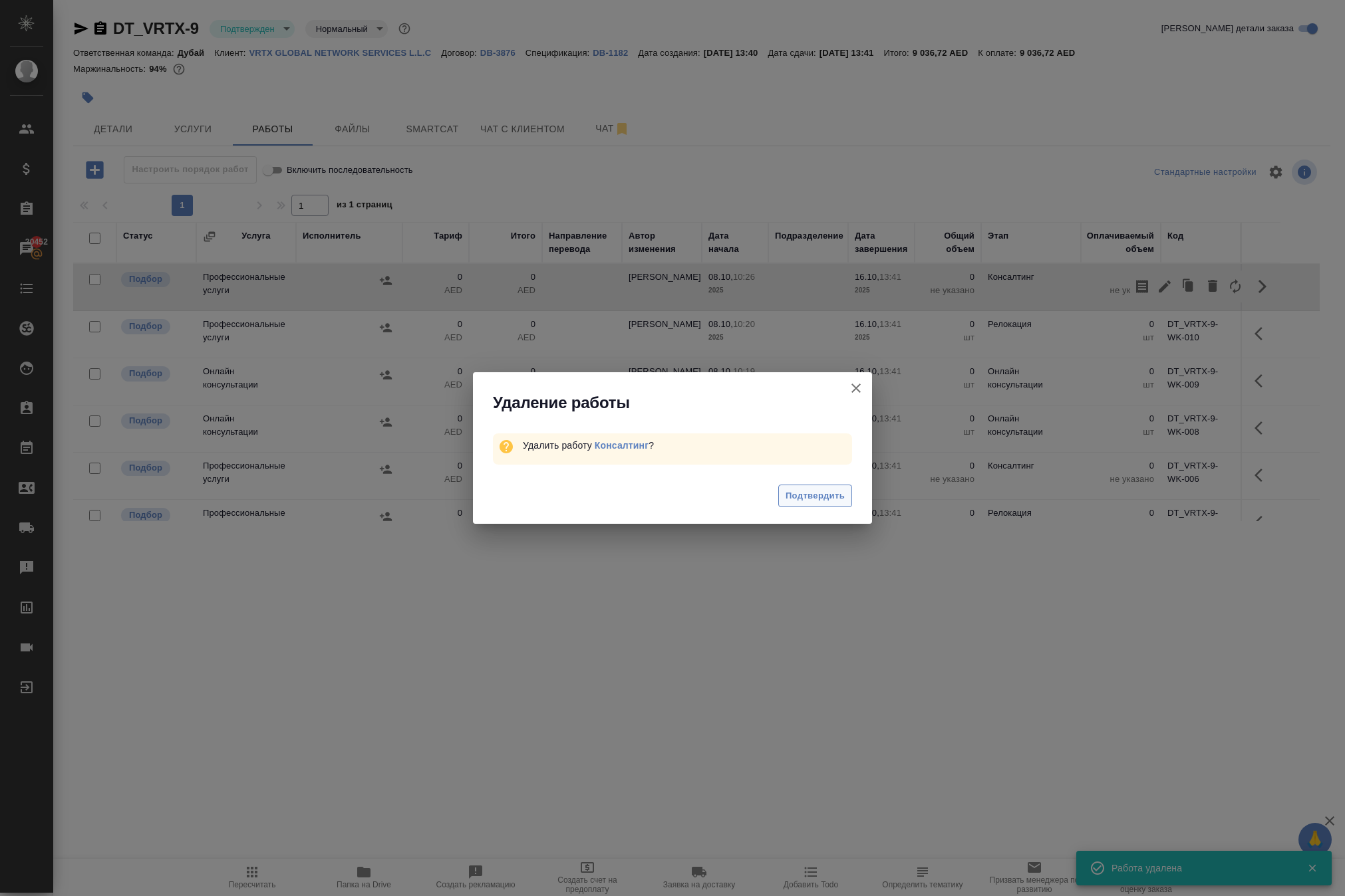
click at [824, 504] on span "Подтвердить" at bounding box center [814, 496] width 59 height 15
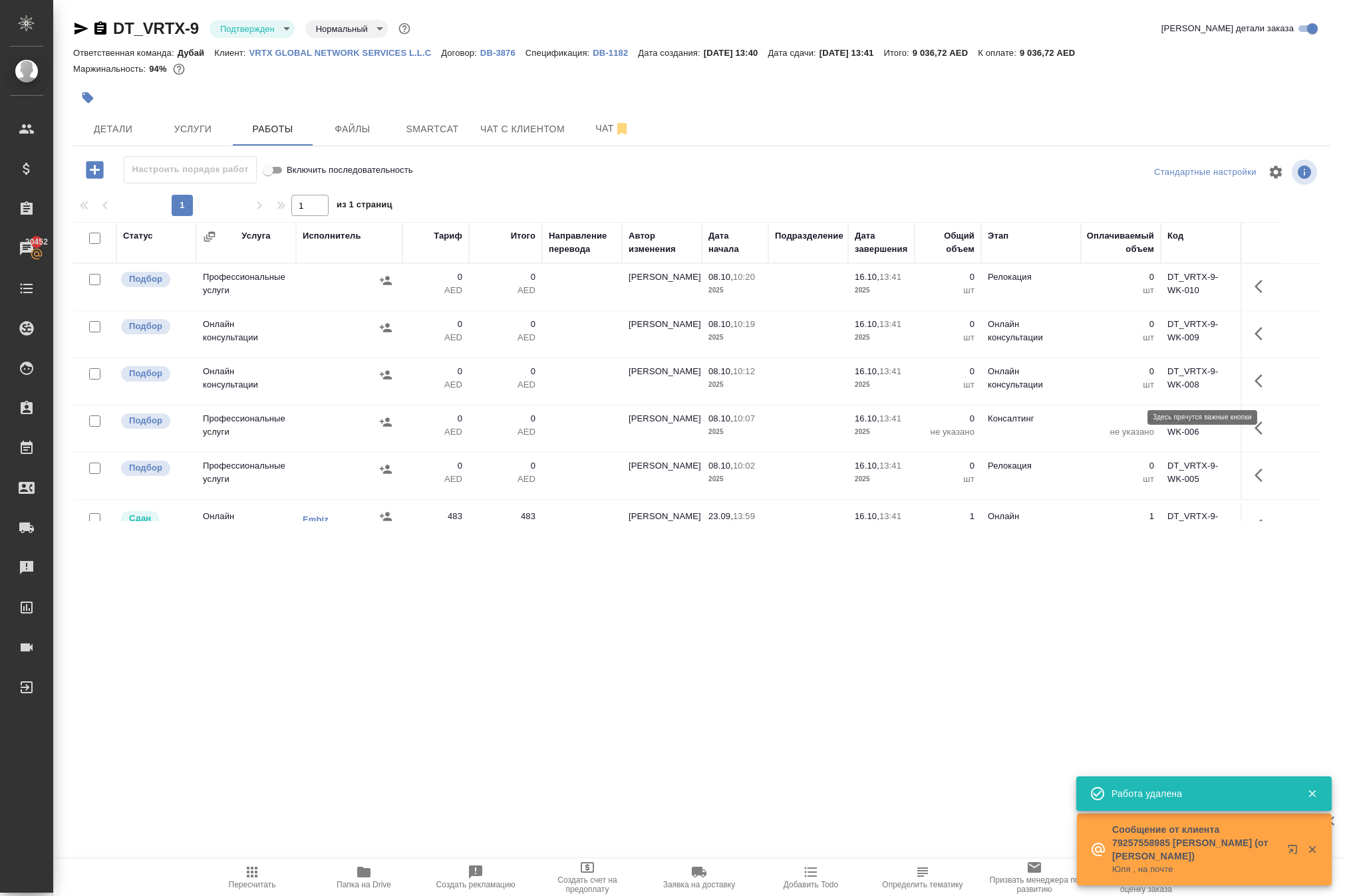
click at [1254, 295] on icon "button" at bounding box center [1262, 287] width 16 height 16
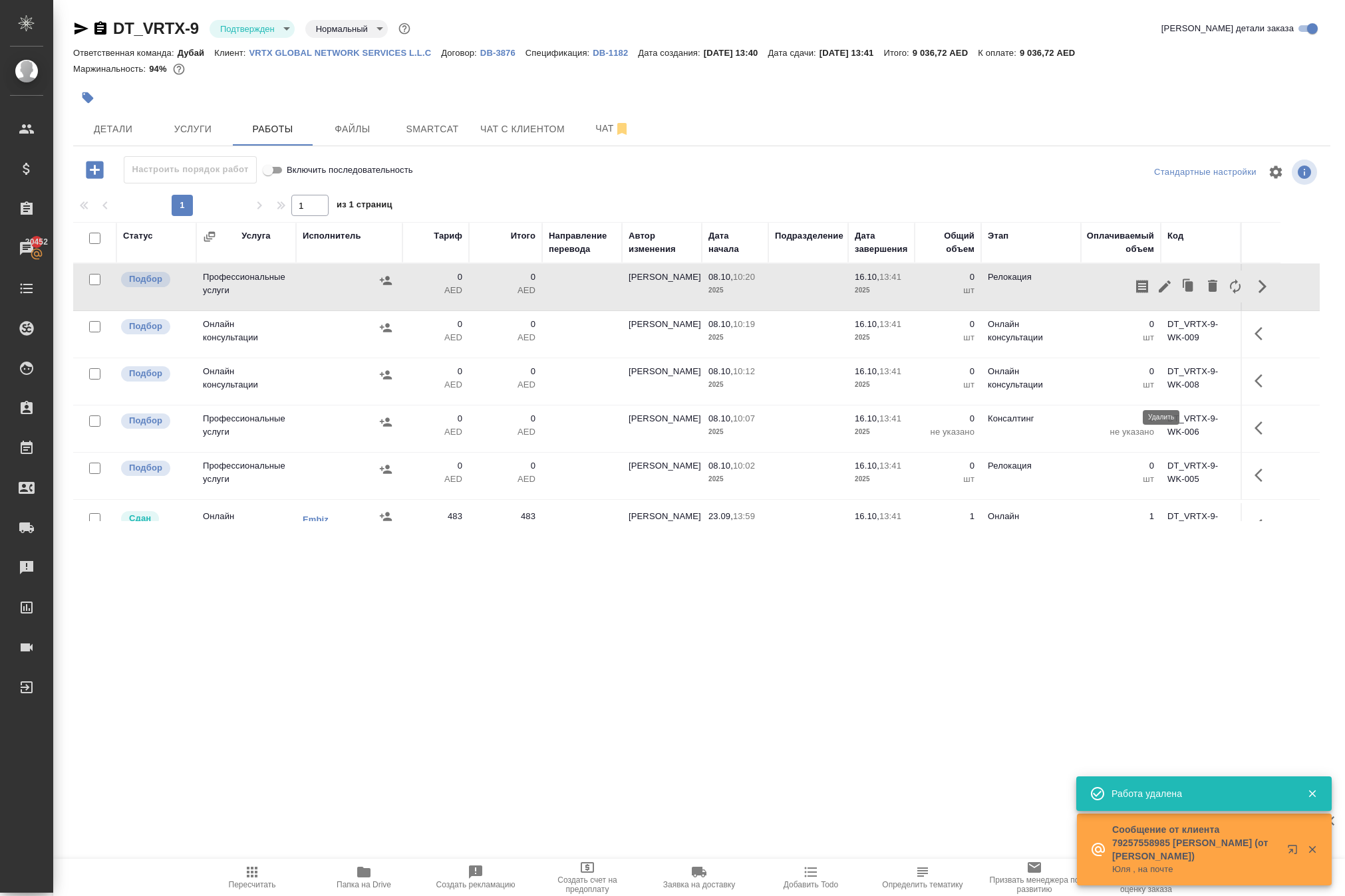
click at [1208, 292] on icon "button" at bounding box center [1212, 286] width 9 height 12
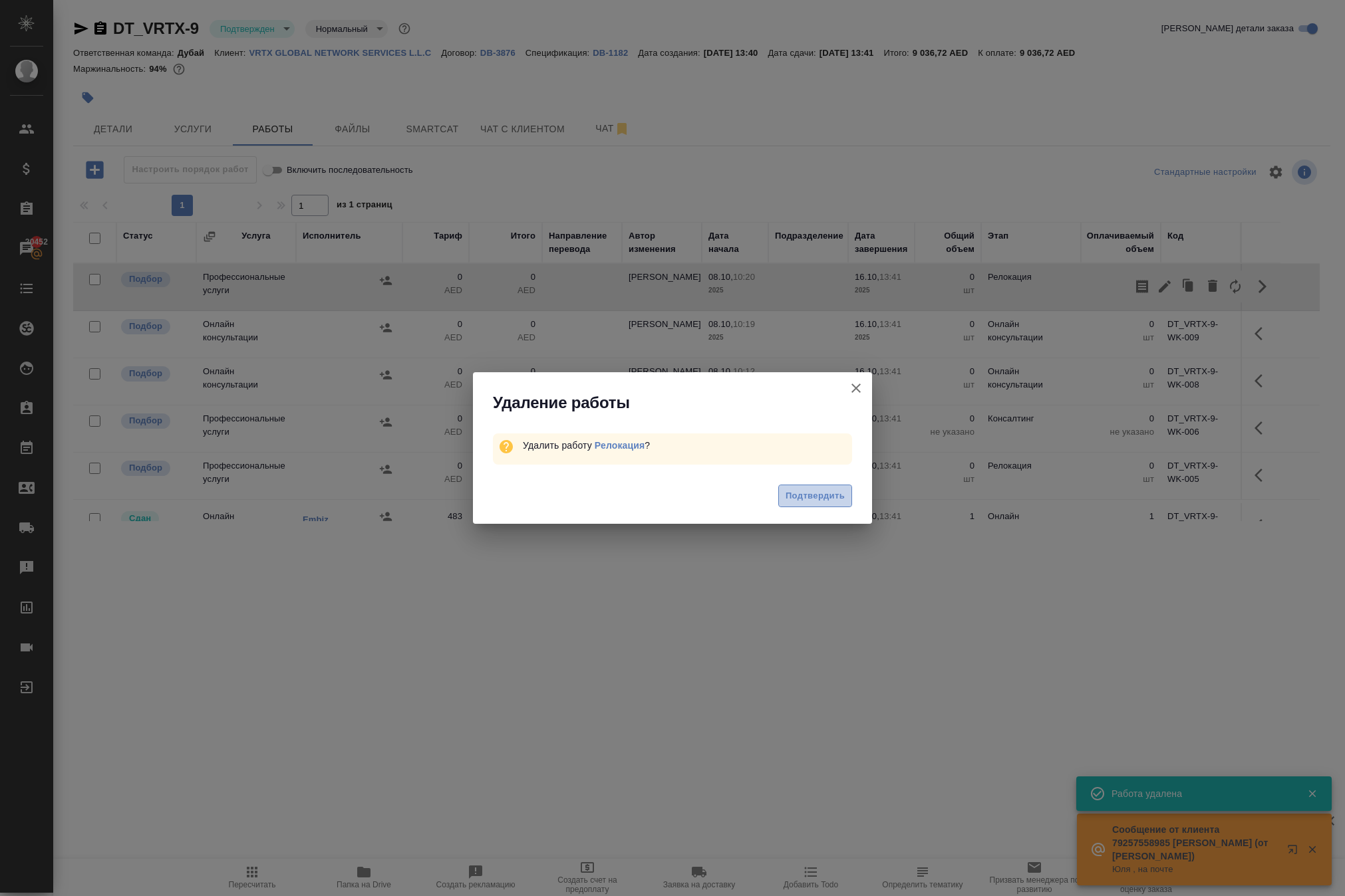
click at [837, 504] on span "Подтвердить" at bounding box center [814, 496] width 59 height 15
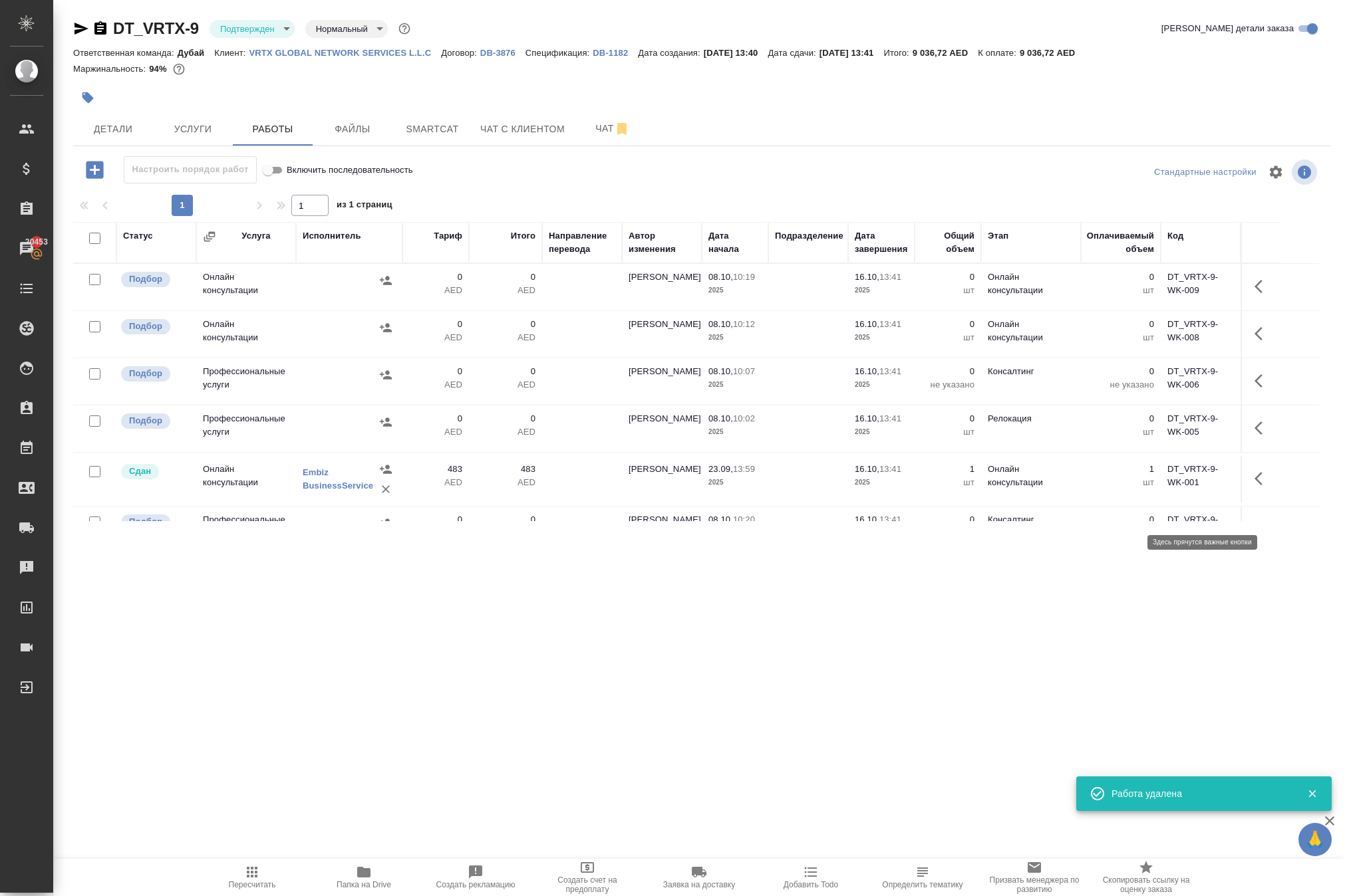
click at [1254, 388] on icon "button" at bounding box center [1258, 381] width 8 height 13
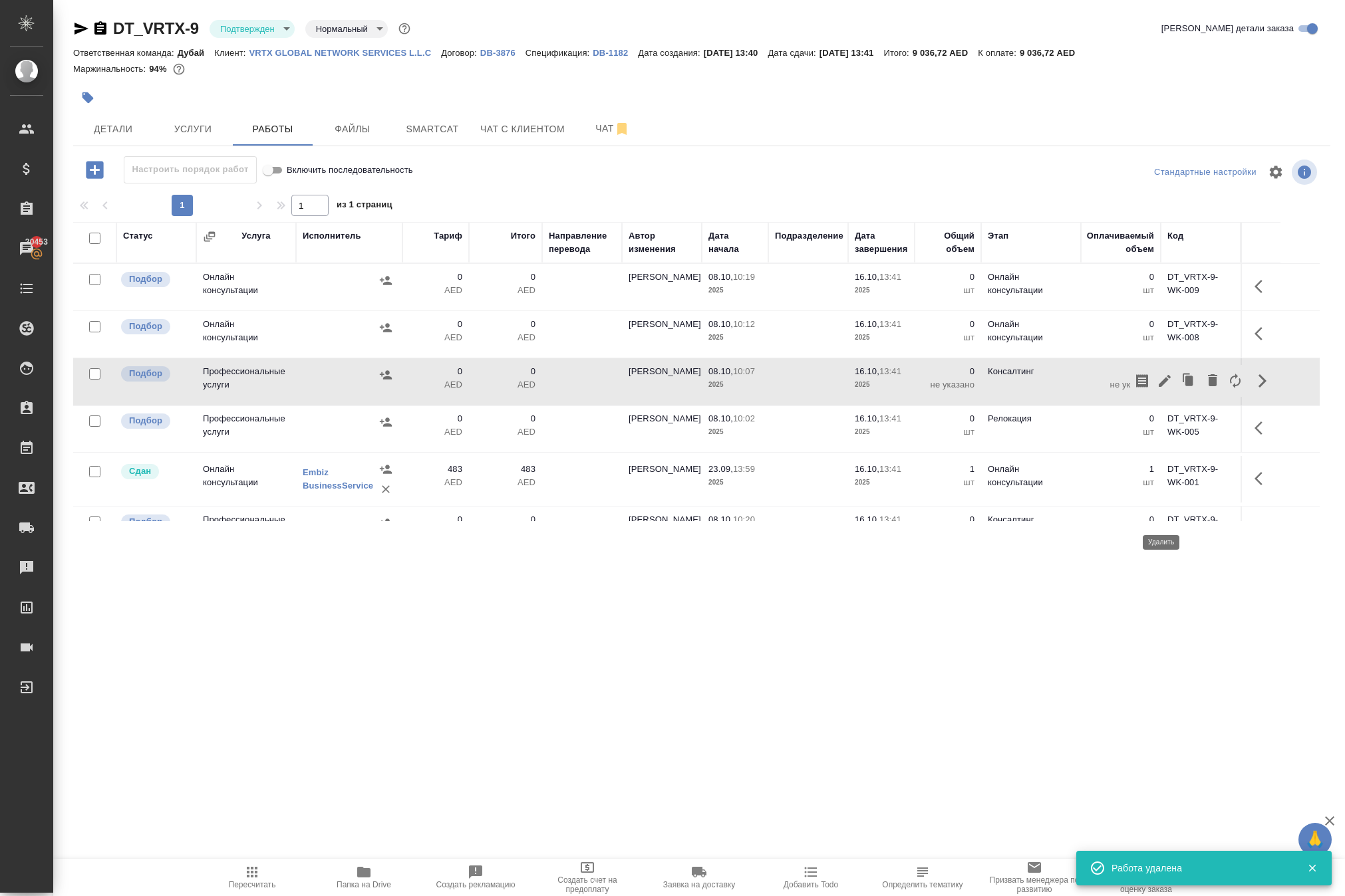
click at [1208, 386] on icon "button" at bounding box center [1212, 380] width 9 height 12
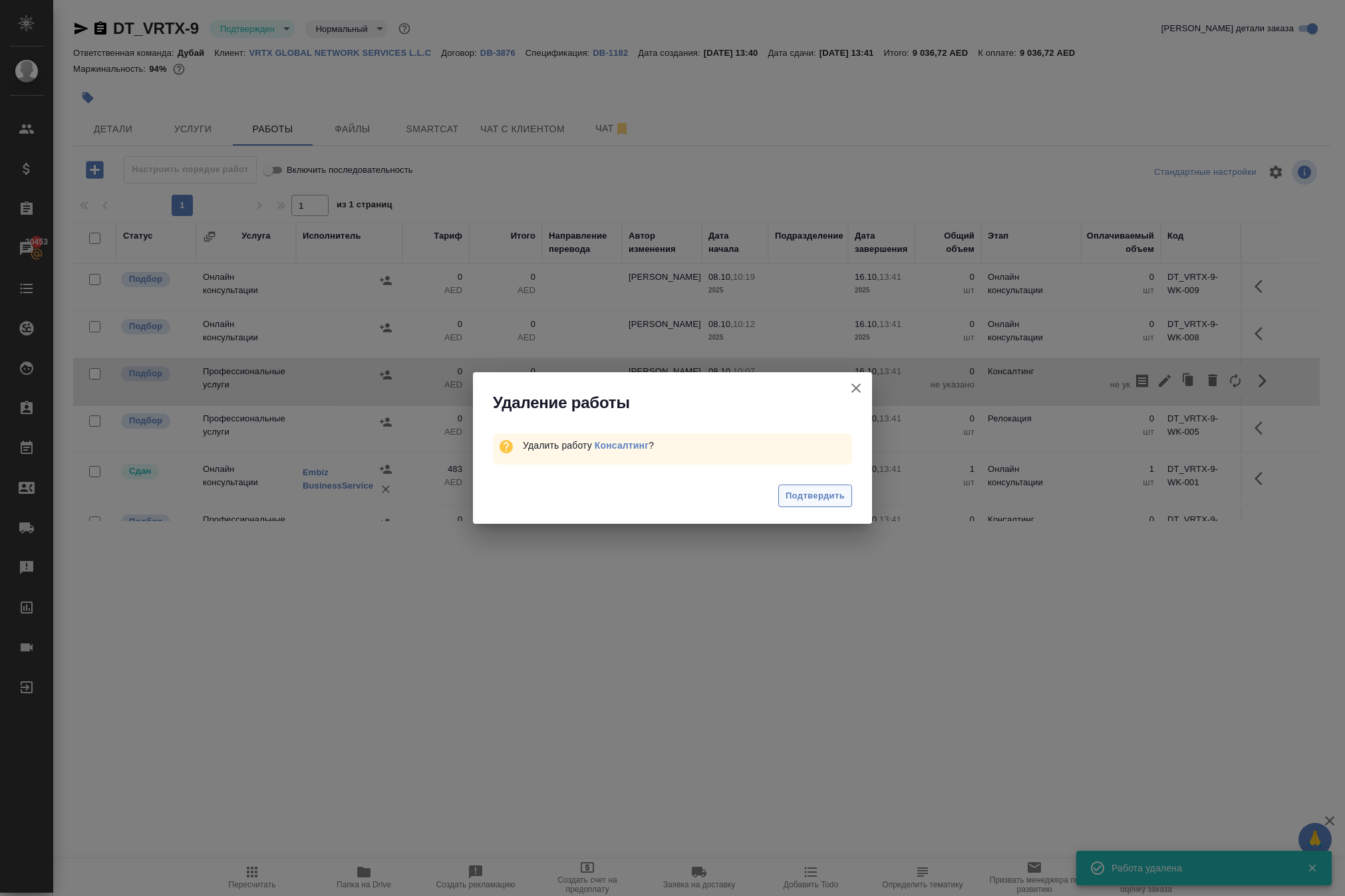
click at [830, 504] on span "Подтвердить" at bounding box center [814, 496] width 59 height 15
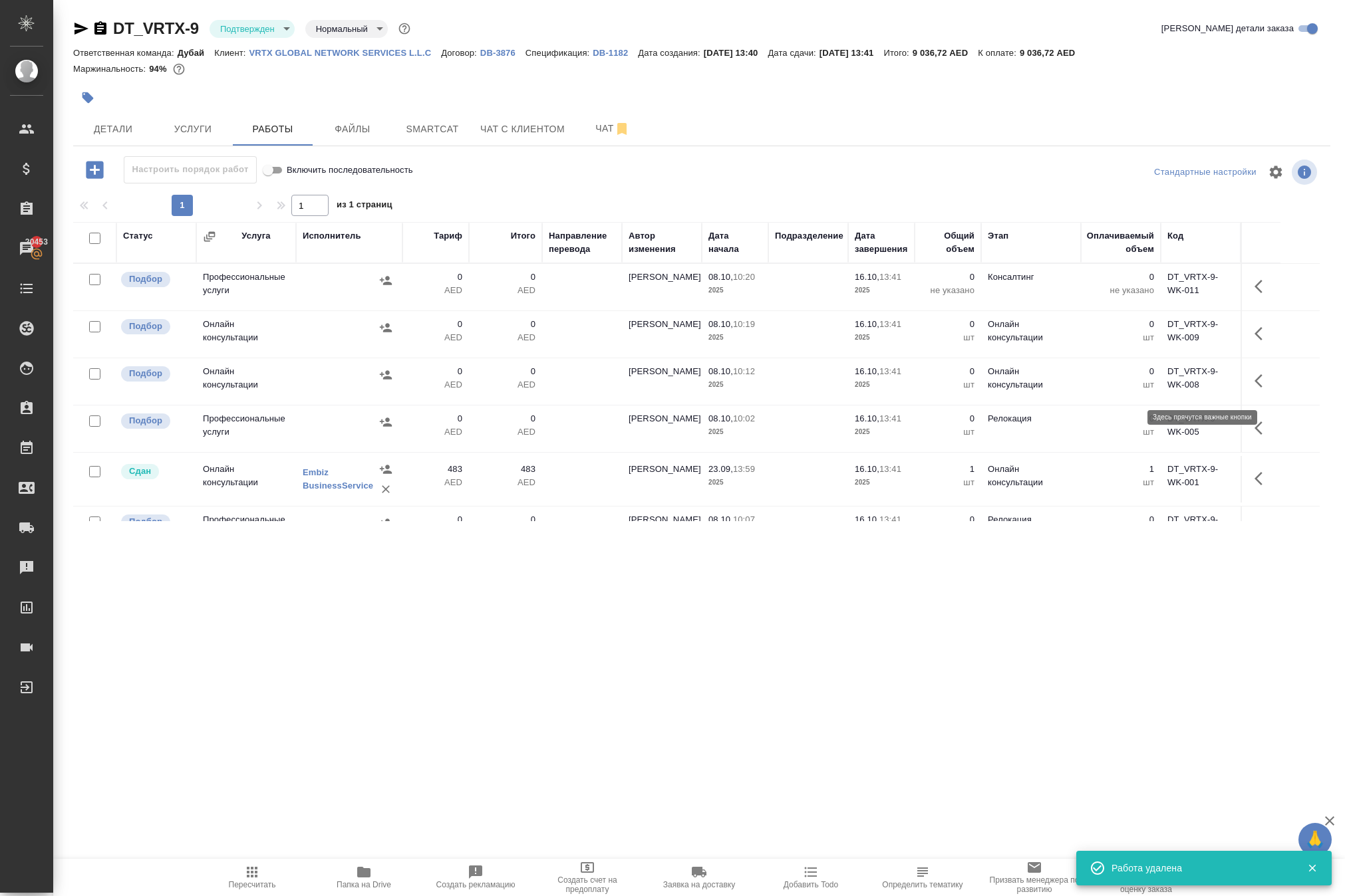
click at [1261, 295] on icon "button" at bounding box center [1262, 287] width 16 height 16
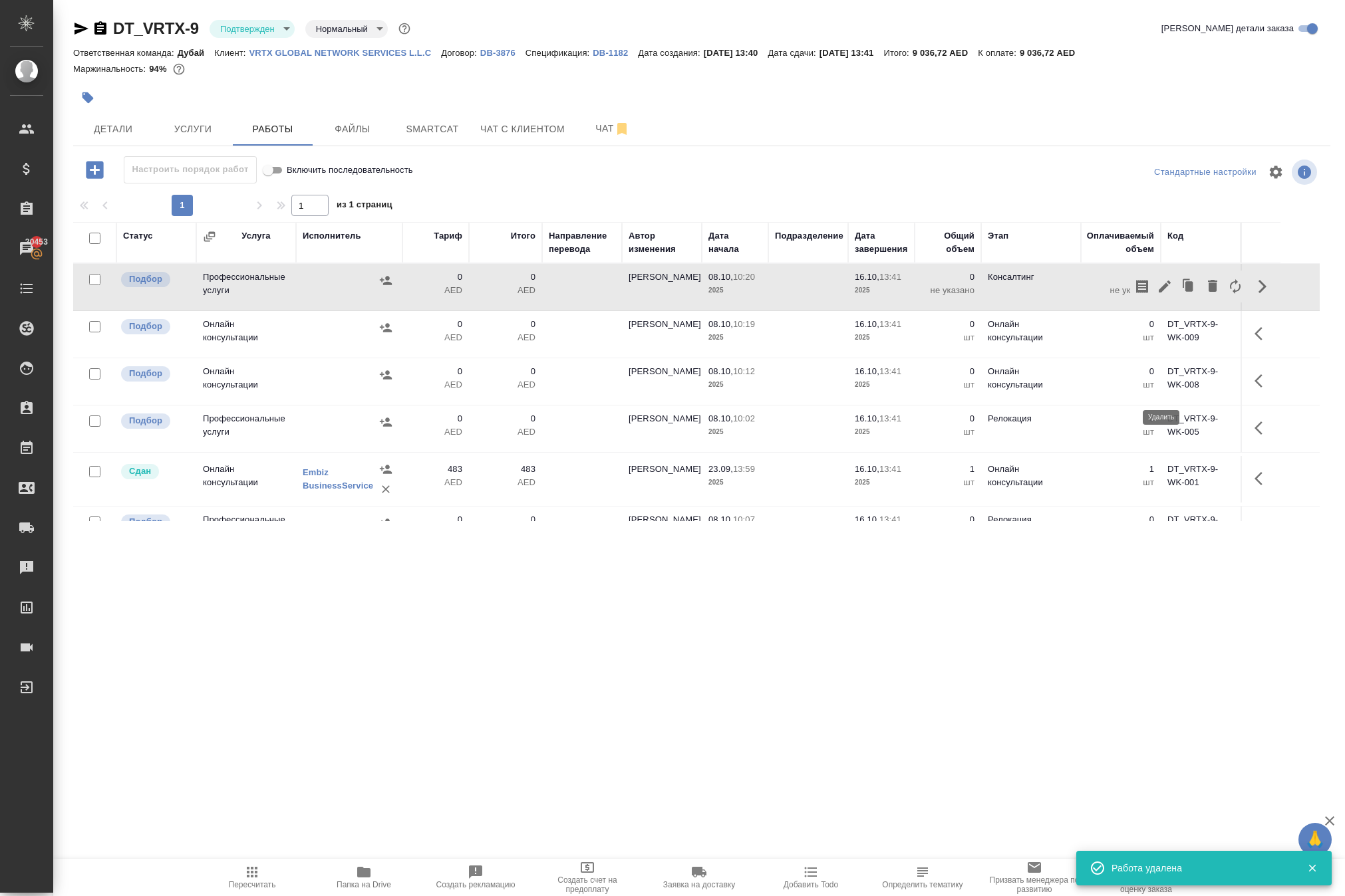
click at [1204, 294] on icon "button" at bounding box center [1212, 286] width 16 height 16
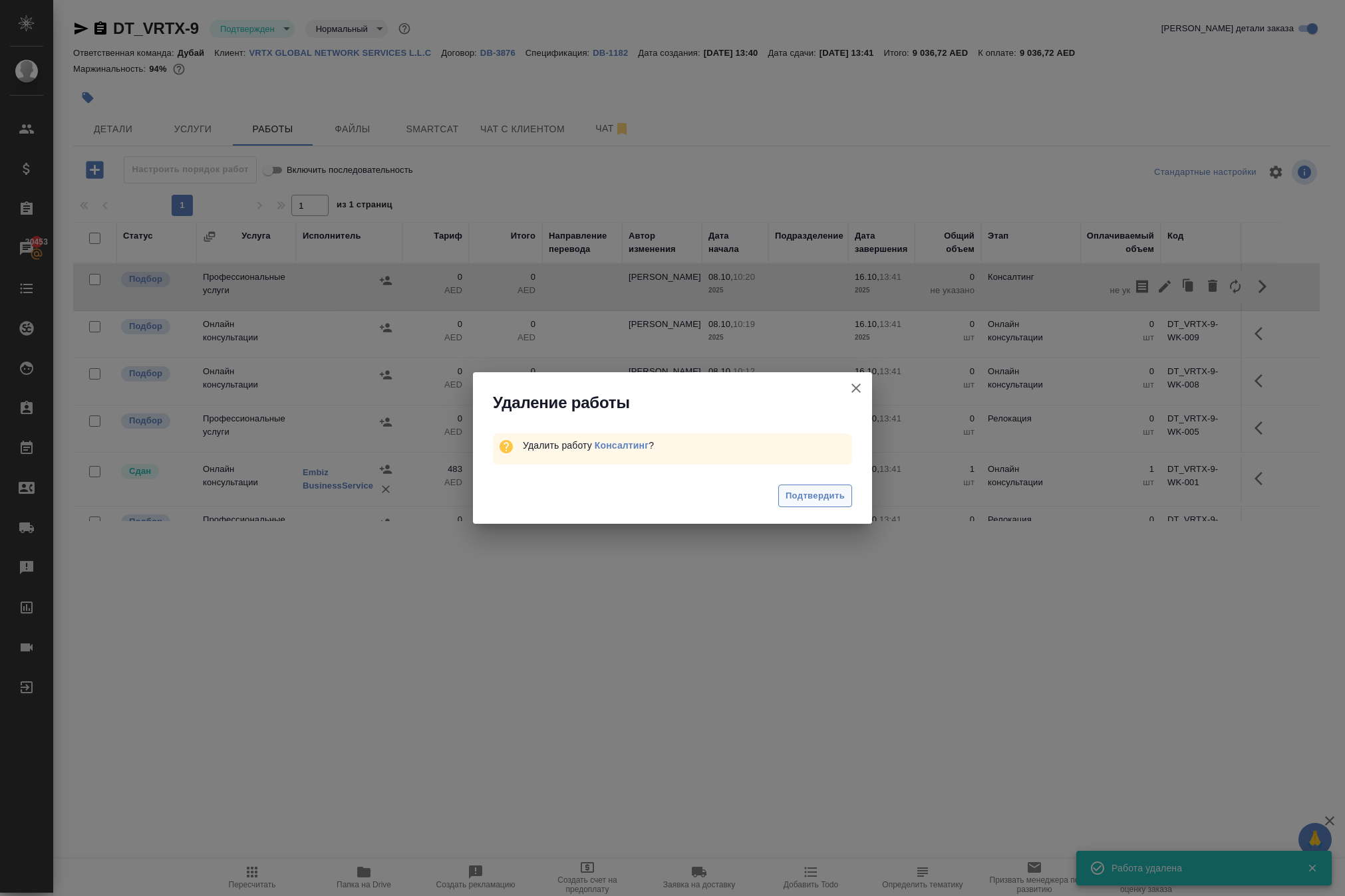
click at [812, 504] on span "Подтвердить" at bounding box center [814, 496] width 59 height 15
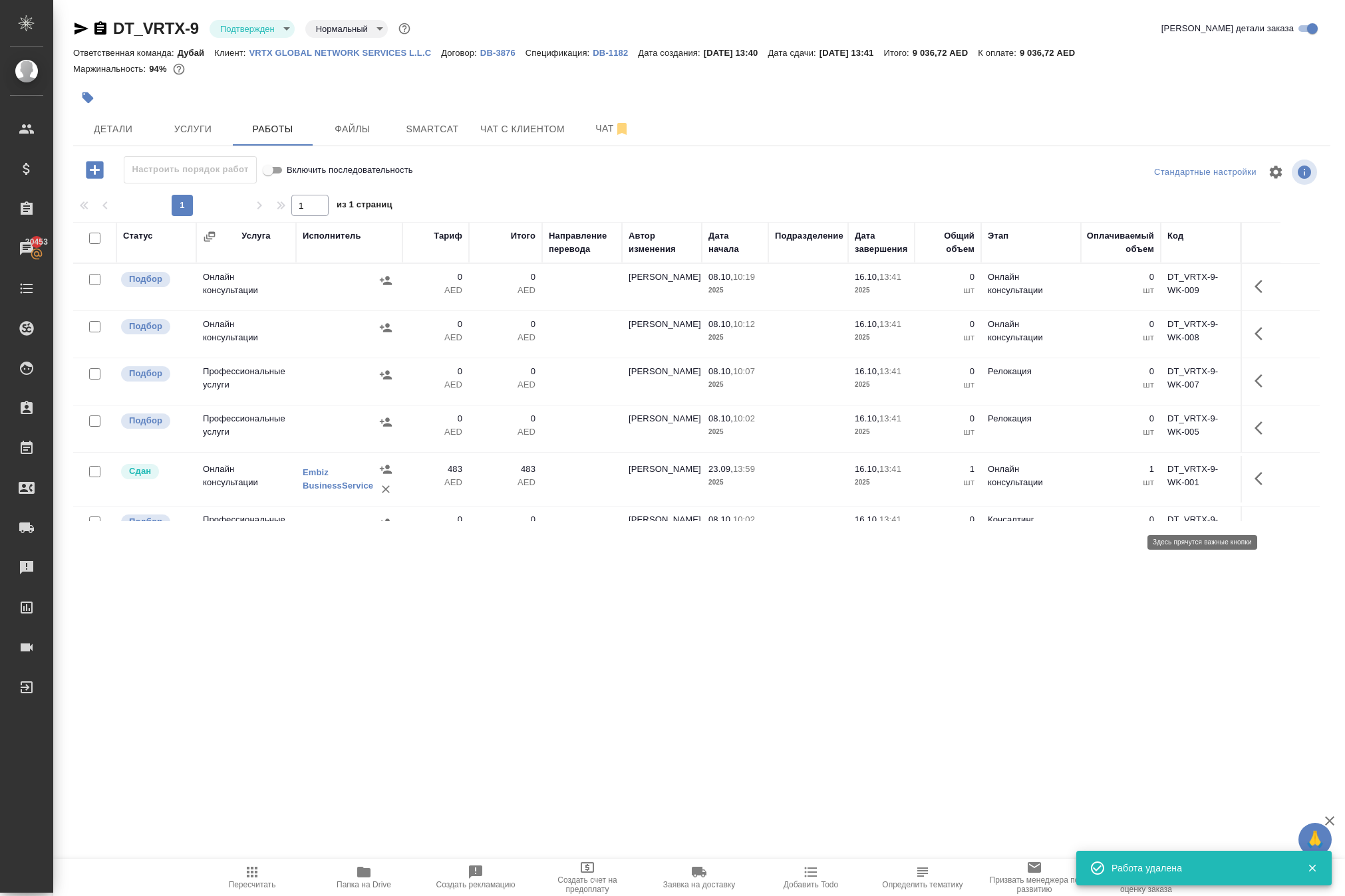
click at [1256, 389] on icon "button" at bounding box center [1262, 381] width 16 height 16
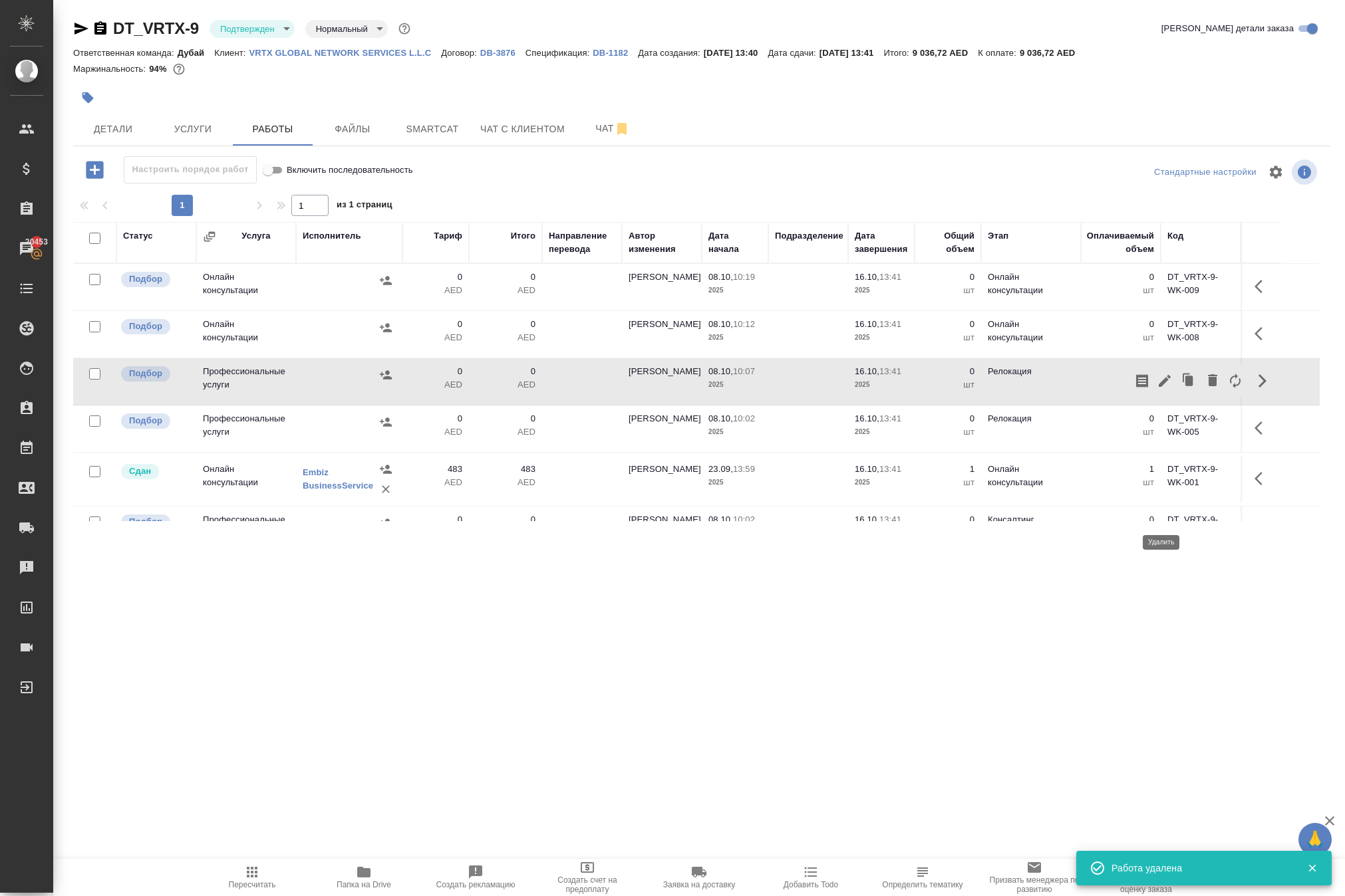
click at [1204, 388] on icon "button" at bounding box center [1212, 380] width 16 height 16
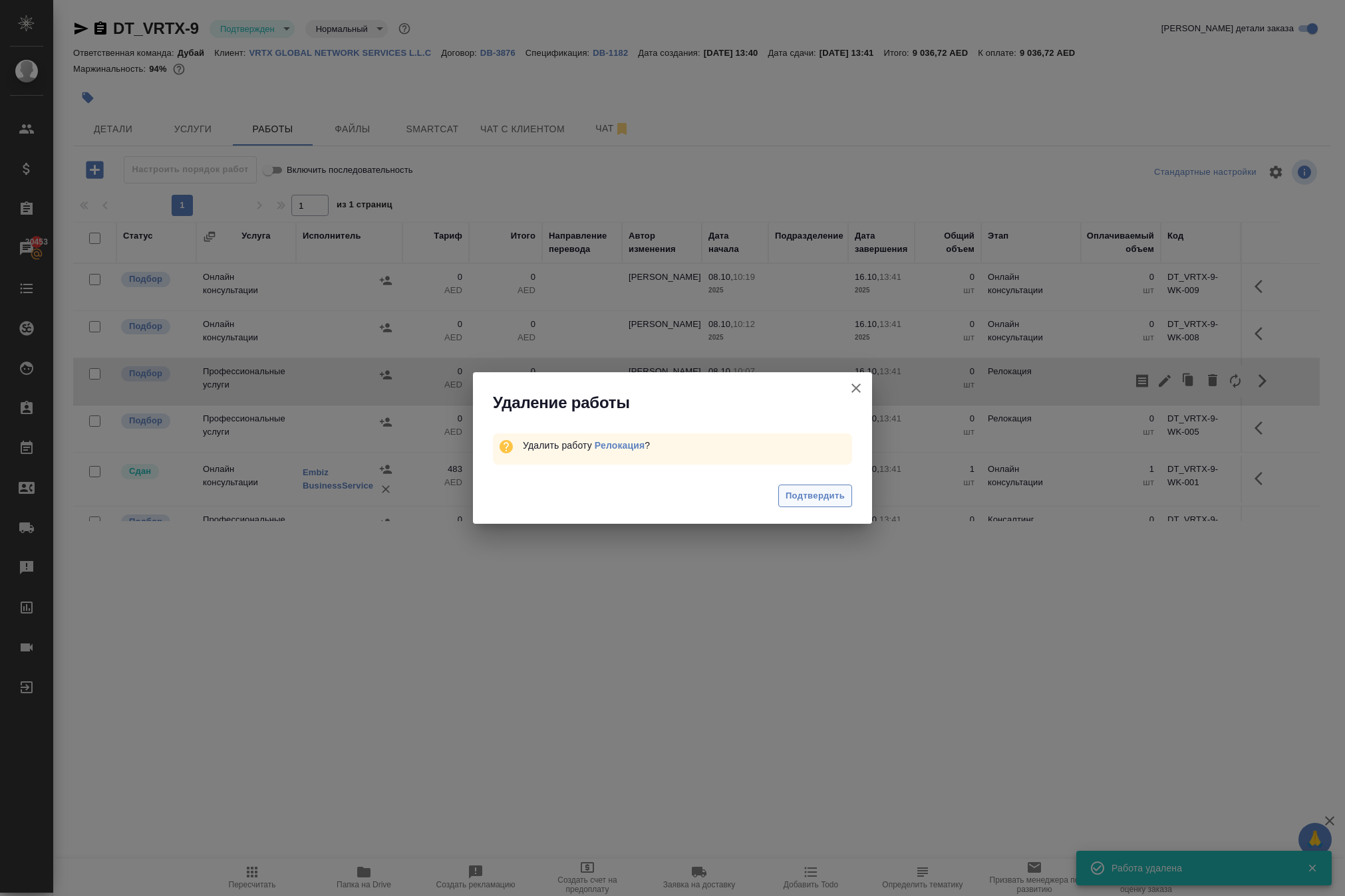
click at [812, 504] on span "Подтвердить" at bounding box center [814, 496] width 59 height 15
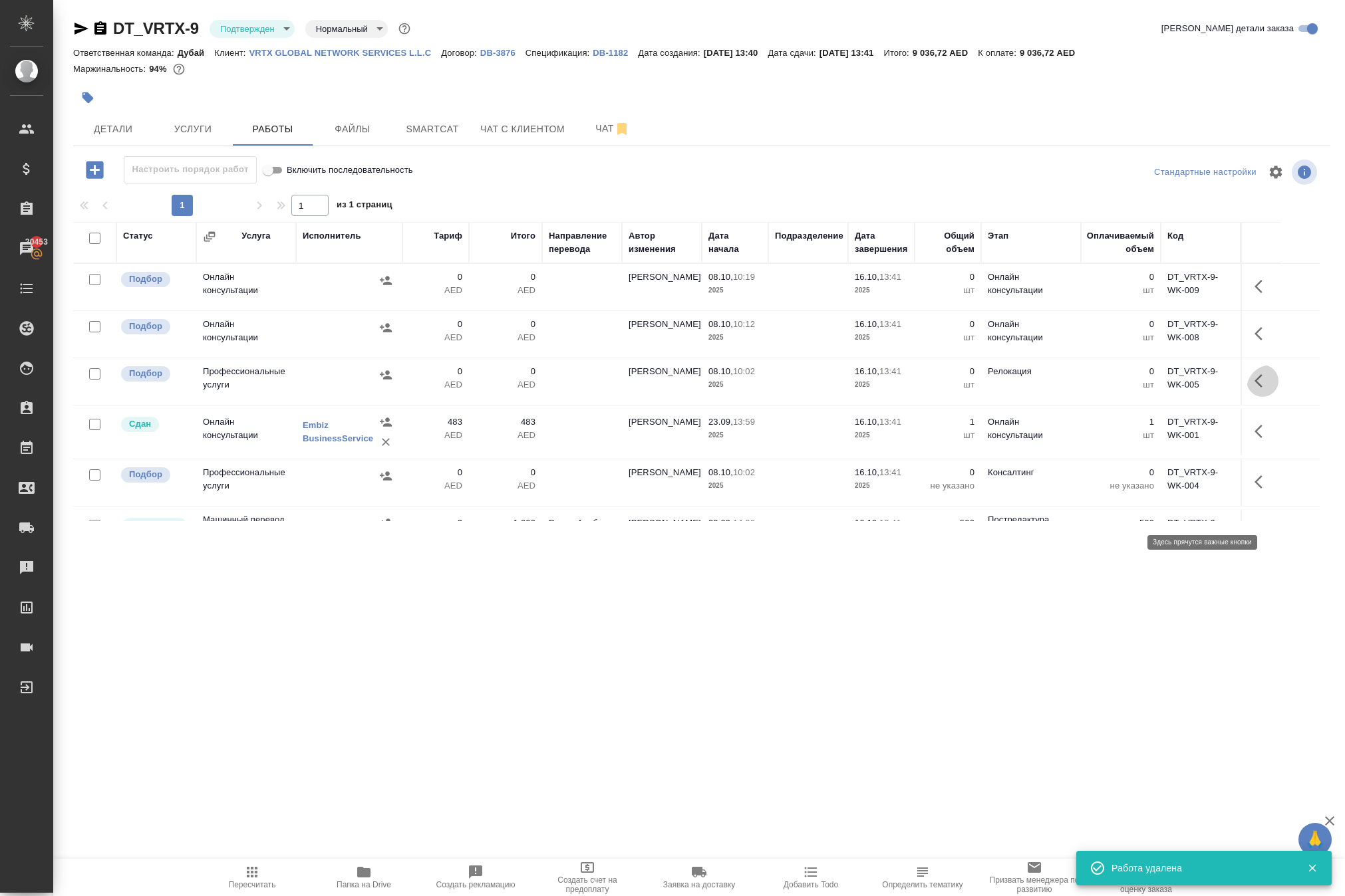
click at [1256, 389] on icon "button" at bounding box center [1262, 381] width 16 height 16
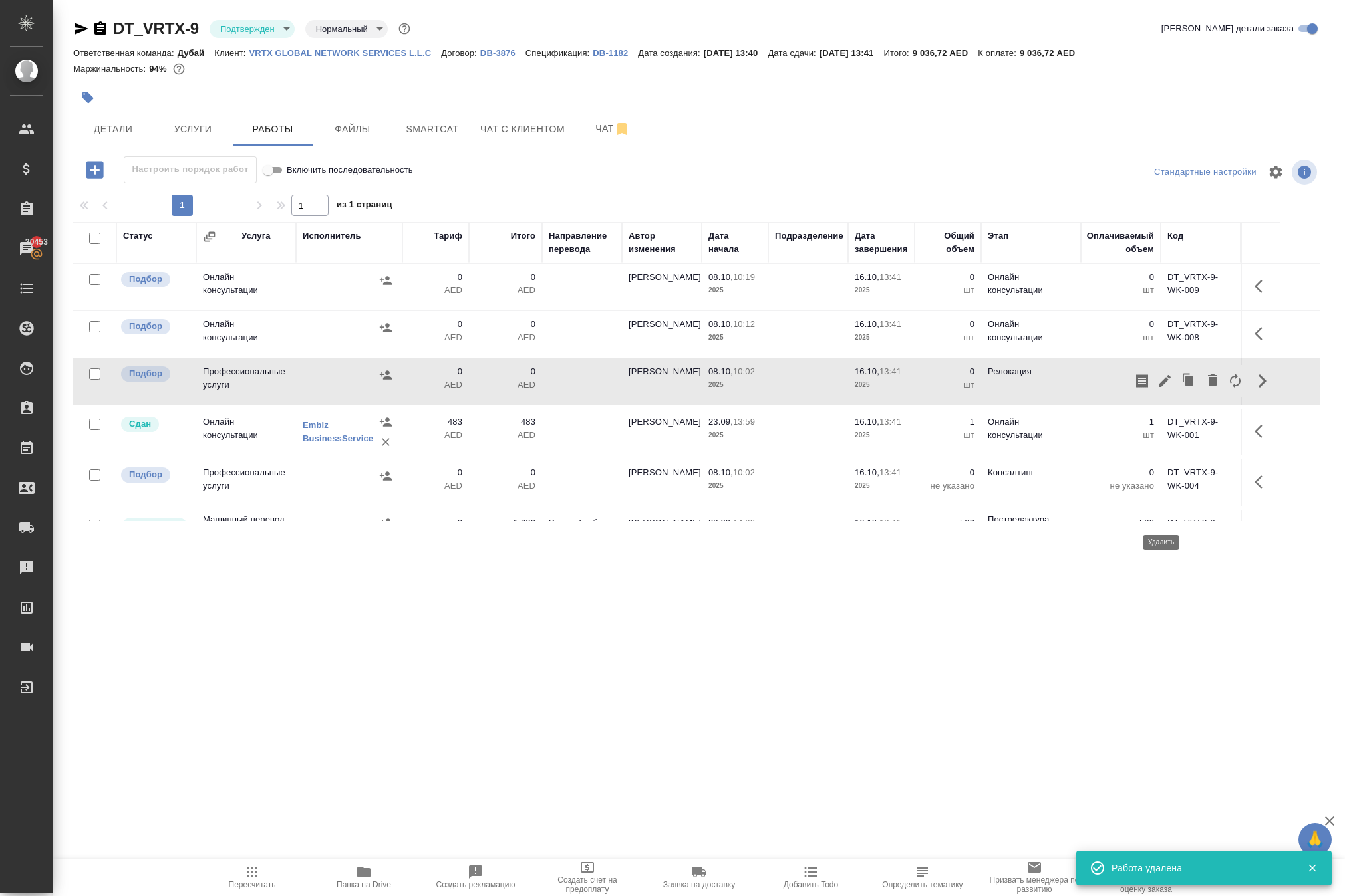
click at [1208, 386] on icon "button" at bounding box center [1212, 380] width 9 height 12
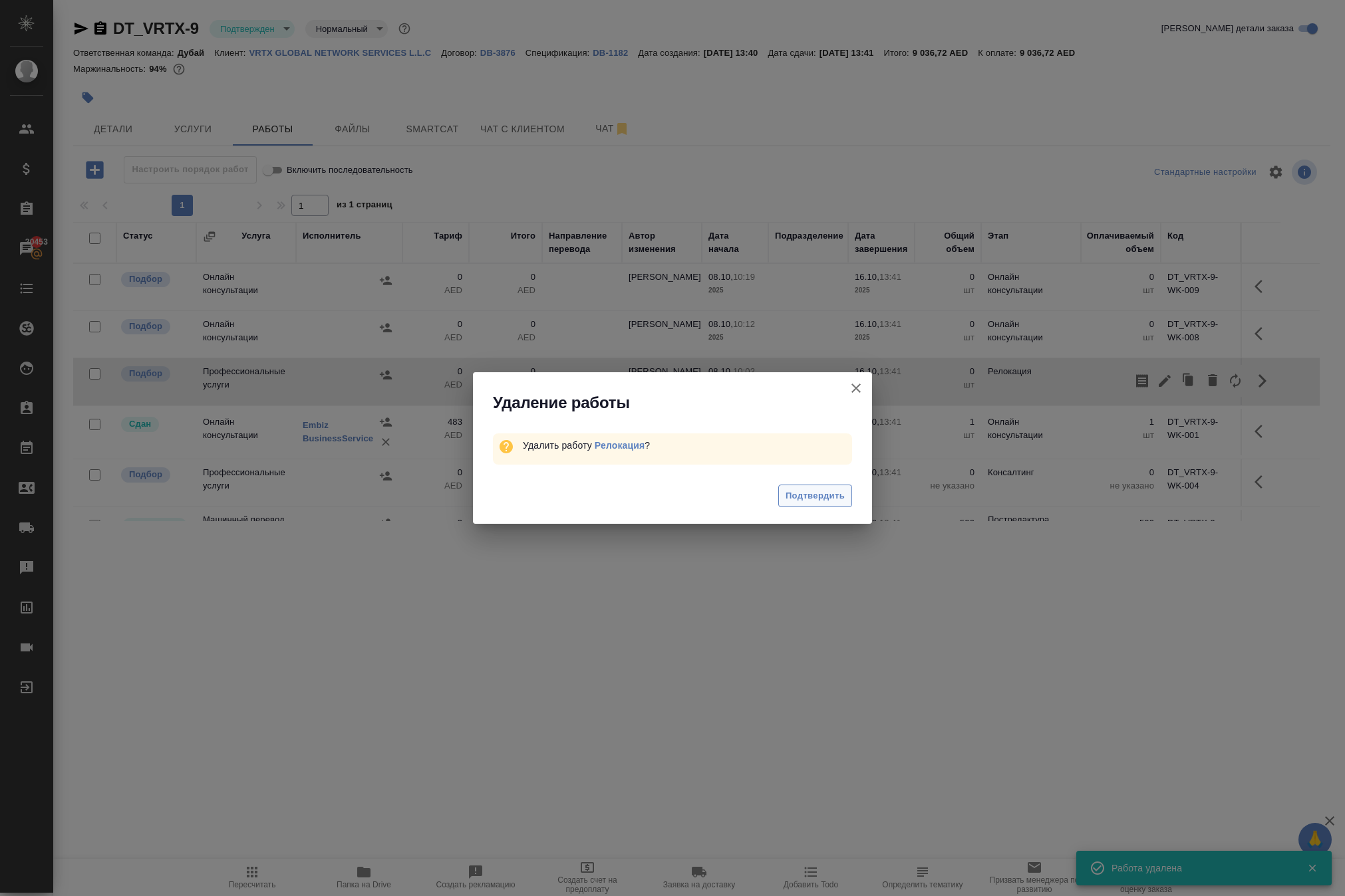
click at [850, 505] on button "Подтвердить" at bounding box center [814, 496] width 74 height 23
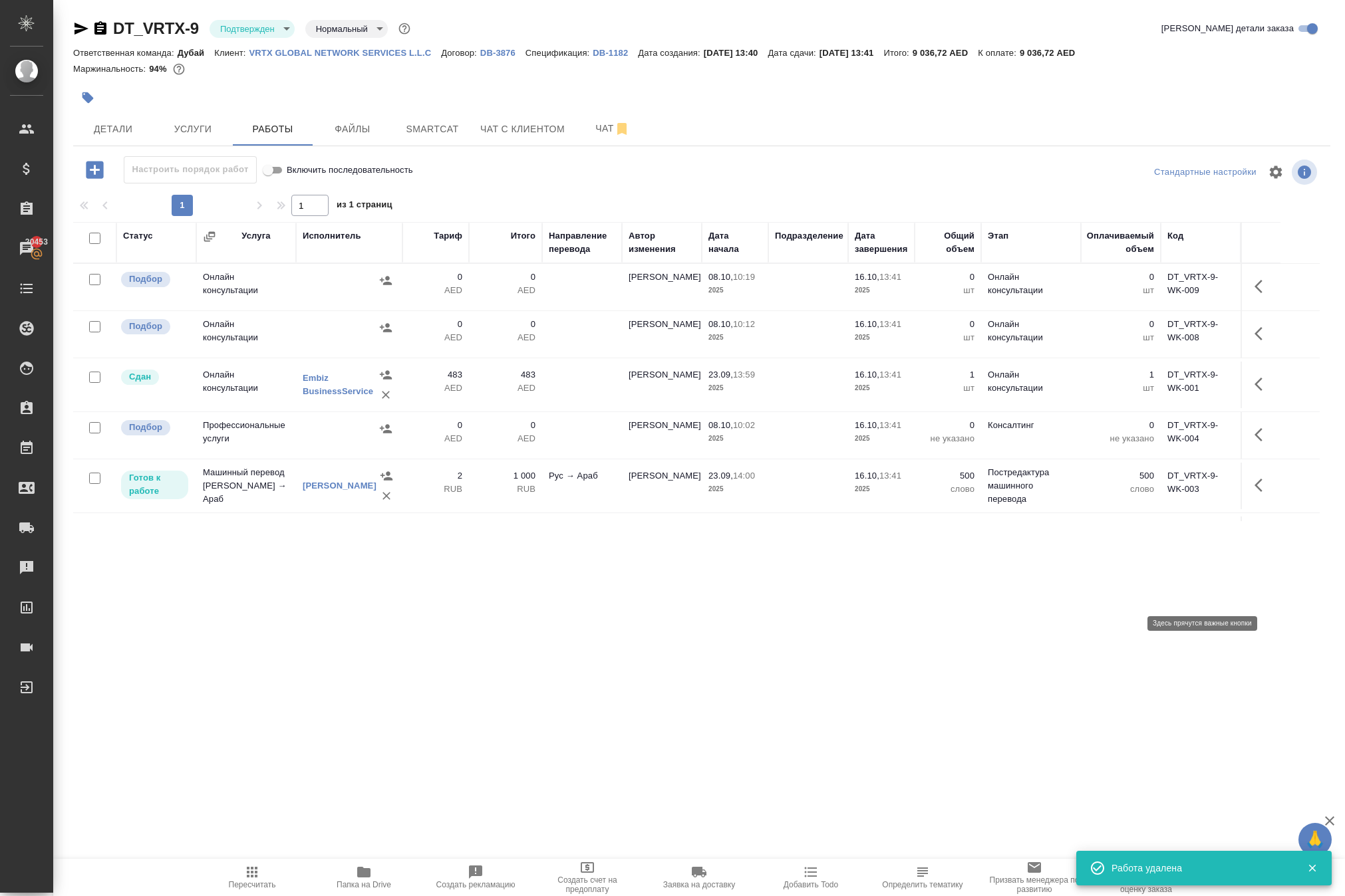
click at [1259, 443] on icon "button" at bounding box center [1262, 435] width 16 height 16
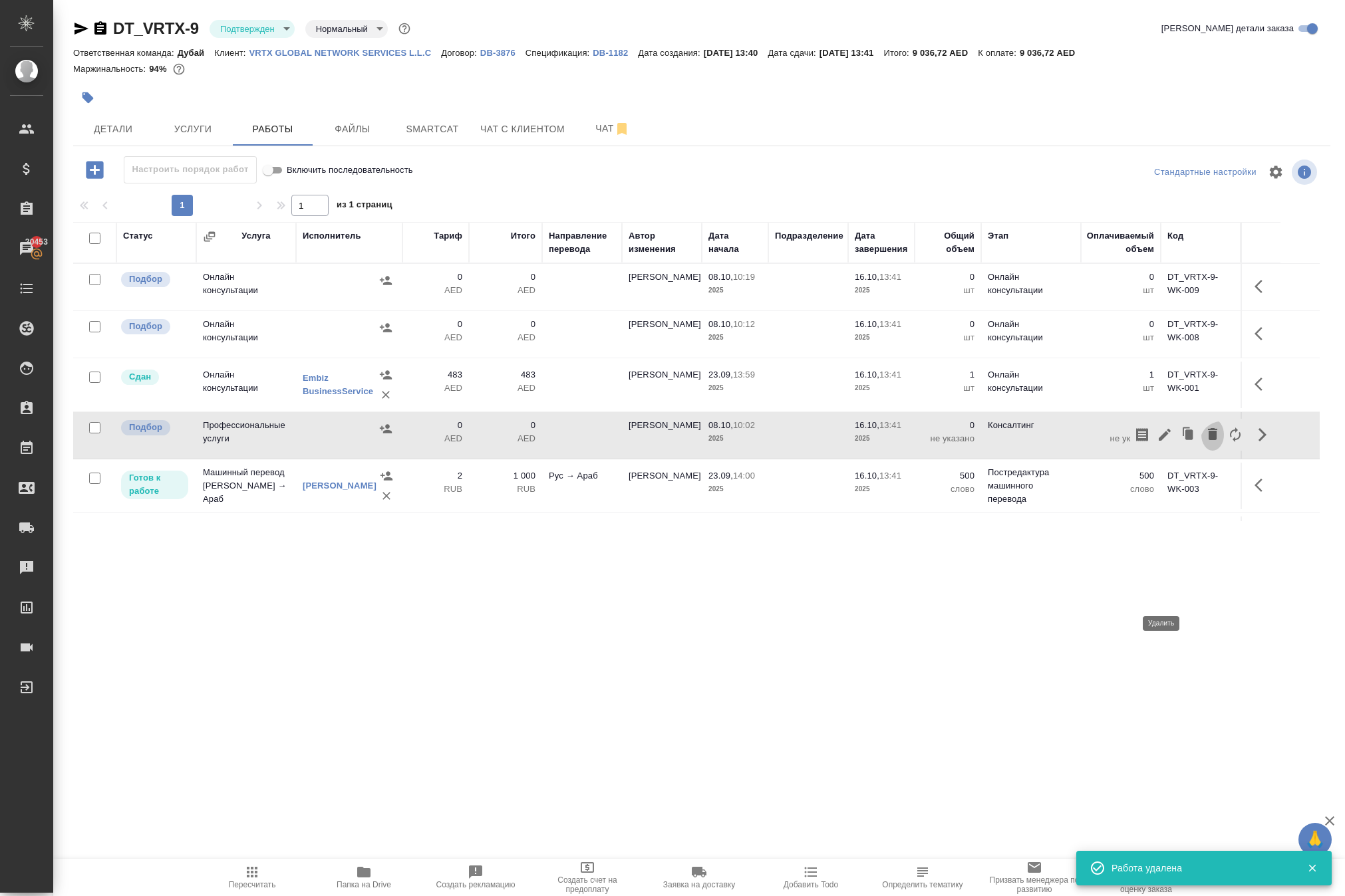
click at [1208, 440] on icon "button" at bounding box center [1212, 433] width 9 height 12
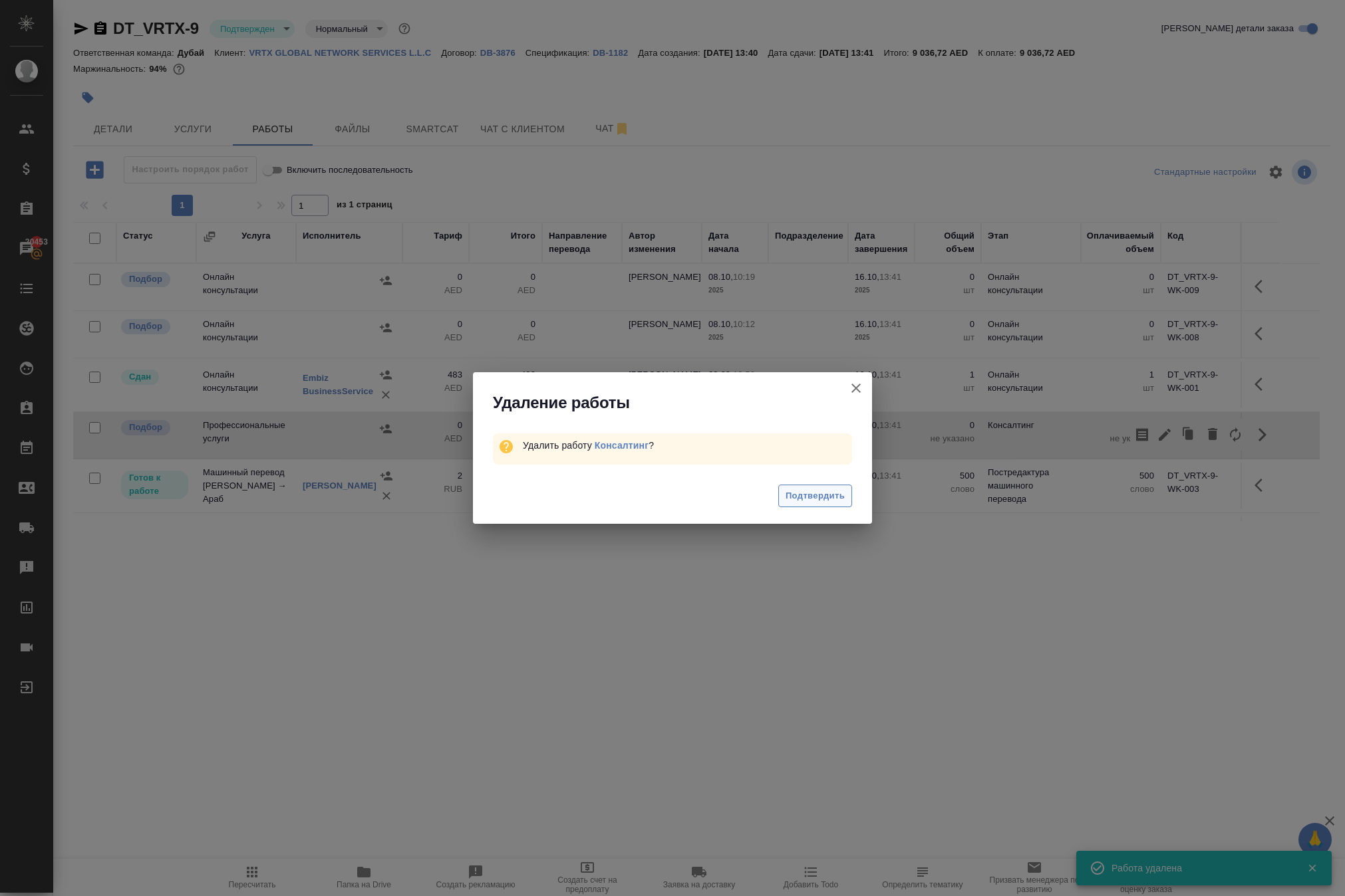
click at [822, 504] on span "Подтвердить" at bounding box center [814, 496] width 59 height 15
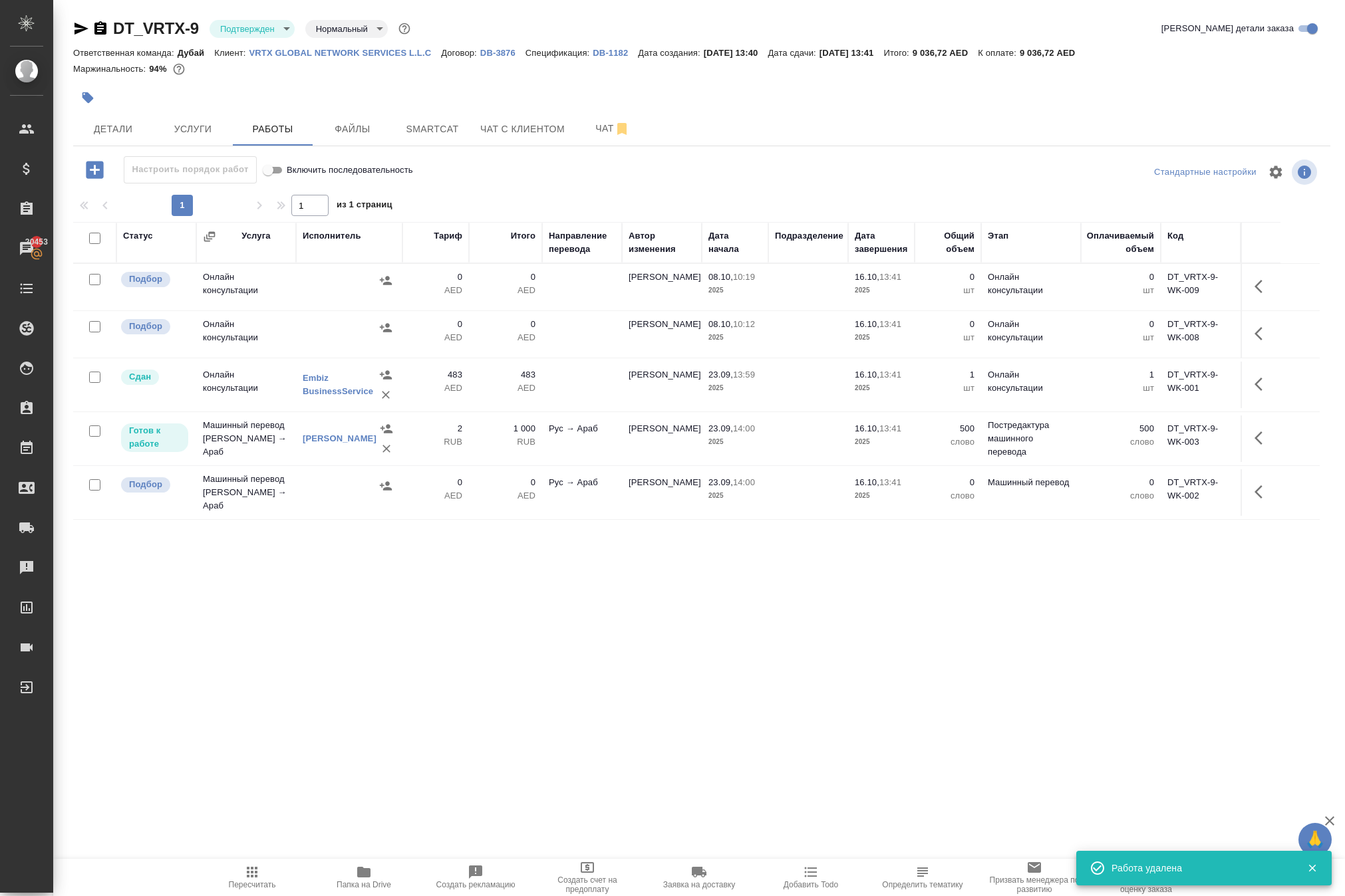
scroll to position [94, 0]
click at [1254, 500] on icon "button" at bounding box center [1262, 492] width 16 height 16
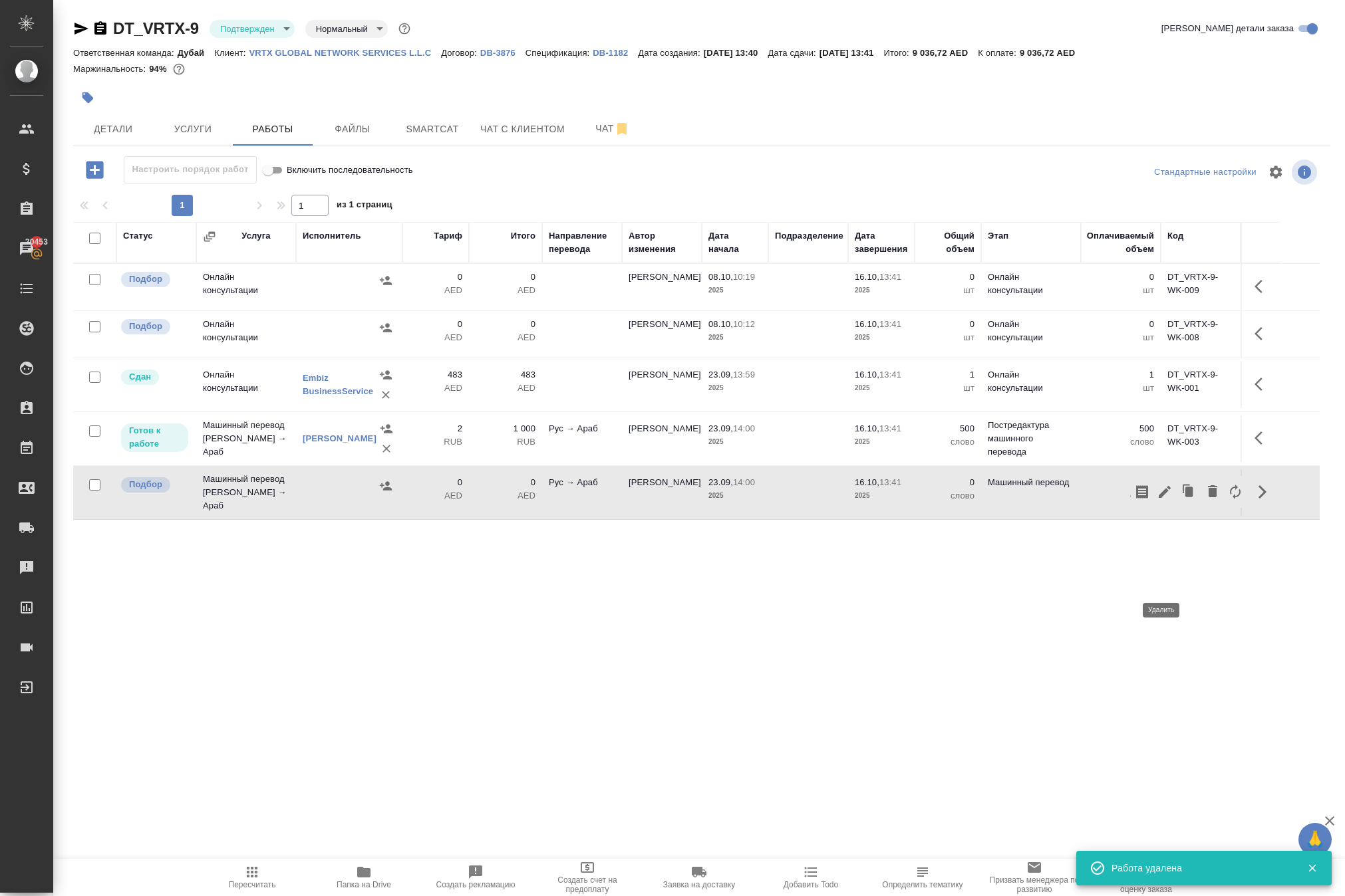
click at [1208, 497] on icon "button" at bounding box center [1212, 490] width 9 height 12
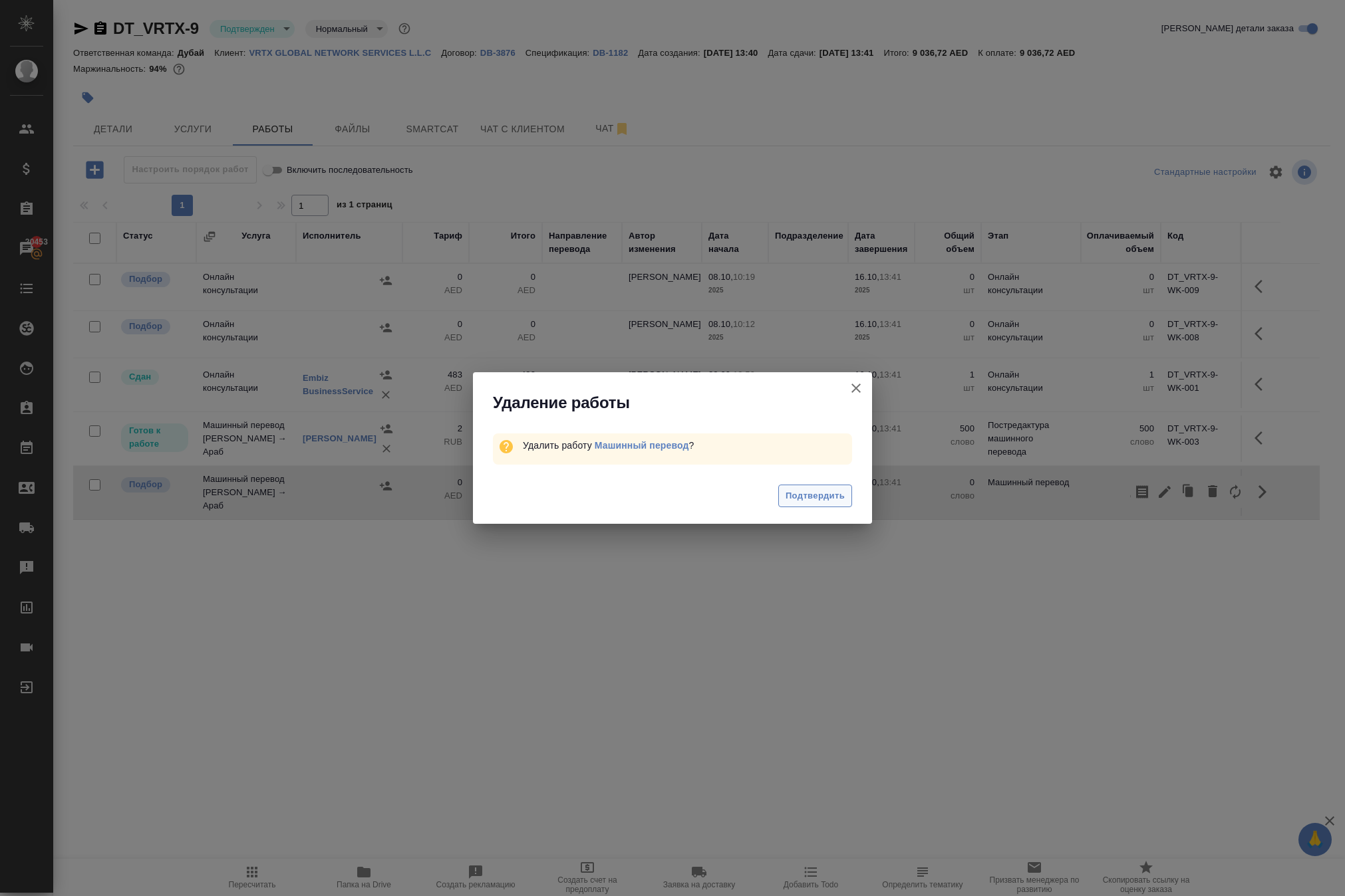
click at [809, 504] on span "Подтвердить" at bounding box center [814, 496] width 59 height 15
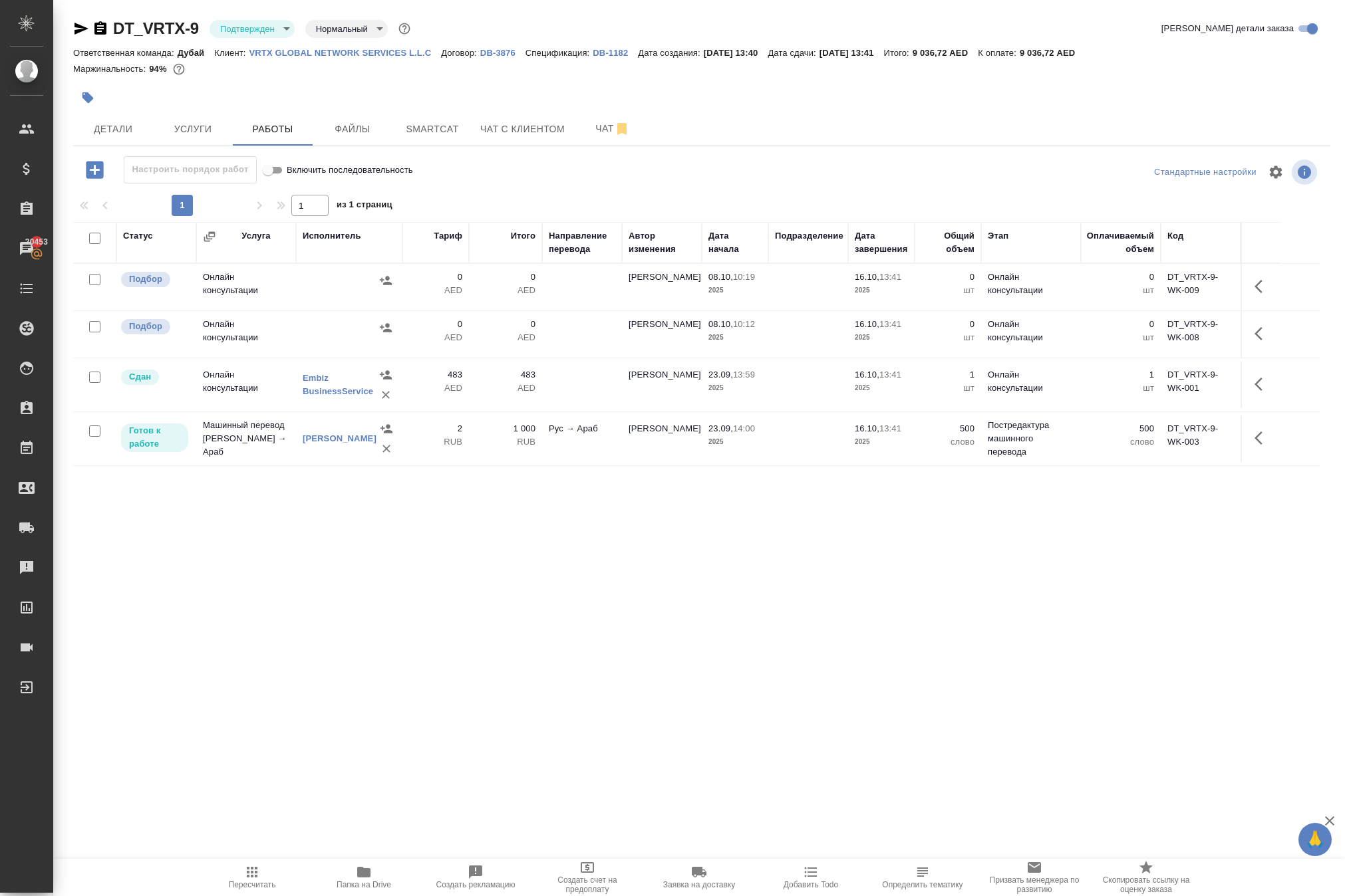
scroll to position [0, 0]
click at [1254, 295] on icon "button" at bounding box center [1262, 287] width 16 height 16
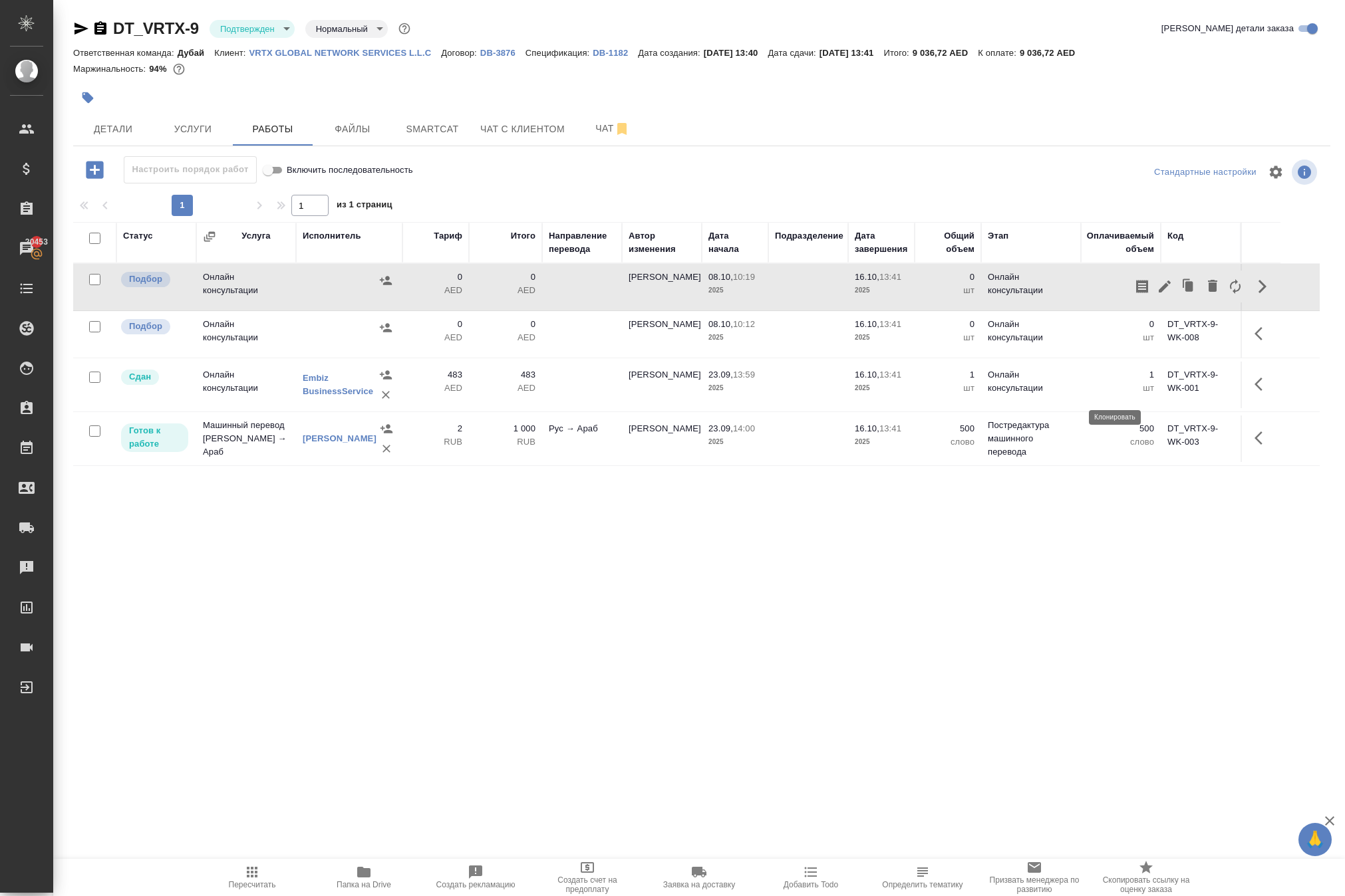
click at [1185, 291] on icon "button" at bounding box center [1188, 286] width 8 height 10
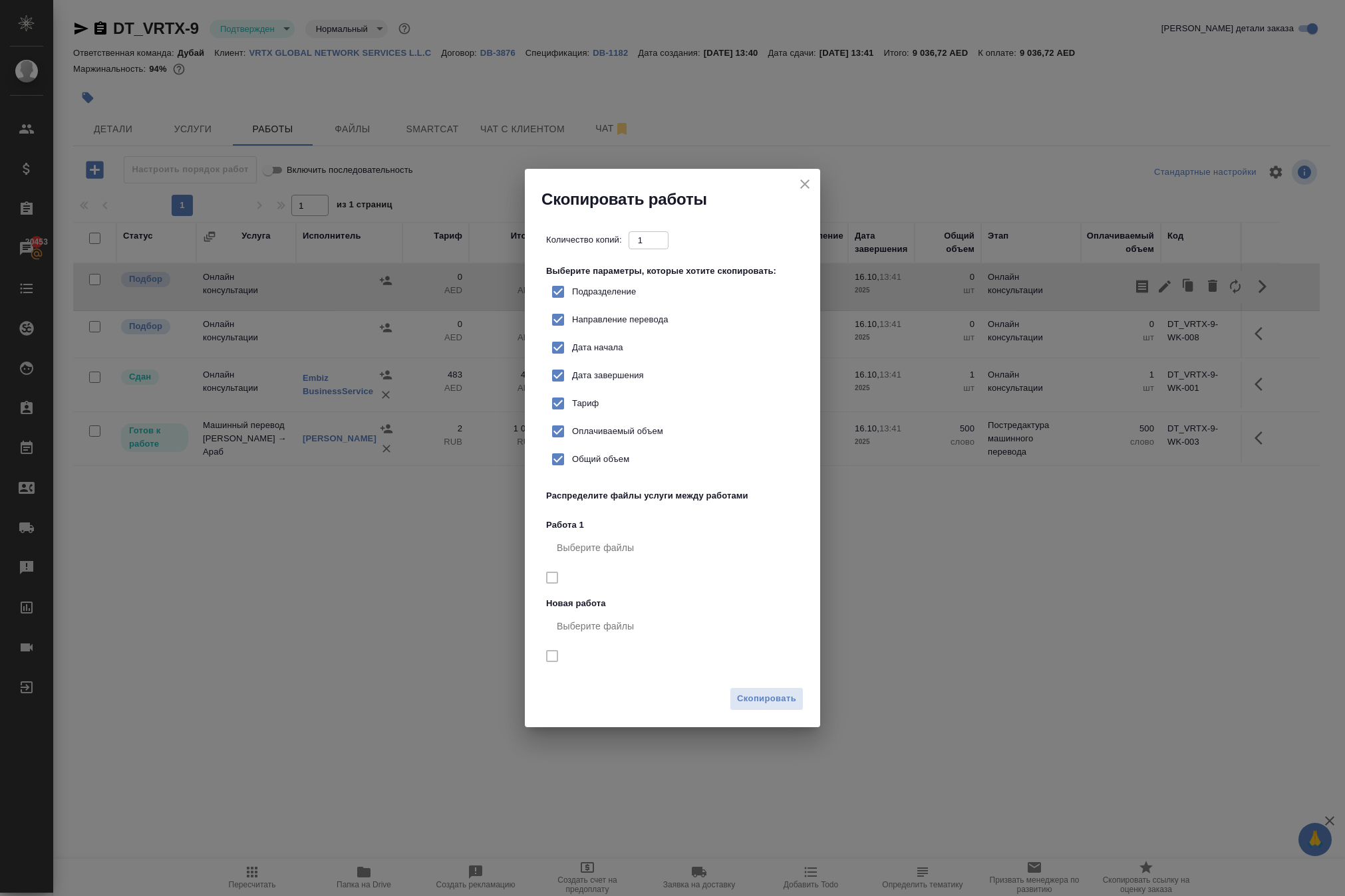
click at [571, 399] on input "Тариф" at bounding box center [557, 403] width 28 height 28
checkbox input "false"
click at [751, 706] on span "Скопировать" at bounding box center [766, 698] width 59 height 15
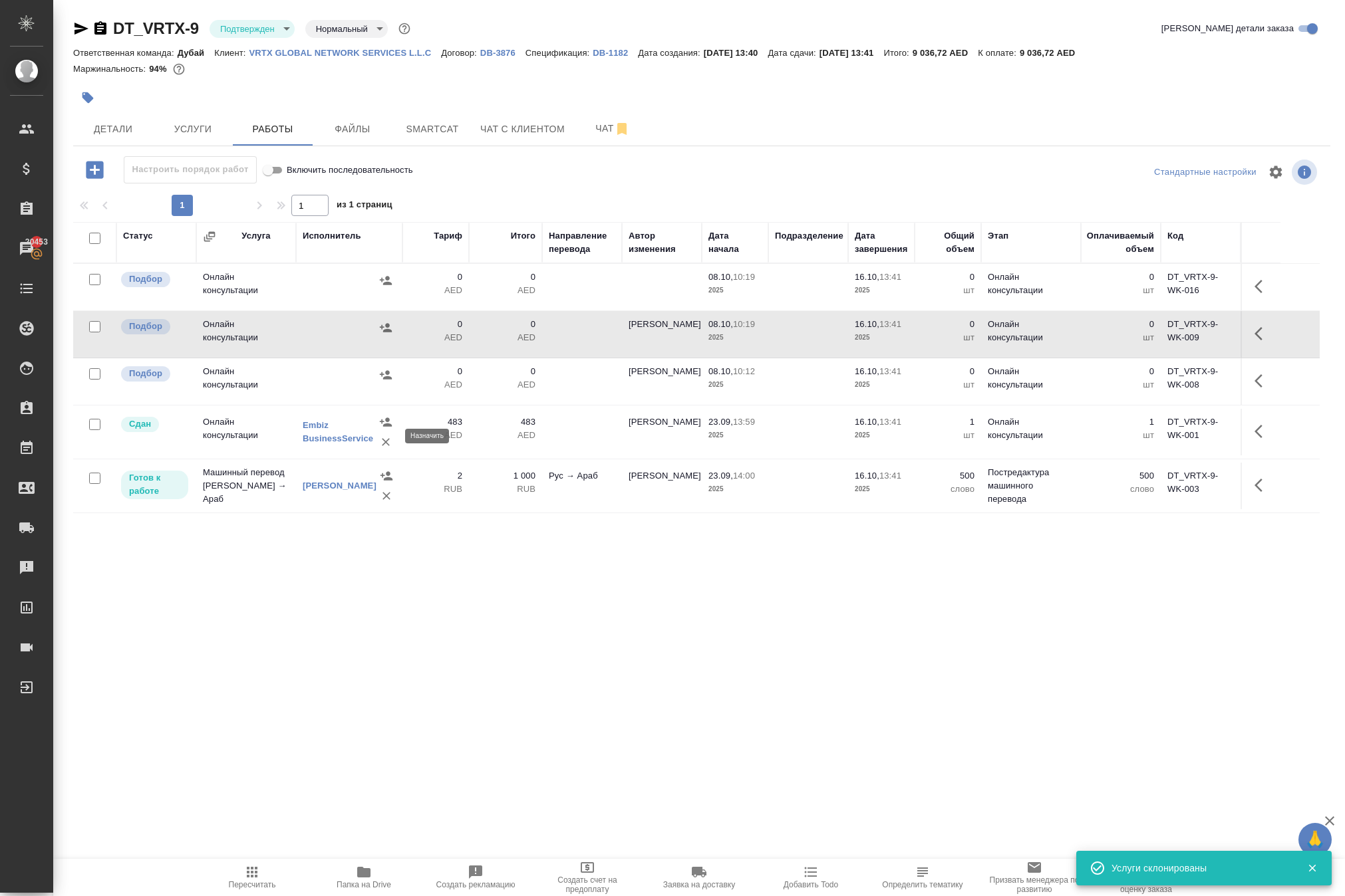
click at [379, 335] on icon "button" at bounding box center [385, 327] width 13 height 13
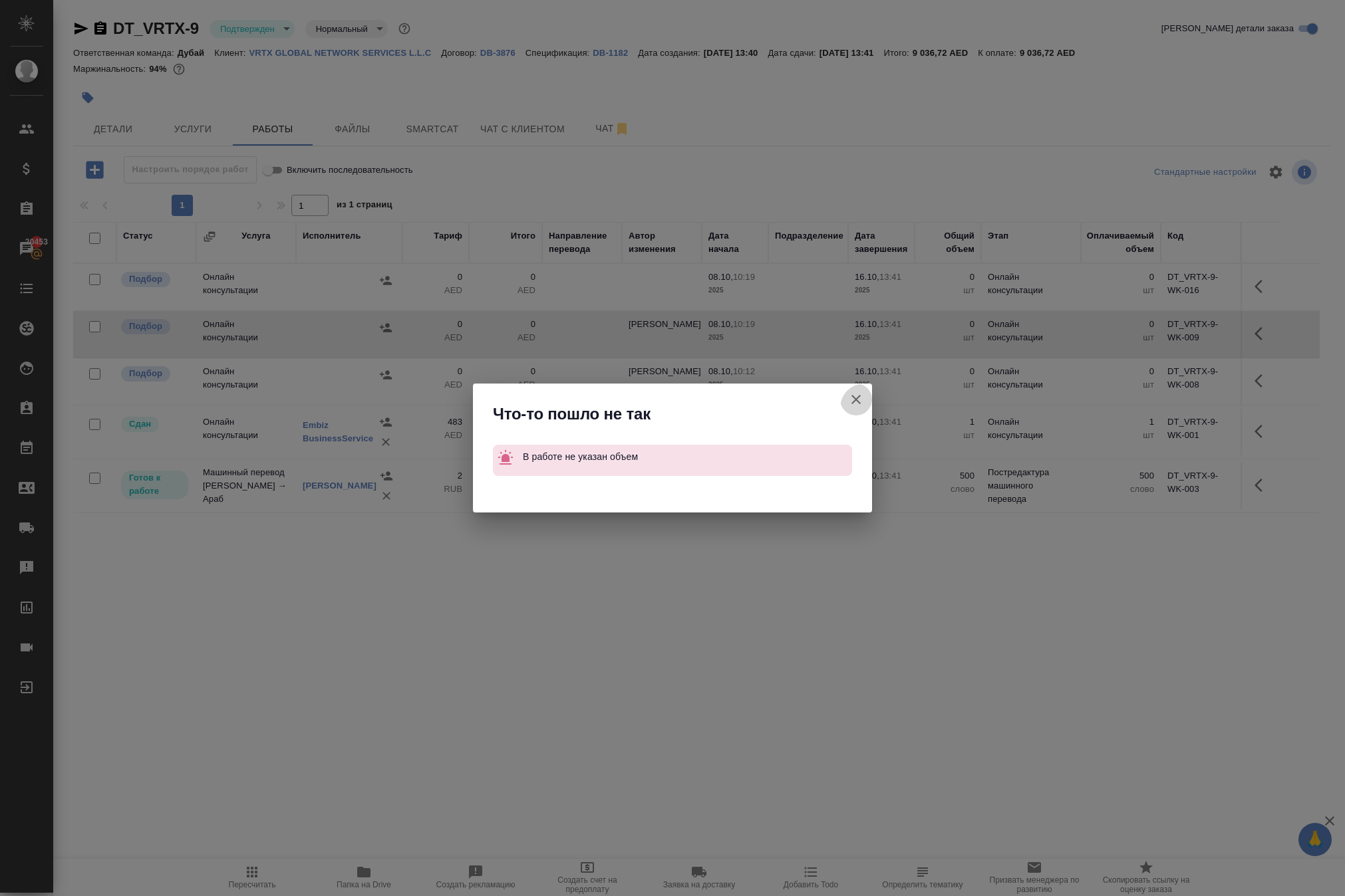
click at [848, 391] on icon "button" at bounding box center [856, 400] width 16 height 16
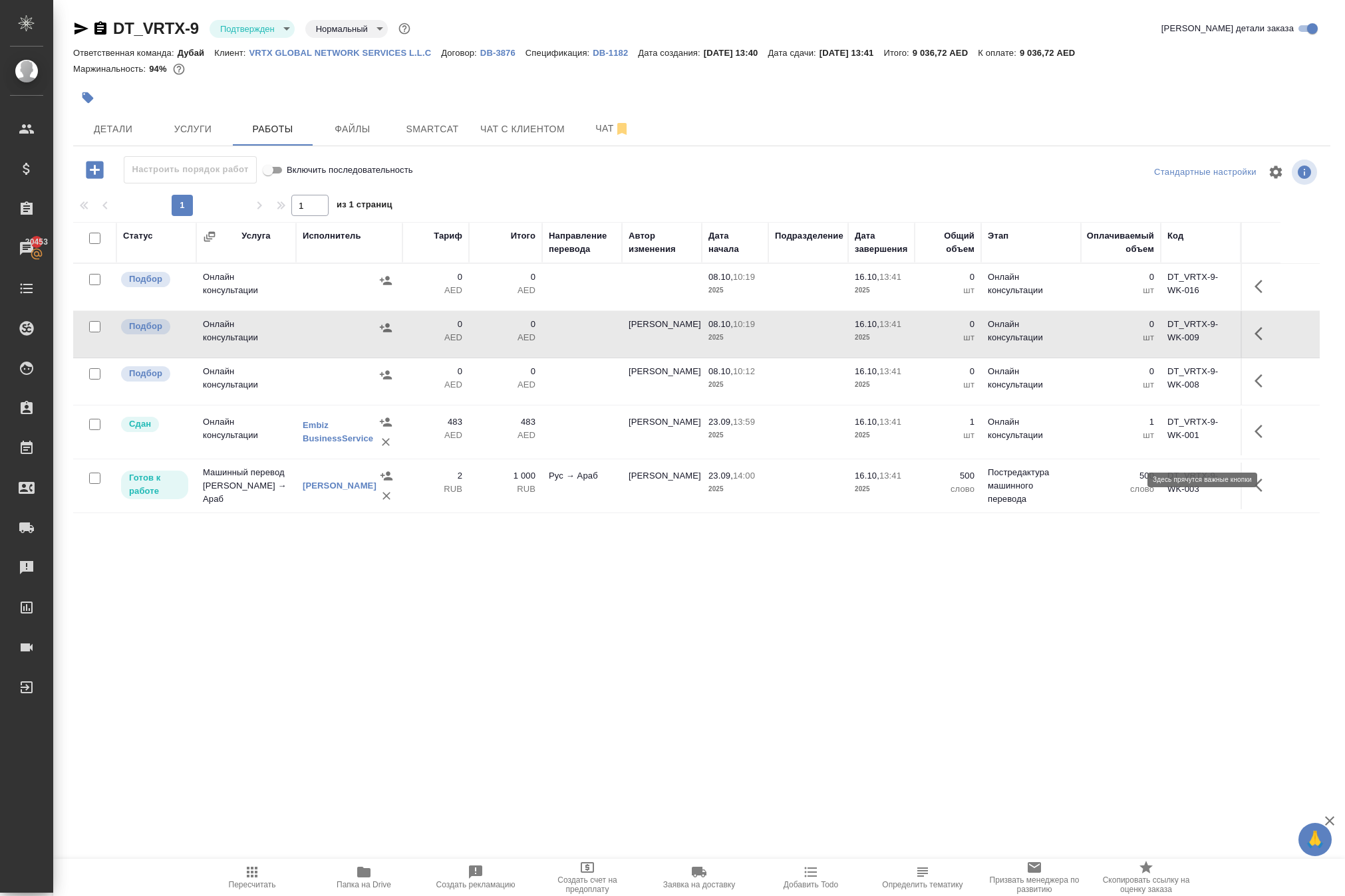
click at [1259, 342] on icon "button" at bounding box center [1262, 334] width 16 height 16
click at [1159, 340] on icon "button" at bounding box center [1164, 333] width 12 height 12
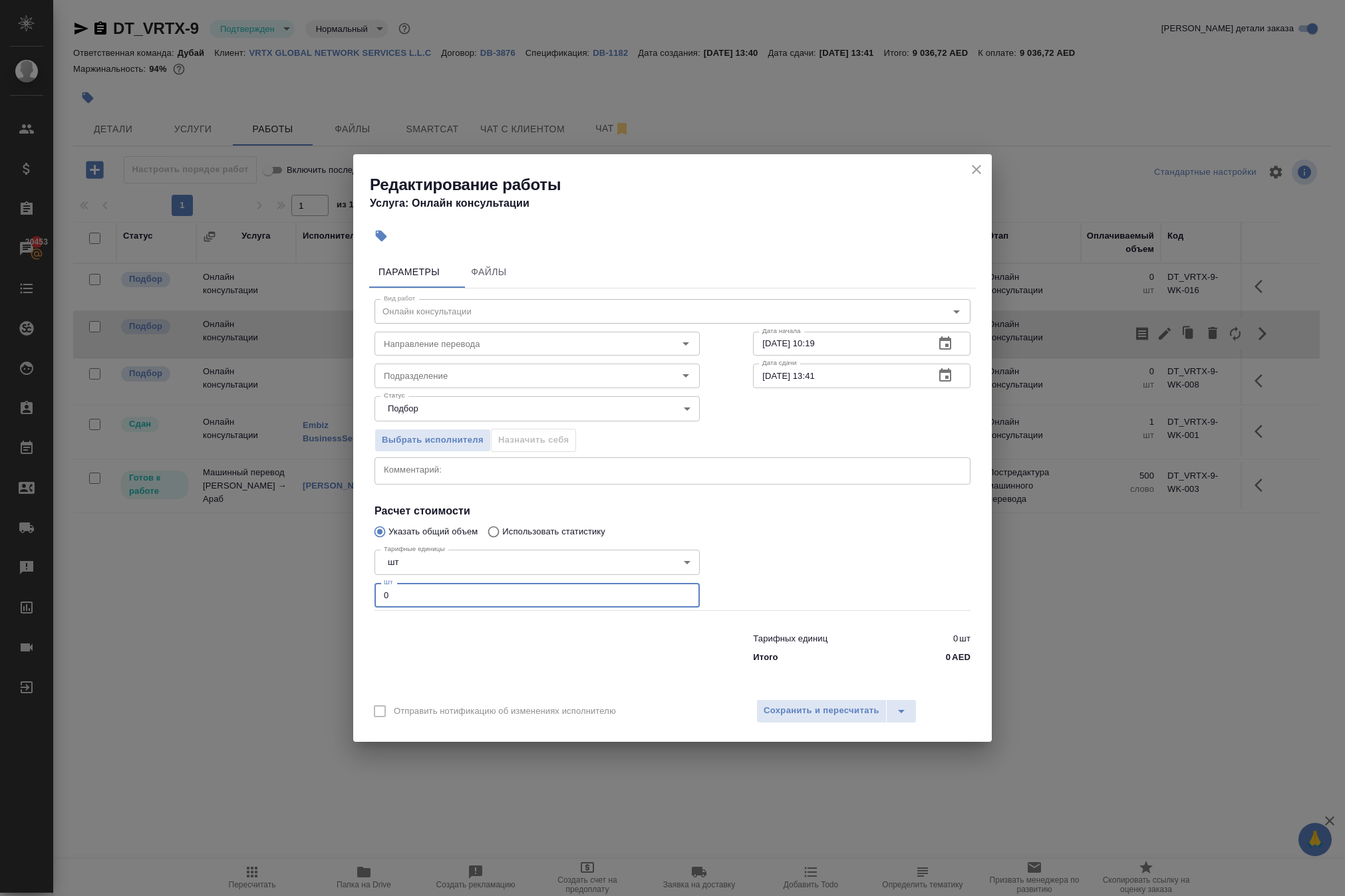
drag, startPoint x: 407, startPoint y: 621, endPoint x: 315, endPoint y: 602, distance: 93.9
click at [322, 603] on div "Редактирование работы Услуга: Онлайн консультации Параметры Файлы Вид работ Онл…" at bounding box center [672, 448] width 1345 height 896
type input "1"
click at [824, 719] on span "Сохранить и пересчитать" at bounding box center [822, 711] width 116 height 15
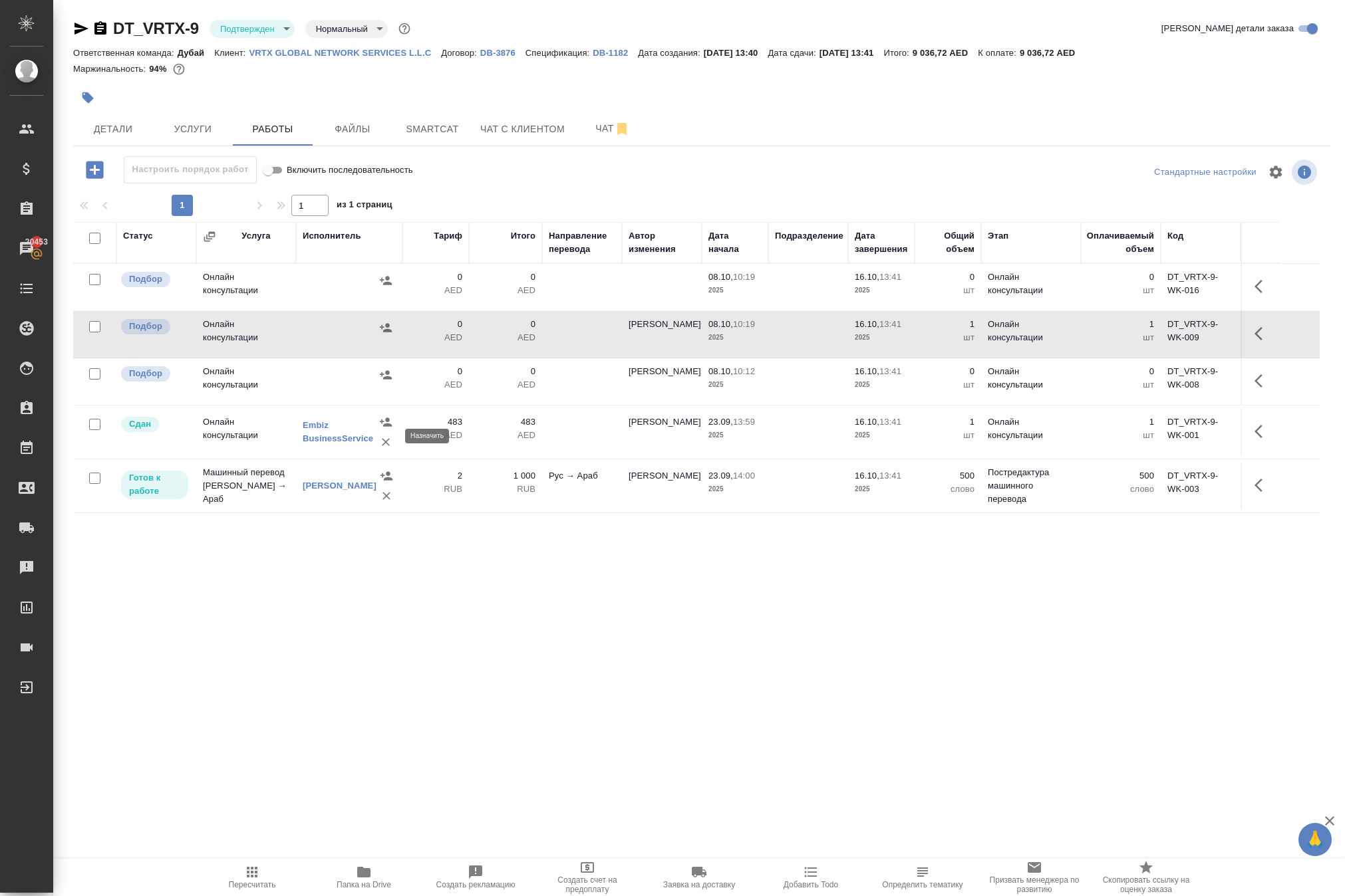
click at [388, 335] on icon "button" at bounding box center [385, 327] width 13 height 13
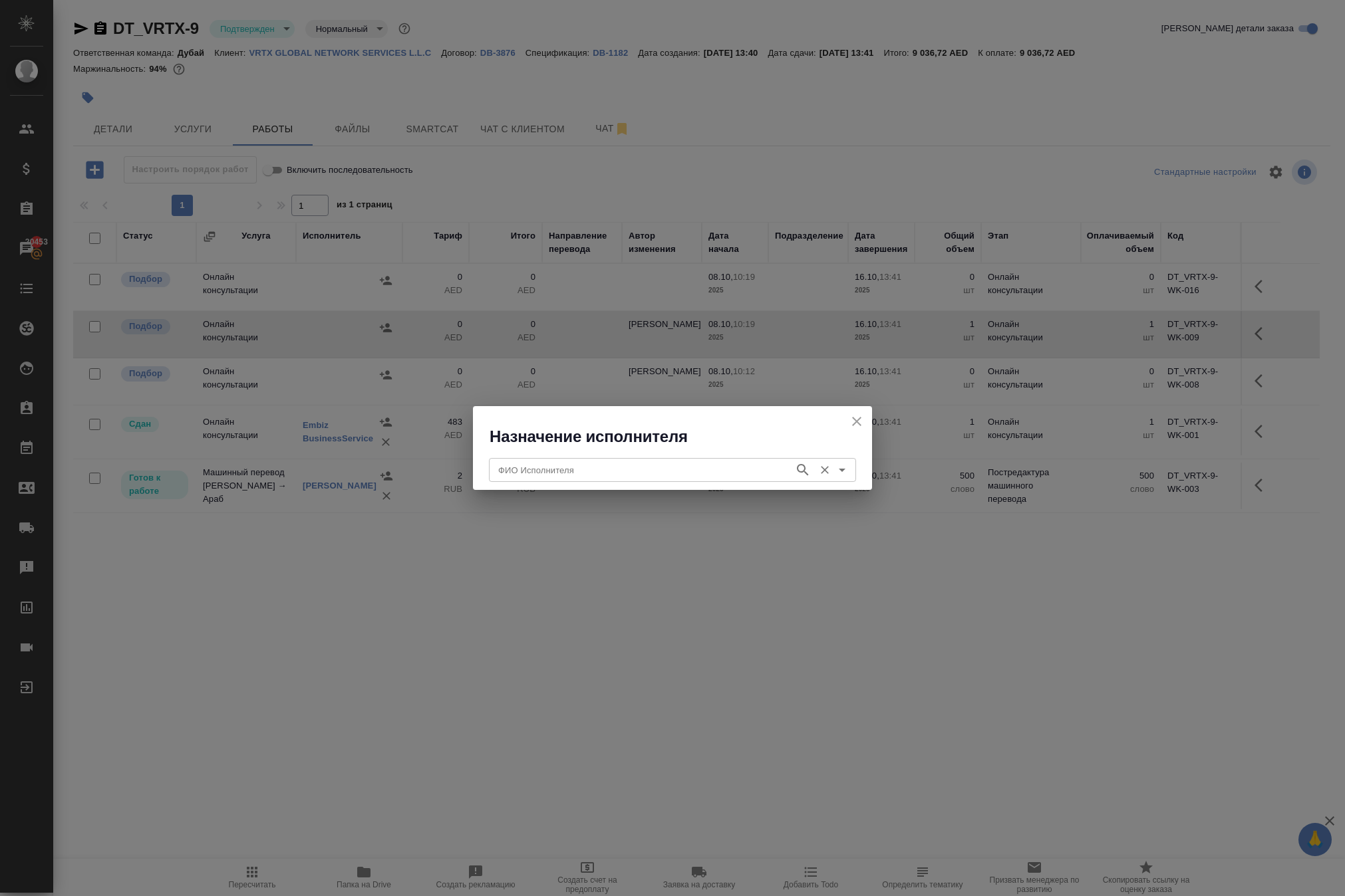
click at [538, 472] on input "ФИО Исполнителя" at bounding box center [640, 470] width 295 height 16
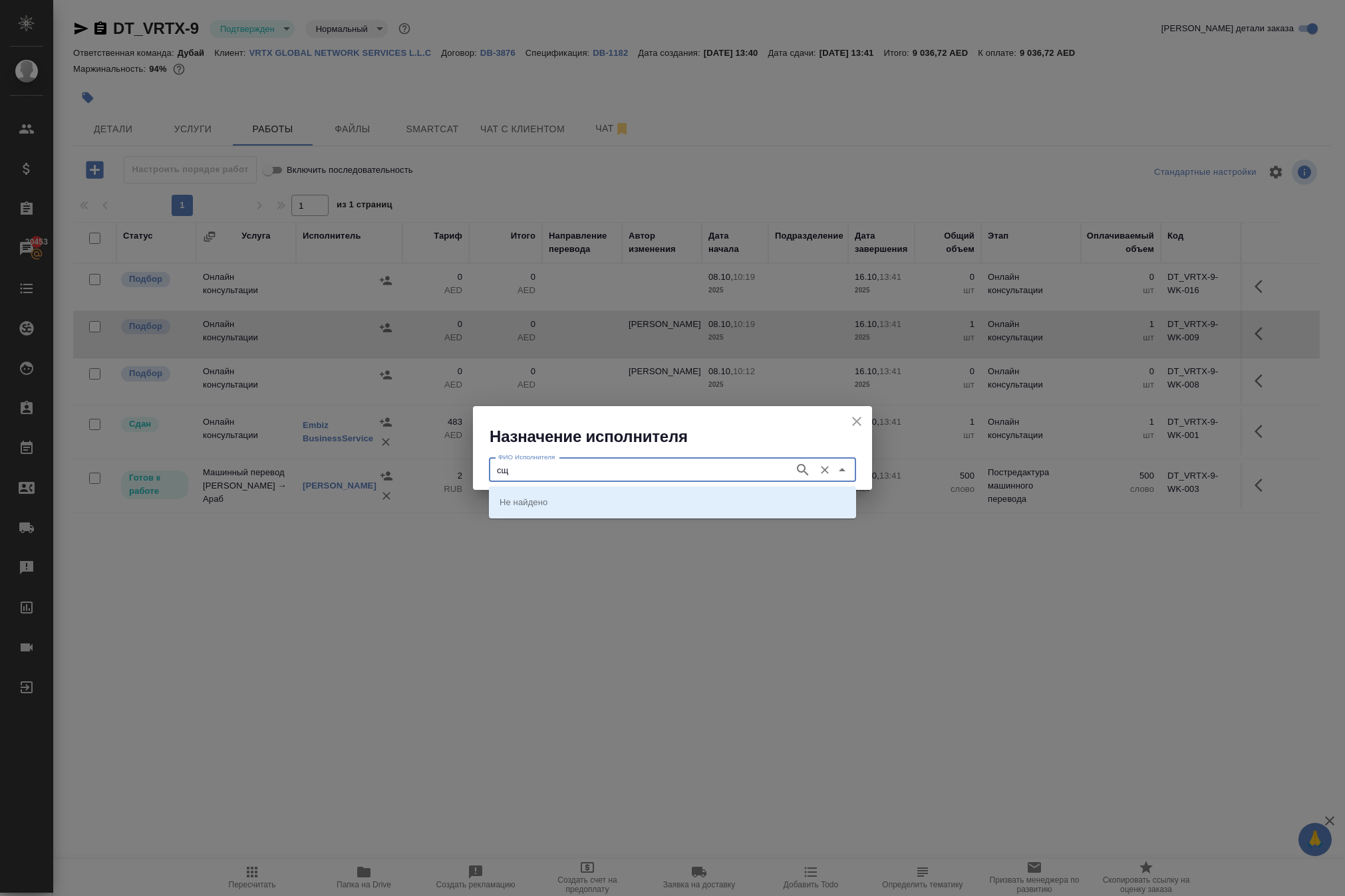
type input "с"
type input "cour"
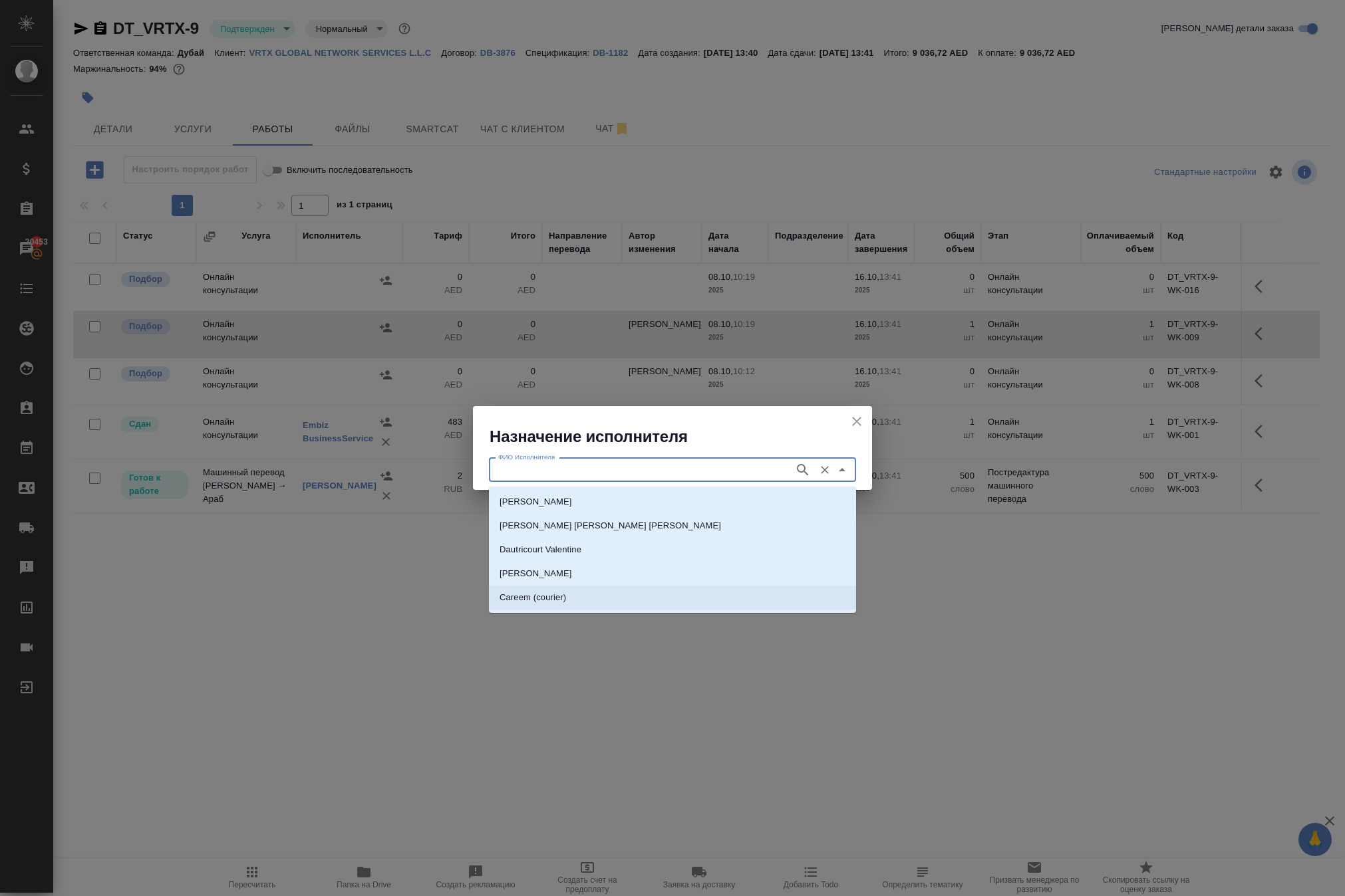
click at [564, 592] on p "Careem (courier)" at bounding box center [532, 597] width 67 height 13
type input "Careem (courier)"
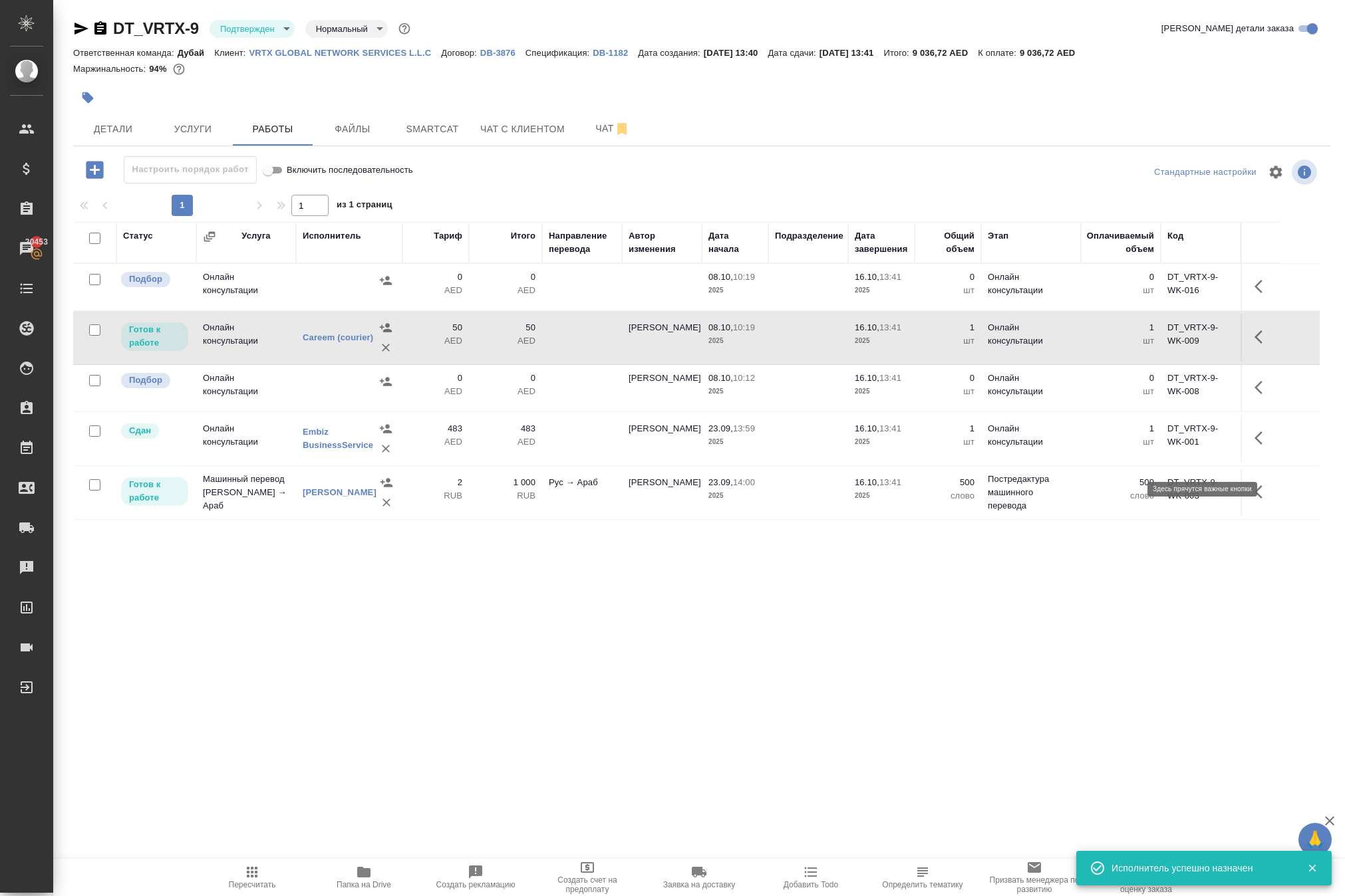
click at [1254, 345] on icon "button" at bounding box center [1262, 337] width 16 height 16
click at [1159, 343] on icon "button" at bounding box center [1164, 336] width 12 height 12
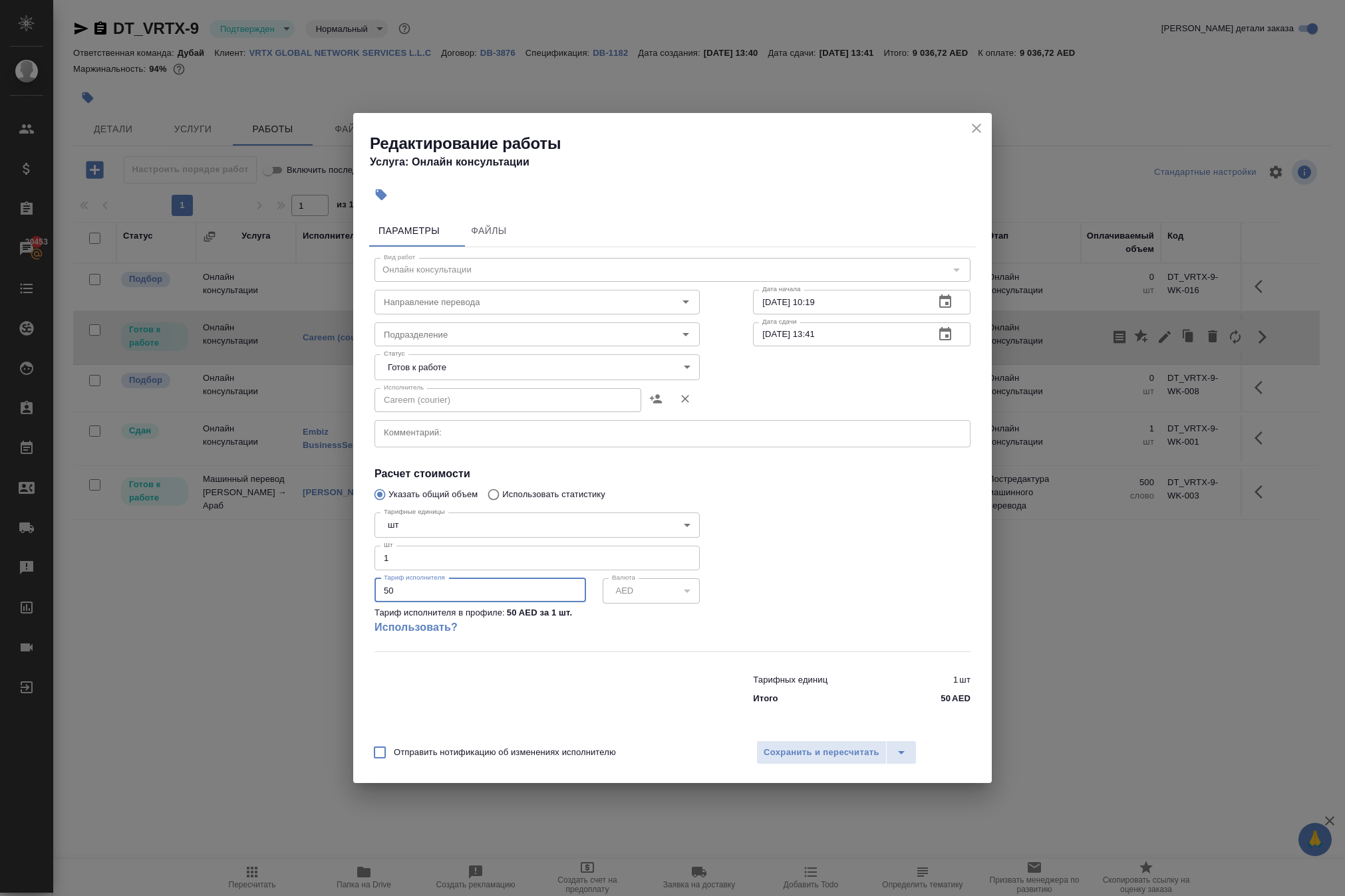
drag, startPoint x: 471, startPoint y: 609, endPoint x: 261, endPoint y: 572, distance: 213.2
click at [261, 572] on div "Редактирование работы Услуга: Онлайн консультации Параметры Файлы Вид работ Онл…" at bounding box center [672, 448] width 1345 height 896
type input "70"
type input "70.78"
click at [820, 761] on span "Сохранить и пересчитать" at bounding box center [822, 753] width 116 height 15
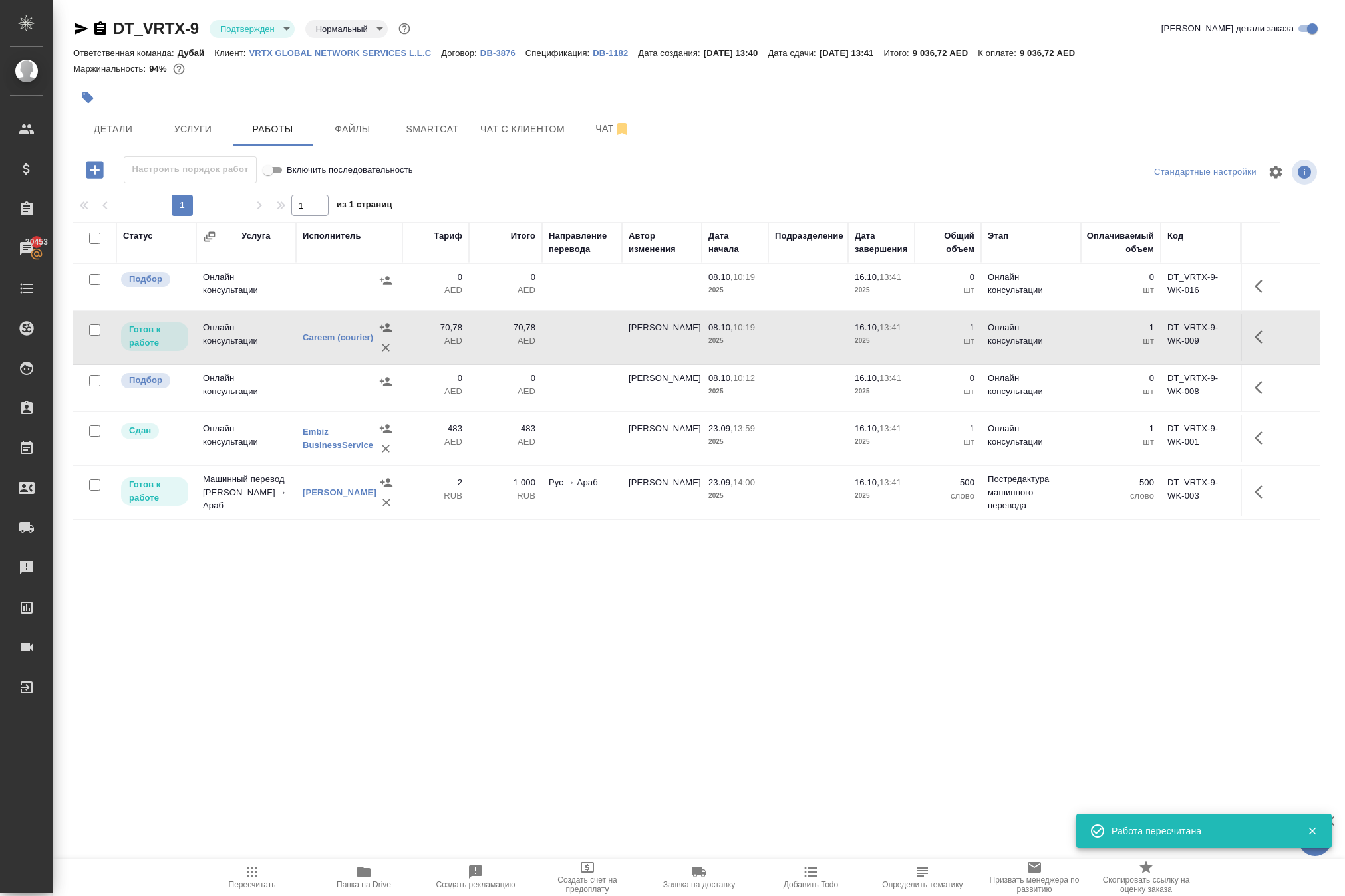
click at [260, 880] on icon "button" at bounding box center [252, 872] width 16 height 16
drag, startPoint x: 142, startPoint y: 21, endPoint x: 231, endPoint y: 41, distance: 91.2
click at [231, 39] on div "DT_VRTX-9 Подтвержден confirmed Нормальный normal" at bounding box center [243, 28] width 340 height 21
copy div "DT_VRTX-9"
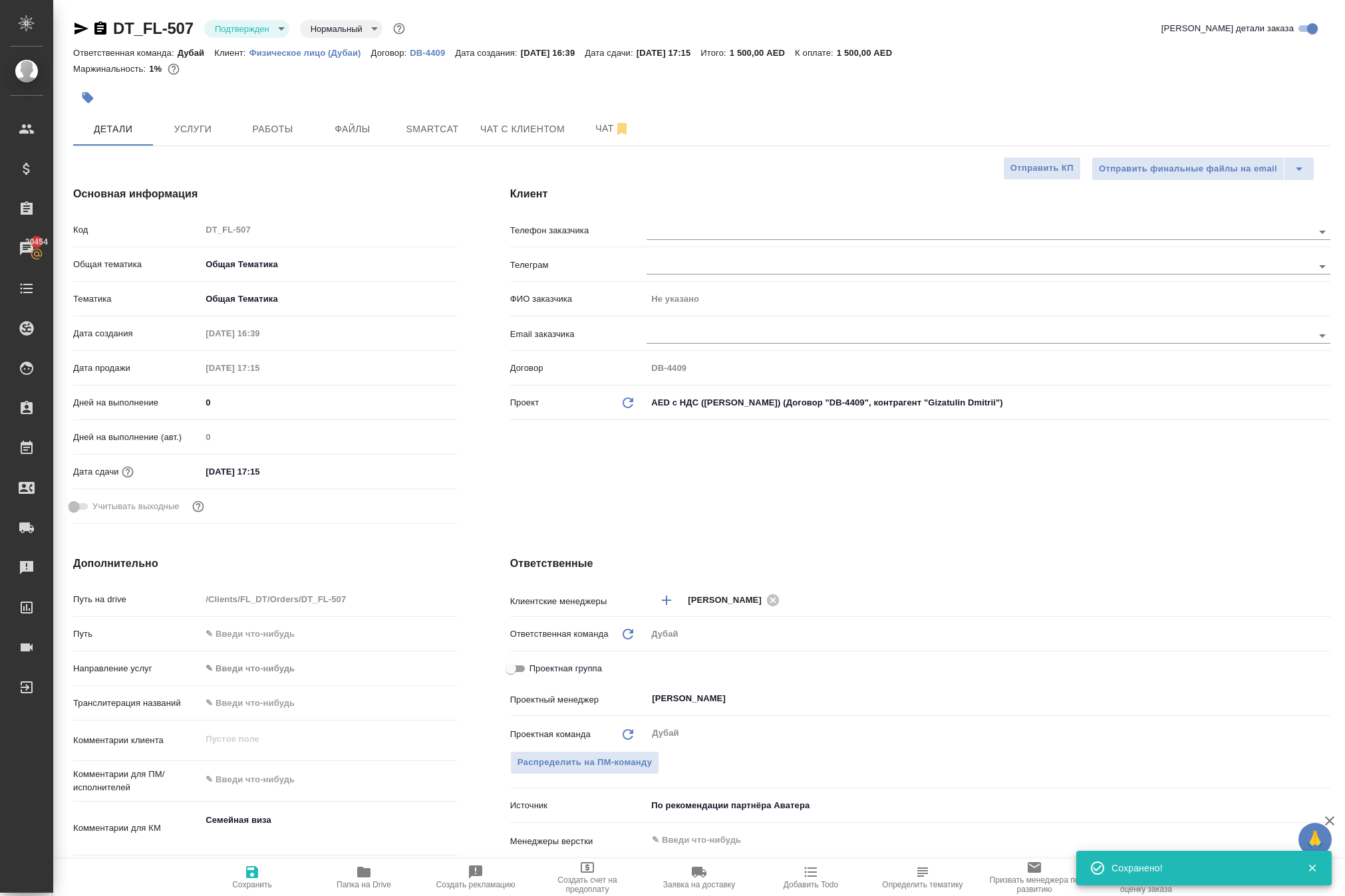
select select "RU"
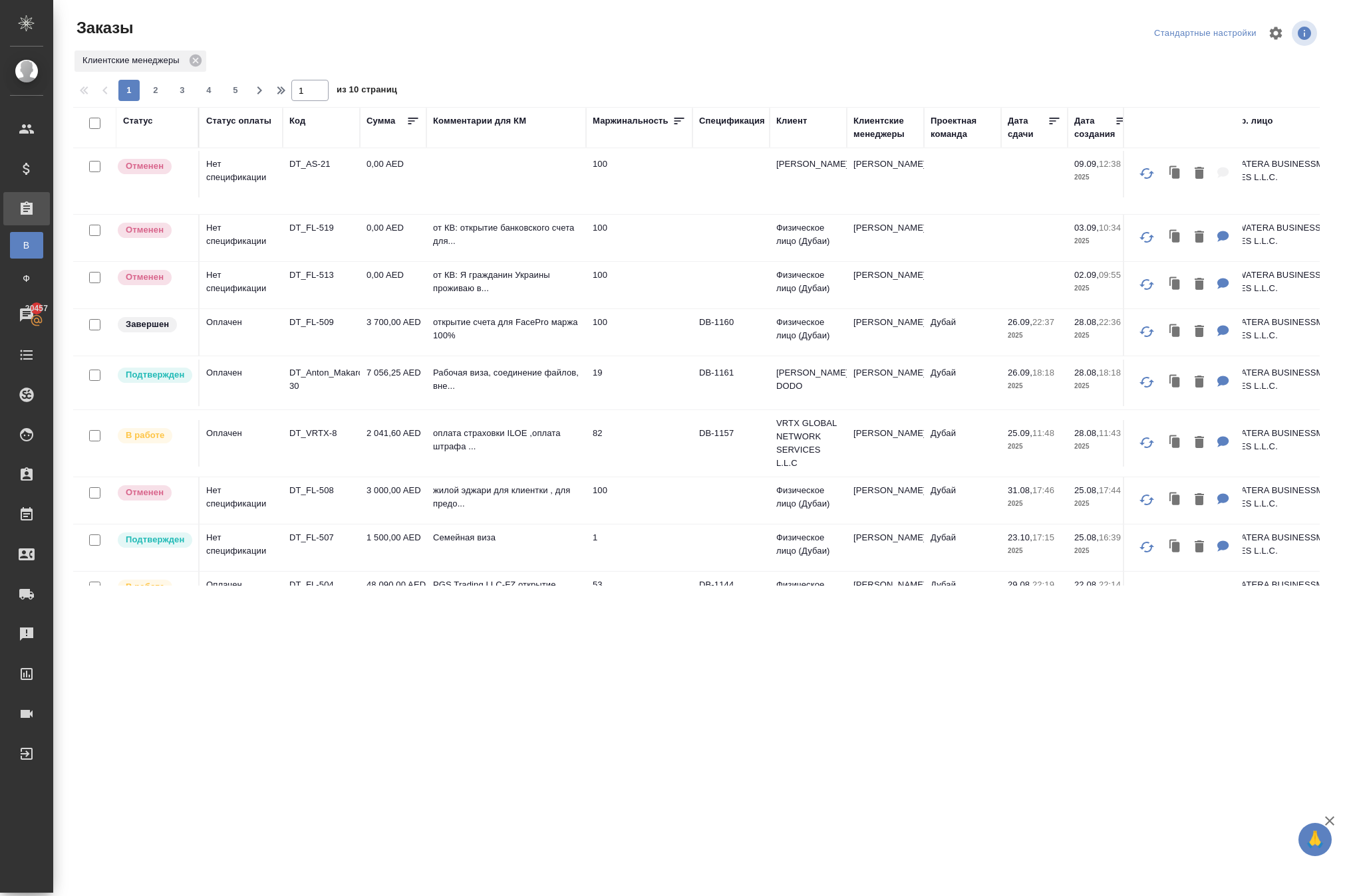
scroll to position [467, 0]
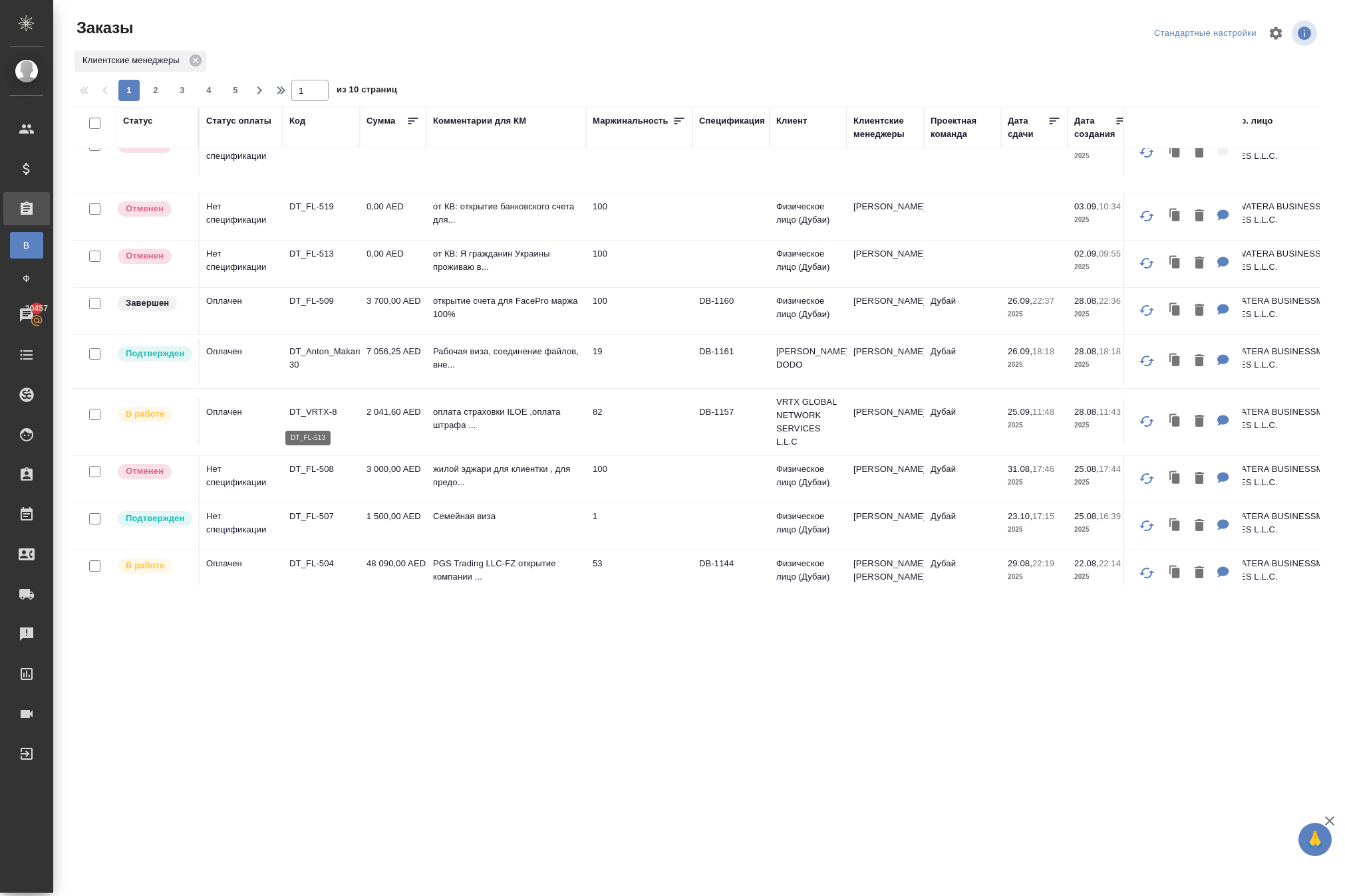
click at [326, 261] on p "DT_FL-513" at bounding box center [321, 254] width 64 height 13
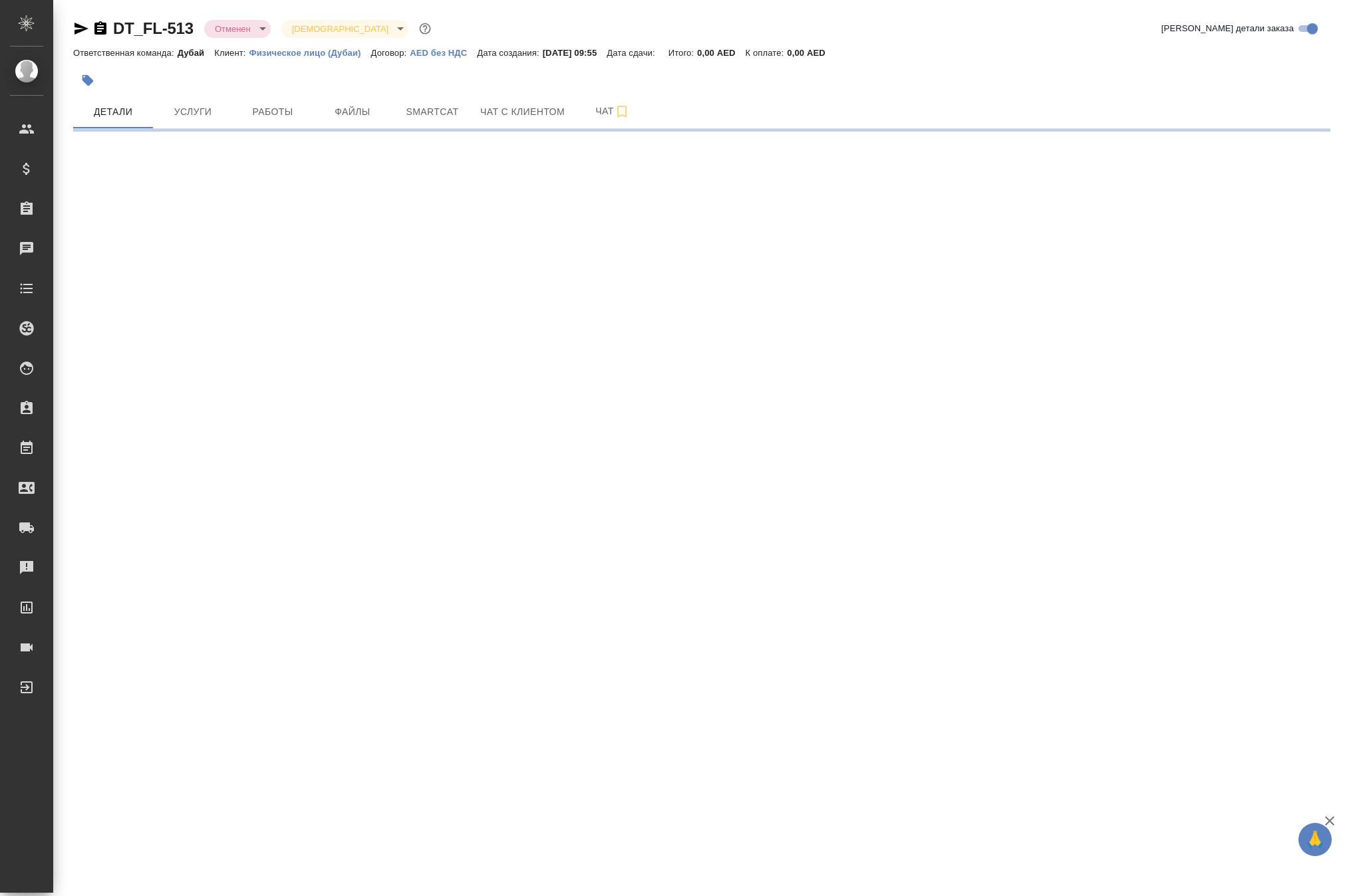
select select "RU"
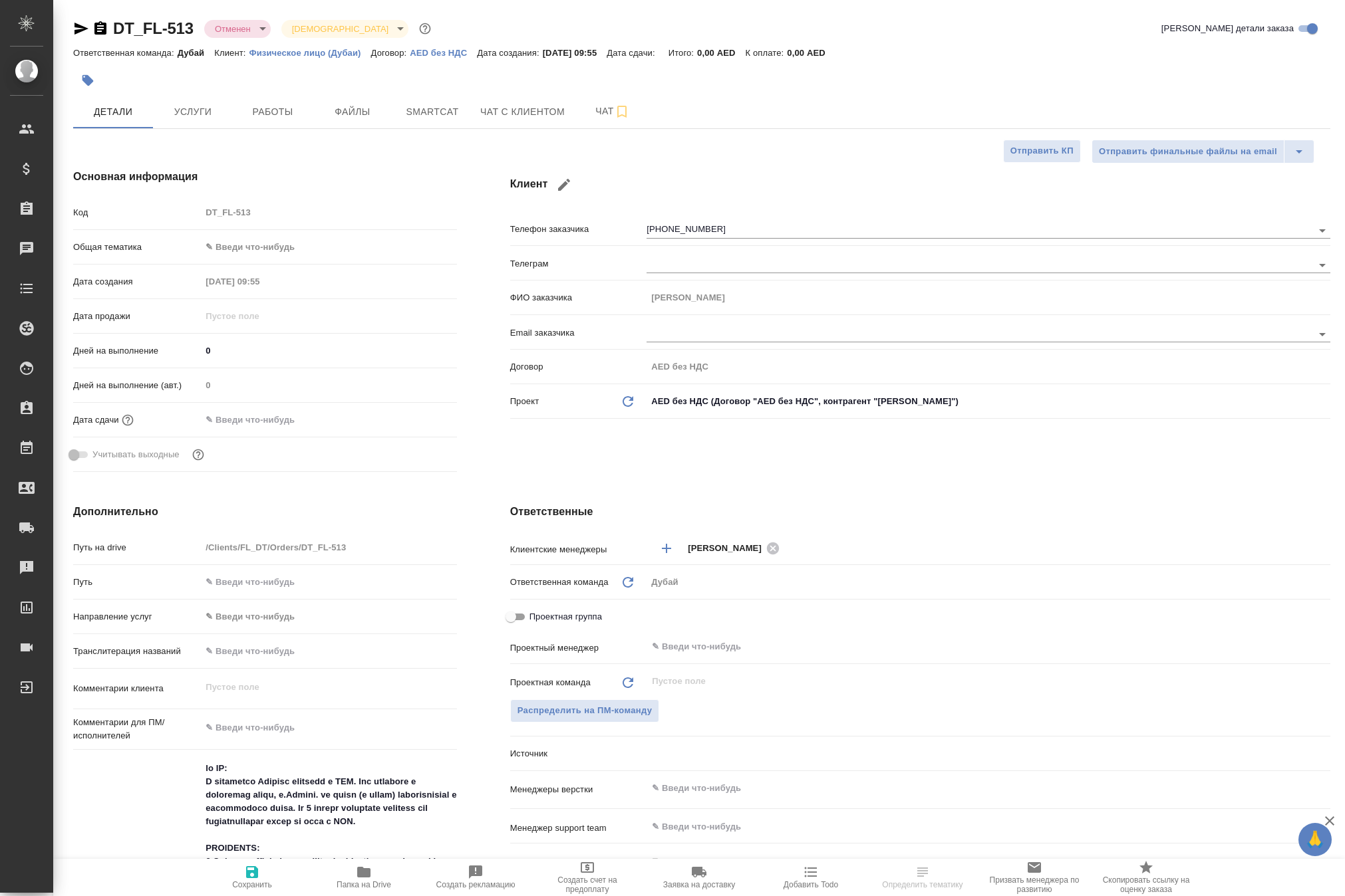
type textarea "x"
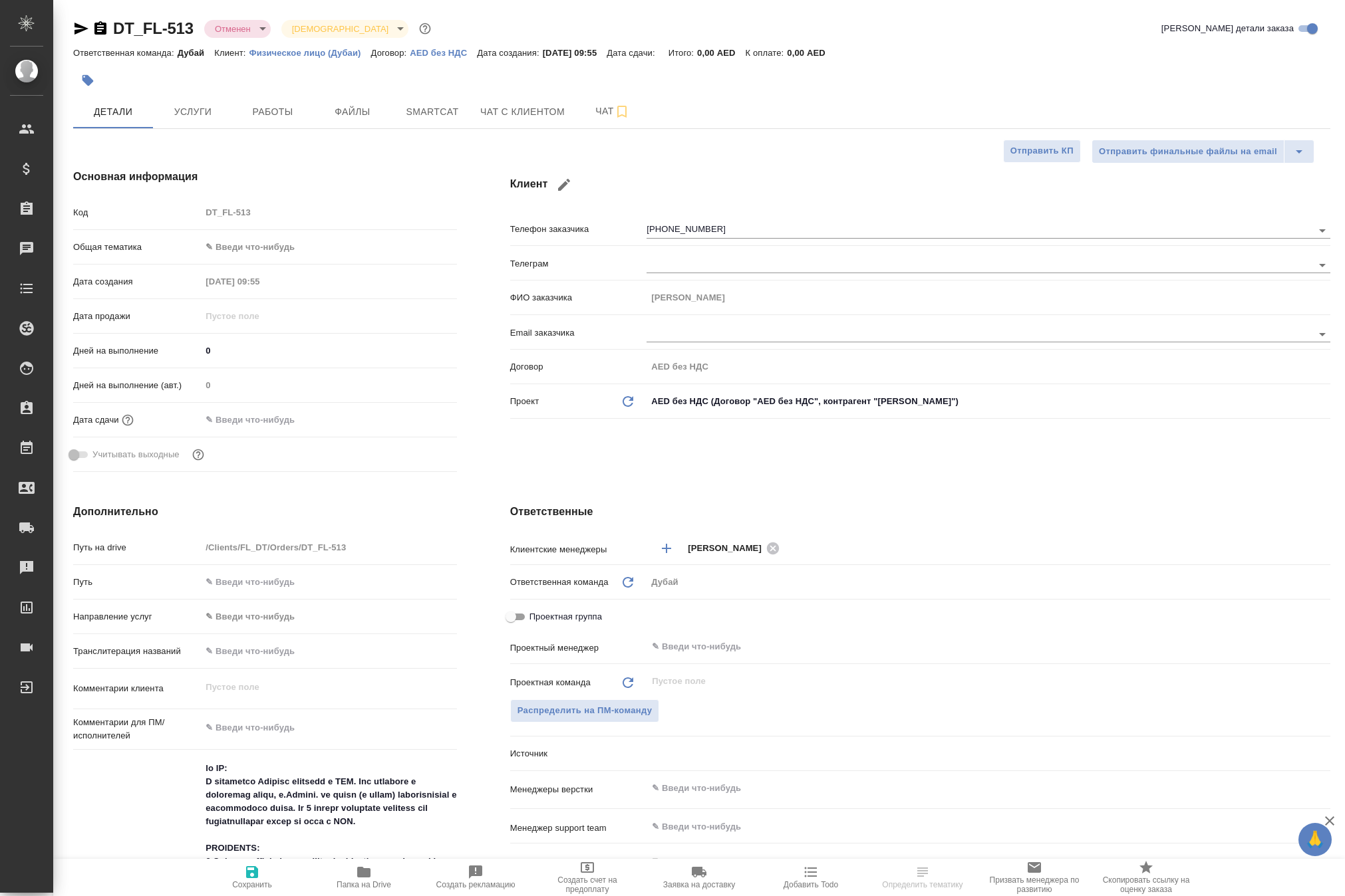
type textarea "x"
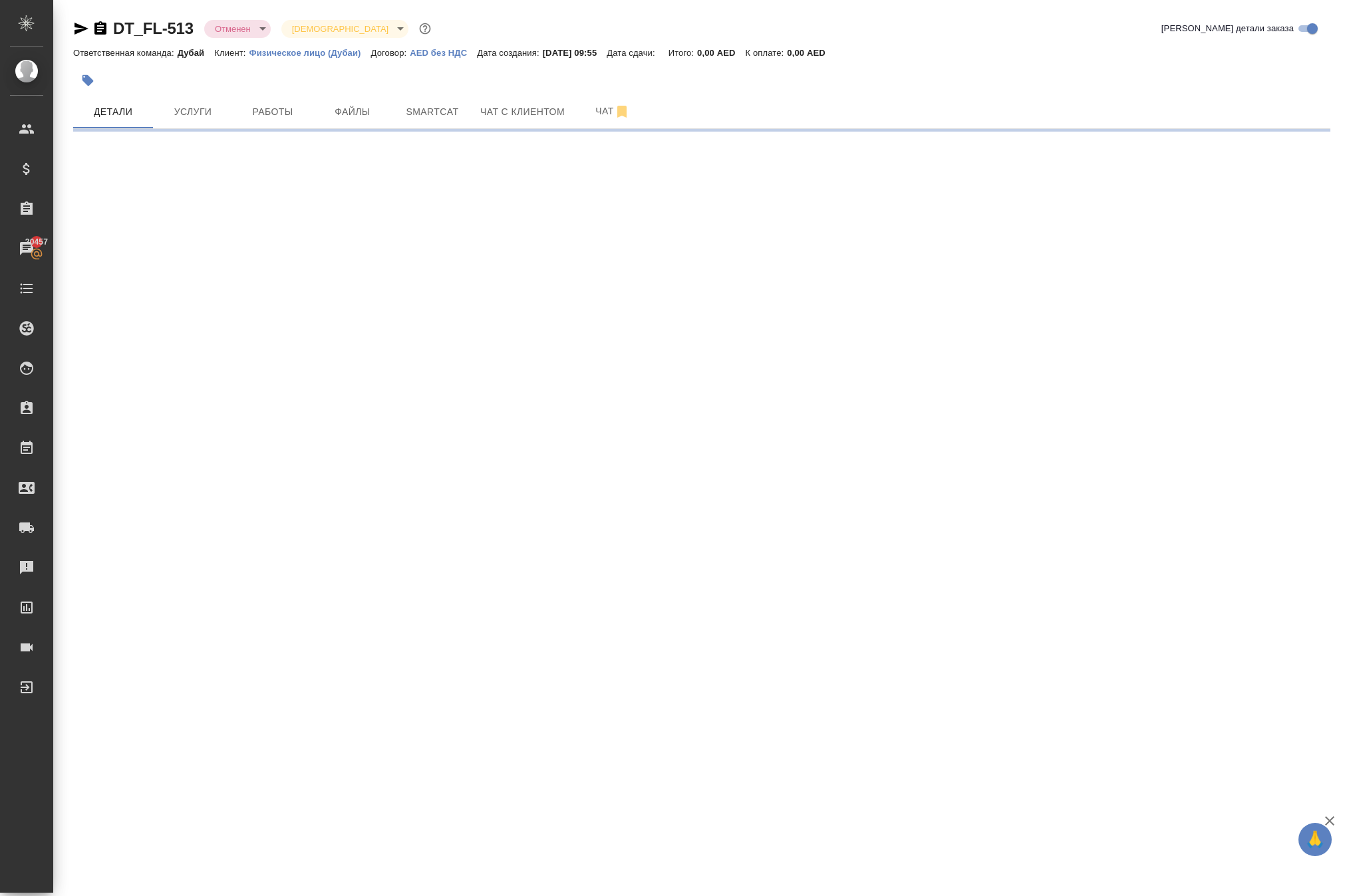
select select "RU"
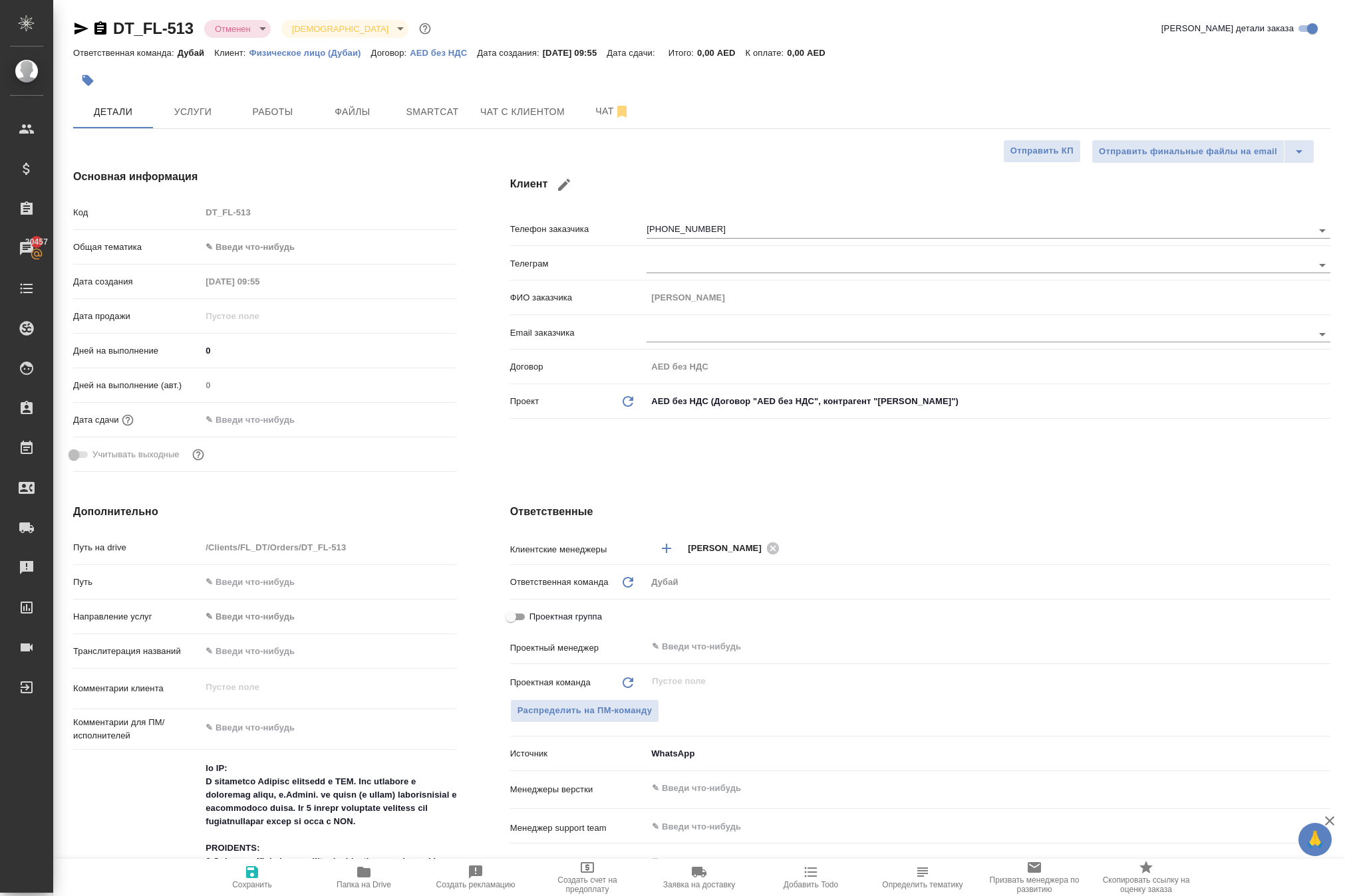
type textarea "x"
click at [358, 58] on p "Физическое лицо (Дубаи)" at bounding box center [310, 52] width 122 height 10
type textarea "x"
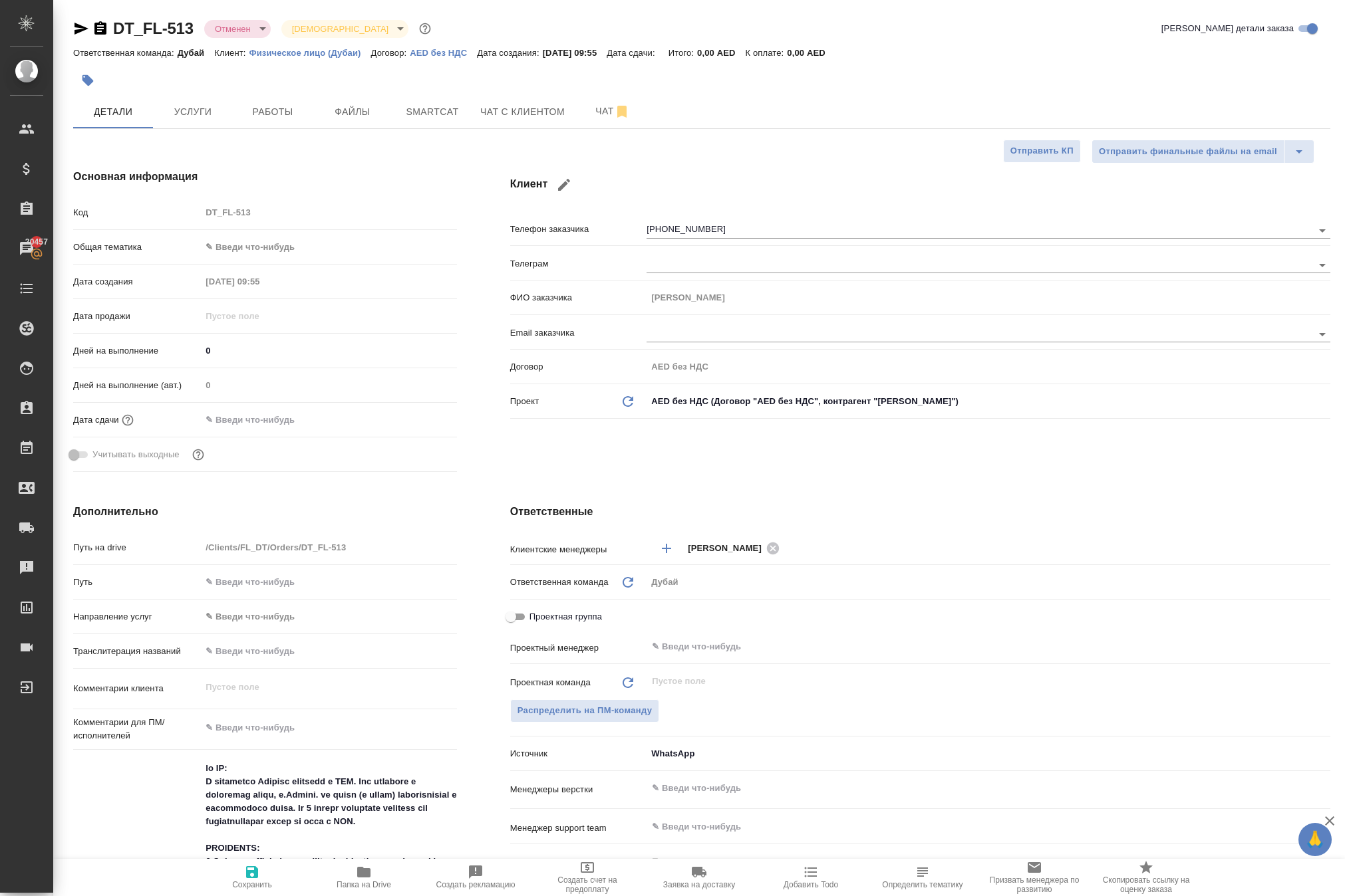
type textarea "x"
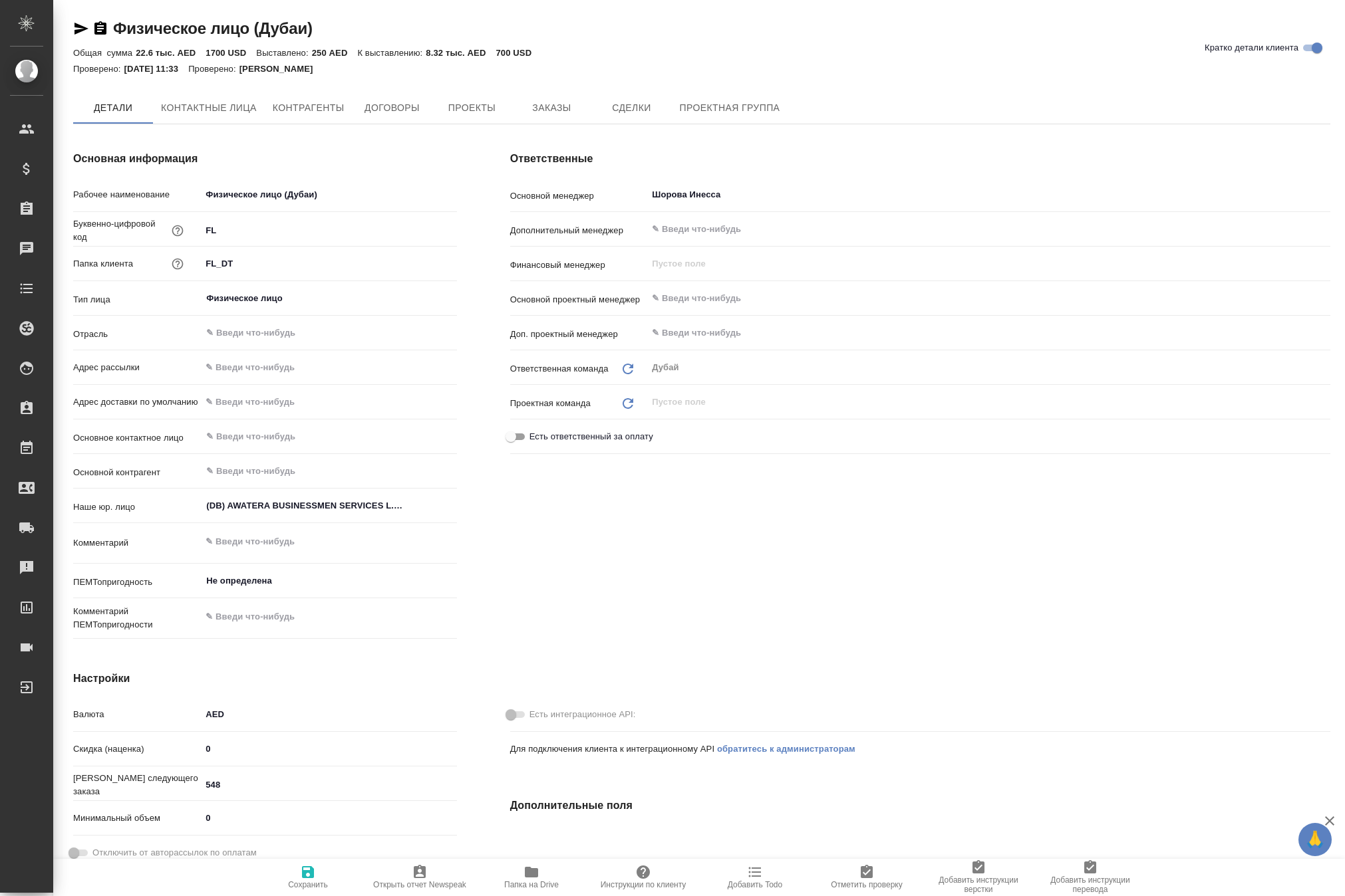
type textarea "x"
click at [583, 117] on span "Заказы" at bounding box center [552, 109] width 64 height 17
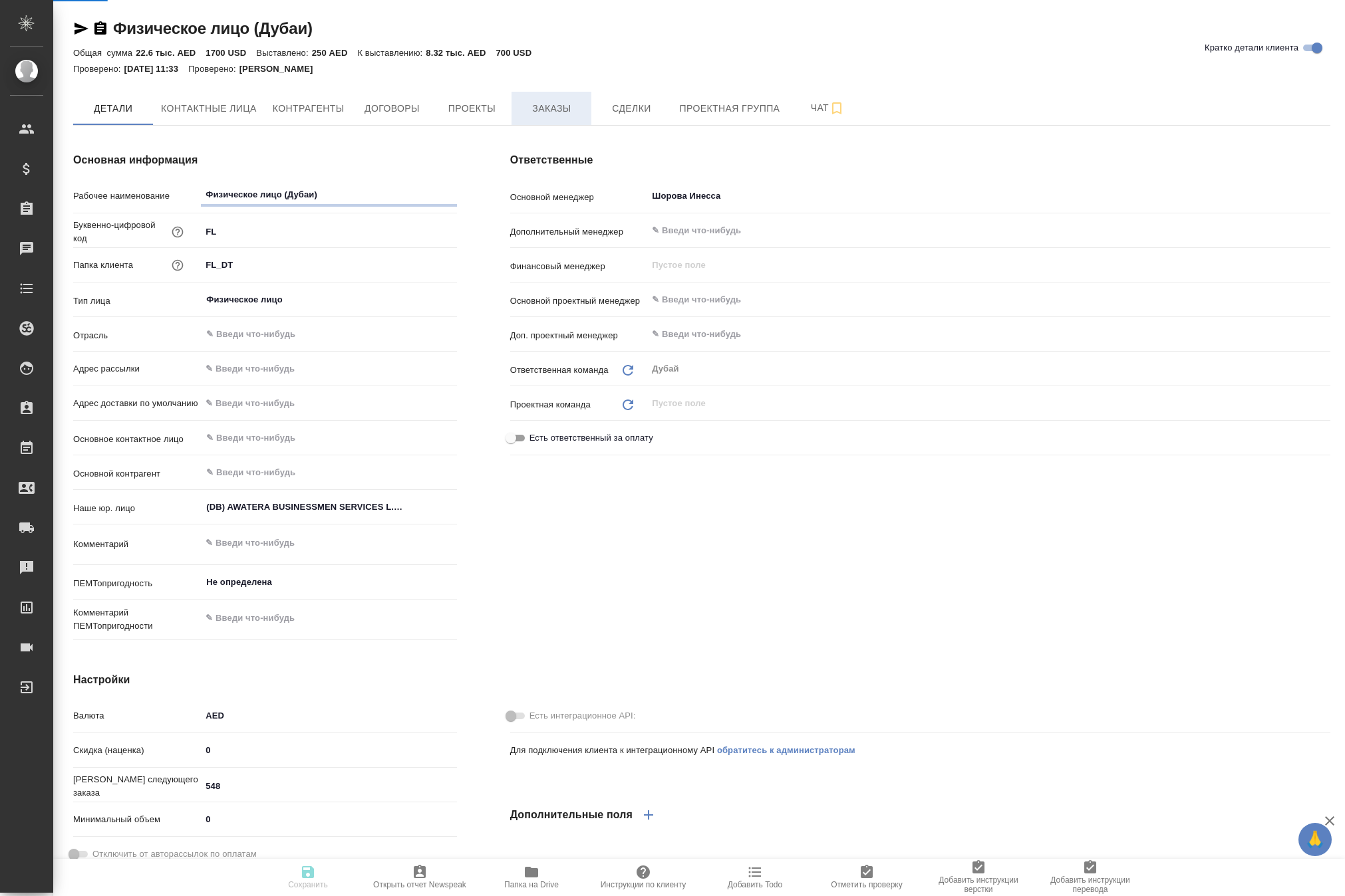
type textarea "x"
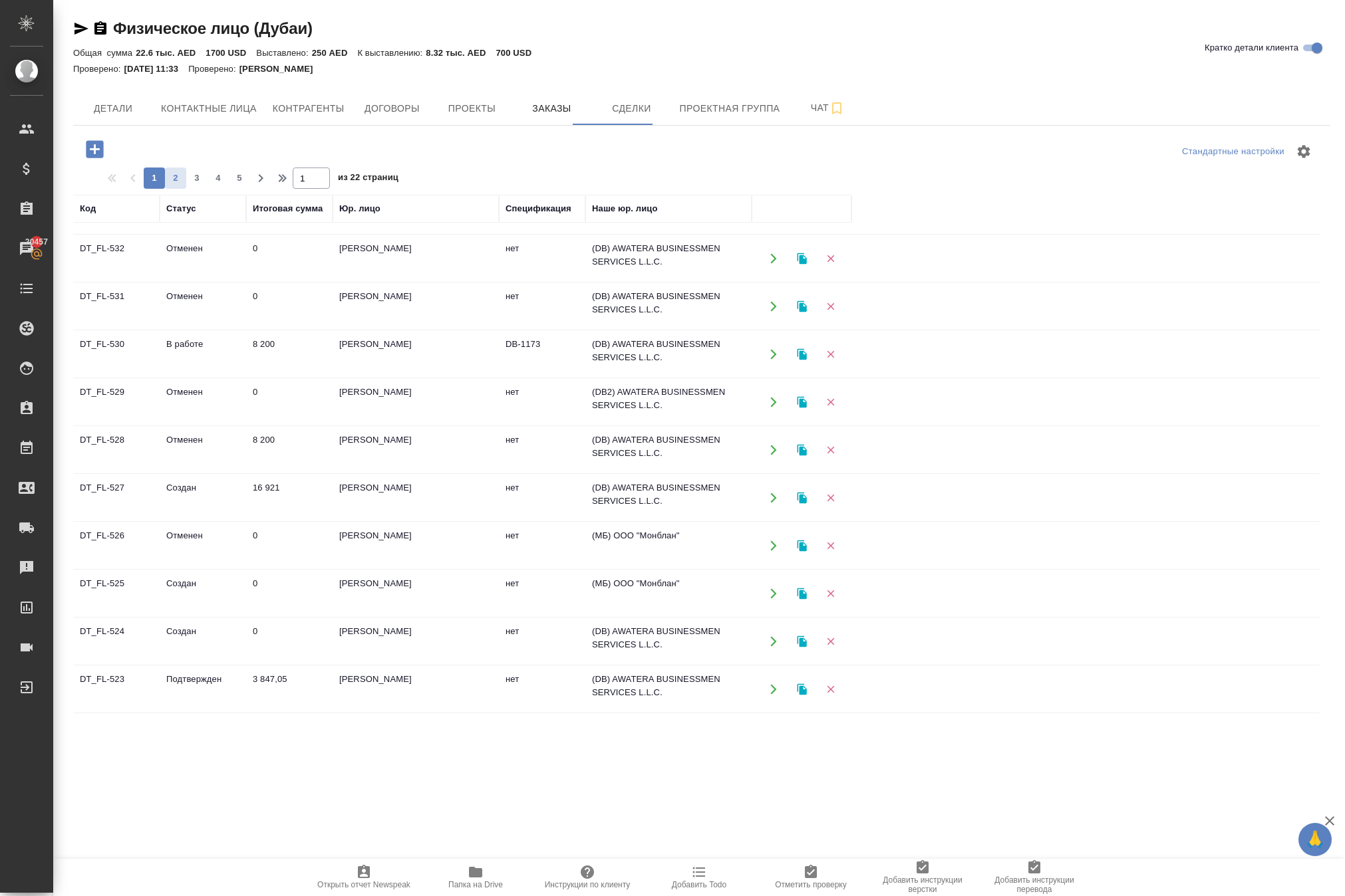
click at [186, 185] on span "2" at bounding box center [175, 178] width 21 height 13
type input "2"
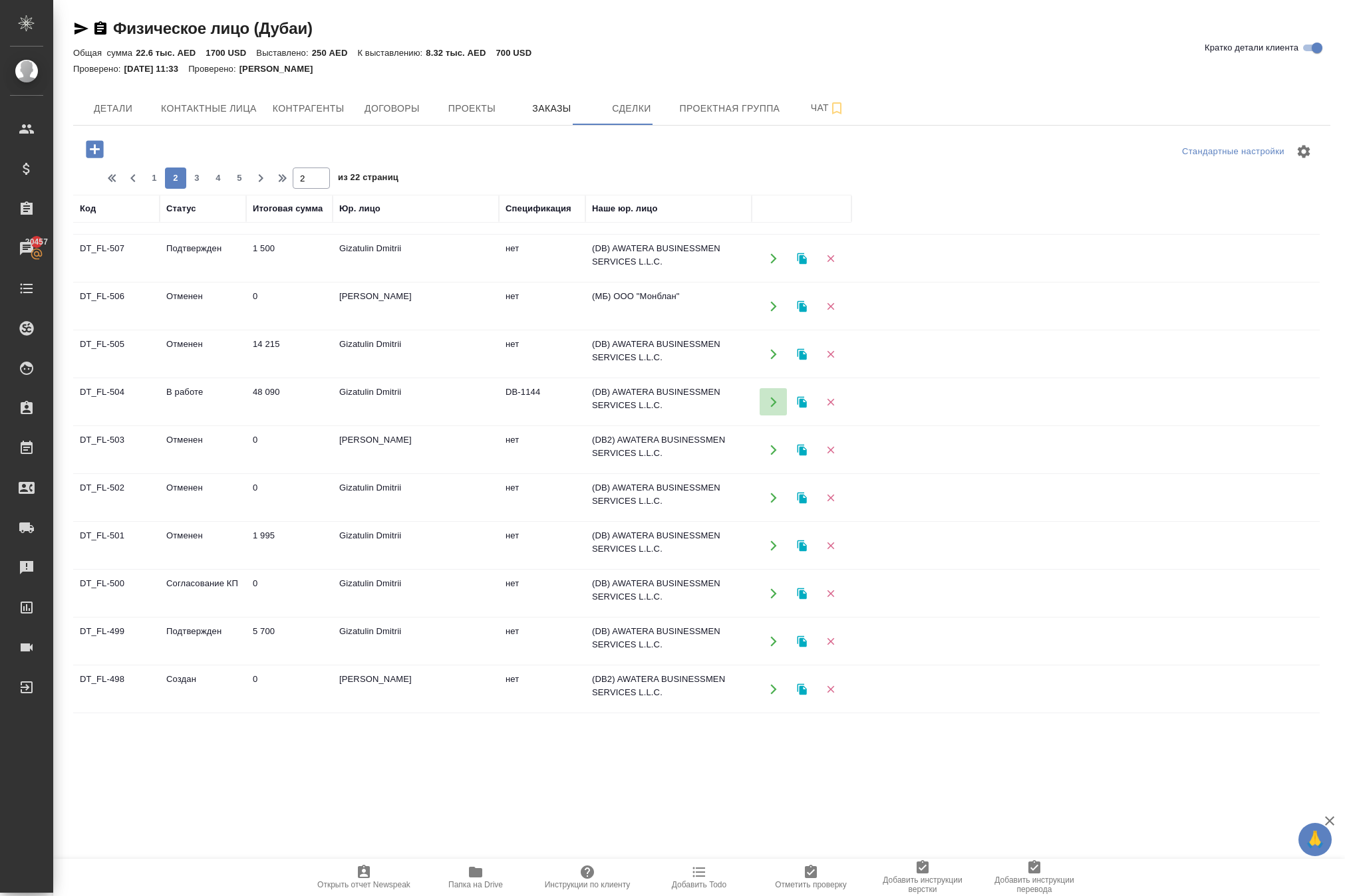
click at [767, 408] on icon "button" at bounding box center [773, 401] width 12 height 12
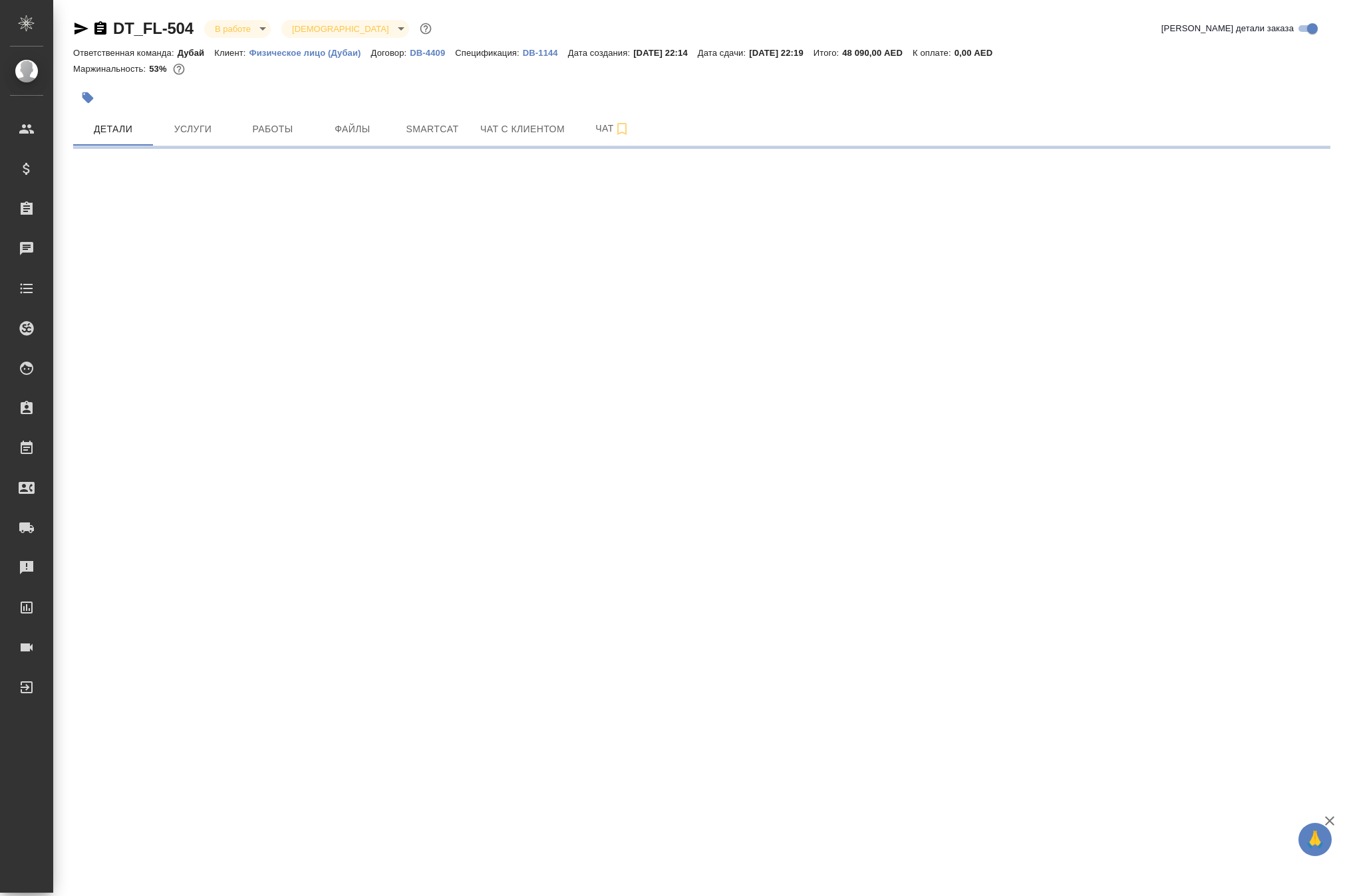
select select "RU"
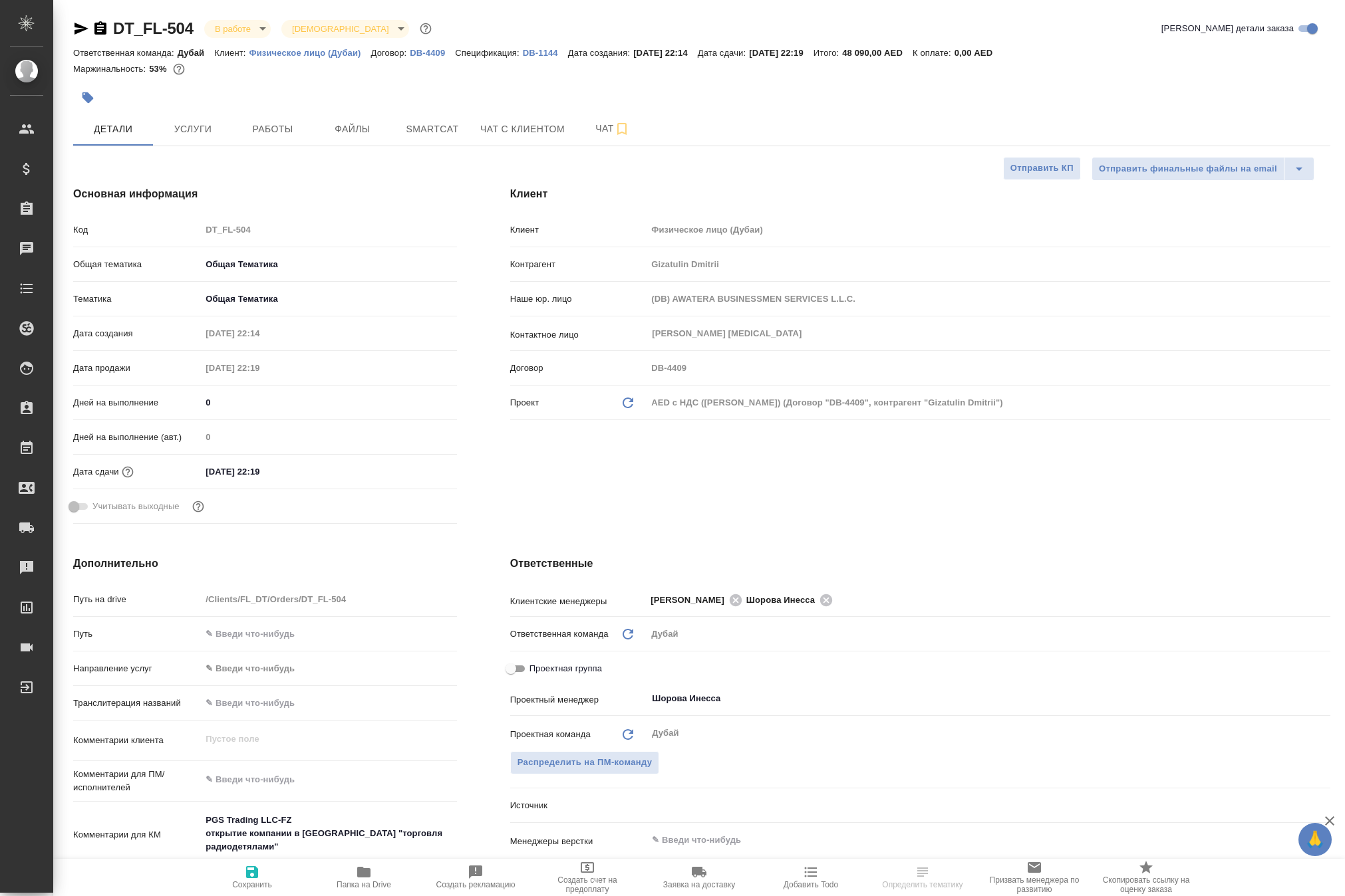
type textarea "x"
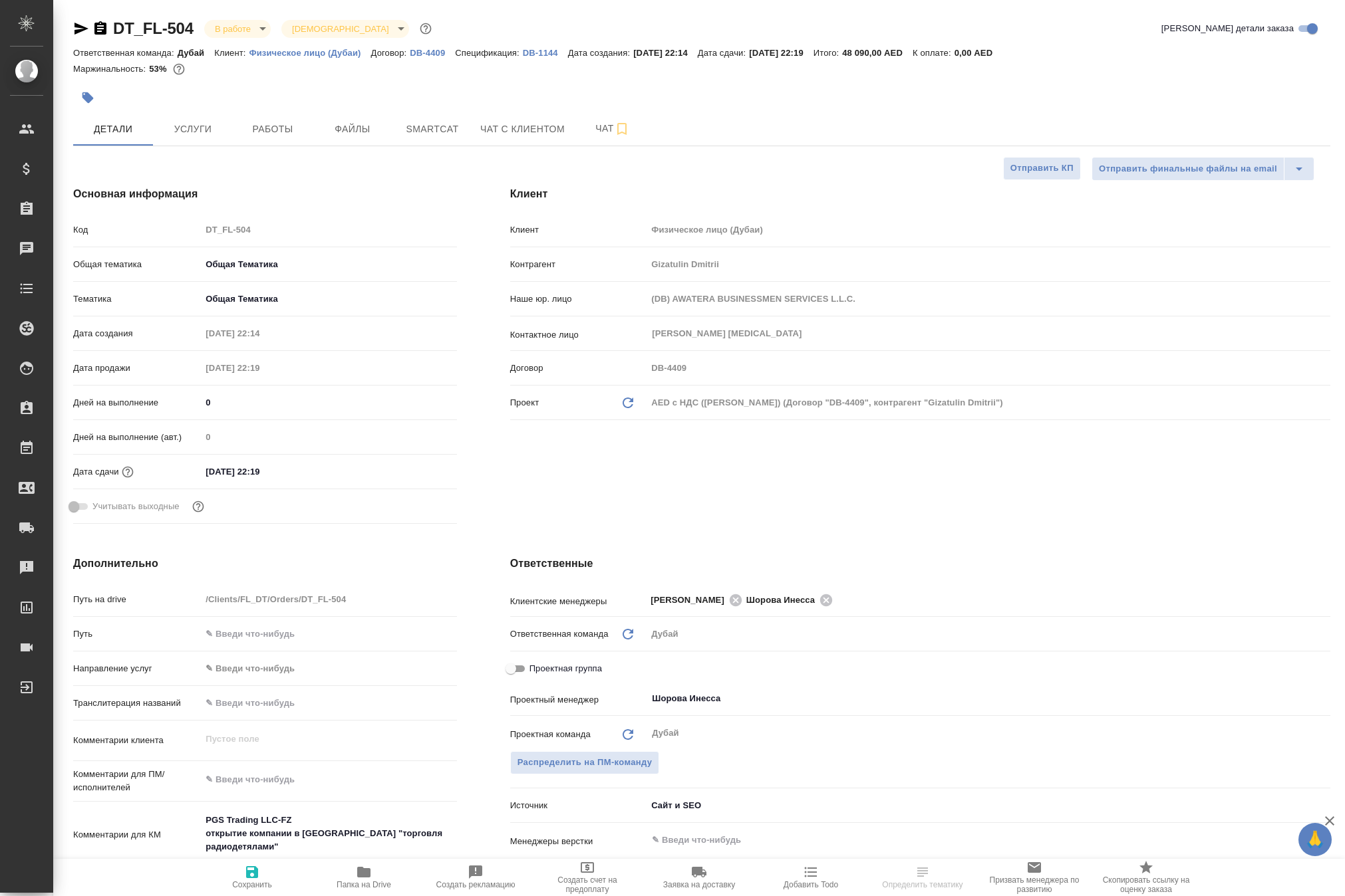
type textarea "x"
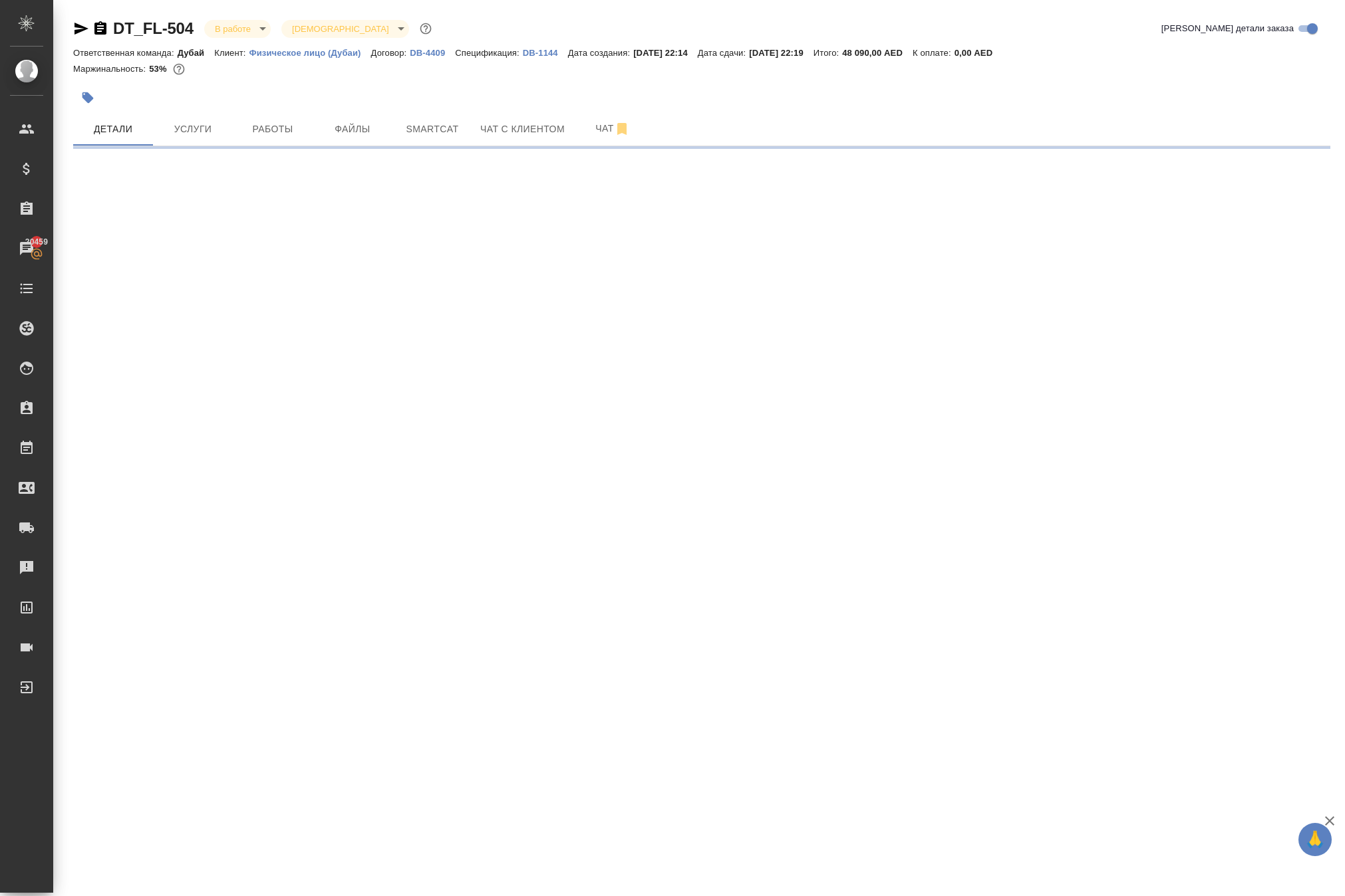
select select "RU"
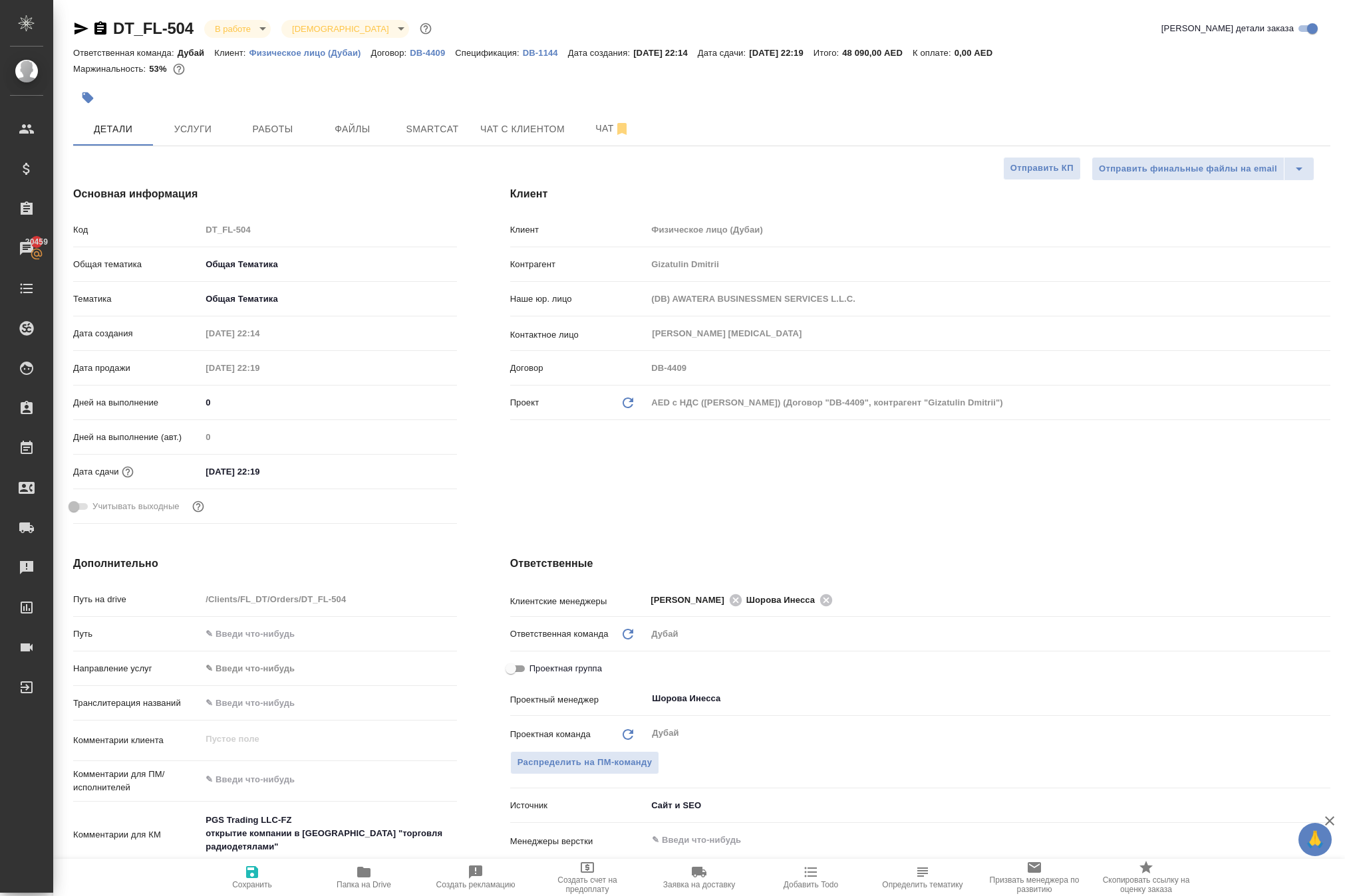
type textarea "x"
click at [261, 138] on span "Работы" at bounding box center [272, 129] width 64 height 17
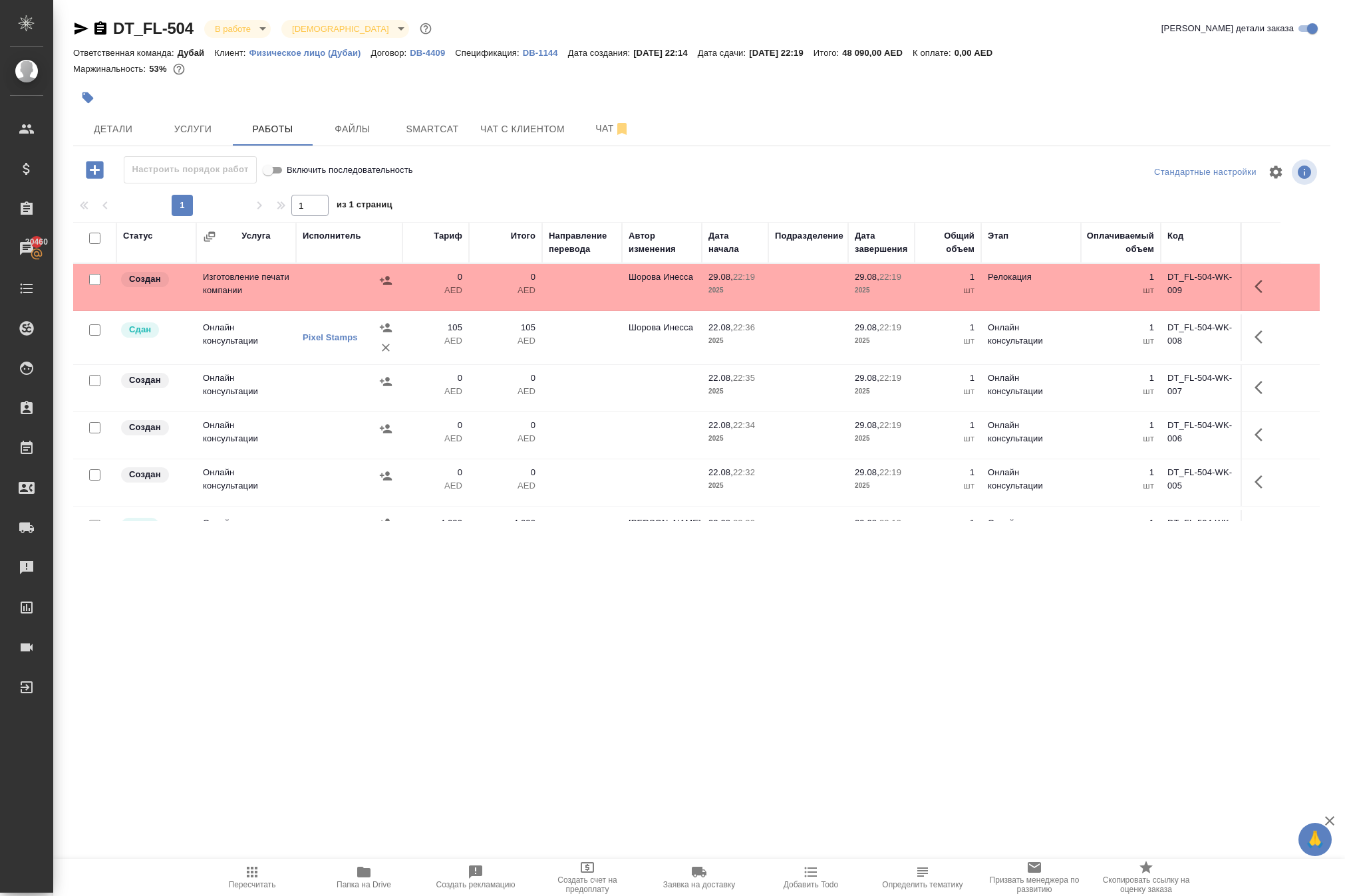
click at [809, 698] on div ".cls-1 fill:#fff; AWATERA Solokha Petro Клиенты Спецификации Заказы 20460 Чаты …" at bounding box center [672, 448] width 1345 height 896
click at [1254, 295] on icon "button" at bounding box center [1262, 287] width 16 height 16
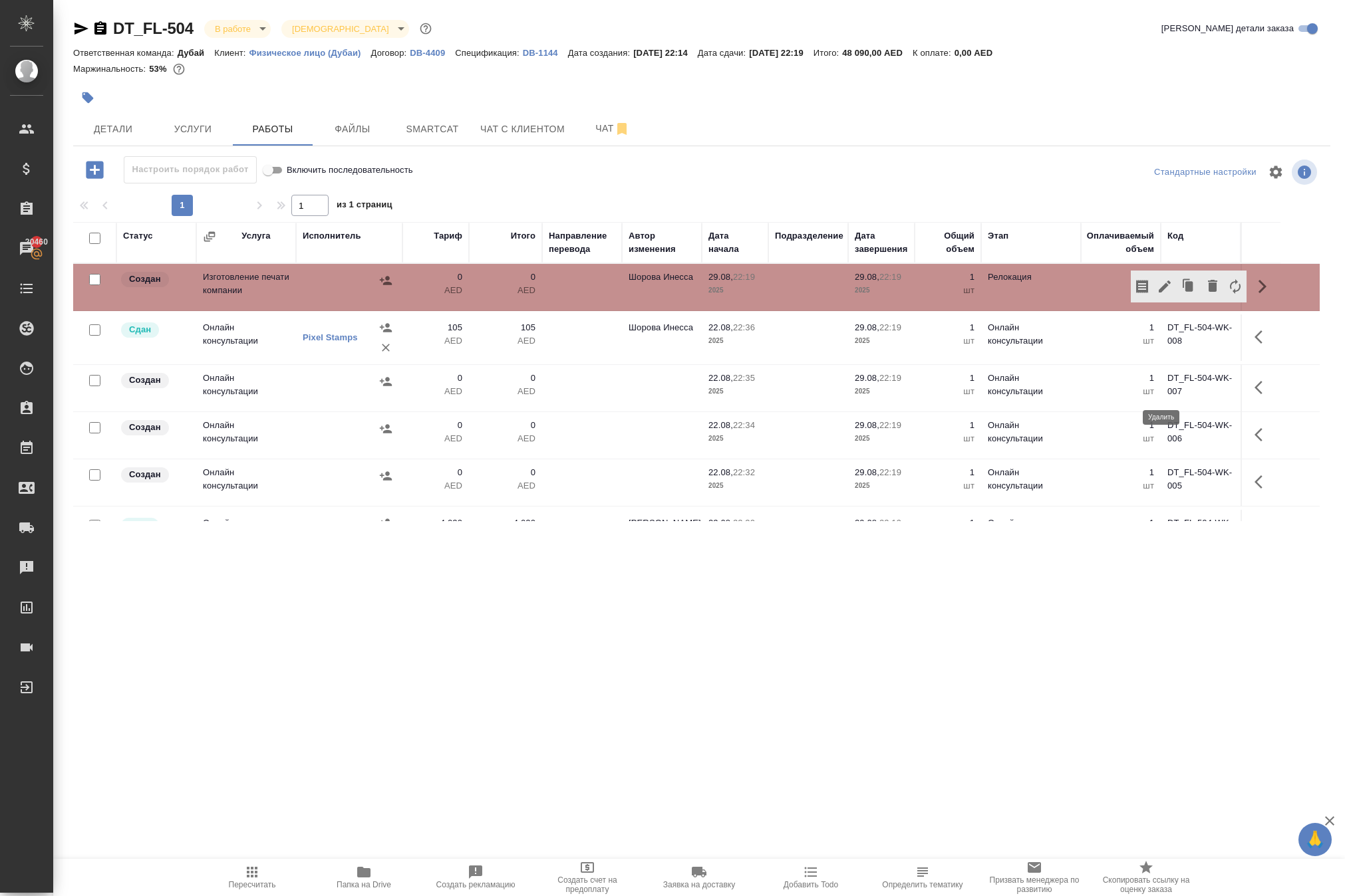
click at [1208, 292] on icon "button" at bounding box center [1212, 286] width 9 height 12
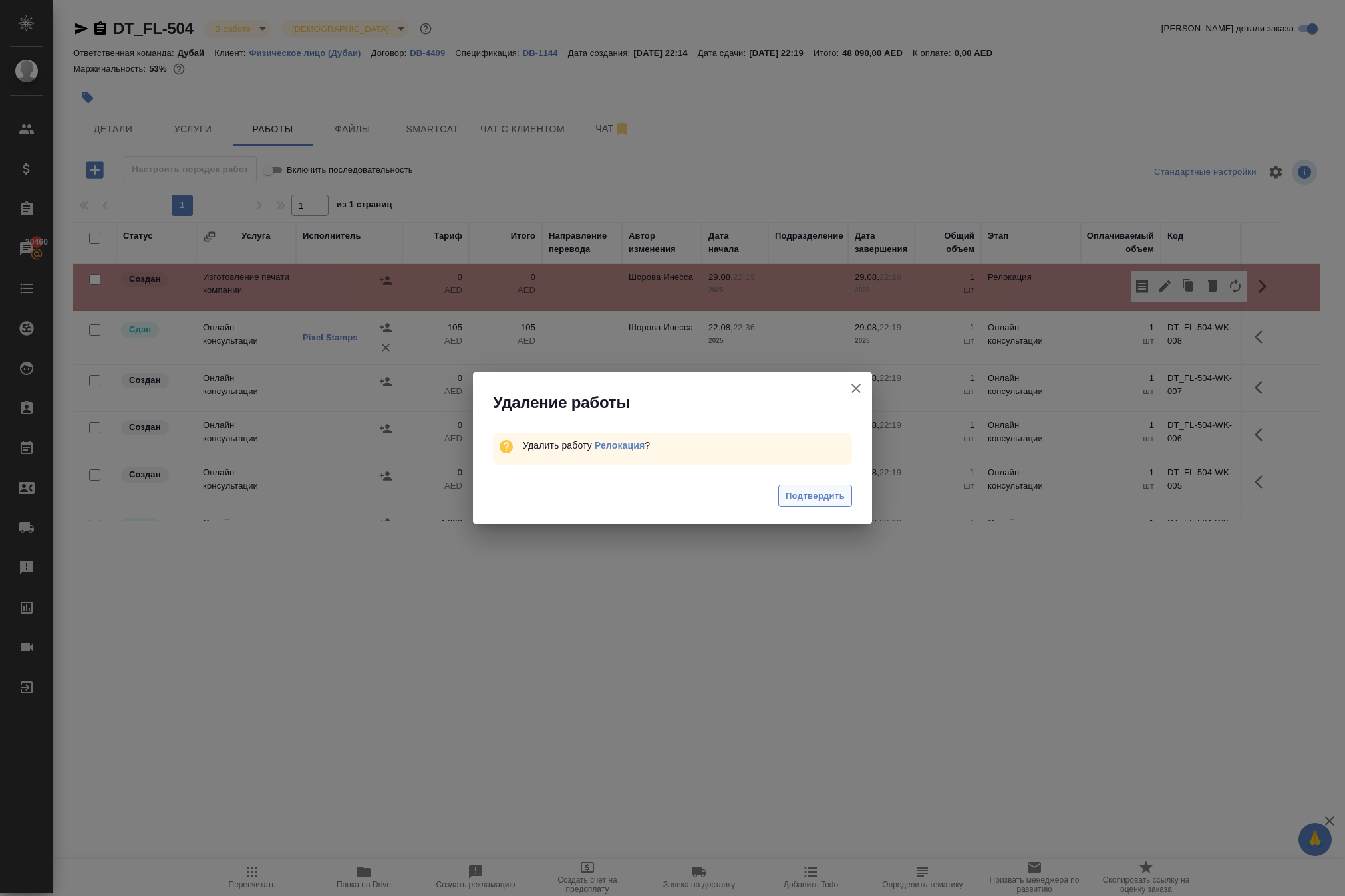
click at [824, 504] on span "Подтвердить" at bounding box center [814, 496] width 59 height 15
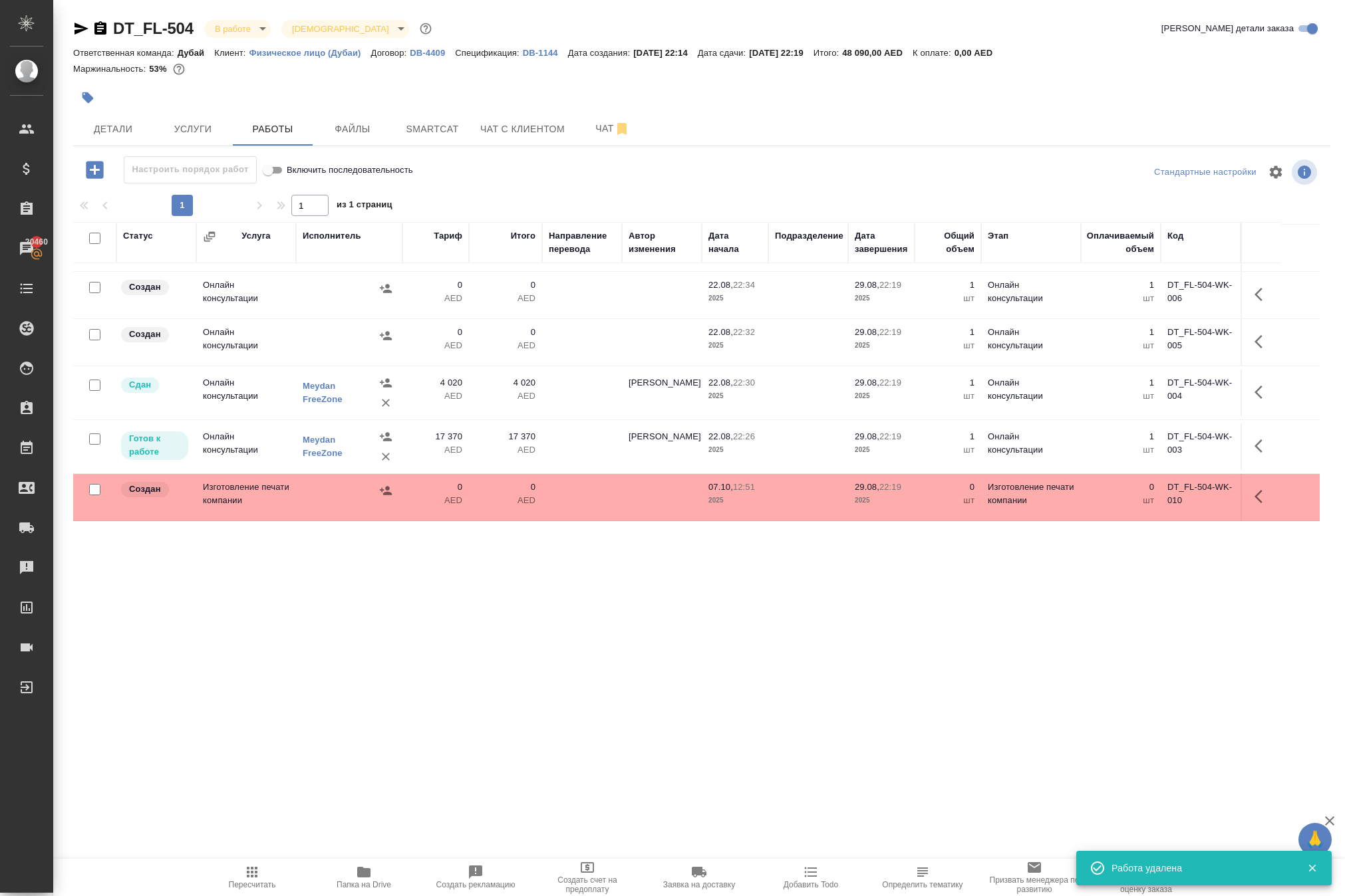
scroll to position [238, 0]
click at [1254, 505] on icon "button" at bounding box center [1262, 496] width 16 height 16
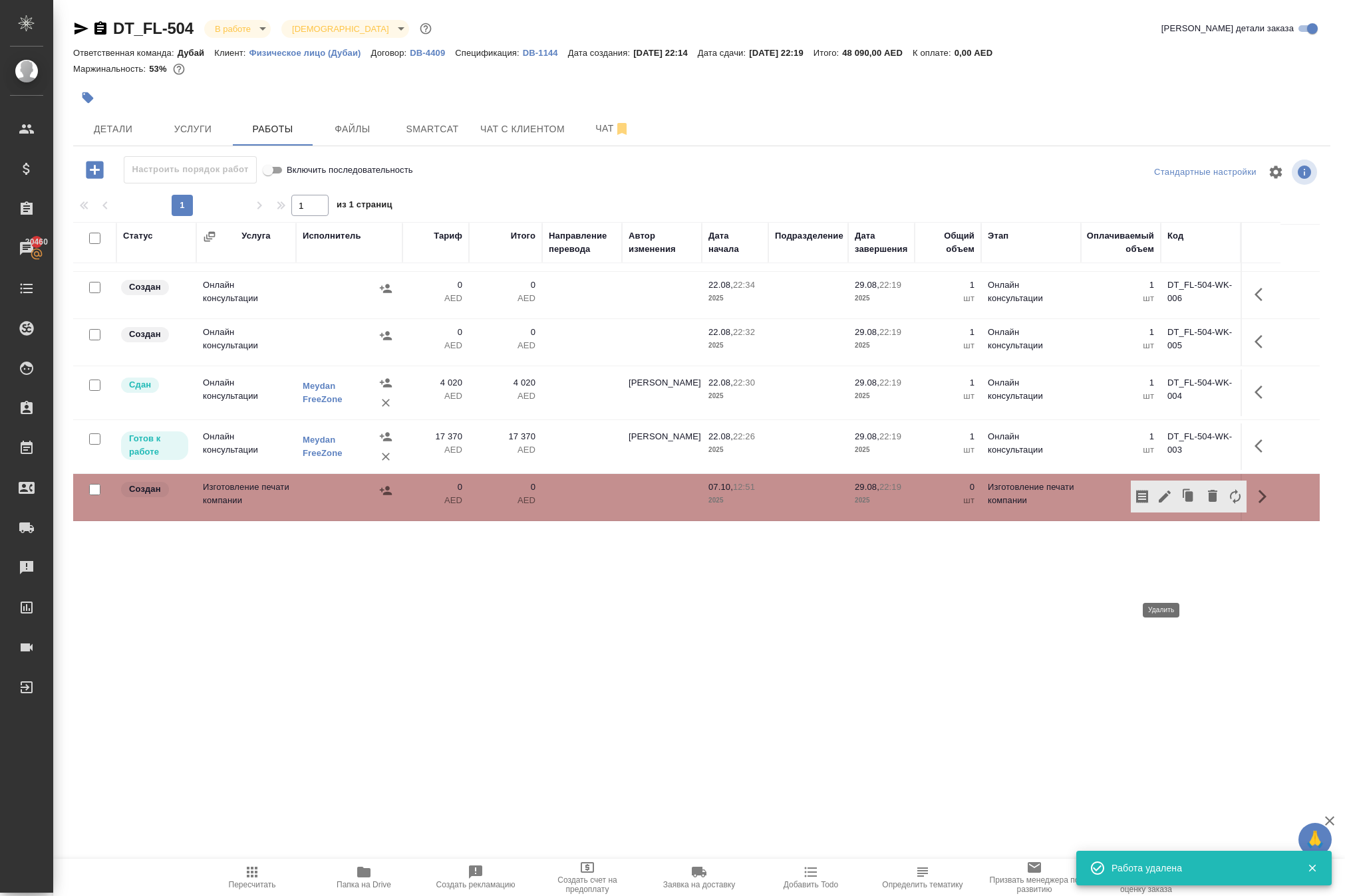
click at [1208, 502] on icon "button" at bounding box center [1212, 496] width 9 height 12
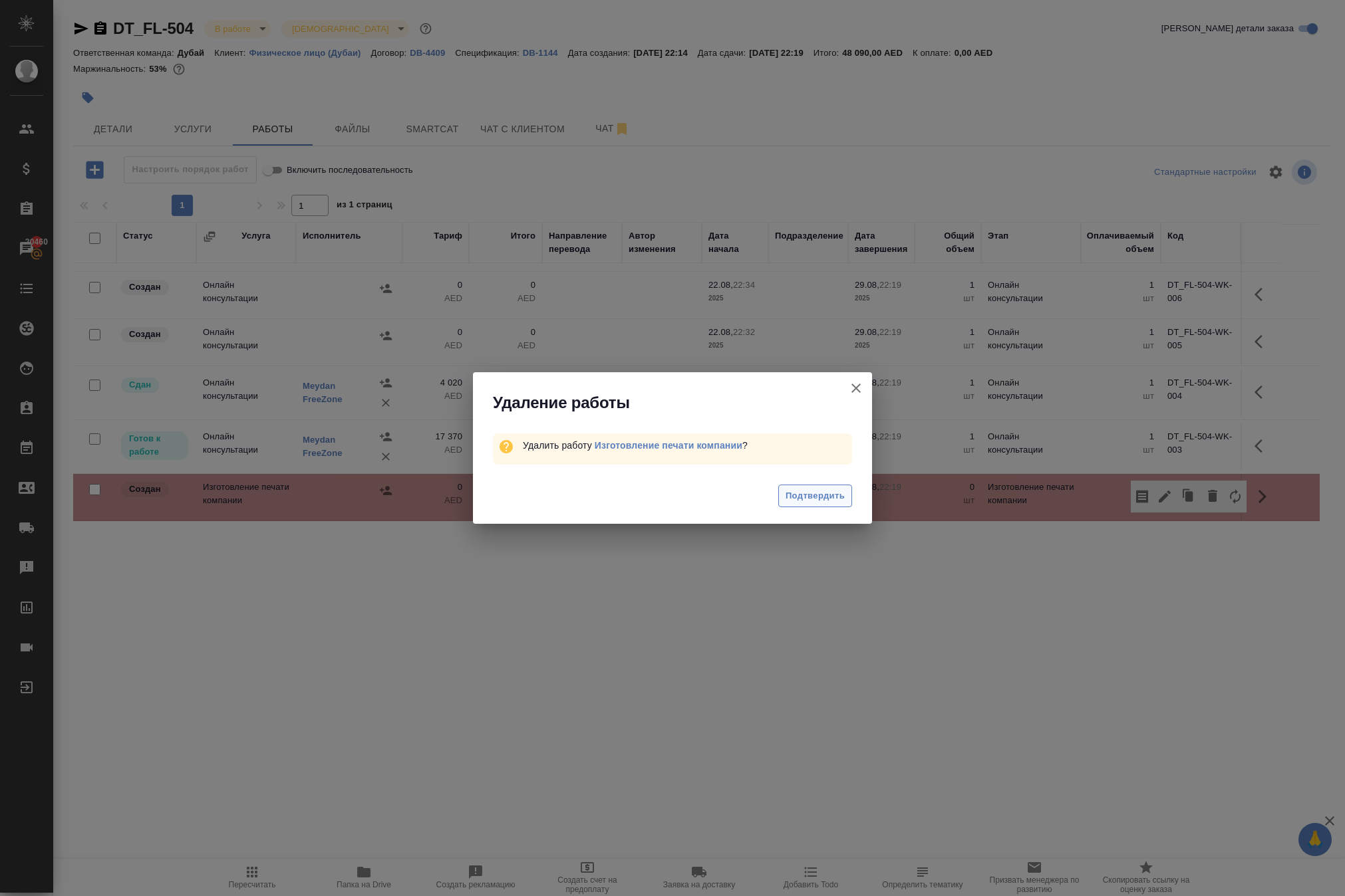
click at [814, 508] on button "Подтвердить" at bounding box center [814, 496] width 74 height 23
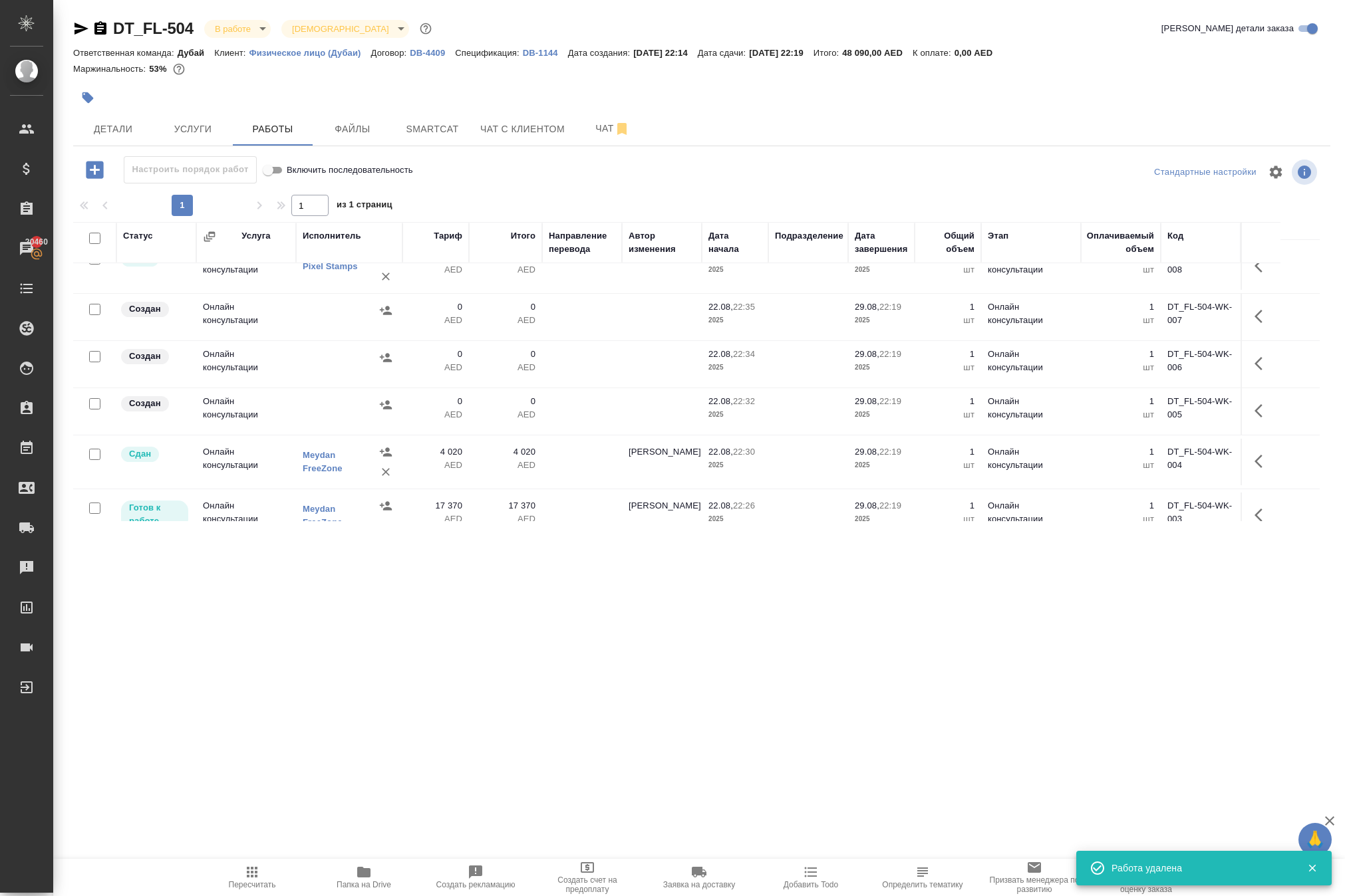
scroll to position [19, 0]
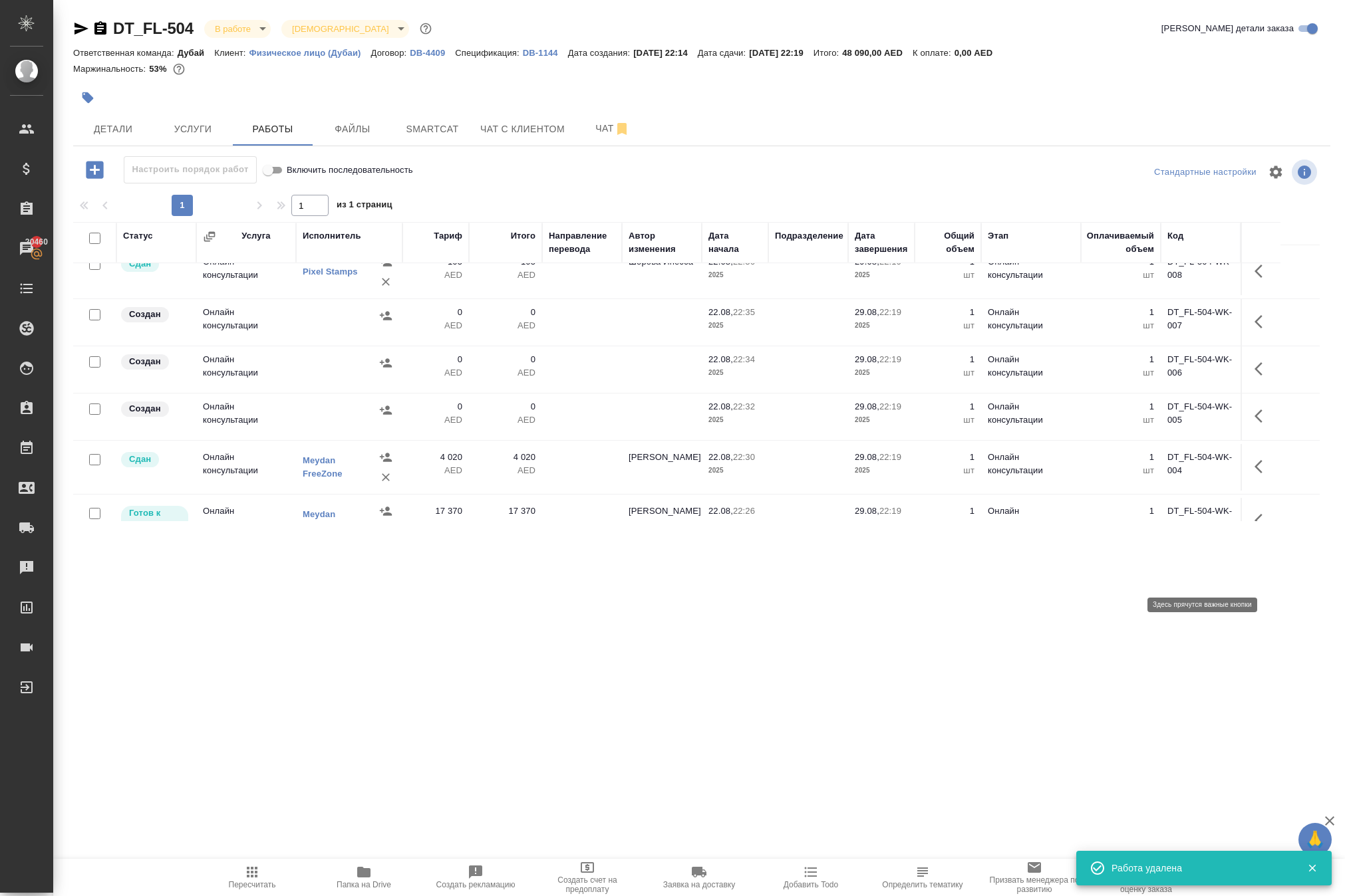
click at [1254, 424] on icon "button" at bounding box center [1262, 416] width 16 height 16
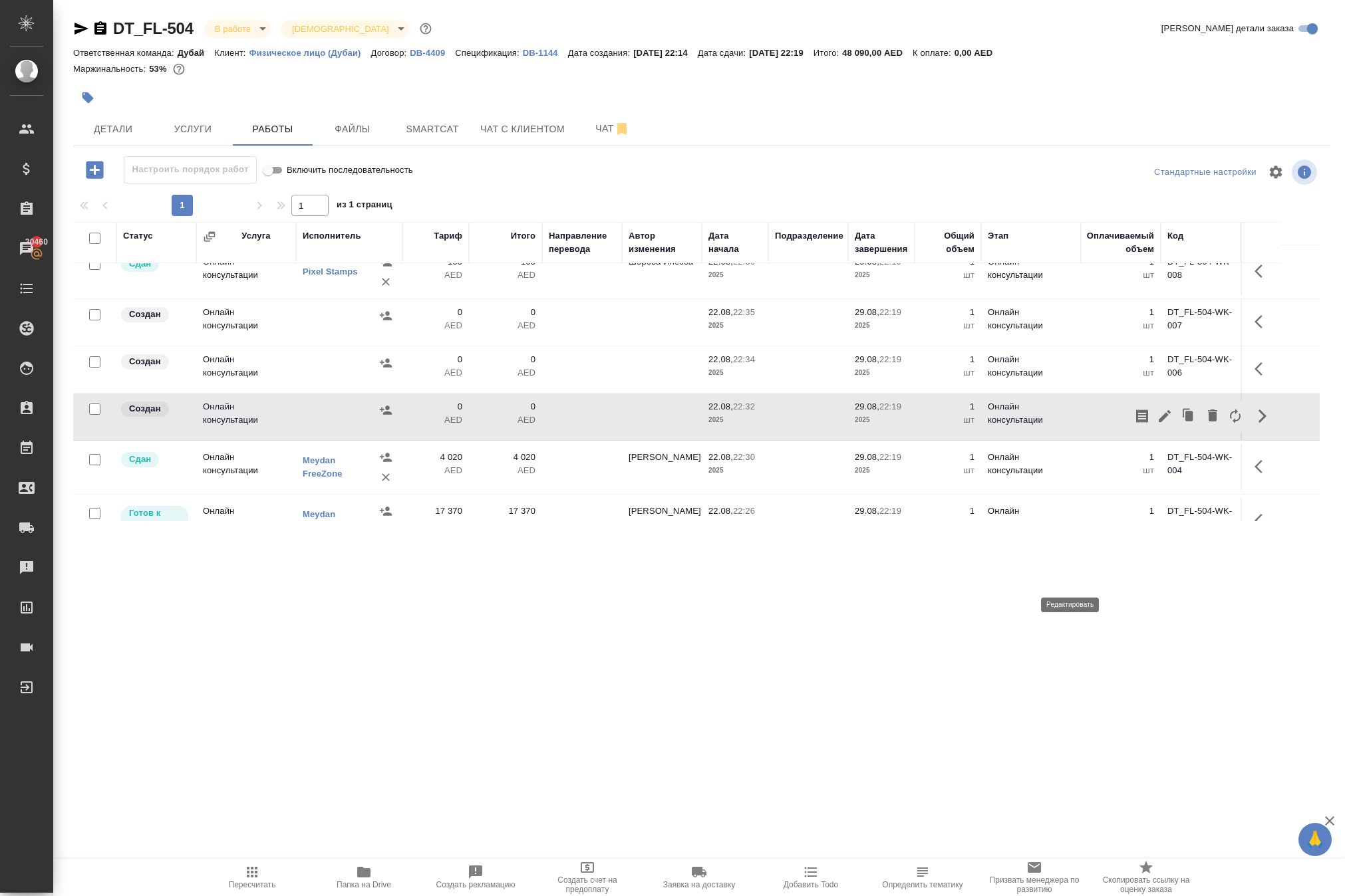
click at [1156, 424] on icon "button" at bounding box center [1164, 416] width 16 height 16
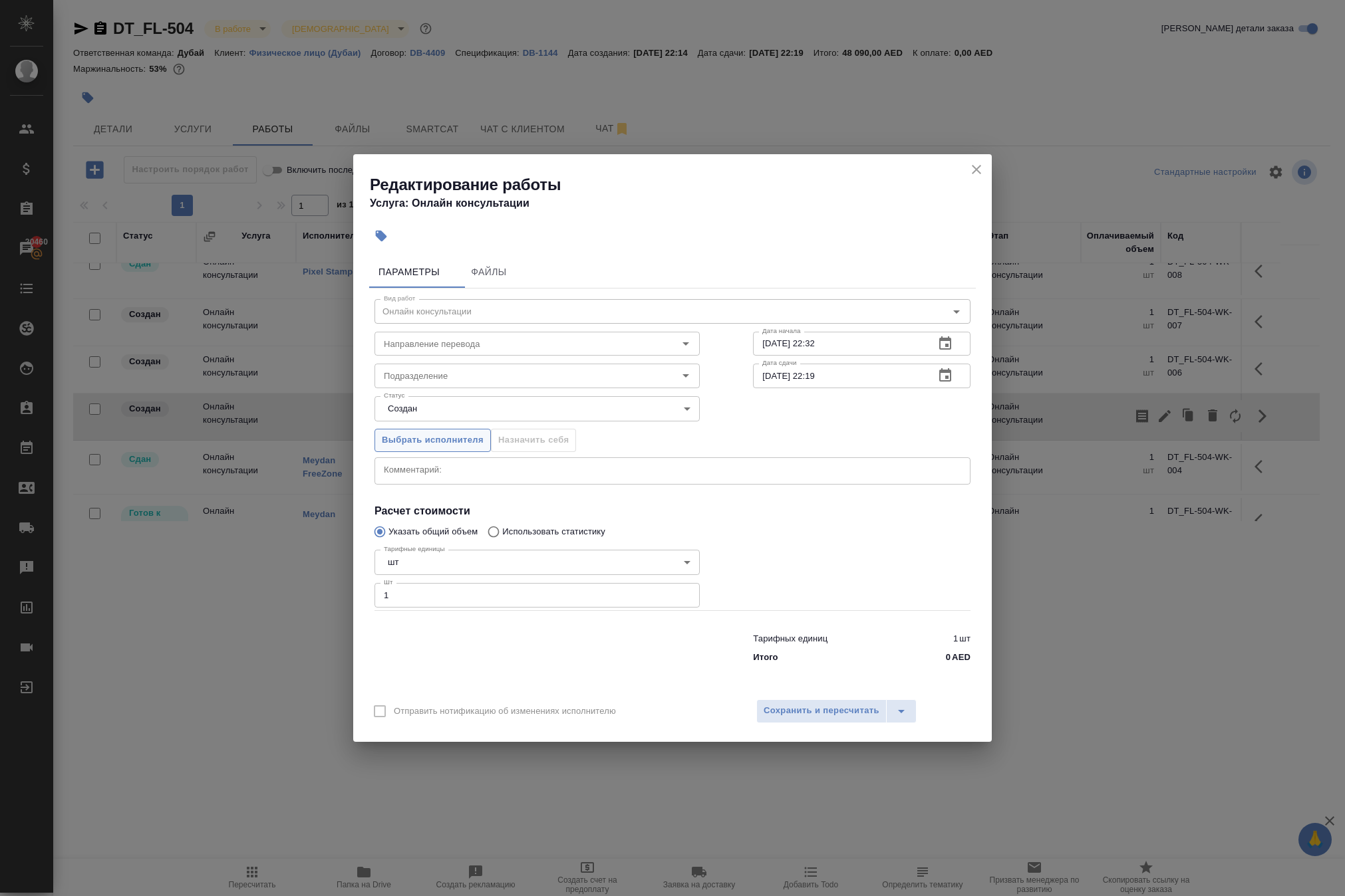
click at [483, 432] on span "Выбрать исполнителя" at bounding box center [433, 440] width 101 height 15
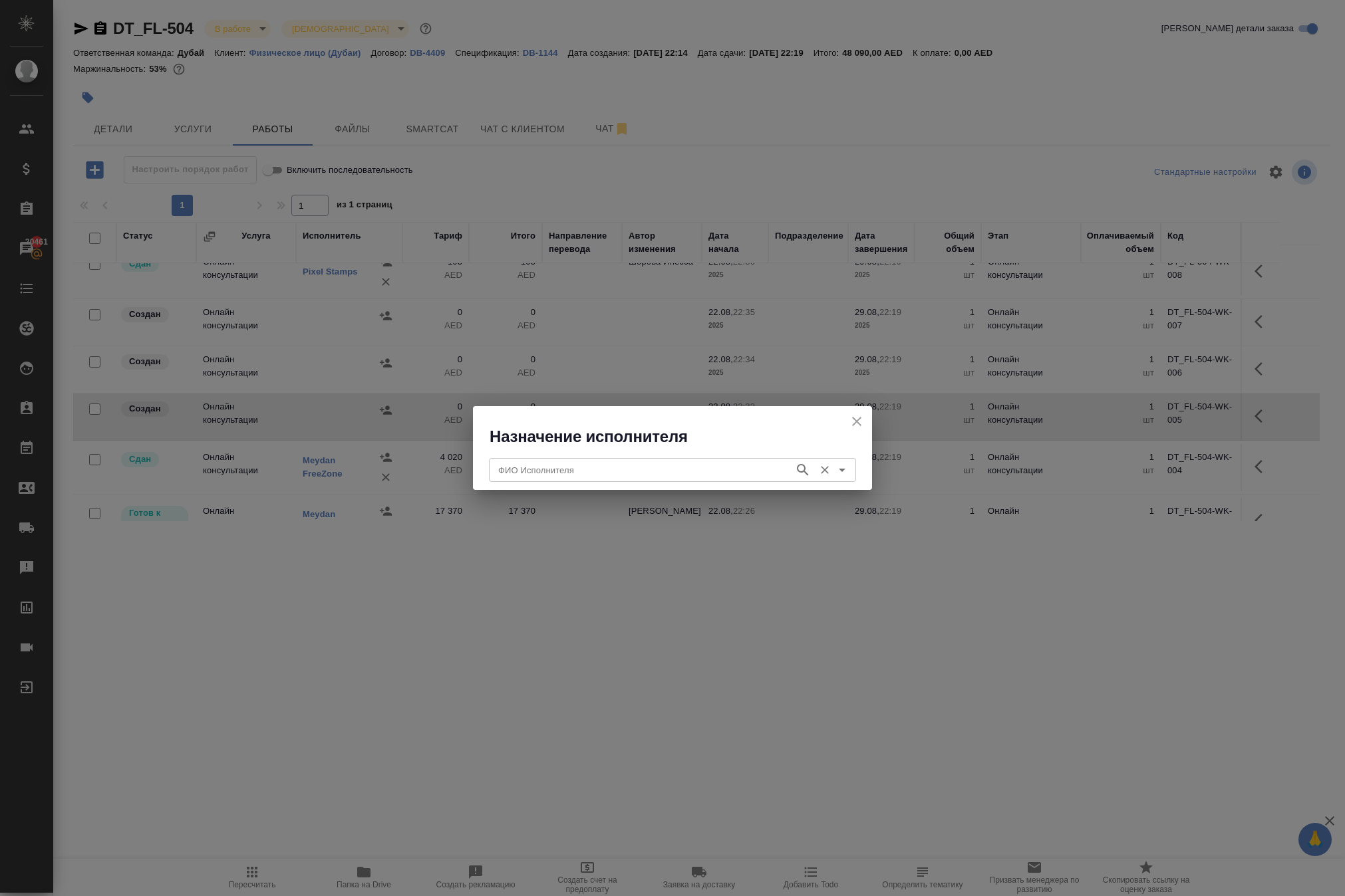
click at [519, 481] on div "ФИО Исполнителя" at bounding box center [672, 470] width 367 height 24
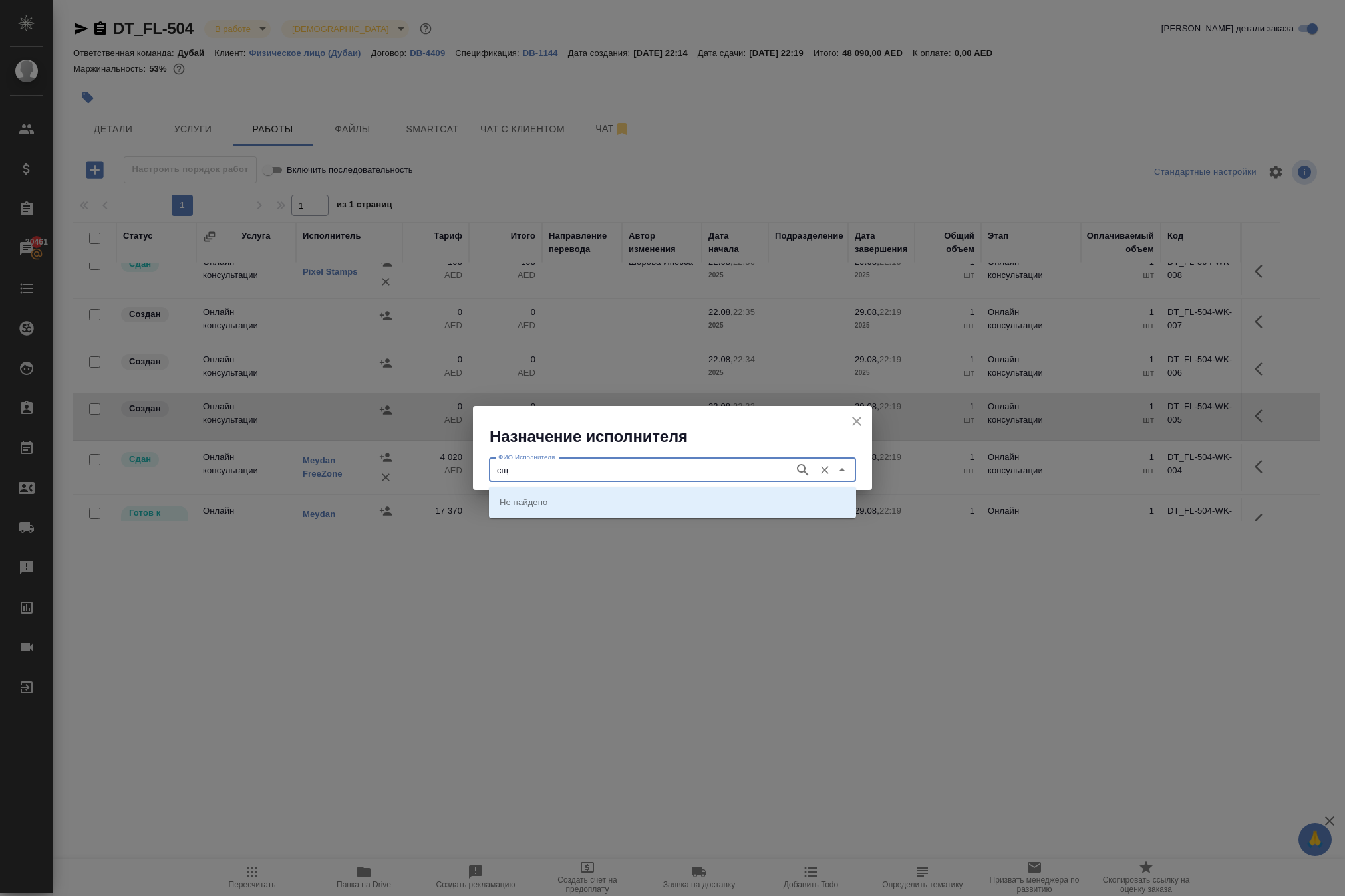
type input "с"
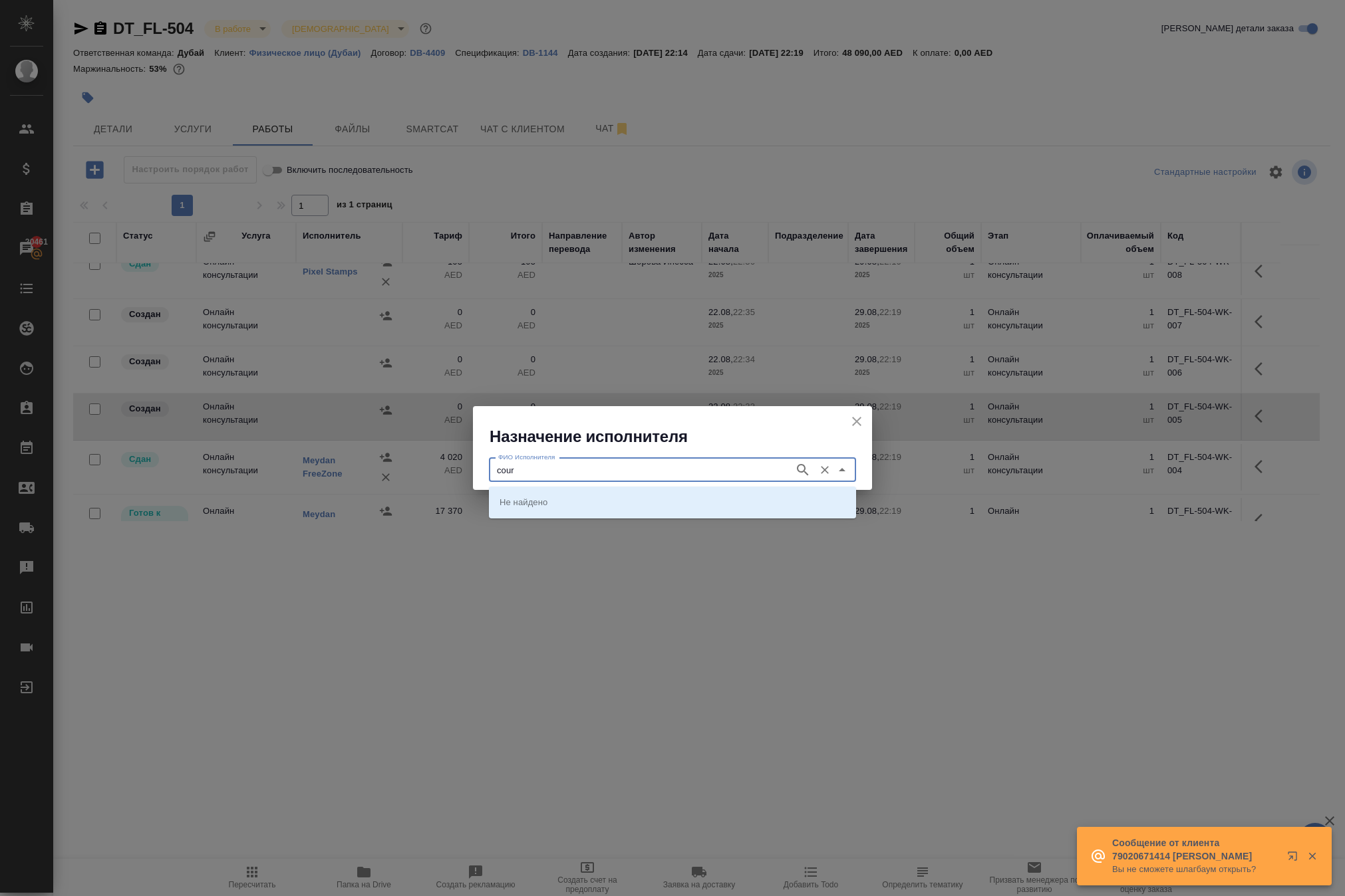
type input "cour"
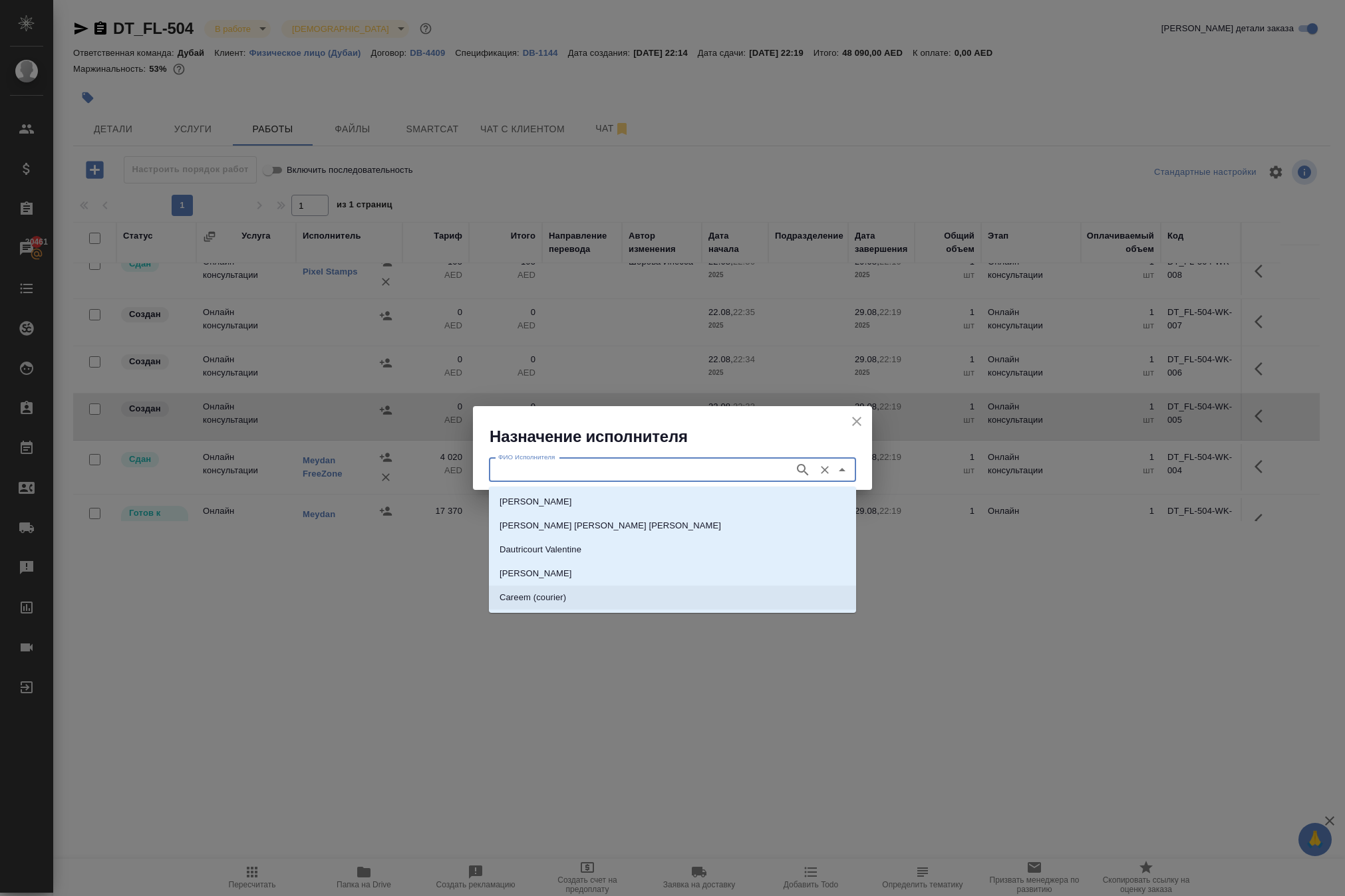
click at [587, 605] on li "Careem (courier)" at bounding box center [672, 597] width 367 height 24
type input "Careem (courier)"
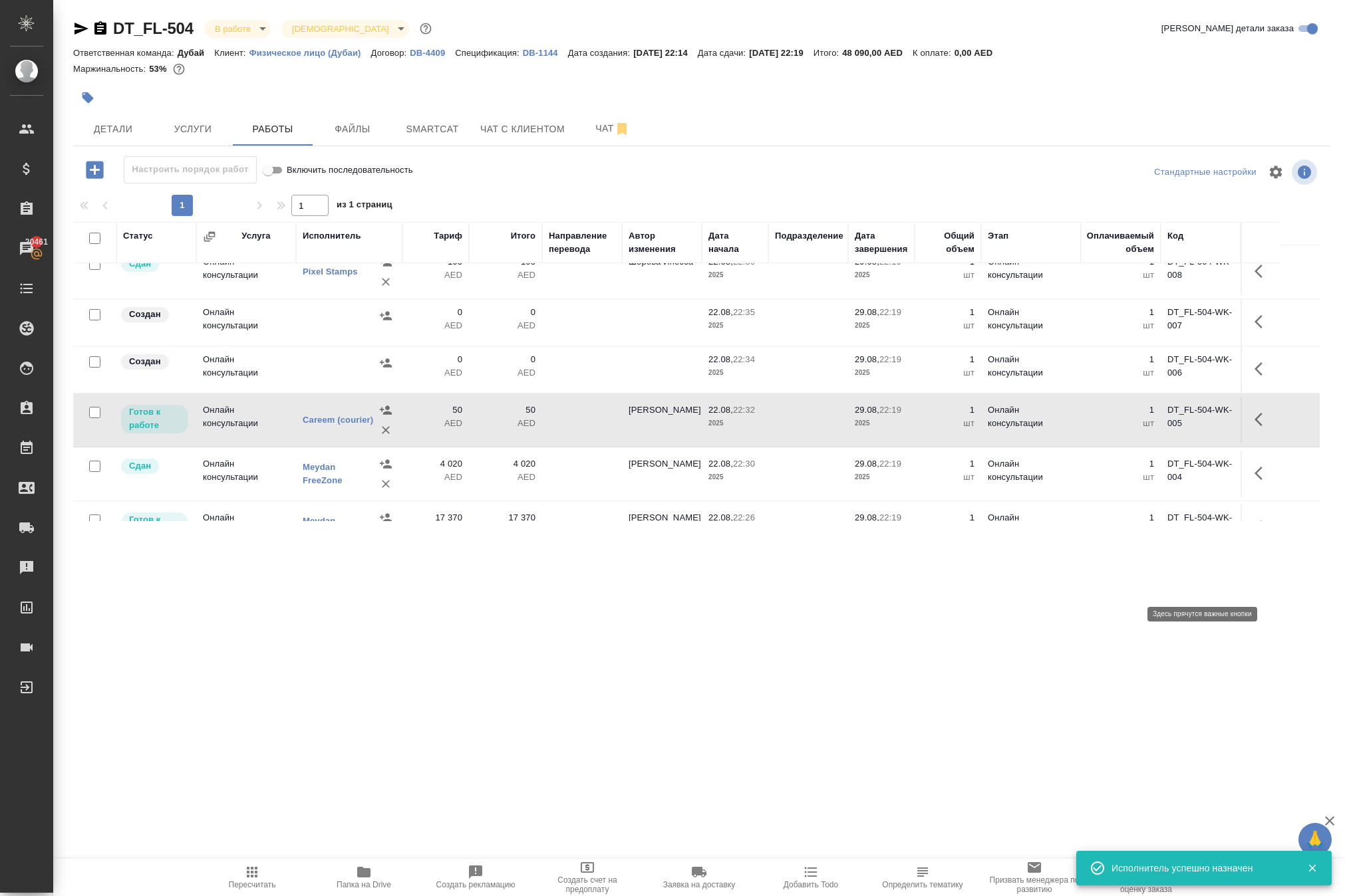
click at [1254, 427] on icon "button" at bounding box center [1262, 419] width 16 height 16
click at [1159, 425] on icon "button" at bounding box center [1164, 419] width 12 height 12
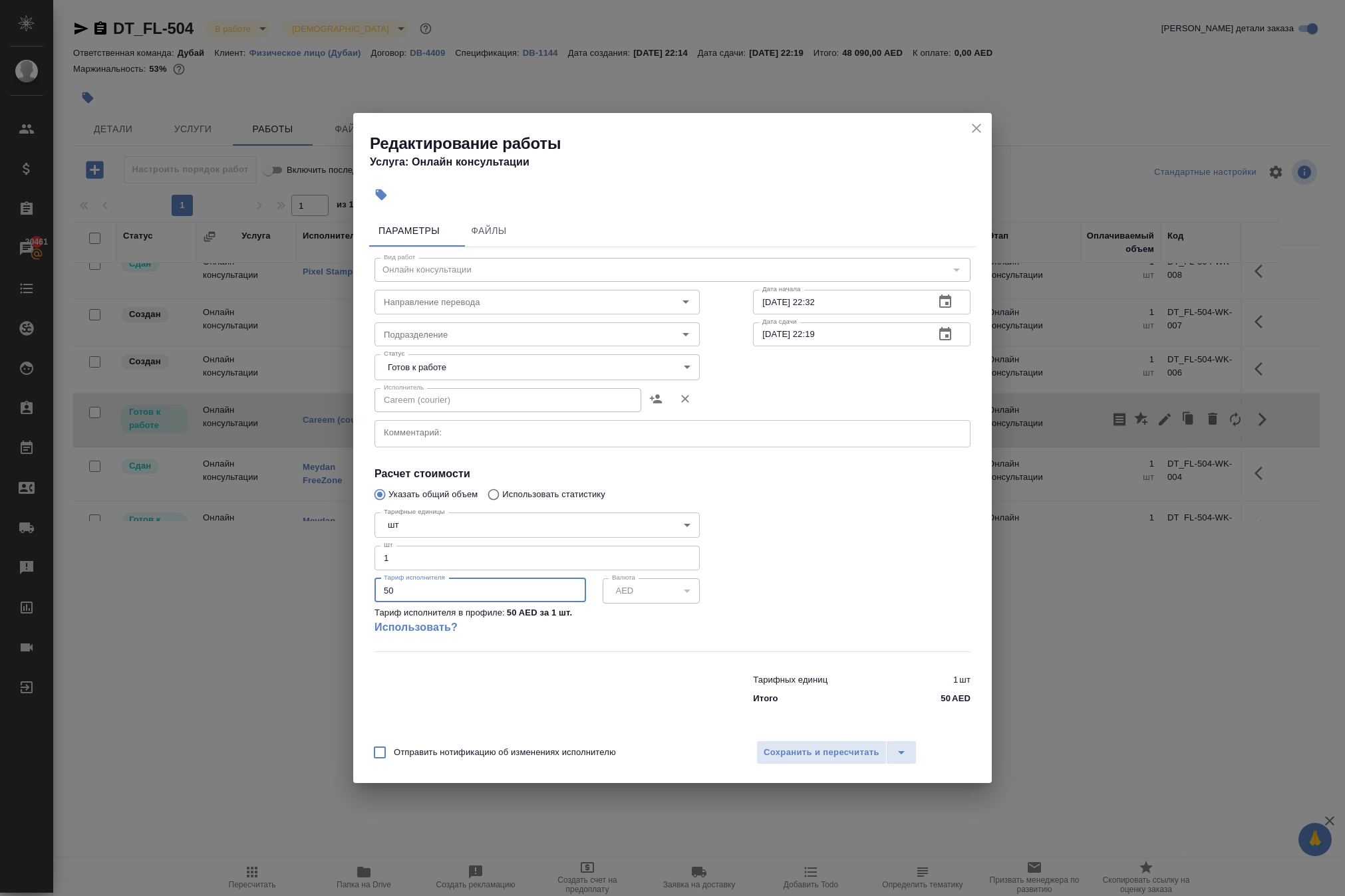
drag, startPoint x: 436, startPoint y: 602, endPoint x: 286, endPoint y: 570, distance: 153.4
click at [288, 572] on div "Редактирование работы Услуга: Онлайн консультации Параметры Файлы Вид работ Онл…" at bounding box center [672, 448] width 1345 height 896
drag, startPoint x: 398, startPoint y: 605, endPoint x: 304, endPoint y: 602, distance: 94.0
click at [320, 603] on div "Редактирование работы Услуга: Онлайн консультации Параметры Файлы Вид работ Онл…" at bounding box center [672, 448] width 1345 height 896
type input "71"
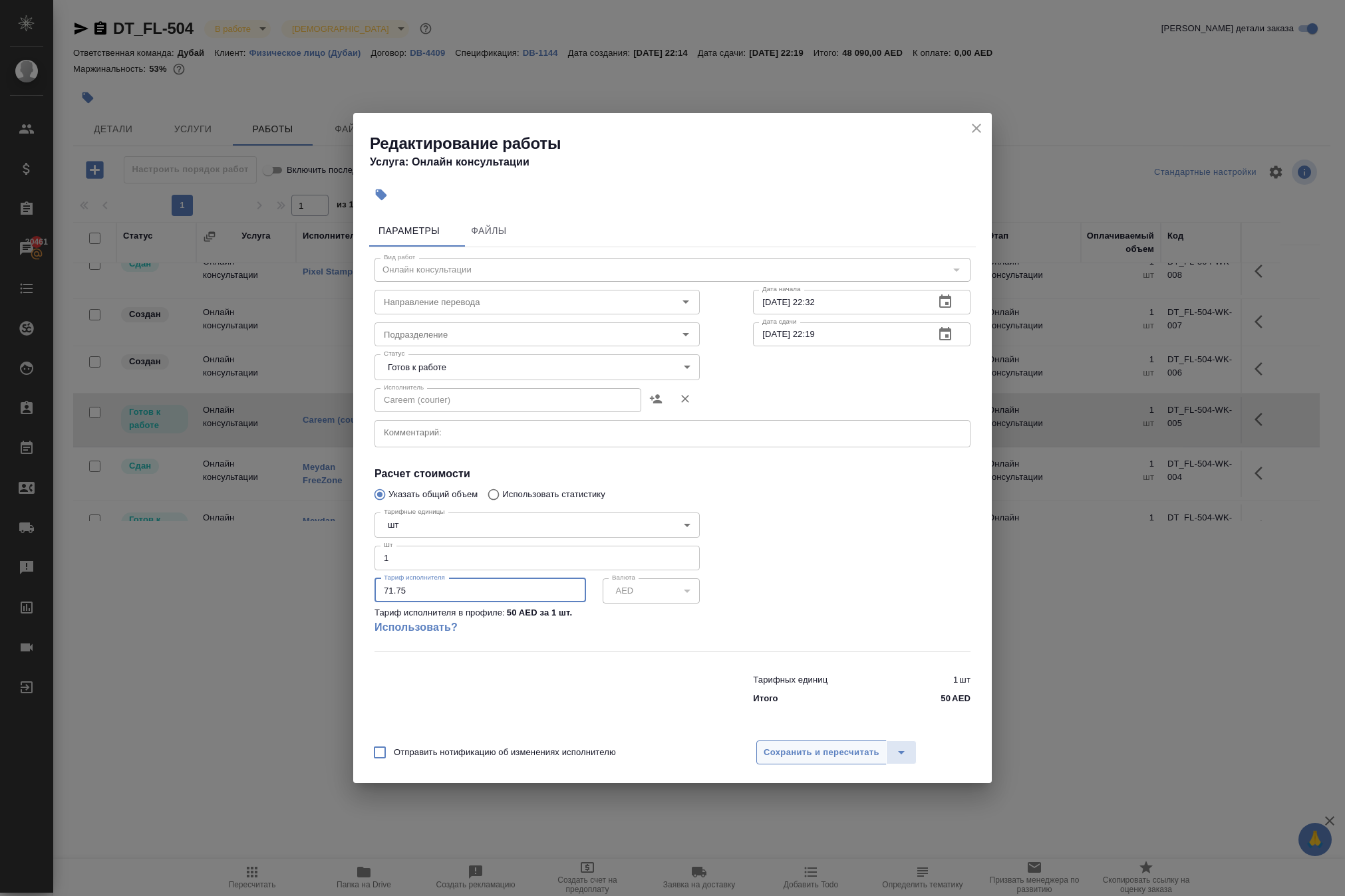
type input "71.75"
click at [840, 761] on span "Сохранить и пересчитать" at bounding box center [822, 753] width 116 height 15
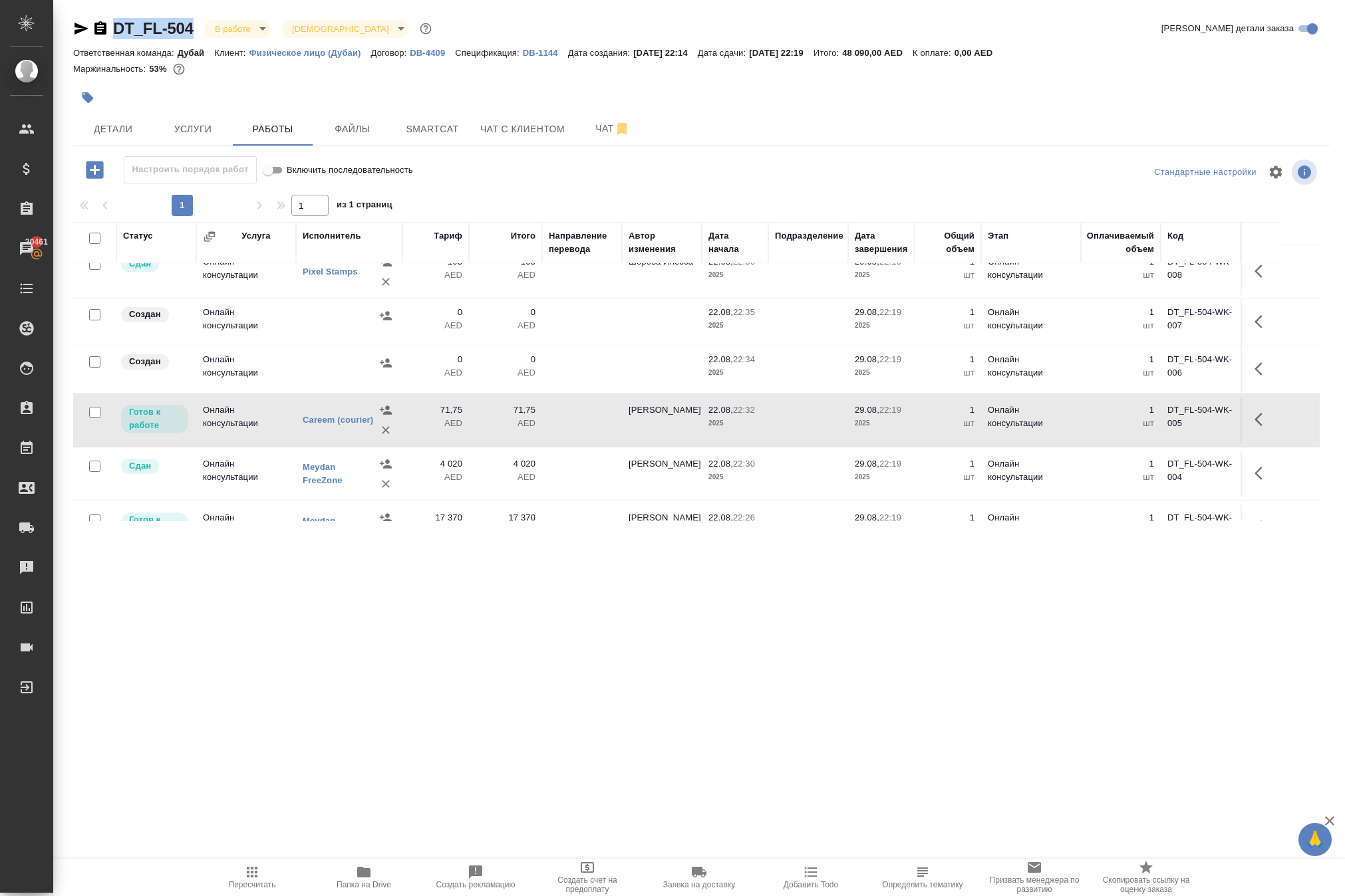
drag, startPoint x: 143, startPoint y: 25, endPoint x: 228, endPoint y: 32, distance: 85.3
click at [228, 32] on div "DT_FL-504 В работе inProgress Святая троица holyTrinity" at bounding box center [254, 28] width 361 height 21
copy link "DT_FL-504"
click at [77, 25] on icon "button" at bounding box center [82, 28] width 14 height 12
copy link "DT_FL-504"
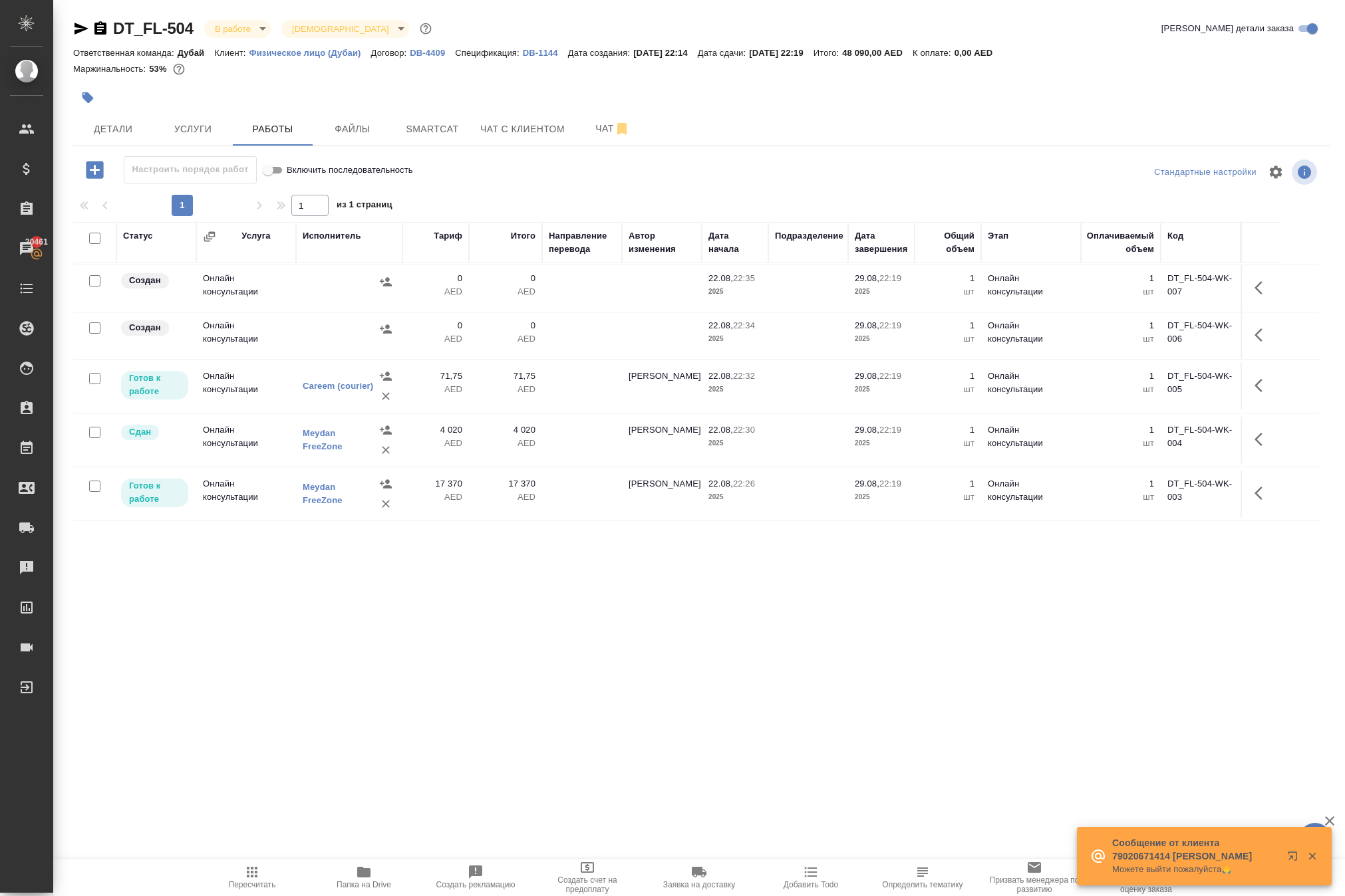
scroll to position [194, 0]
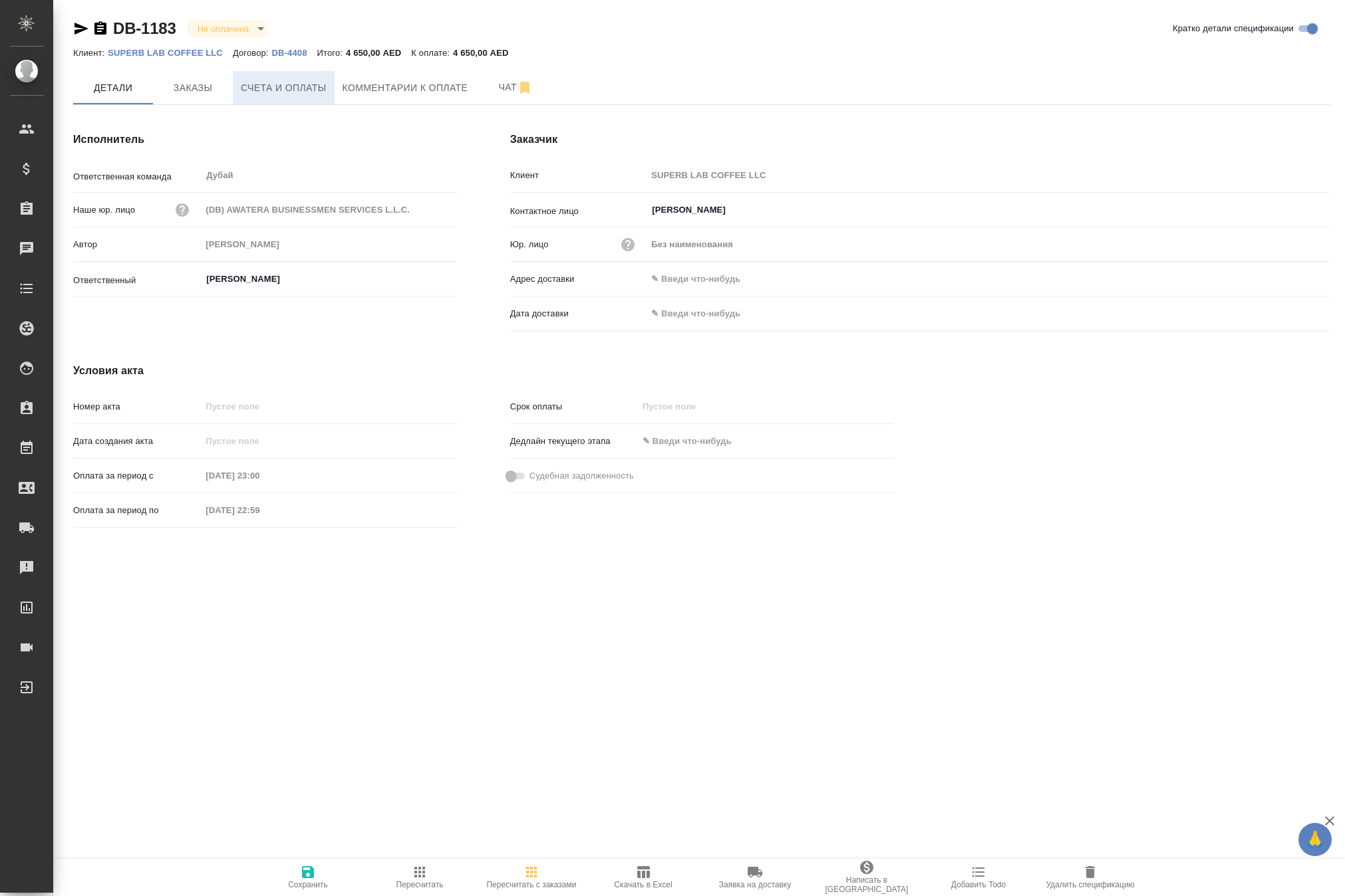
click at [318, 96] on span "Счета и оплаты" at bounding box center [283, 88] width 85 height 17
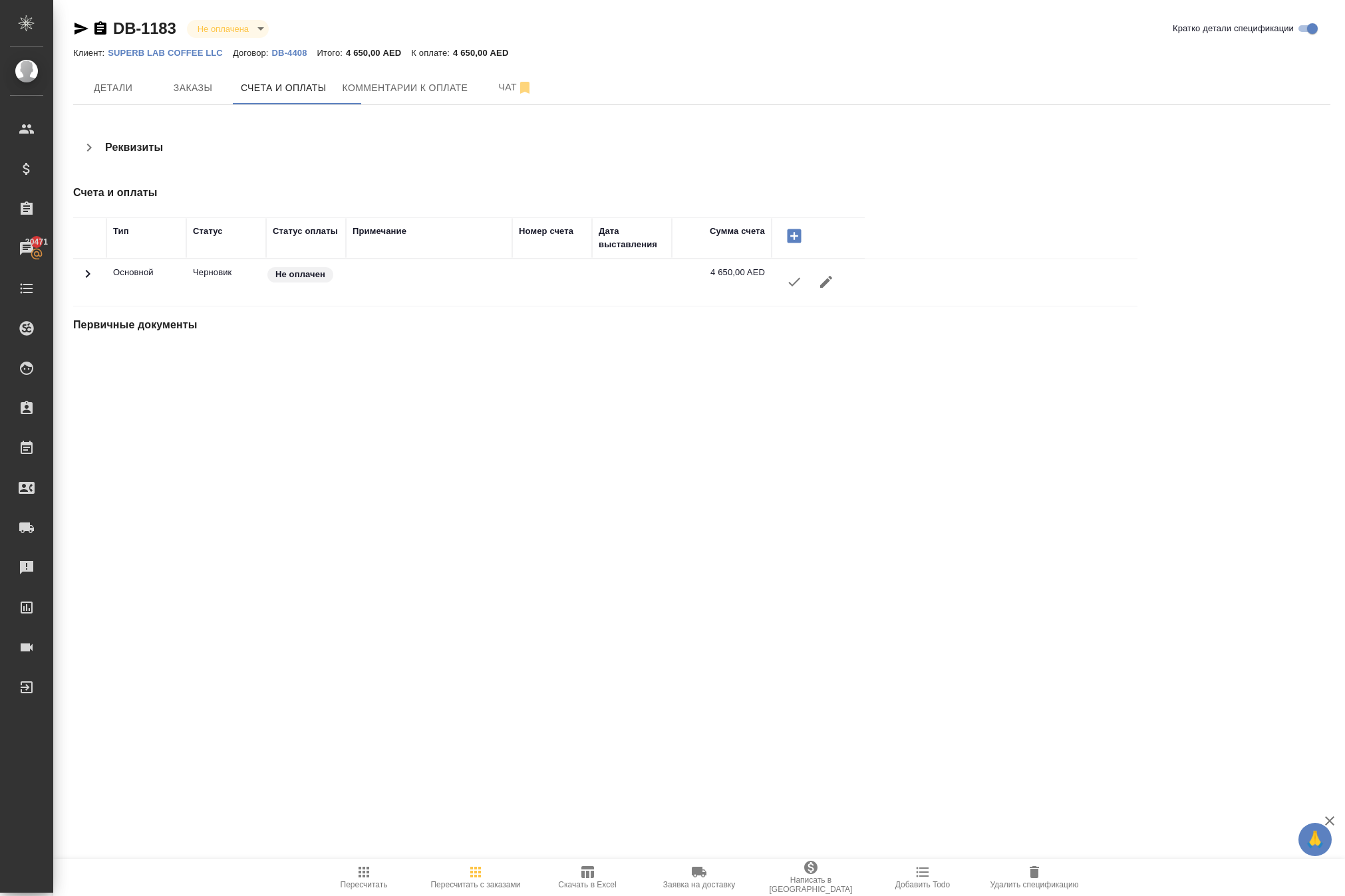
click at [801, 290] on icon "button" at bounding box center [794, 282] width 16 height 16
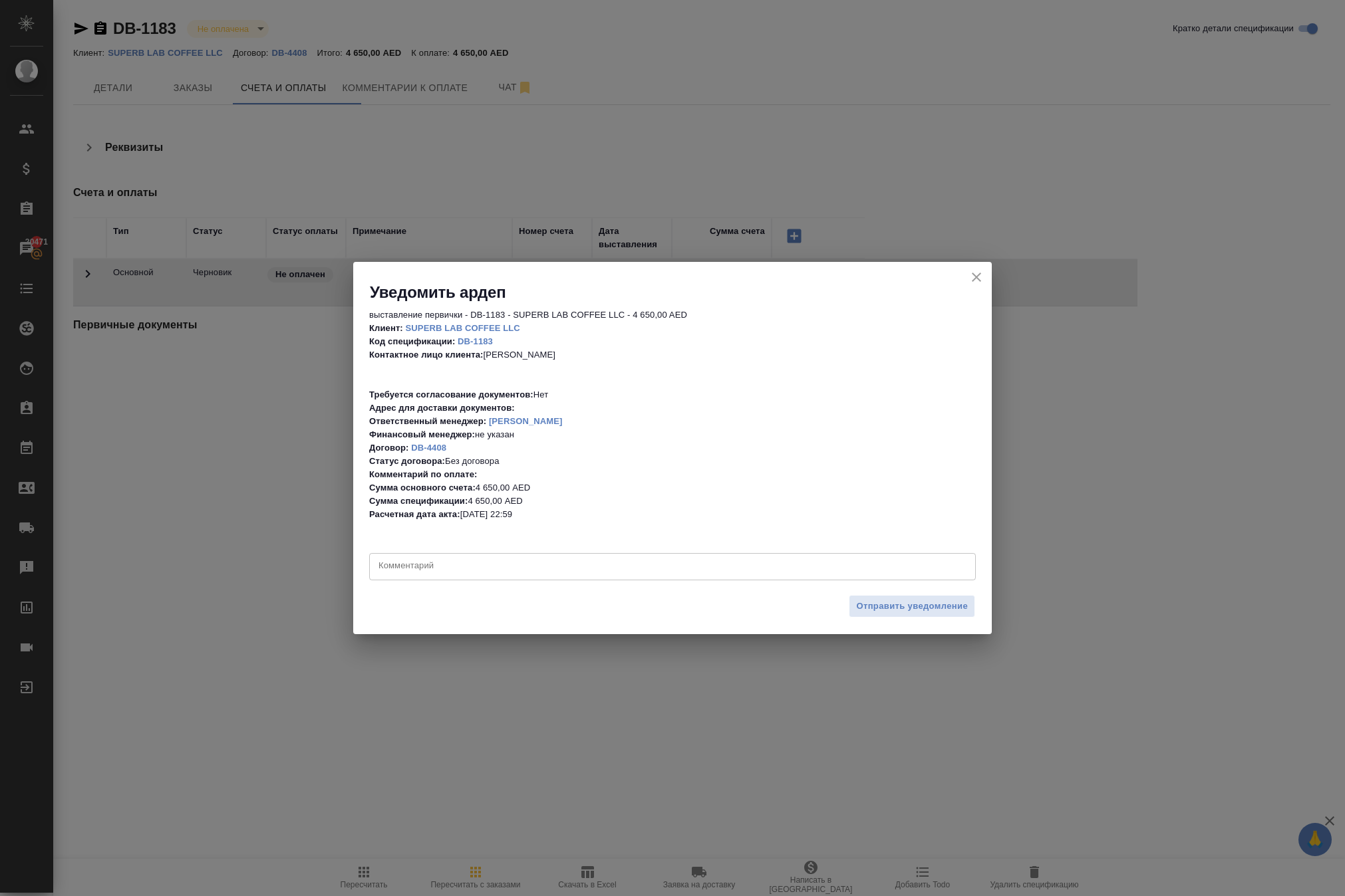
click at [683, 584] on div "выставление первички - DB-1183 - SUPERB LAB COFFEE LLC - 4 650,00 AED Клиент: S…" at bounding box center [672, 446] width 638 height 286
click at [656, 564] on textarea at bounding box center [672, 566] width 587 height 13
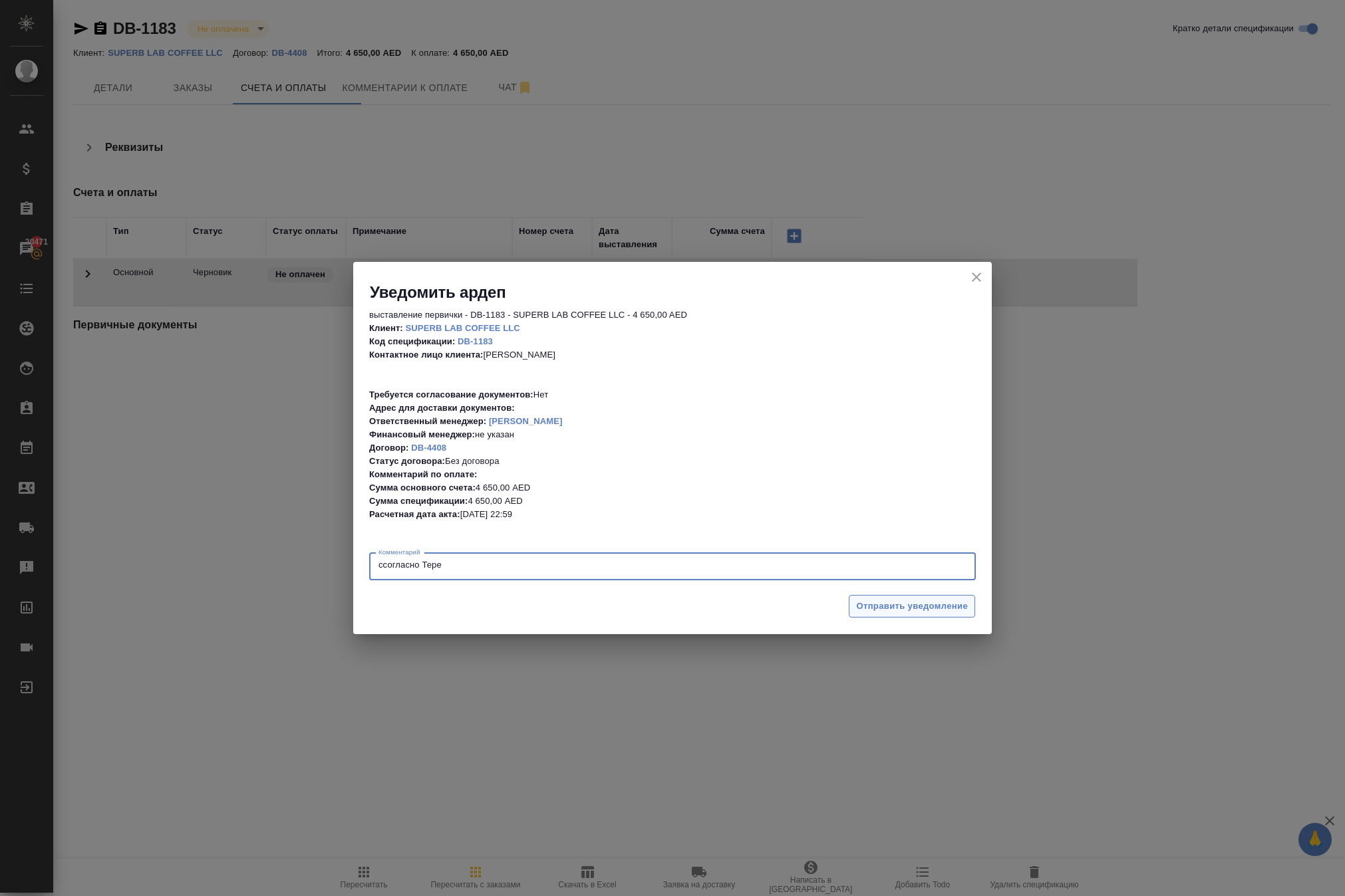
type textarea "cсогласно Тере"
click at [904, 602] on span "Отправить уведомление" at bounding box center [912, 606] width 112 height 15
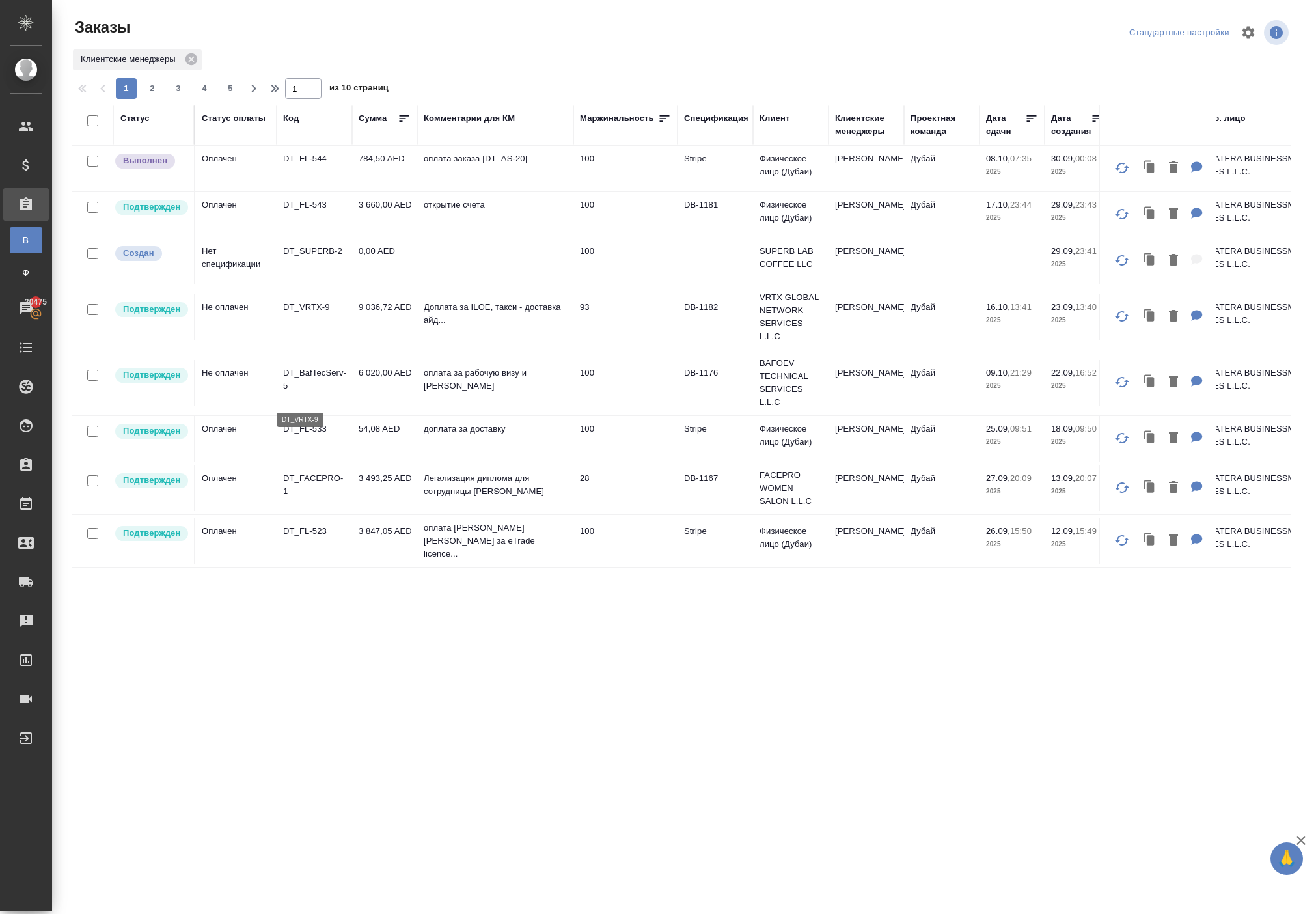
click at [327, 314] on p "DT_VRTX-9" at bounding box center [314, 307] width 63 height 13
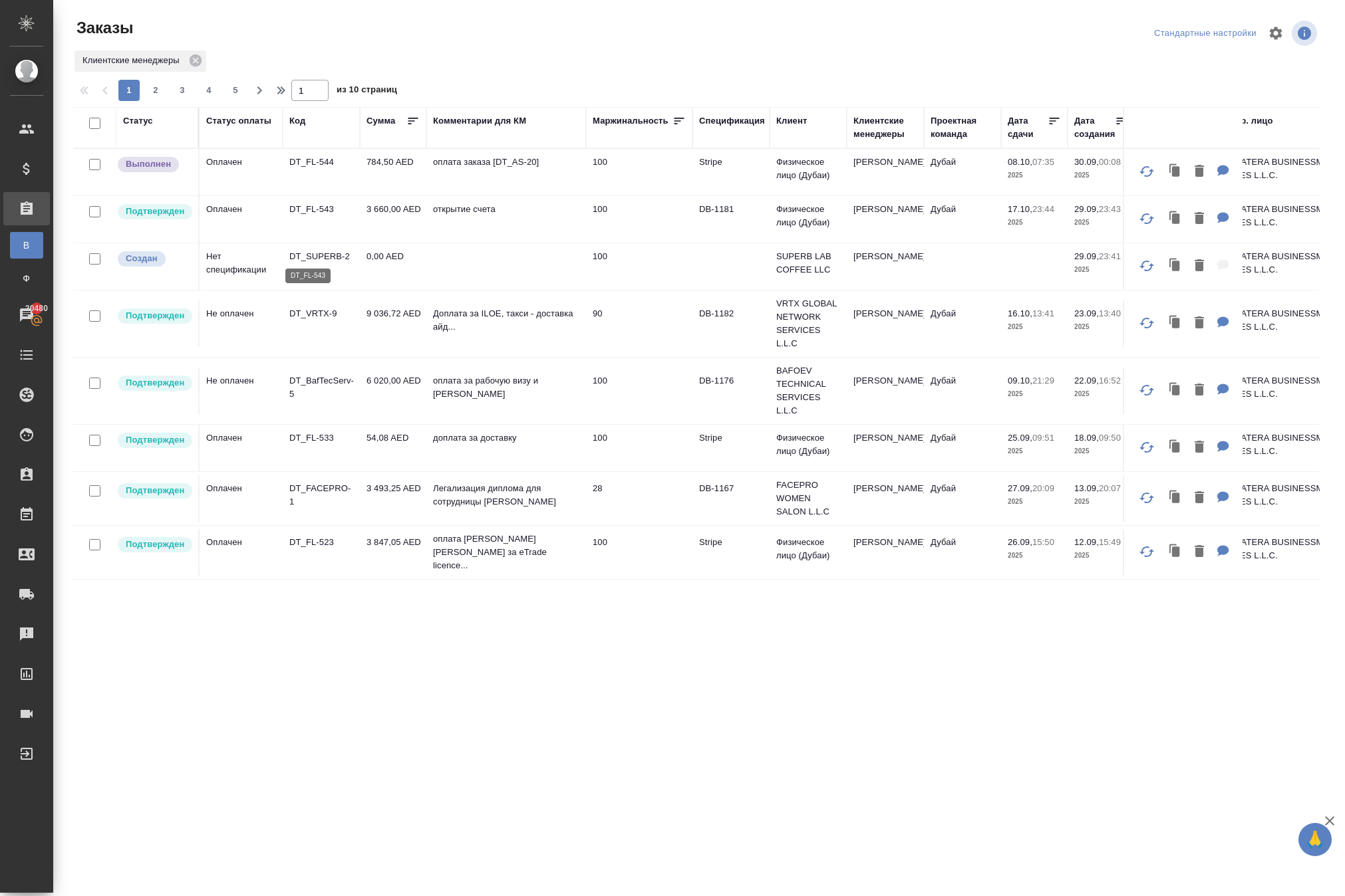
click at [309, 216] on p "DT_FL-543" at bounding box center [321, 209] width 64 height 13
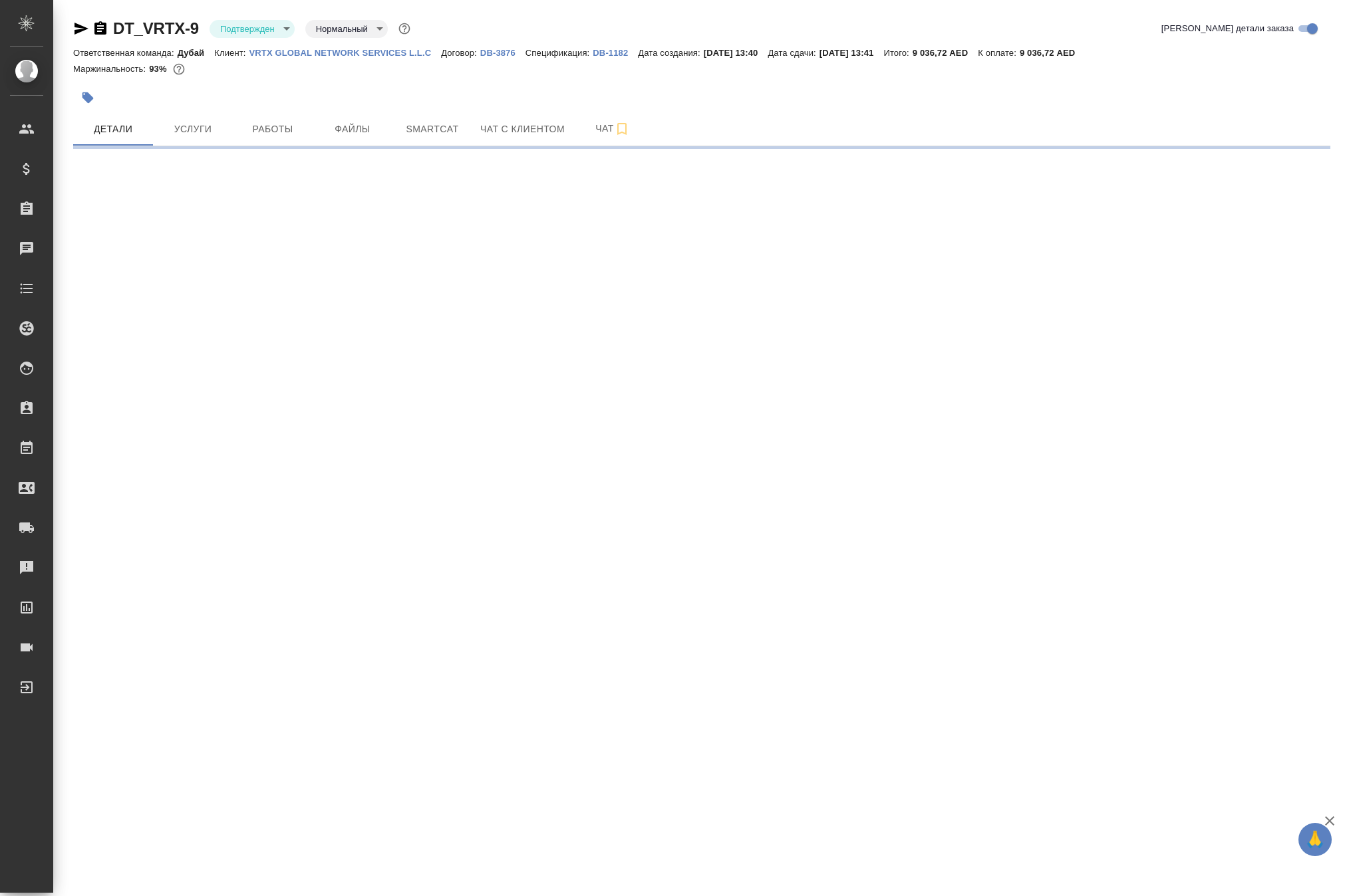
select select "RU"
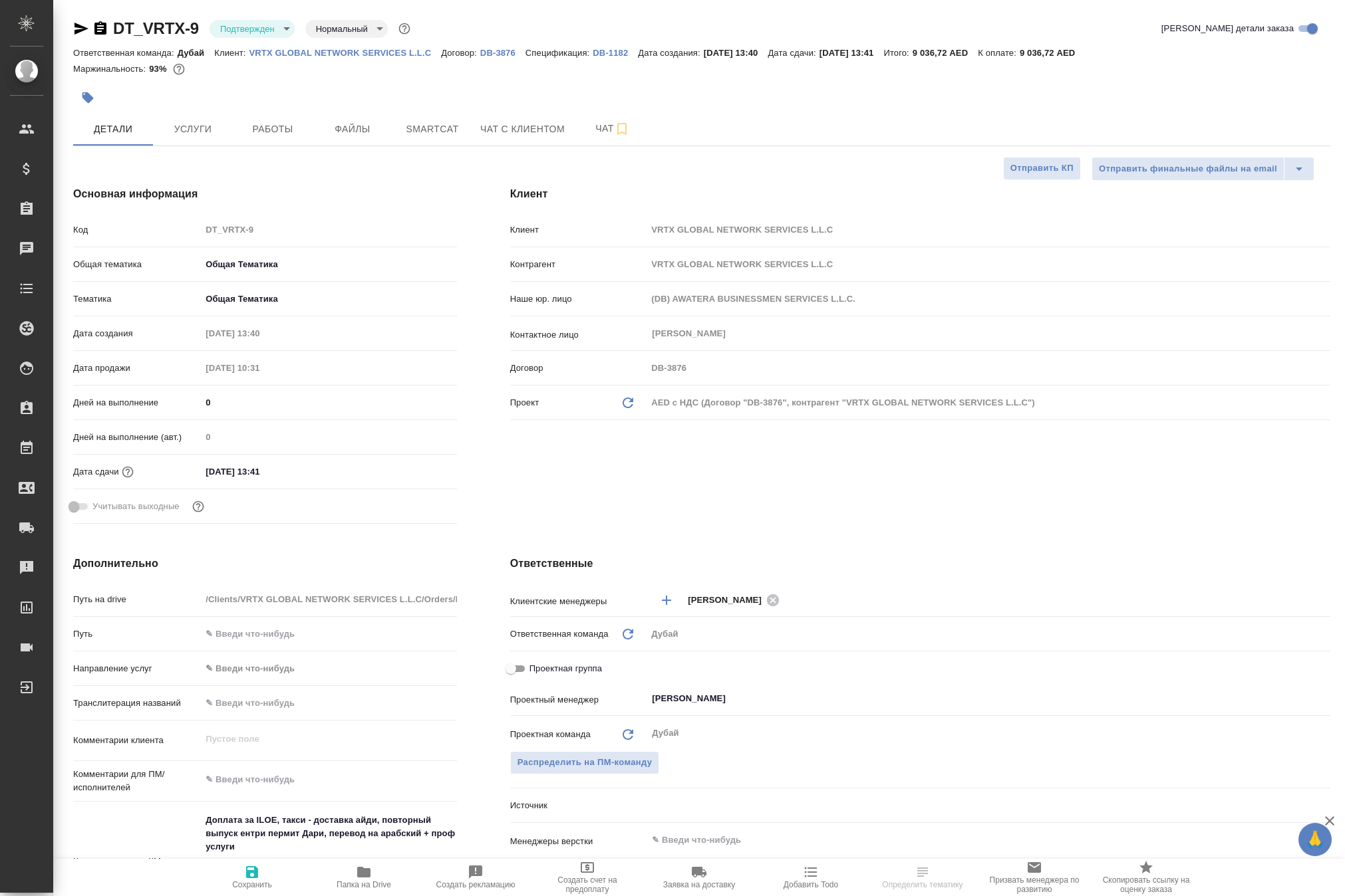
type textarea "x"
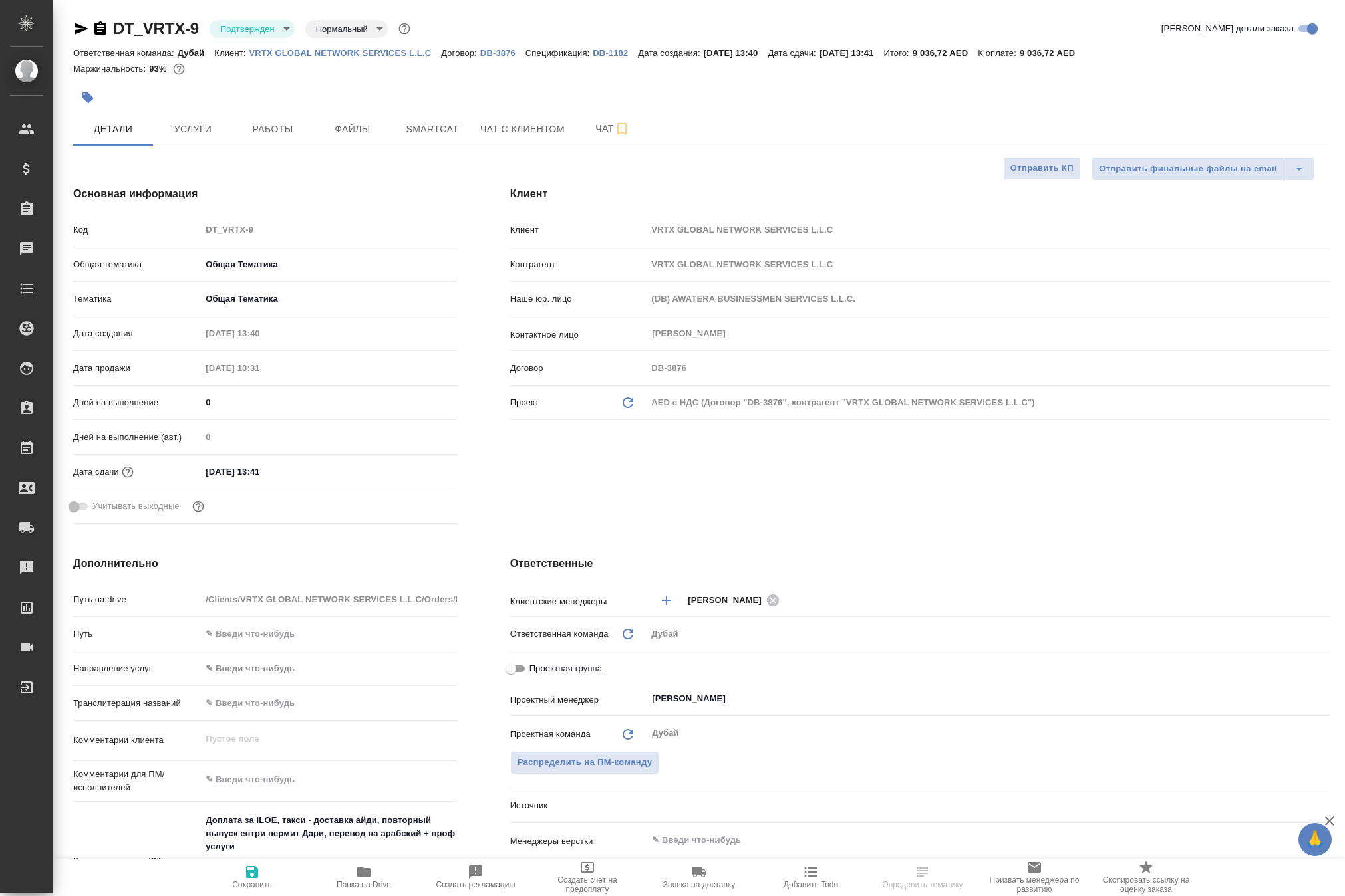
type textarea "x"
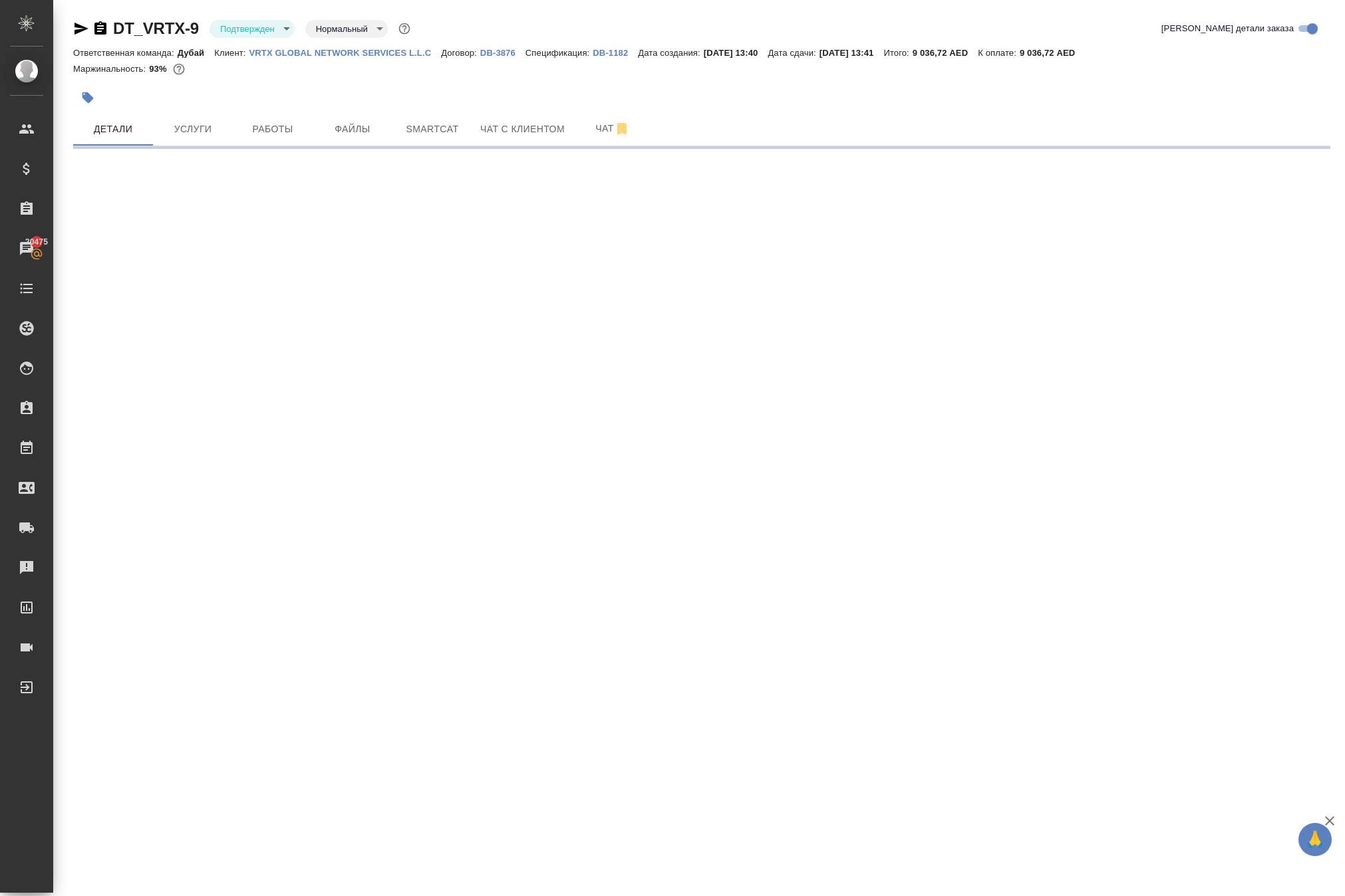
select select "RU"
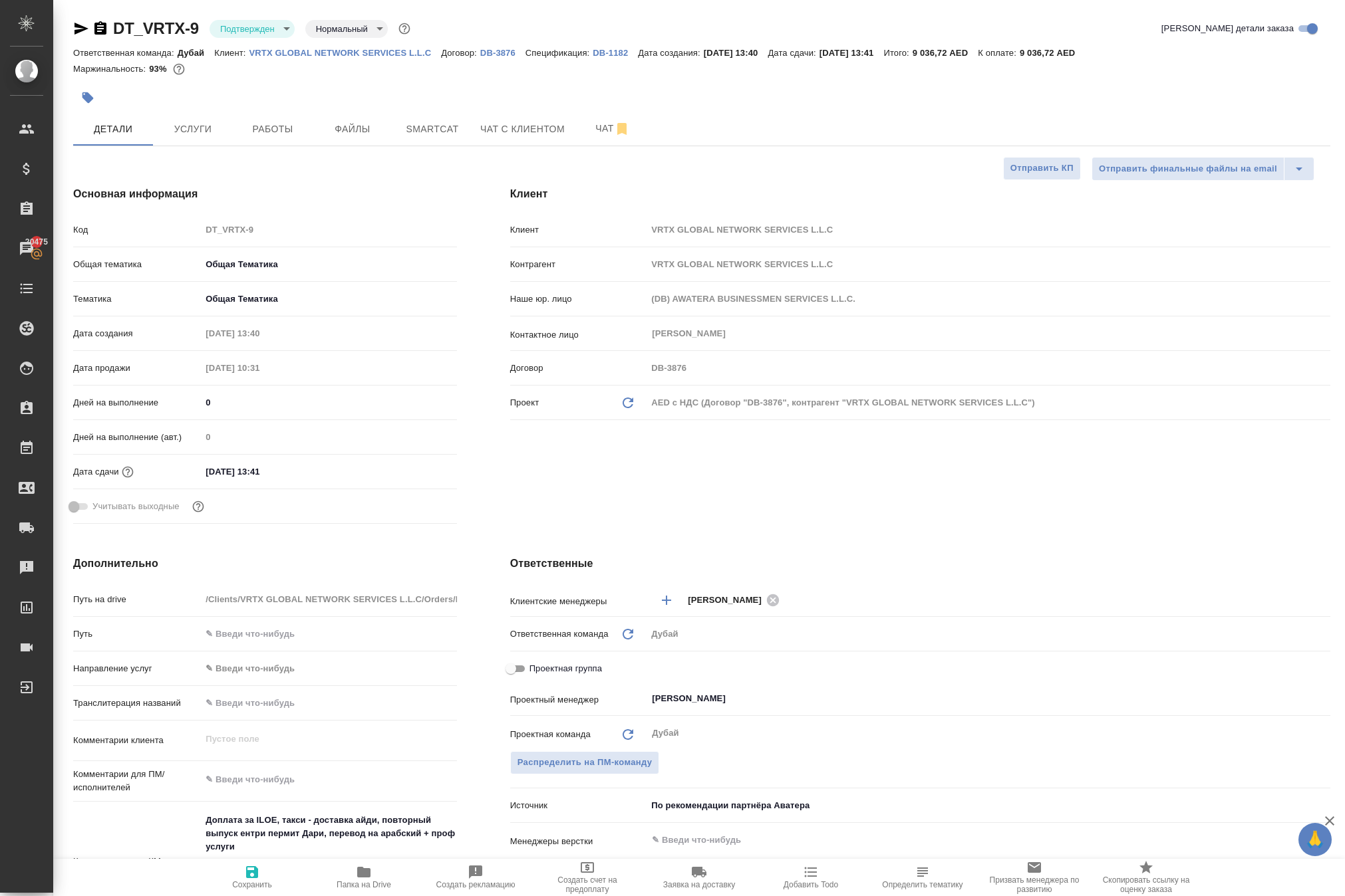
type textarea "x"
click at [254, 138] on span "Работы" at bounding box center [272, 129] width 64 height 17
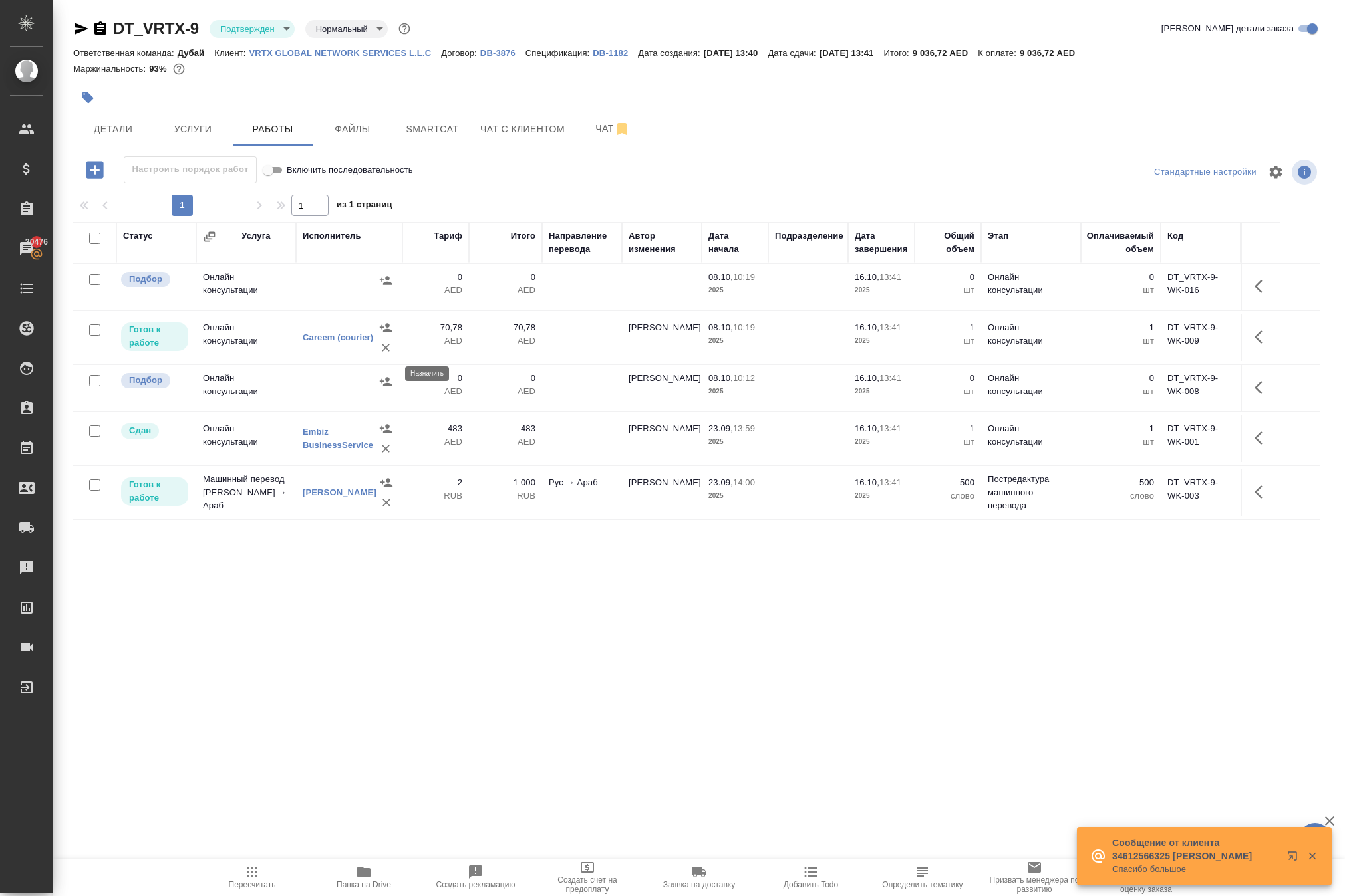
click at [379, 287] on icon "button" at bounding box center [385, 280] width 13 height 13
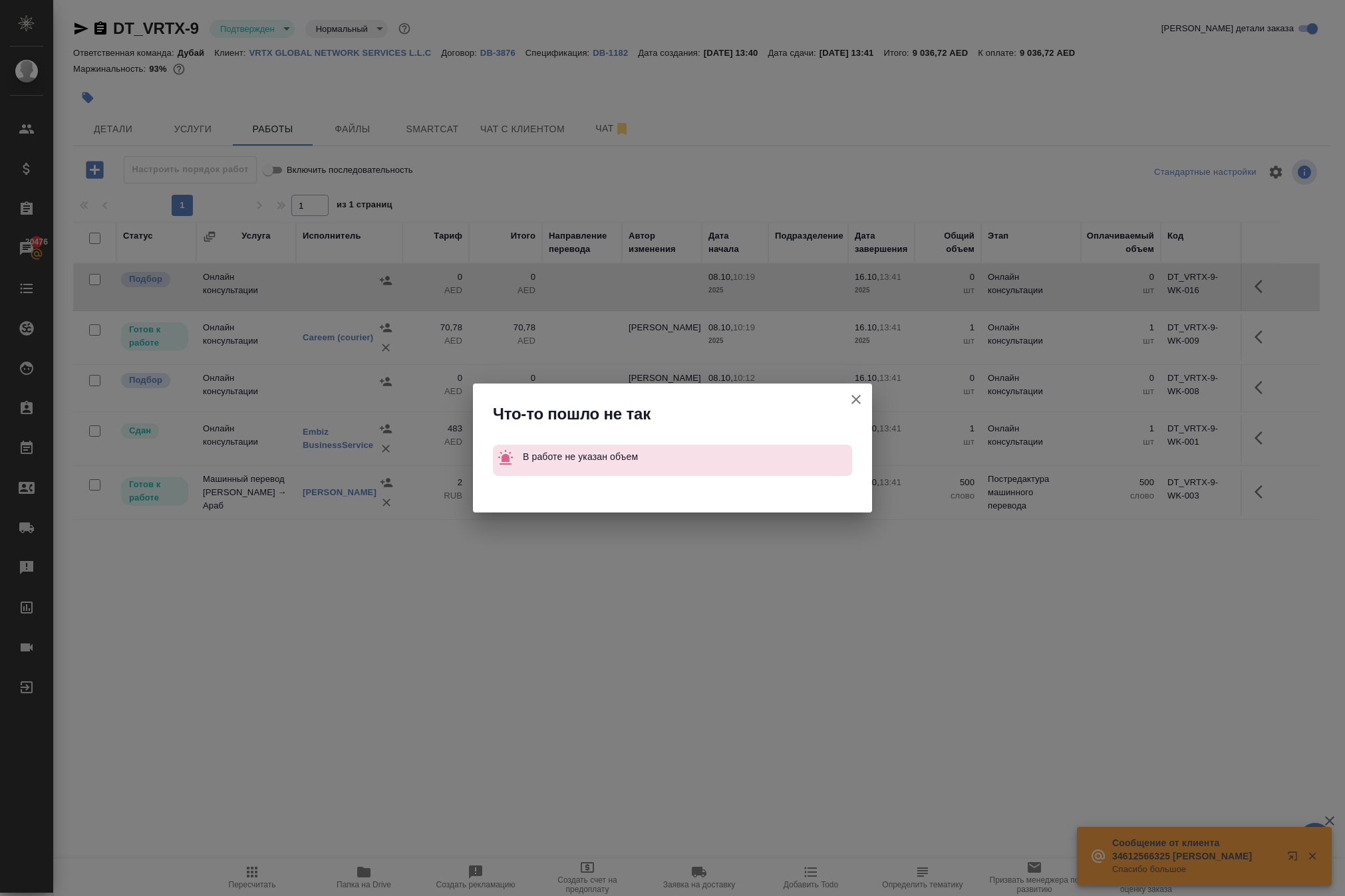
click at [851, 395] on icon "button" at bounding box center [855, 400] width 9 height 9
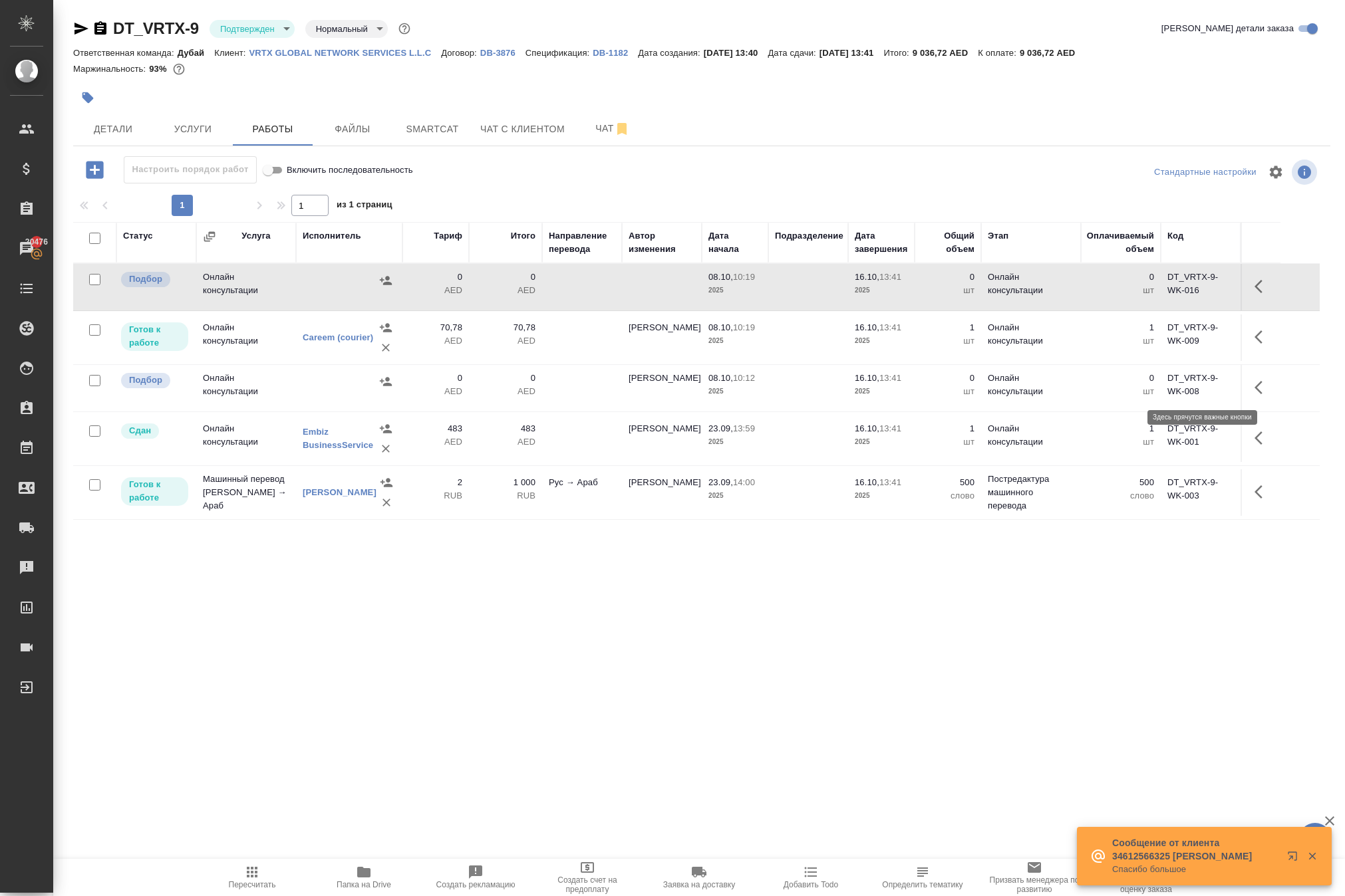
click at [1254, 295] on icon "button" at bounding box center [1262, 287] width 16 height 16
click at [1159, 293] on icon "button" at bounding box center [1164, 286] width 12 height 12
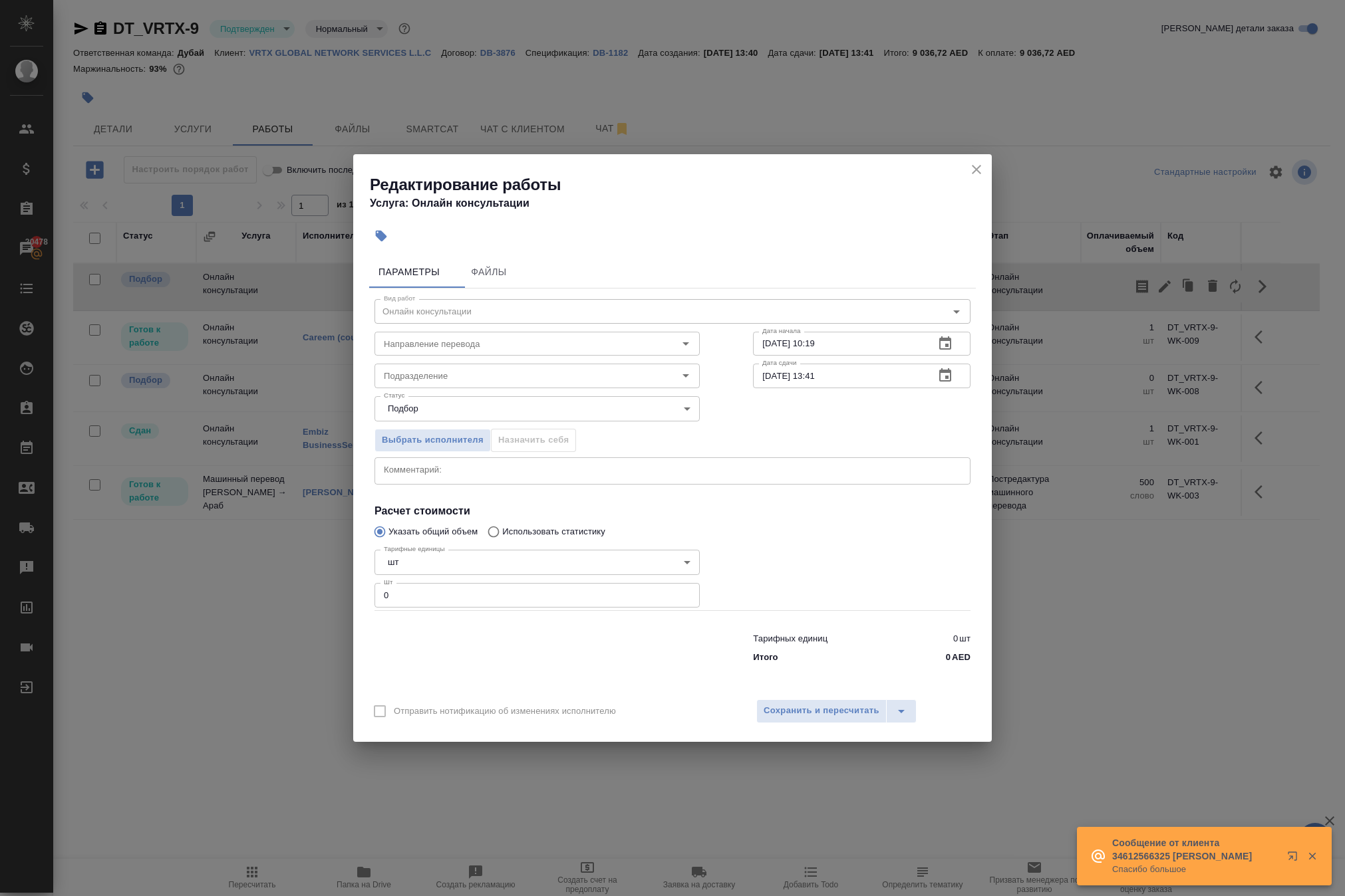
click at [458, 607] on input "0" at bounding box center [537, 594] width 325 height 24
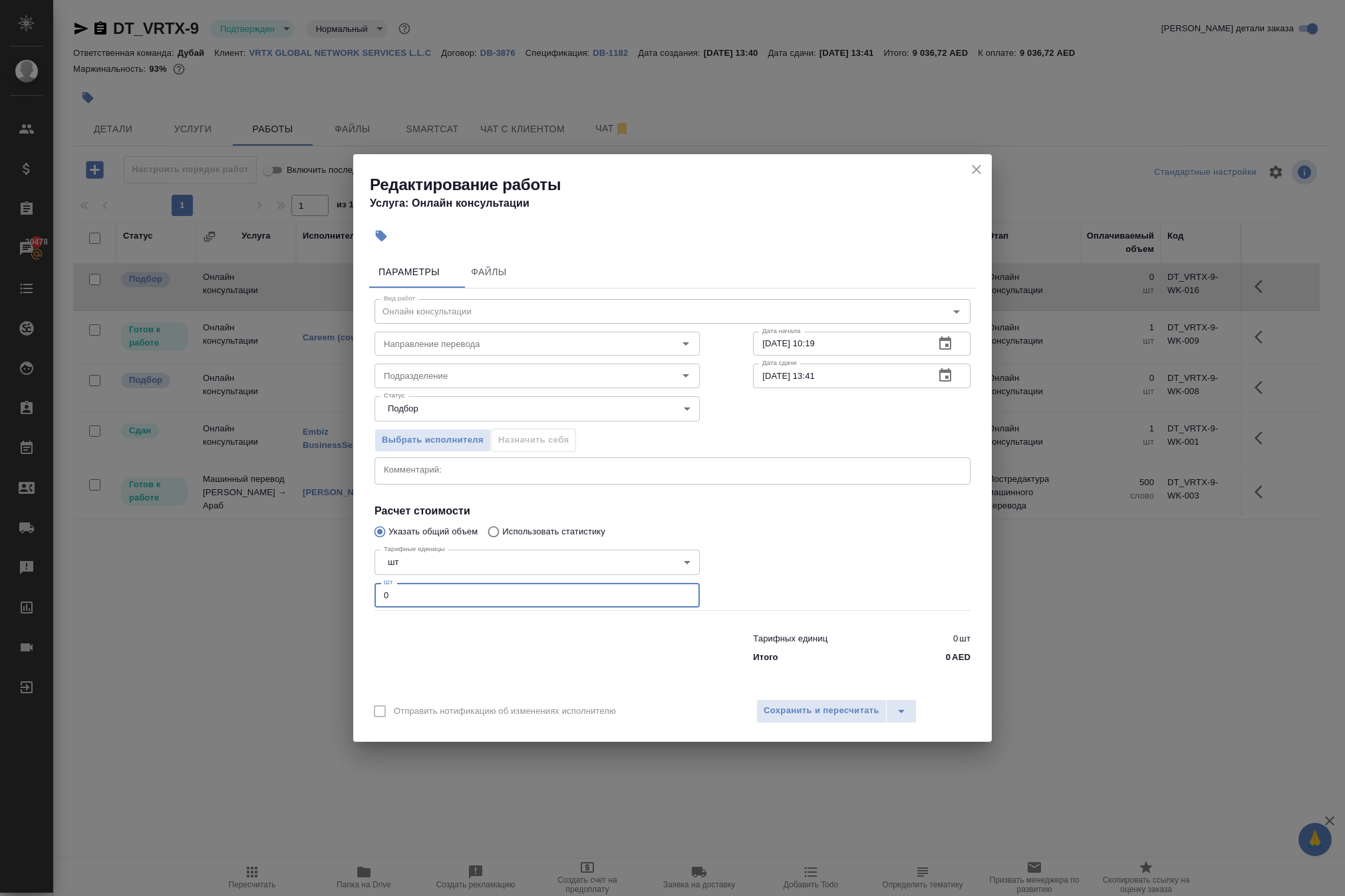
type input "1"
click at [791, 719] on span "Сохранить и пересчитать" at bounding box center [822, 711] width 116 height 15
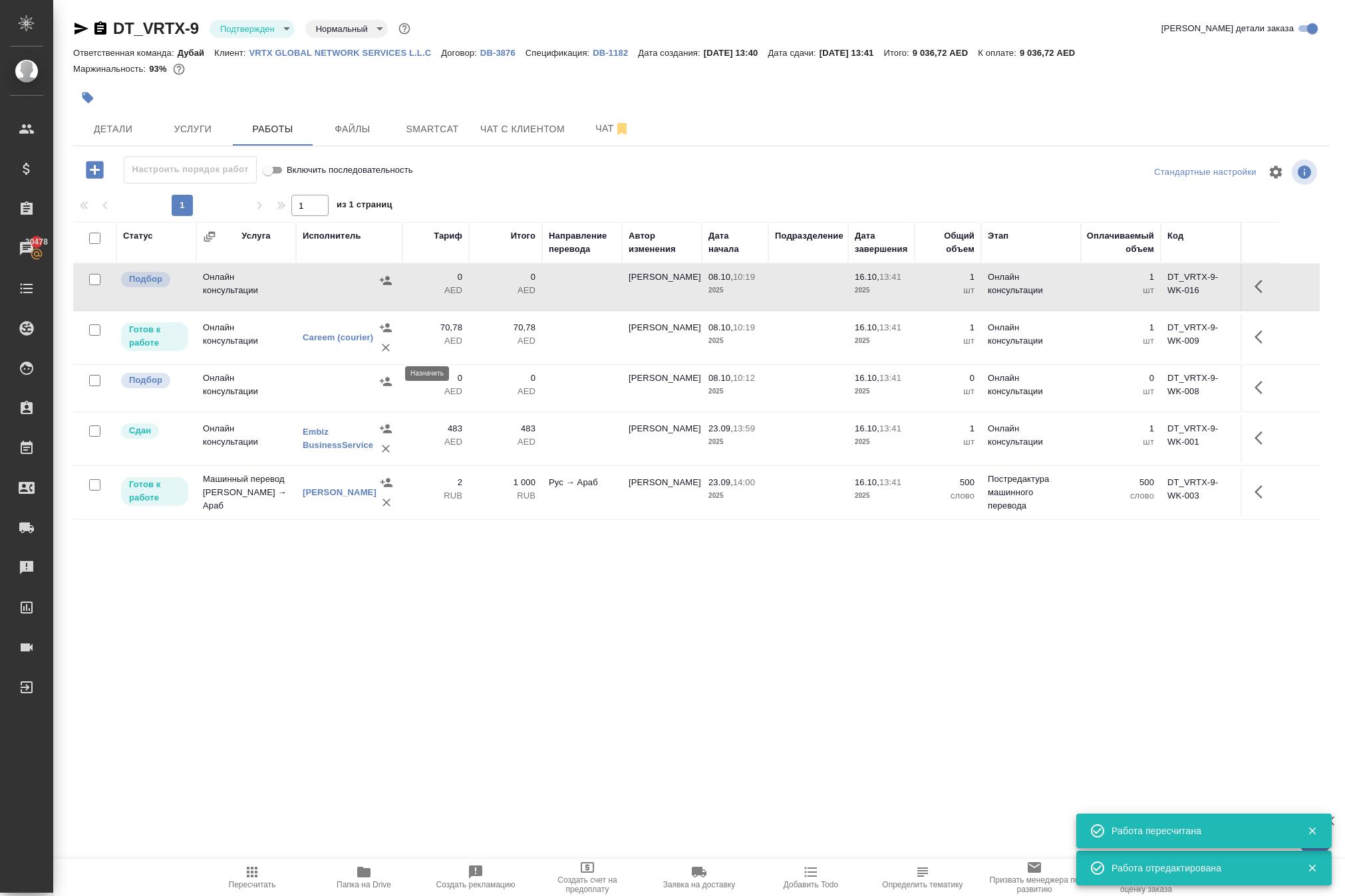
click at [380, 285] on icon "button" at bounding box center [385, 280] width 12 height 9
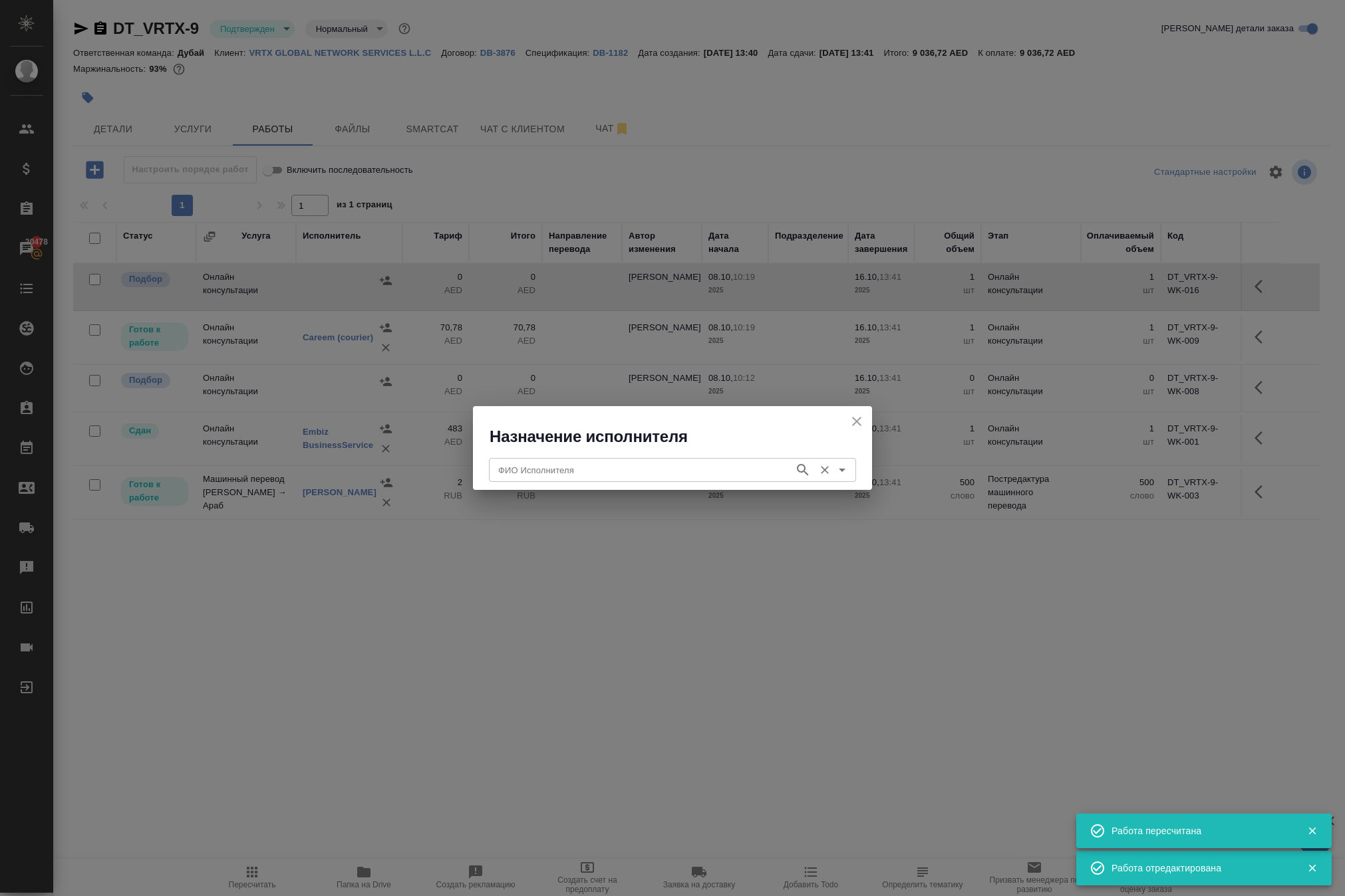
click at [531, 482] on div "ФИО Исполнителя" at bounding box center [672, 470] width 367 height 24
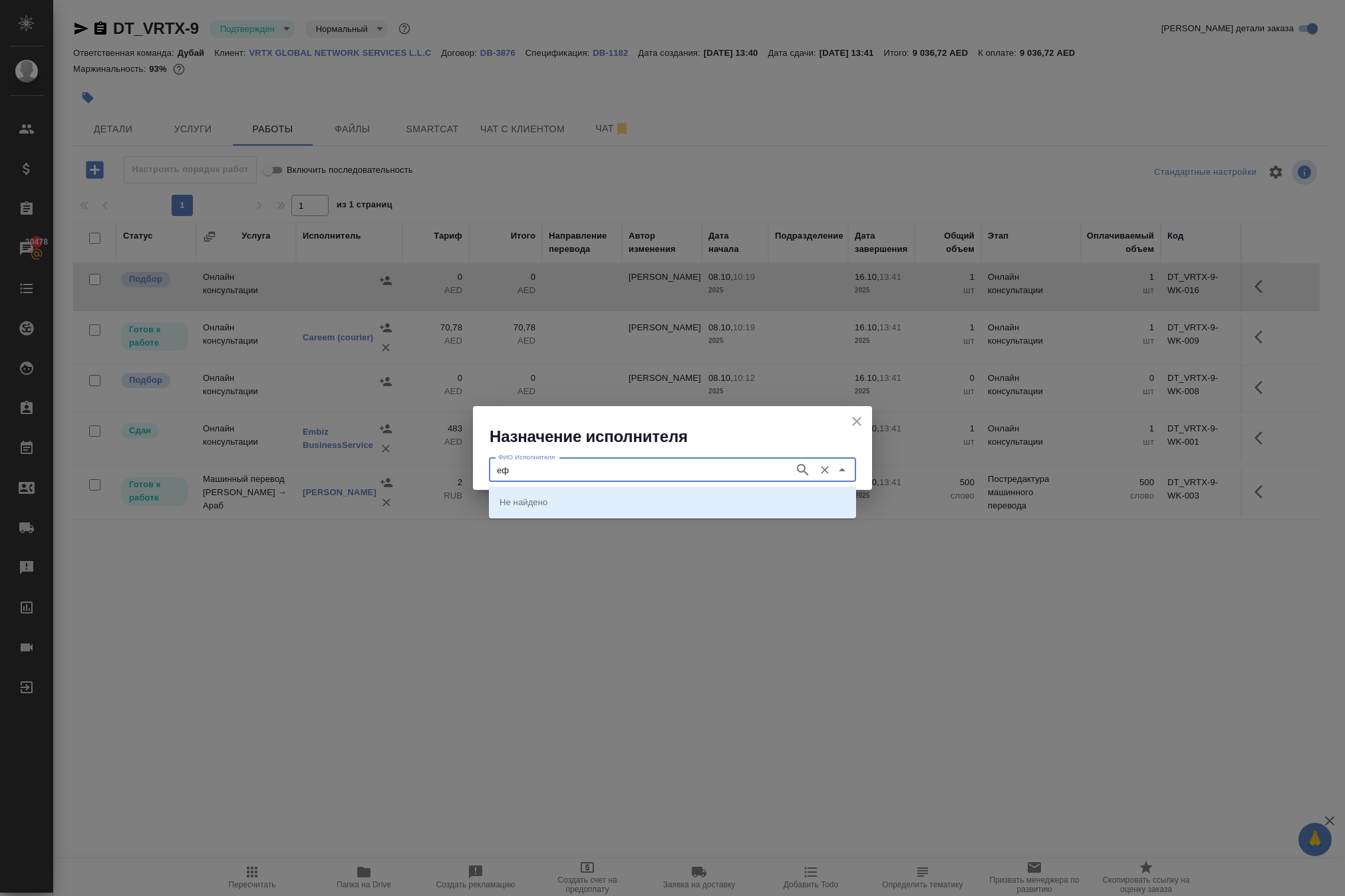
type input "е"
type input "taxi"
click at [551, 503] on p "Careem (taxi)" at bounding box center [526, 502] width 53 height 13
type input "Careem (taxi)"
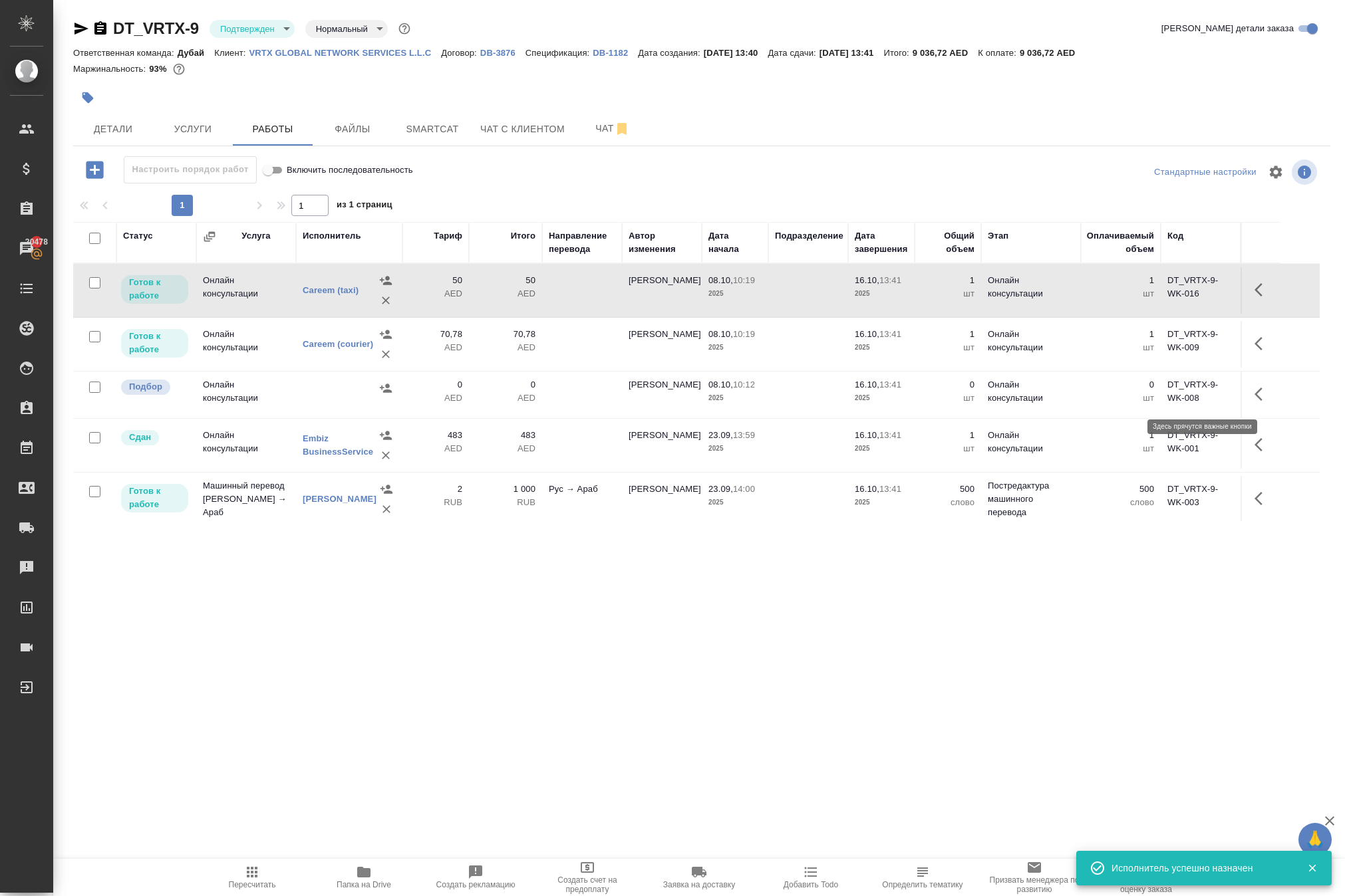
click at [1254, 298] on icon "button" at bounding box center [1262, 290] width 16 height 16
click at [1159, 295] on icon "button" at bounding box center [1164, 289] width 12 height 12
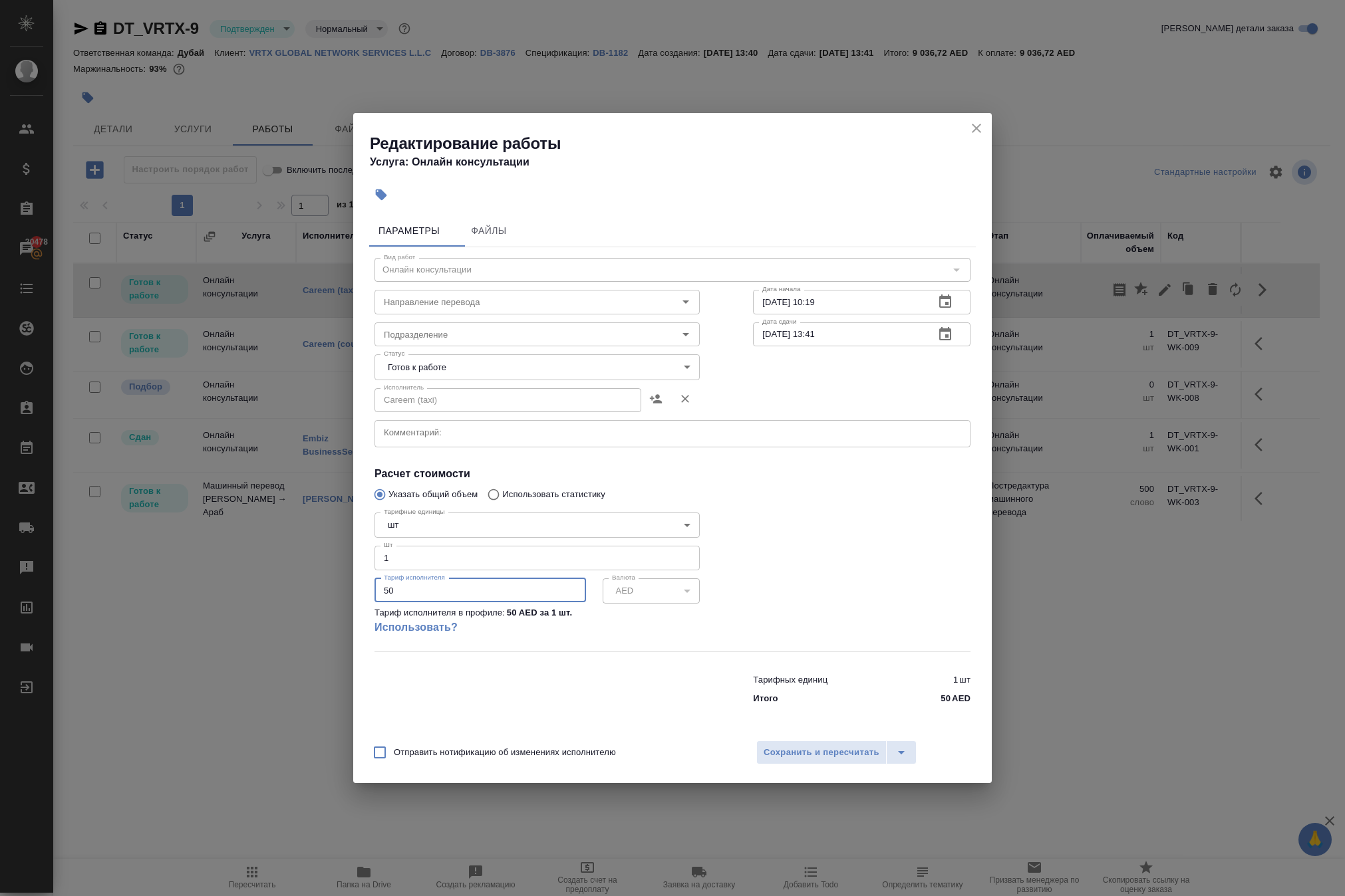
drag, startPoint x: 442, startPoint y: 613, endPoint x: 115, endPoint y: 522, distance: 339.4
click at [127, 529] on div "Редактирование работы Услуга: Онлайн консультации Параметры Файлы Вид работ Онл…" at bounding box center [672, 448] width 1345 height 896
type input "136"
type input "136.5"
click at [504, 347] on body "🙏 .cls-1 fill:#fff; AWATERA Solokha Petro Клиенты Спецификации Заказы 20478 Чат…" at bounding box center [672, 448] width 1345 height 896
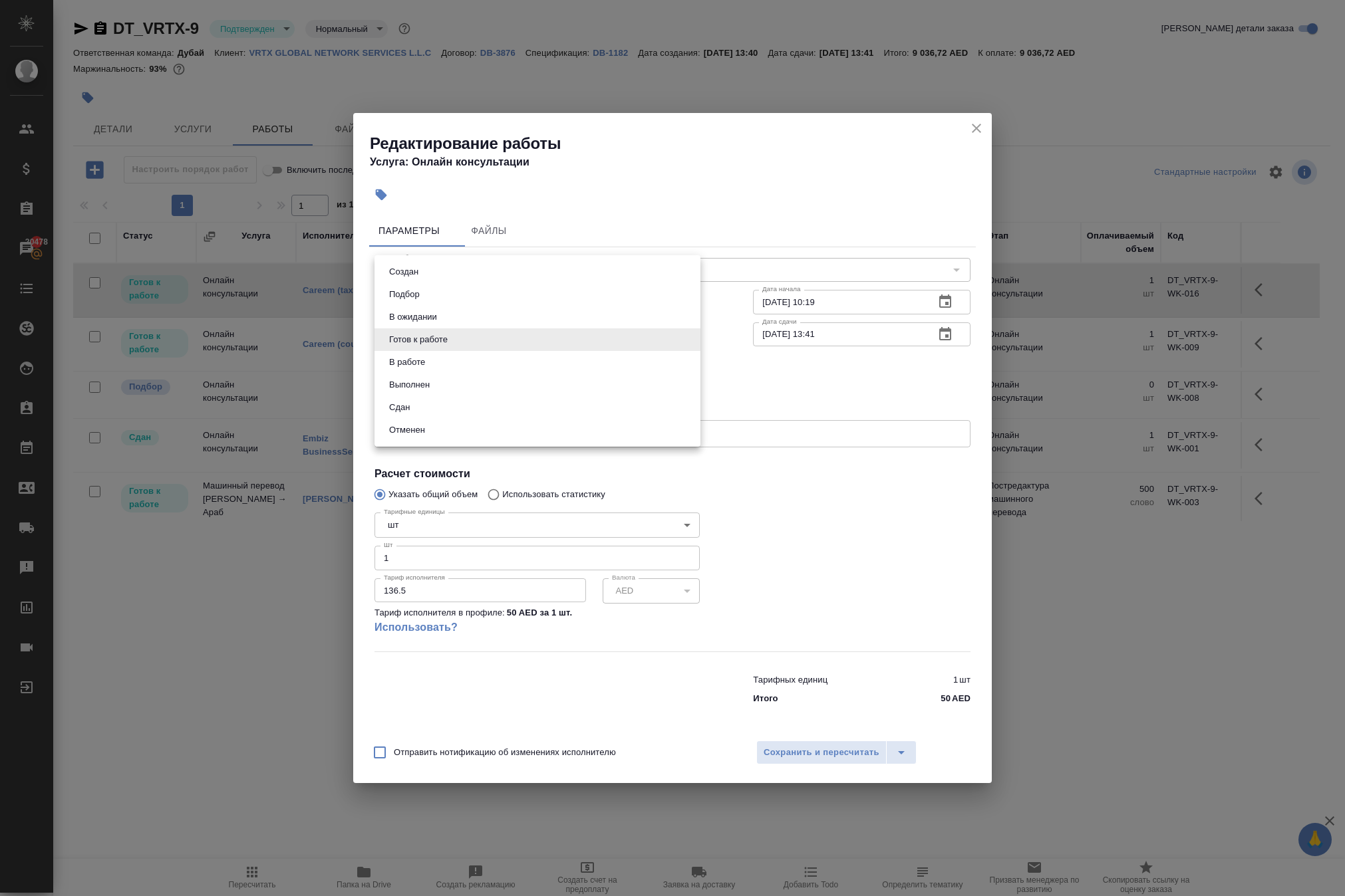
click at [480, 419] on li "Сдан" at bounding box center [538, 407] width 326 height 22
type input "closed"
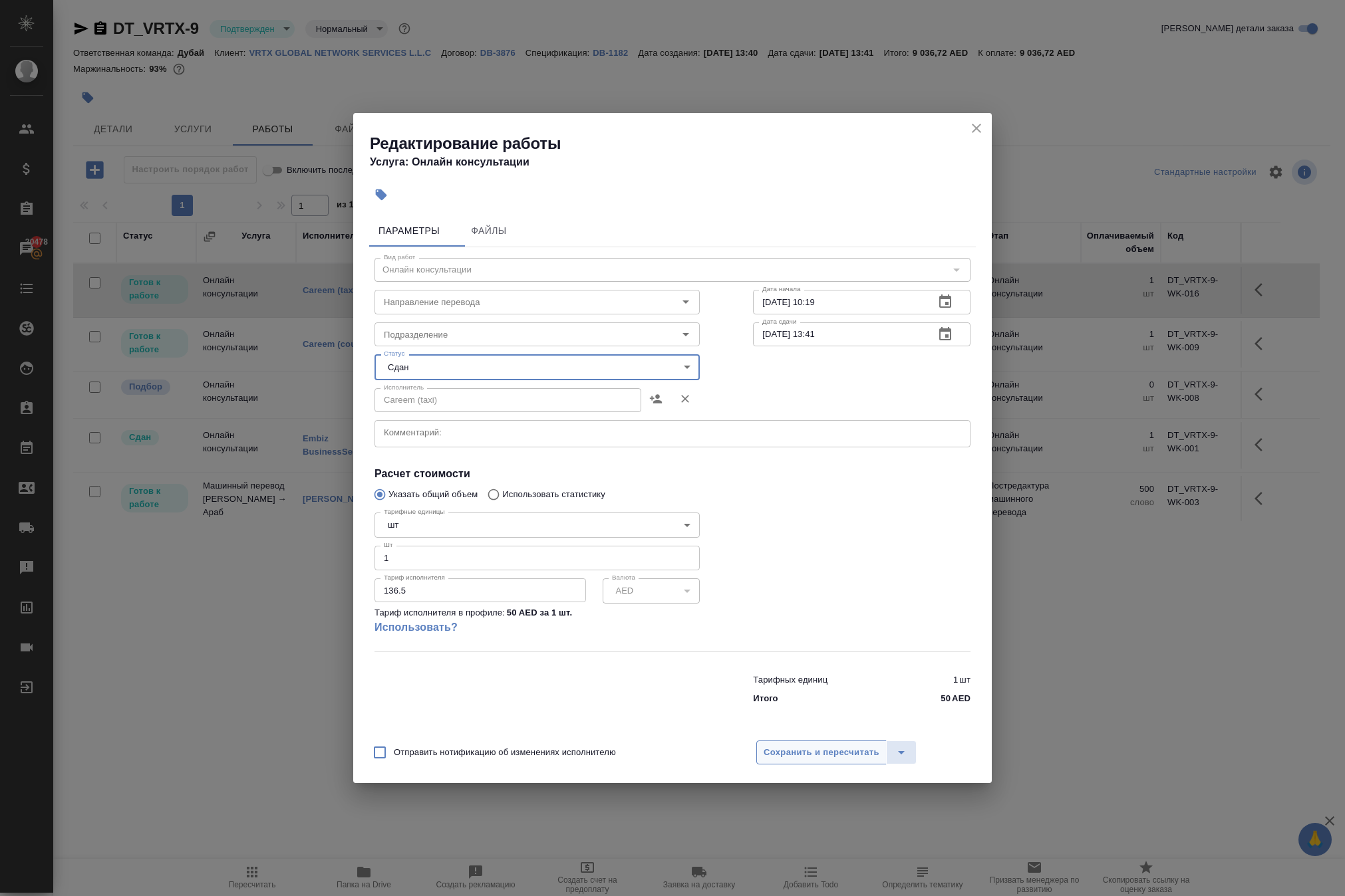
click at [824, 761] on span "Сохранить и пересчитать" at bounding box center [822, 753] width 116 height 15
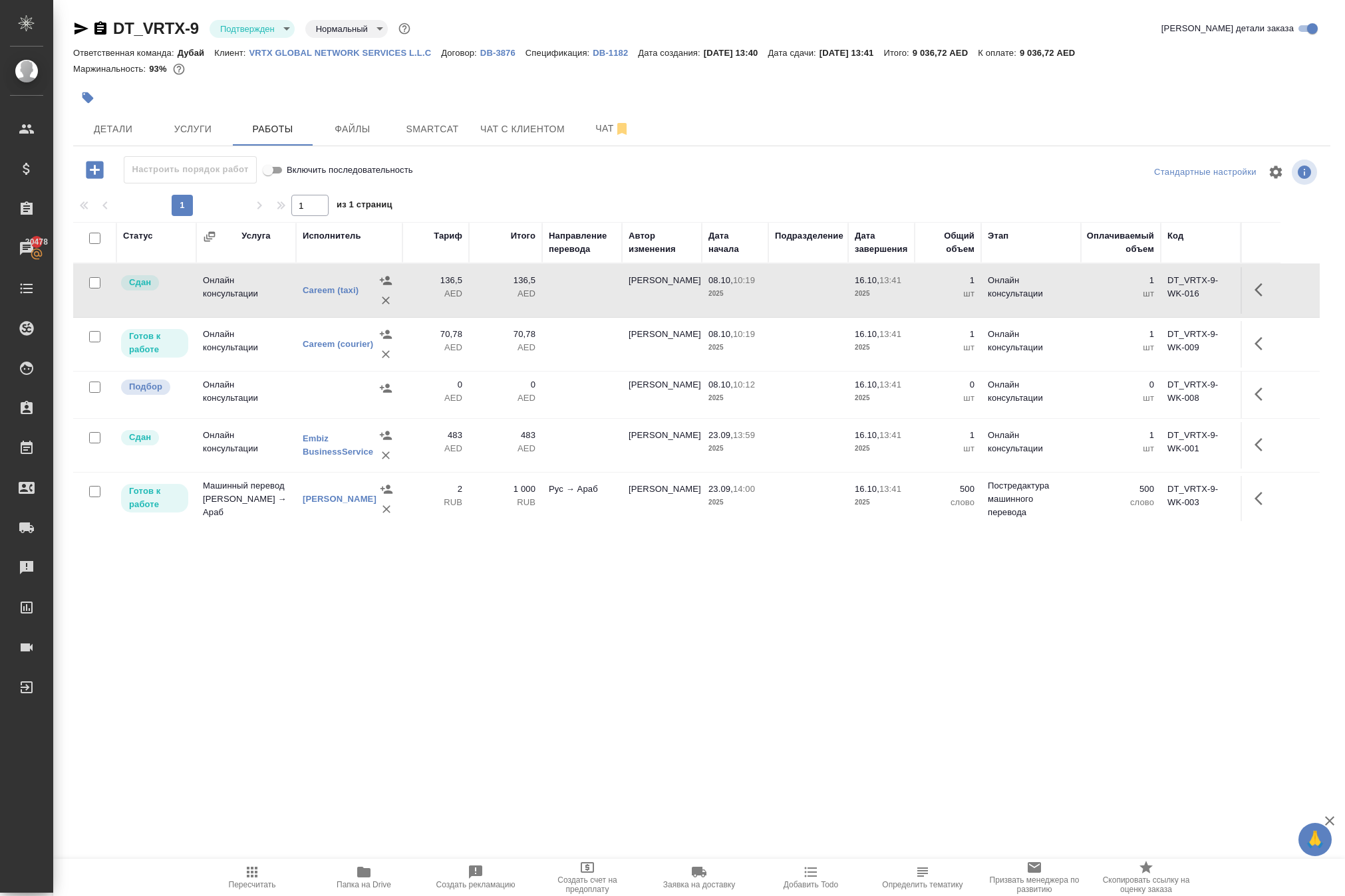
click at [254, 875] on icon "button" at bounding box center [252, 872] width 16 height 16
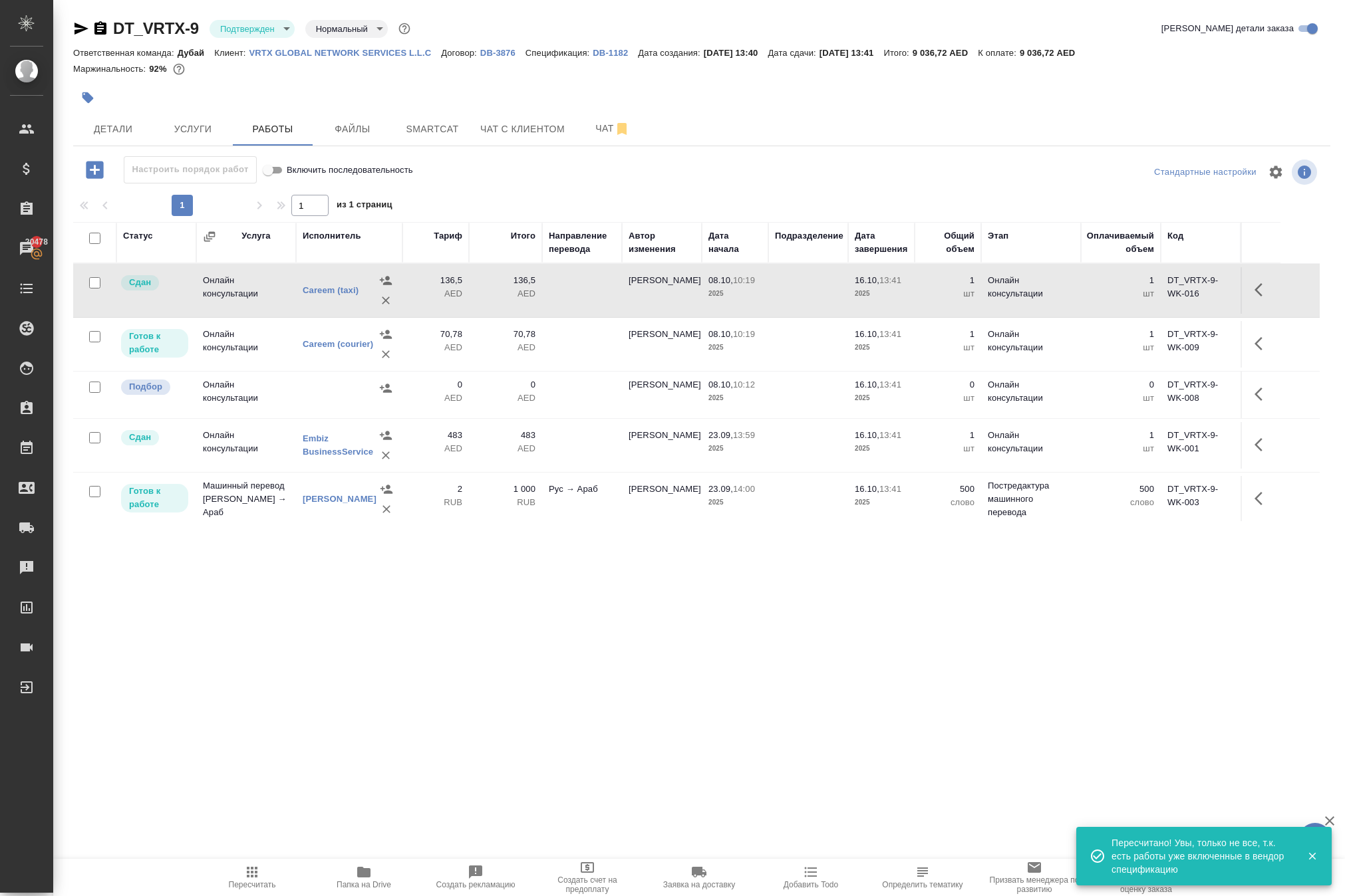
click at [85, 30] on icon "button" at bounding box center [82, 28] width 14 height 12
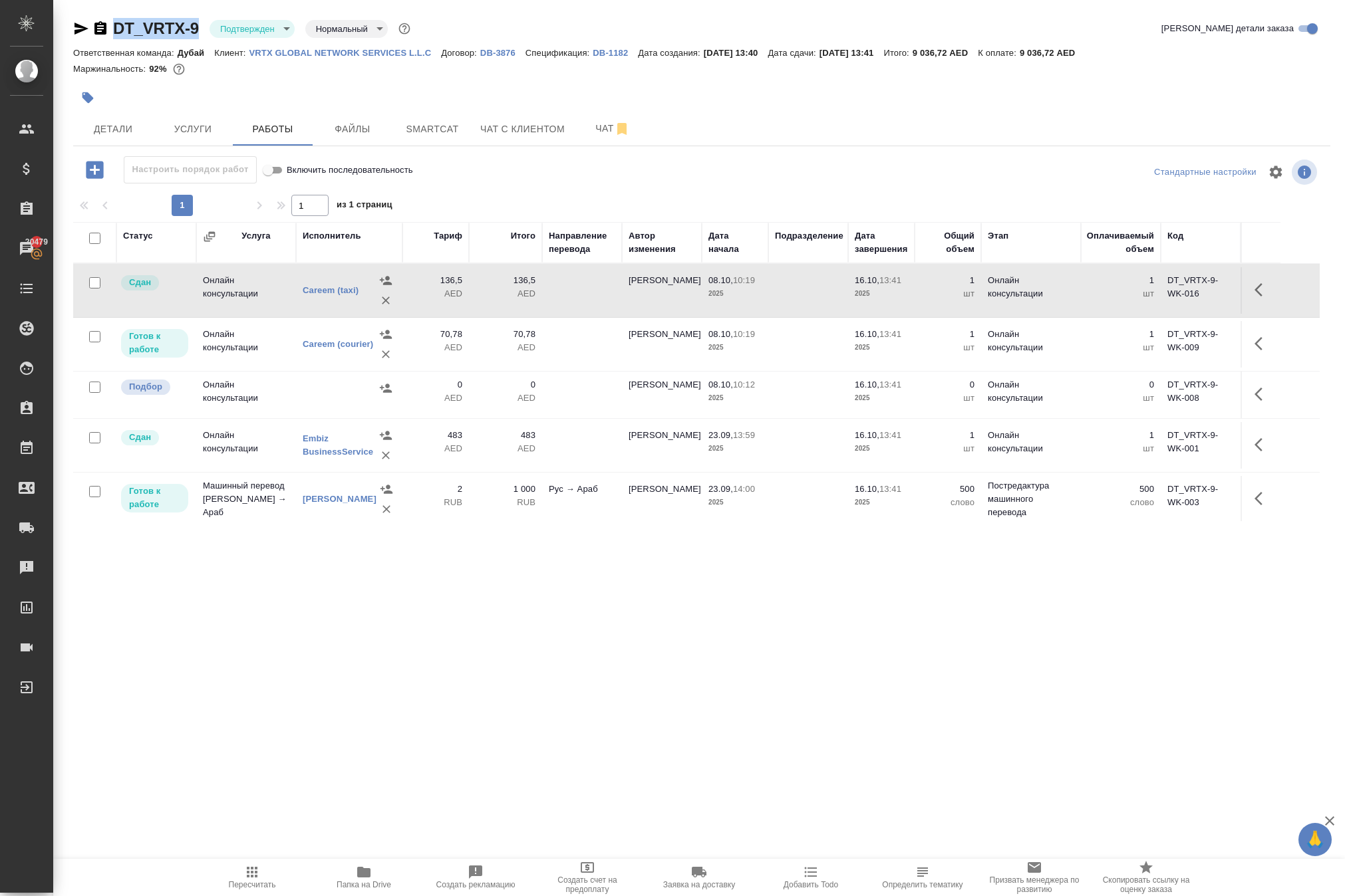
drag, startPoint x: 146, startPoint y: 19, endPoint x: 226, endPoint y: 52, distance: 86.5
click at [226, 44] on div "DT_VRTX-9 Подтвержден confirmed Нормальный normal Кратко детали заказа" at bounding box center [701, 31] width 1257 height 27
copy link "DT_VRTX-9"
click at [1259, 298] on icon "button" at bounding box center [1262, 290] width 16 height 16
click at [1185, 295] on icon "button" at bounding box center [1188, 289] width 8 height 10
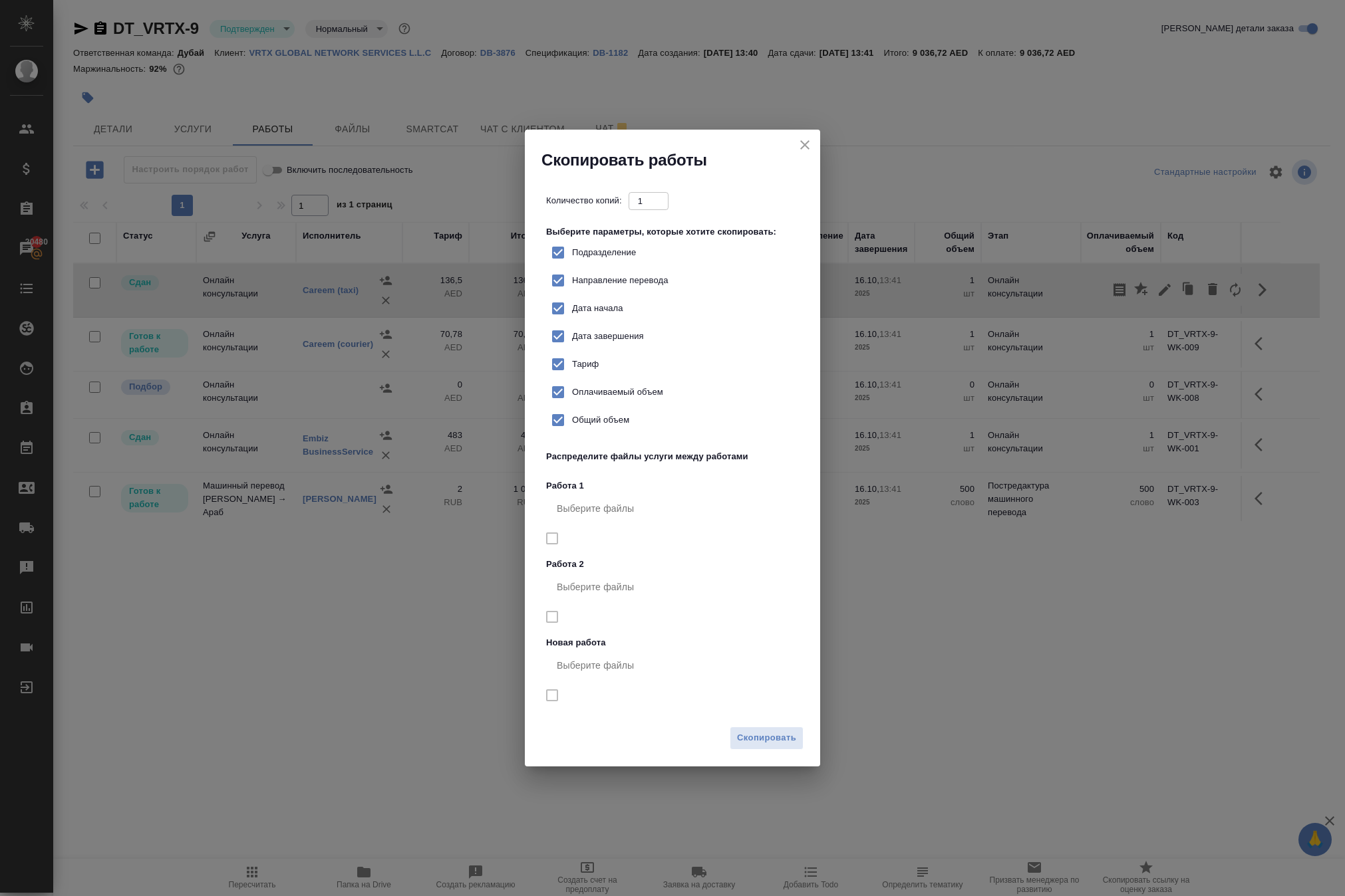
click at [598, 351] on label "Тариф" at bounding box center [571, 364] width 54 height 28
click at [572, 351] on input "Тариф" at bounding box center [557, 364] width 28 height 28
checkbox input "false"
click at [737, 750] on button "Скопировать" at bounding box center [766, 739] width 74 height 23
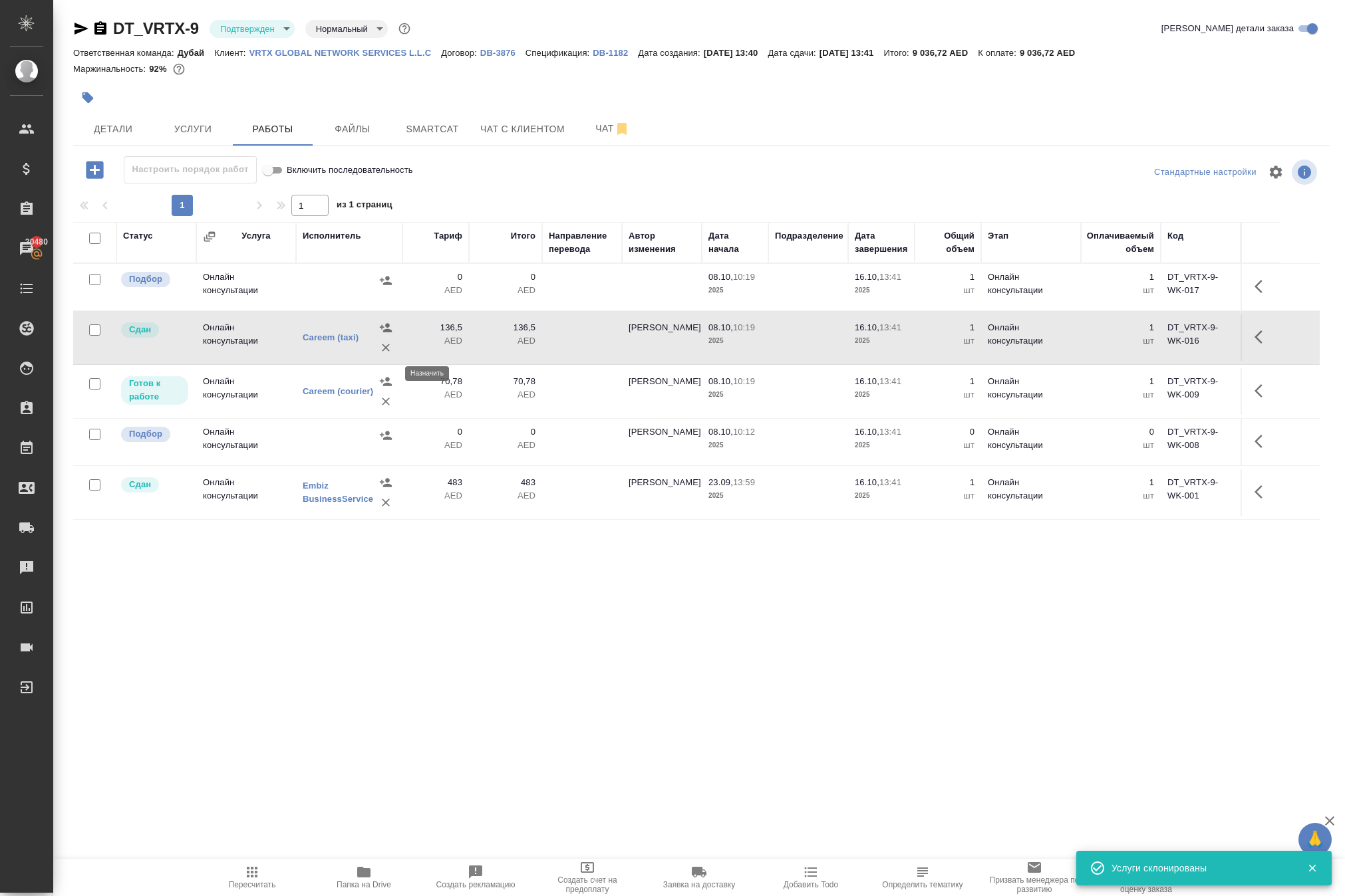
click at [383, 285] on icon "button" at bounding box center [385, 280] width 12 height 9
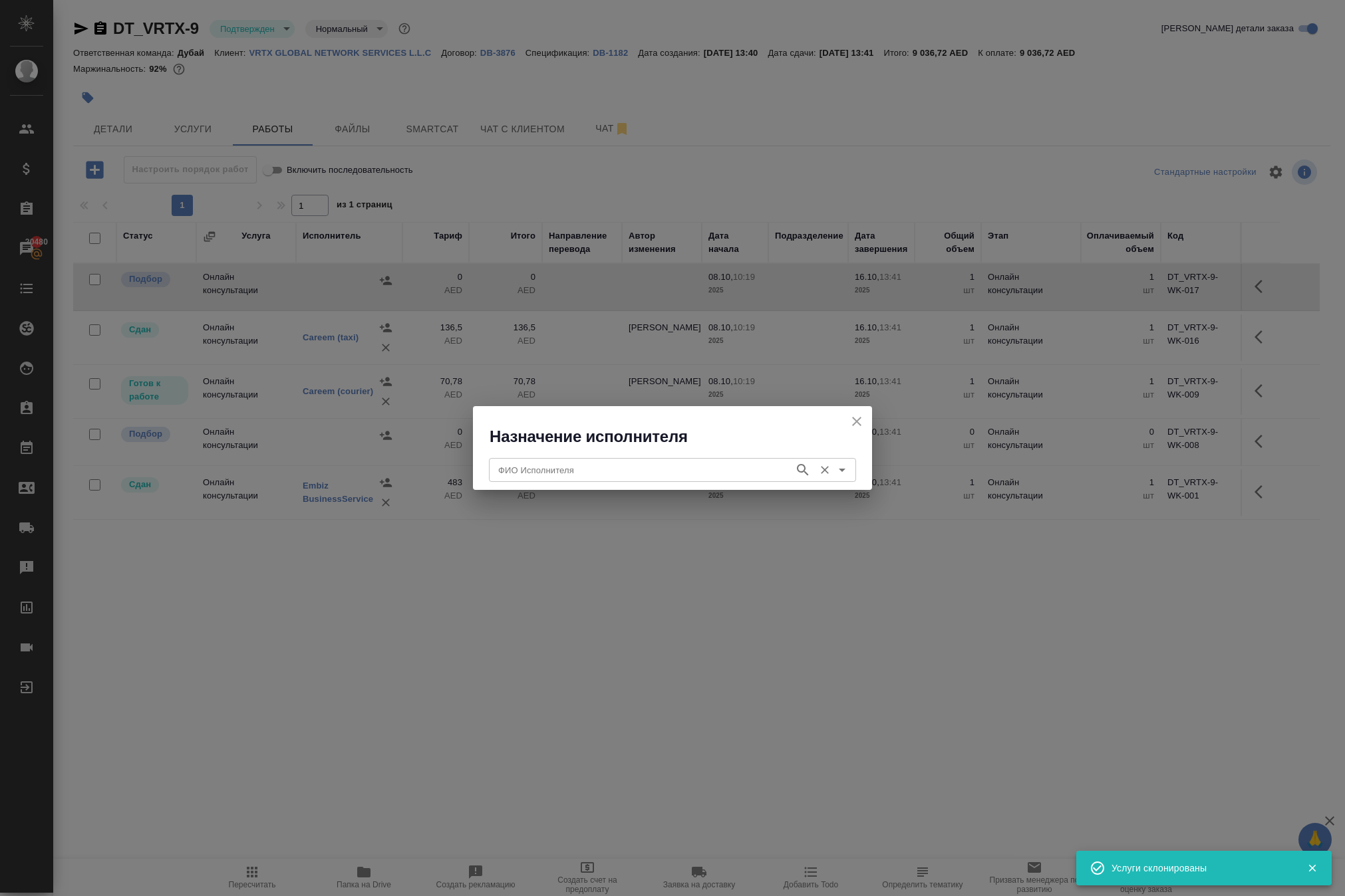
click at [536, 473] on input "ФИО Исполнителя" at bounding box center [640, 470] width 295 height 16
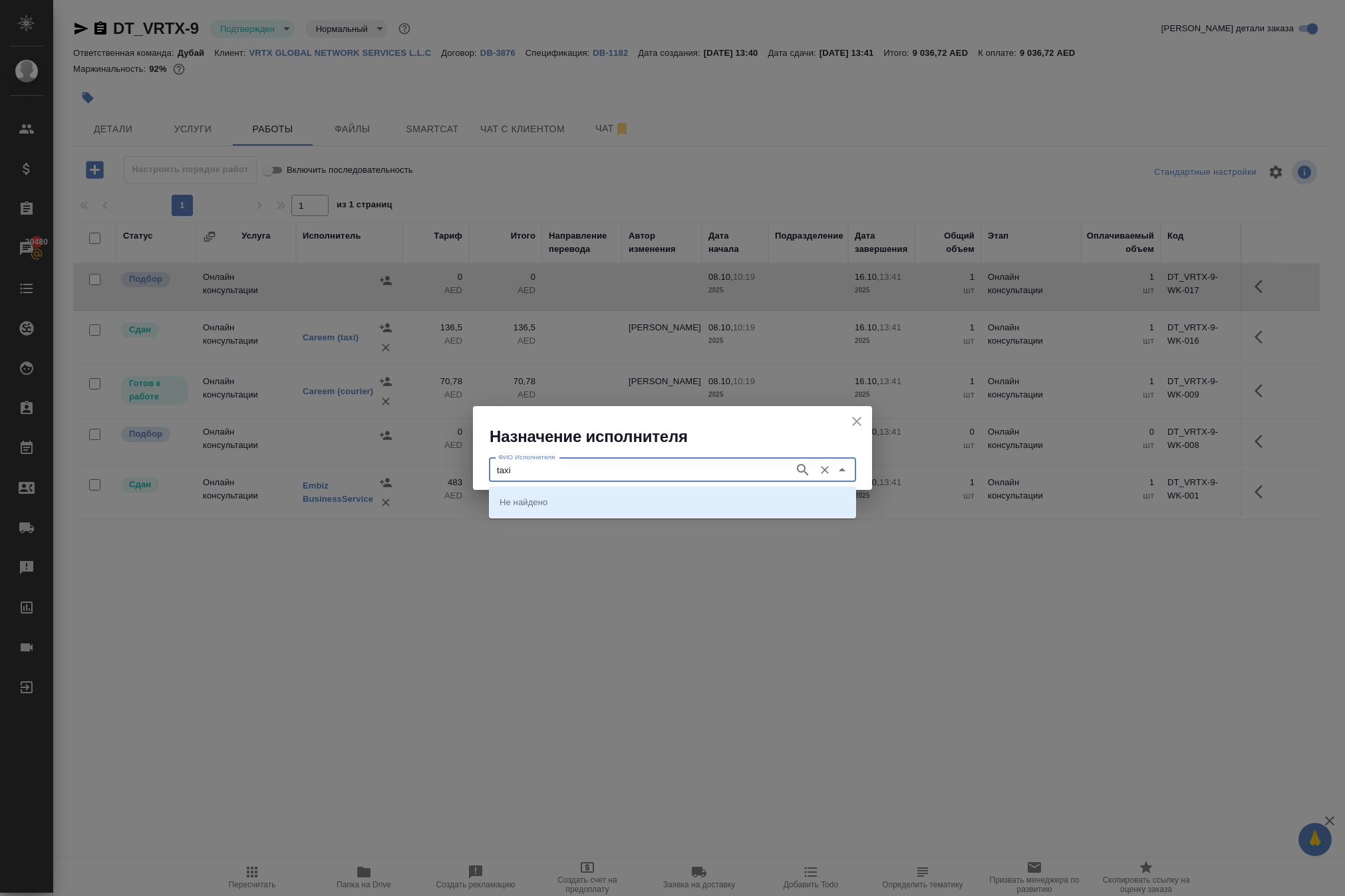
type input "taxi"
click at [519, 503] on p "Careem (taxi)" at bounding box center [526, 502] width 53 height 13
type input "Careem (taxi)"
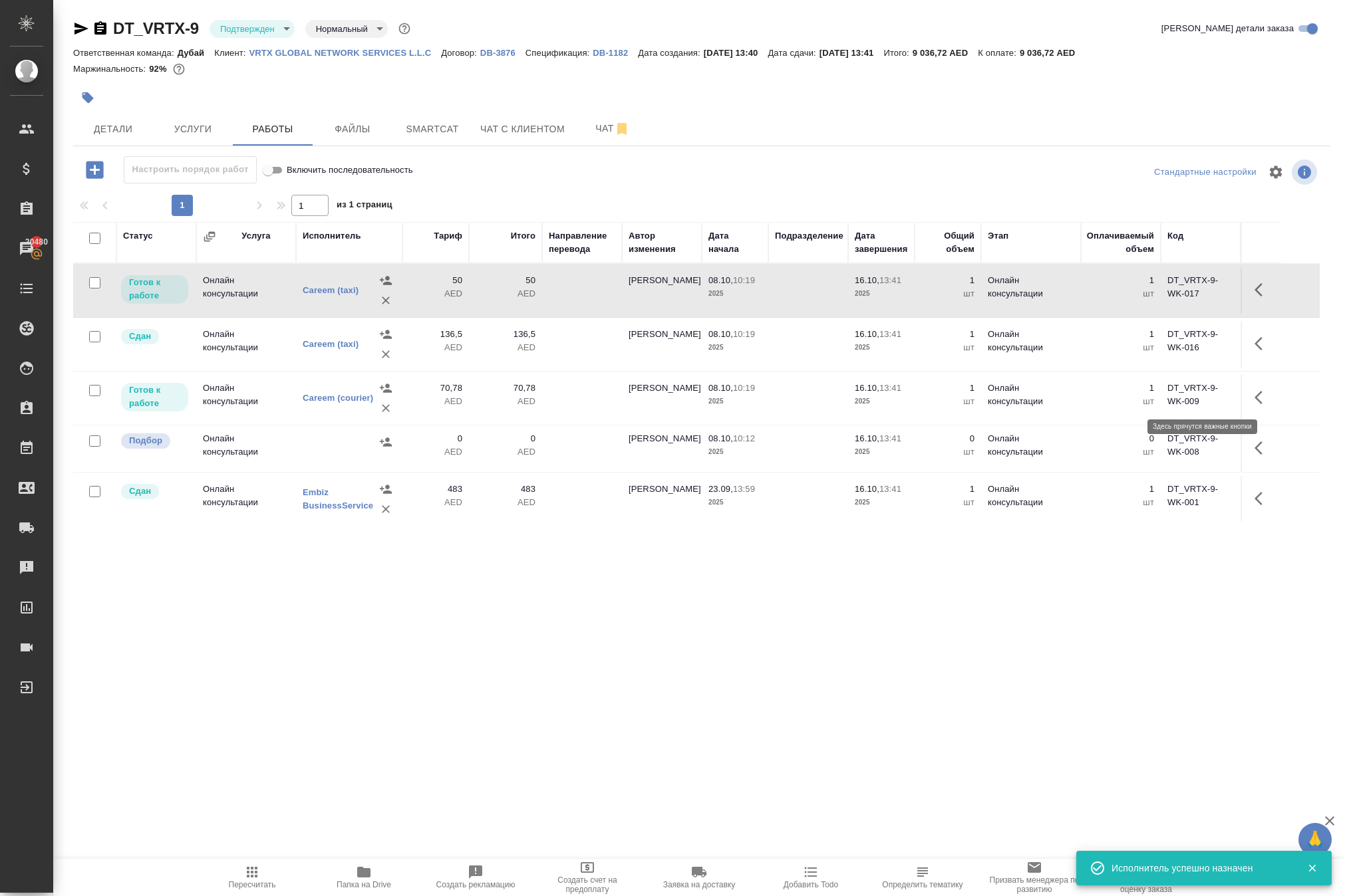
click at [1254, 296] on icon "button" at bounding box center [1258, 289] width 8 height 13
click at [1156, 298] on icon "button" at bounding box center [1164, 290] width 16 height 16
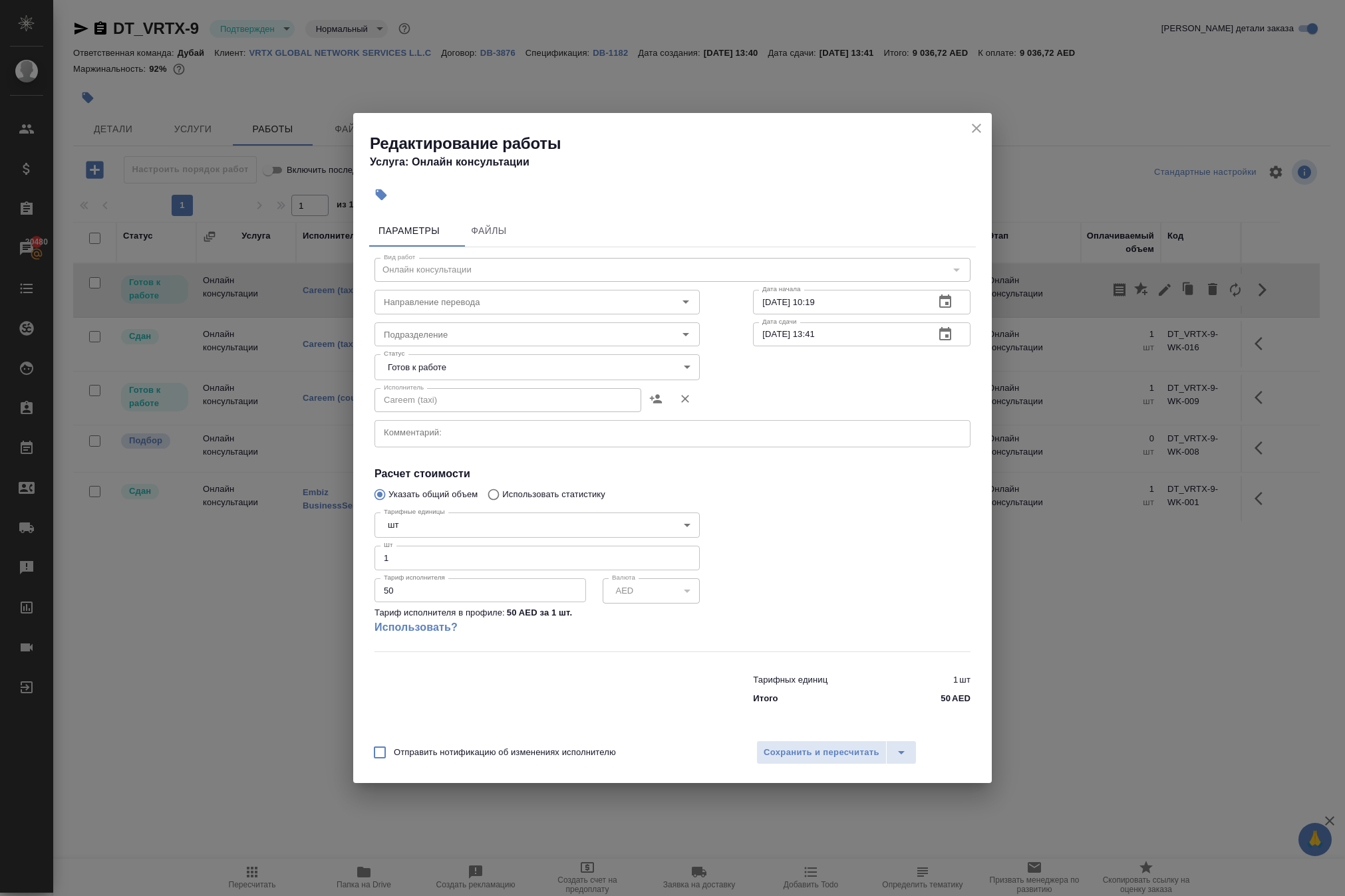
click at [547, 602] on input "50" at bounding box center [481, 590] width 212 height 24
type input "127"
type input "127.5"
click at [427, 346] on body "🙏 .cls-1 fill:#fff; AWATERA Solokha Petro Клиенты Спецификации Заказы 20480 Чат…" at bounding box center [672, 448] width 1345 height 896
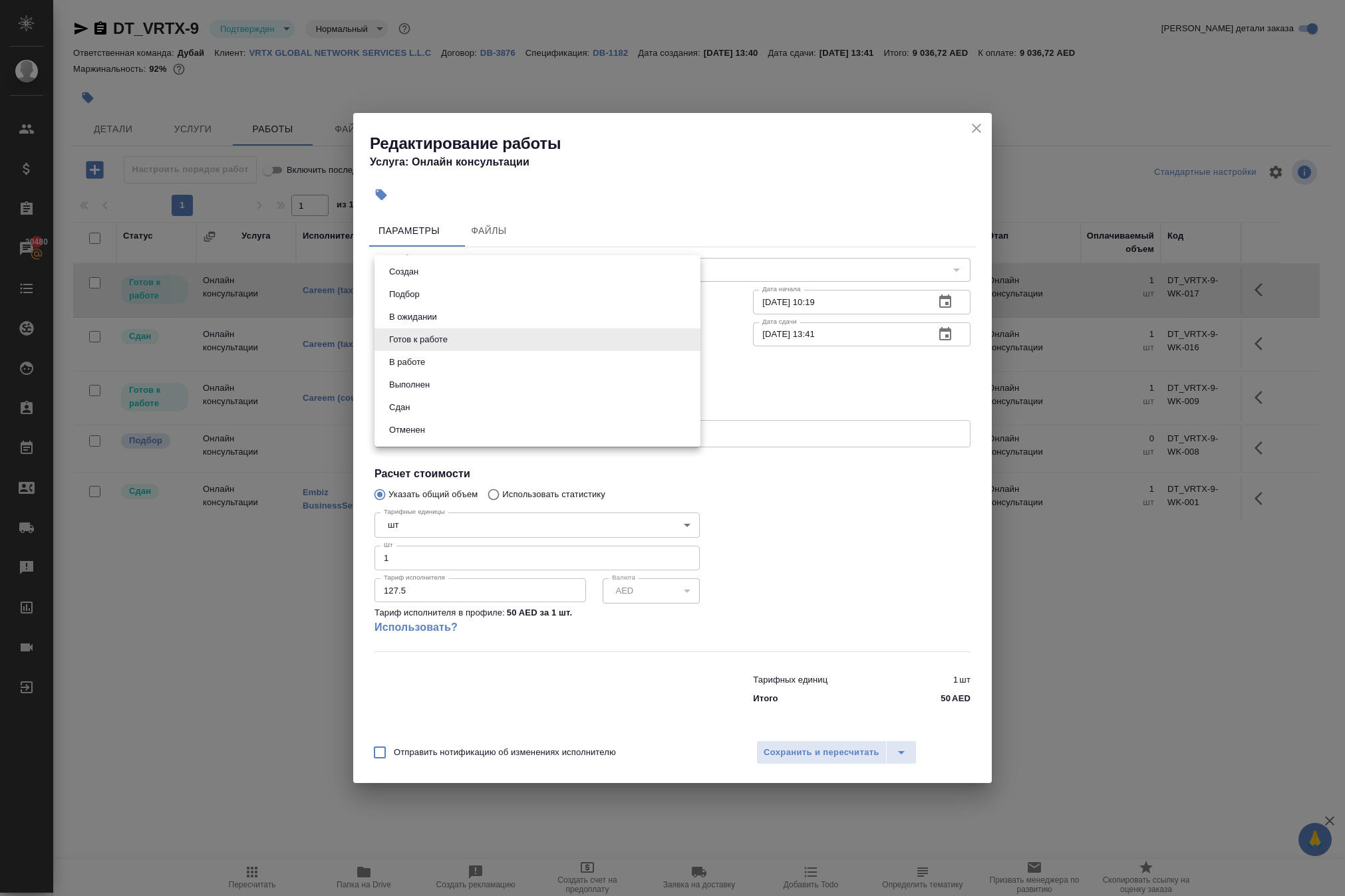
click at [459, 411] on li "Сдан" at bounding box center [538, 407] width 326 height 22
type input "closed"
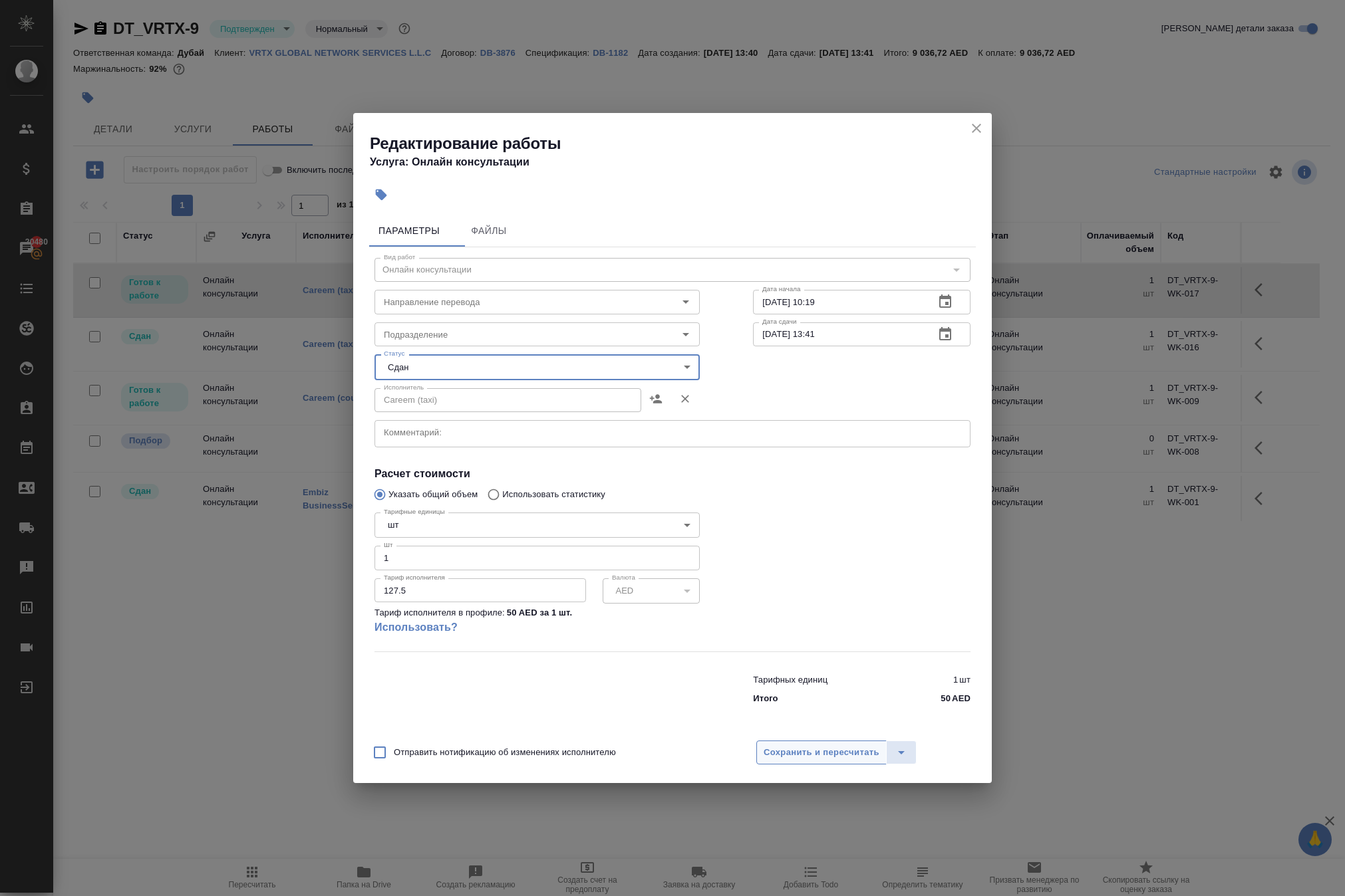
click at [782, 761] on span "Сохранить и пересчитать" at bounding box center [822, 753] width 116 height 15
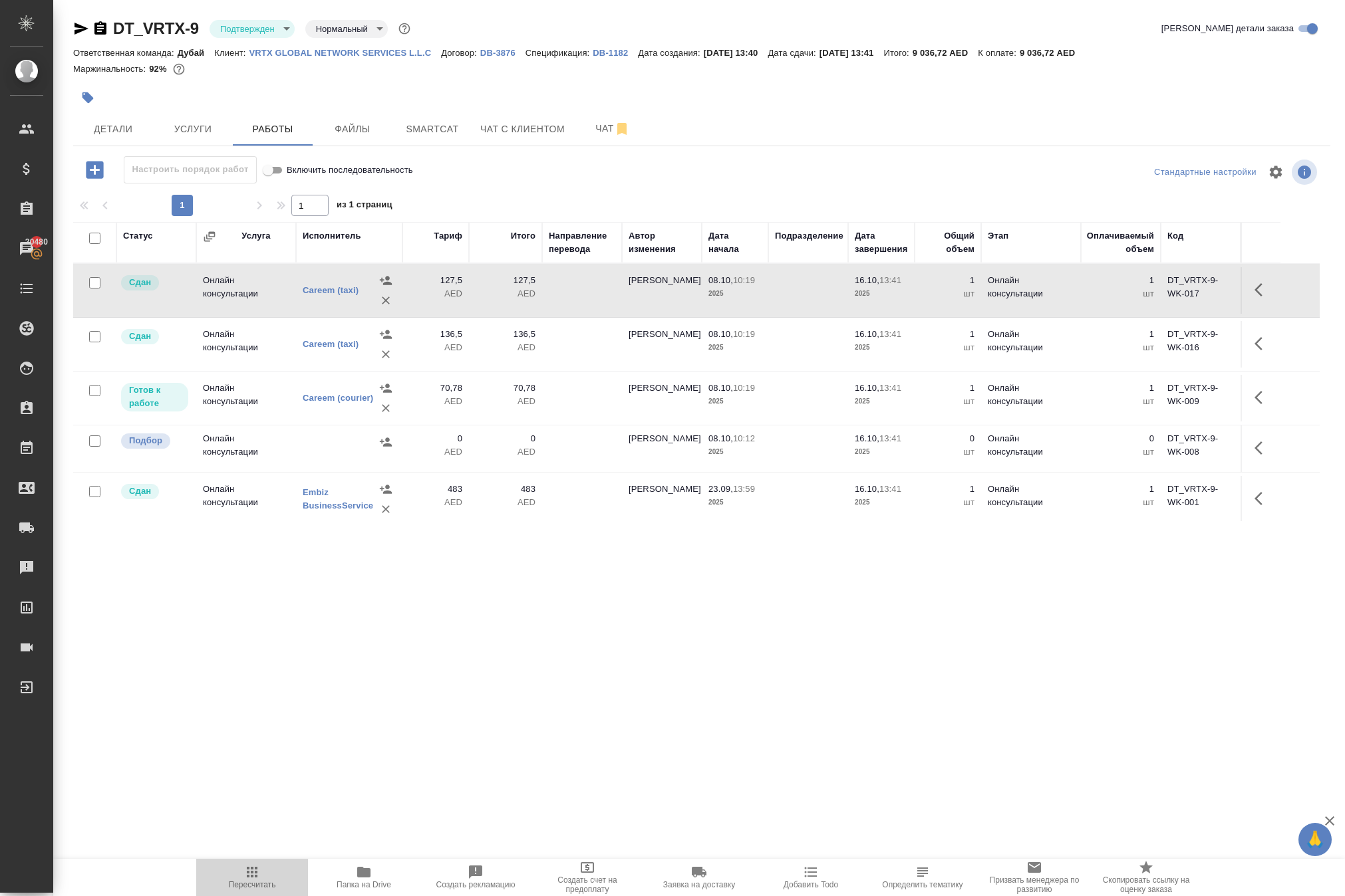
click at [255, 864] on icon "button" at bounding box center [252, 872] width 16 height 16
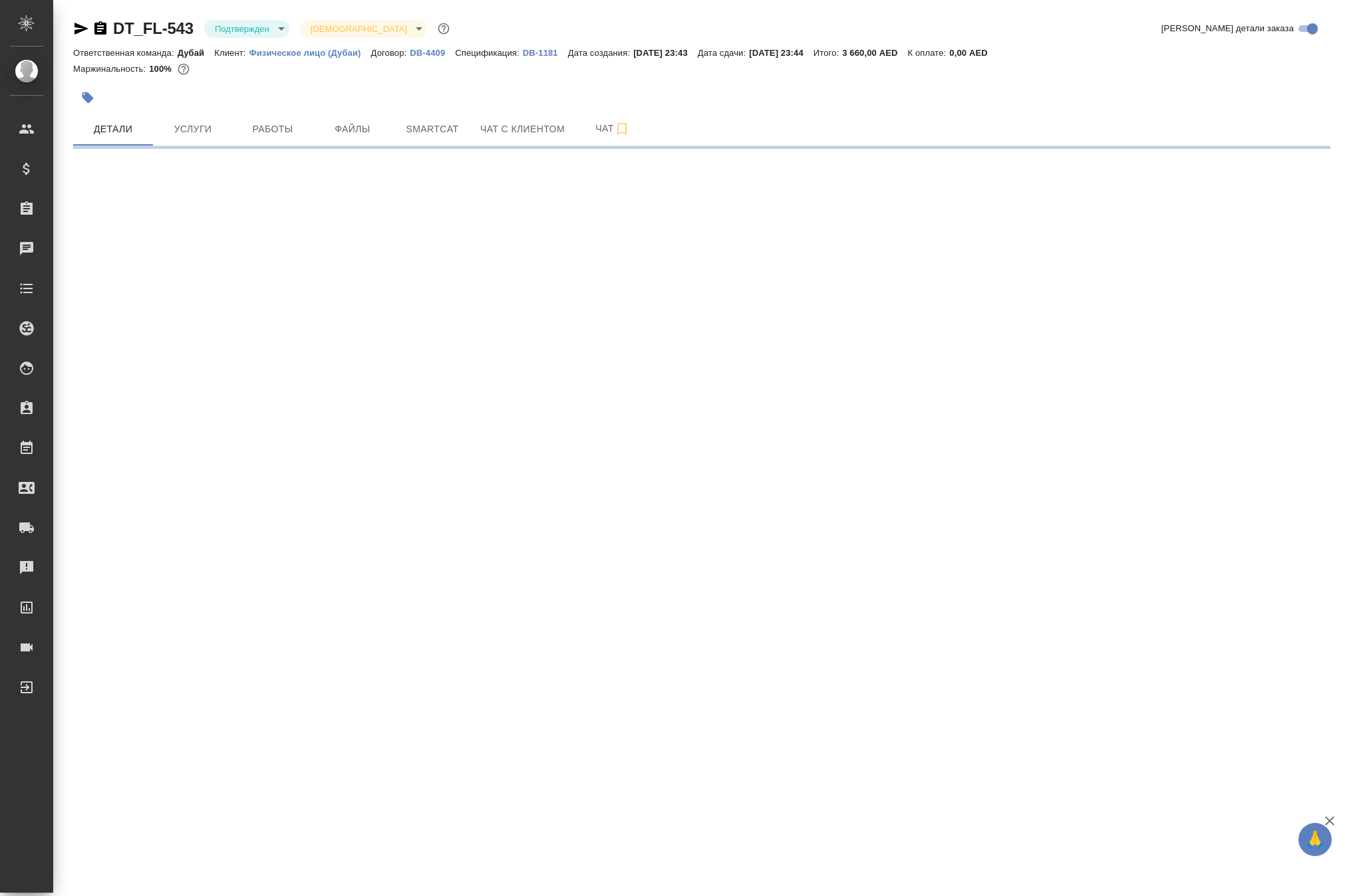
select select "RU"
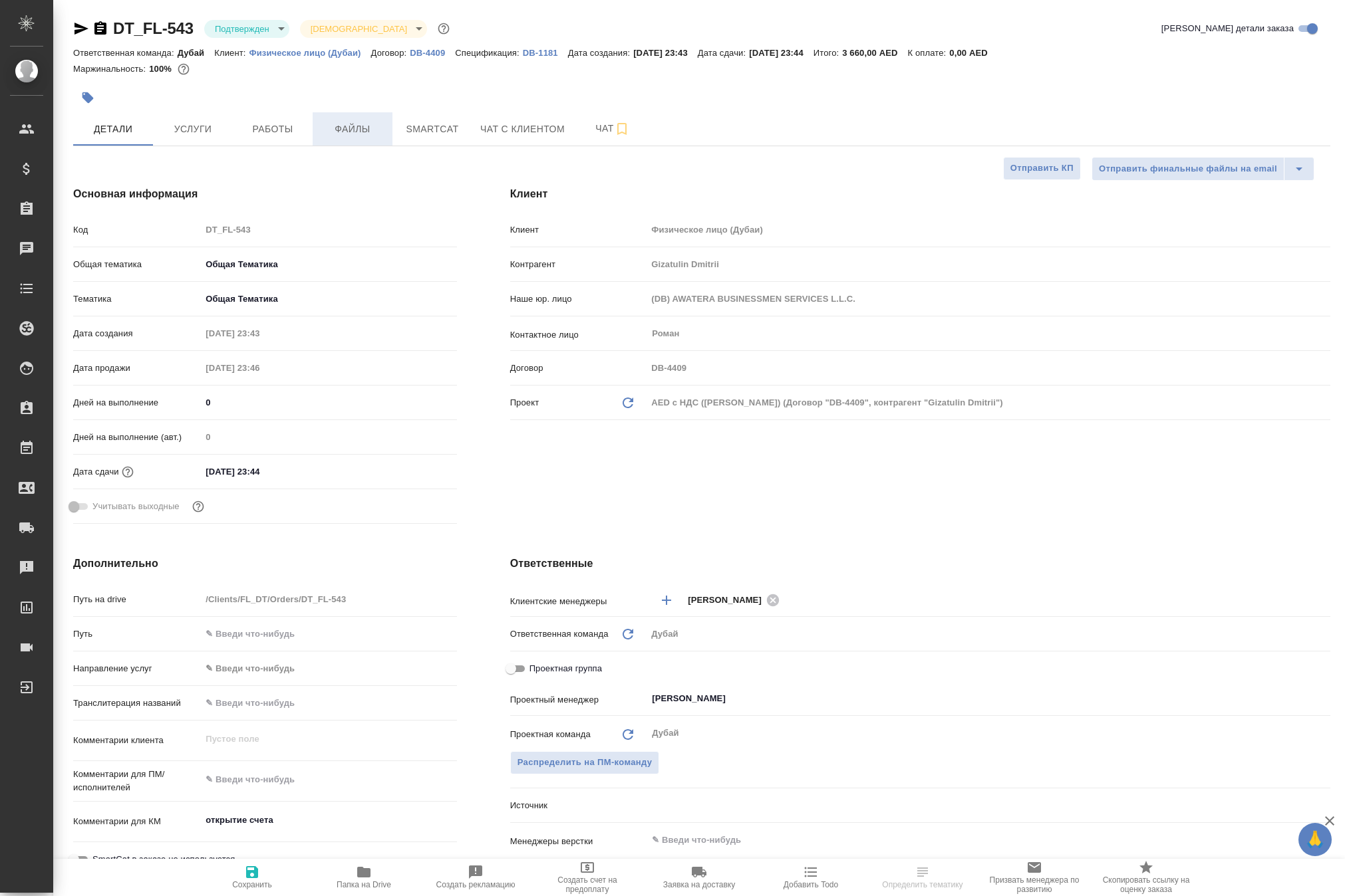
type textarea "x"
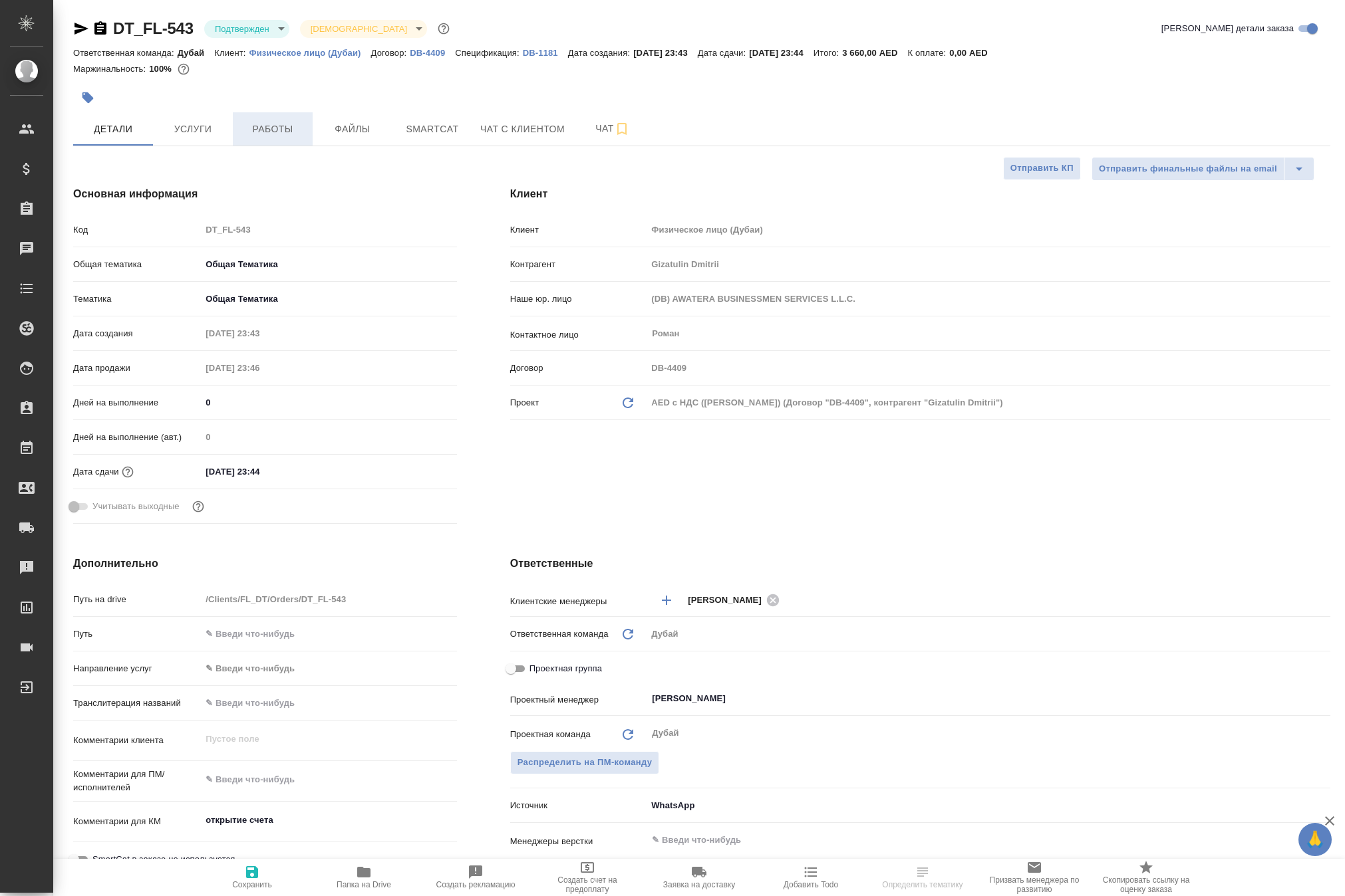
type textarea "x"
click at [371, 57] on p "Физическое лицо (Дубаи)" at bounding box center [310, 52] width 122 height 10
type textarea "x"
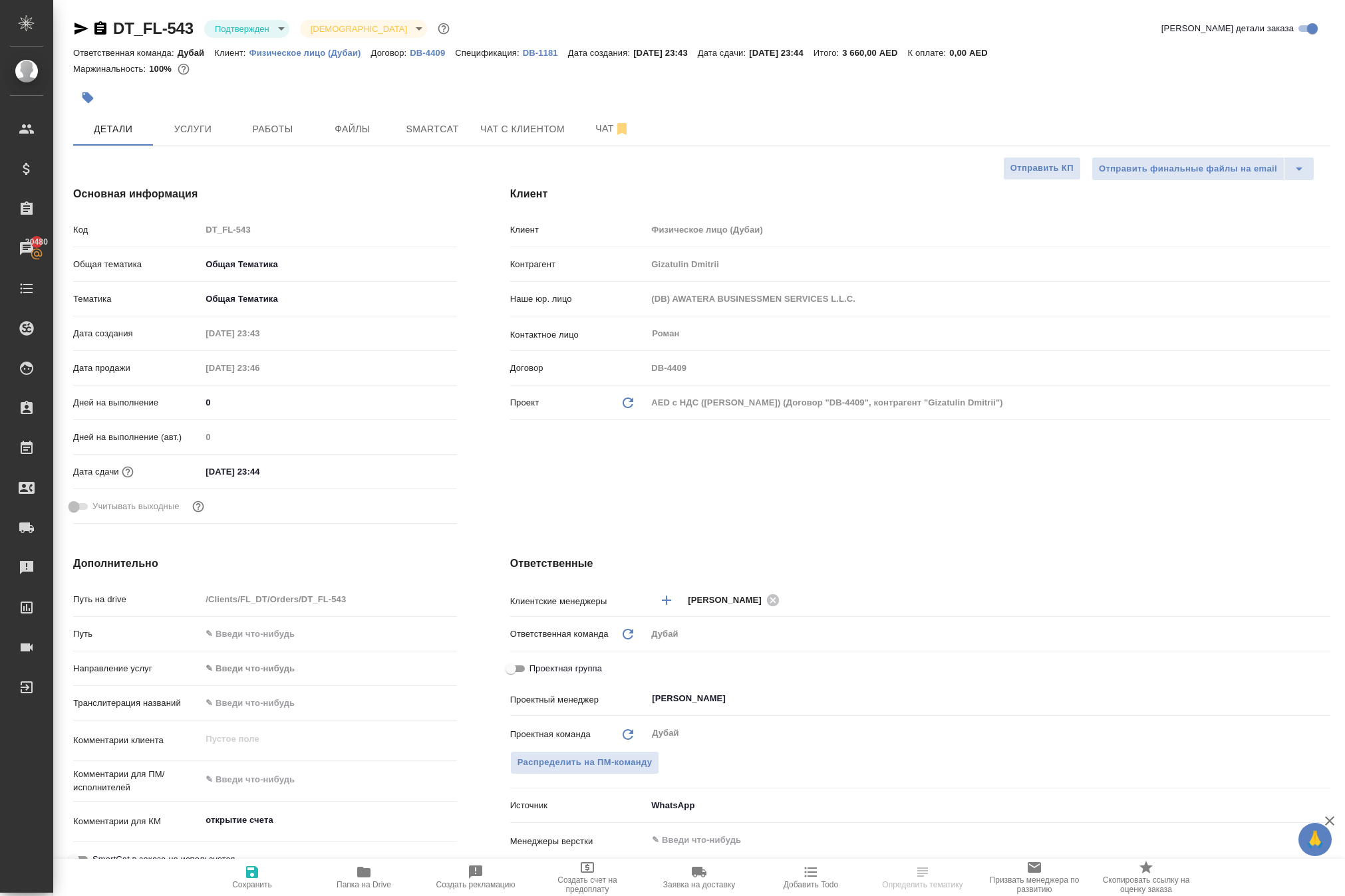
select select "RU"
type textarea "x"
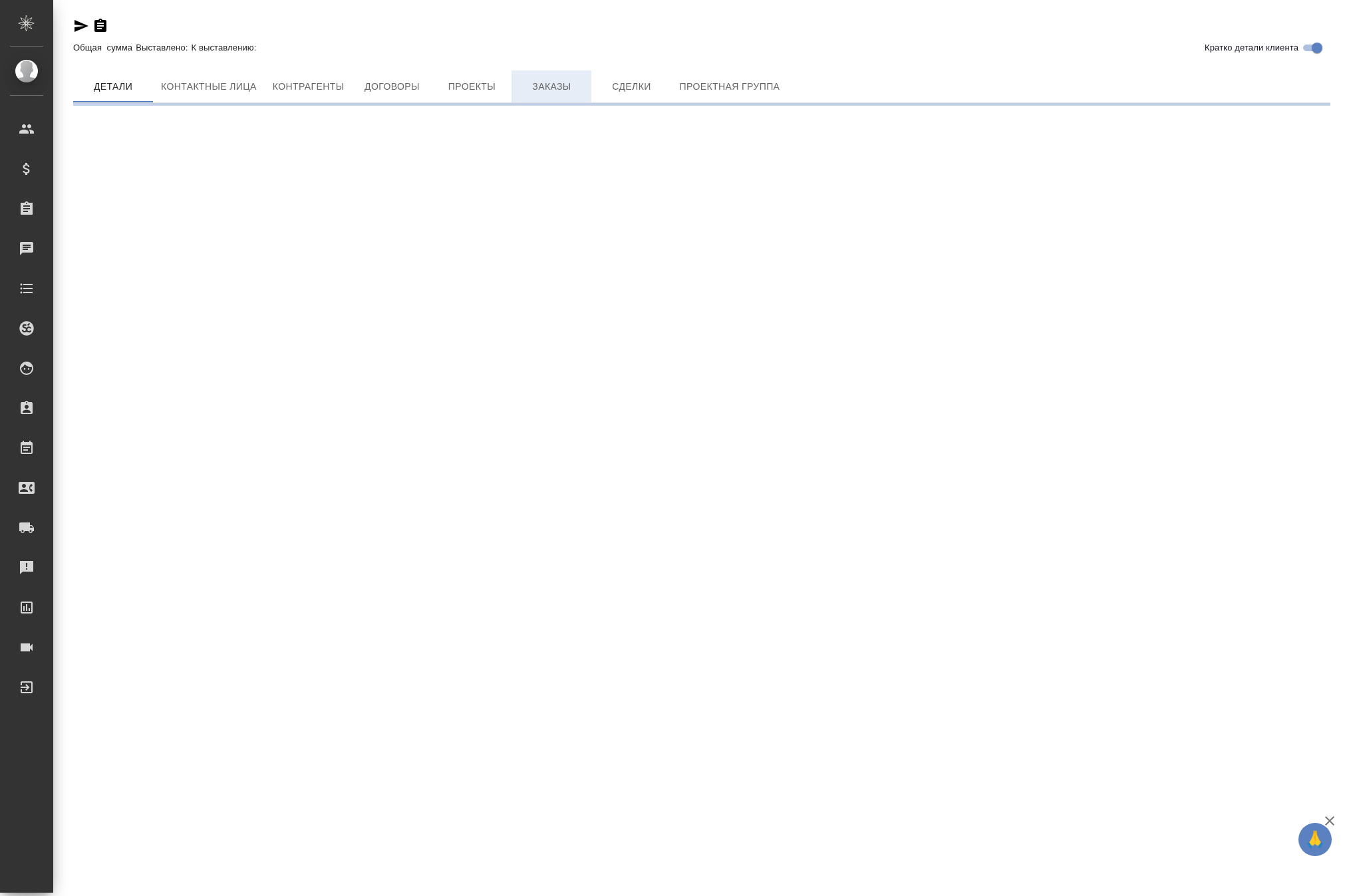
click at [583, 95] on span "Заказы" at bounding box center [552, 86] width 64 height 17
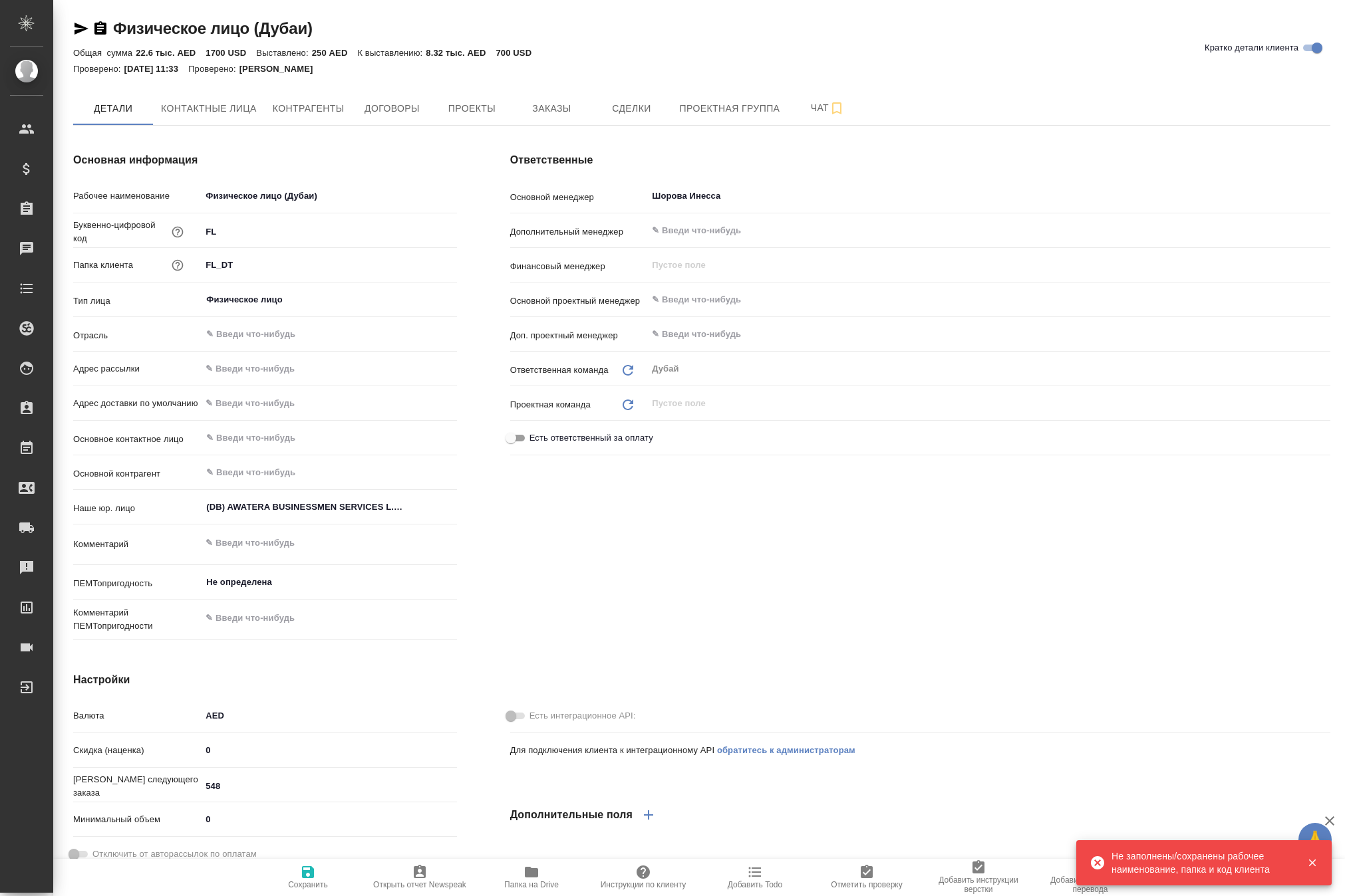
type textarea "x"
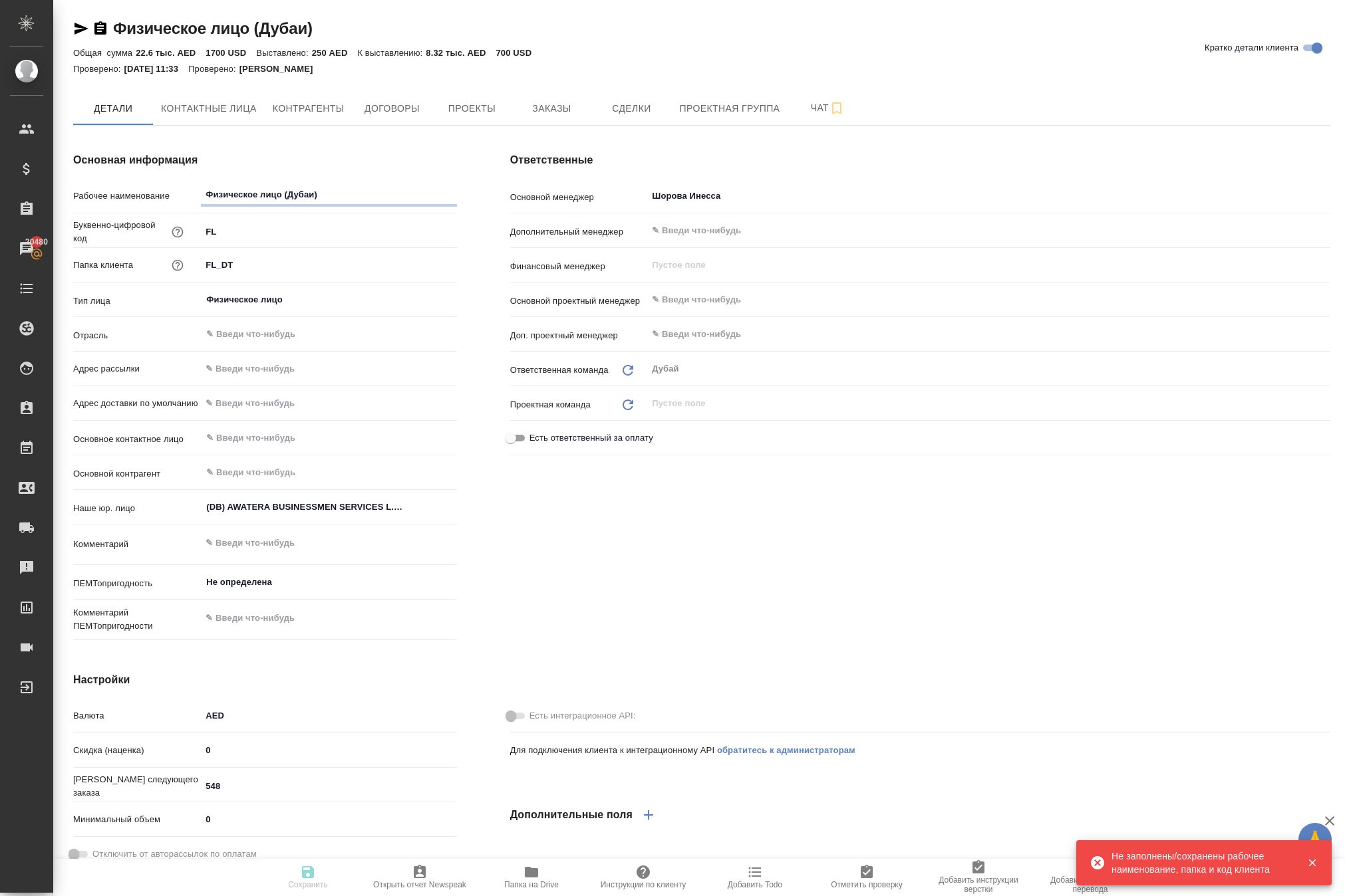
type textarea "x"
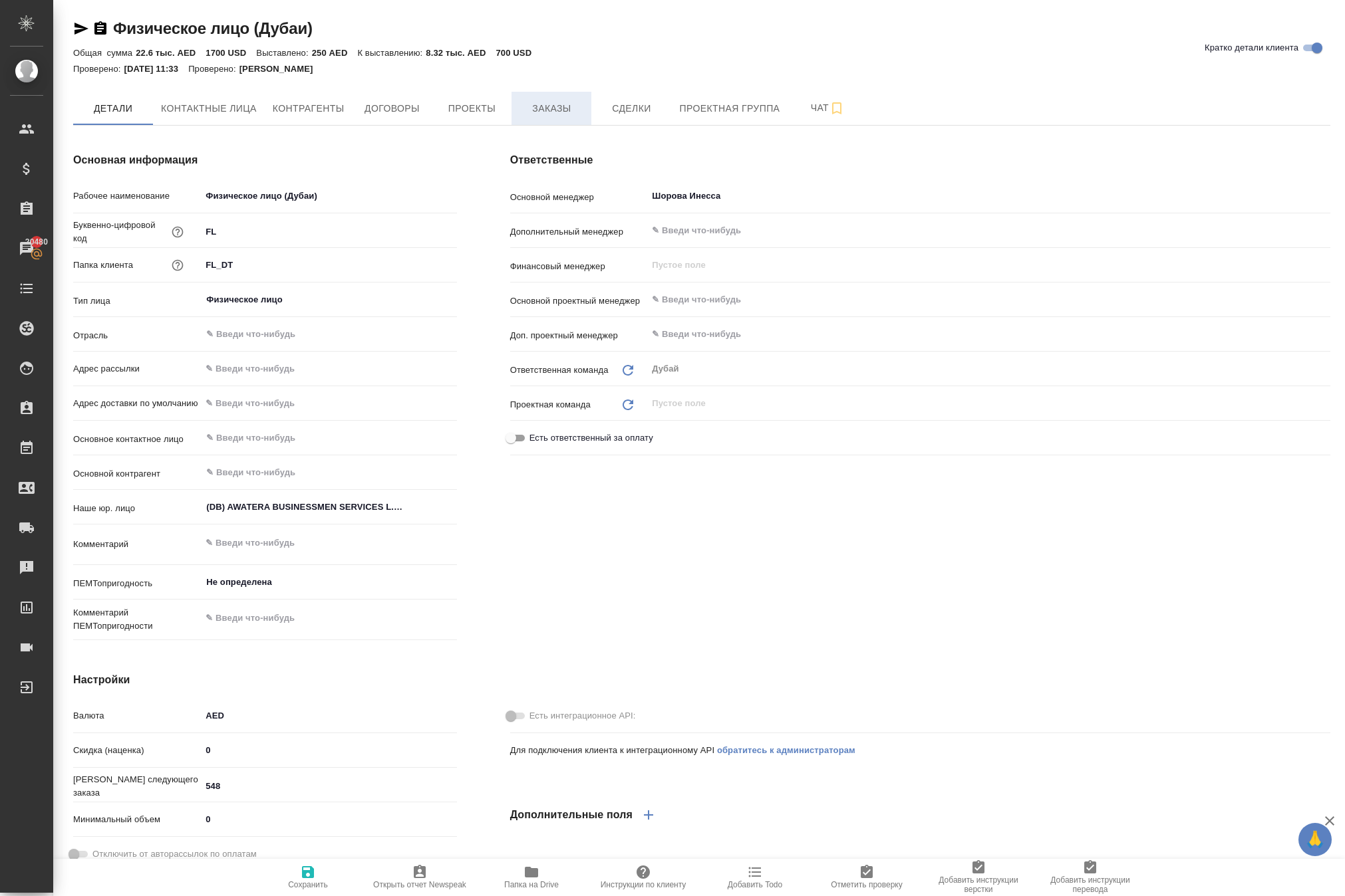
click at [583, 117] on span "Заказы" at bounding box center [552, 109] width 64 height 17
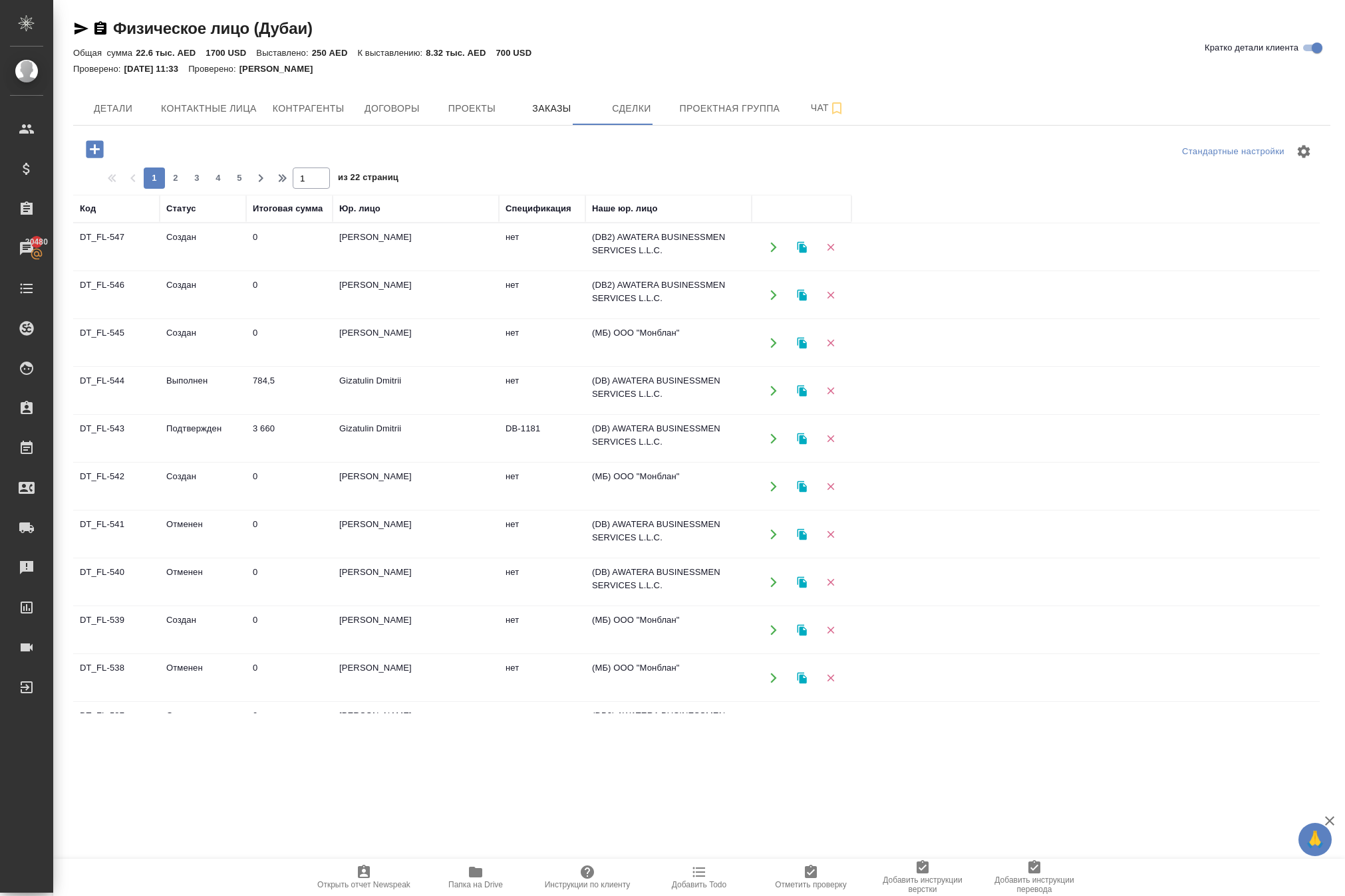
click at [103, 157] on icon "button" at bounding box center [93, 149] width 17 height 17
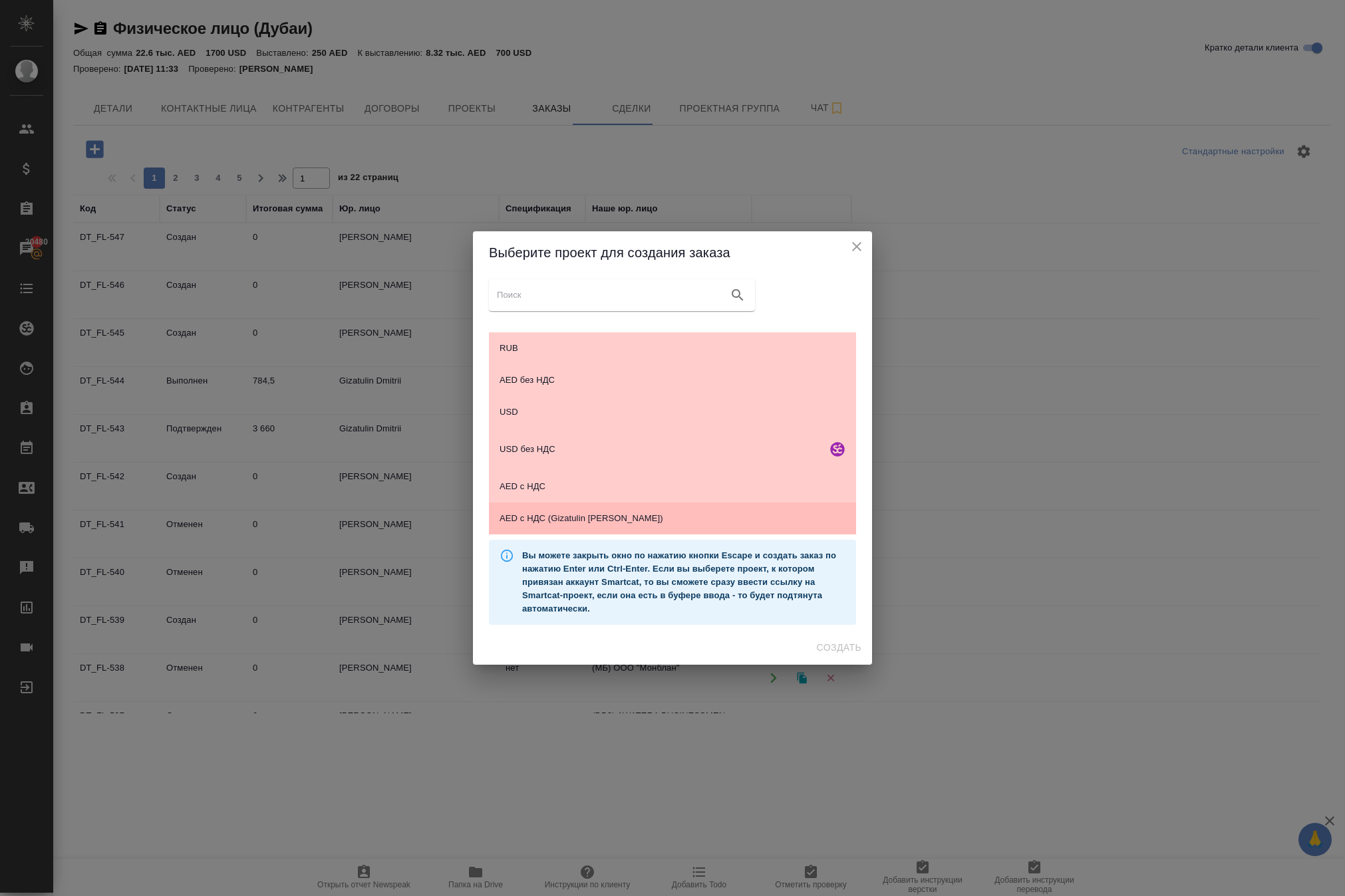
click at [552, 520] on span "AED c НДС (Gizatulin Dmitri)" at bounding box center [672, 518] width 346 height 13
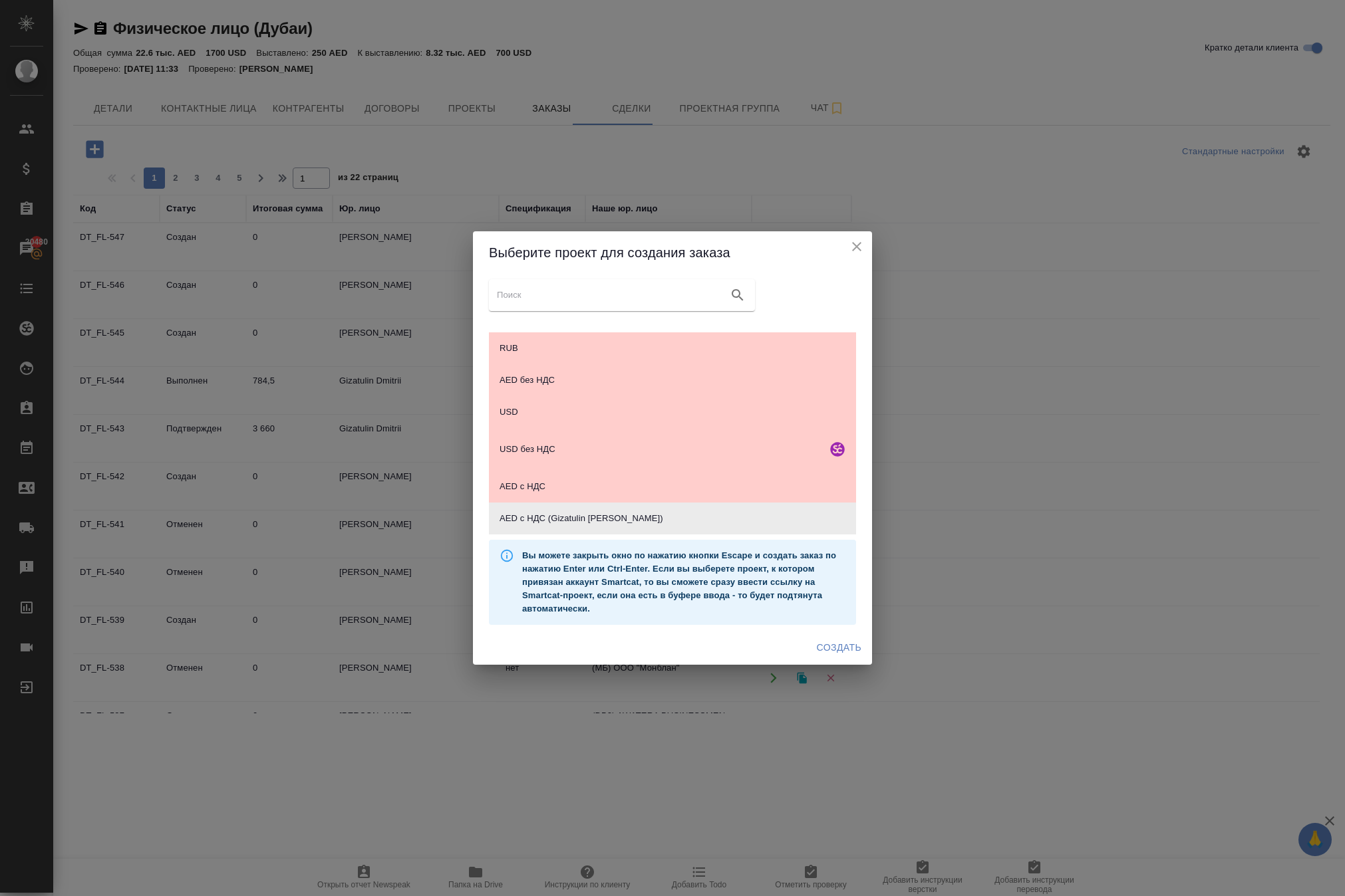
click at [843, 656] on span "Создать" at bounding box center [839, 648] width 45 height 17
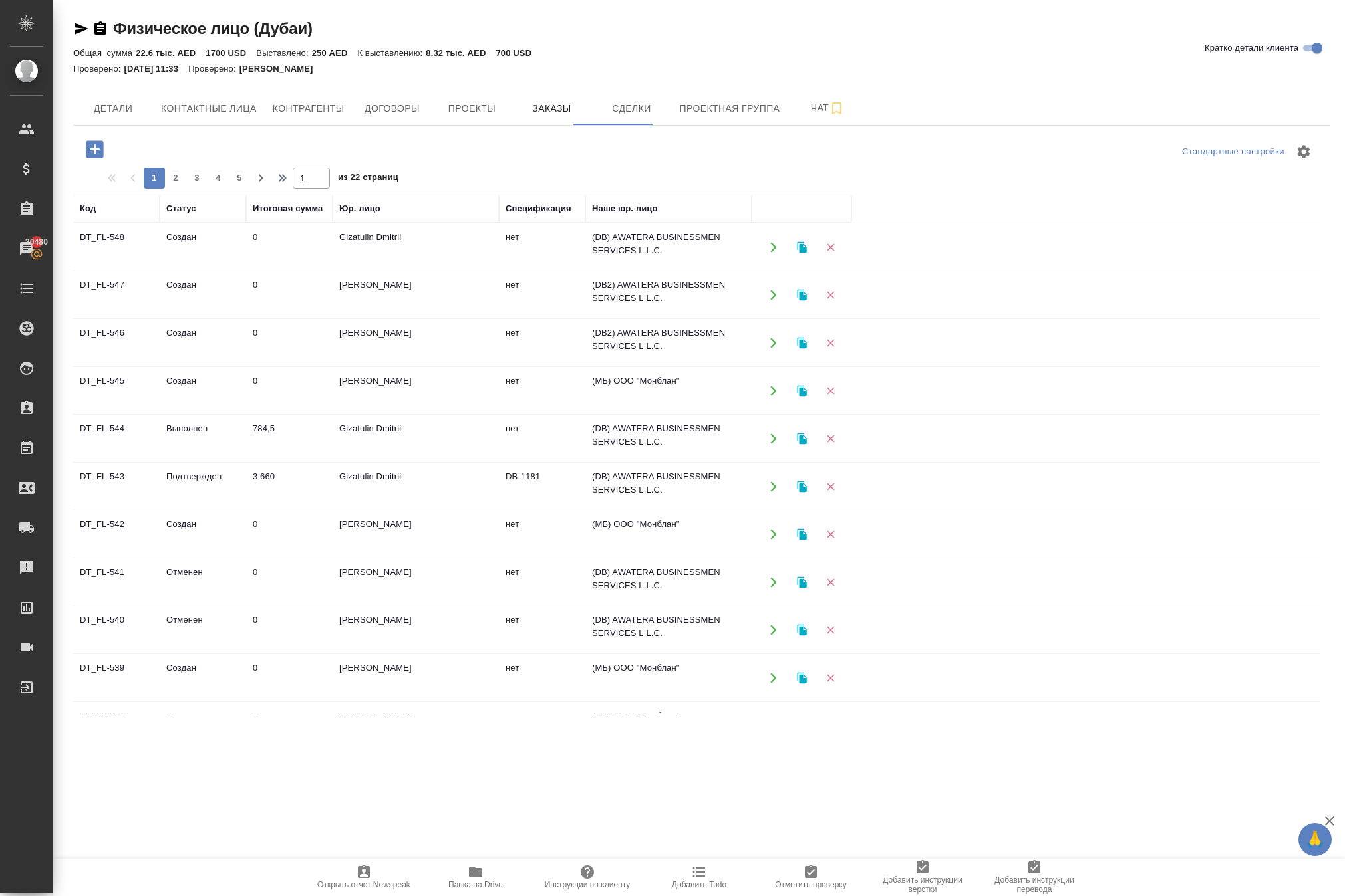
click at [770, 301] on icon "button" at bounding box center [773, 295] width 12 height 12
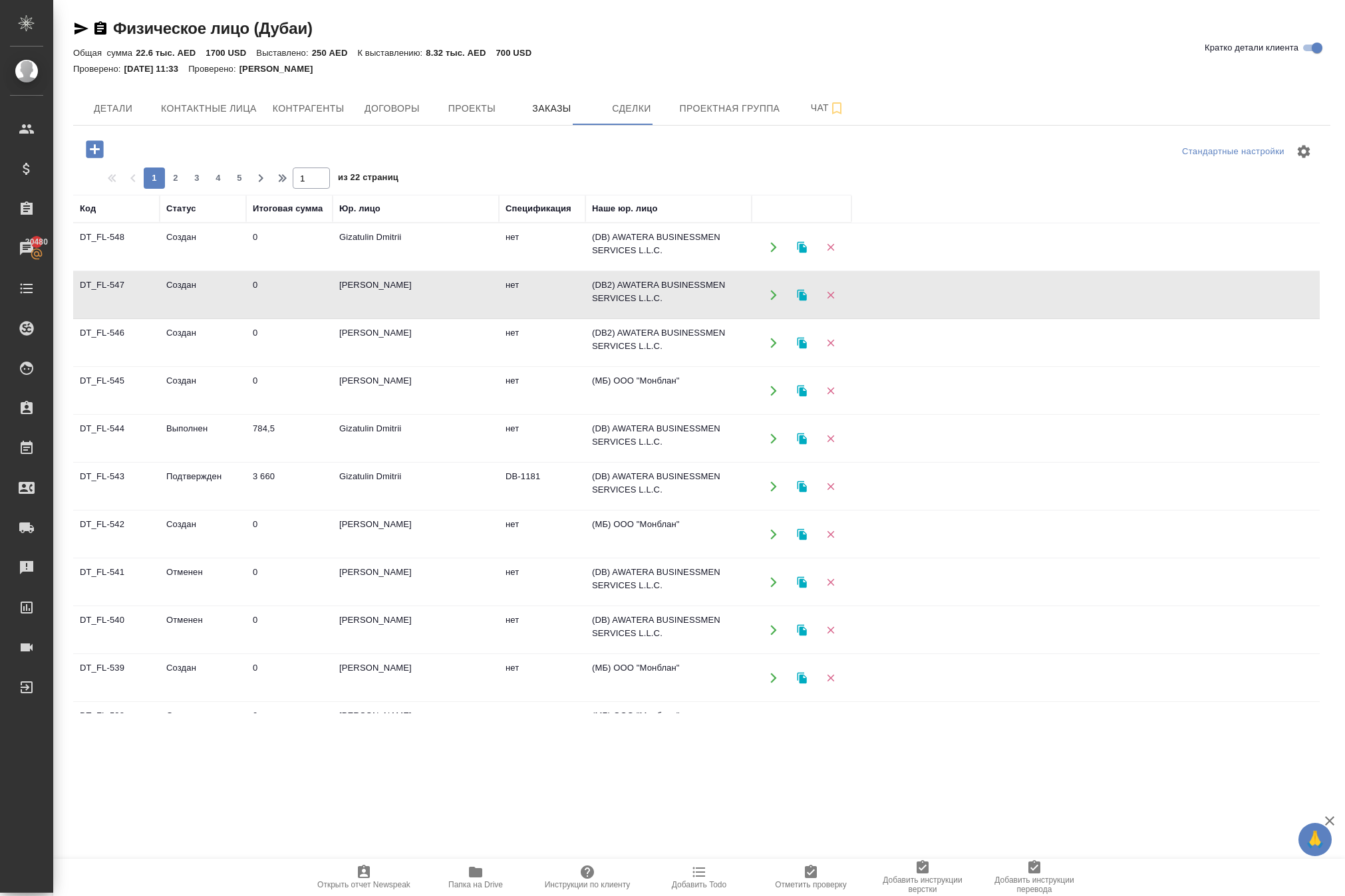
click at [769, 254] on icon "button" at bounding box center [773, 246] width 12 height 12
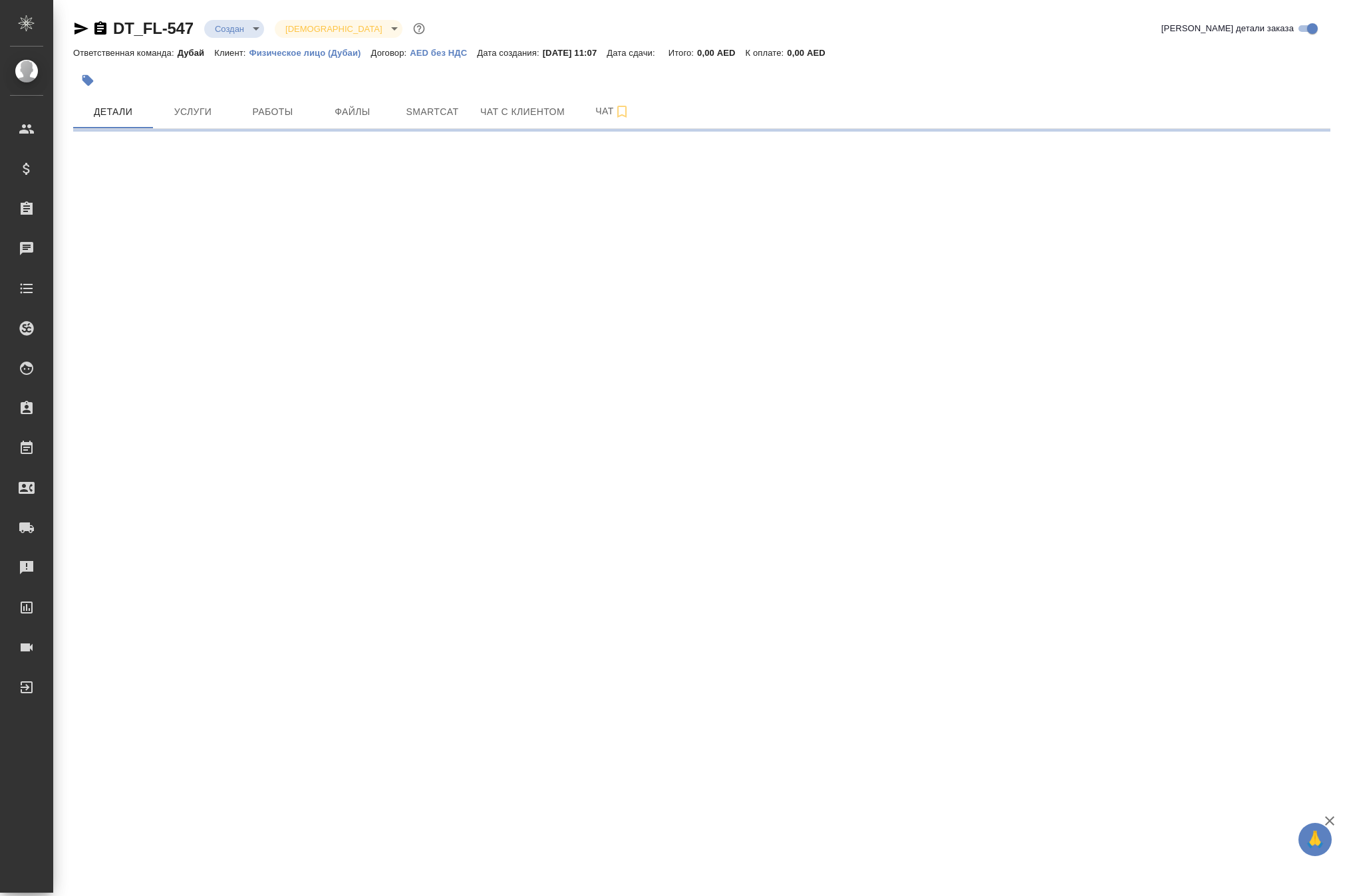
select select "RU"
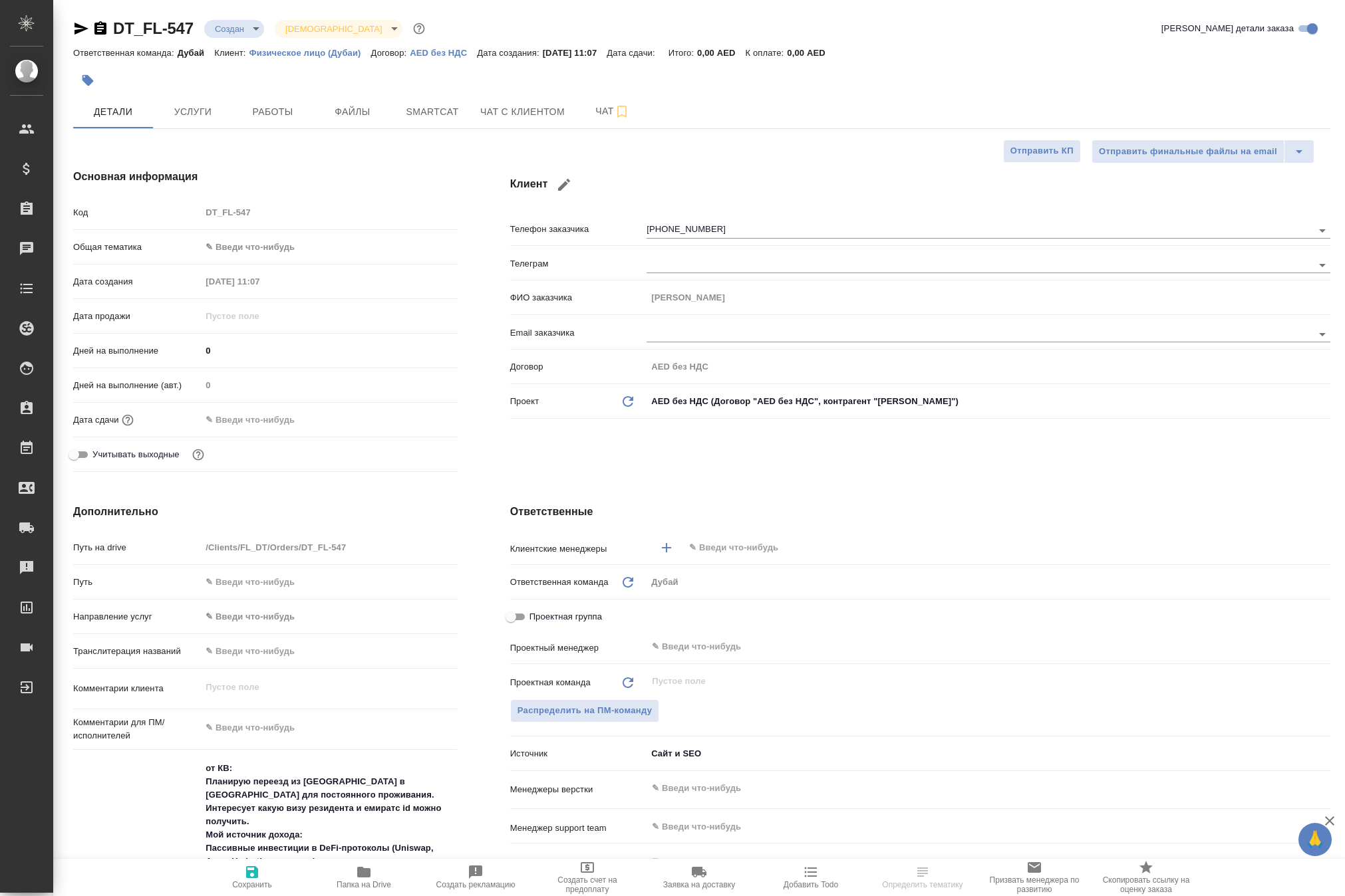
type textarea "x"
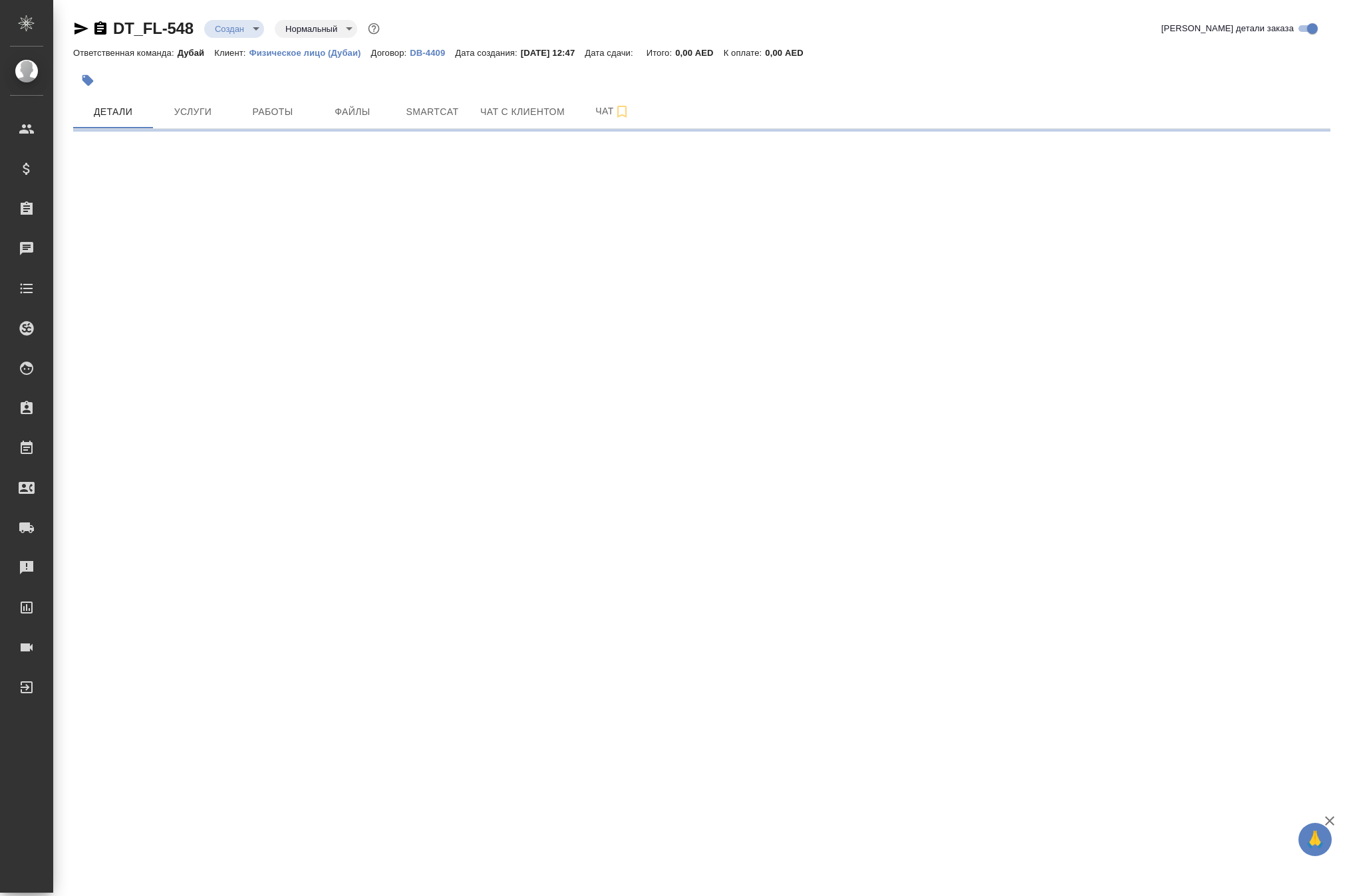
select select "RU"
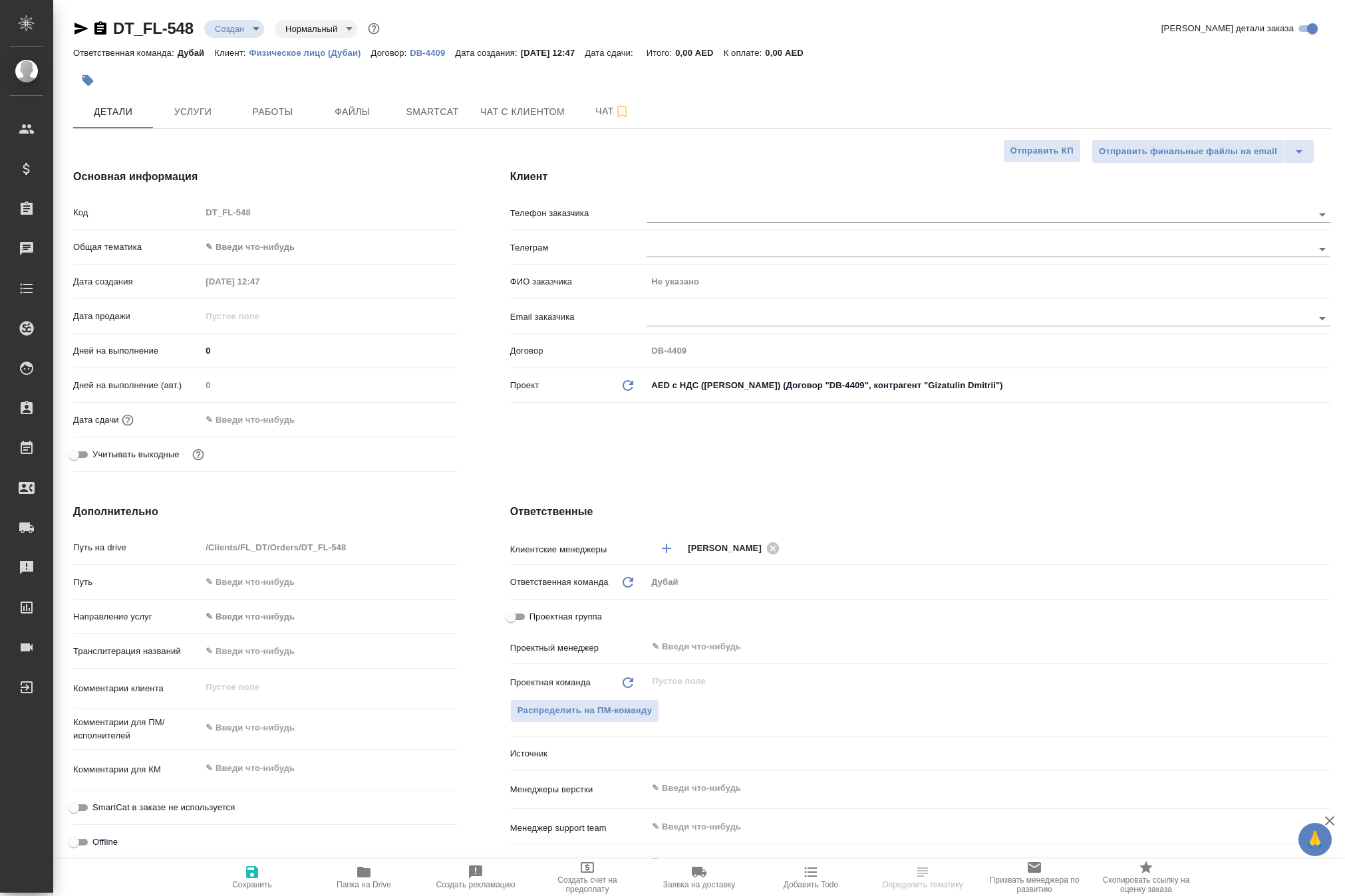
type textarea "x"
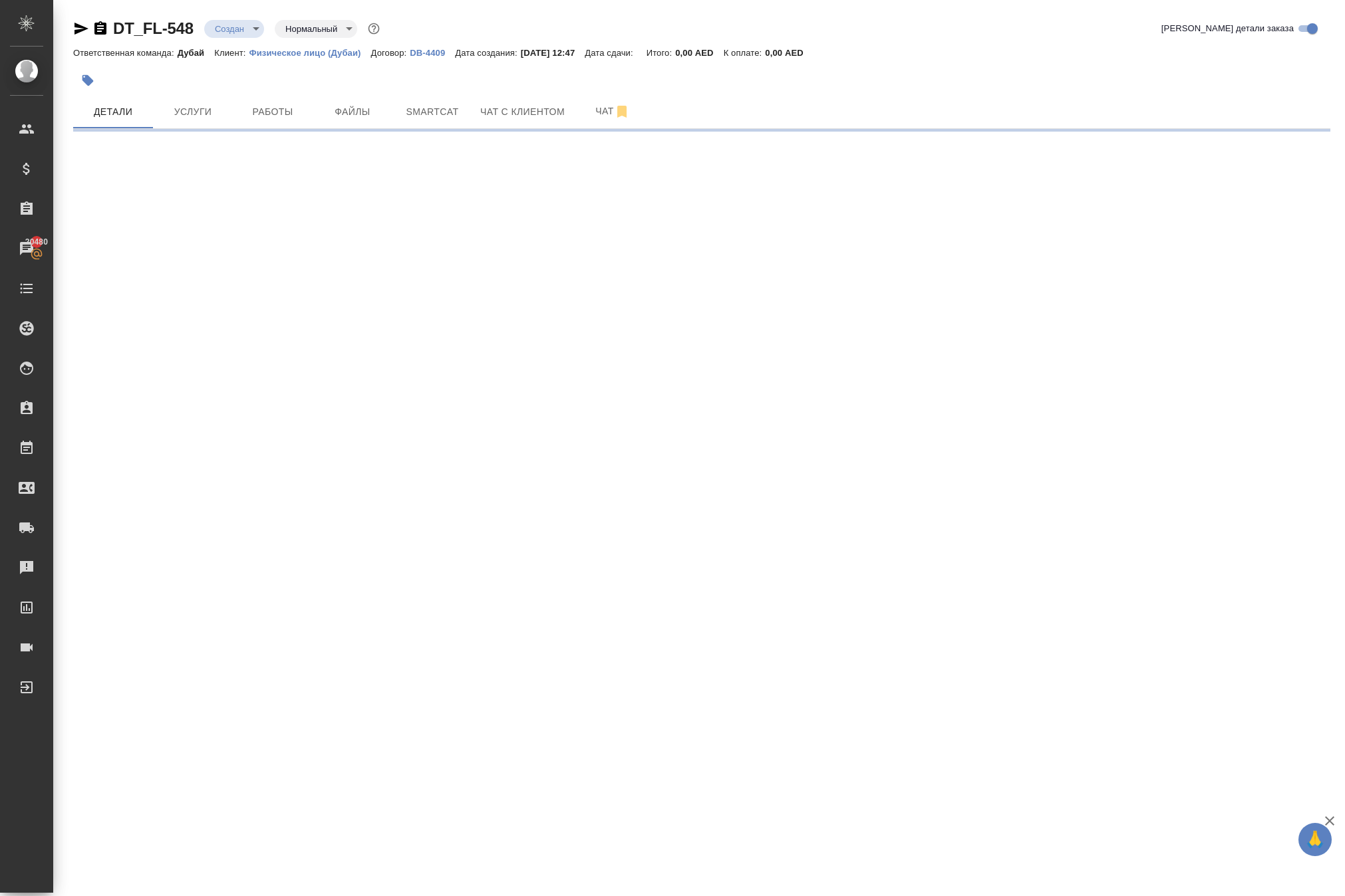
select select "RU"
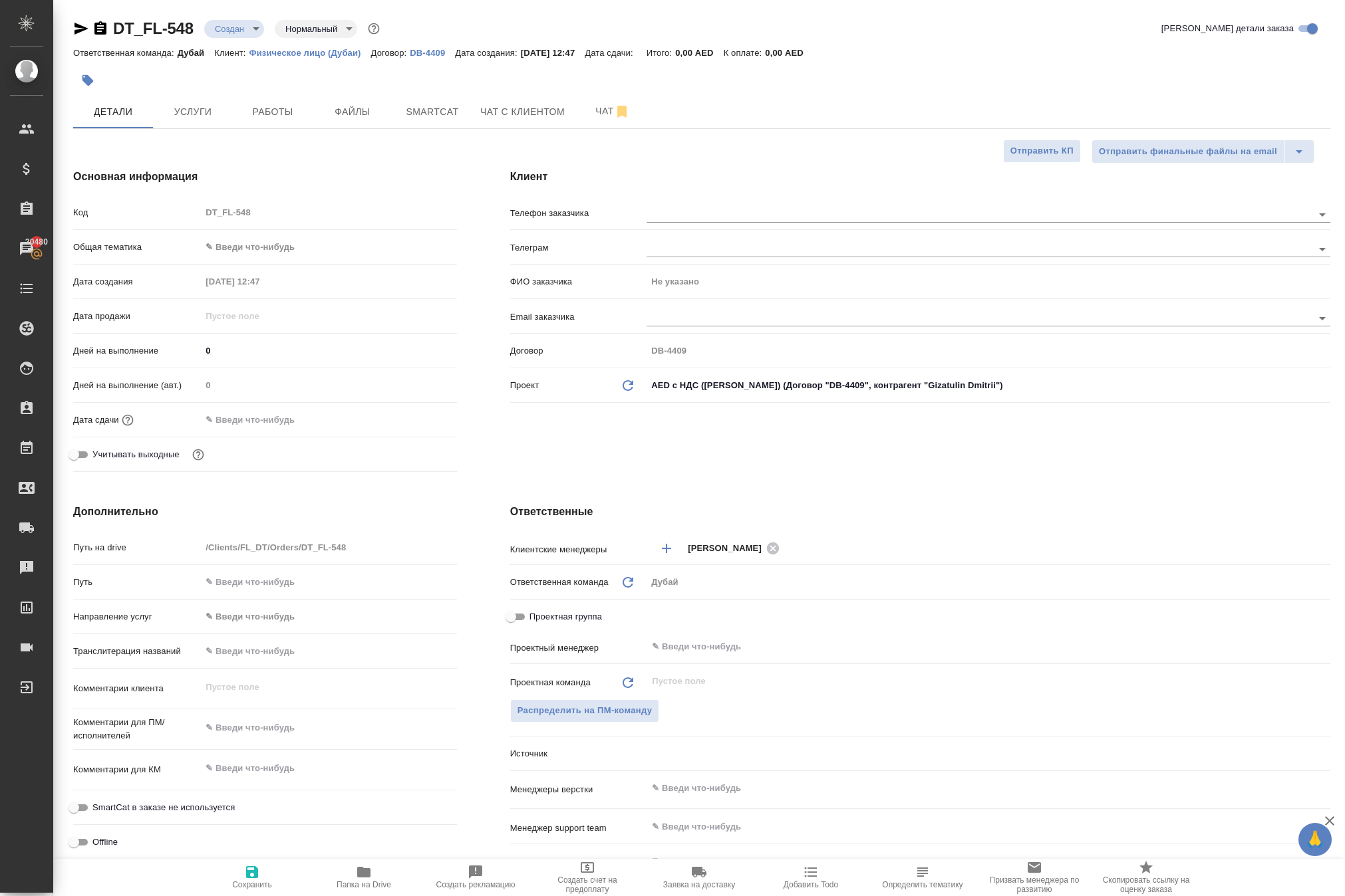
type textarea "x"
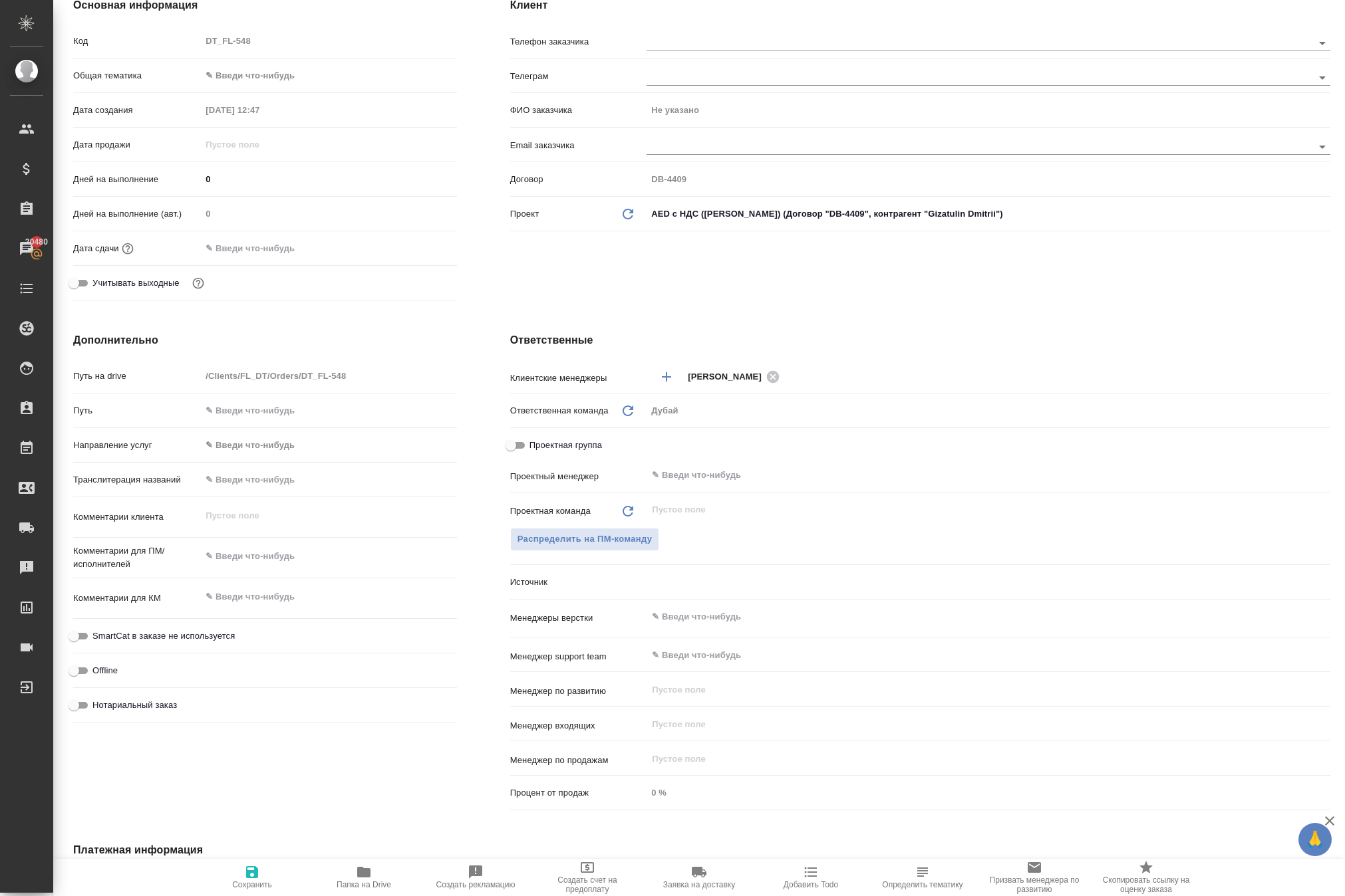
scroll to position [217, 0]
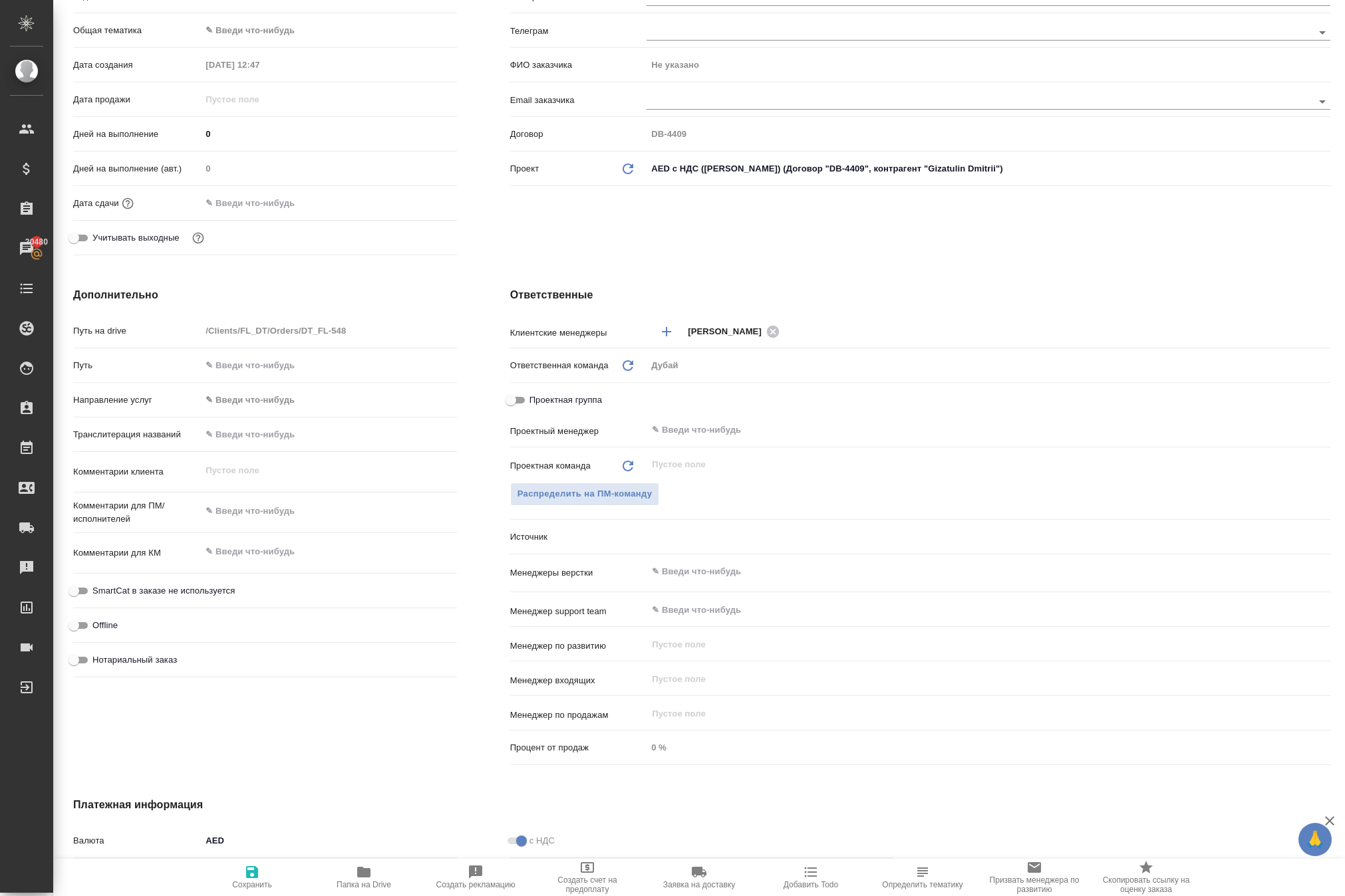
type textarea "x"
click at [269, 563] on textarea at bounding box center [328, 551] width 255 height 22
type textarea "x"
type textarea "о"
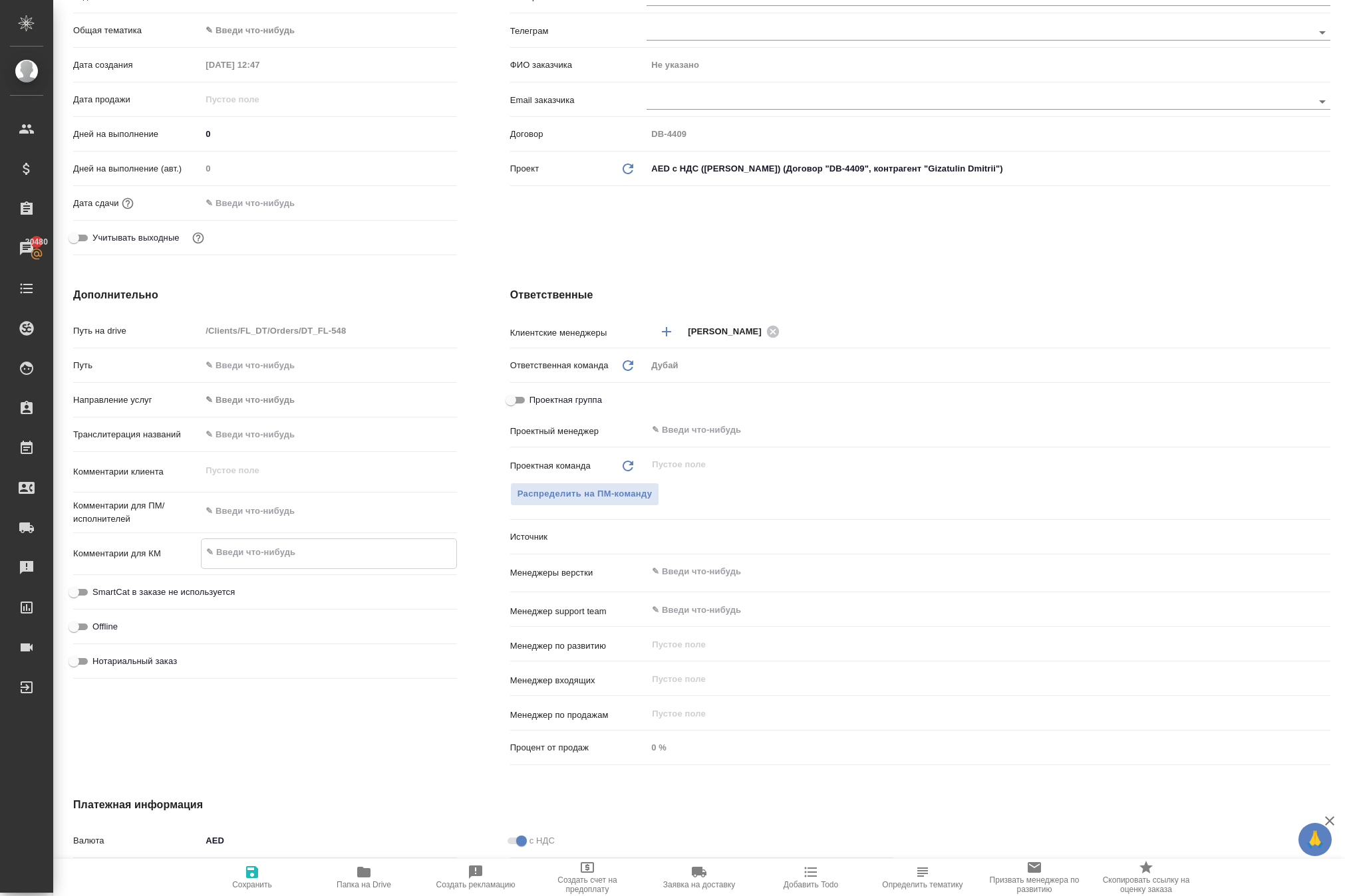
type textarea "x"
type textarea "оп"
type textarea "x"
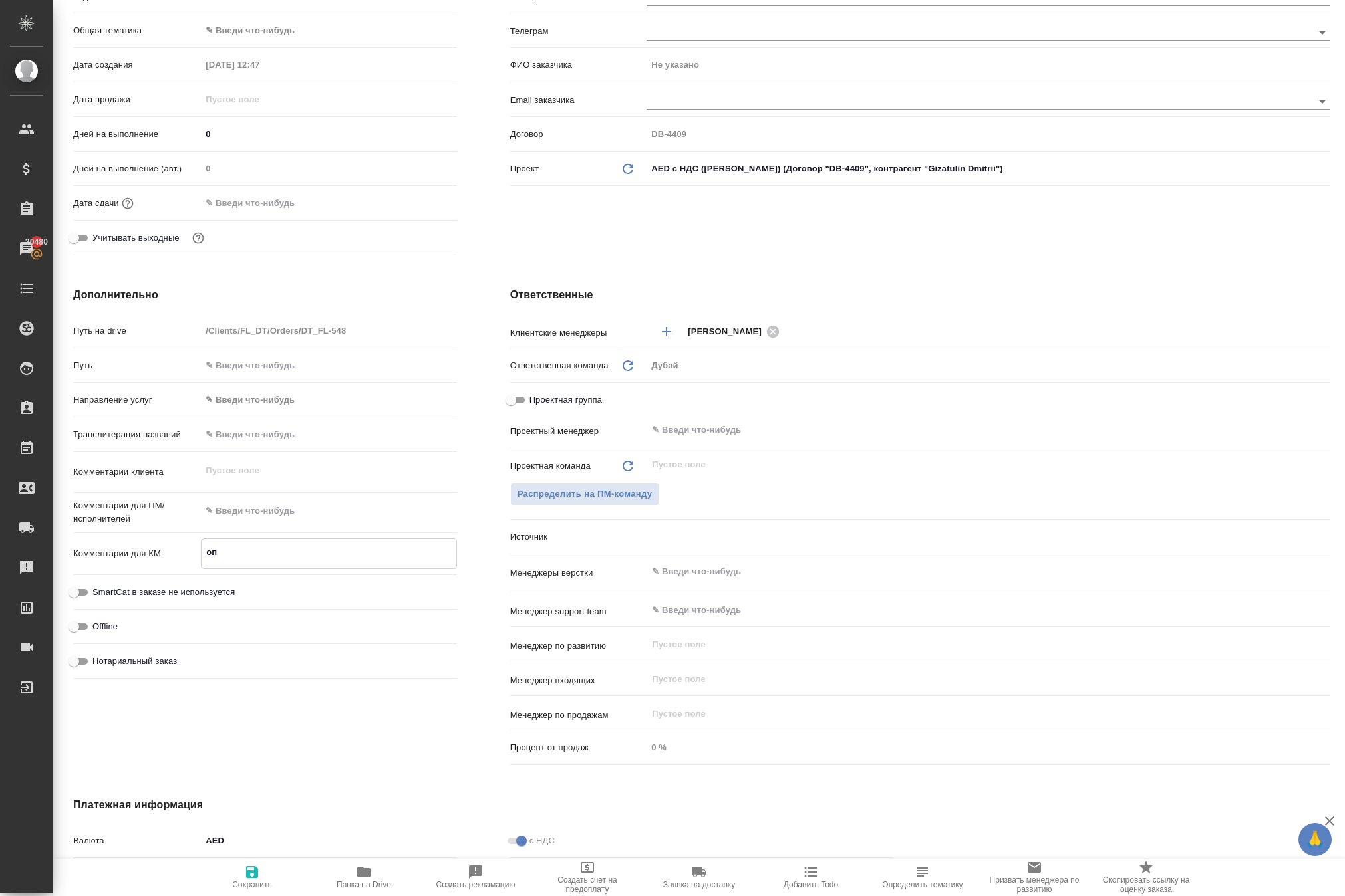
type textarea "x"
type textarea "опл"
type textarea "x"
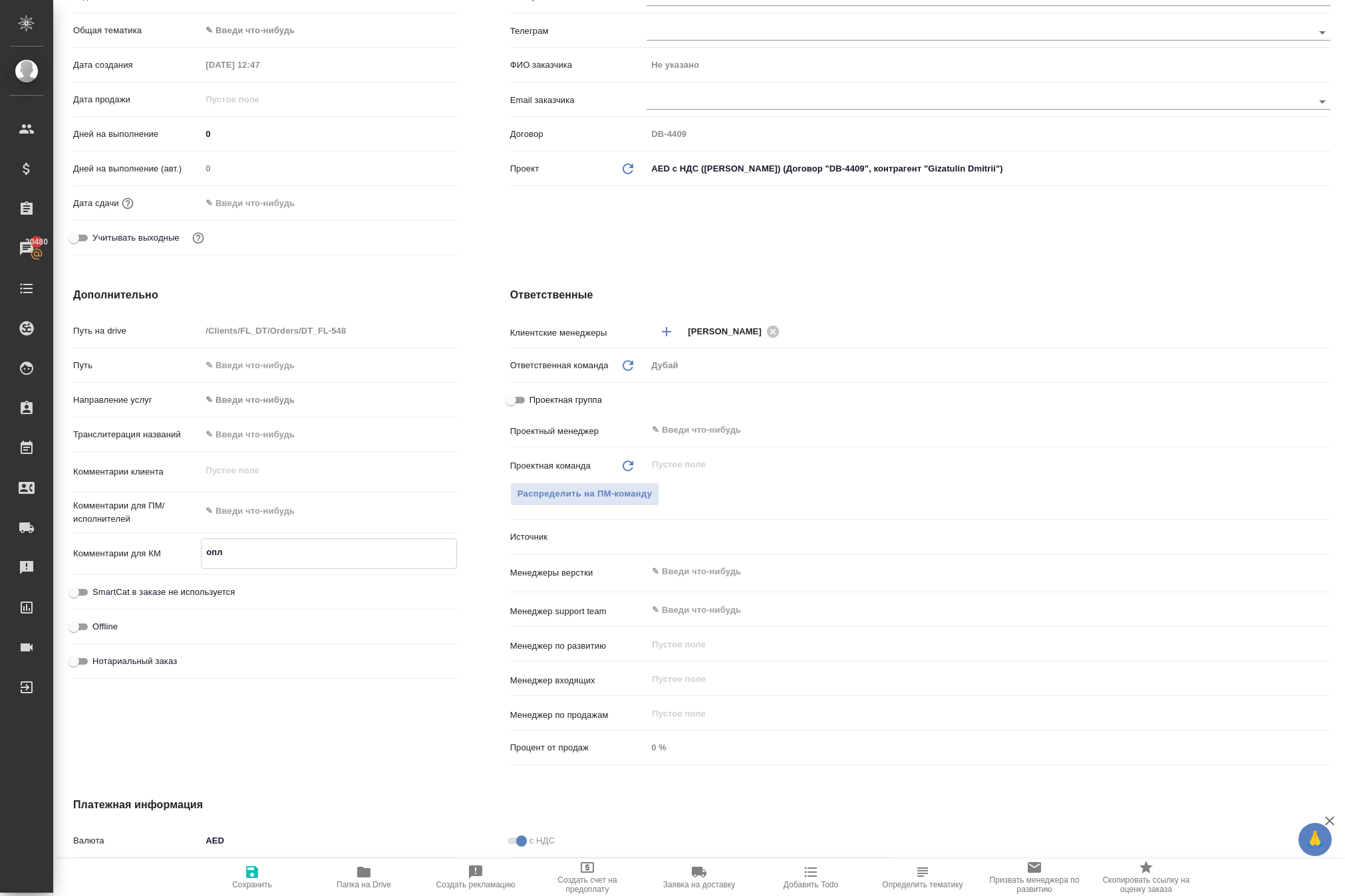
type textarea "x"
type textarea "опла"
type textarea "x"
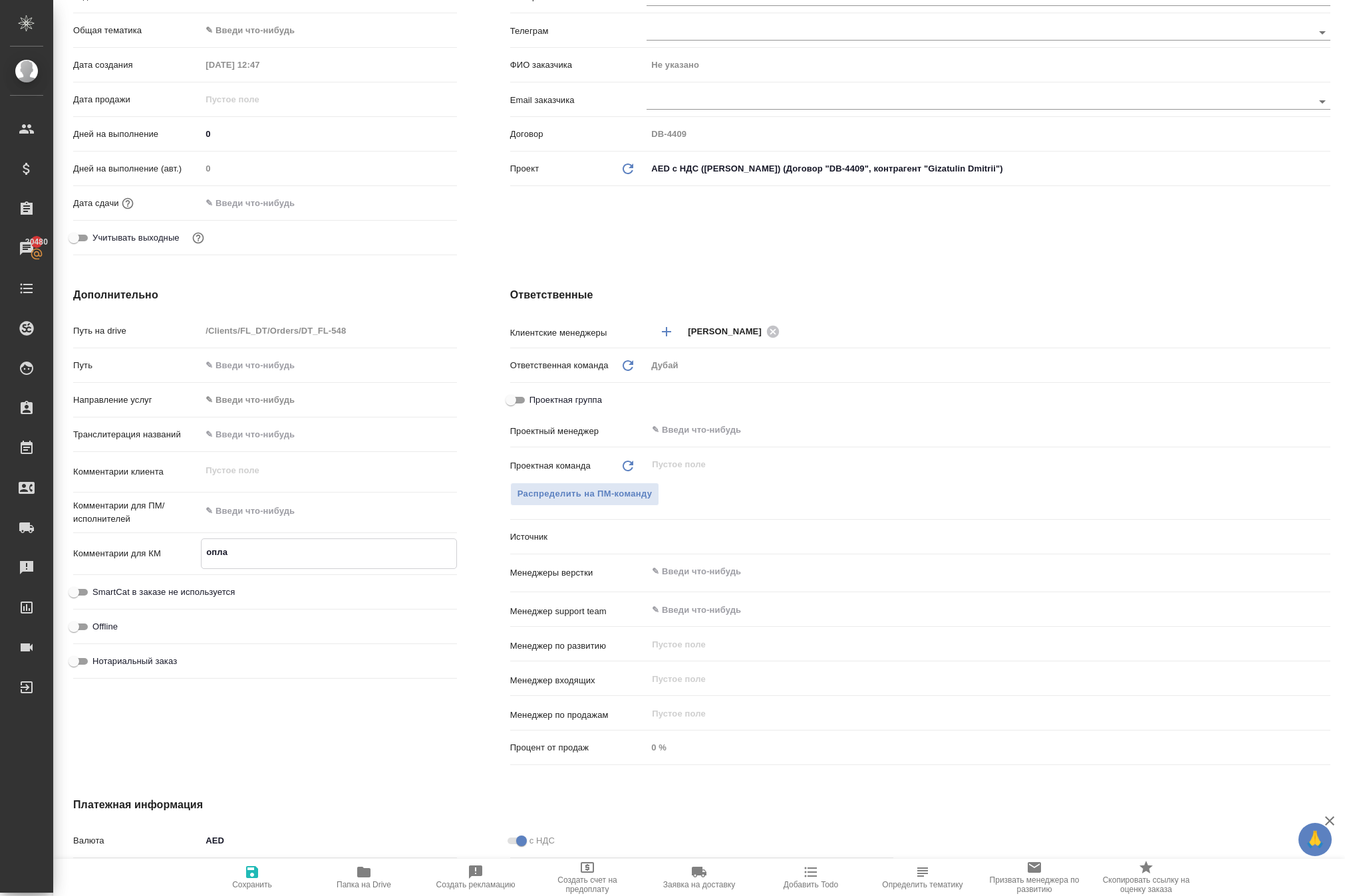
type textarea "оплат"
type textarea "x"
type textarea "оплата"
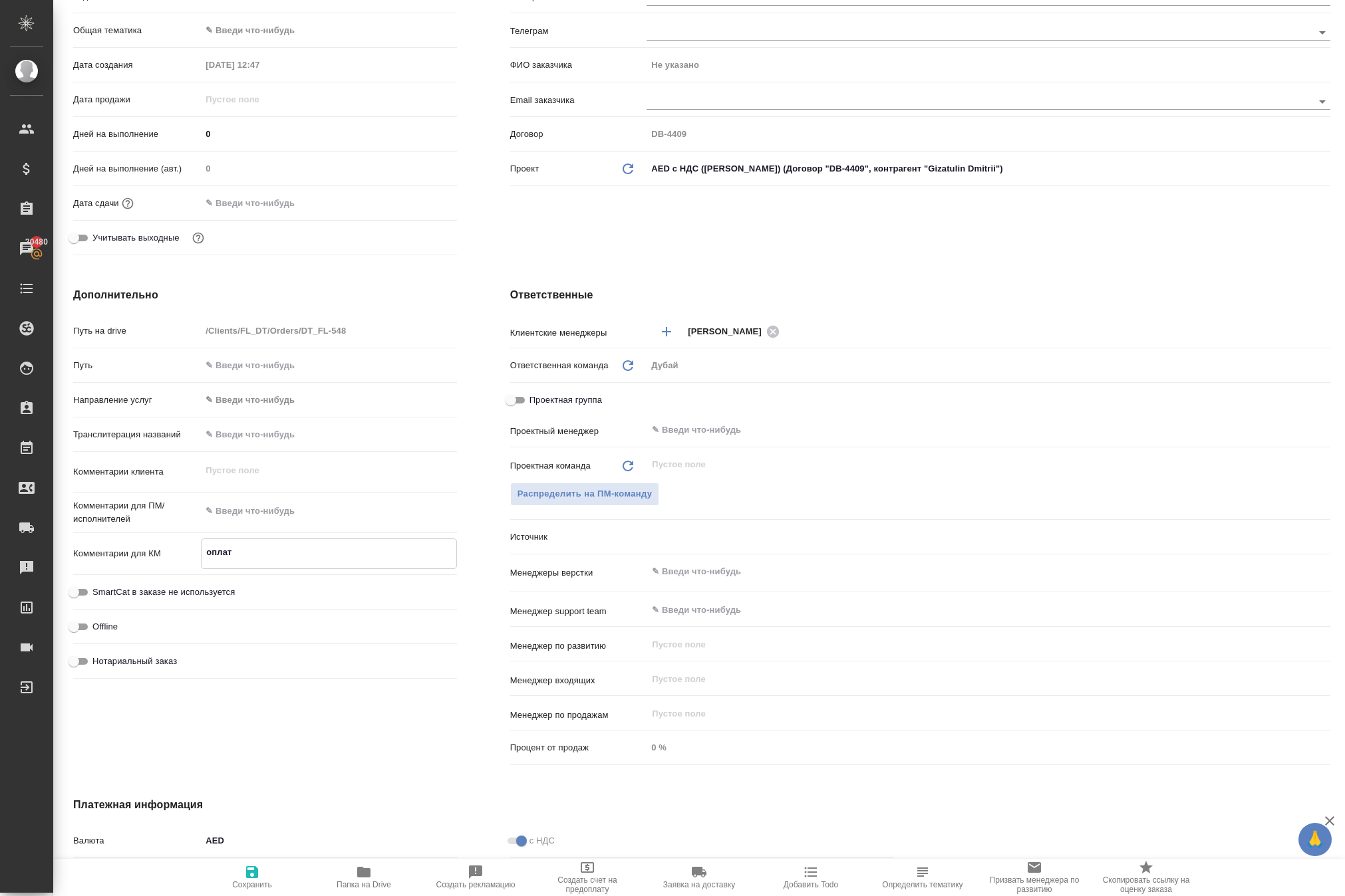
type textarea "x"
type textarea "оплата"
type textarea "x"
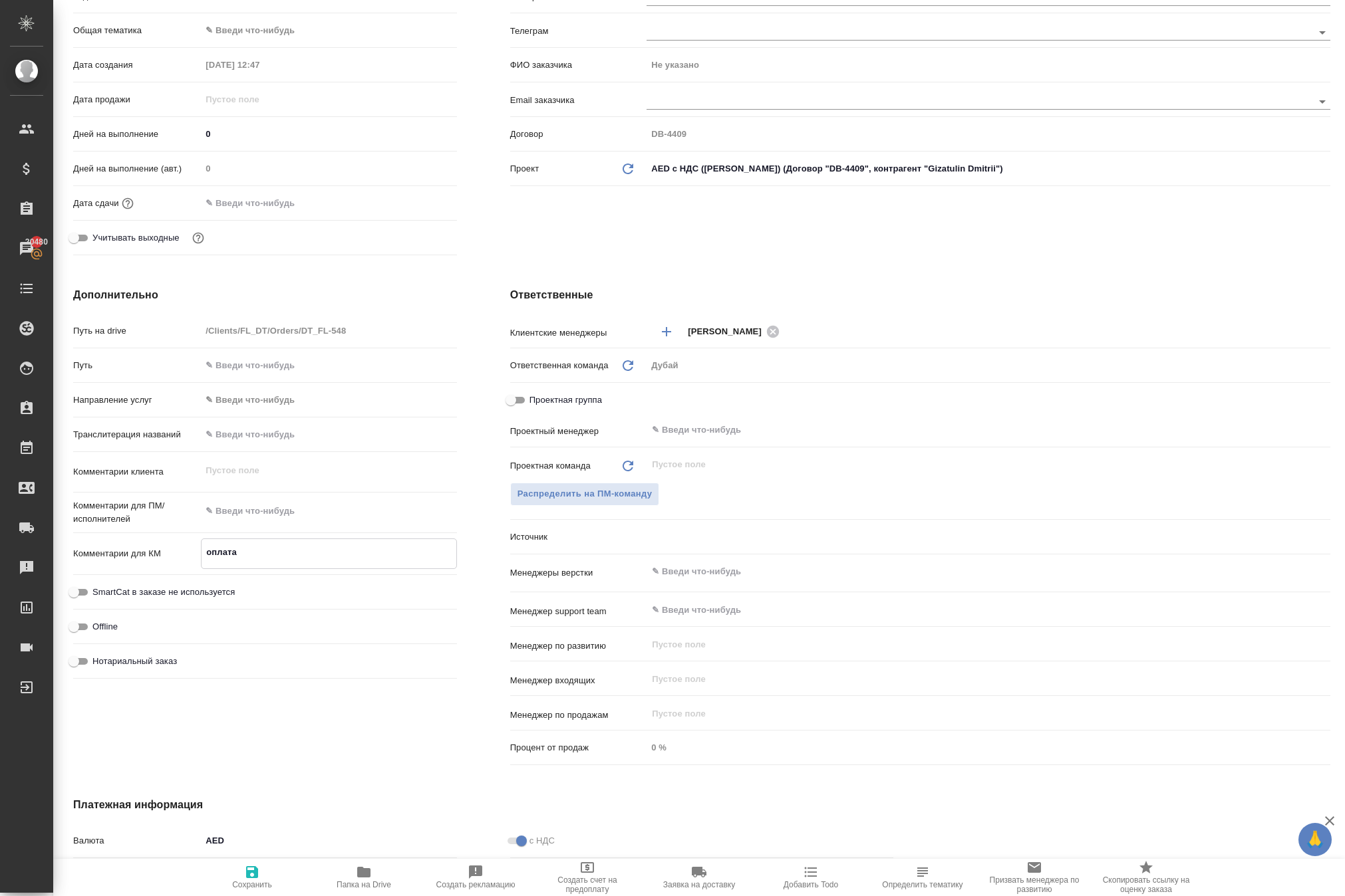
type textarea "x"
type textarea "оплата з"
type textarea "x"
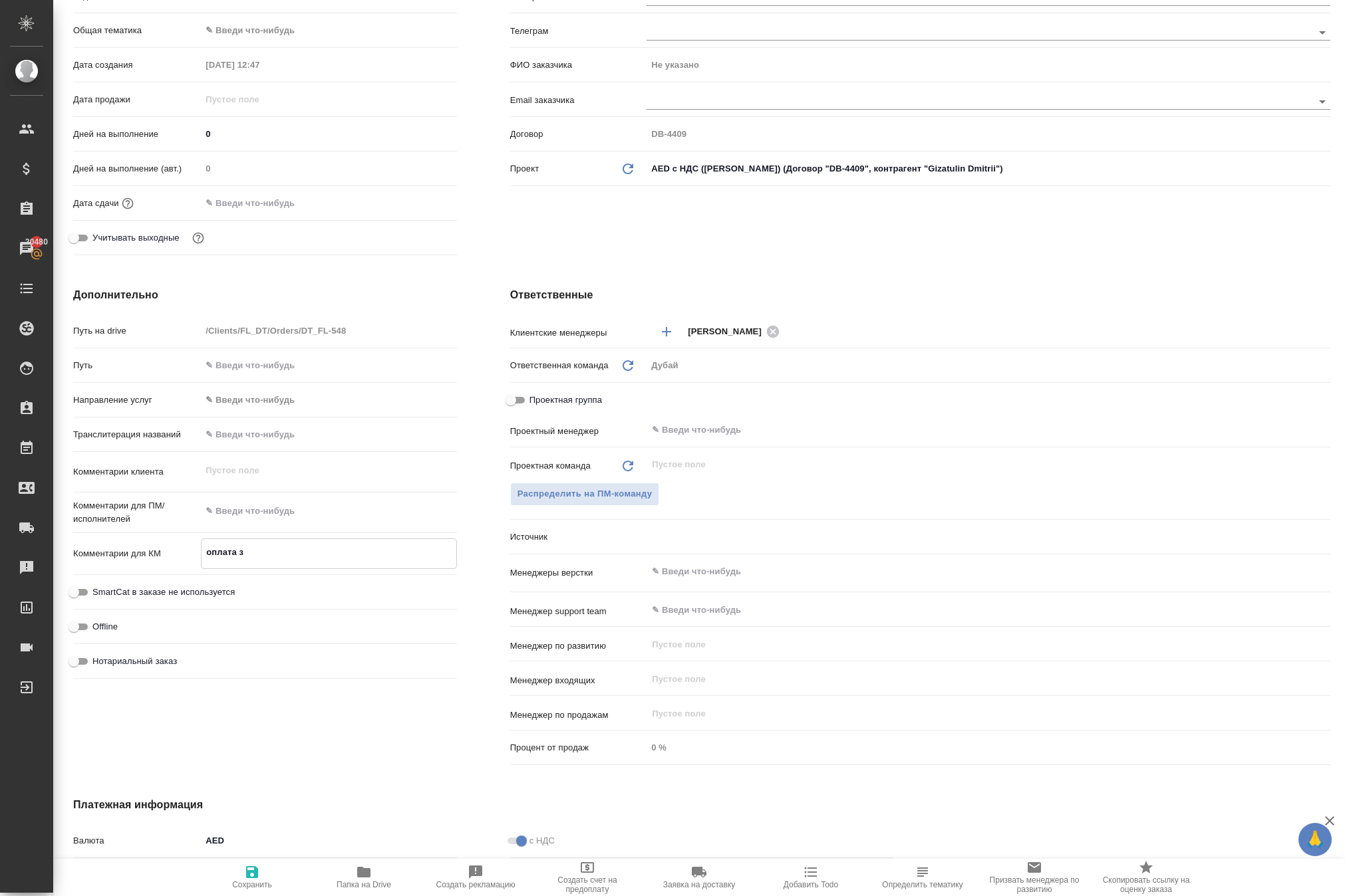
type textarea "x"
type textarea "оплата за"
type textarea "x"
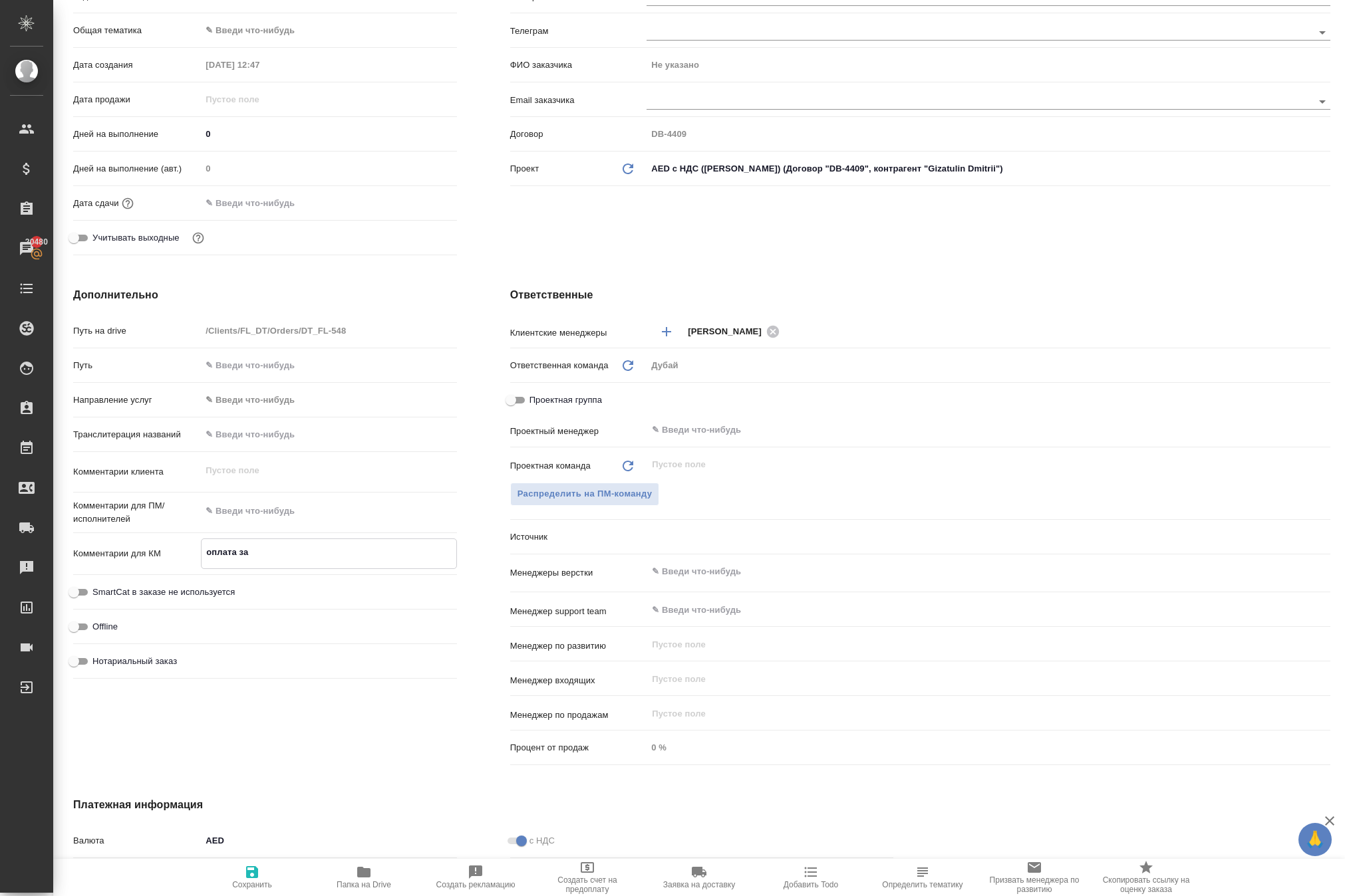
type textarea "оплата за"
type textarea "x"
type textarea "оплата за т"
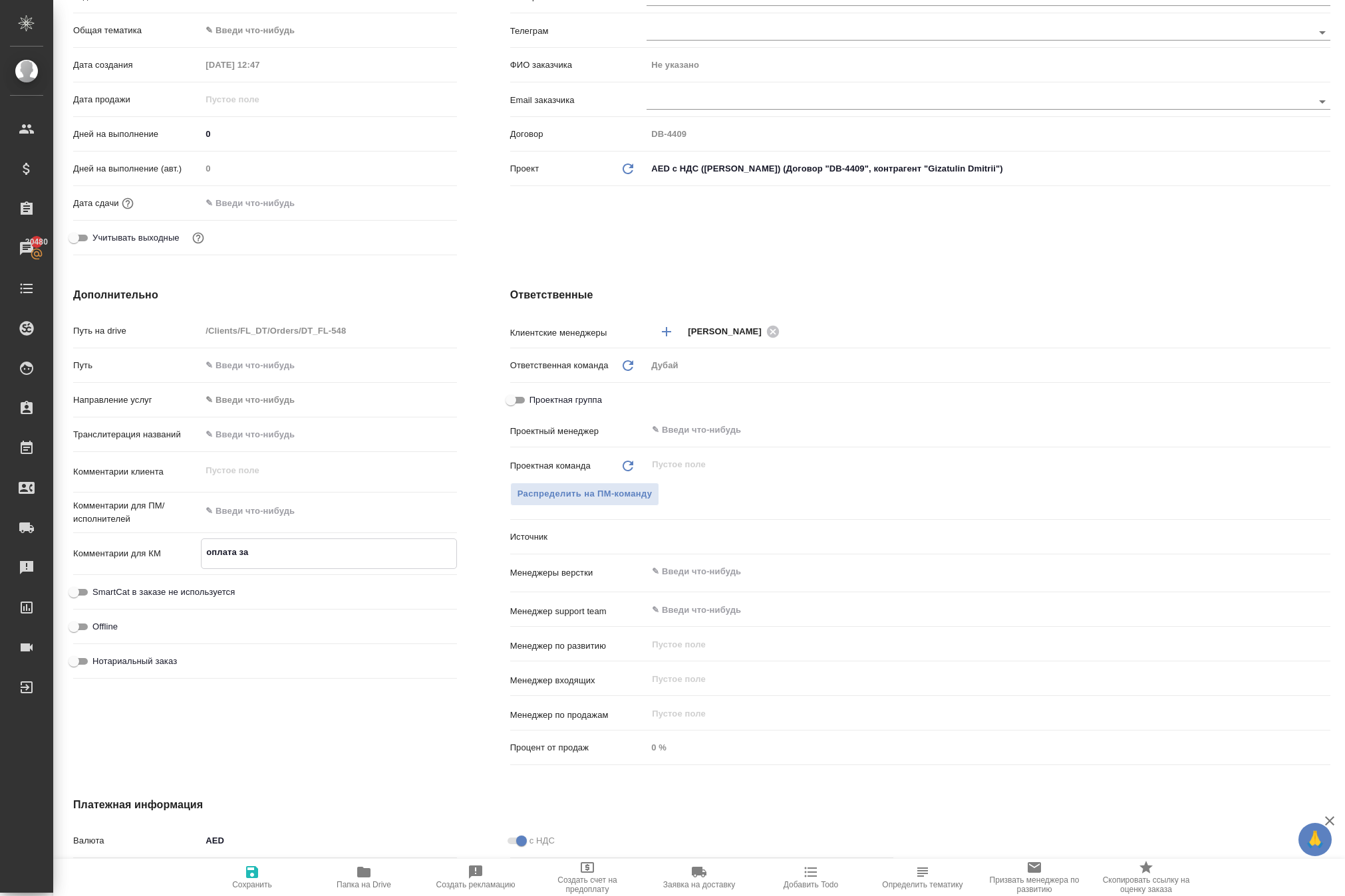
type textarea "x"
type textarea "оплата за тА"
type textarea "x"
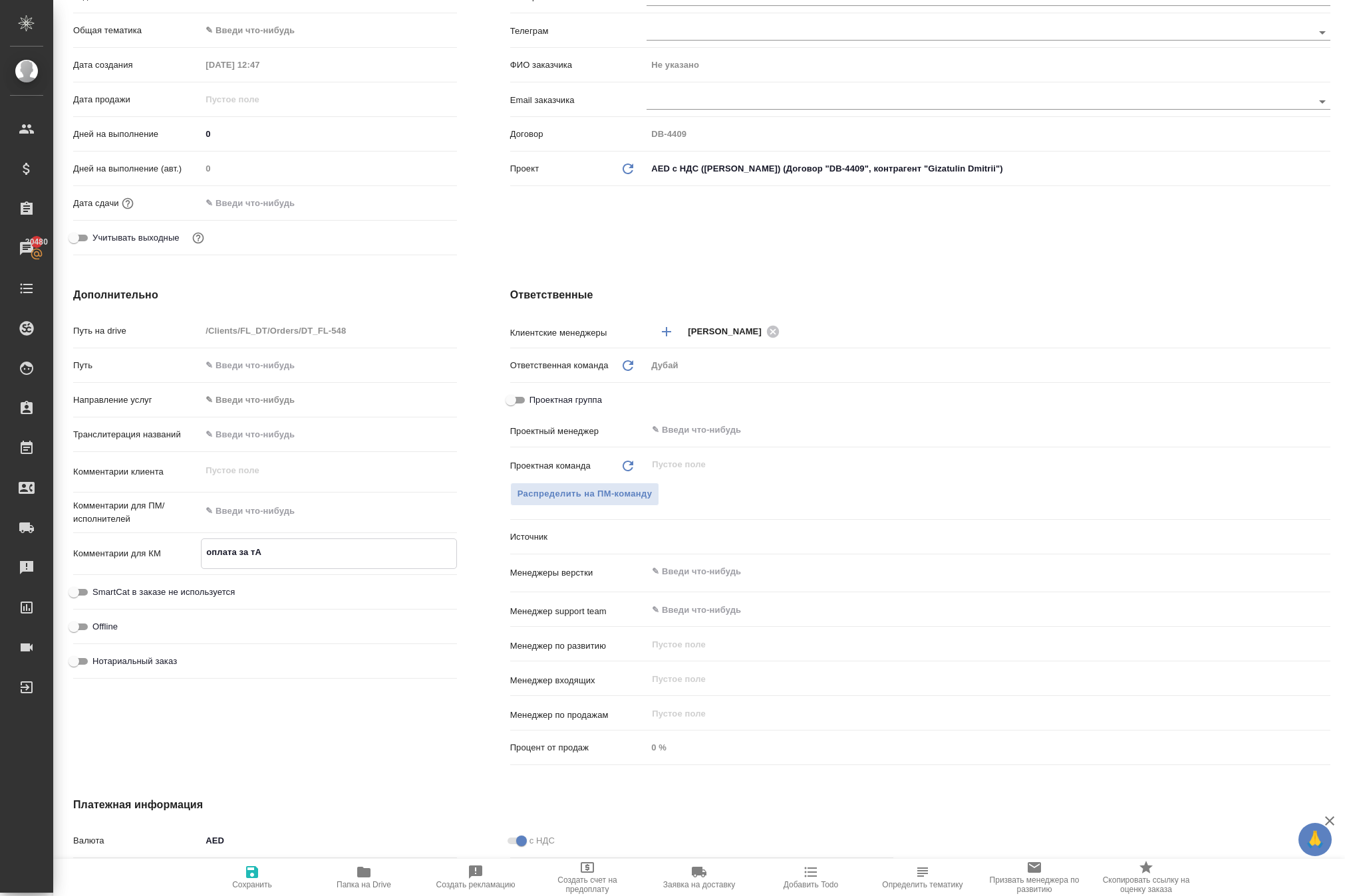
type textarea "x"
type textarea "оплата за тАк"
type textarea "x"
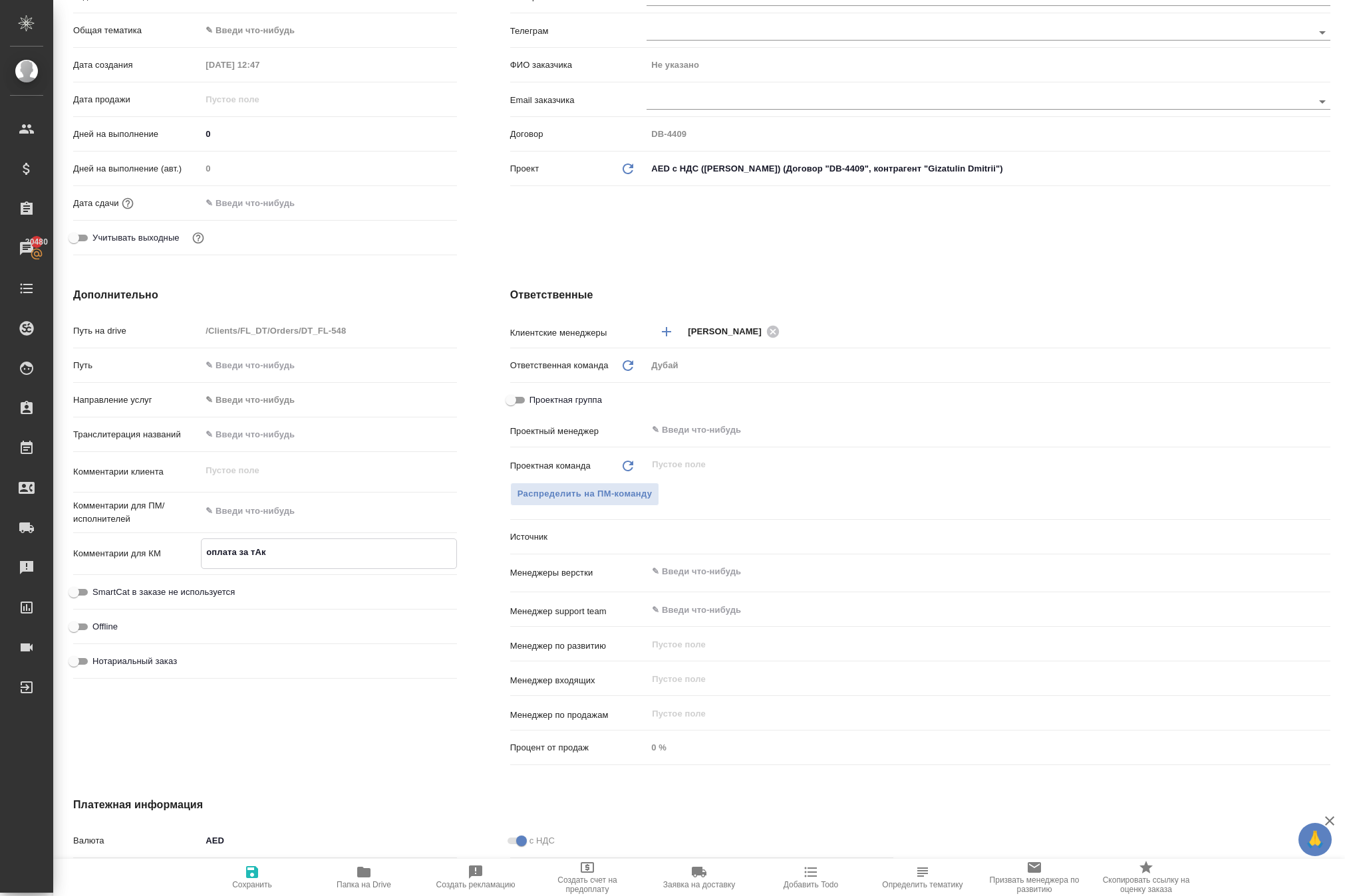
type textarea "x"
type textarea "оплата за тАкс"
type textarea "x"
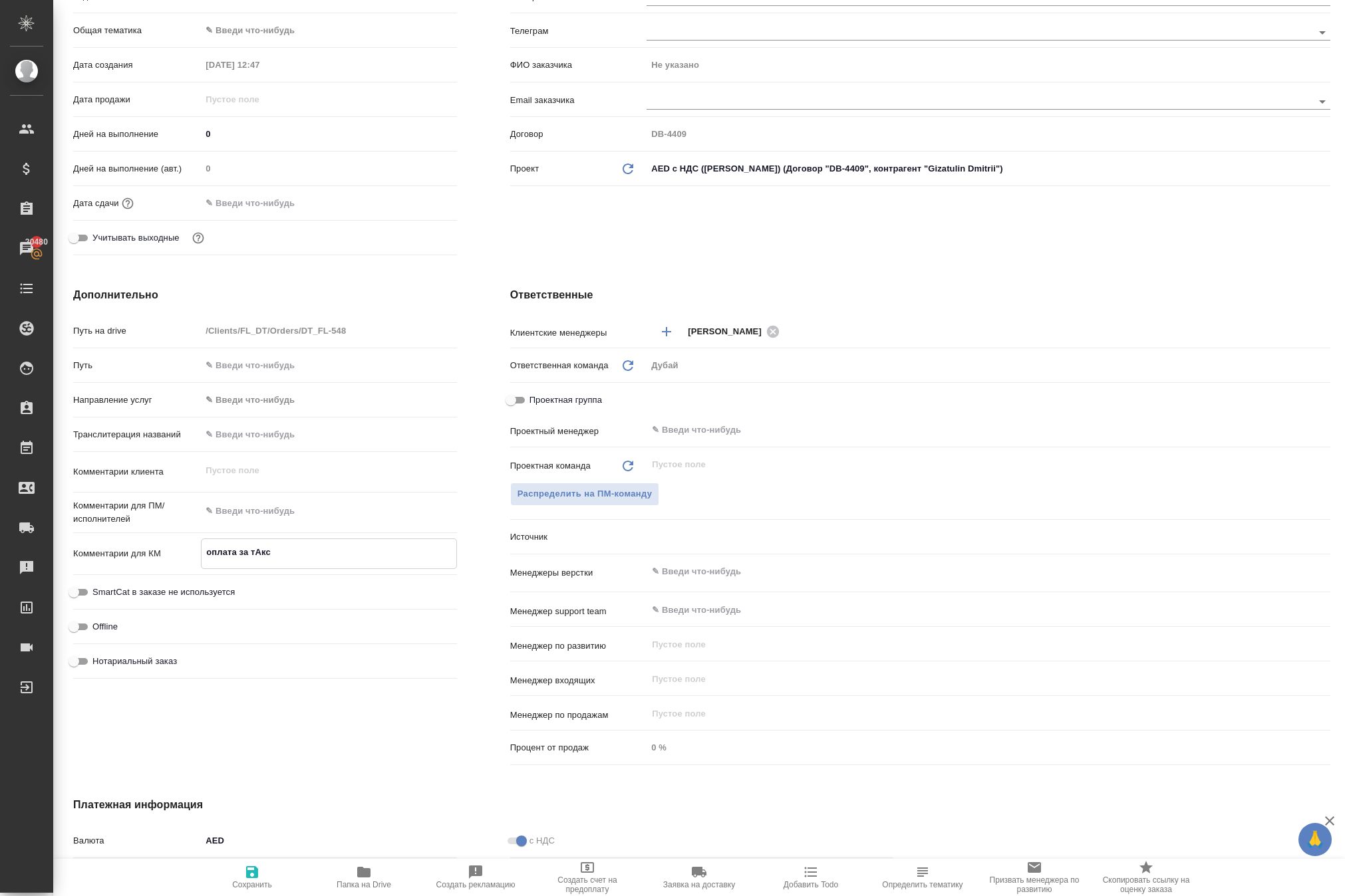
type textarea "оплата за тАкси"
type textarea "x"
type textarea "оплата за тАкс"
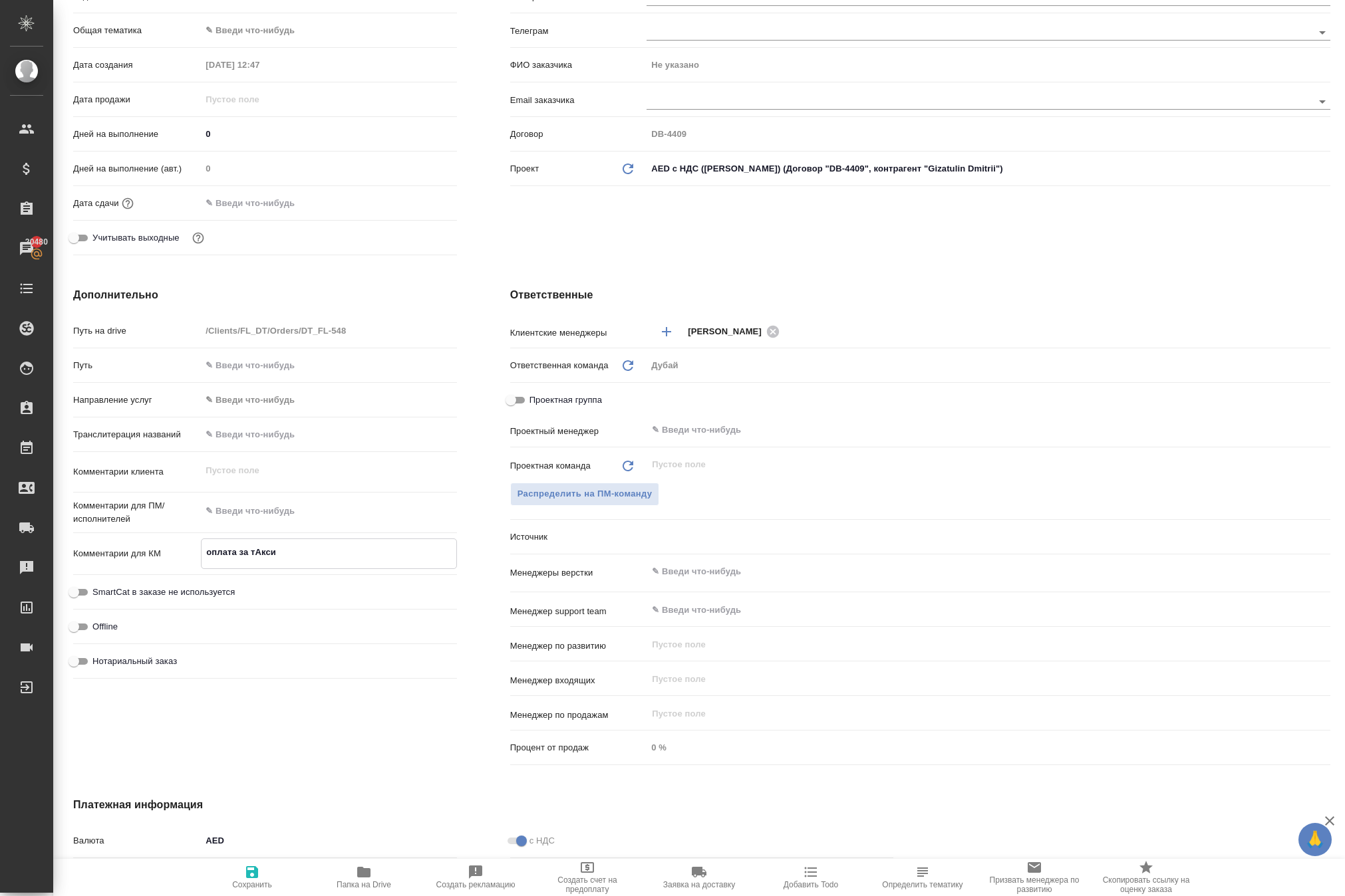
type textarea "x"
type textarea "оплата за тАк"
type textarea "x"
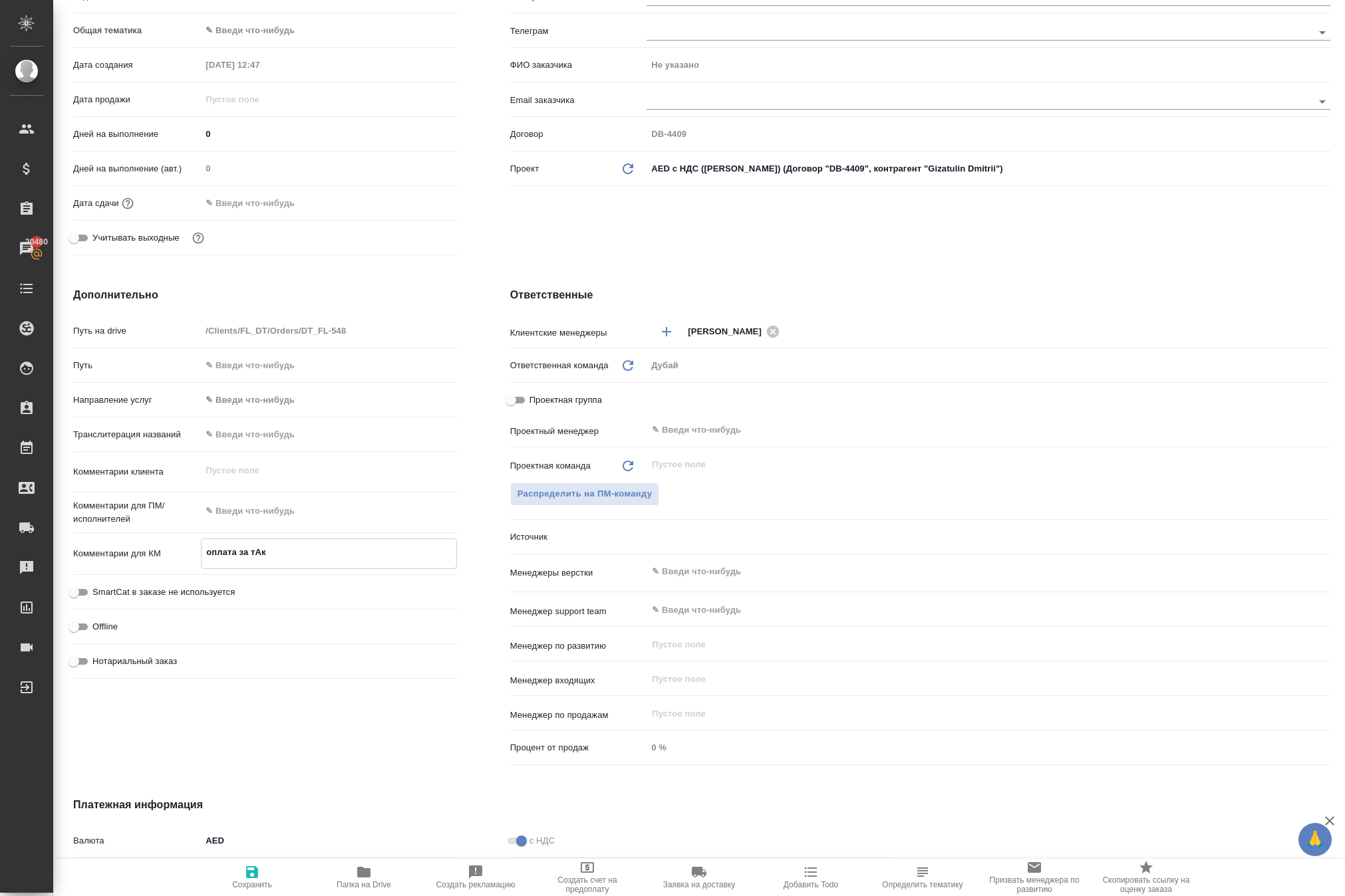
type textarea "x"
type textarea "оплата за тА"
type textarea "x"
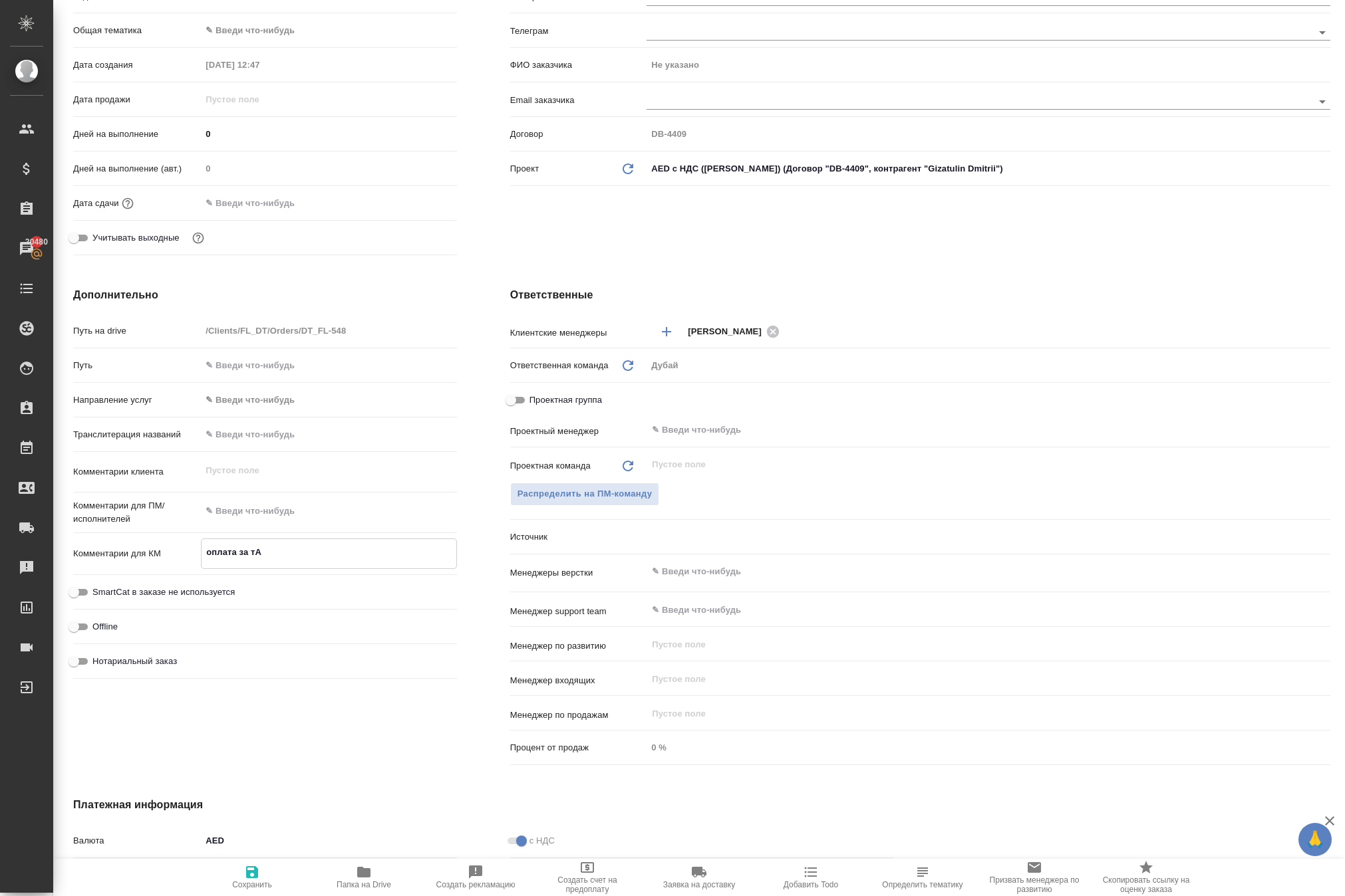
type textarea "x"
type textarea "оплата за т"
type textarea "x"
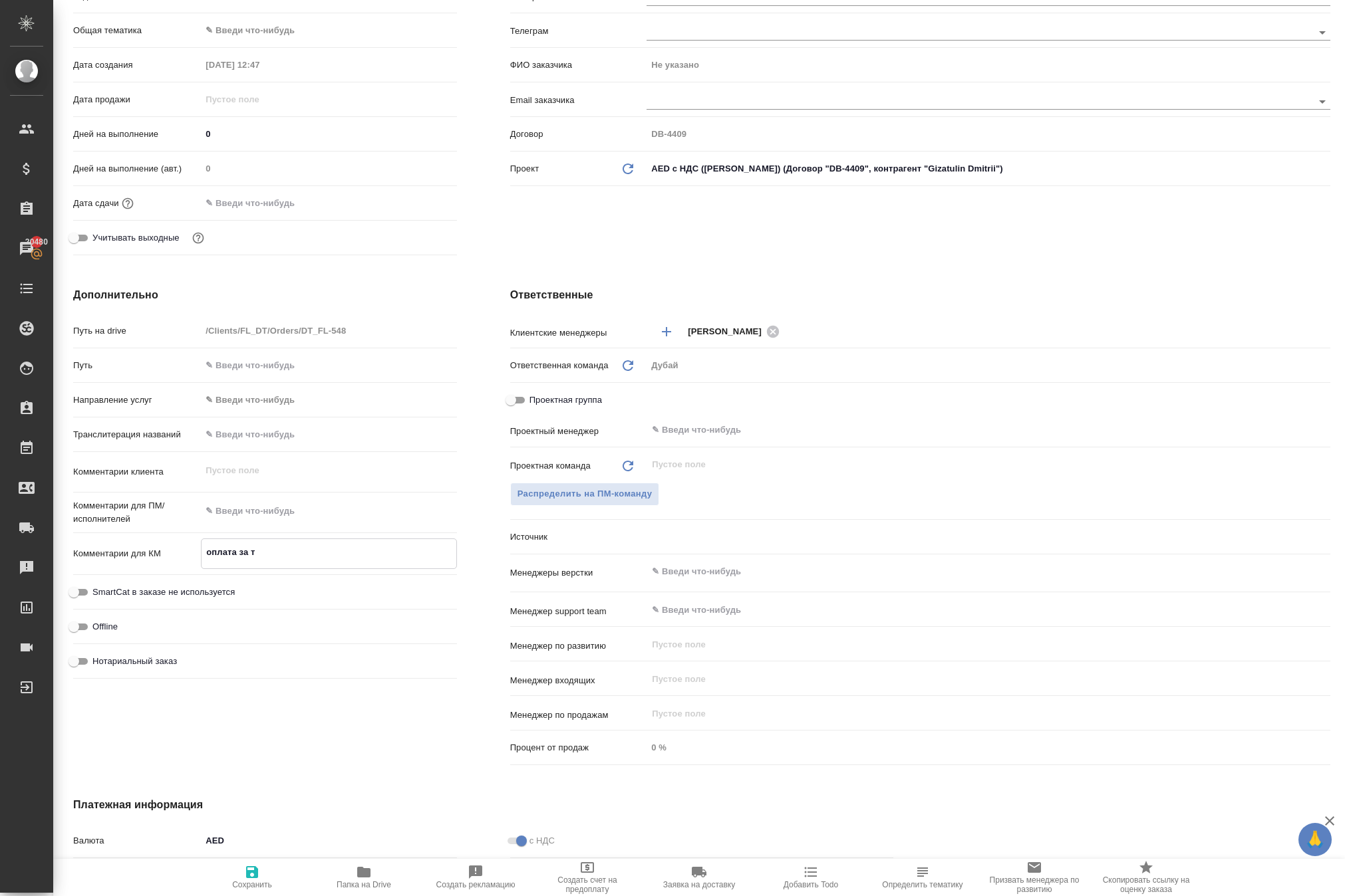
type textarea "оплата за та"
type textarea "x"
type textarea "оплата за так"
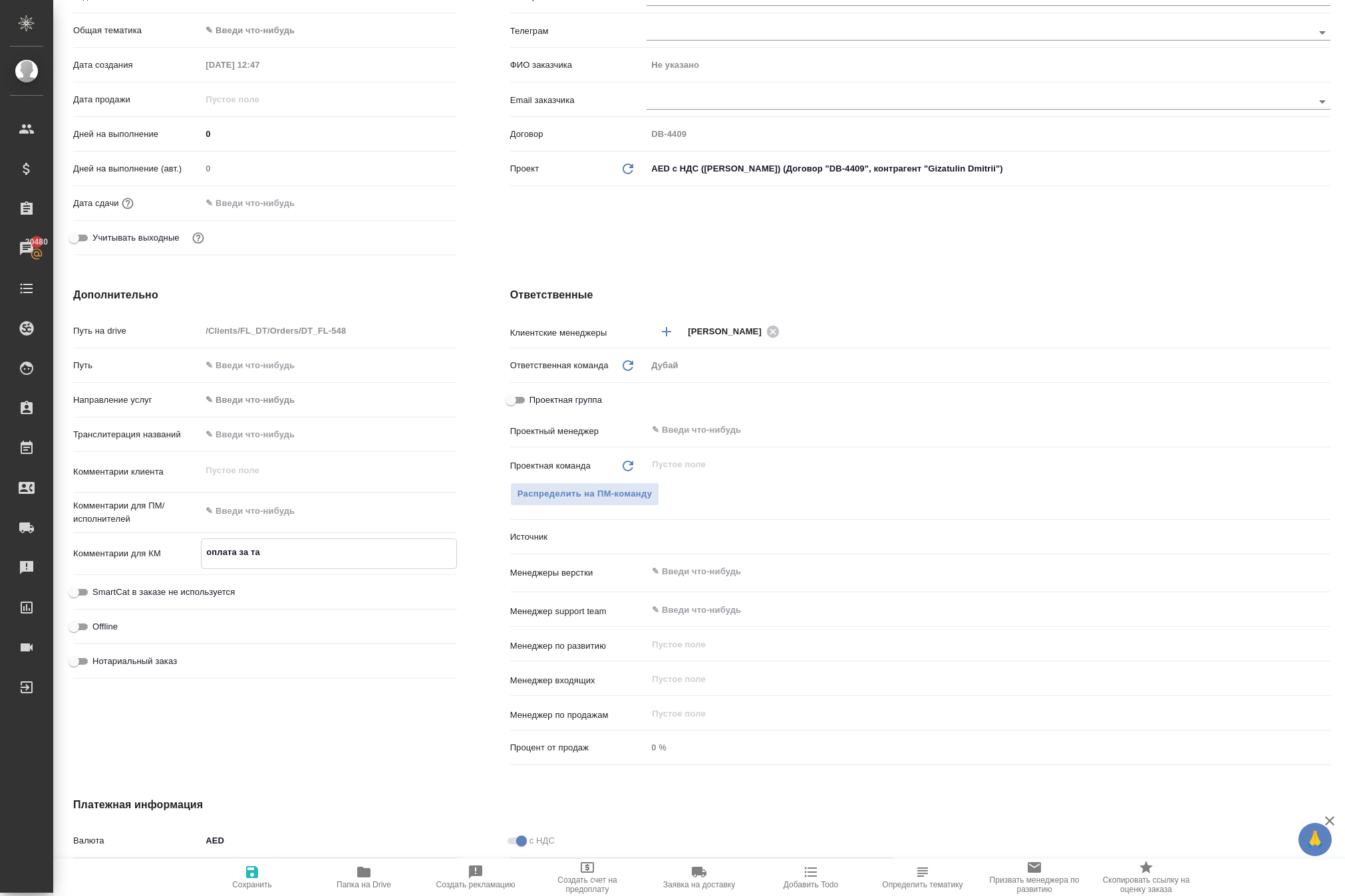
type textarea "x"
type textarea "оплата за такс"
type textarea "x"
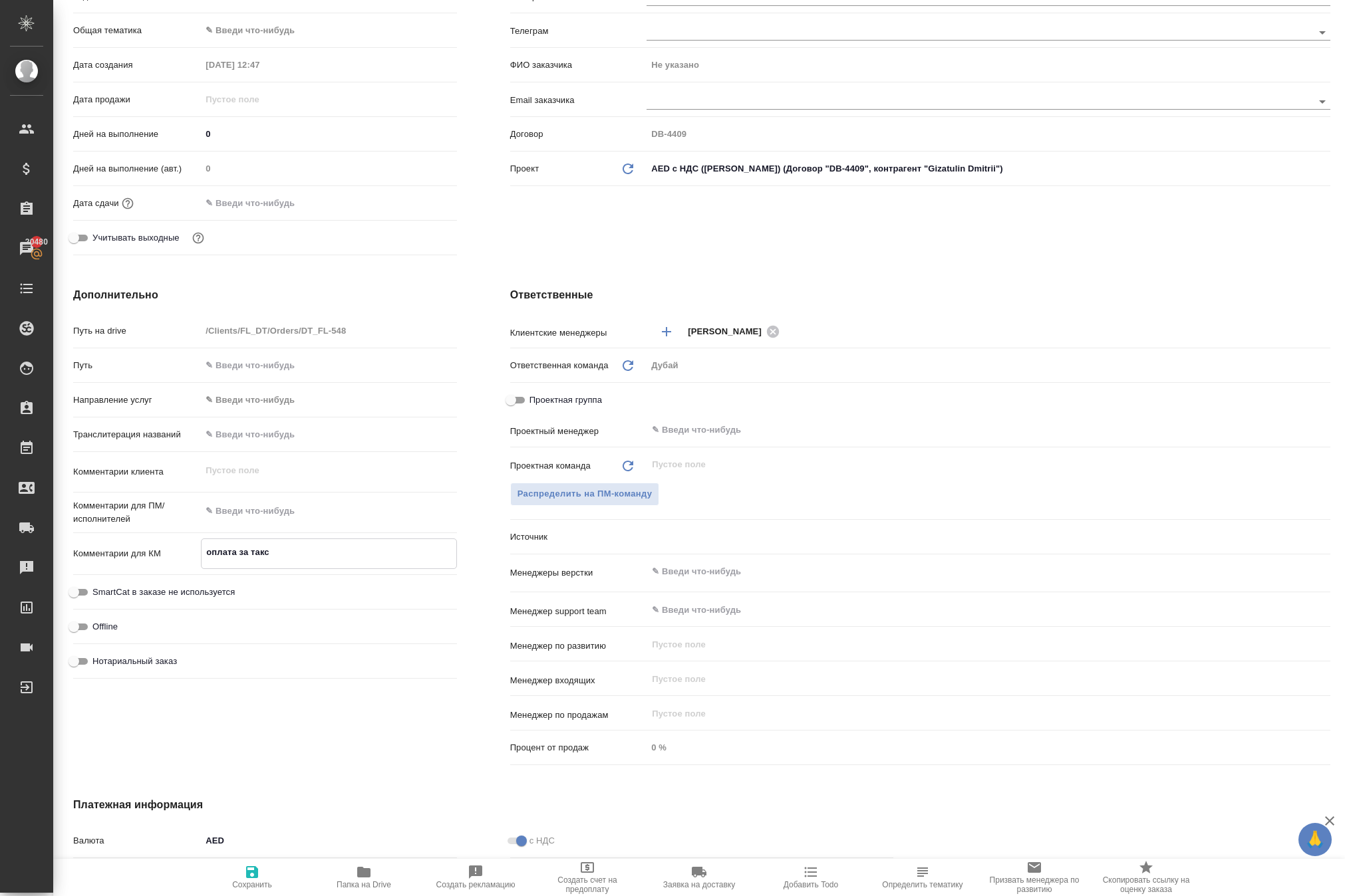
type textarea "x"
type textarea "оплата за такси"
type textarea "x"
type textarea "оплата за такси"
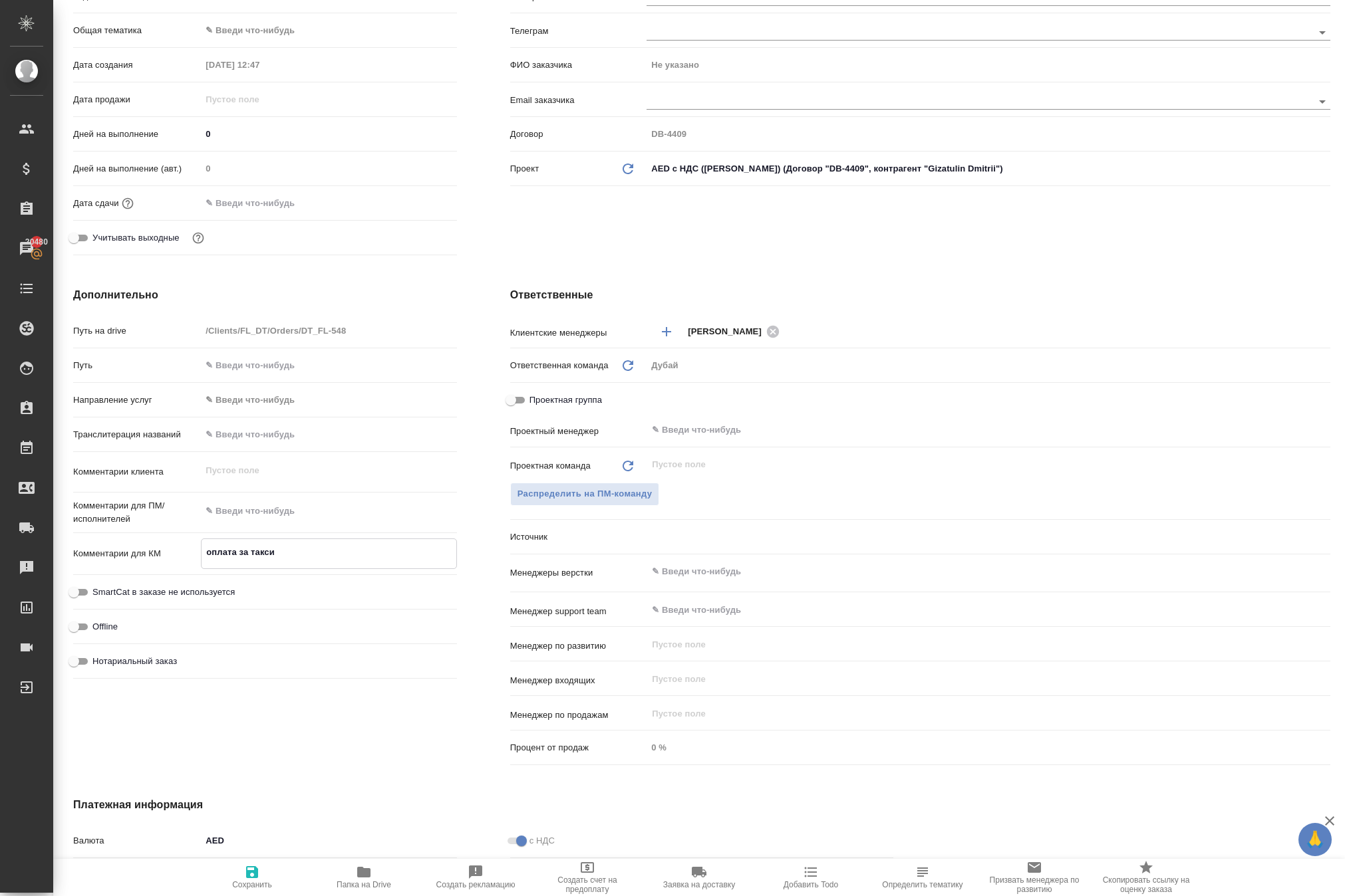
type textarea "x"
click at [294, 797] on div "Дополнительно Путь на drive /Clients/FL_DT/Orders/DT_FL-548 Путь Направление ус…" at bounding box center [264, 529] width 437 height 537
click at [269, 864] on span "Сохранить" at bounding box center [252, 876] width 96 height 25
type textarea "x"
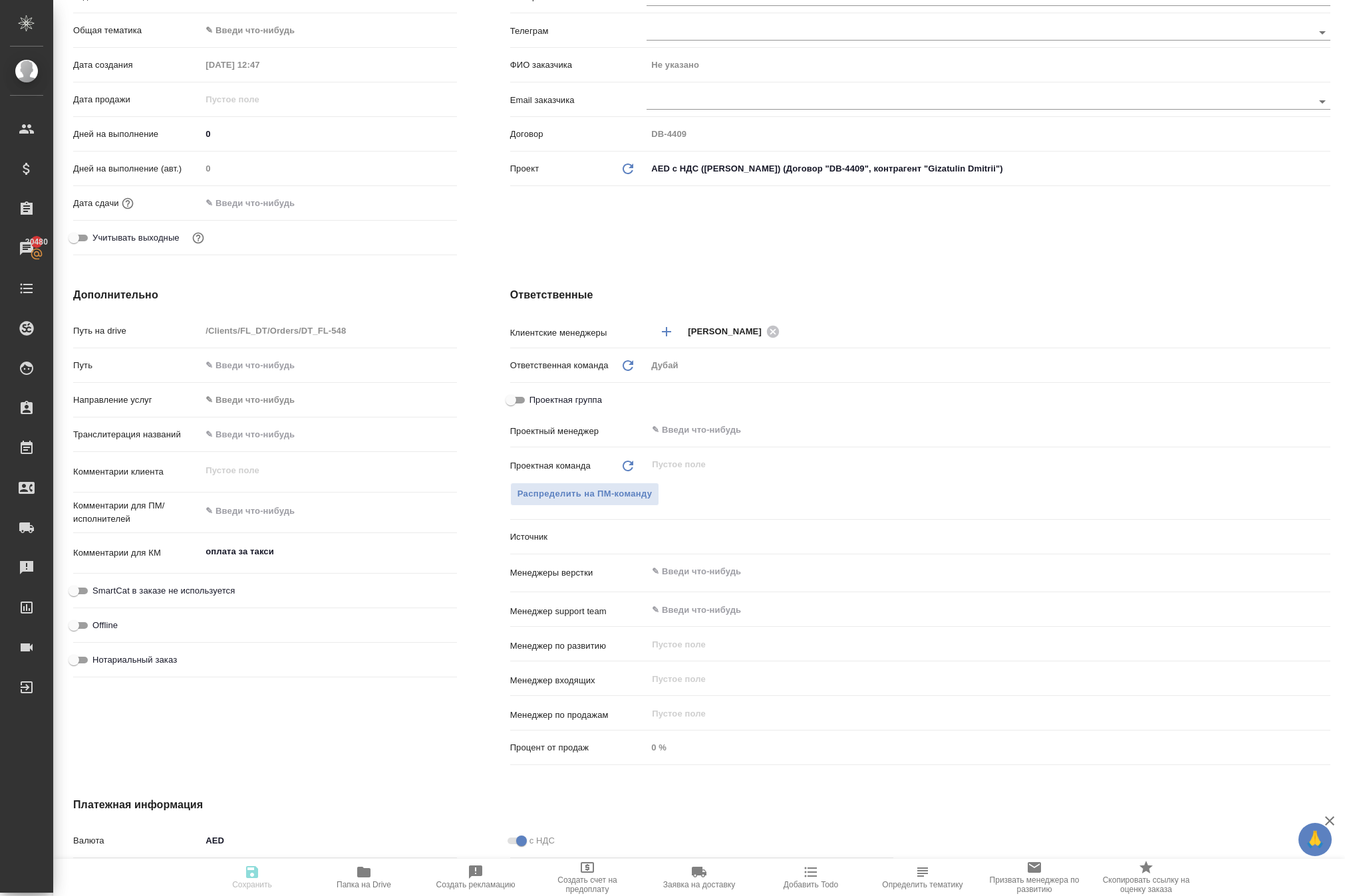
type textarea "x"
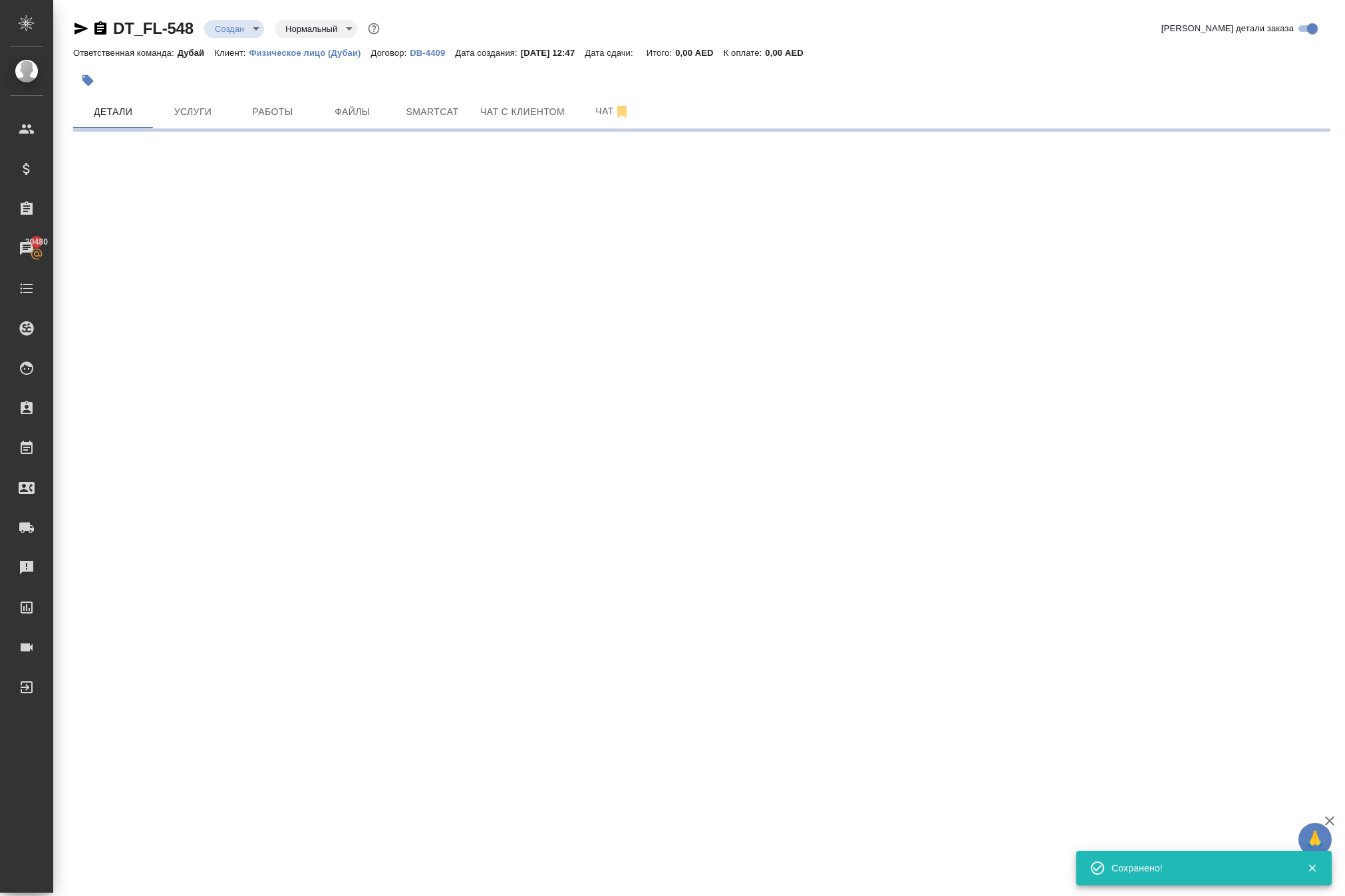
scroll to position [0, 0]
select select "RU"
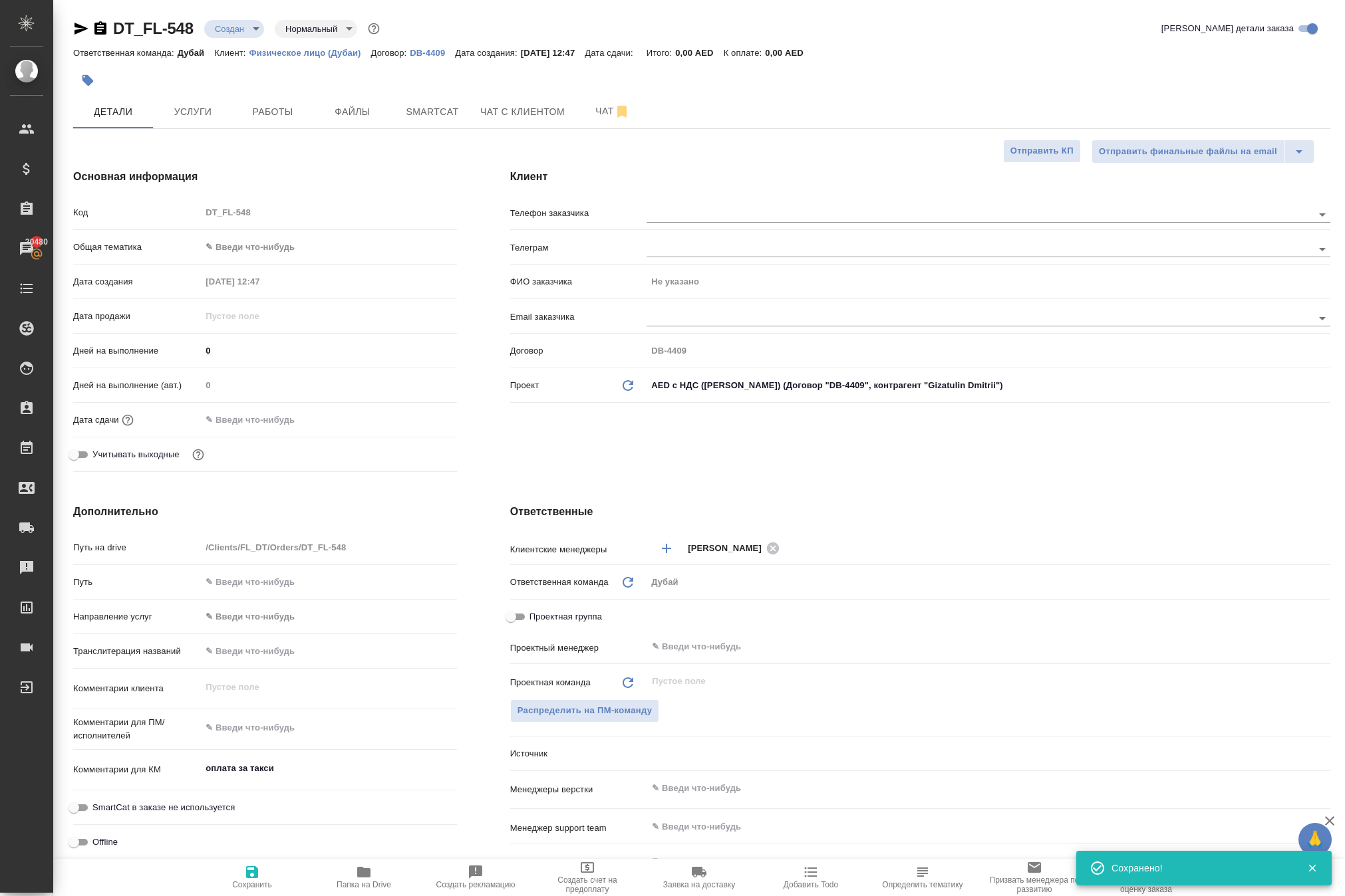
type textarea "x"
click at [185, 120] on span "Услуги" at bounding box center [193, 112] width 64 height 17
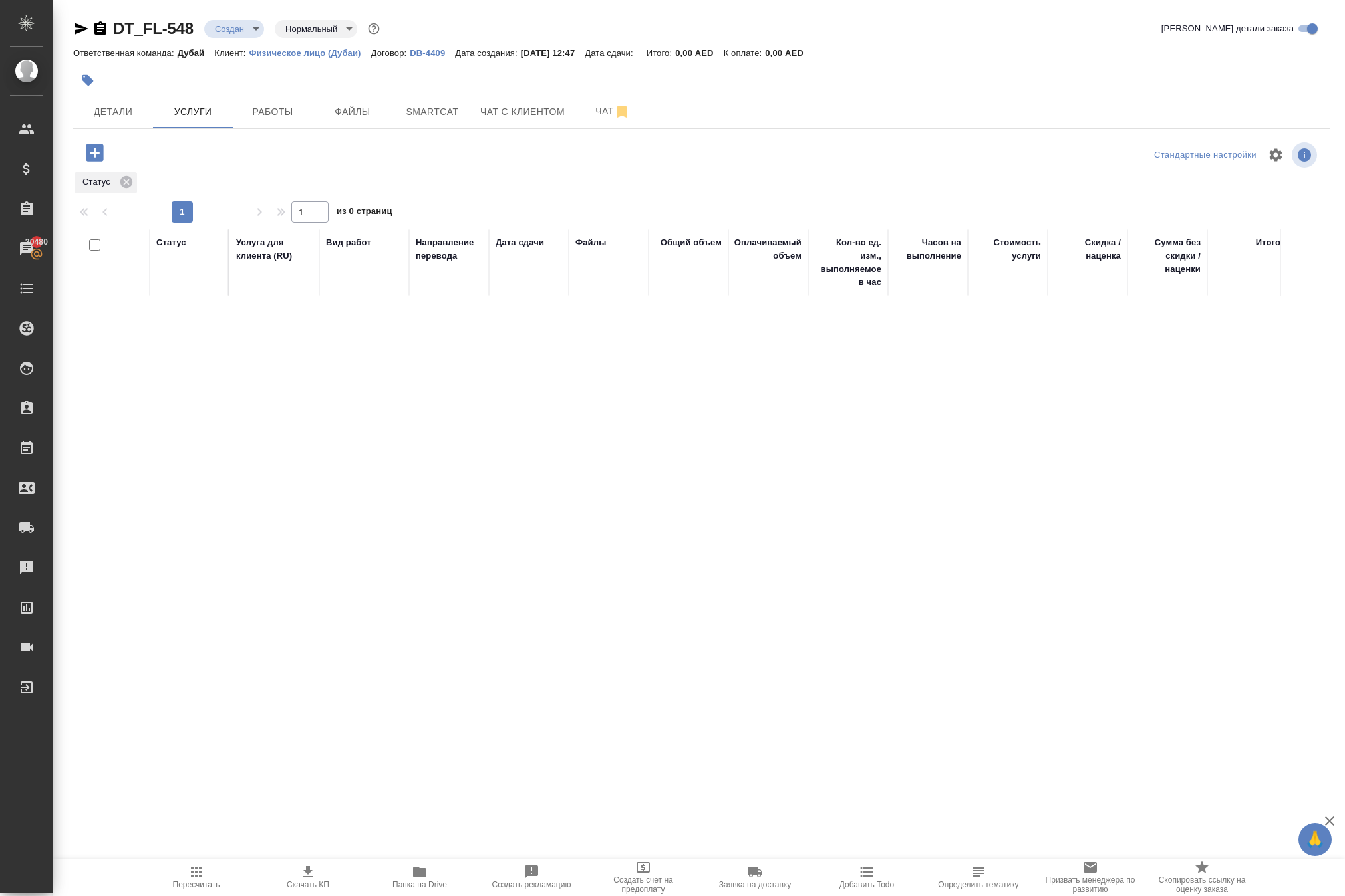
click at [103, 161] on icon "button" at bounding box center [93, 151] width 17 height 17
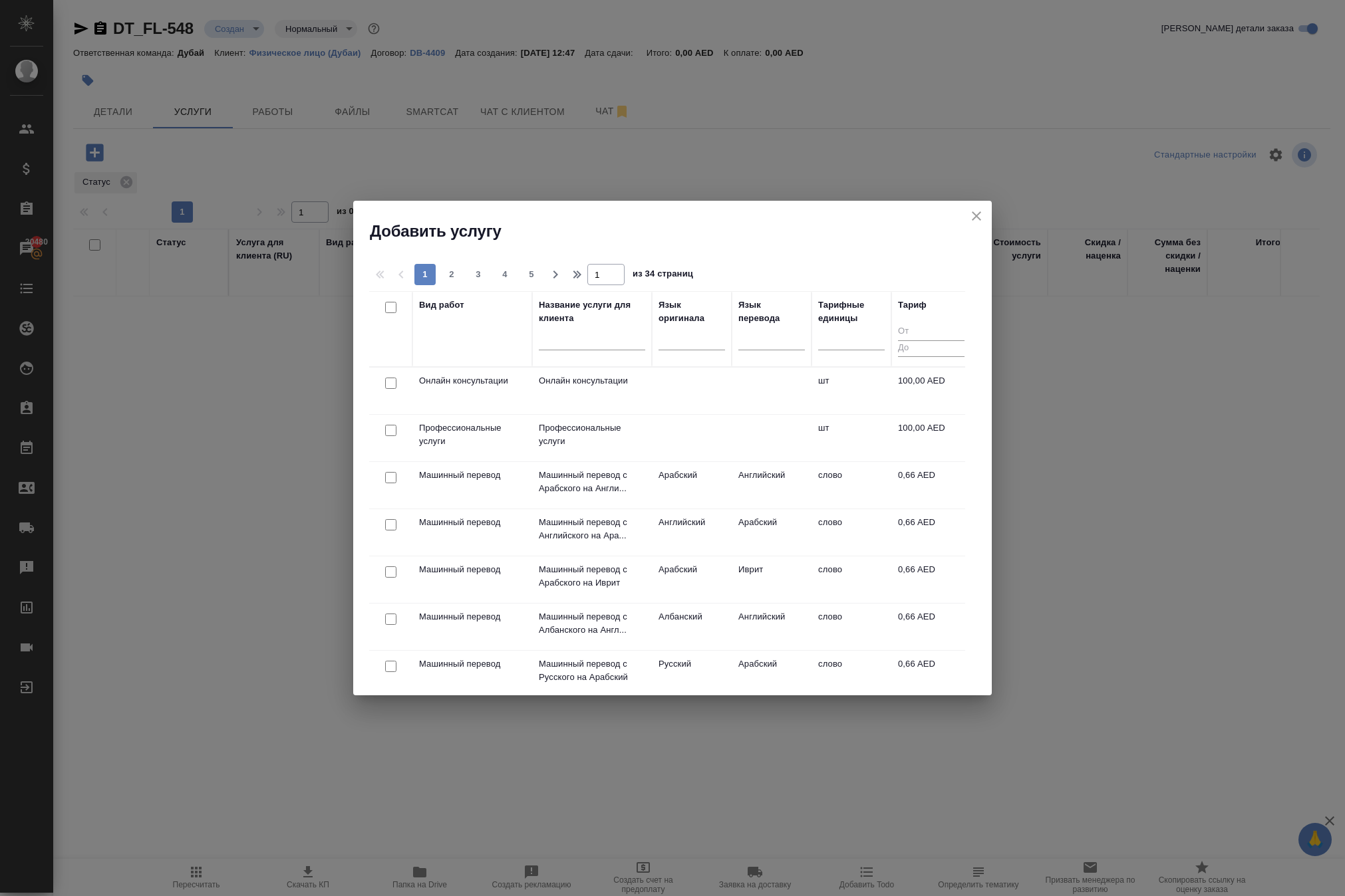
click at [387, 436] on input "checkbox" at bounding box center [391, 430] width 12 height 12
checkbox input "true"
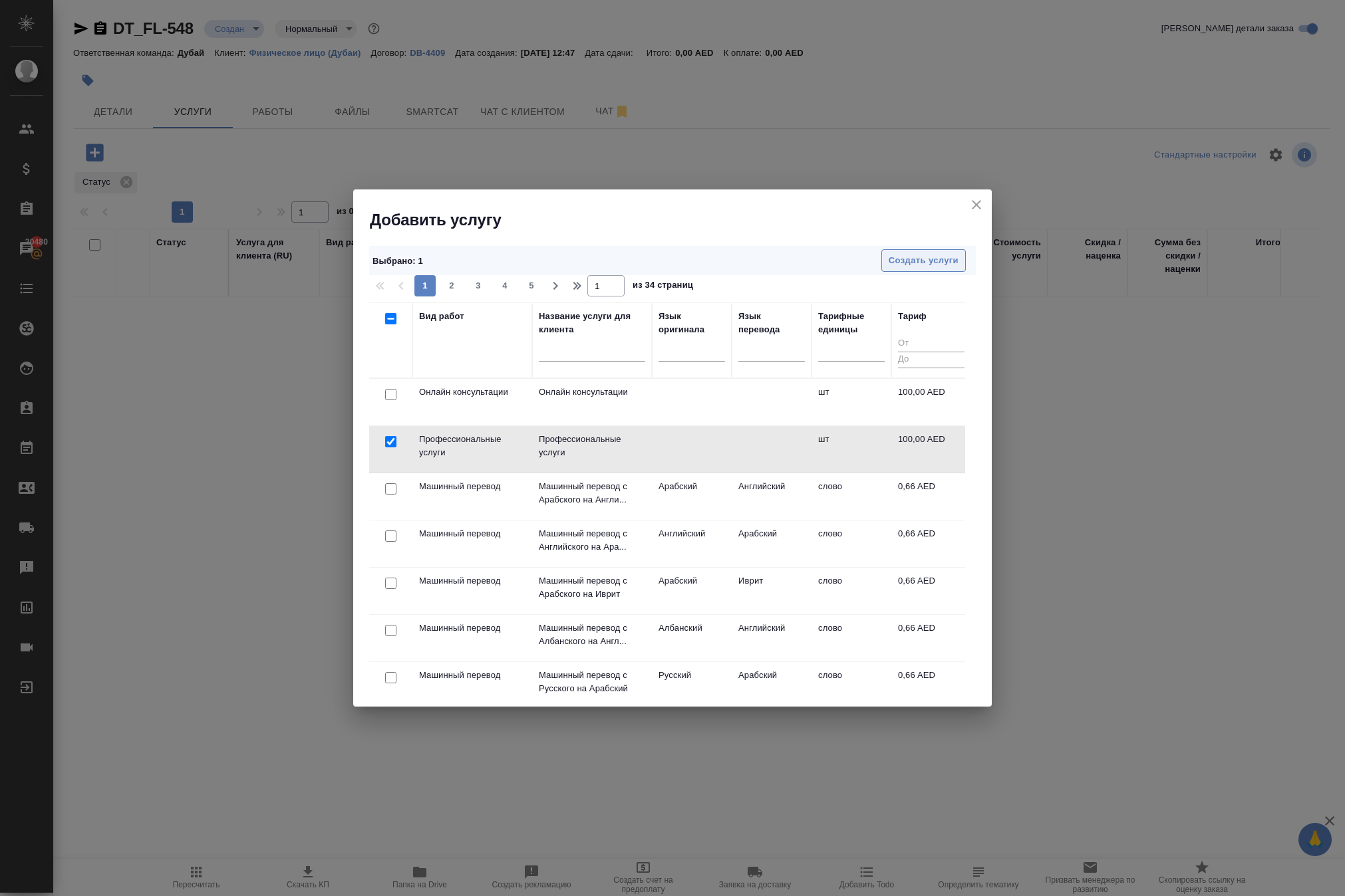
click at [928, 269] on span "Создать услуги" at bounding box center [923, 261] width 69 height 15
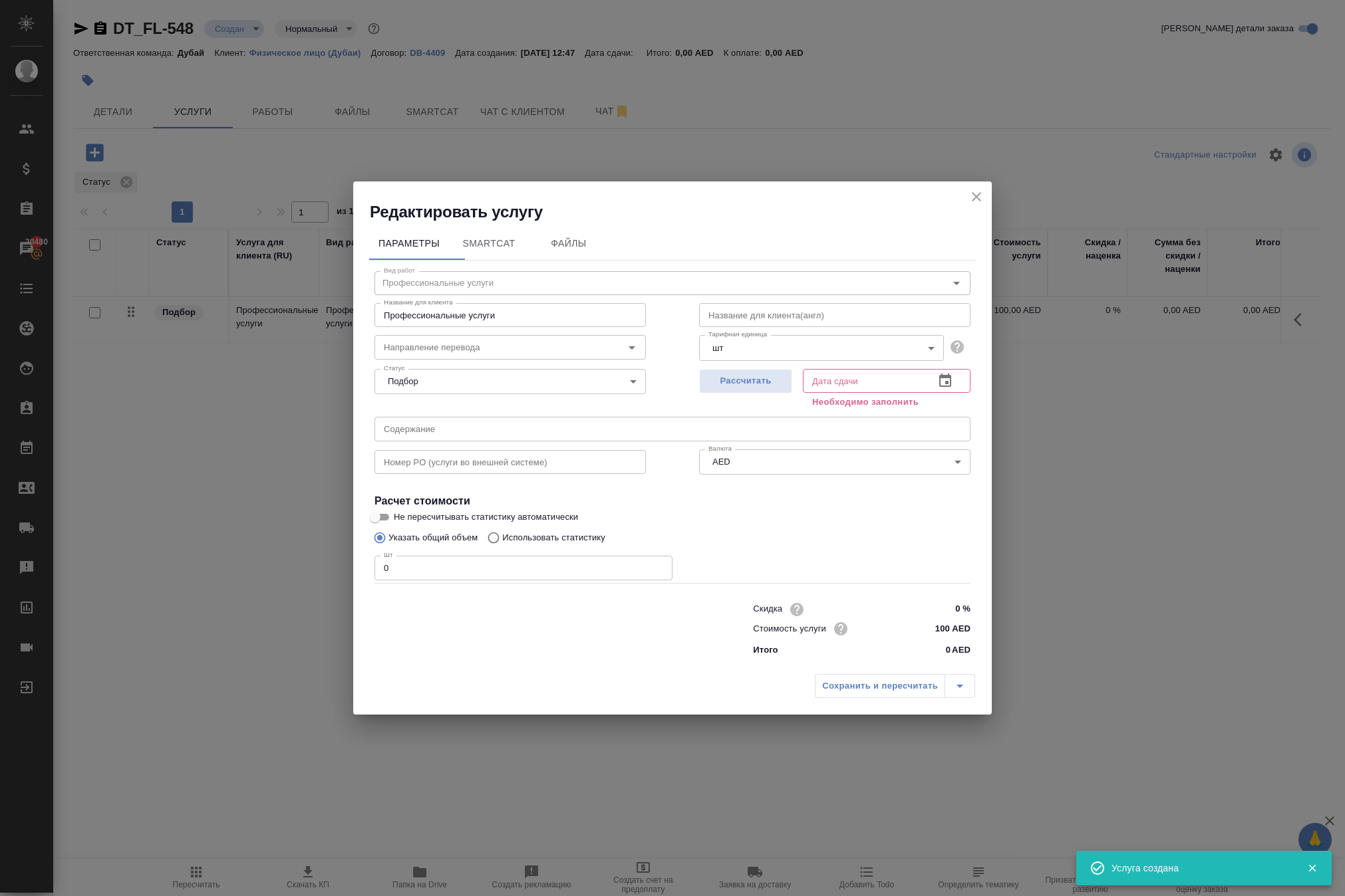
click at [940, 374] on icon "button" at bounding box center [944, 380] width 12 height 13
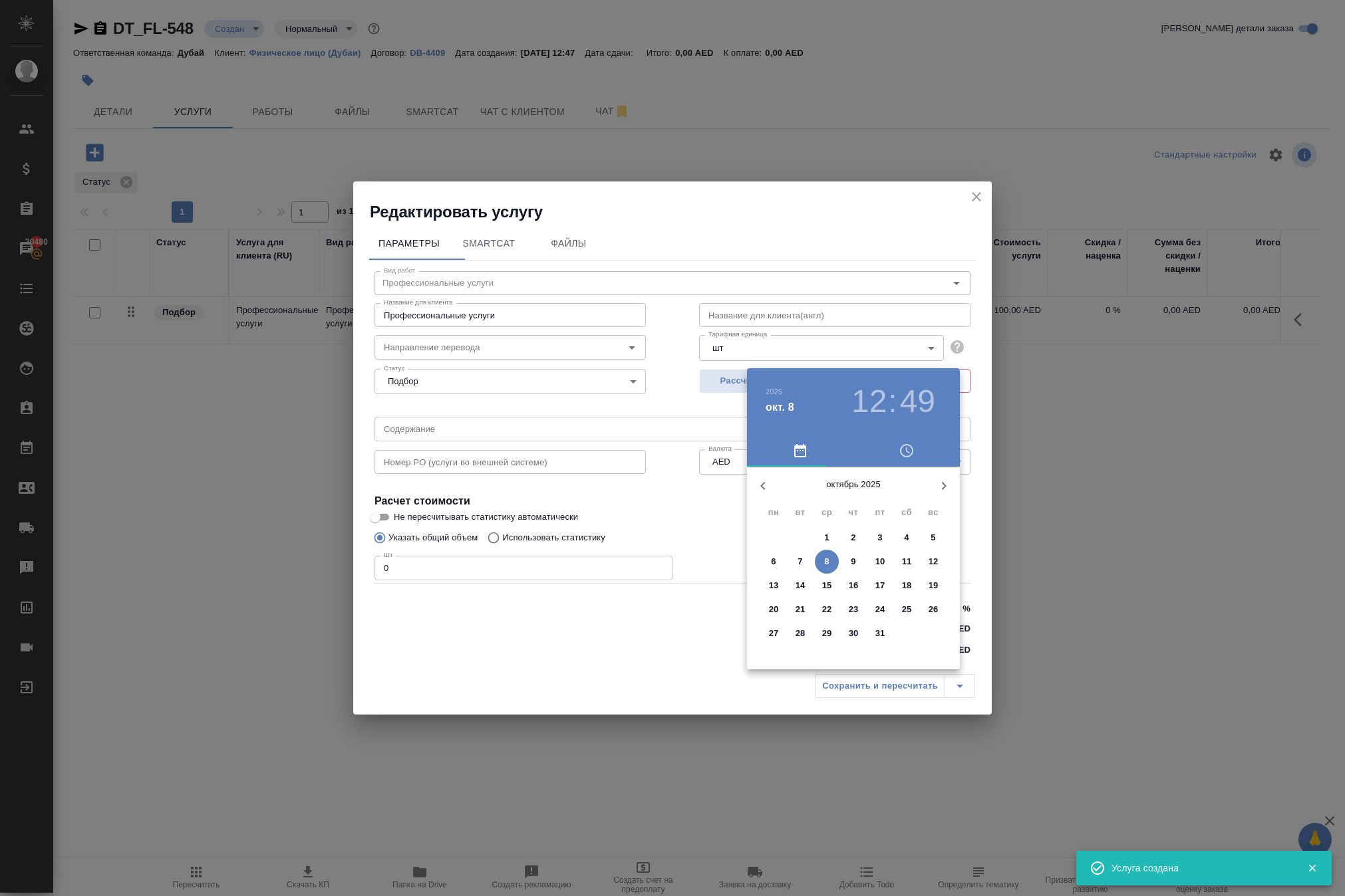
click at [830, 593] on p "15" at bounding box center [826, 585] width 10 height 13
type input "15.10.2025 12:49"
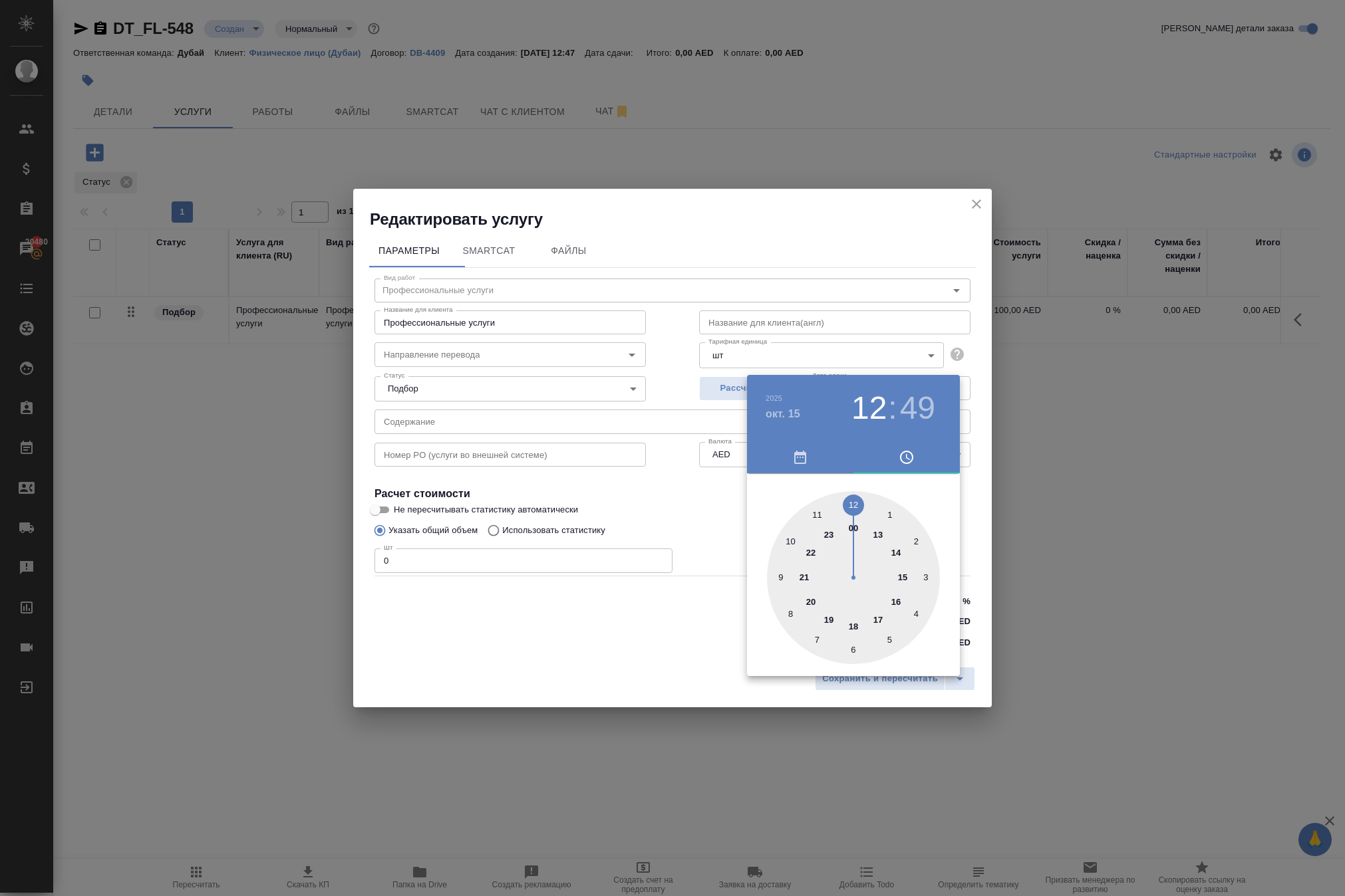
click at [474, 570] on div at bounding box center [672, 448] width 1345 height 896
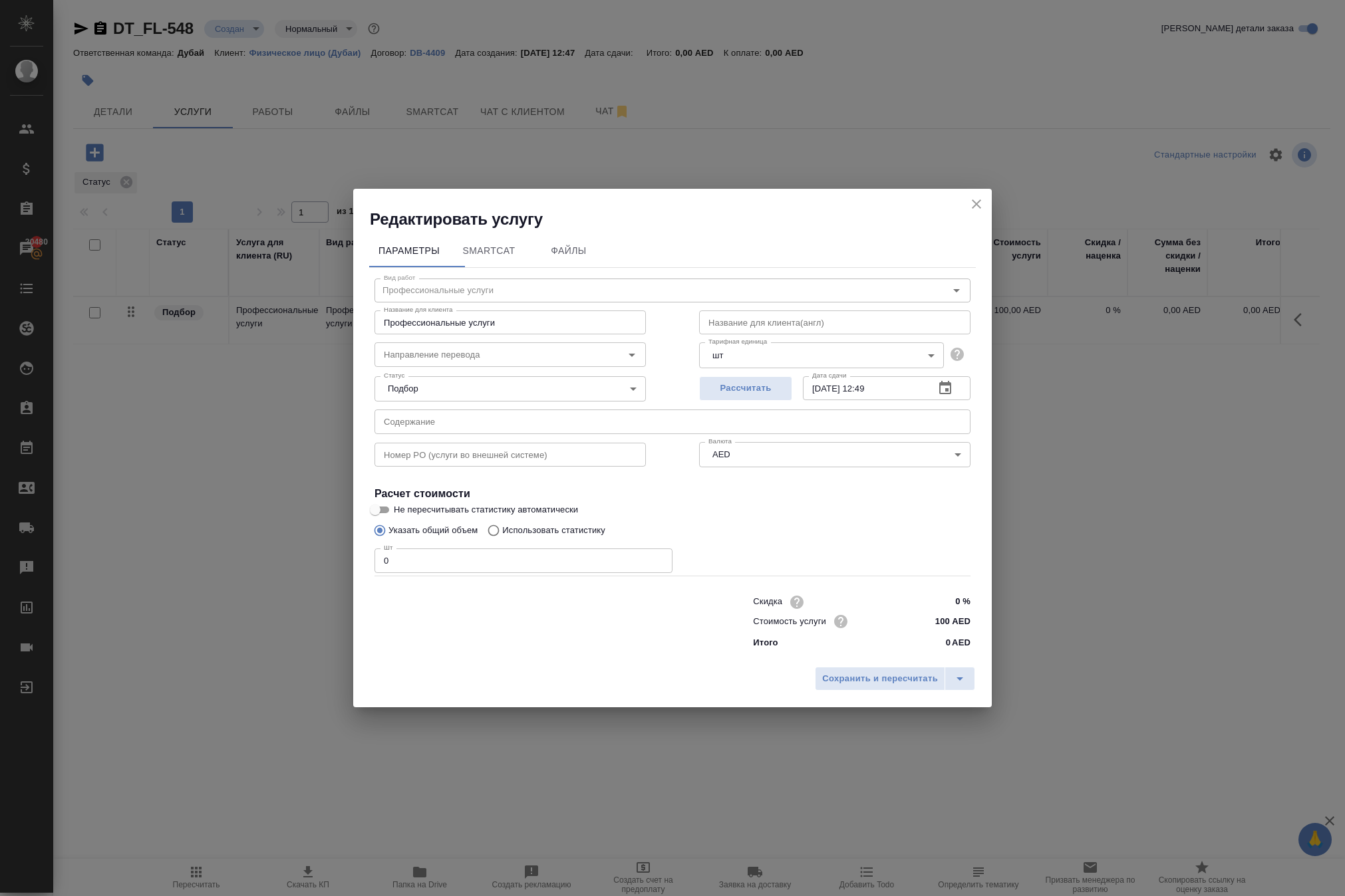
click at [449, 552] on input "0" at bounding box center [523, 560] width 298 height 24
type input "1"
click at [823, 687] on span "Сохранить и пересчитать" at bounding box center [879, 679] width 116 height 15
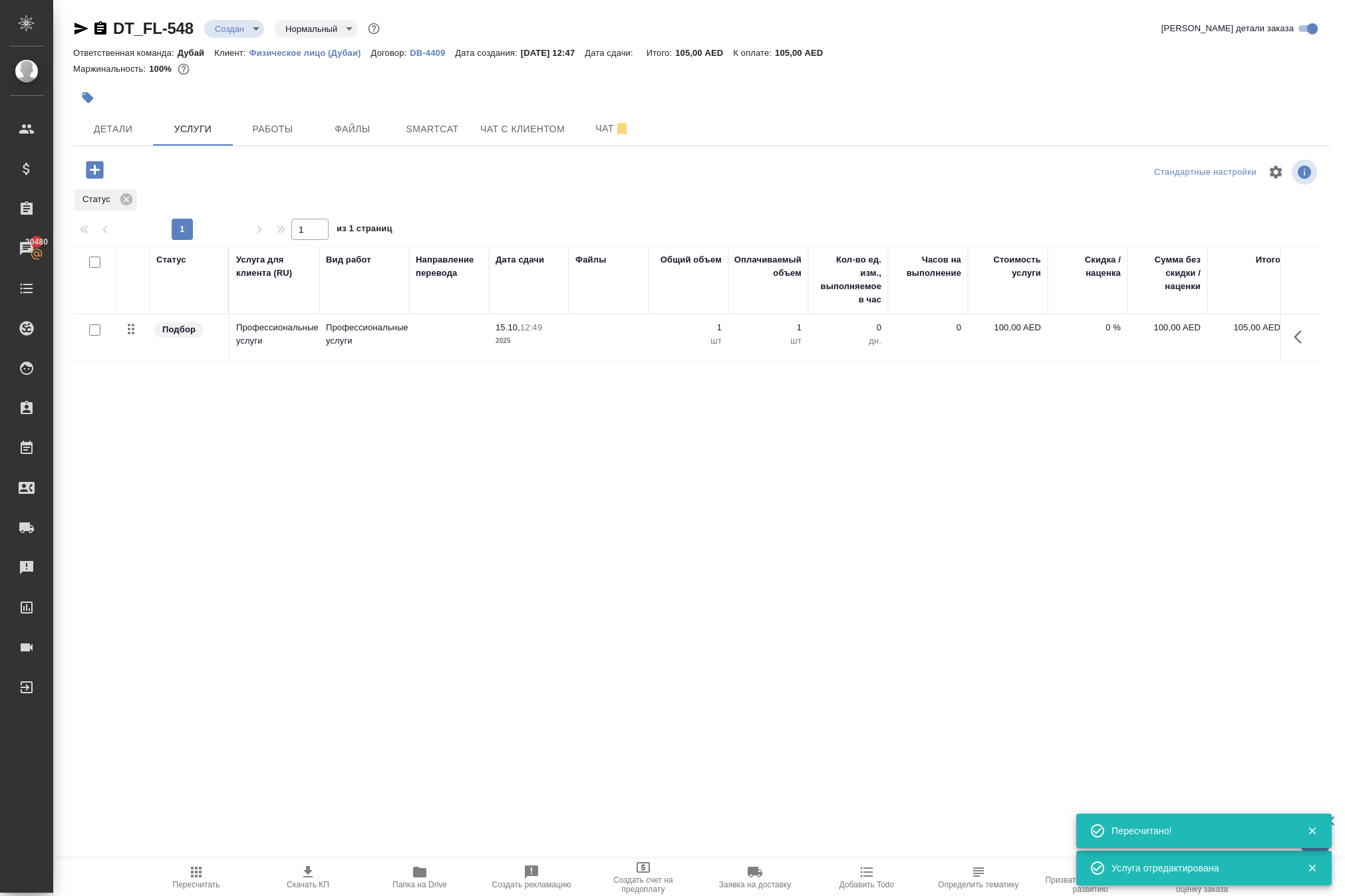
click at [1293, 345] on icon "button" at bounding box center [1301, 337] width 16 height 16
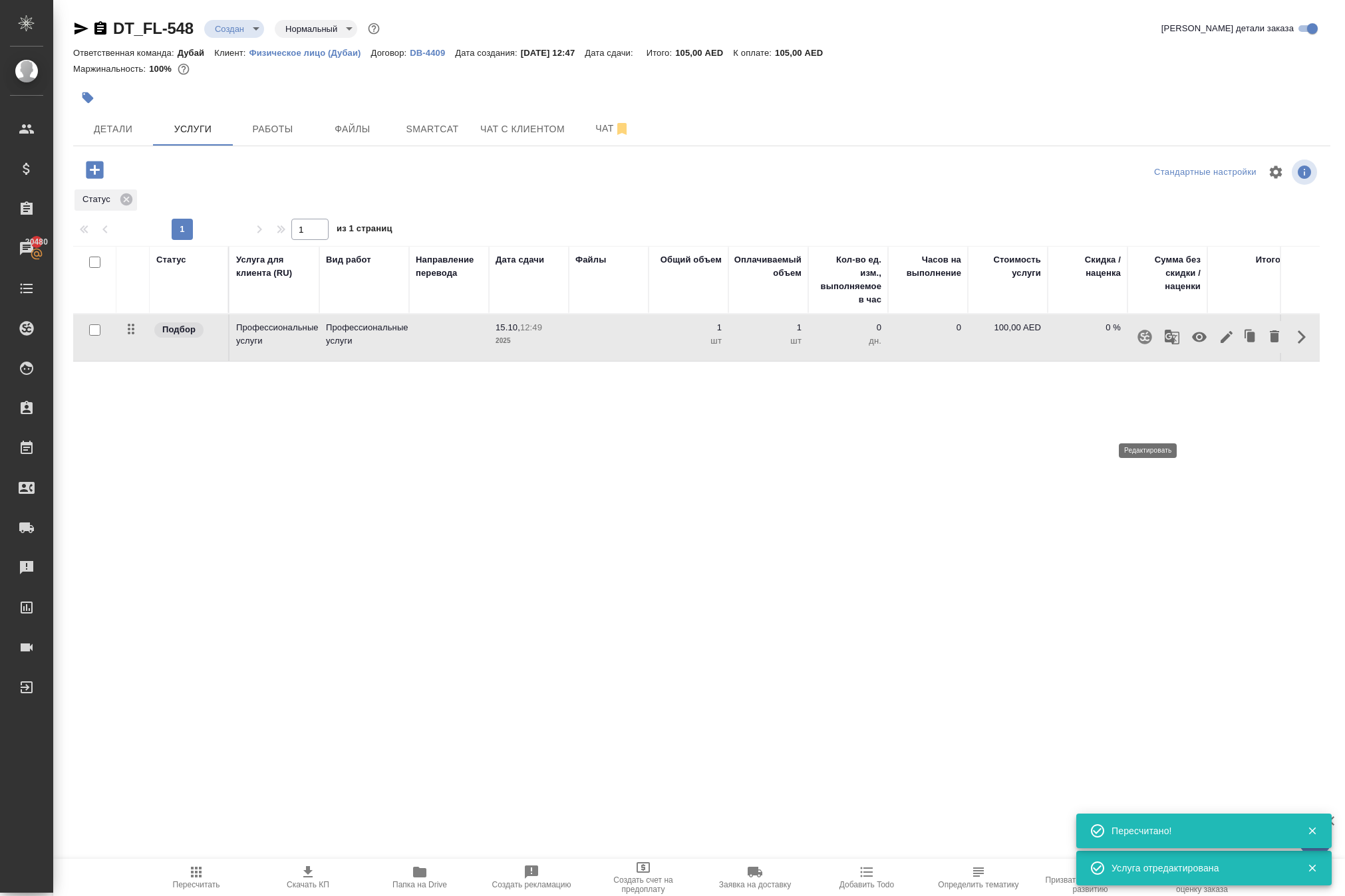
click at [1219, 345] on icon "button" at bounding box center [1227, 337] width 16 height 16
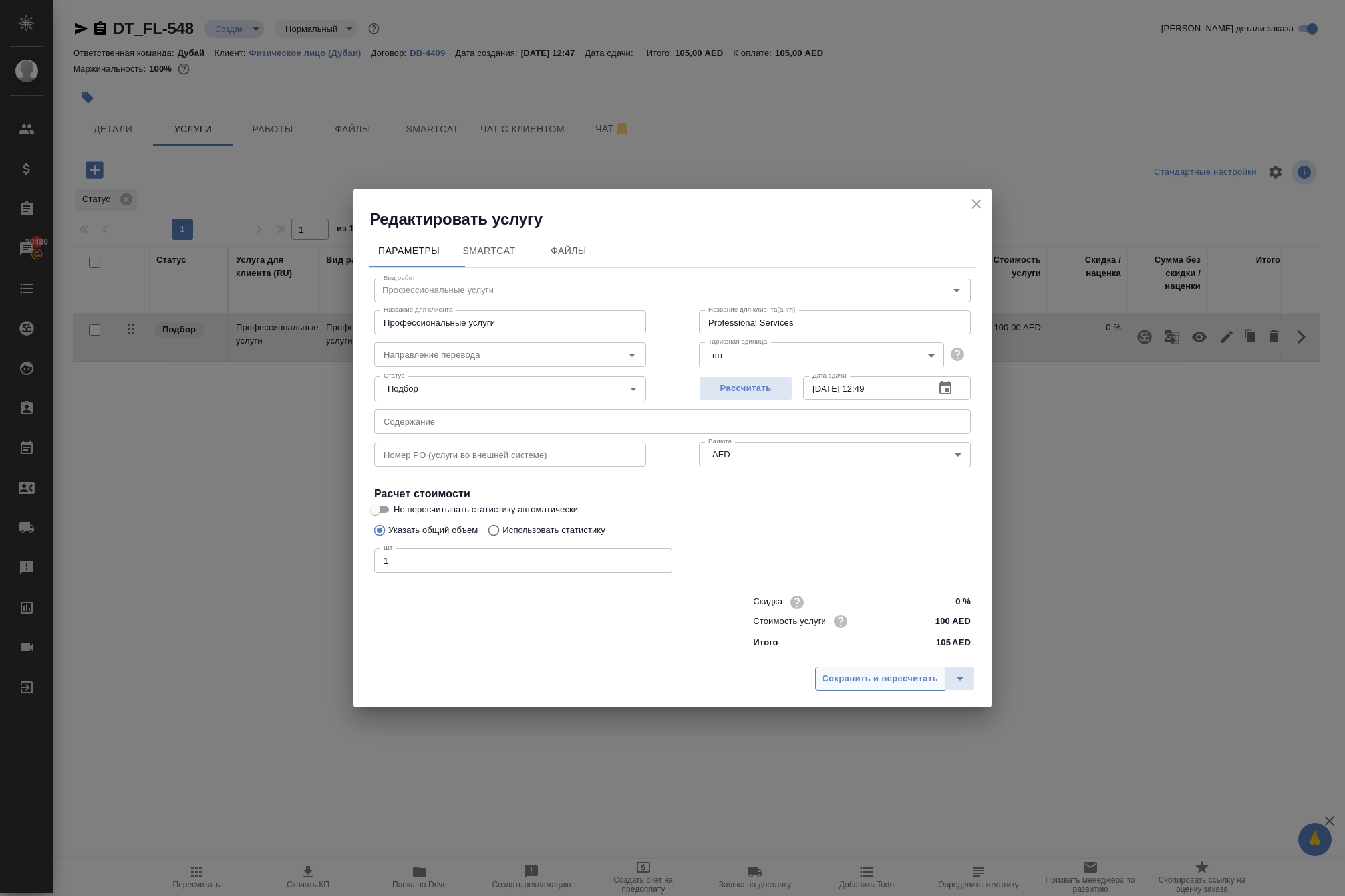
click at [822, 687] on span "Сохранить и пересчитать" at bounding box center [879, 679] width 116 height 15
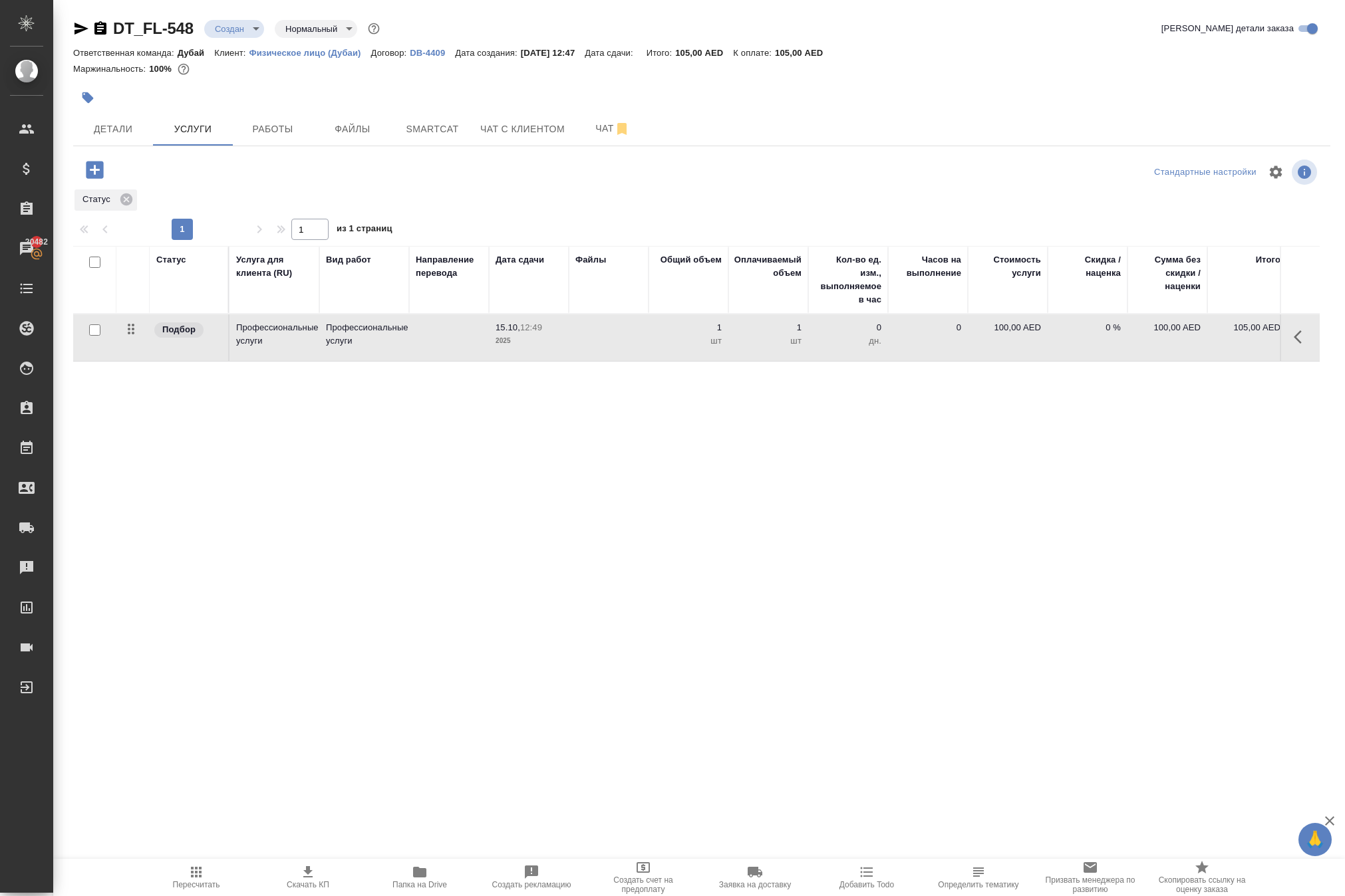
click at [987, 335] on p "100,00 AED" at bounding box center [1008, 327] width 67 height 13
click at [1022, 341] on input "100" at bounding box center [1016, 331] width 50 height 20
type input "133"
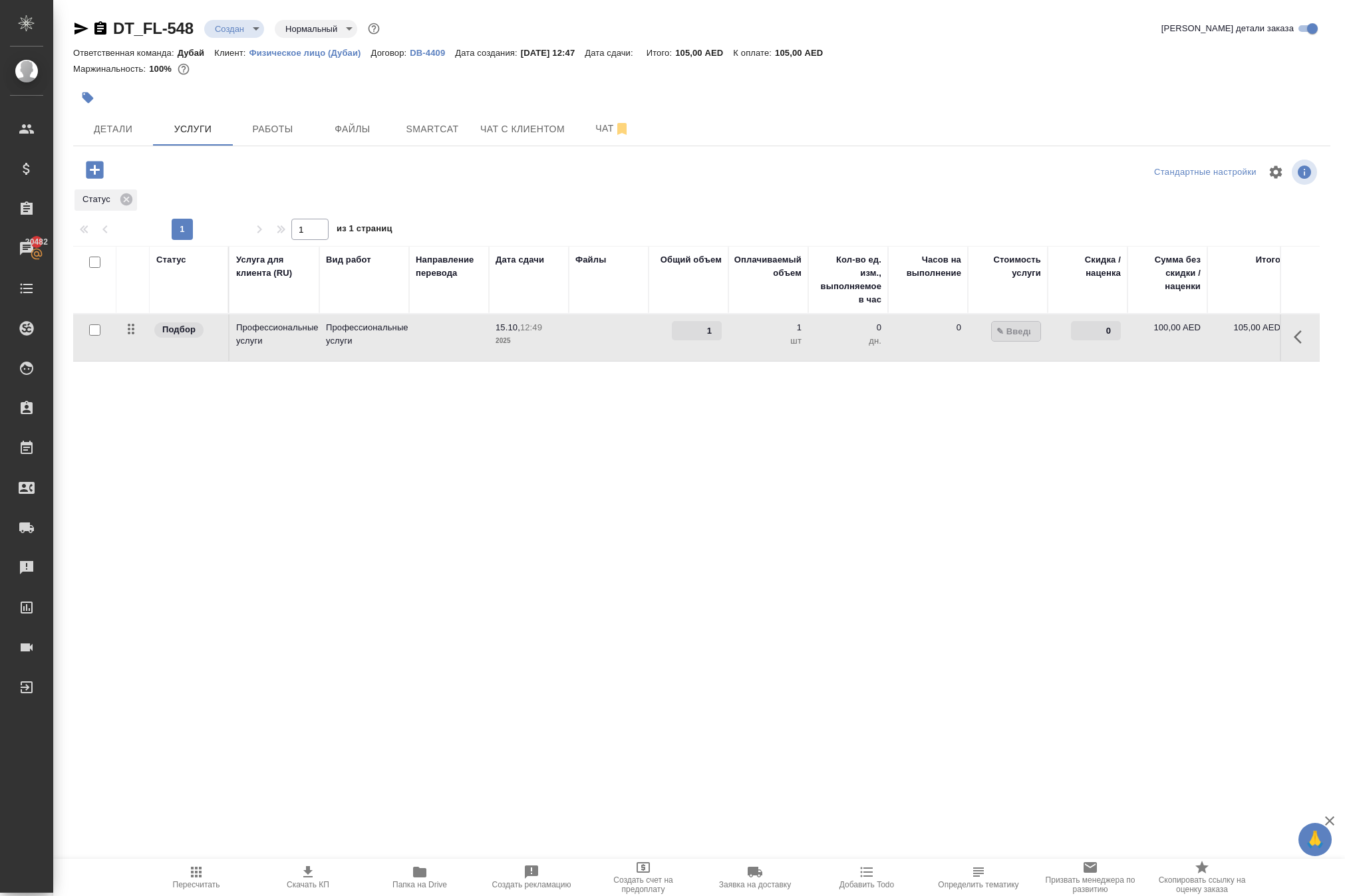
type input "133.5"
click at [958, 532] on div "Статус Услуга для клиента (RU) Вид работ Направление перевода Дата сдачи Файлы …" at bounding box center [696, 388] width 1246 height 286
click at [197, 176] on span "Сохранить и пересчитать" at bounding box center [189, 168] width 116 height 15
click at [97, 178] on icon "button" at bounding box center [93, 169] width 17 height 17
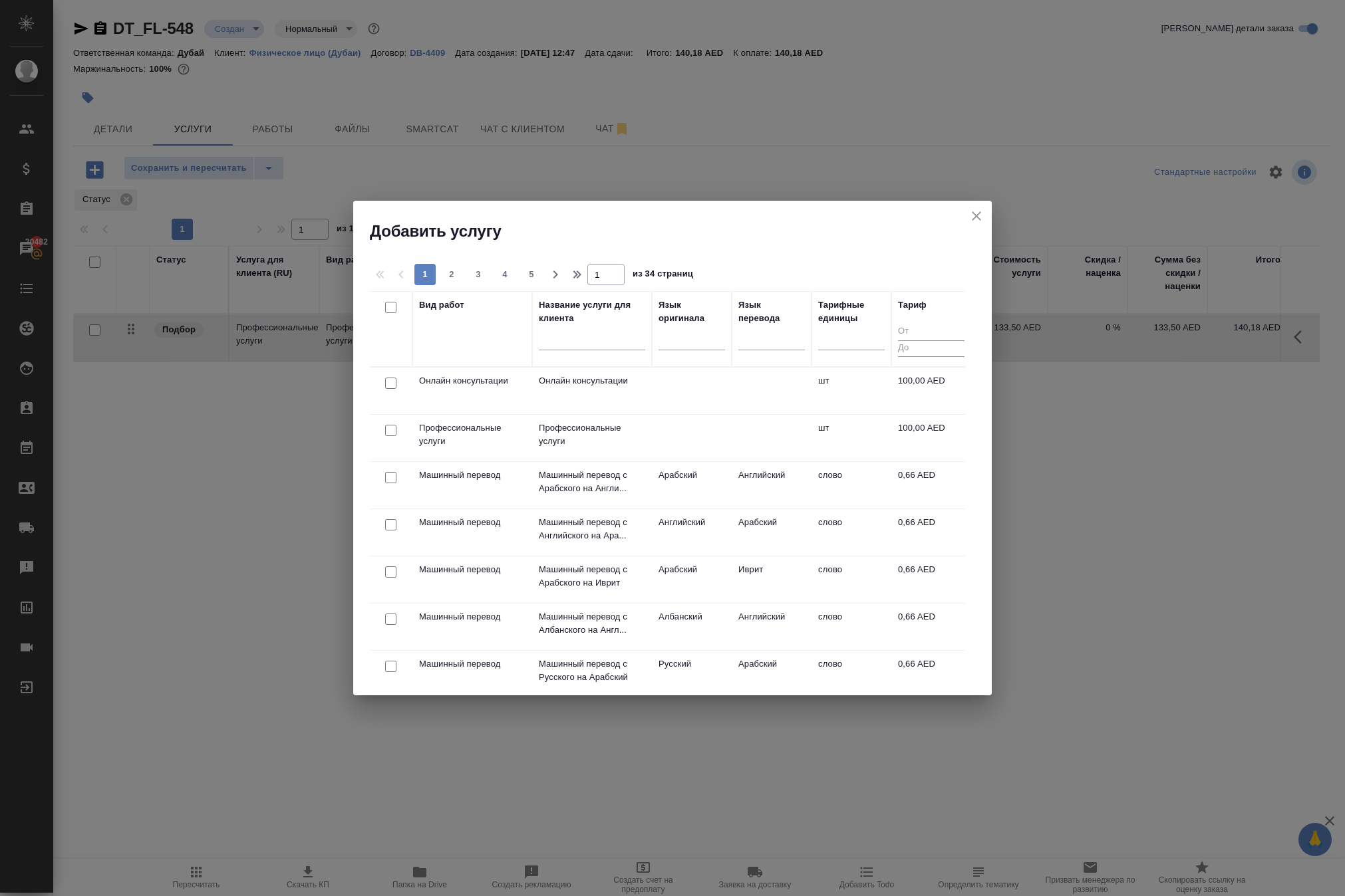
click at [385, 384] on input "checkbox" at bounding box center [391, 383] width 12 height 12
checkbox input "true"
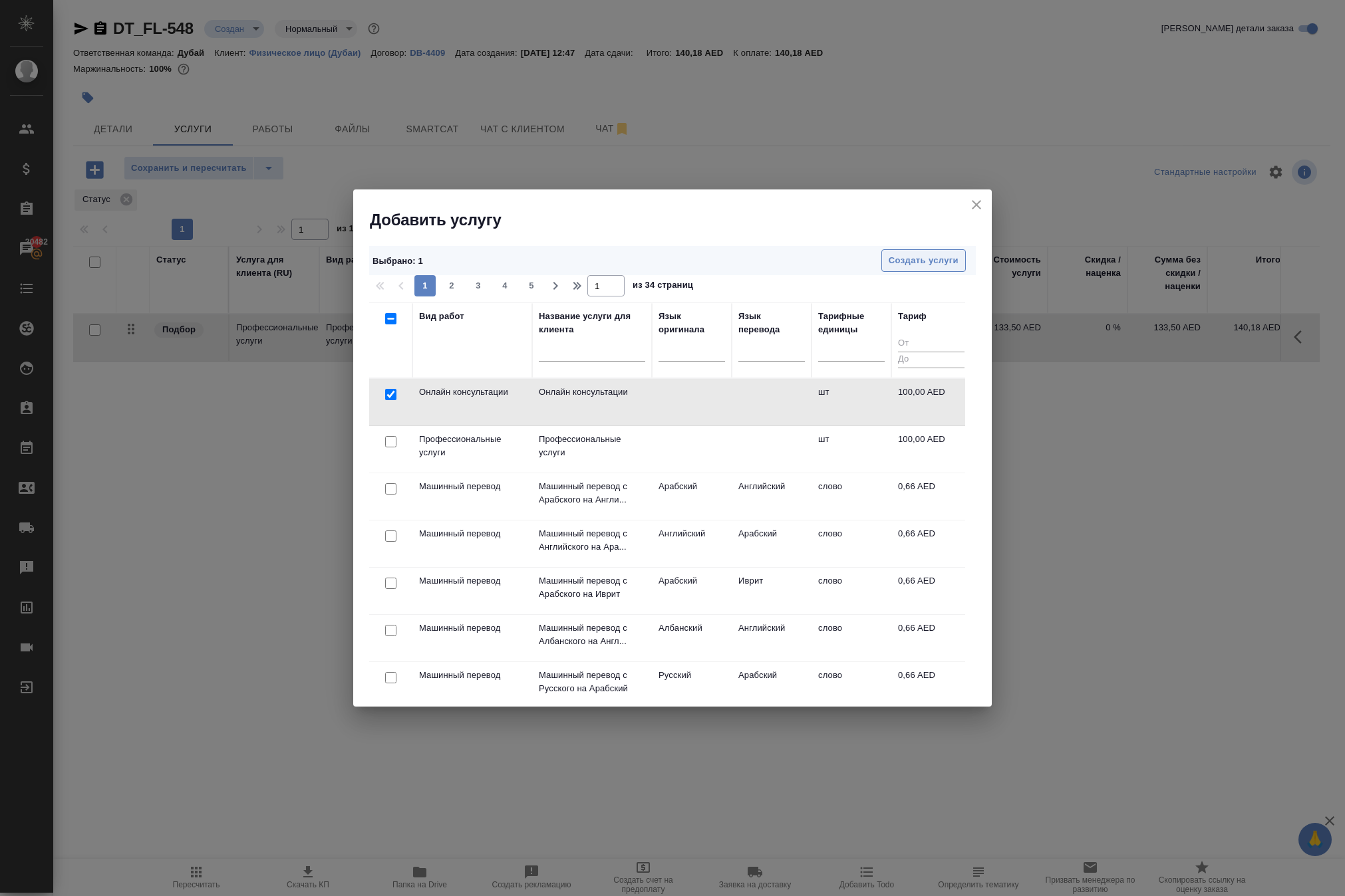
click at [928, 259] on span "Создать услуги" at bounding box center [923, 261] width 69 height 15
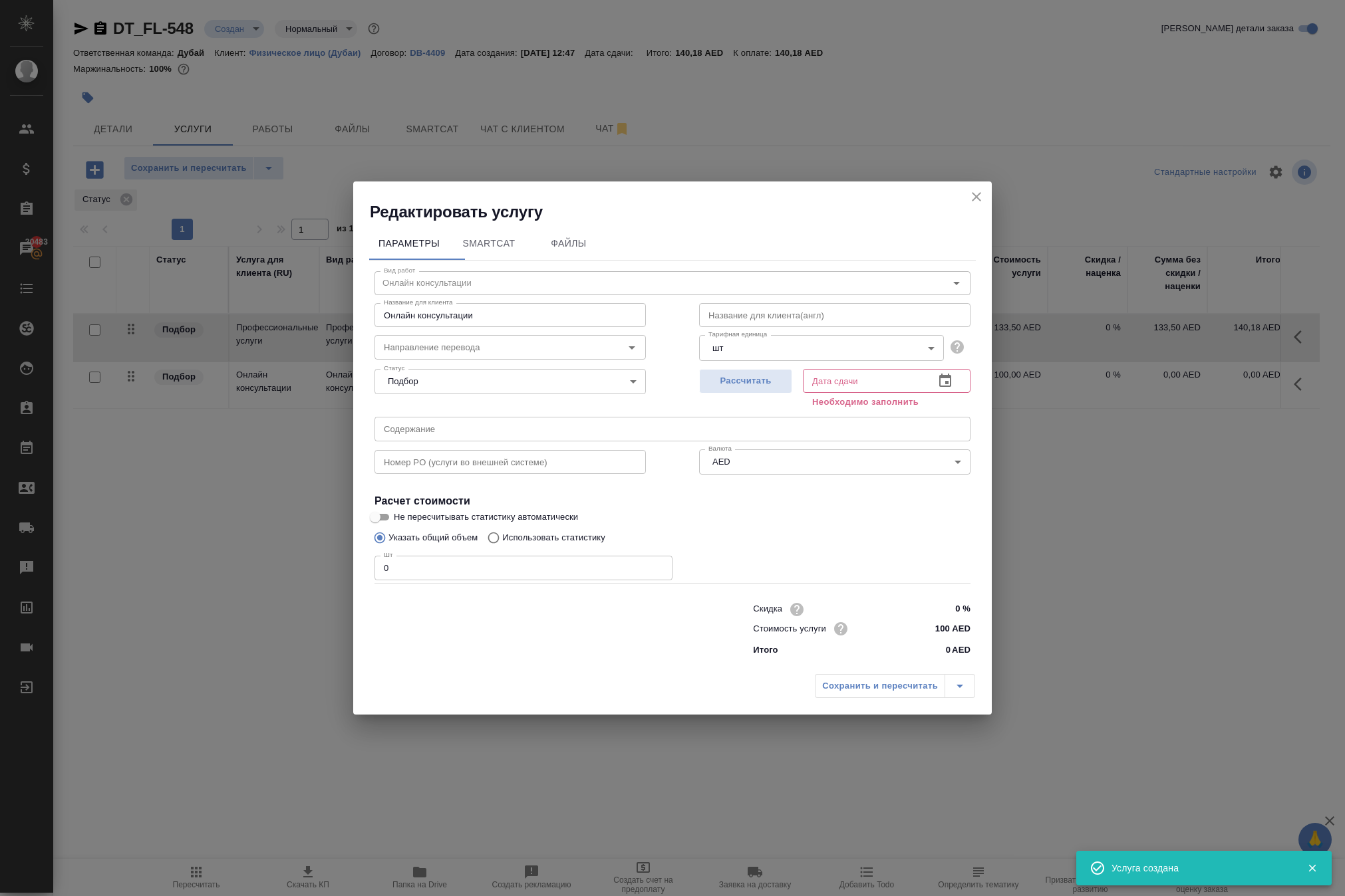
click at [788, 303] on input "text" at bounding box center [834, 315] width 271 height 24
paste input "3% Stripe commission"
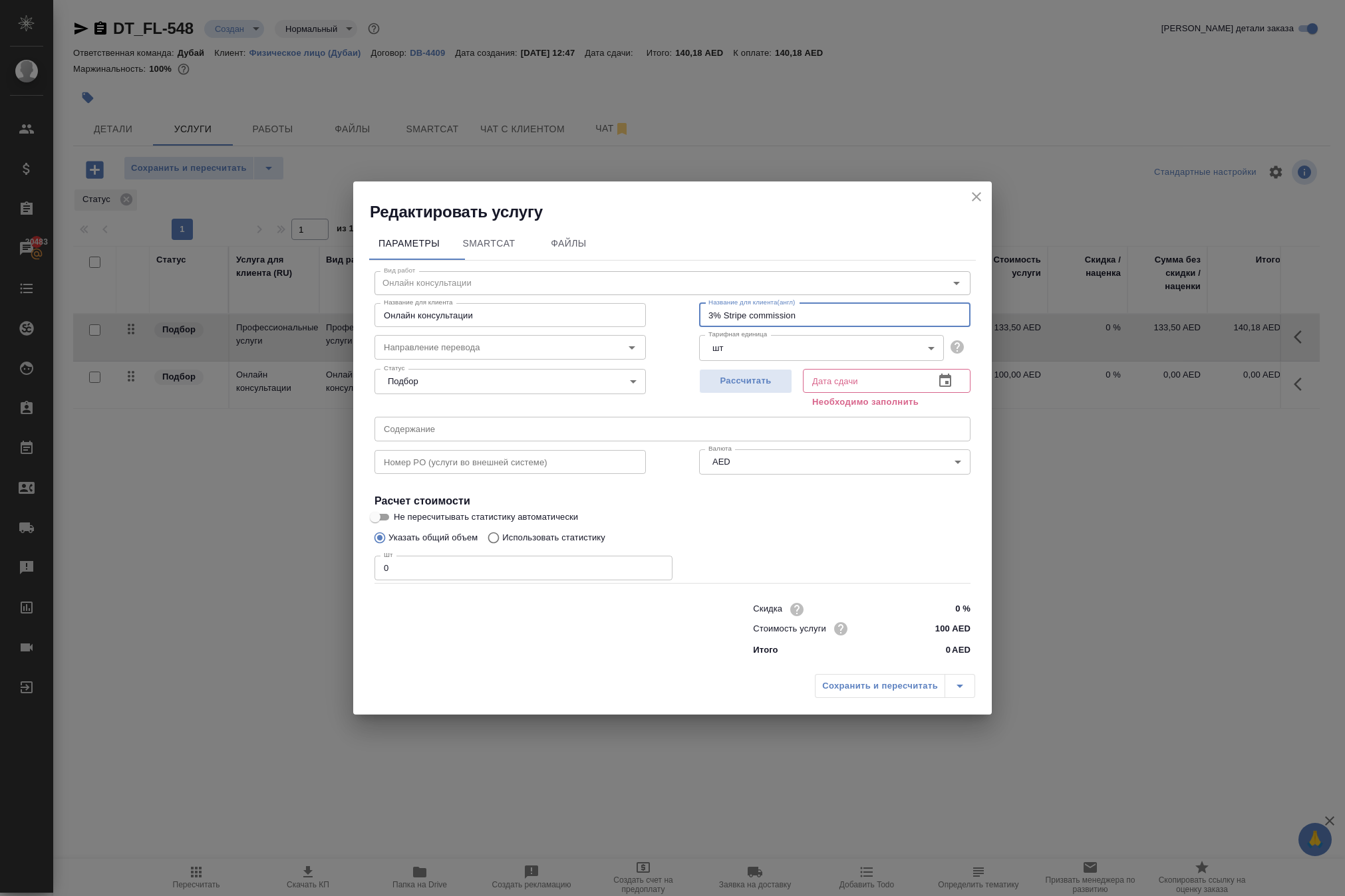
type input "3% Stripe commission"
drag, startPoint x: 515, startPoint y: 264, endPoint x: 262, endPoint y: 245, distance: 253.7
click at [262, 245] on div "Редактировать услугу Параметры SmartCat Файлы Вид работ Онлайн консультации Вид…" at bounding box center [672, 448] width 1345 height 896
drag, startPoint x: 514, startPoint y: 274, endPoint x: 248, endPoint y: 267, distance: 266.1
click at [248, 267] on div "Редактировать услугу Параметры SmartCat Файлы Вид работ Онлайн консультации Вид…" at bounding box center [672, 448] width 1345 height 896
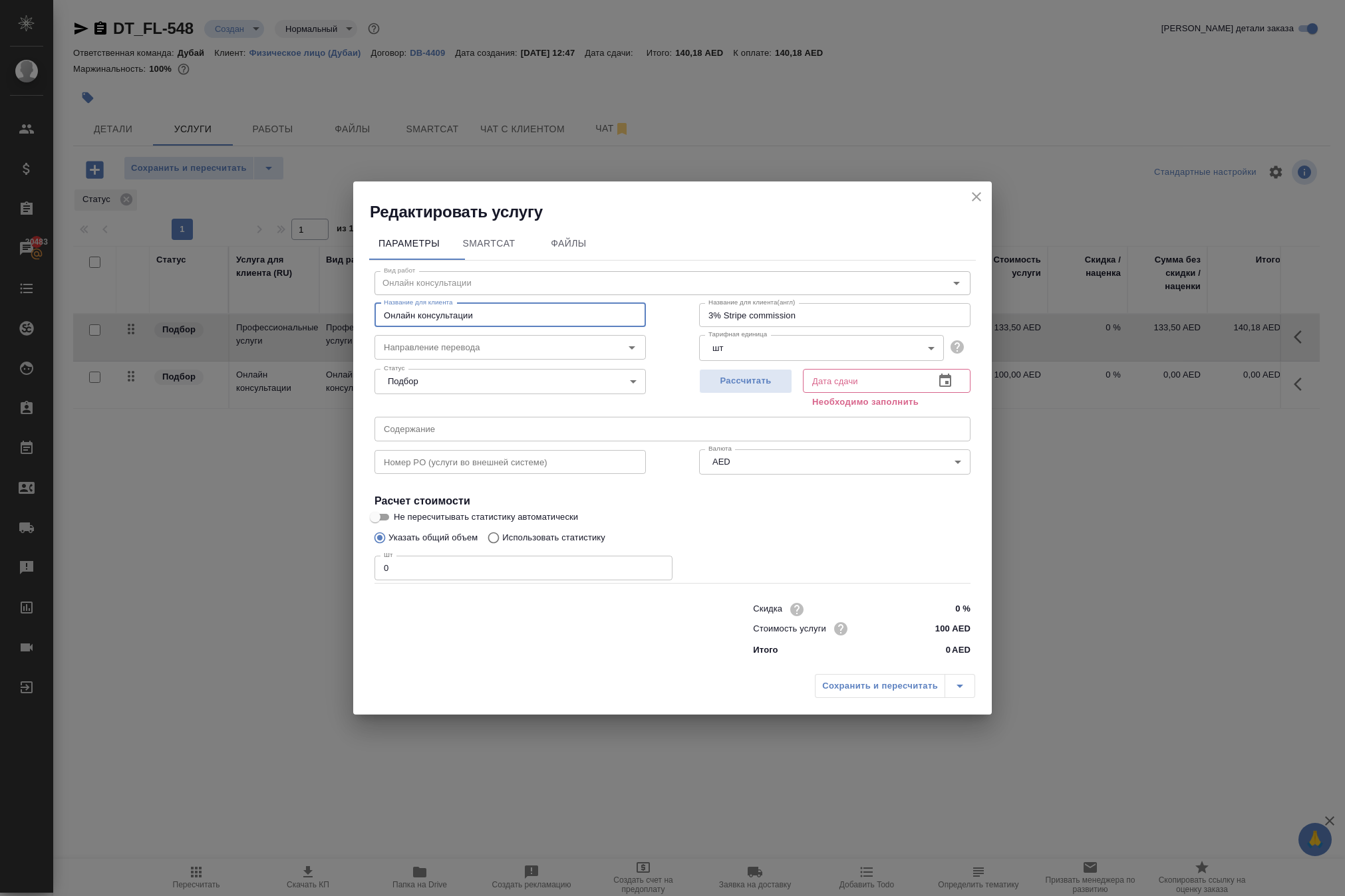
paste input "3% Stripe commission"
type input "3% Stripe commission"
click at [939, 374] on icon "button" at bounding box center [944, 380] width 12 height 13
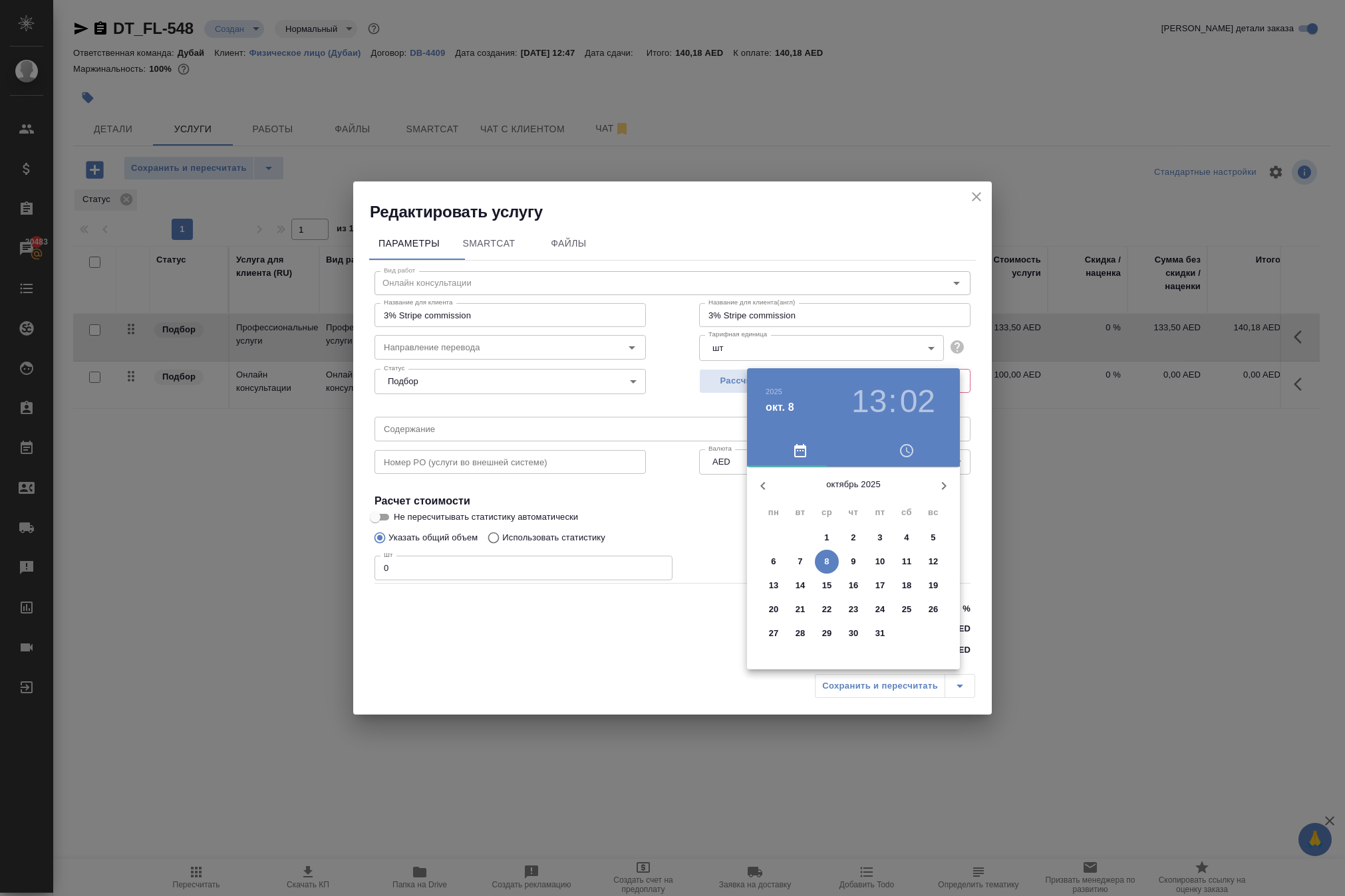
click at [829, 593] on p "15" at bounding box center [826, 585] width 10 height 13
type input "15.10.2025 13:02"
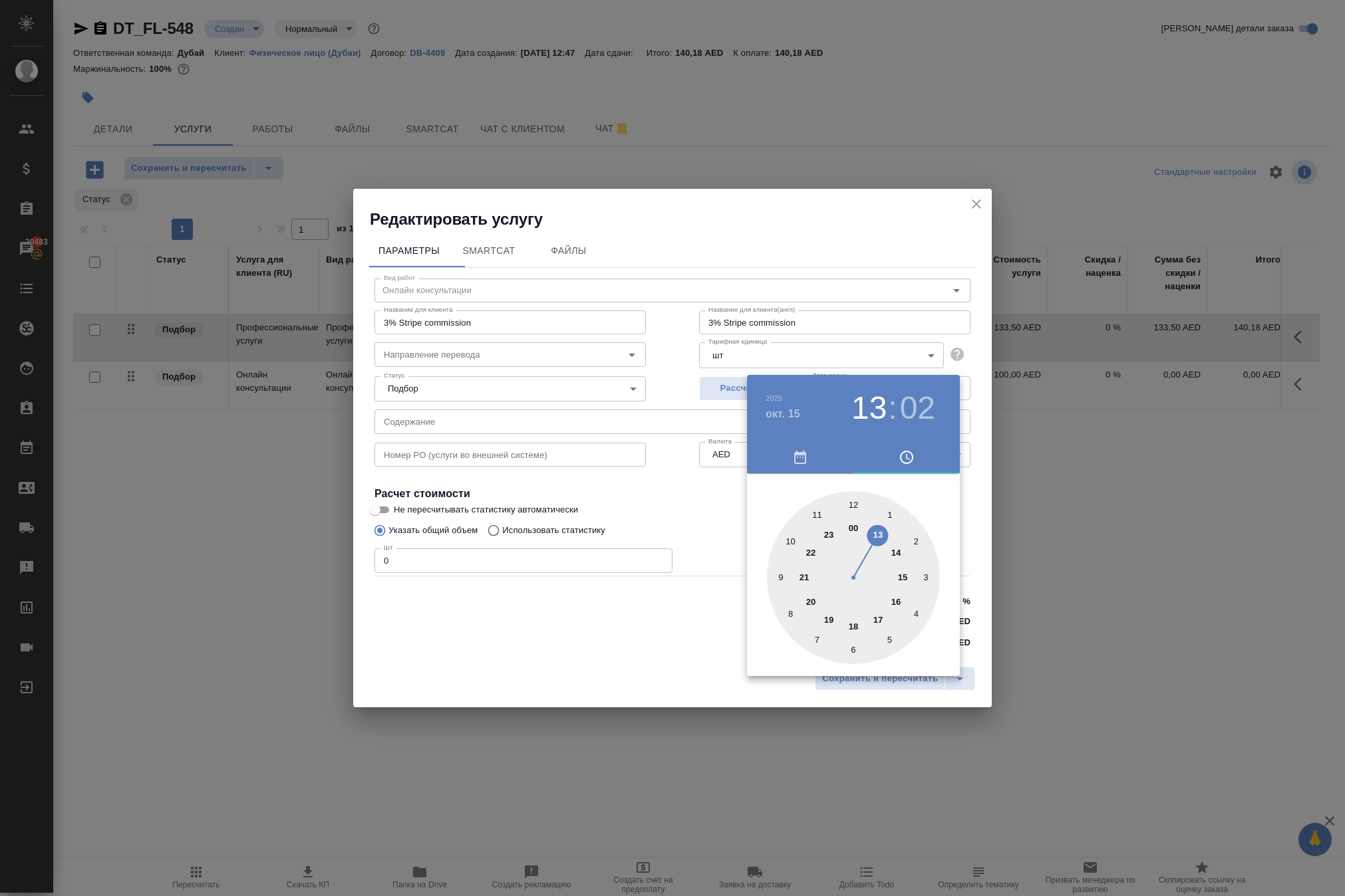
click at [824, 710] on div at bounding box center [672, 448] width 1345 height 896
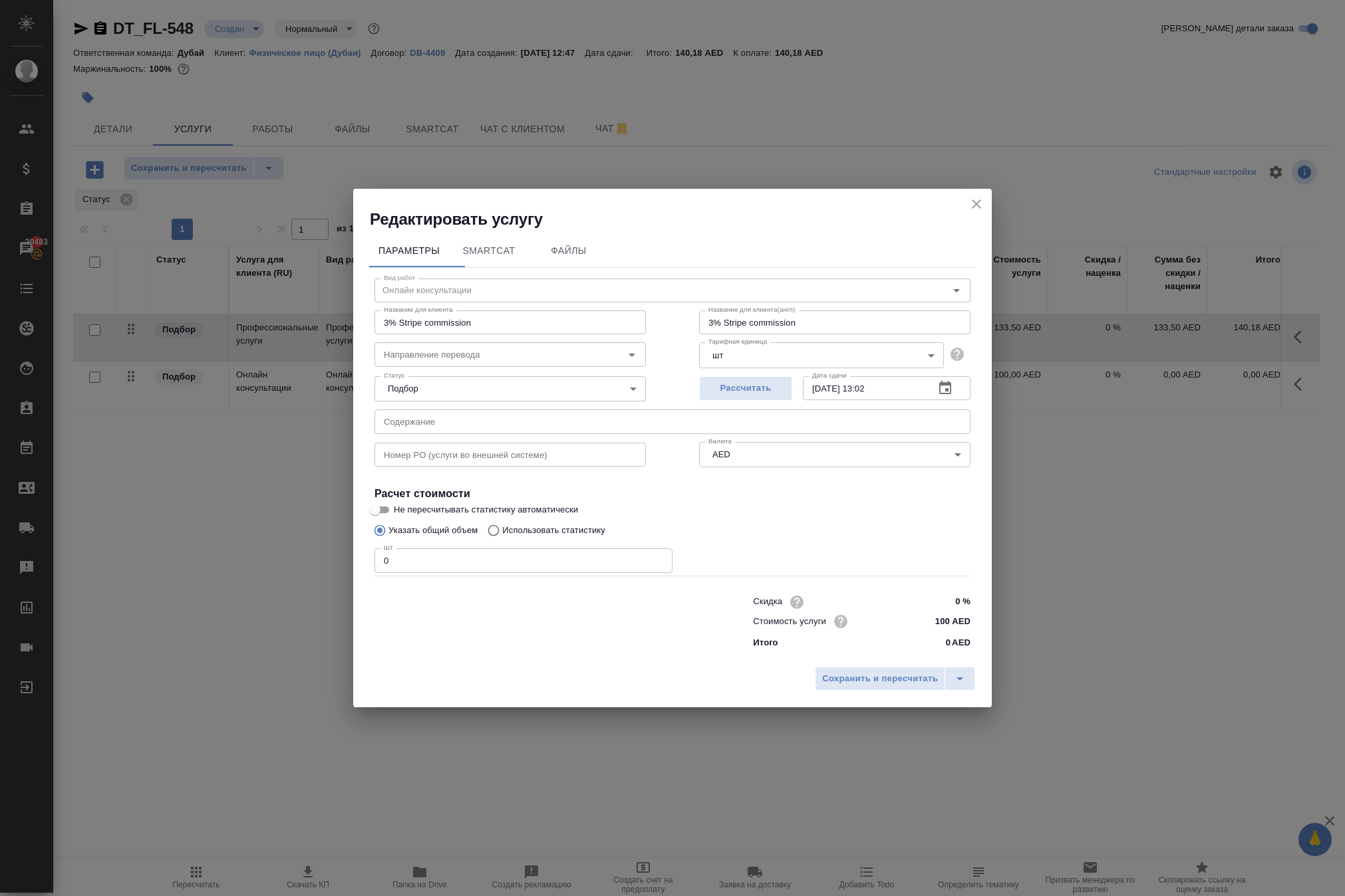
click at [551, 572] on input "0" at bounding box center [523, 560] width 298 height 24
type input "1"
click at [822, 687] on span "Сохранить и пересчитать" at bounding box center [879, 679] width 116 height 15
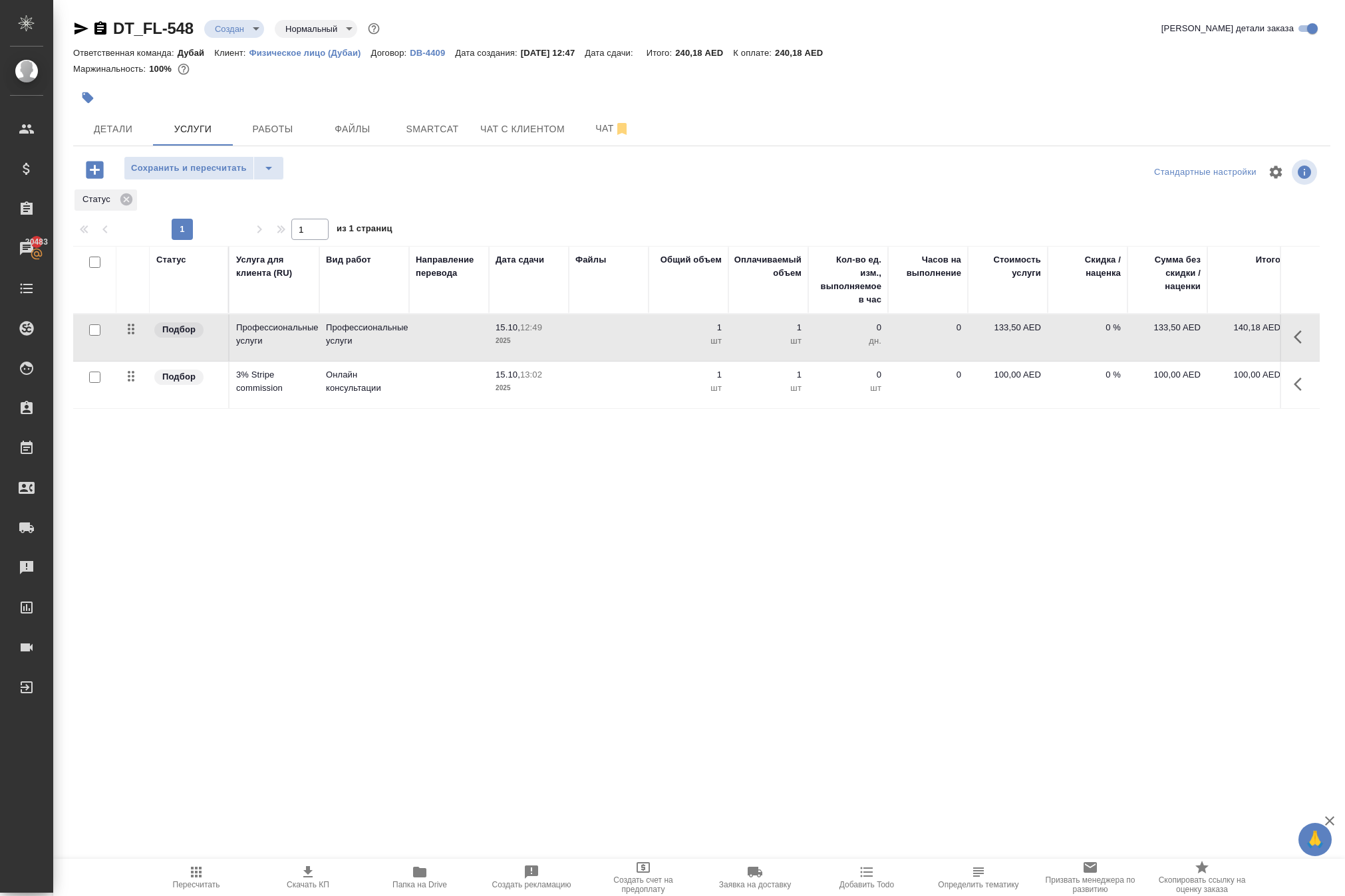
click at [991, 408] on td "100,00 AED" at bounding box center [1008, 384] width 80 height 46
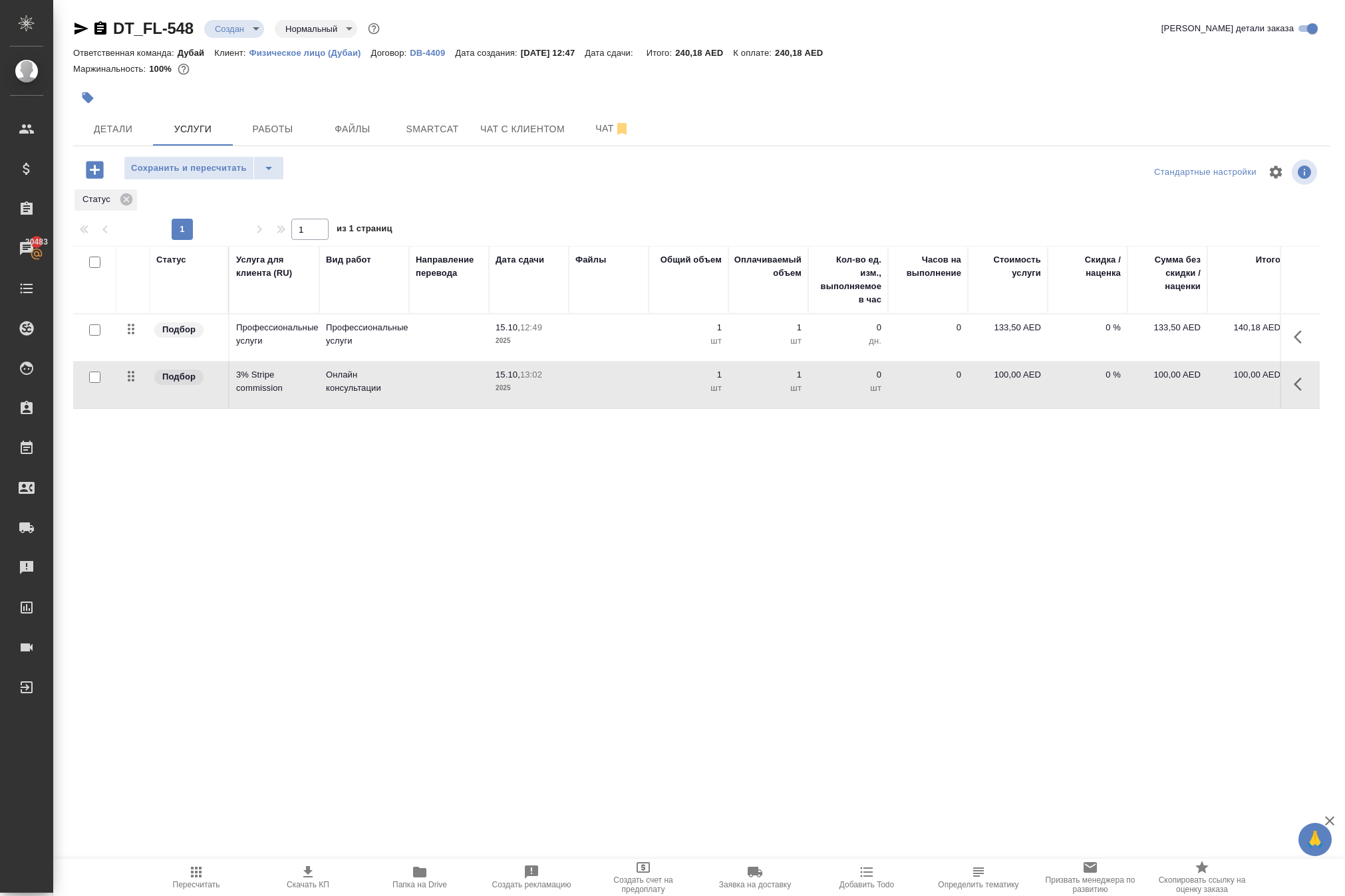
click at [985, 382] on p "100,00 AED" at bounding box center [1008, 375] width 67 height 13
drag, startPoint x: 1001, startPoint y: 464, endPoint x: 1185, endPoint y: 464, distance: 184.0
click at [1185, 409] on tr "Подбор 3% Stripe commission Онлайн консультации 15.10, 13:02 2025 1 1 шт 0 шт 0…" at bounding box center [700, 384] width 1253 height 47
type input "4"
type input "4.21"
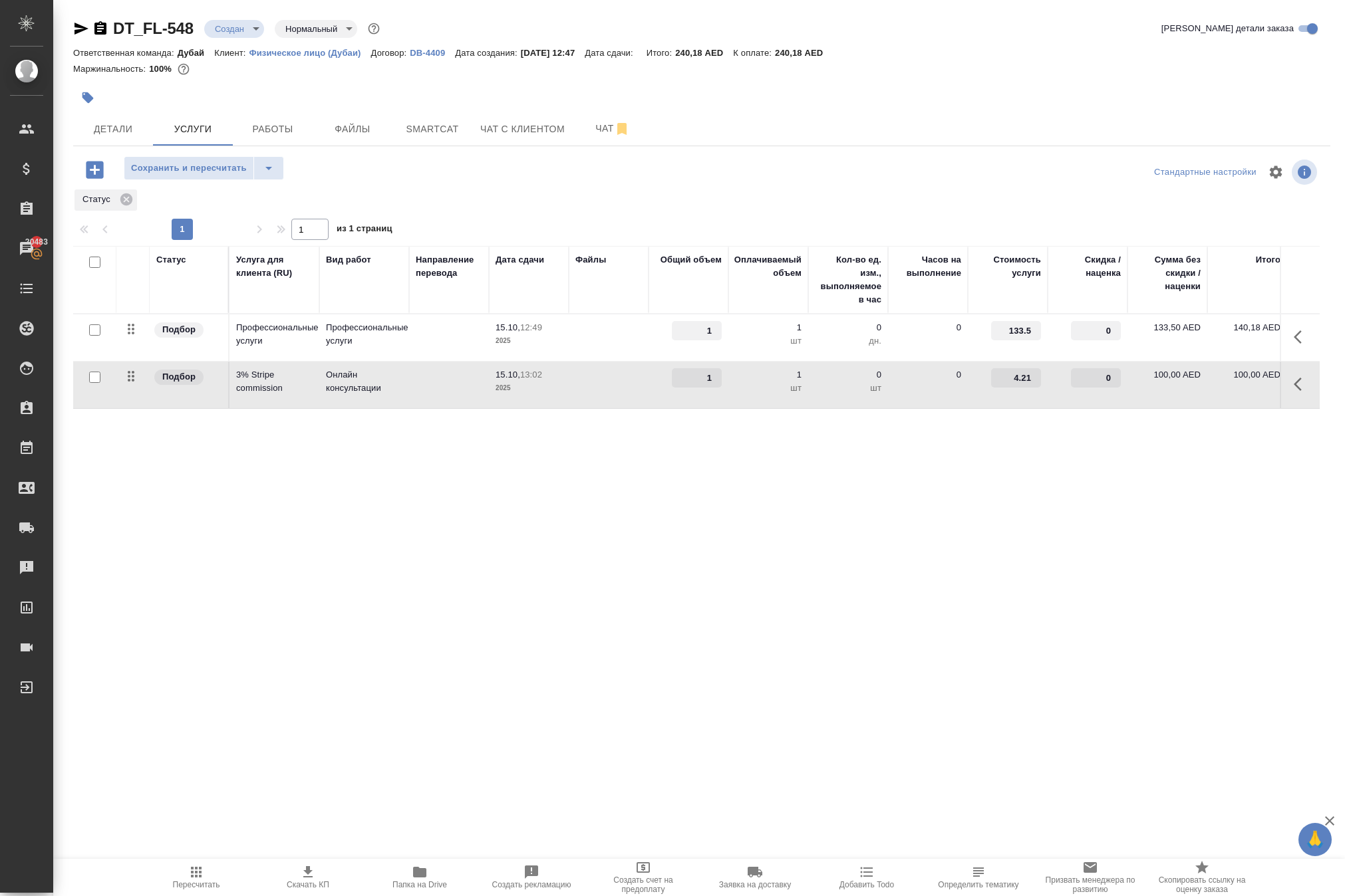
click at [1074, 566] on div "DT_FL-548 Создан new Нормальный normal Кратко детали заказа Ответственная коман…" at bounding box center [701, 283] width 1272 height 566
click at [247, 176] on span "Сохранить и пересчитать" at bounding box center [189, 168] width 116 height 15
click at [280, 37] on body "🙏 .cls-1 fill:#fff; AWATERA Solokha Petro Клиенты Спецификации Заказы 20483 Чат…" at bounding box center [672, 448] width 1345 height 896
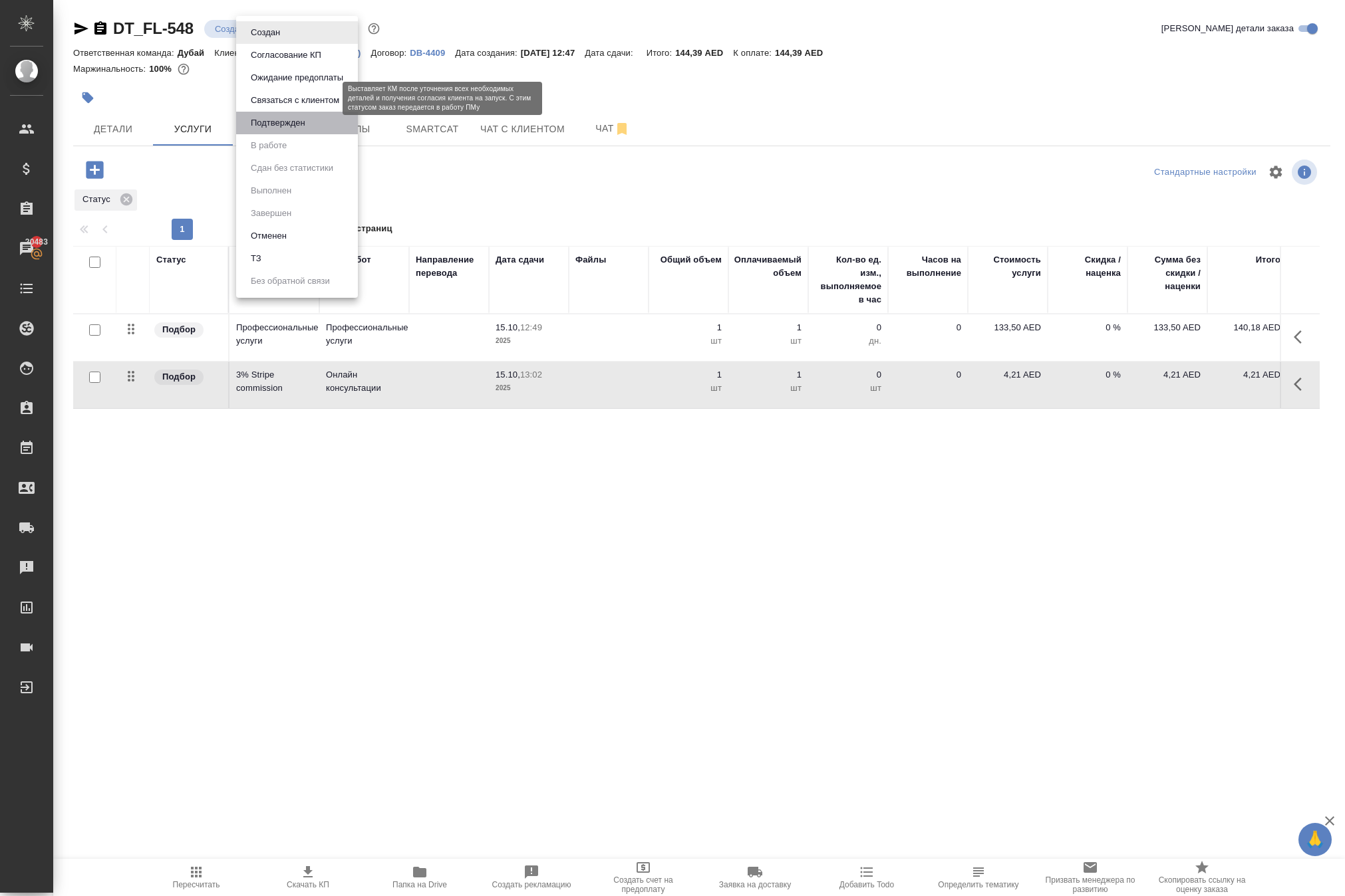
click at [304, 130] on button "Подтвержден" at bounding box center [278, 123] width 62 height 14
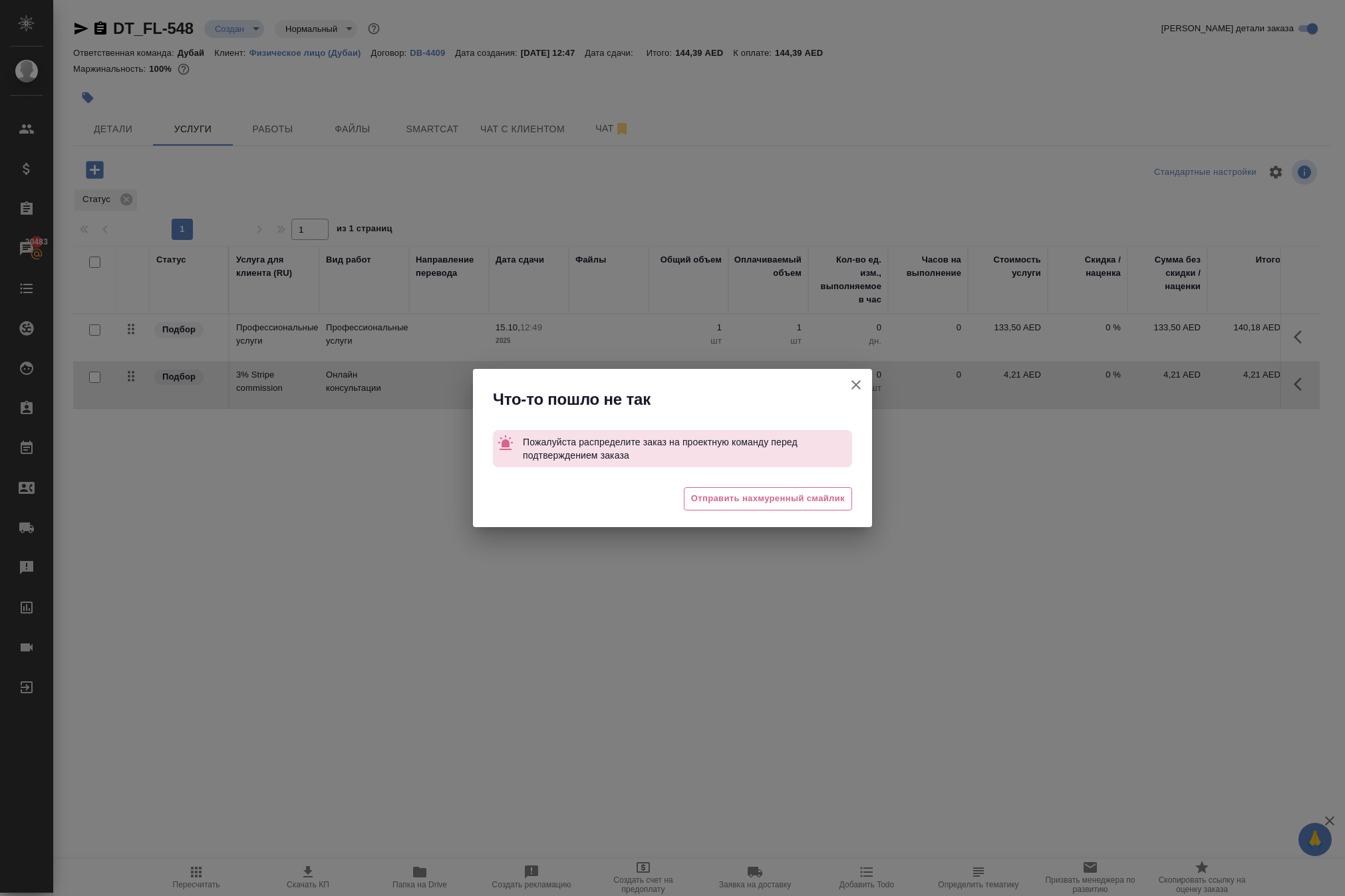
click at [848, 383] on icon "button" at bounding box center [856, 385] width 16 height 16
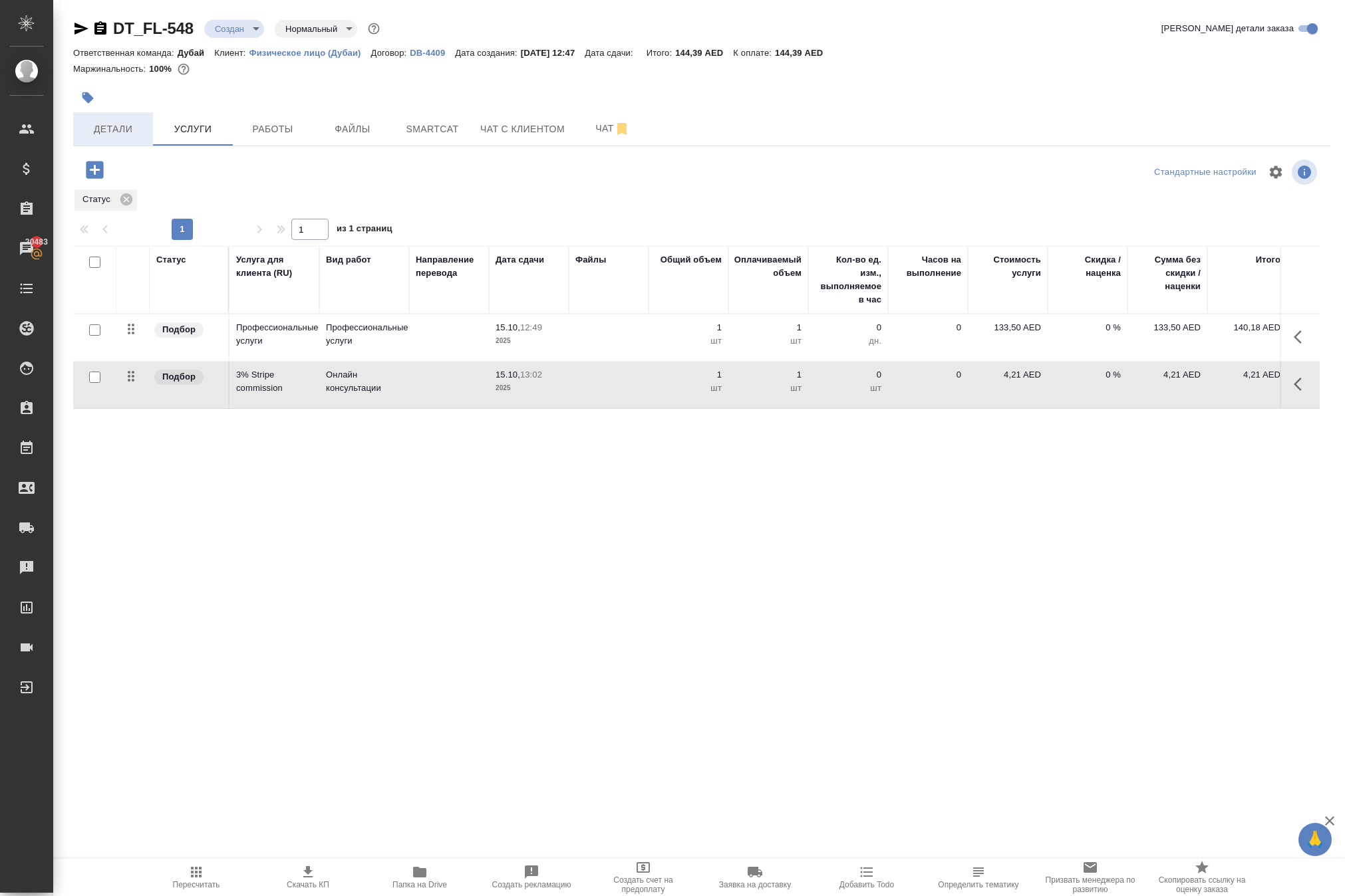
click at [100, 138] on span "Детали" at bounding box center [113, 129] width 64 height 17
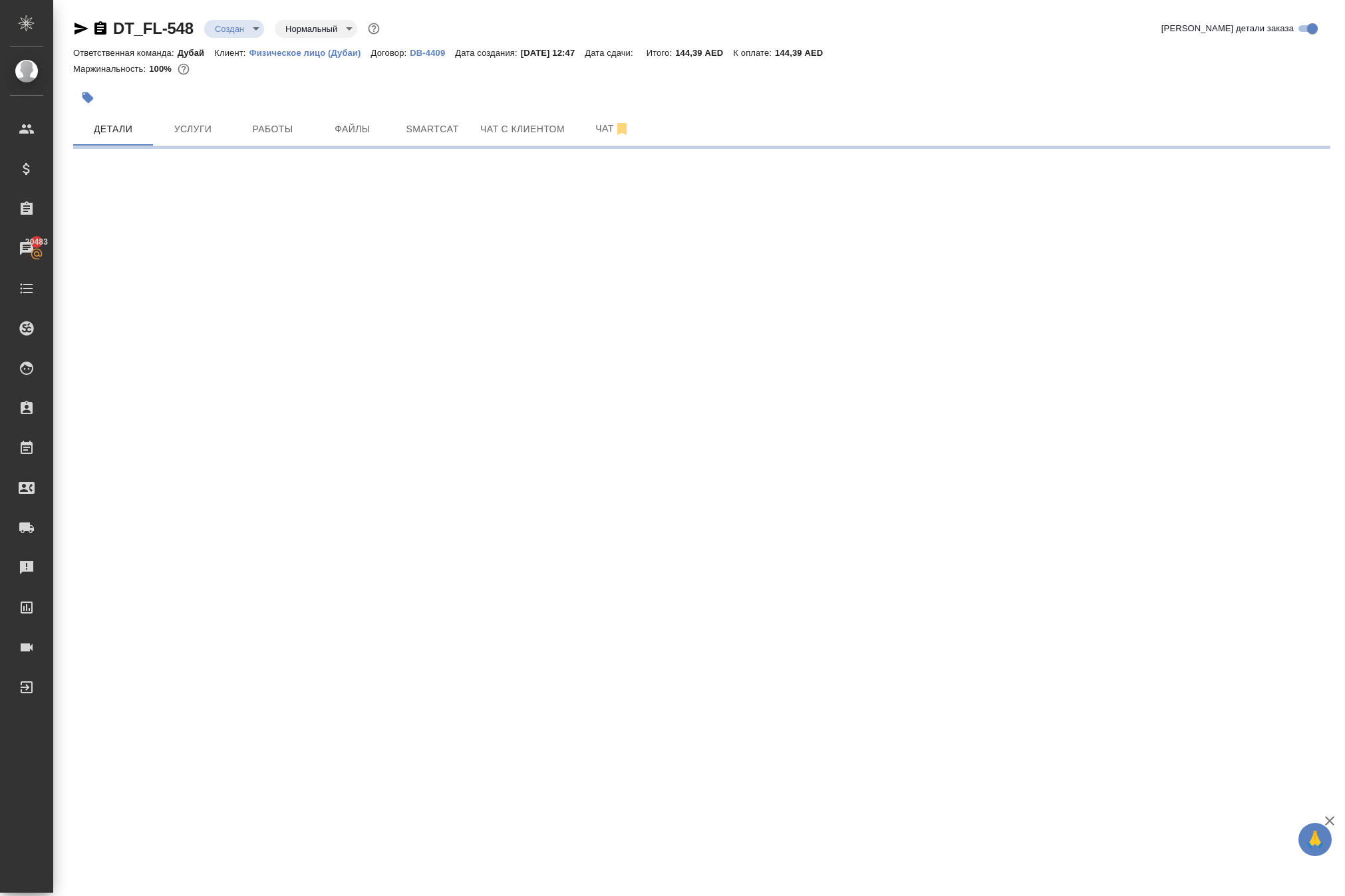
select select "RU"
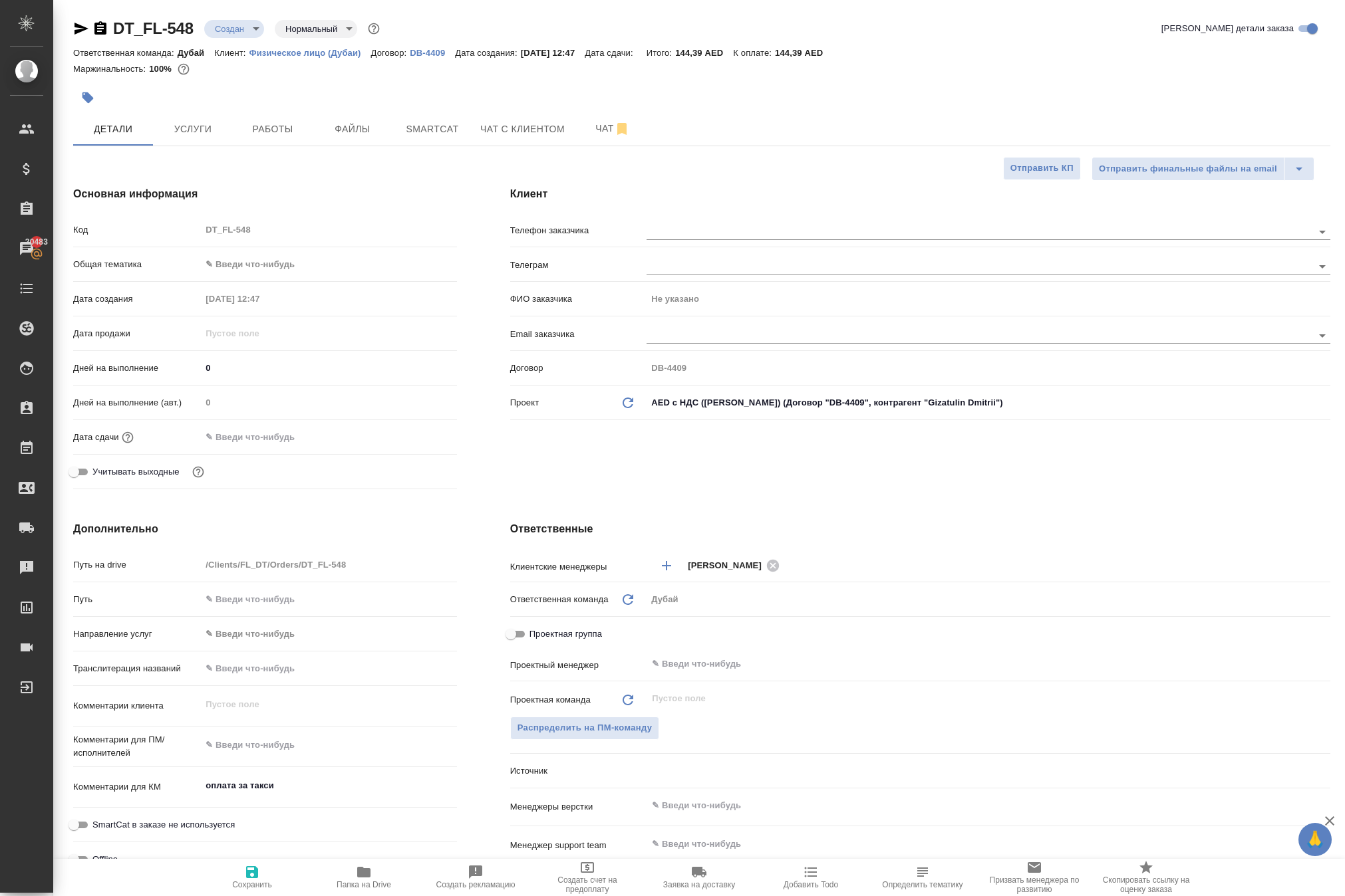
type textarea "x"
click at [274, 330] on body "🙏 .cls-1 fill:#fff; AWATERA Solokha Petro Клиенты Спецификации Заказы 20483 Чат…" at bounding box center [672, 448] width 1345 height 896
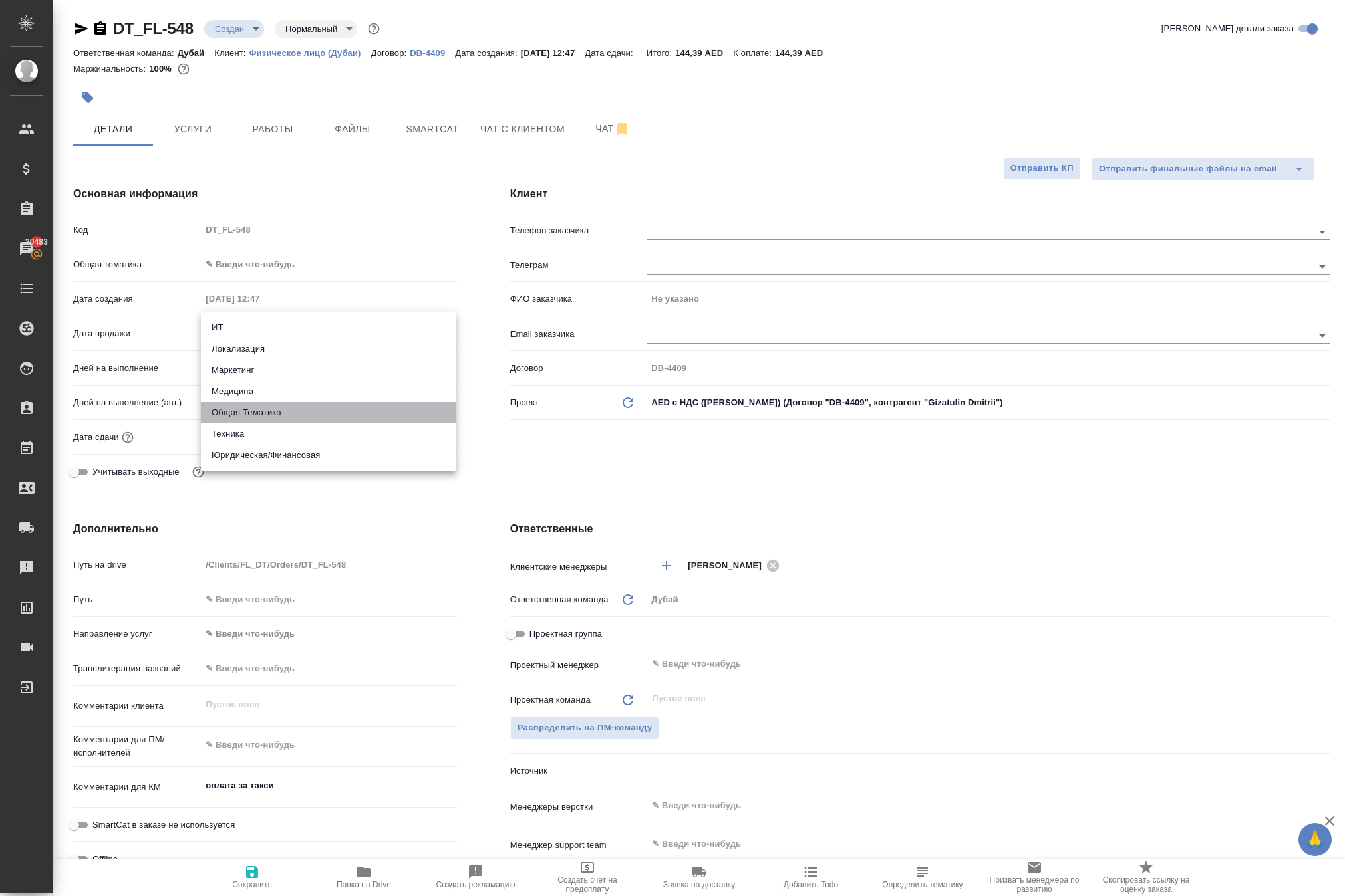
click at [307, 411] on li "Общая Тематика" at bounding box center [328, 413] width 255 height 21
type input "obtem"
type textarea "x"
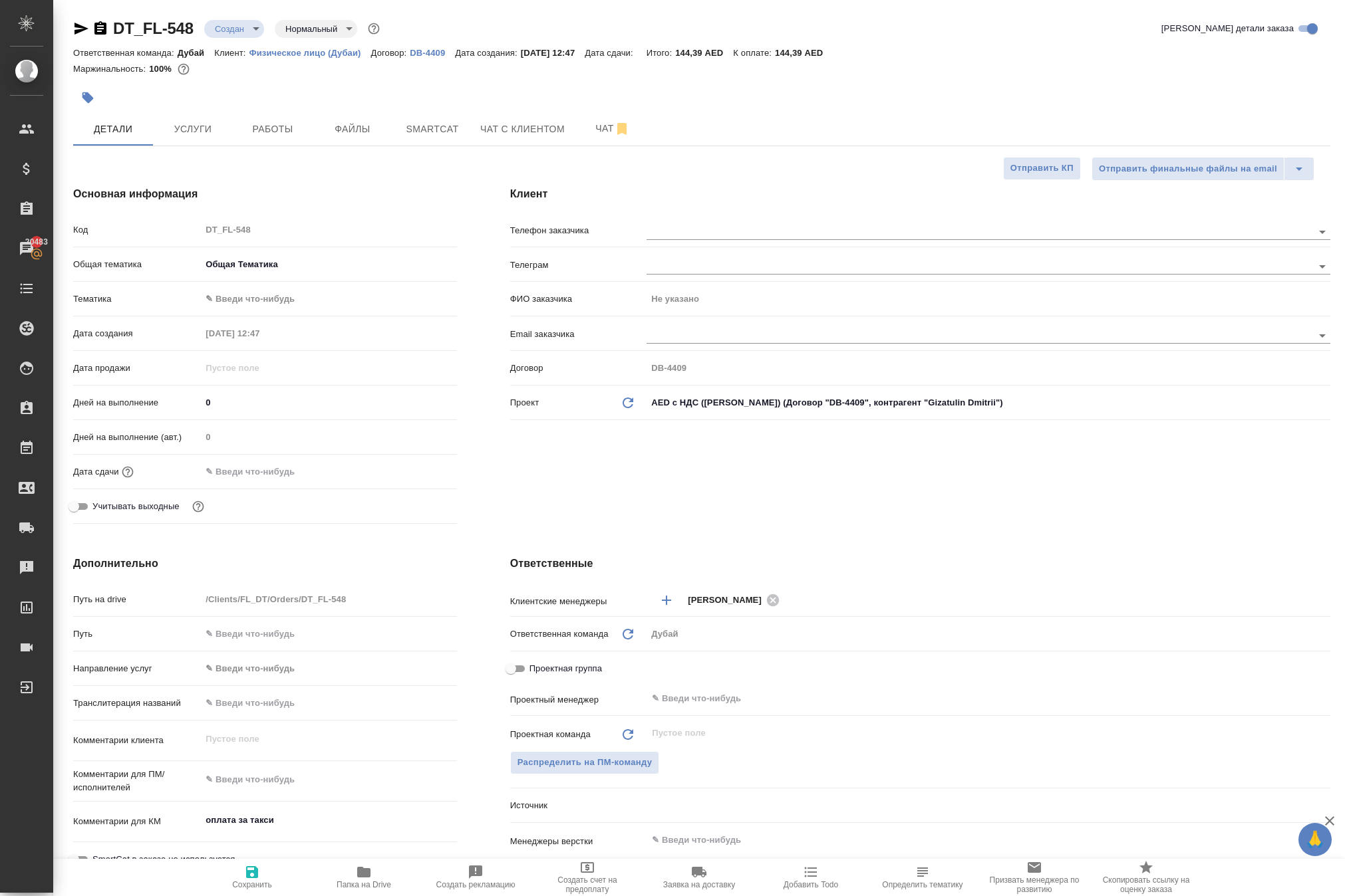
click at [254, 481] on input "text" at bounding box center [259, 472] width 117 height 20
click at [417, 479] on icon "button" at bounding box center [418, 471] width 16 height 16
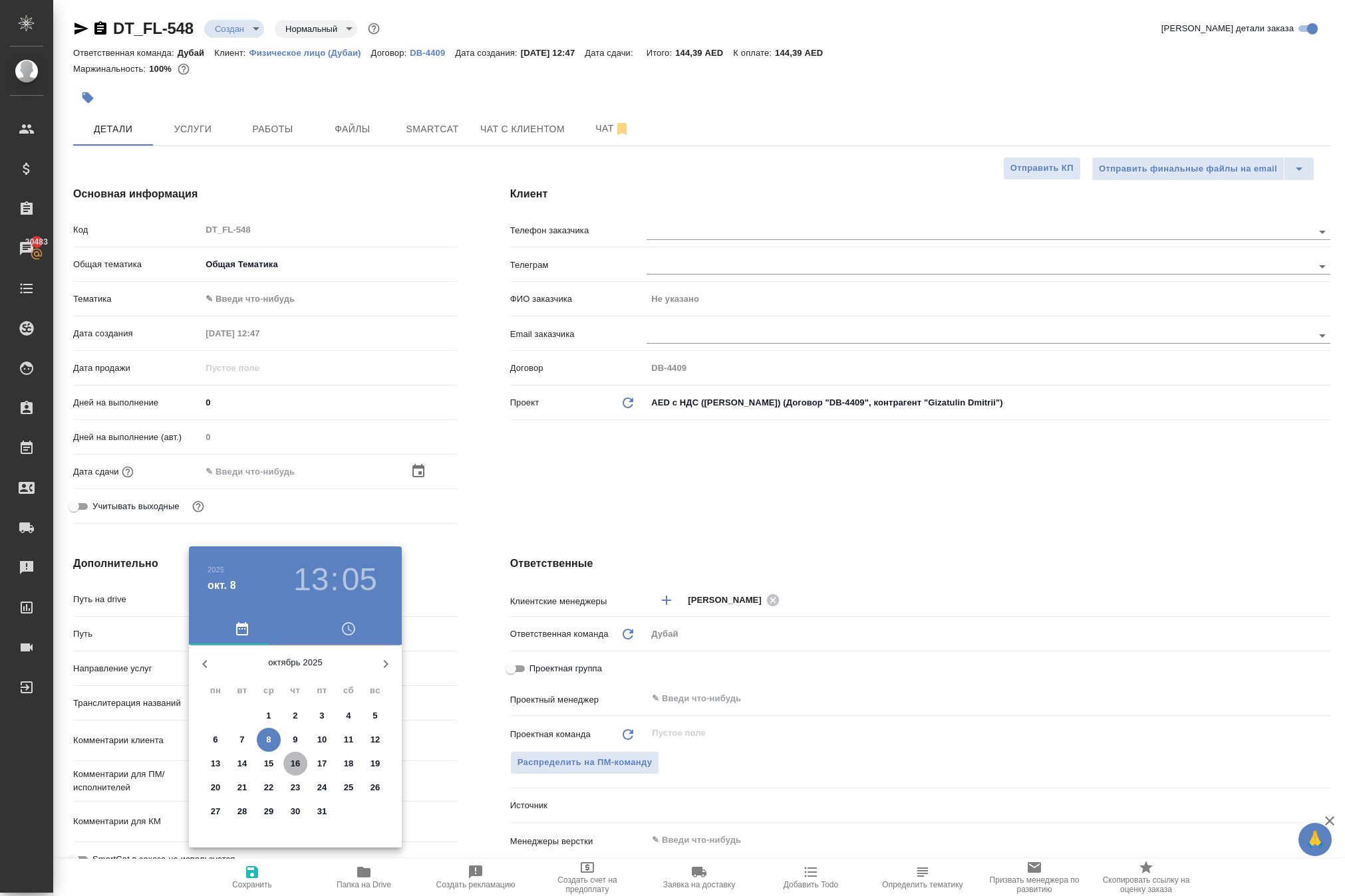
click at [291, 771] on p "16" at bounding box center [296, 763] width 10 height 13
type input "16.10.2025 13:05"
type textarea "x"
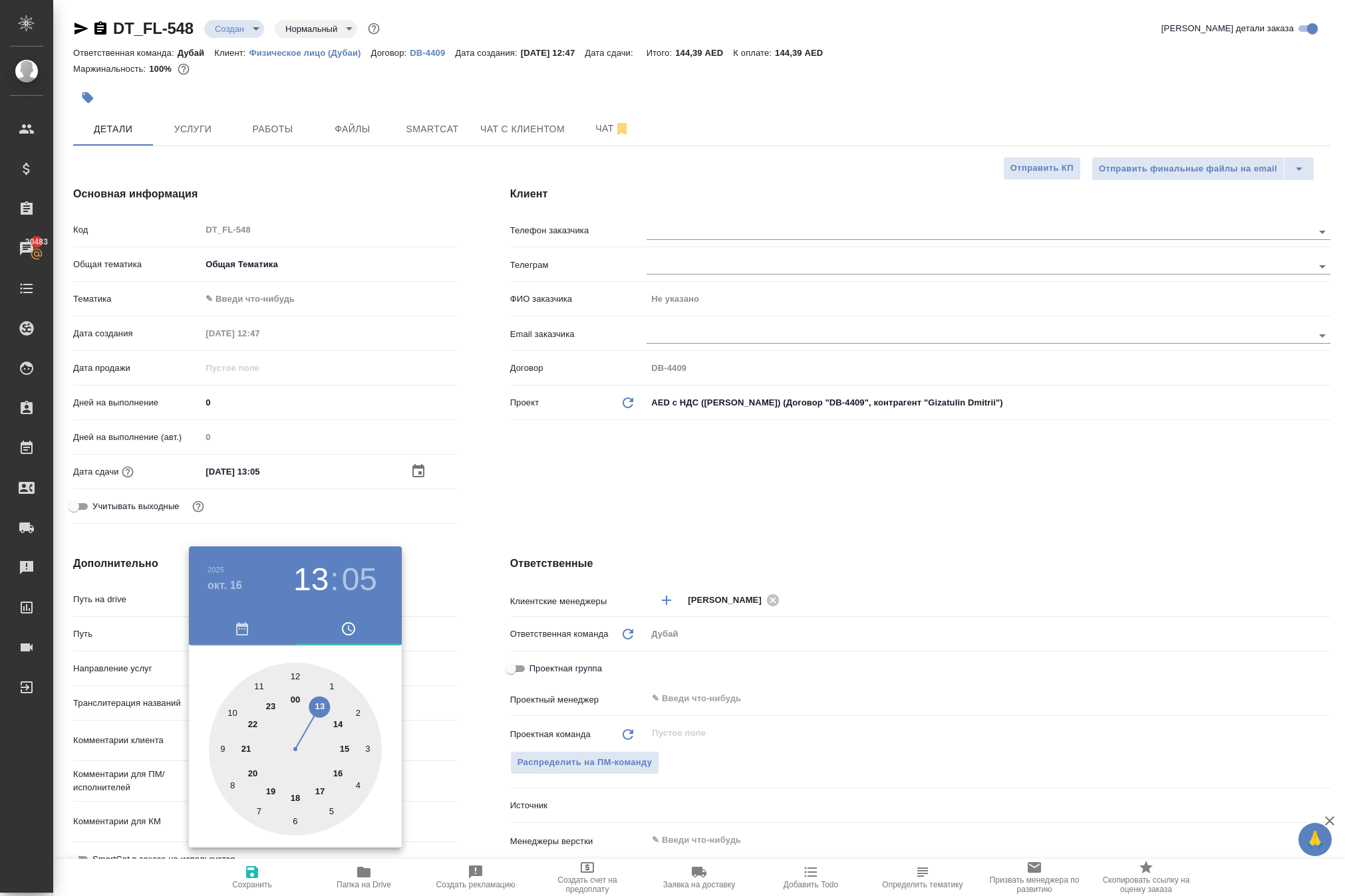
click at [341, 761] on div at bounding box center [296, 749] width 173 height 173
type input "16.10.2025 15:05"
type textarea "x"
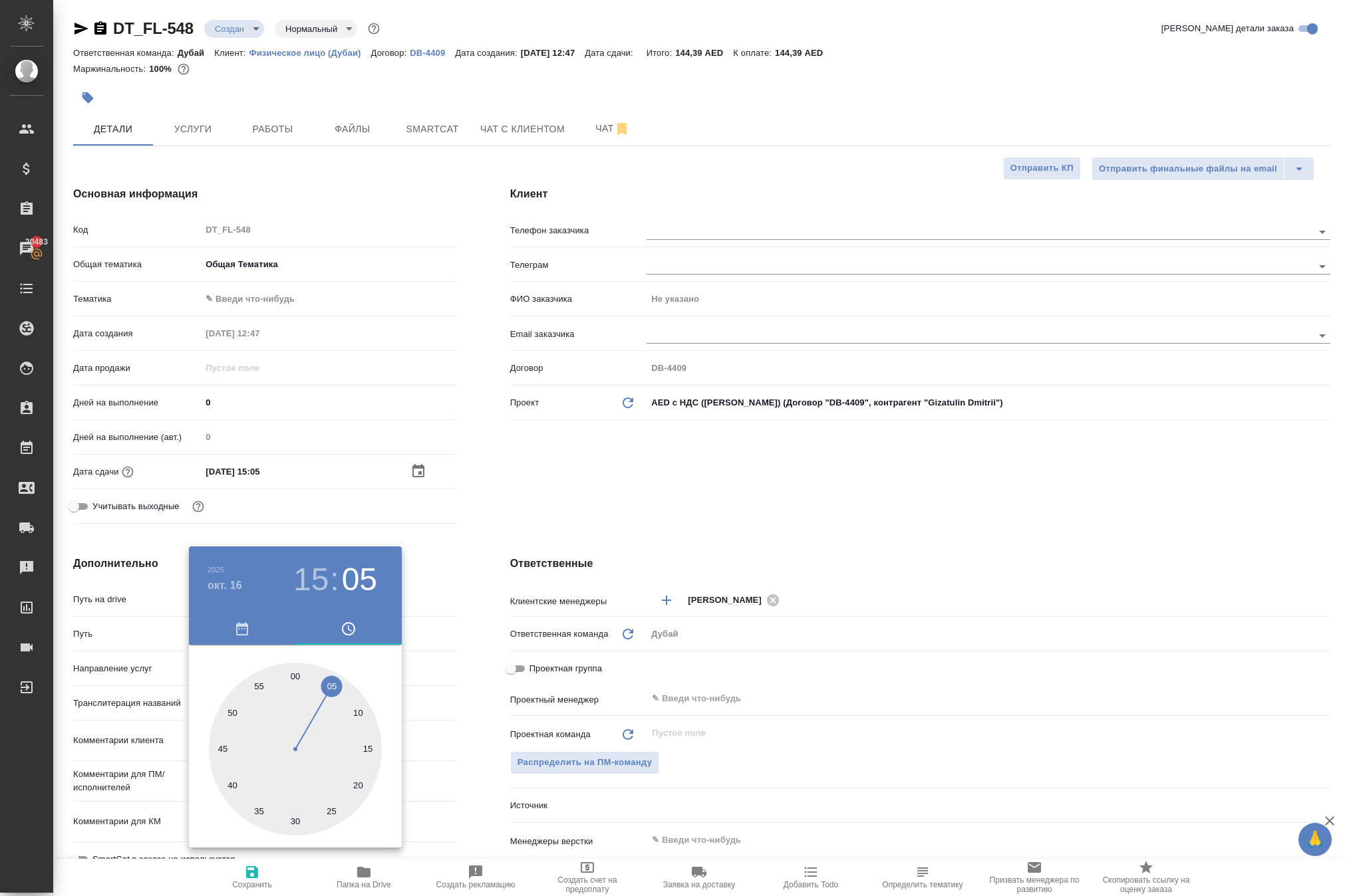
click at [700, 763] on div at bounding box center [672, 448] width 1345 height 896
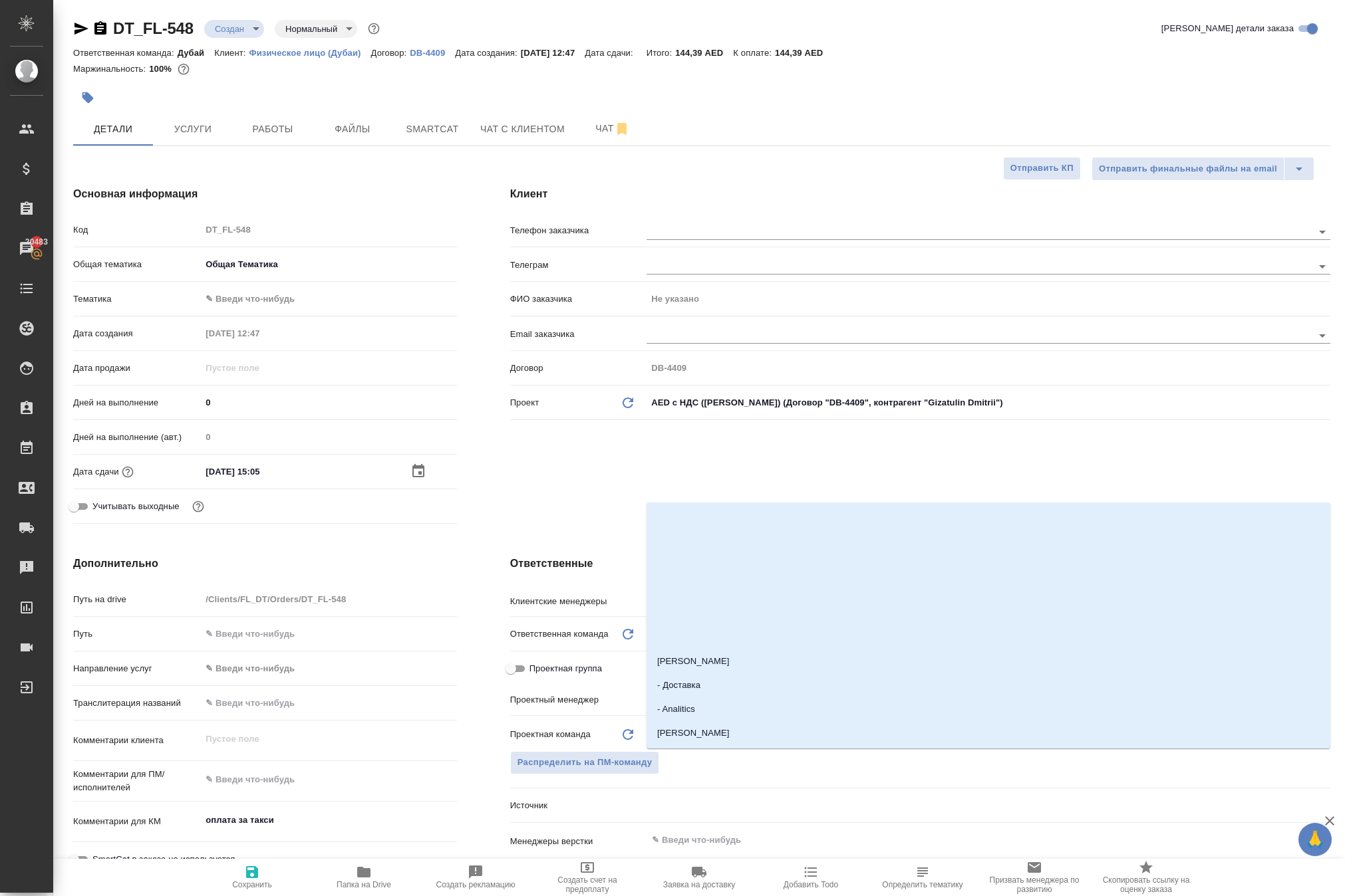
click at [700, 706] on input "text" at bounding box center [966, 698] width 631 height 16
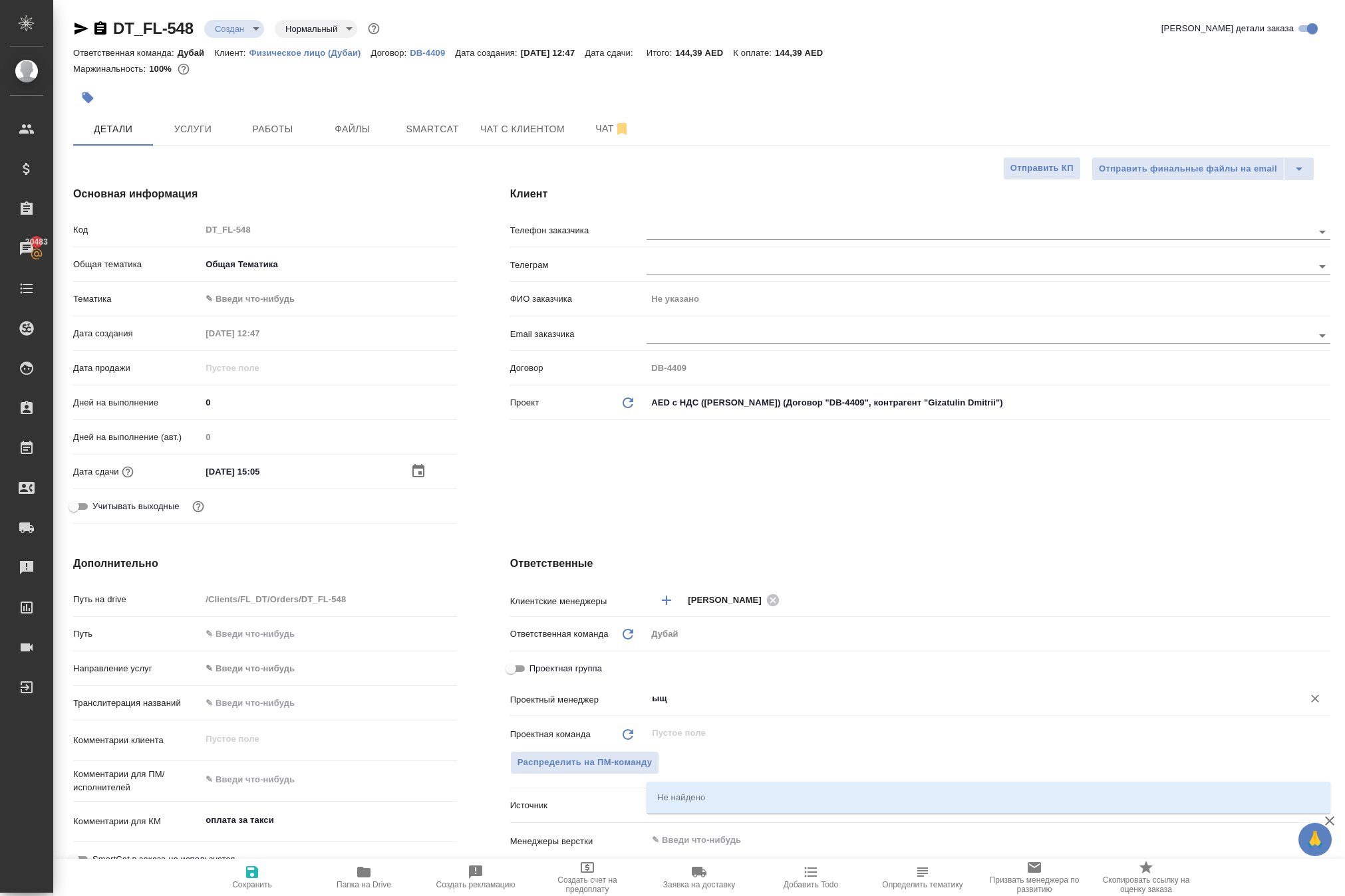
type input "ы"
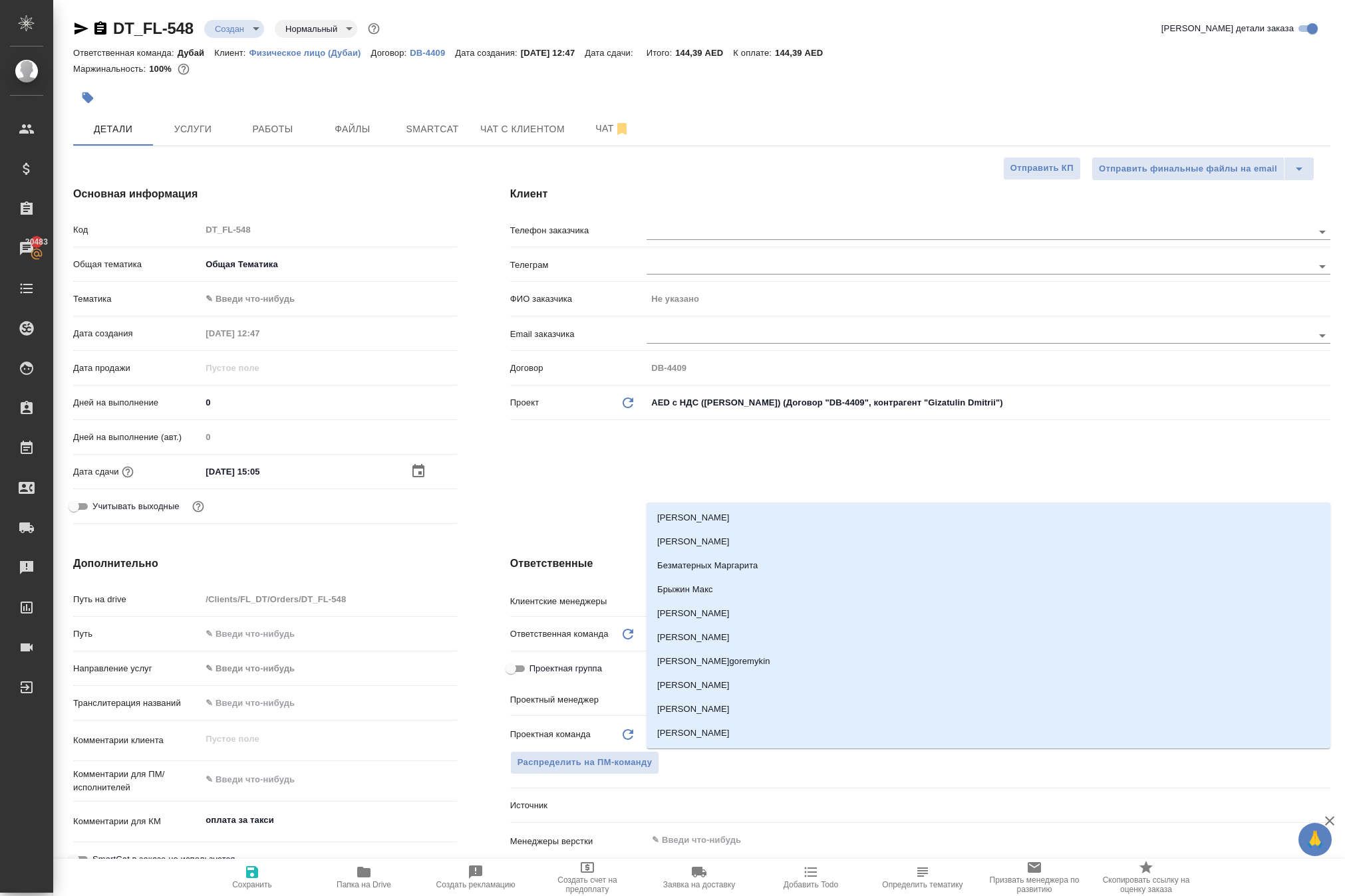
type textarea "x"
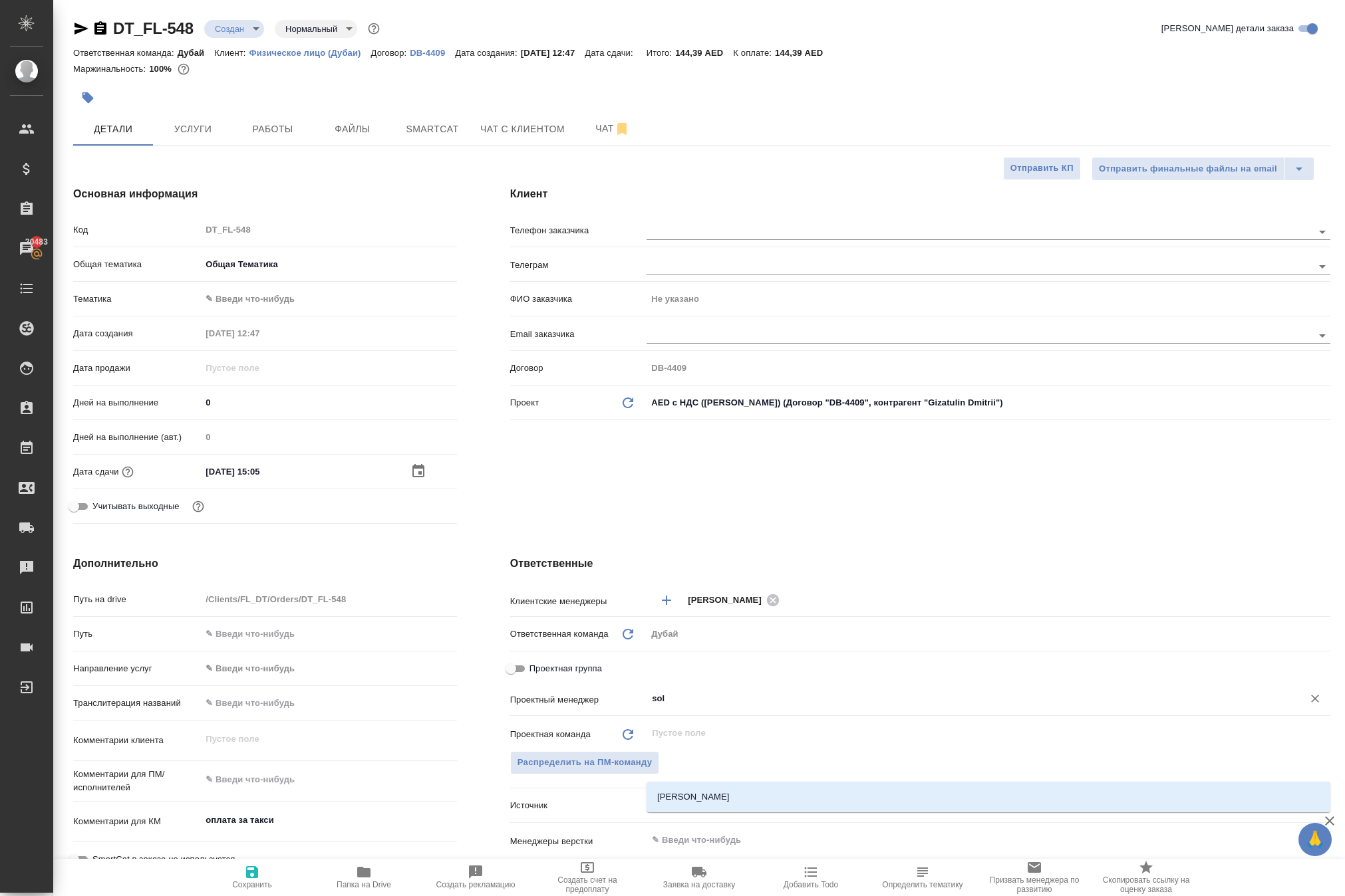
type input "solo"
click at [717, 798] on li "[PERSON_NAME]" at bounding box center [988, 796] width 684 height 24
type textarea "x"
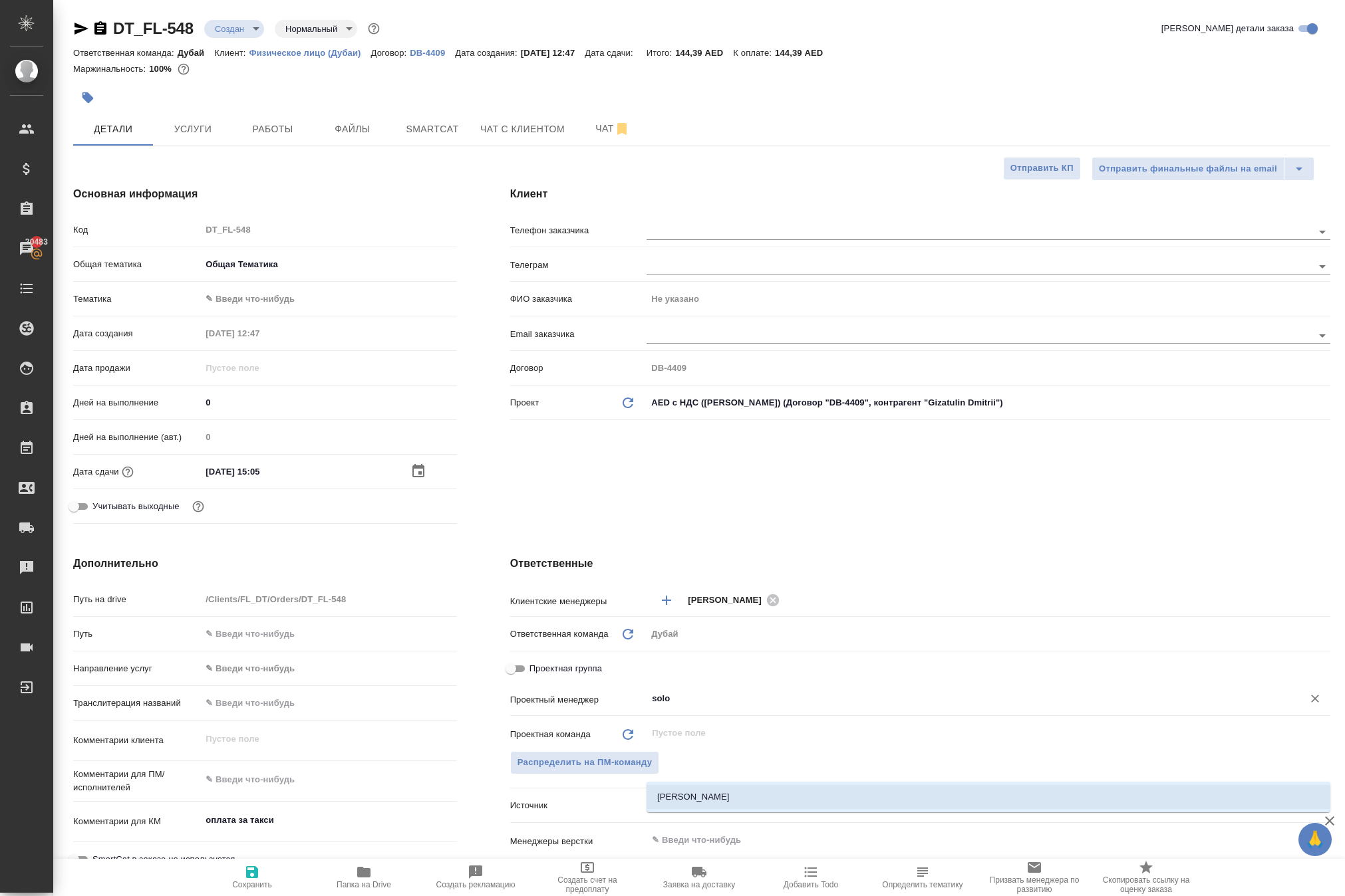
type input "[PERSON_NAME]"
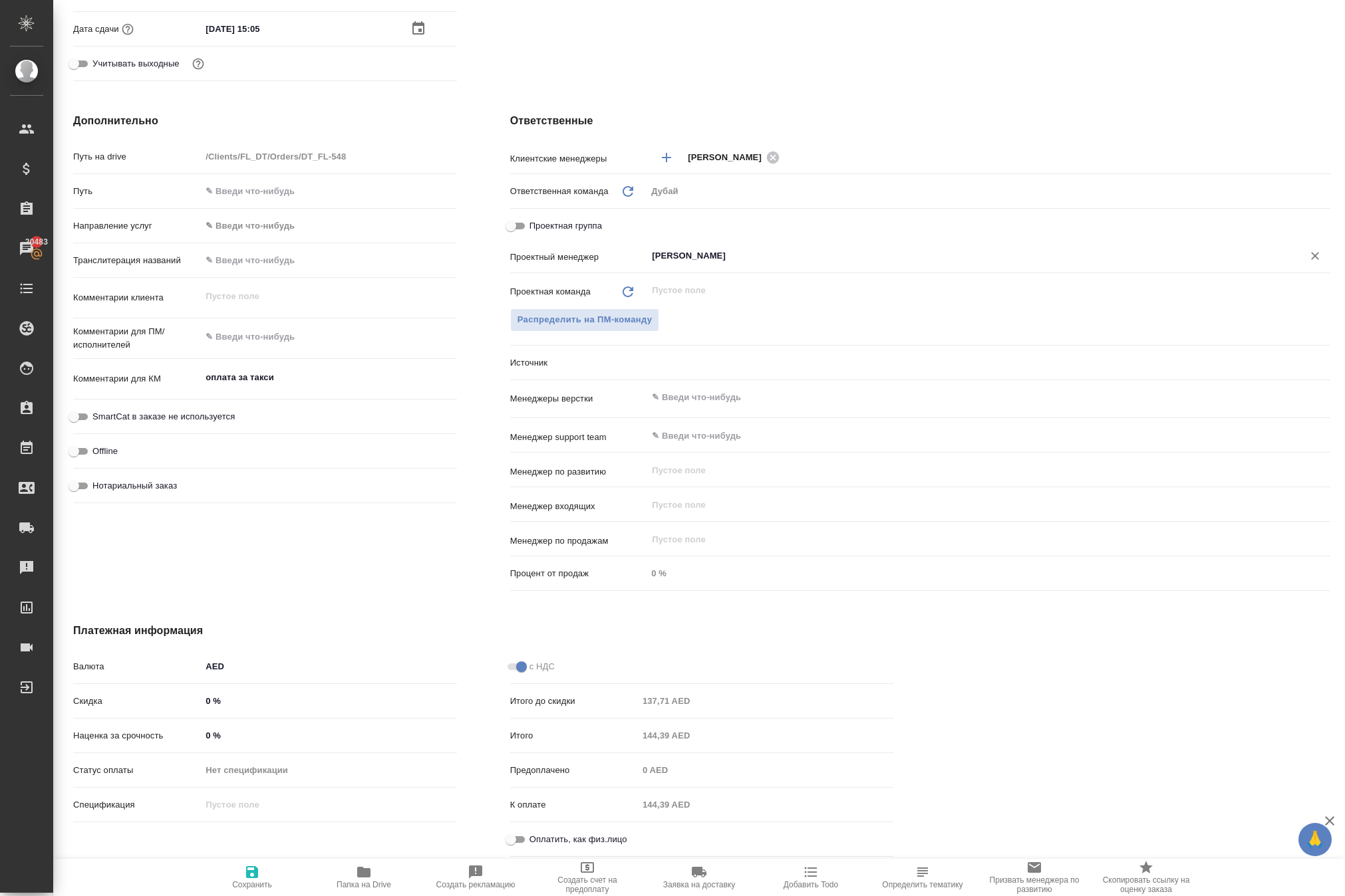
scroll to position [513, 0]
click at [250, 864] on icon "button" at bounding box center [252, 872] width 16 height 16
type textarea "x"
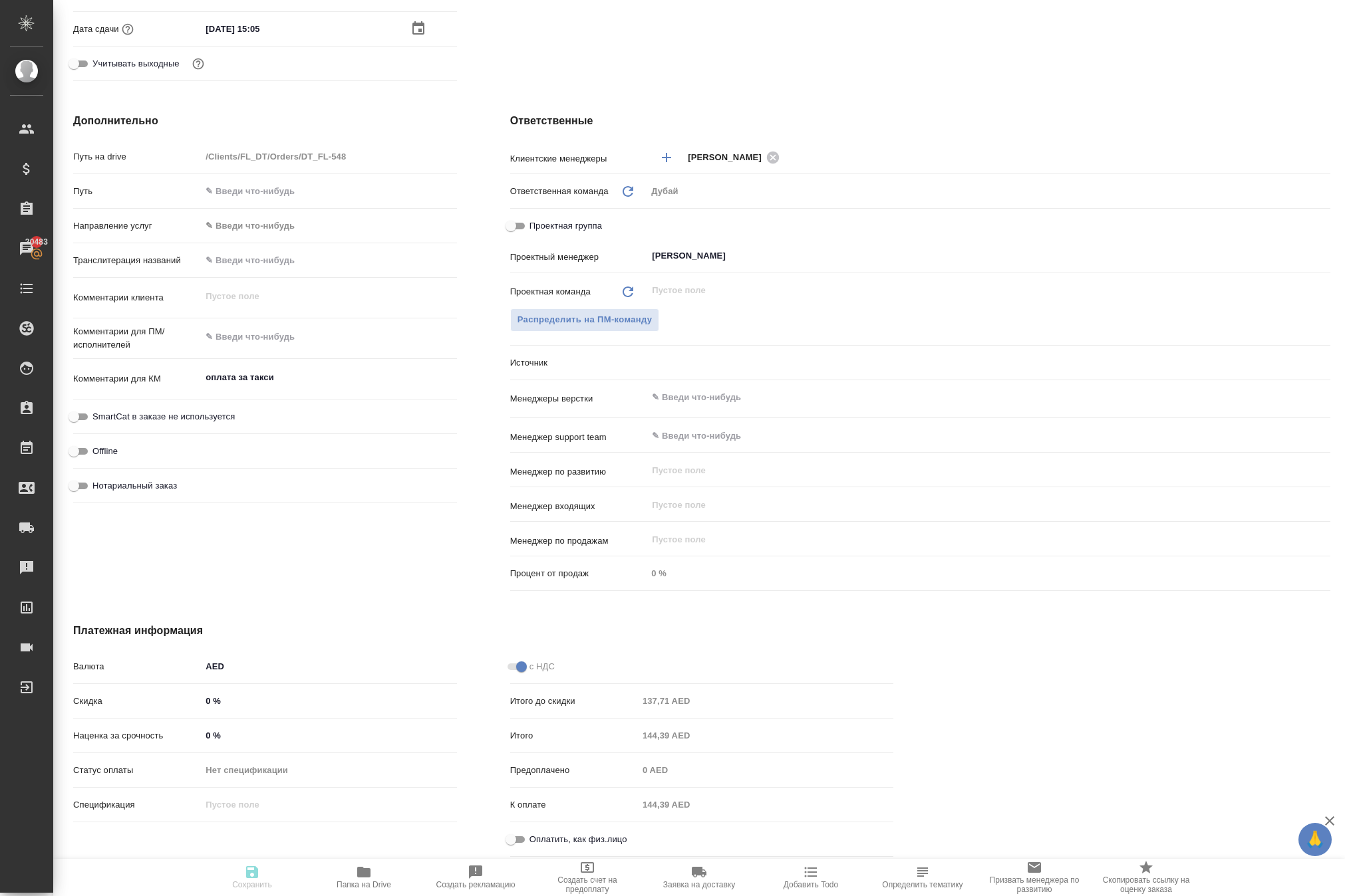
type textarea "x"
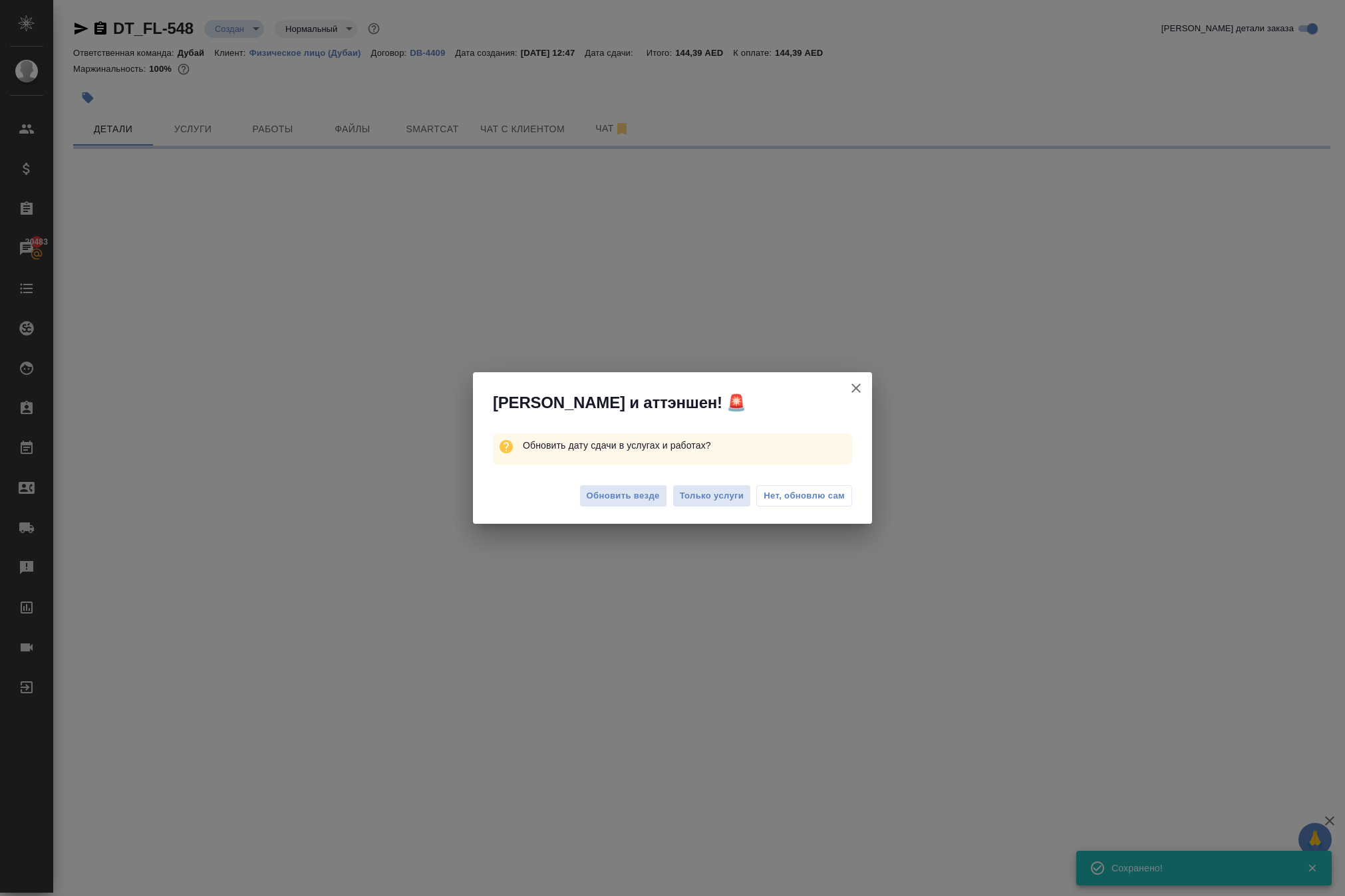
scroll to position [0, 0]
click at [587, 504] on span "Обновить везде" at bounding box center [623, 496] width 73 height 15
select select "RU"
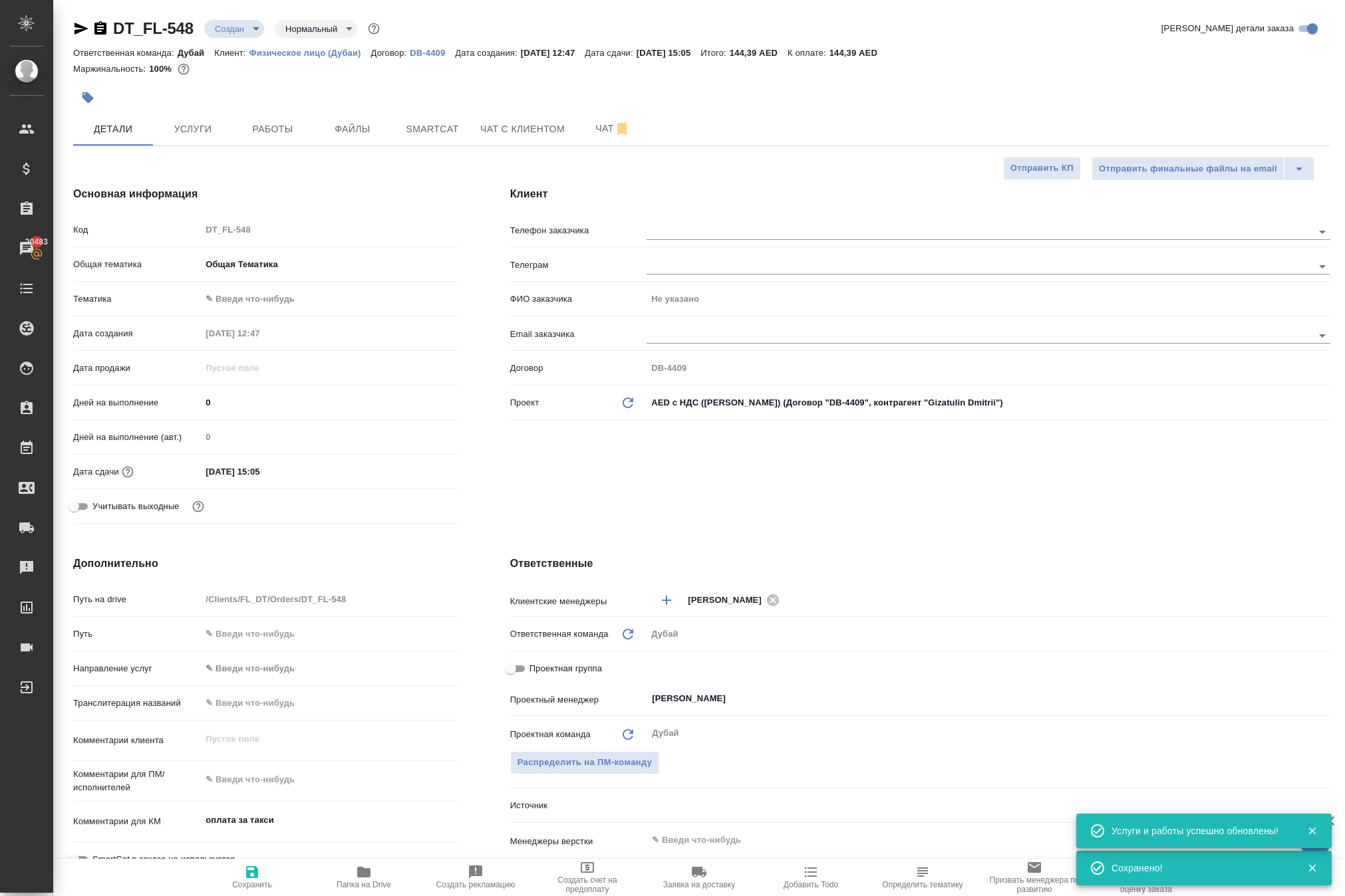
type textarea "x"
click at [197, 138] on span "Услуги" at bounding box center [193, 129] width 64 height 17
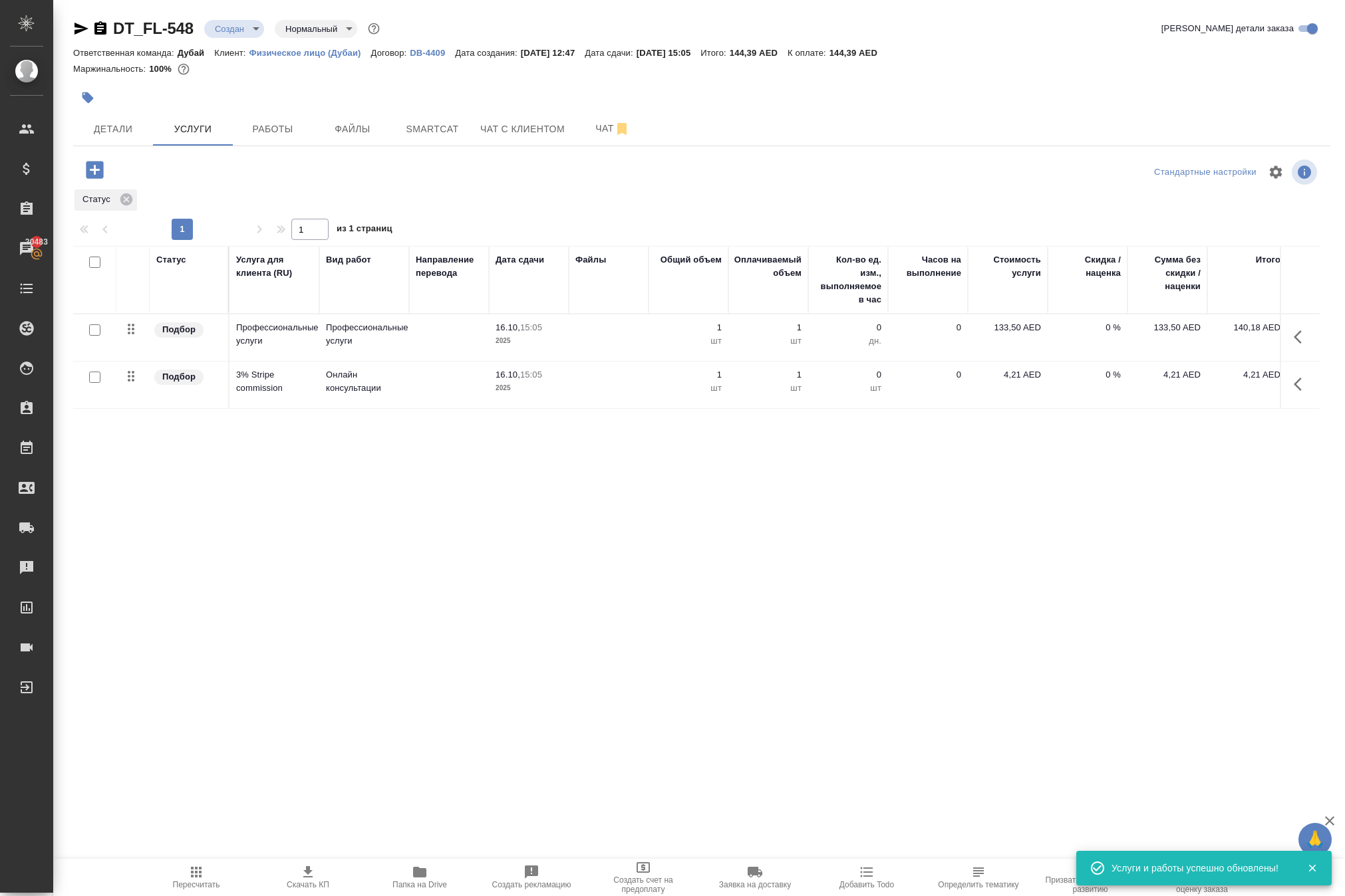
click at [282, 36] on body "🙏 .cls-1 fill:#fff; AWATERA Solokha Petro Клиенты Спецификации Заказы 20483 Чат…" at bounding box center [672, 448] width 1345 height 896
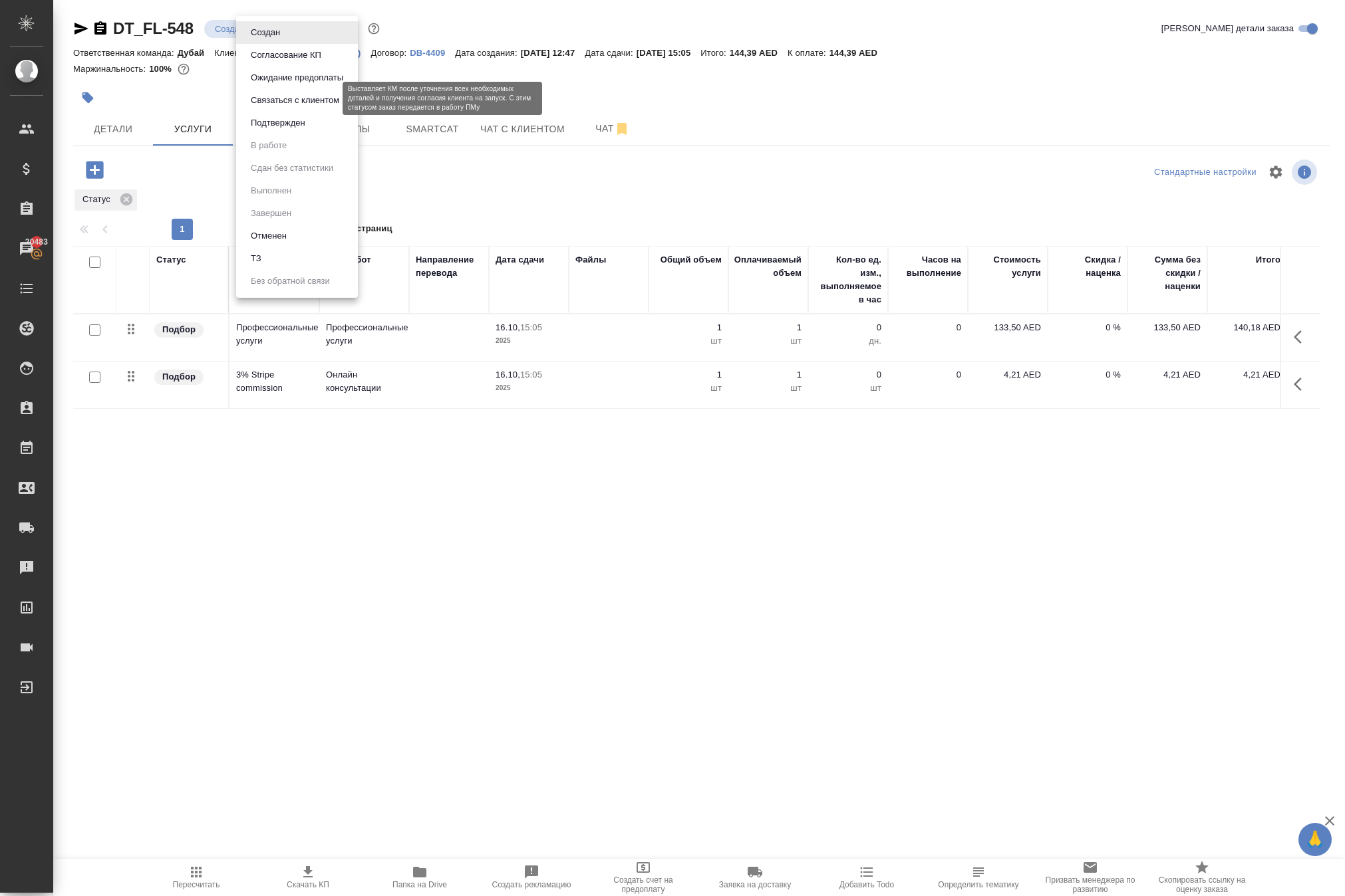
click at [309, 130] on button "Подтвержден" at bounding box center [278, 123] width 62 height 14
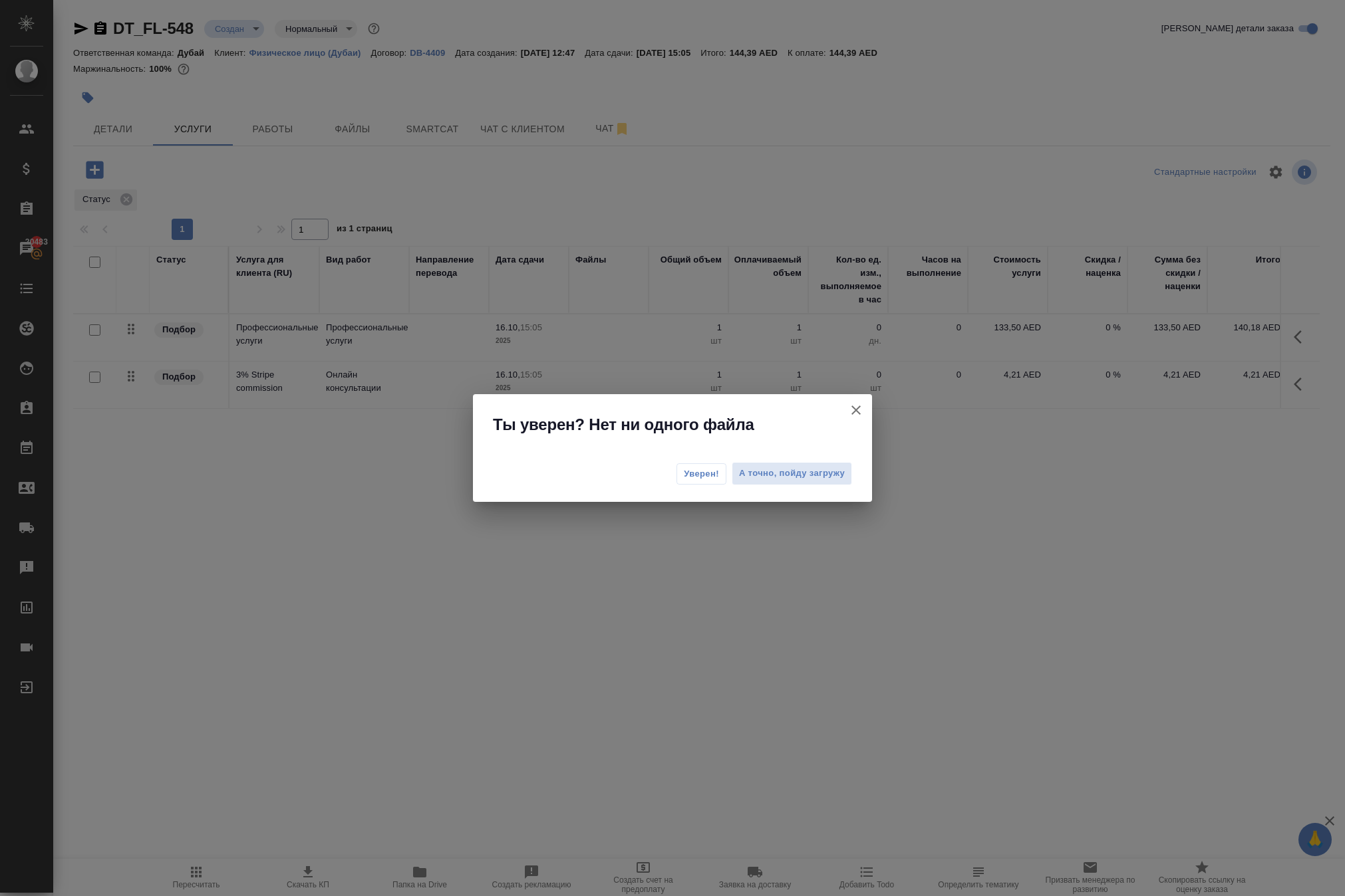
click at [684, 469] on span "Уверен!" at bounding box center [701, 473] width 36 height 13
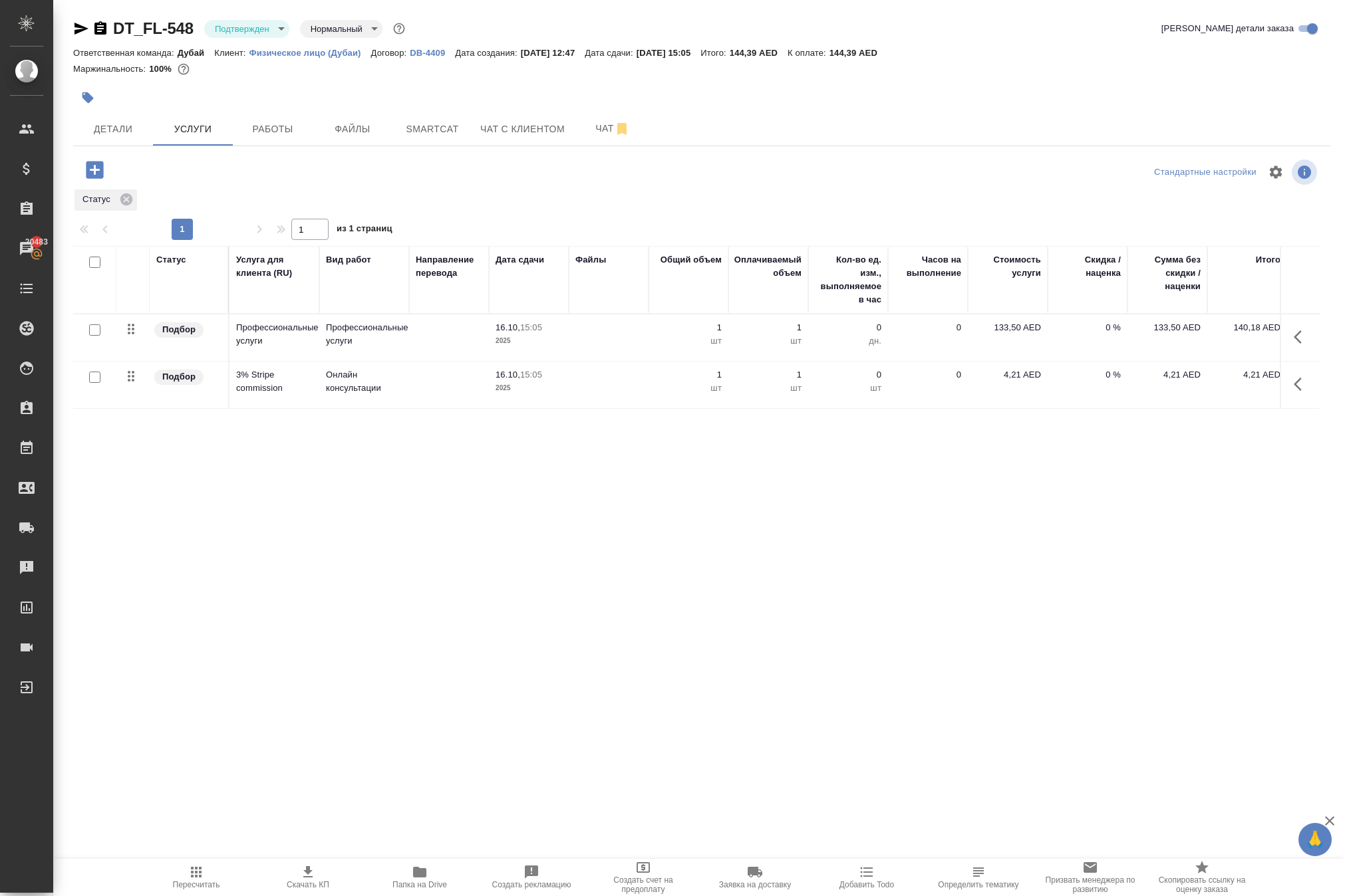
click at [1293, 343] on icon "button" at bounding box center [1297, 336] width 8 height 13
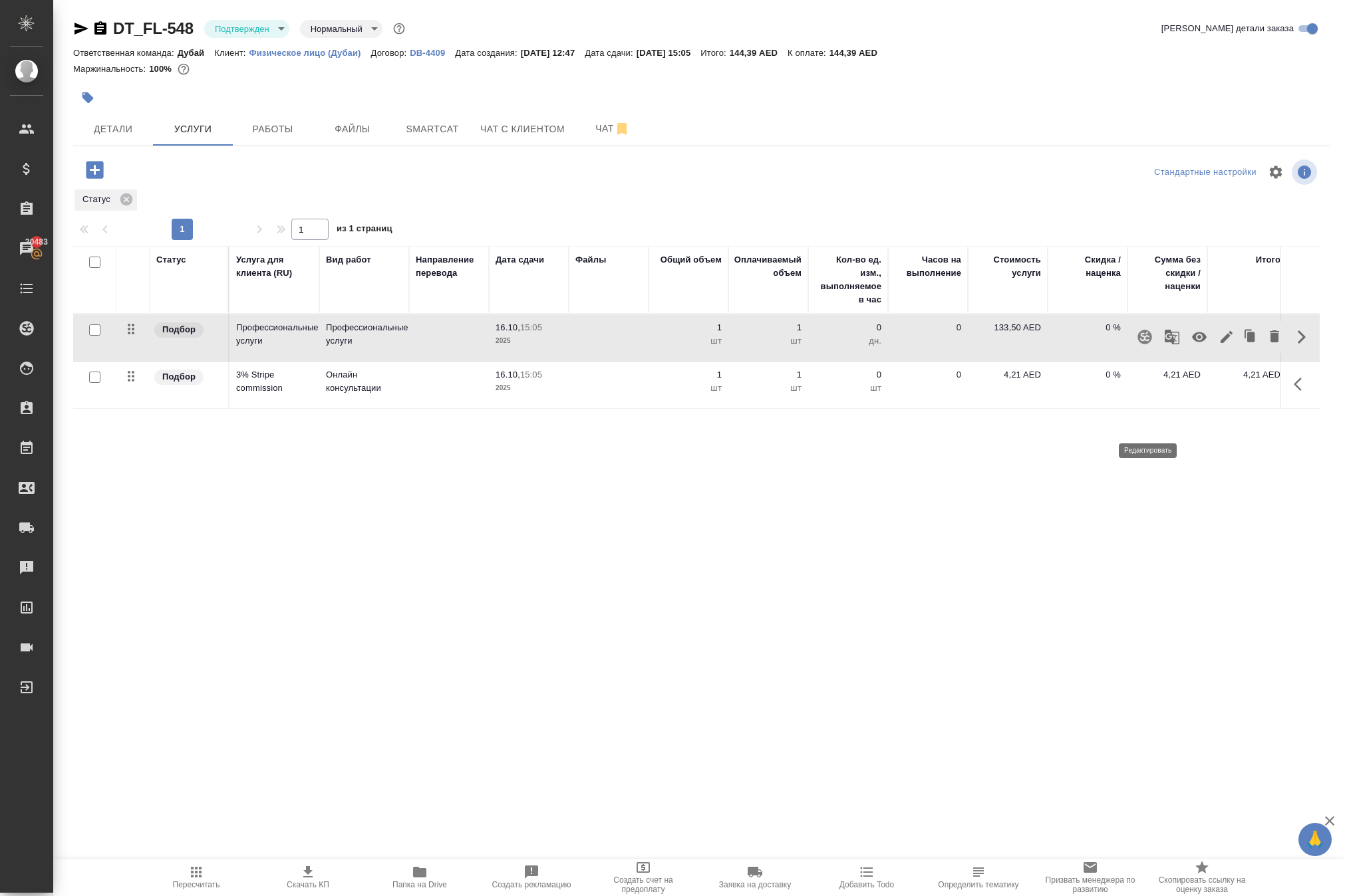
click at [1220, 343] on icon "button" at bounding box center [1226, 336] width 12 height 12
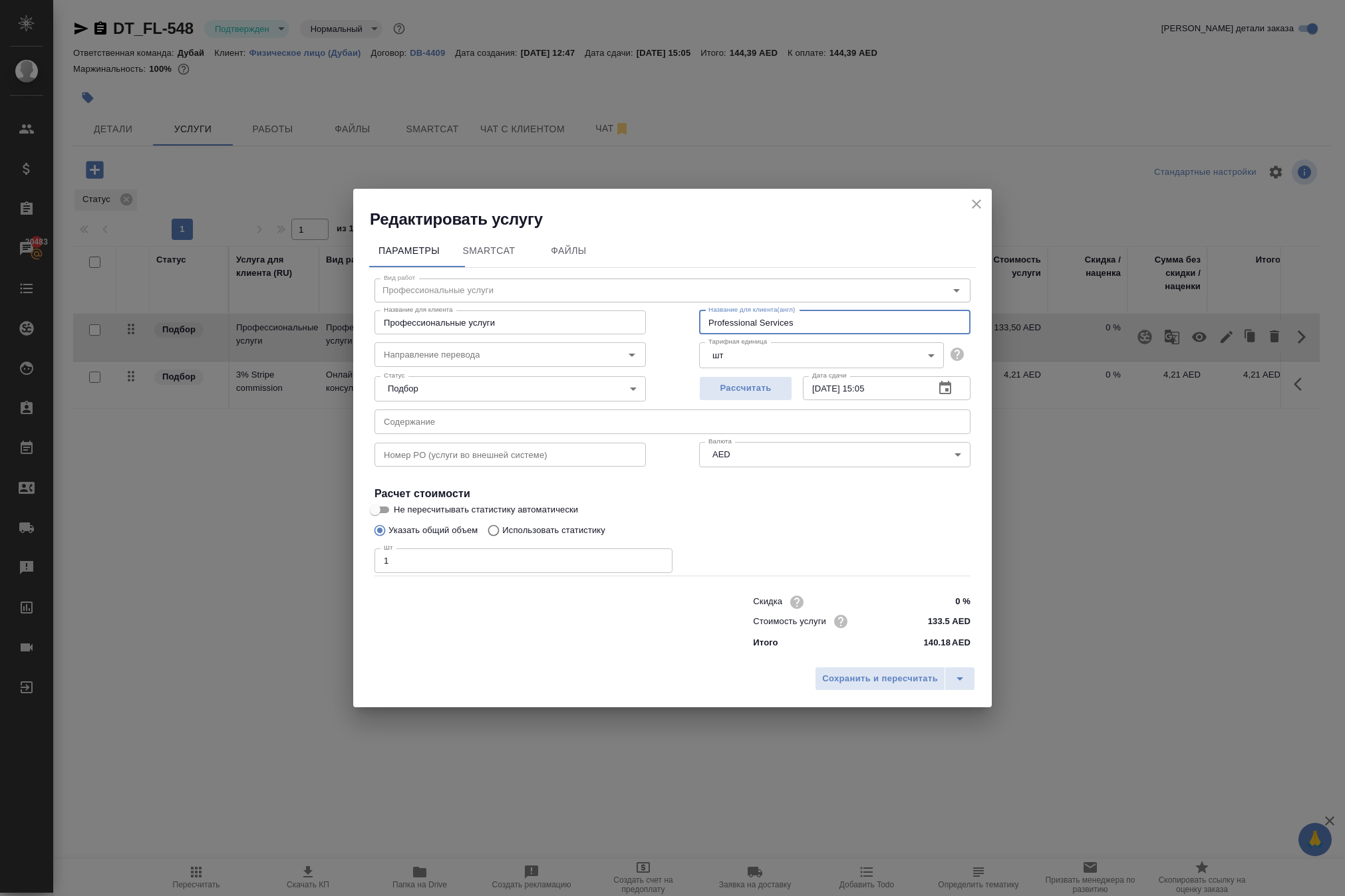
drag, startPoint x: 846, startPoint y: 286, endPoint x: 532, endPoint y: 245, distance: 316.7
click at [532, 278] on div "Название для клиента Профессиональные услуги Название для клиента Название для …" at bounding box center [672, 321] width 649 height 85
click at [969, 196] on icon "close" at bounding box center [976, 204] width 16 height 16
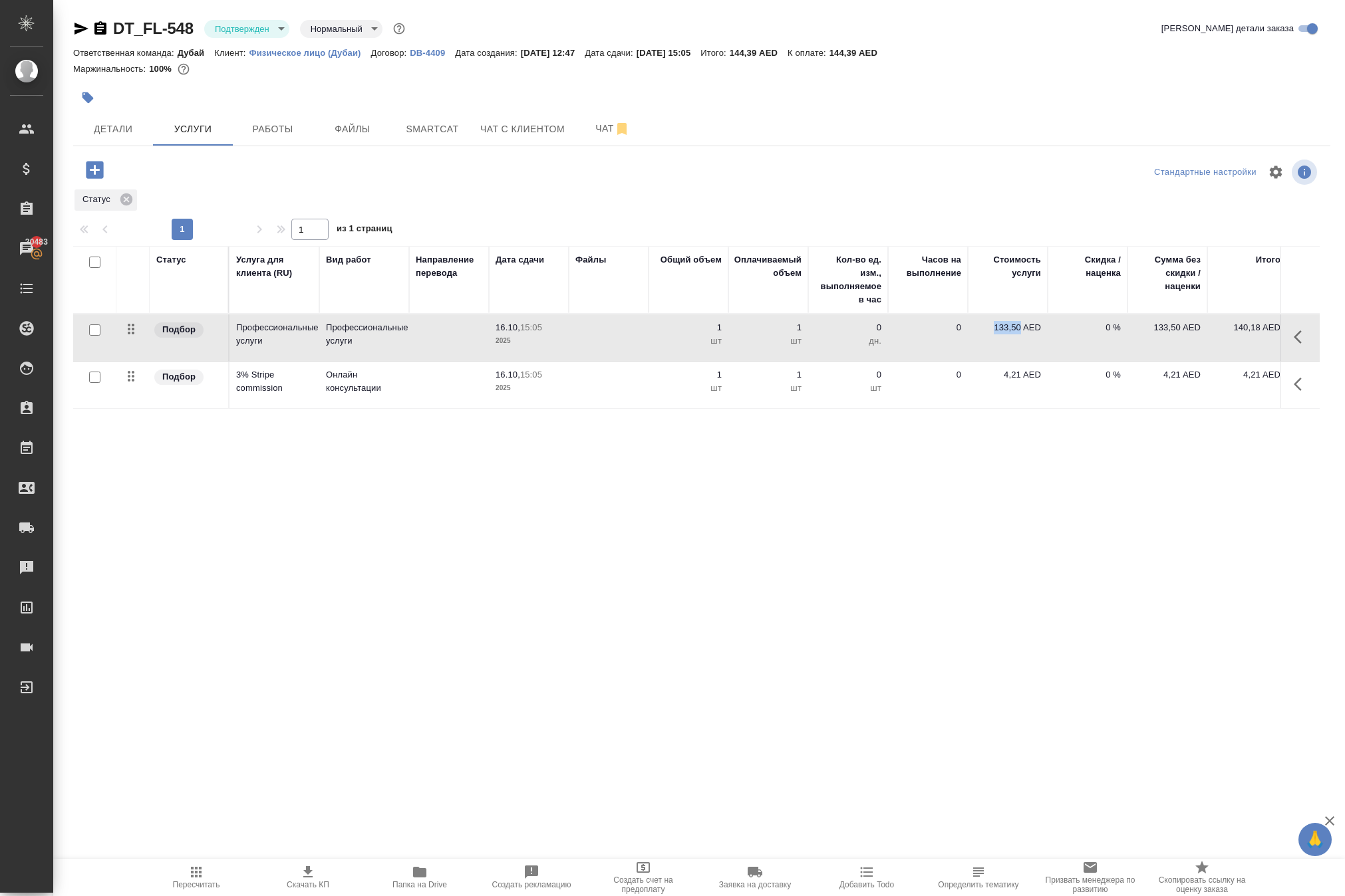
drag, startPoint x: 971, startPoint y: 399, endPoint x: 1014, endPoint y: 401, distance: 43.0
click at [1014, 361] on td "133,50 AED" at bounding box center [1008, 337] width 80 height 46
copy p "133,50"
drag, startPoint x: 983, startPoint y: 459, endPoint x: 1011, endPoint y: 462, distance: 28.2
click at [1011, 382] on p "4,21 AED" at bounding box center [1008, 375] width 67 height 13
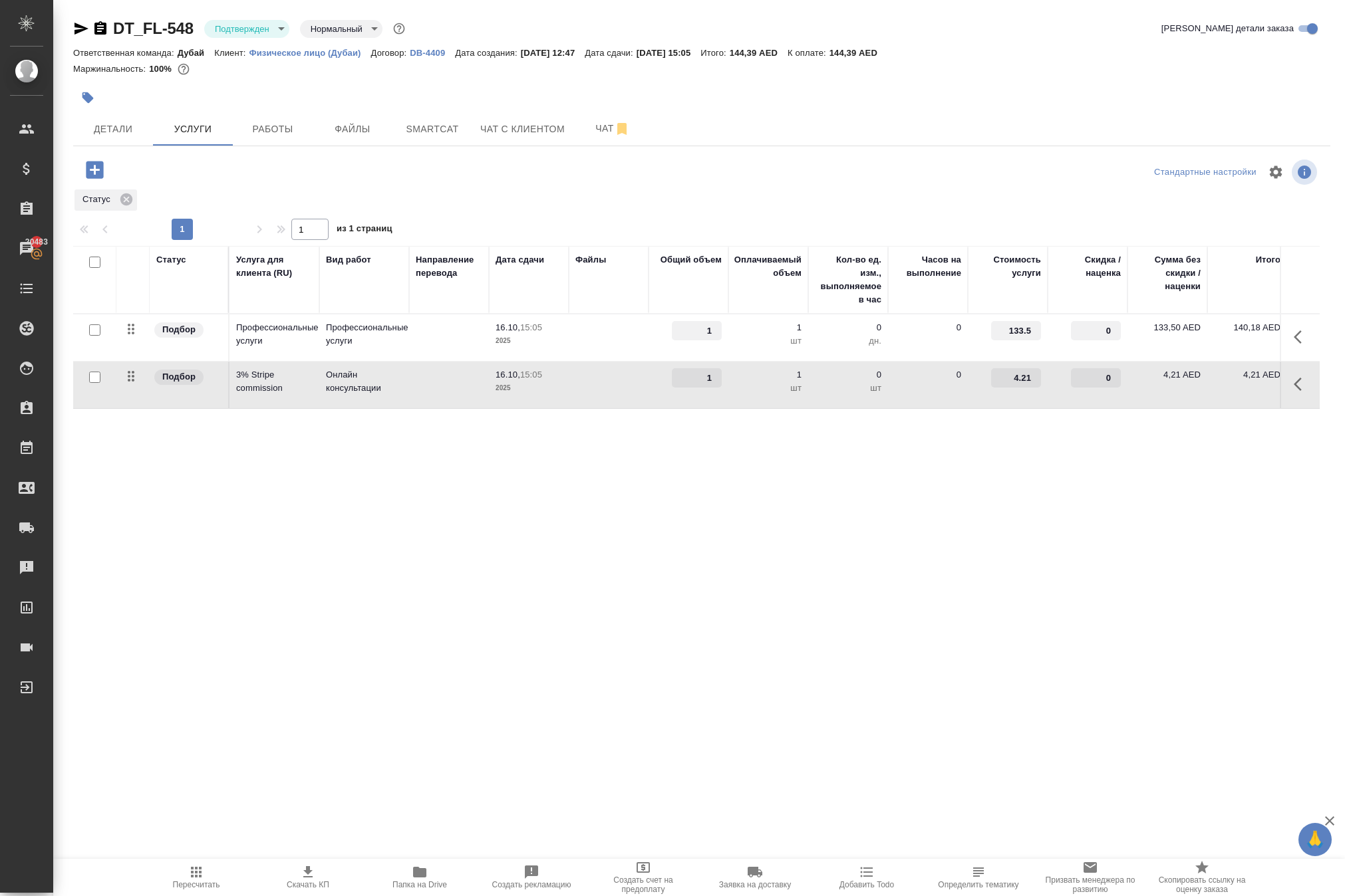
copy p "4,21"
drag, startPoint x: 1004, startPoint y: 469, endPoint x: 1092, endPoint y: 469, distance: 88.0
click at [1092, 409] on tr "Подбор 3% Stripe commission Онлайн консультации 16.10, 15:05 2025 1 1 шт 0 шт 0…" at bounding box center [700, 384] width 1253 height 47
drag, startPoint x: 1017, startPoint y: 60, endPoint x: 1052, endPoint y: 62, distance: 35.1
click at [788, 58] on p "144,39 AED" at bounding box center [758, 52] width 58 height 10
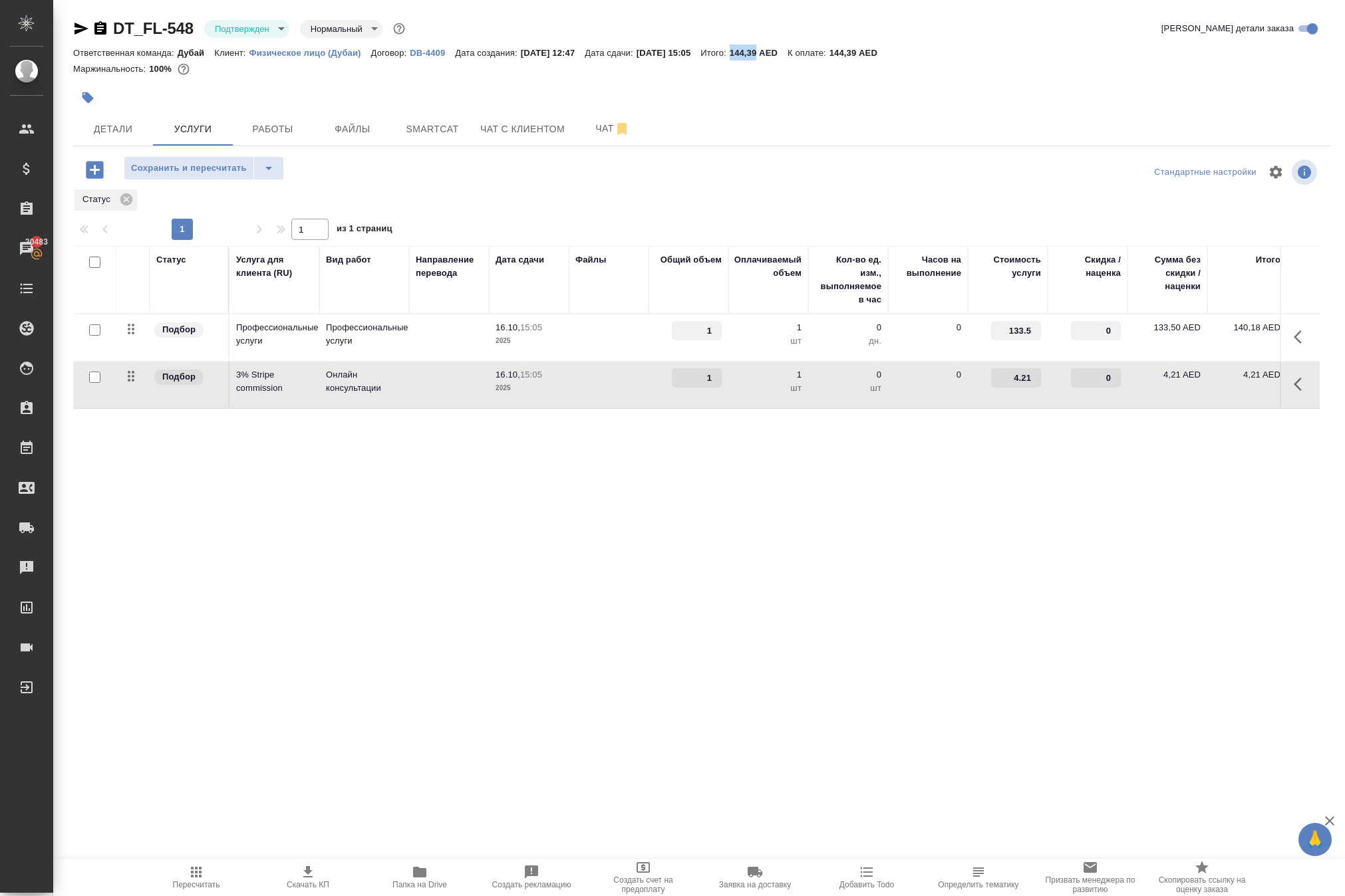
copy div "Итого: 144,39"
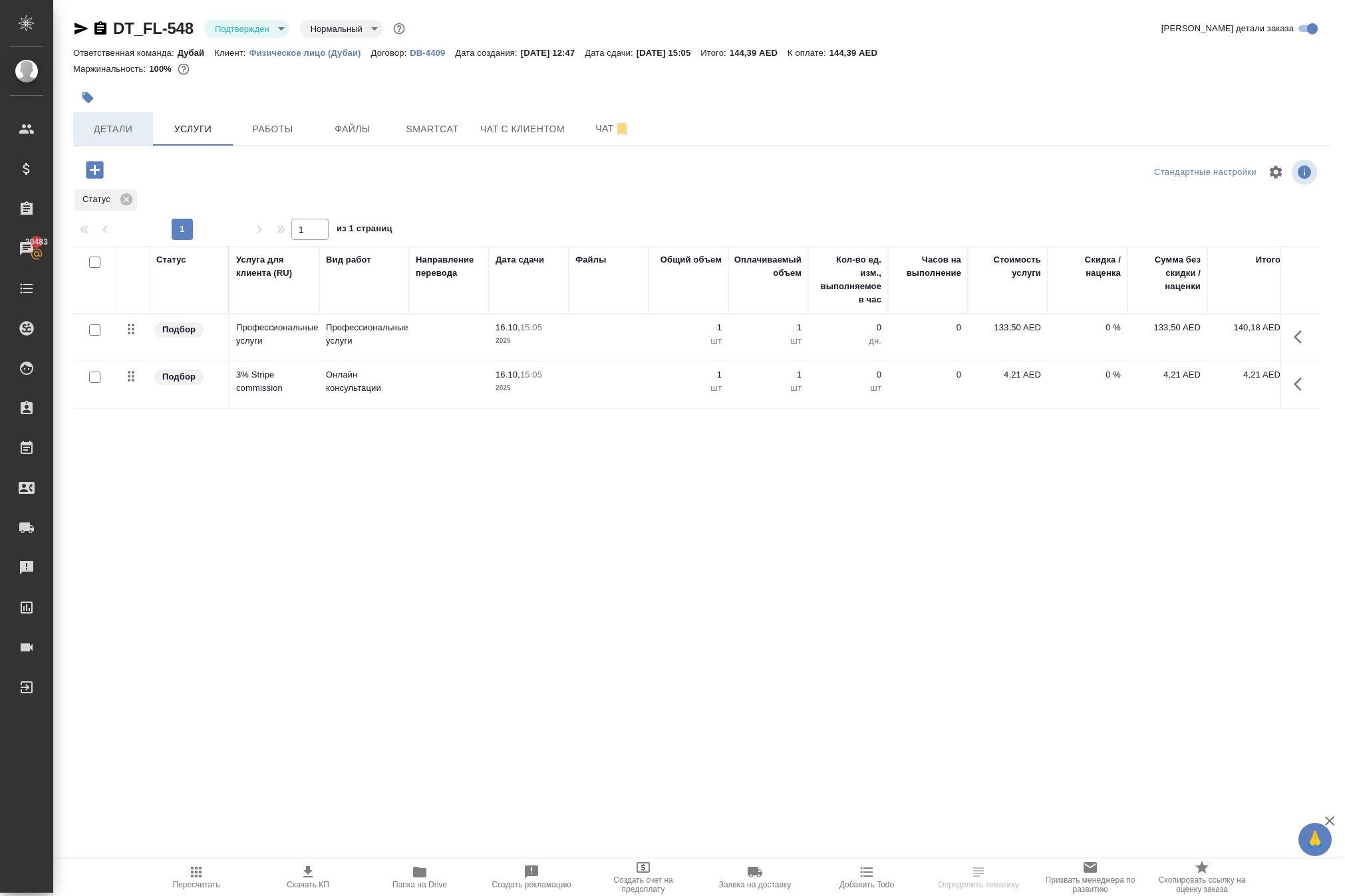
click at [119, 138] on span "Детали" at bounding box center [113, 129] width 64 height 17
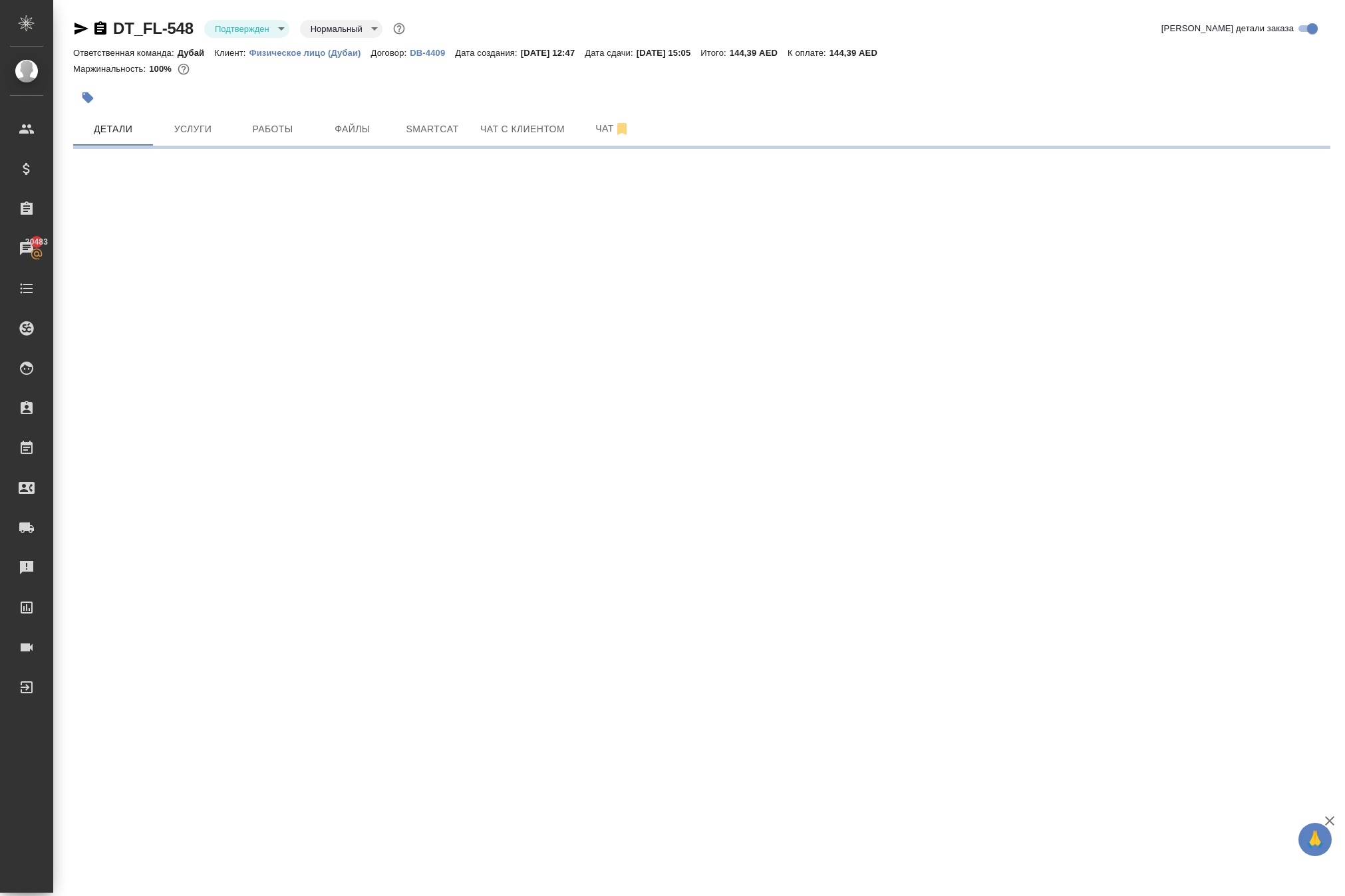
select select "RU"
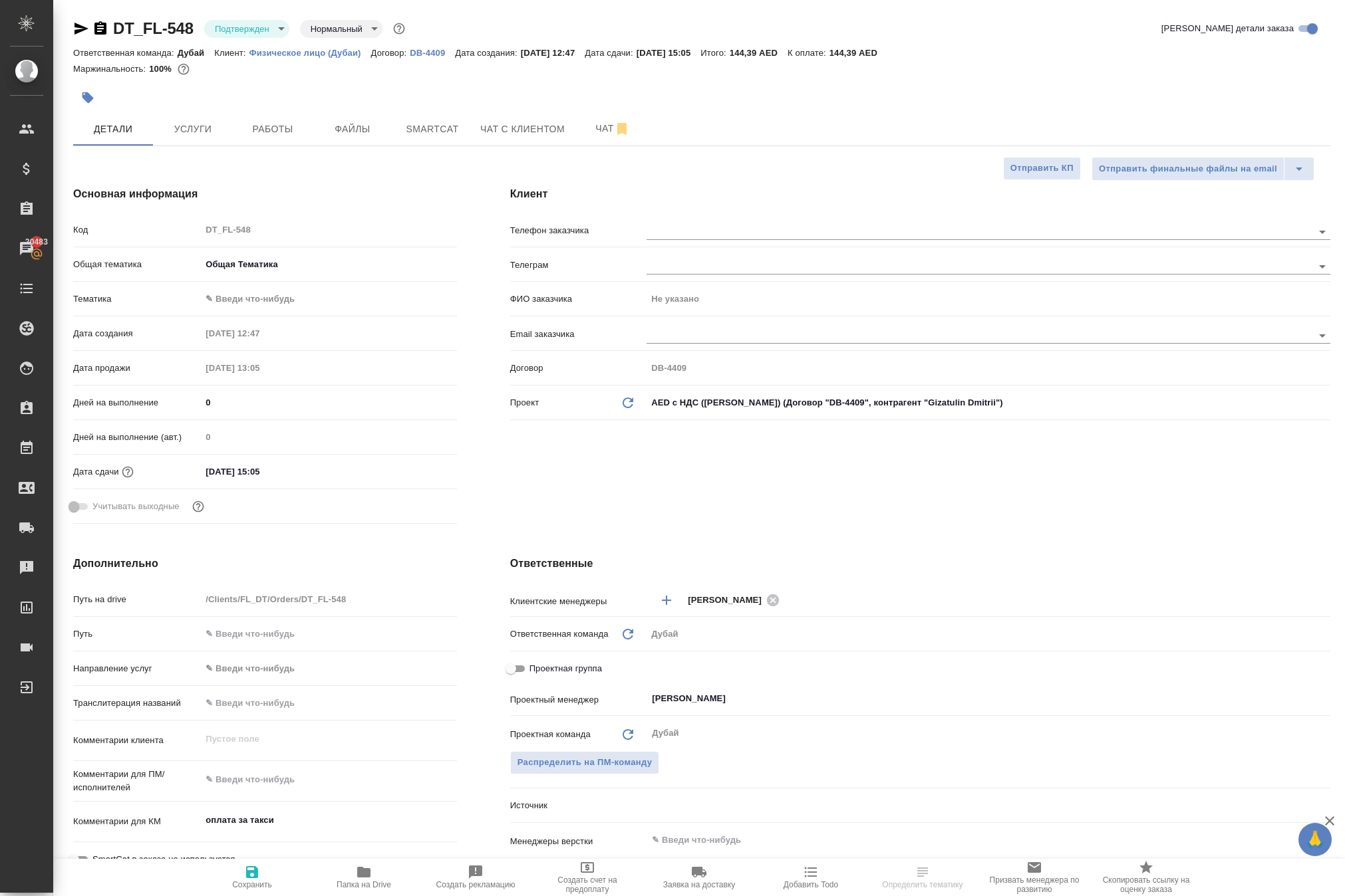
type textarea "x"
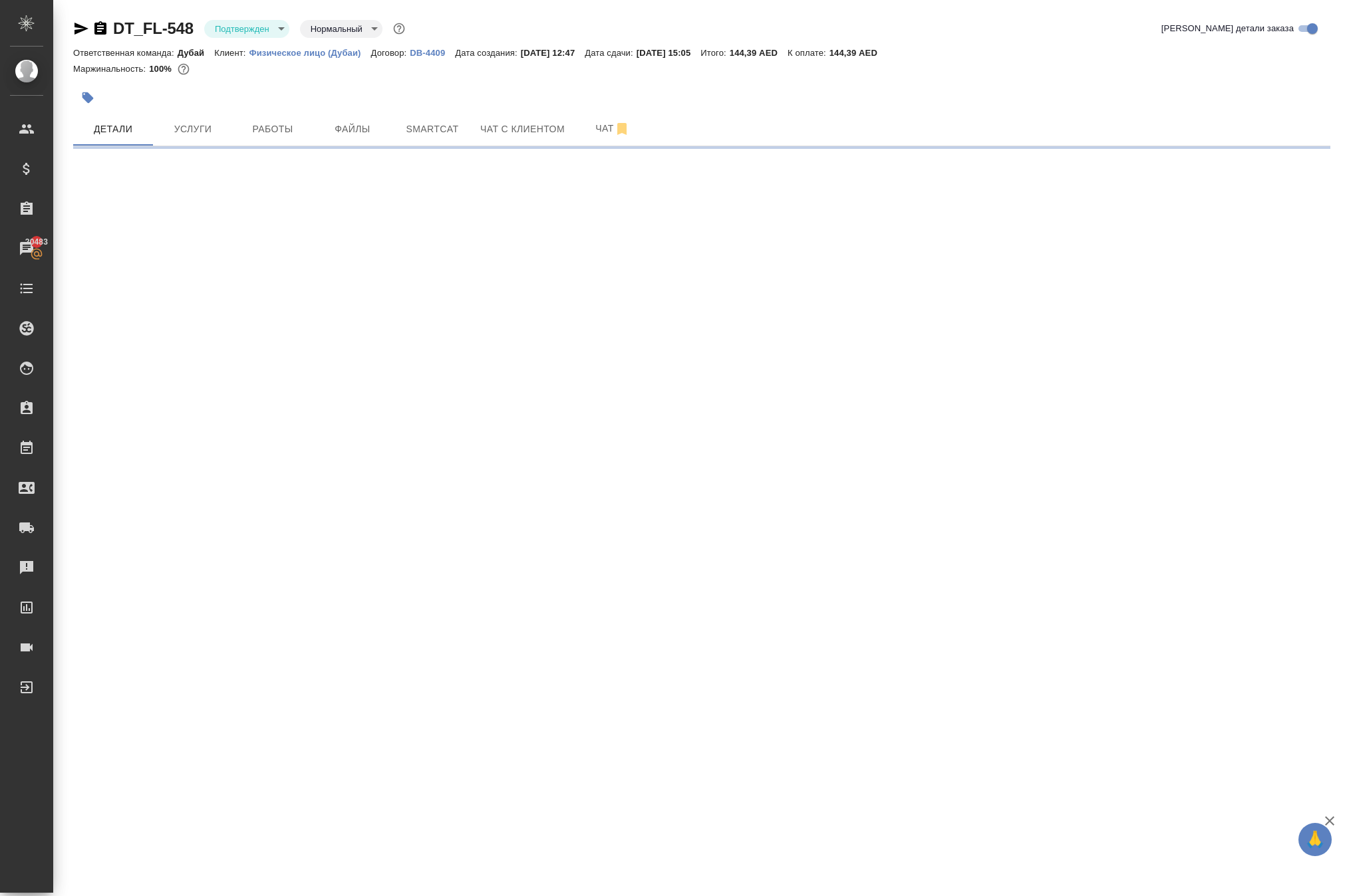
select select "RU"
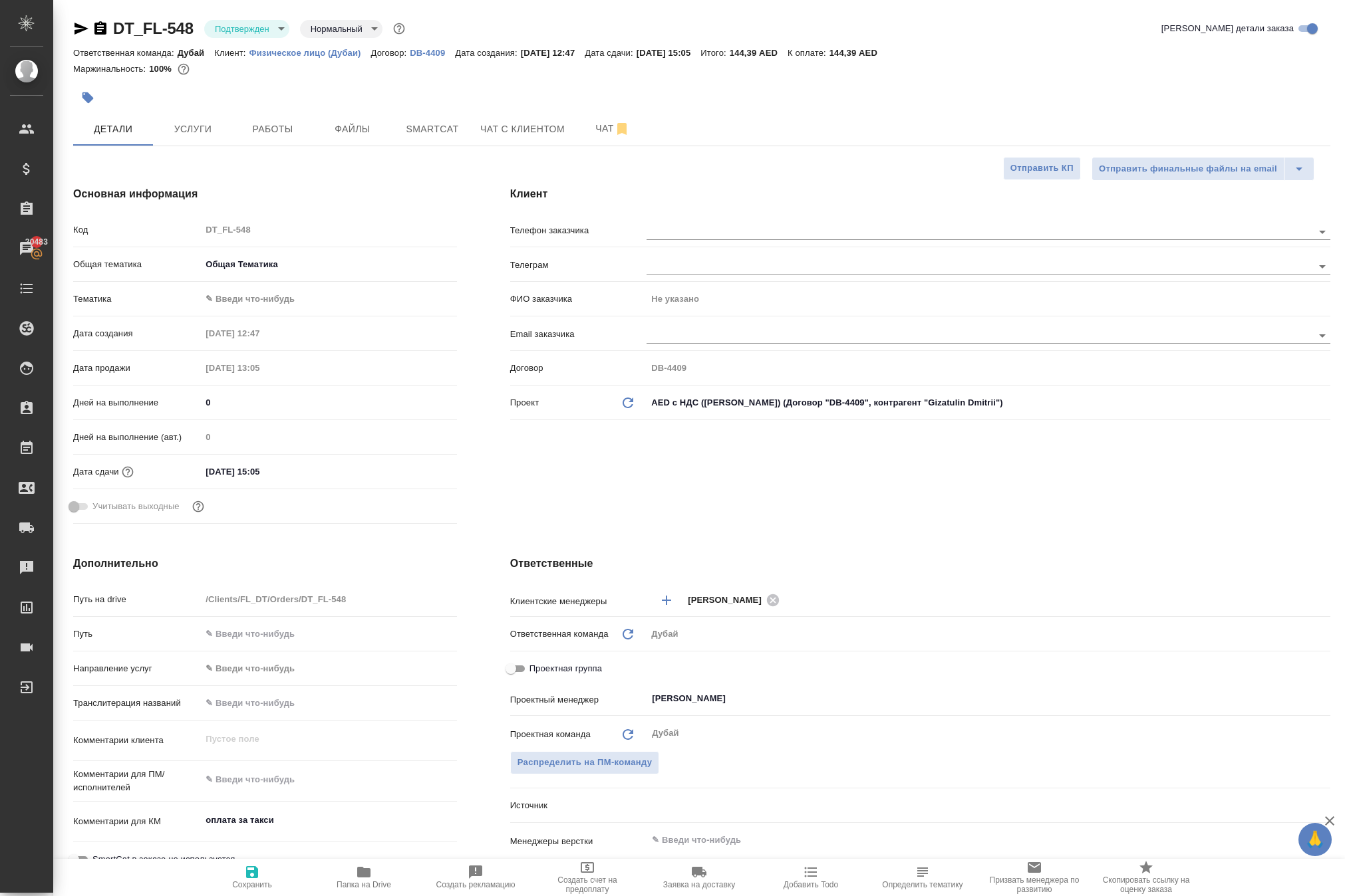
type textarea "x"
click at [817, 77] on div "Маржинальность: 100%" at bounding box center [701, 69] width 1257 height 17
click at [202, 138] on span "Услуги" at bounding box center [193, 129] width 64 height 17
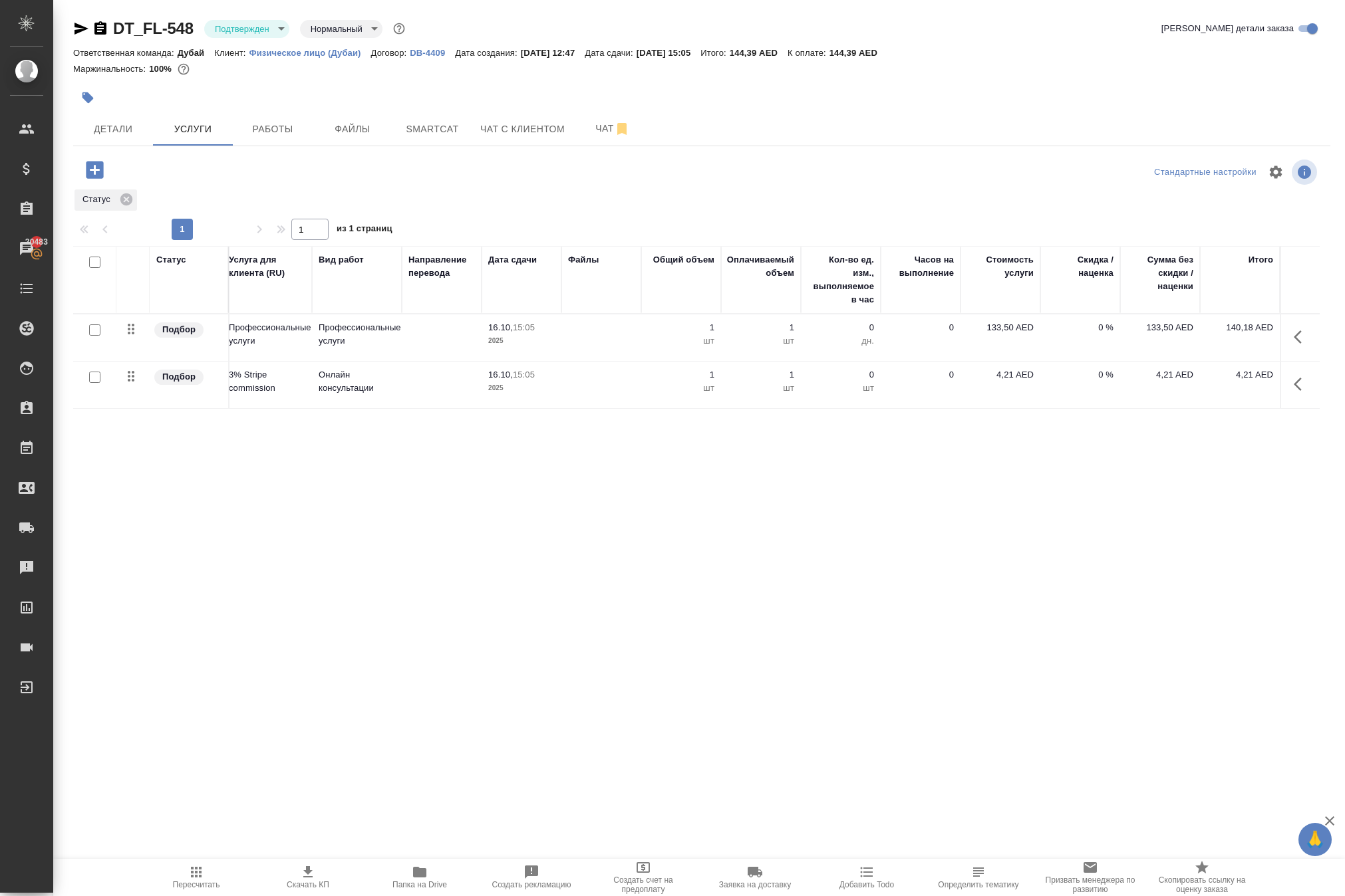
scroll to position [0, 8]
drag, startPoint x: 976, startPoint y: 460, endPoint x: 1009, endPoint y: 462, distance: 33.1
click at [1009, 382] on p "4,21 AED" at bounding box center [1000, 375] width 67 height 13
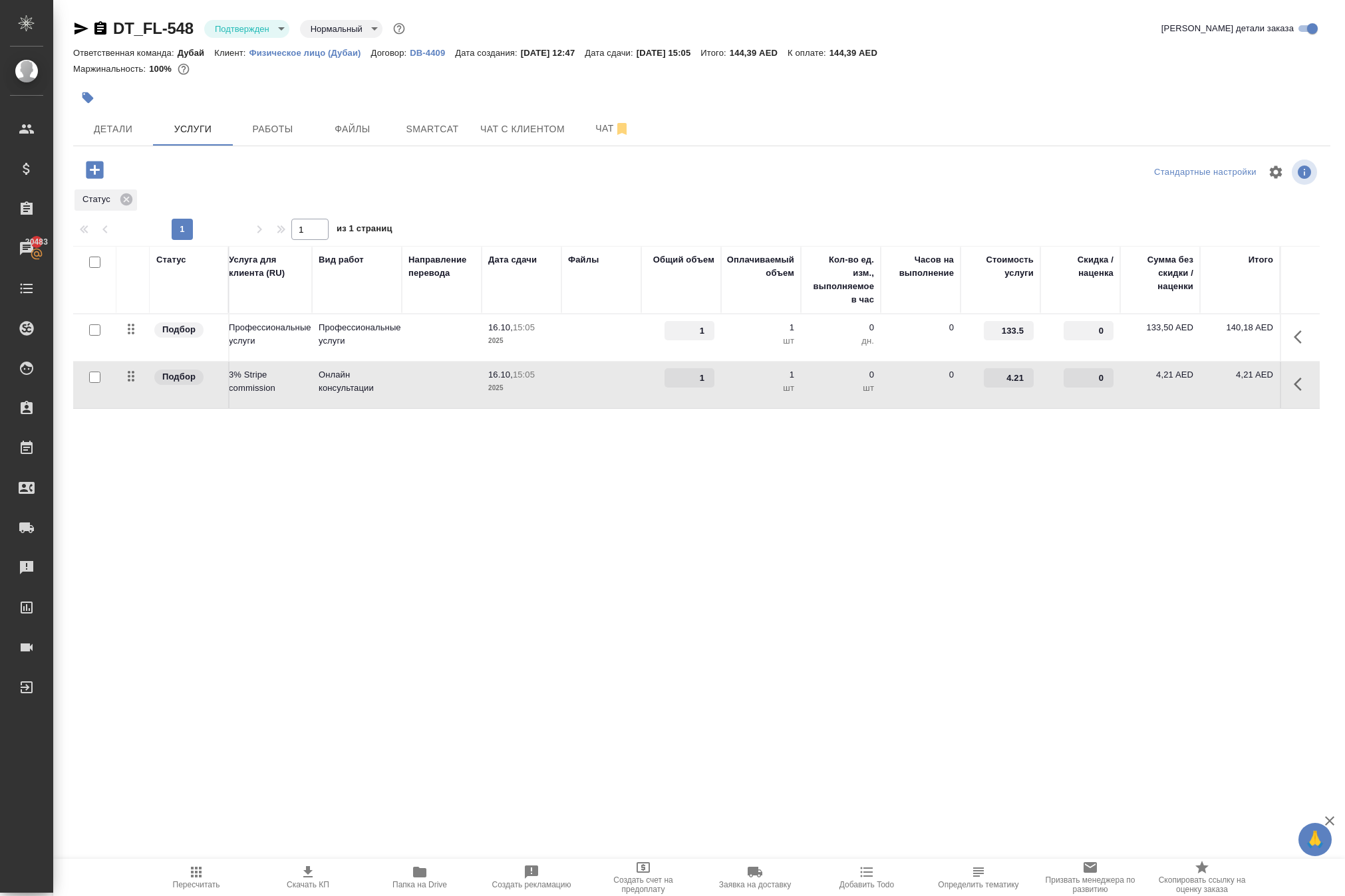
copy p "4,21"
click at [119, 146] on button "Детали" at bounding box center [113, 128] width 80 height 33
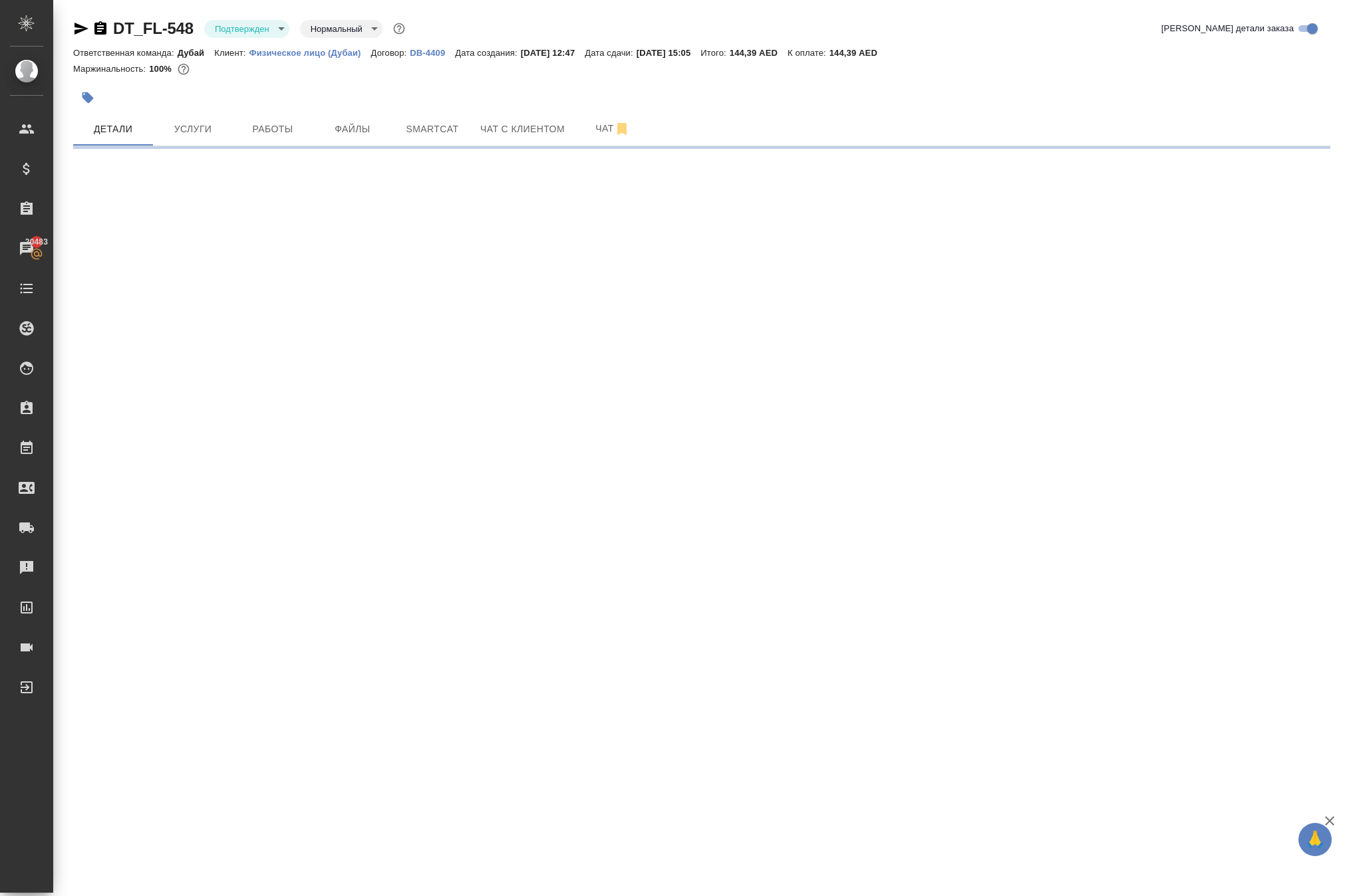
select select "RU"
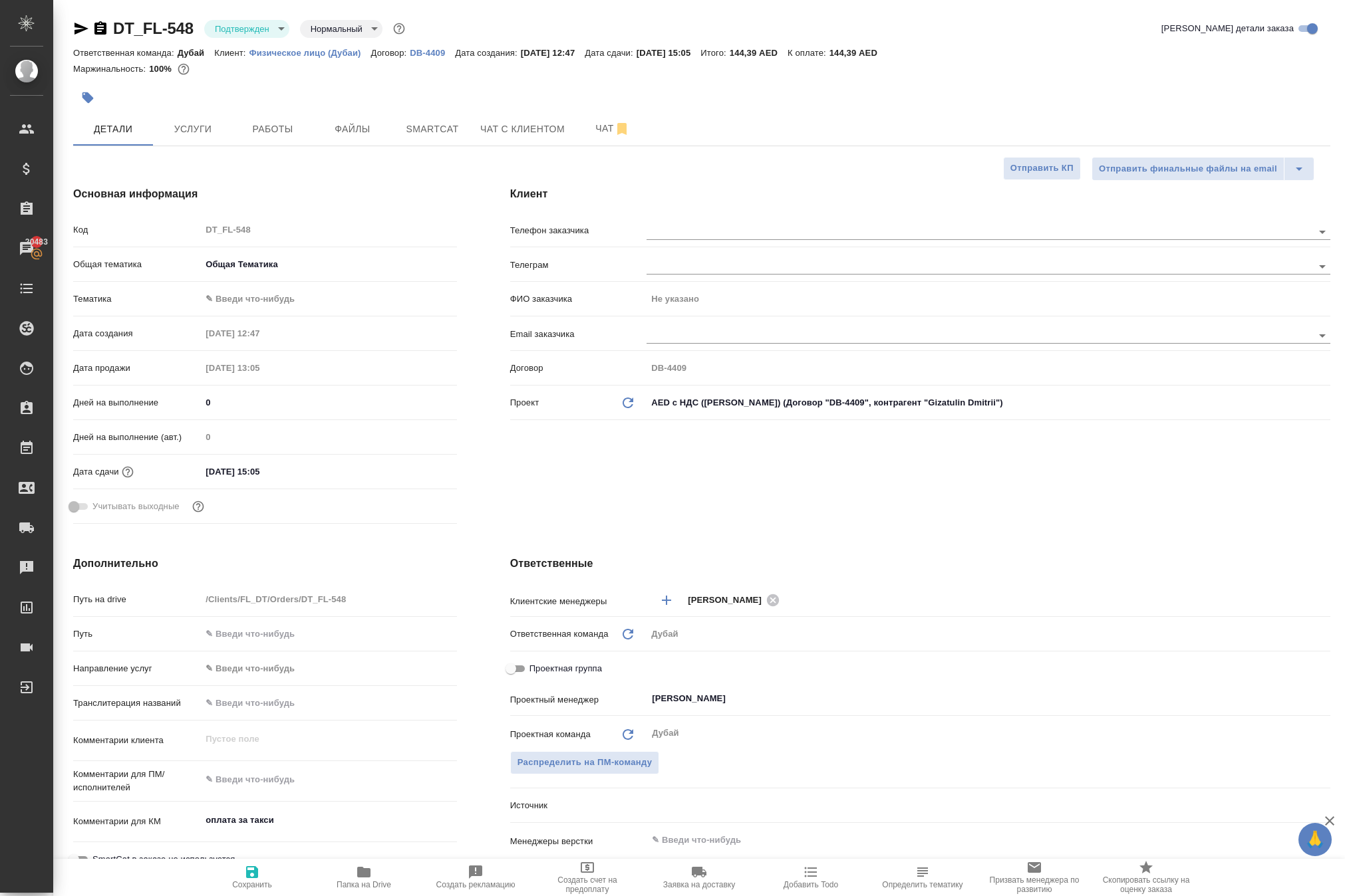
type textarea "x"
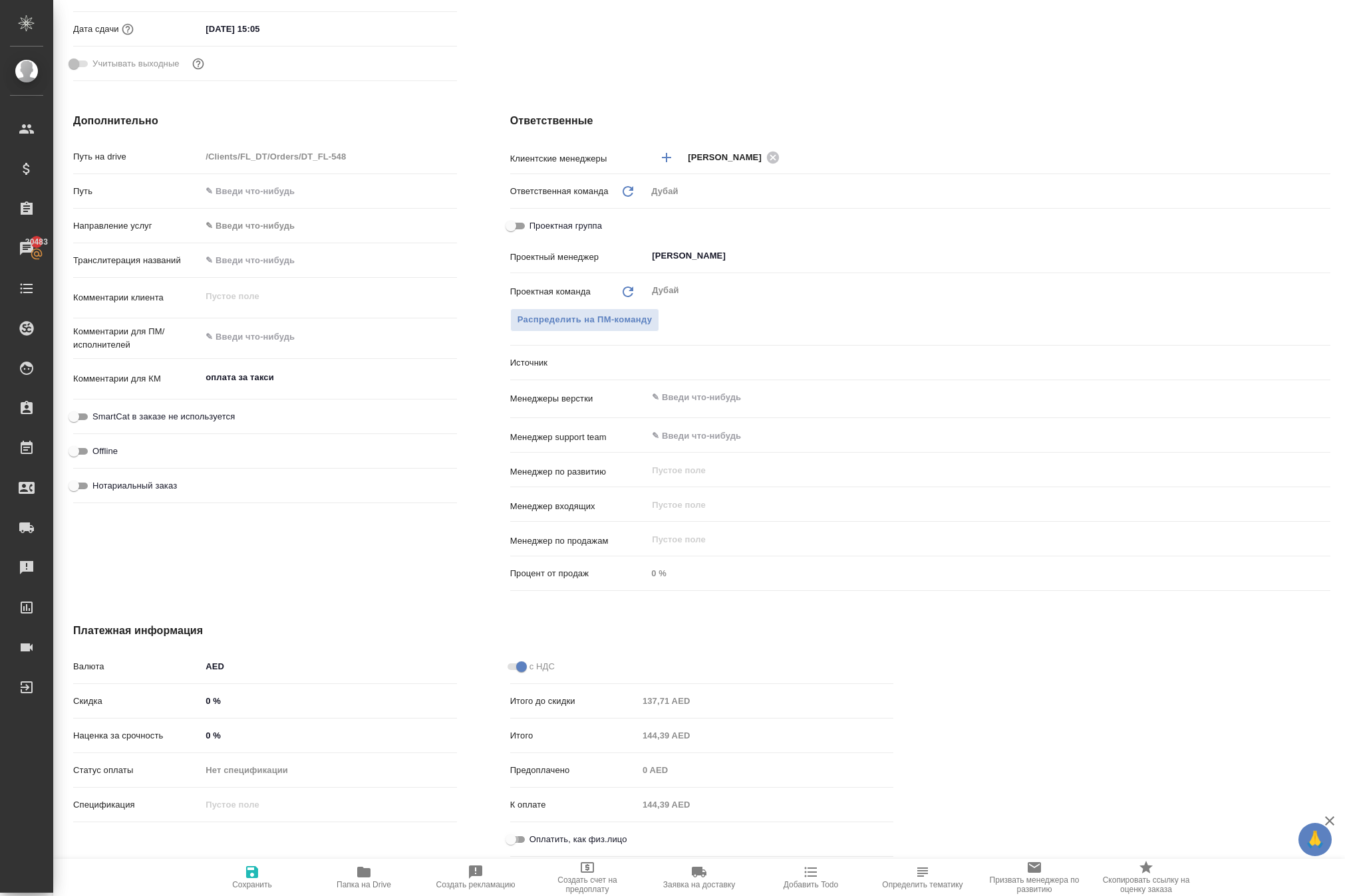
click at [525, 834] on input "Оплатить, как физ.лицо" at bounding box center [511, 840] width 48 height 16
checkbox input "true"
type textarea "x"
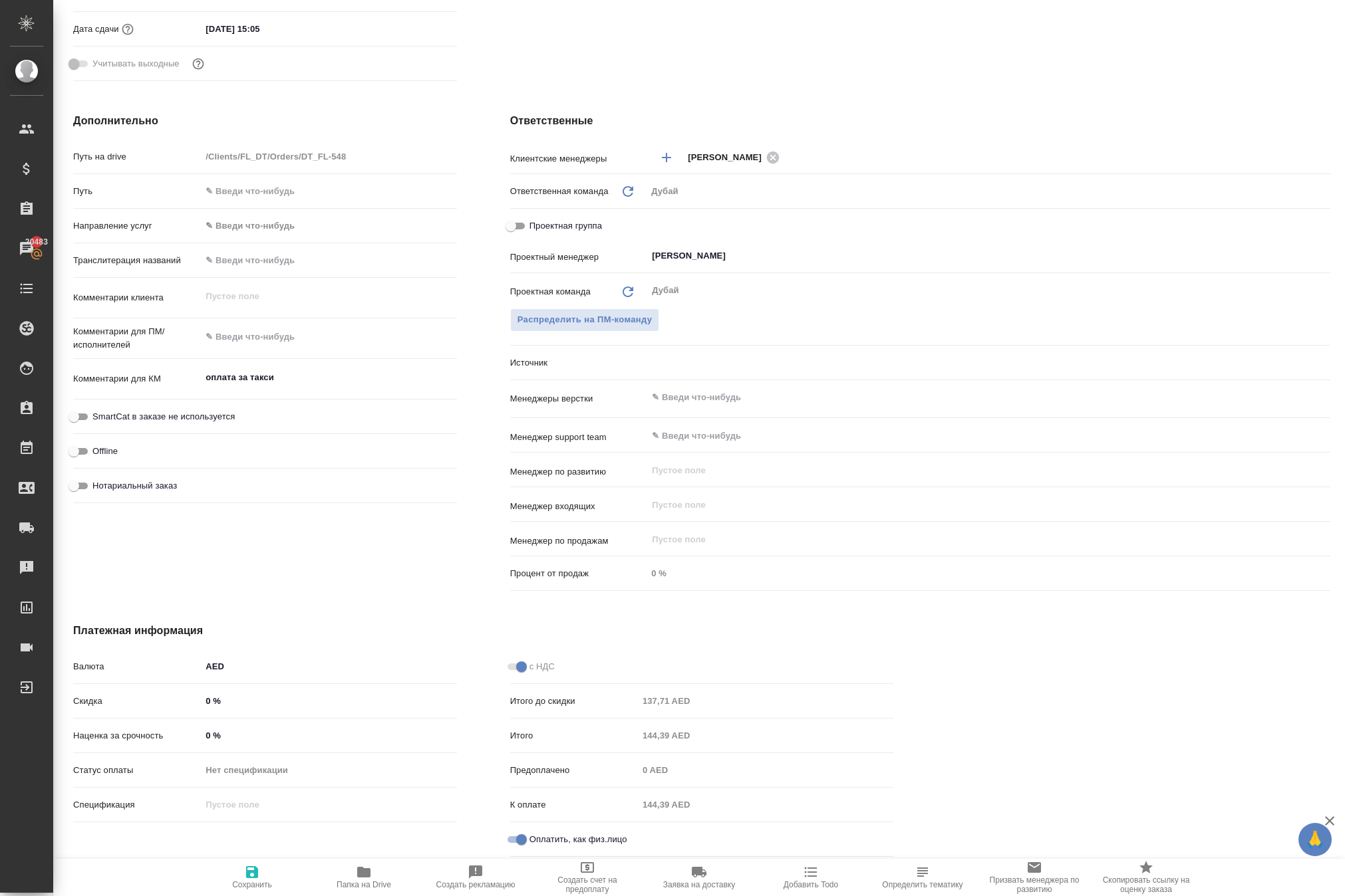
click at [253, 869] on icon "button" at bounding box center [251, 872] width 12 height 12
type textarea "x"
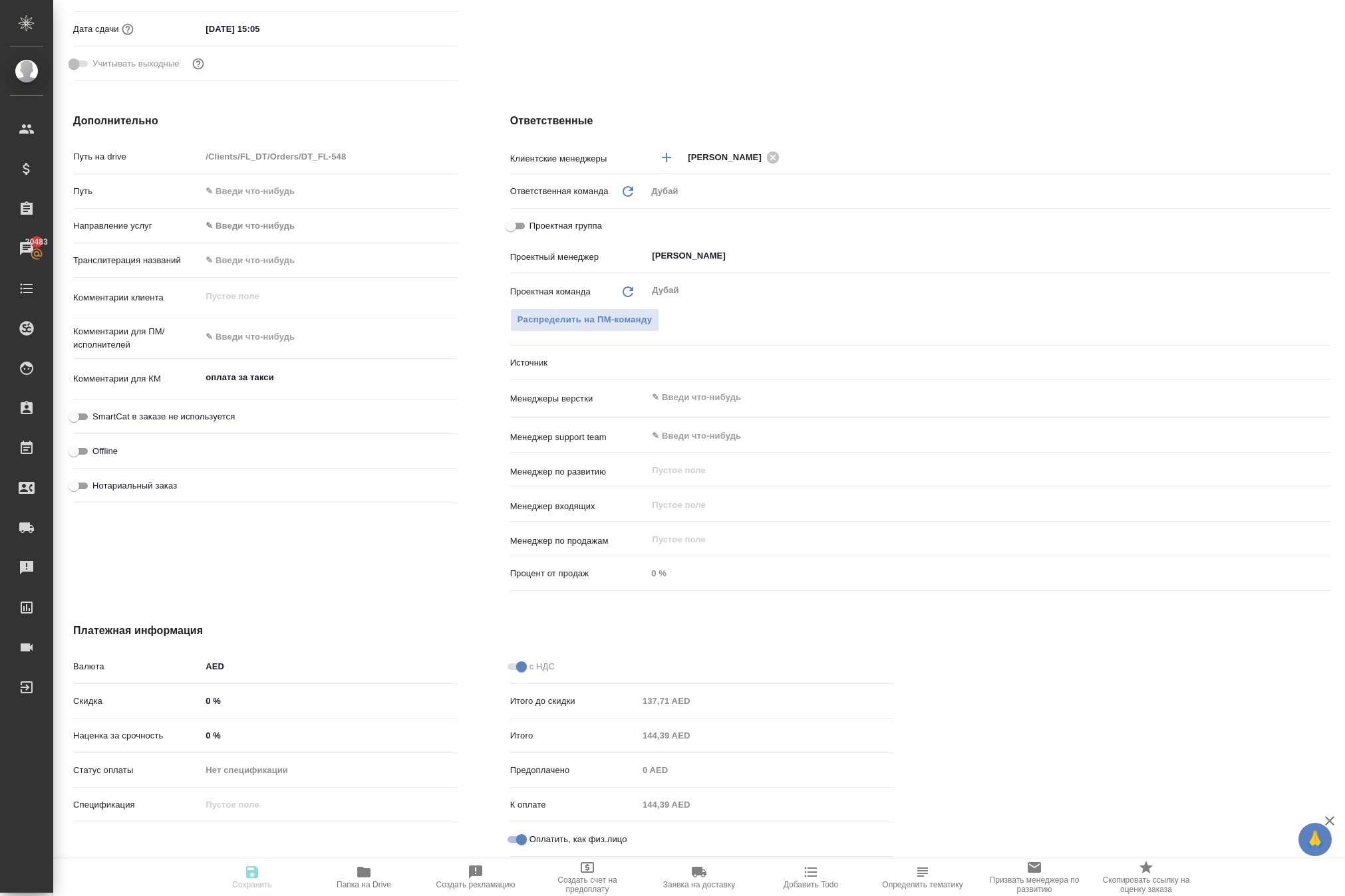
type textarea "x"
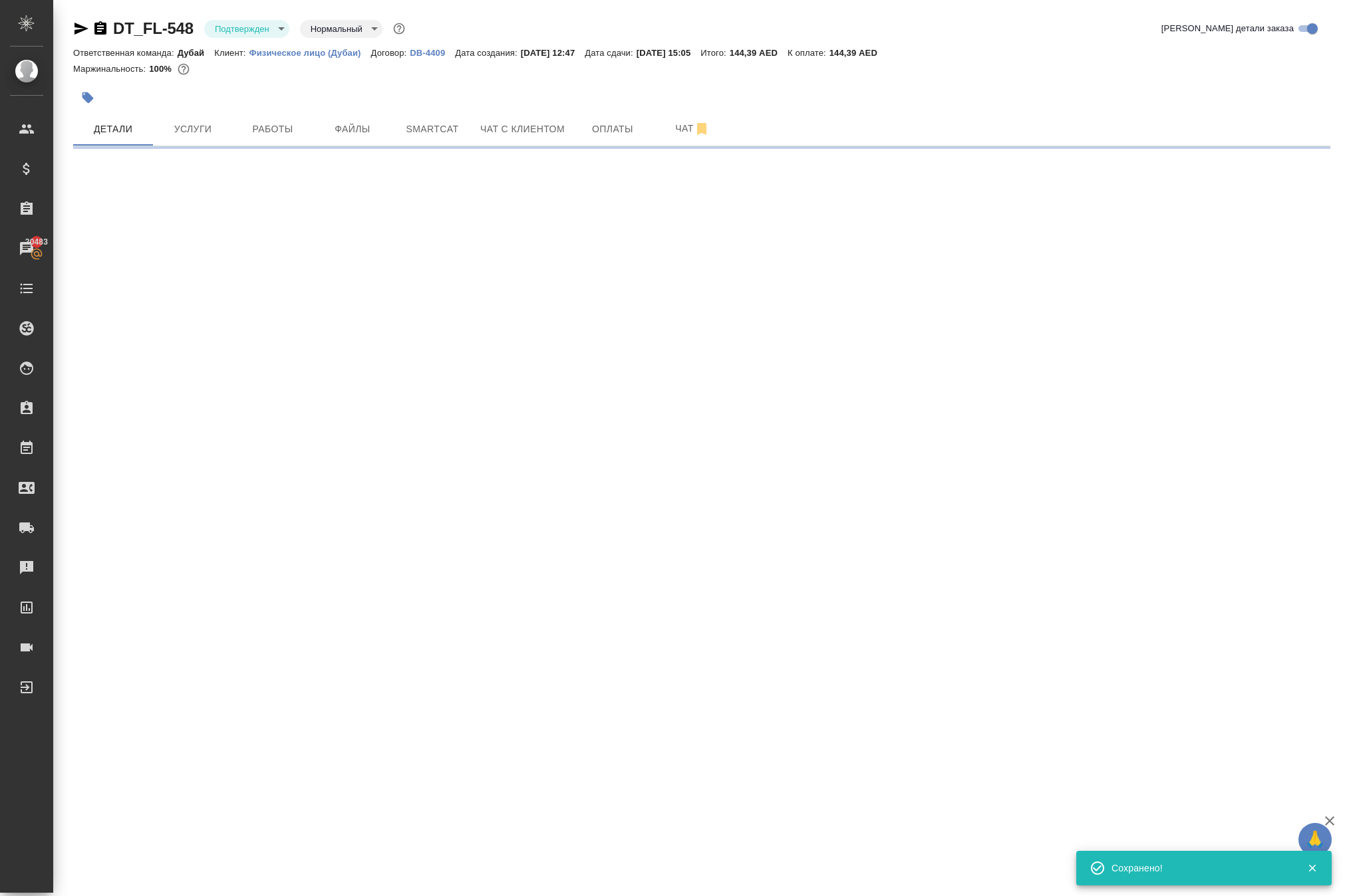
select select "RU"
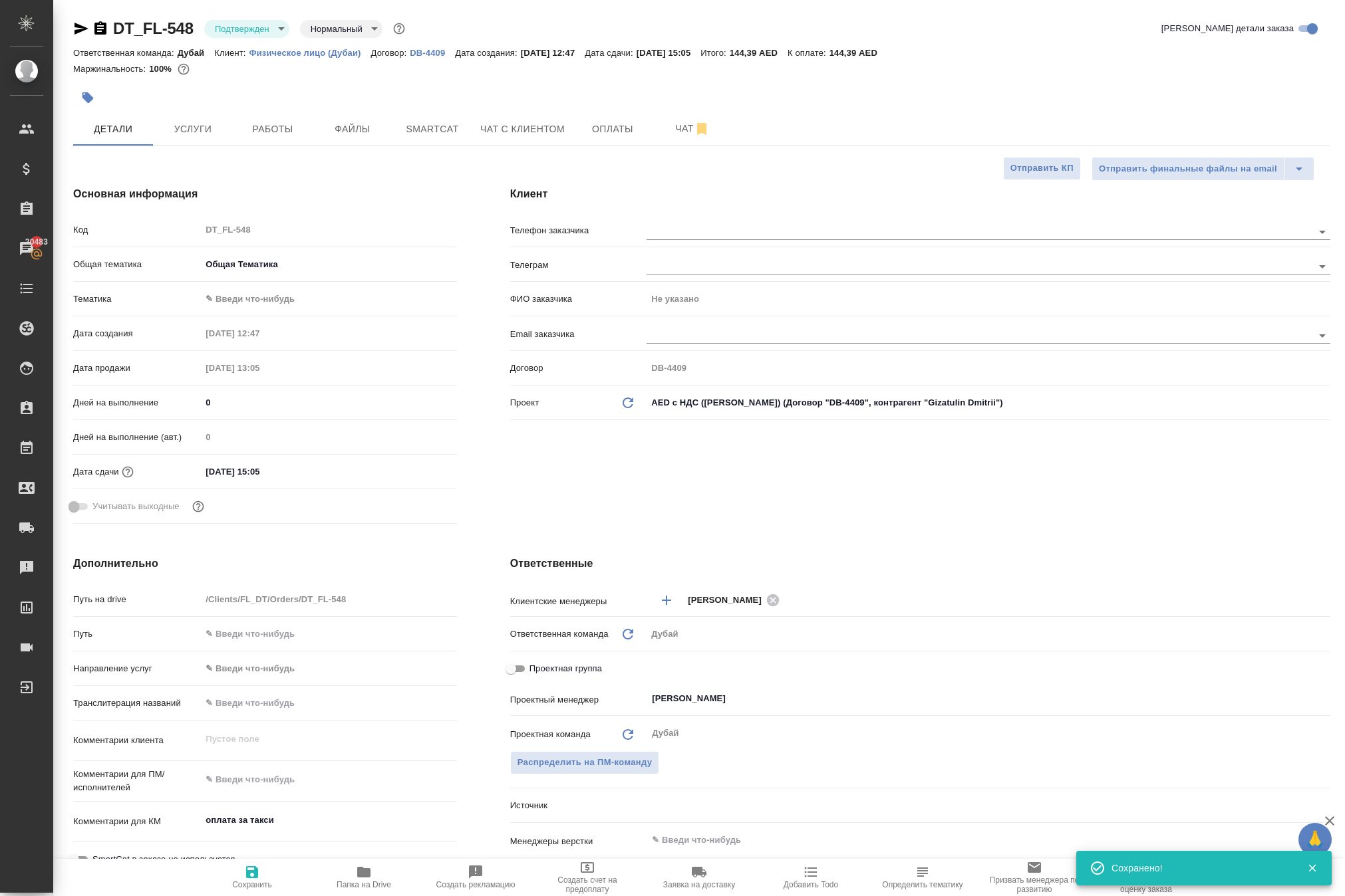
type textarea "x"
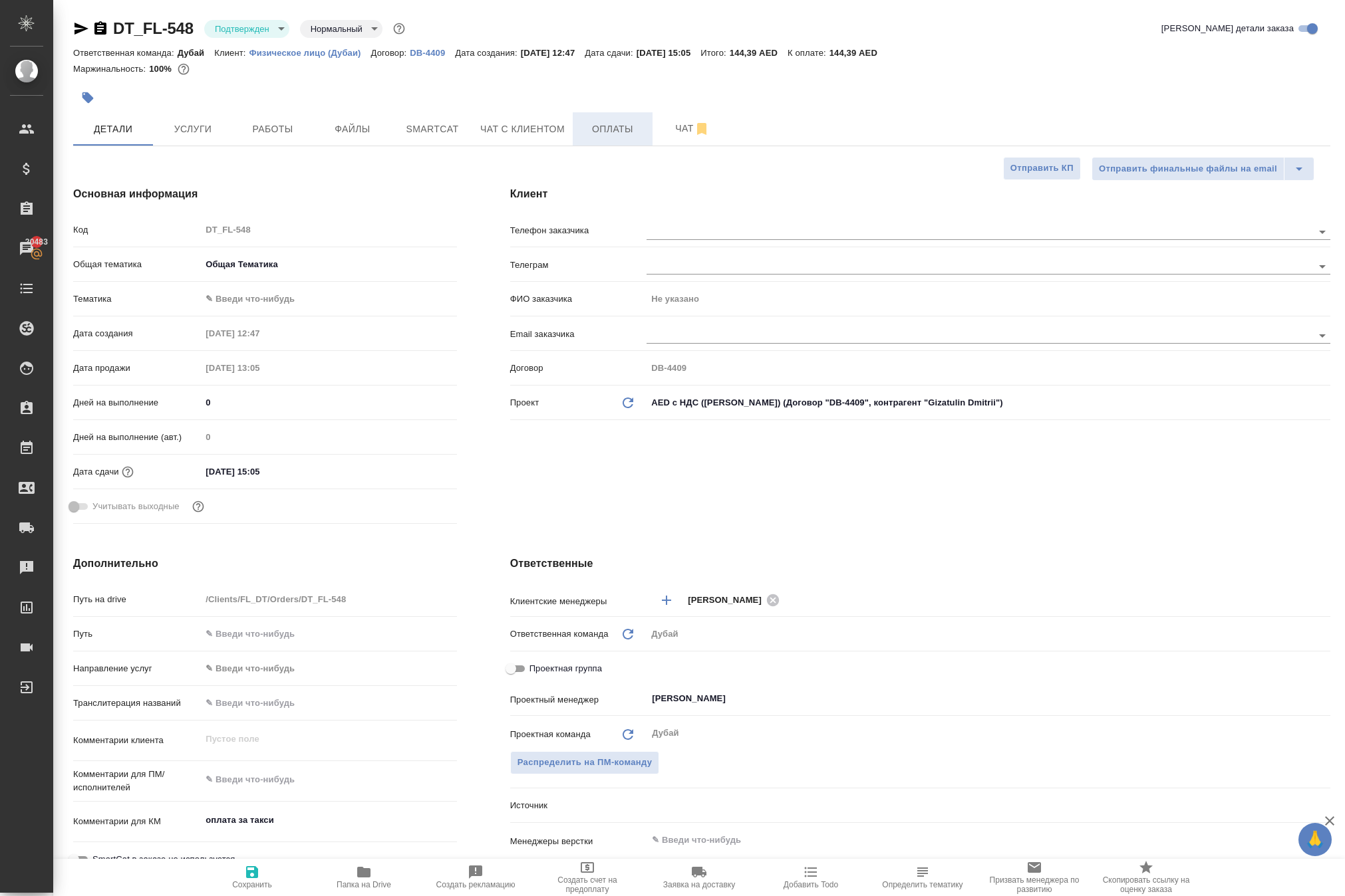
click at [638, 138] on span "Оплаты" at bounding box center [612, 129] width 64 height 17
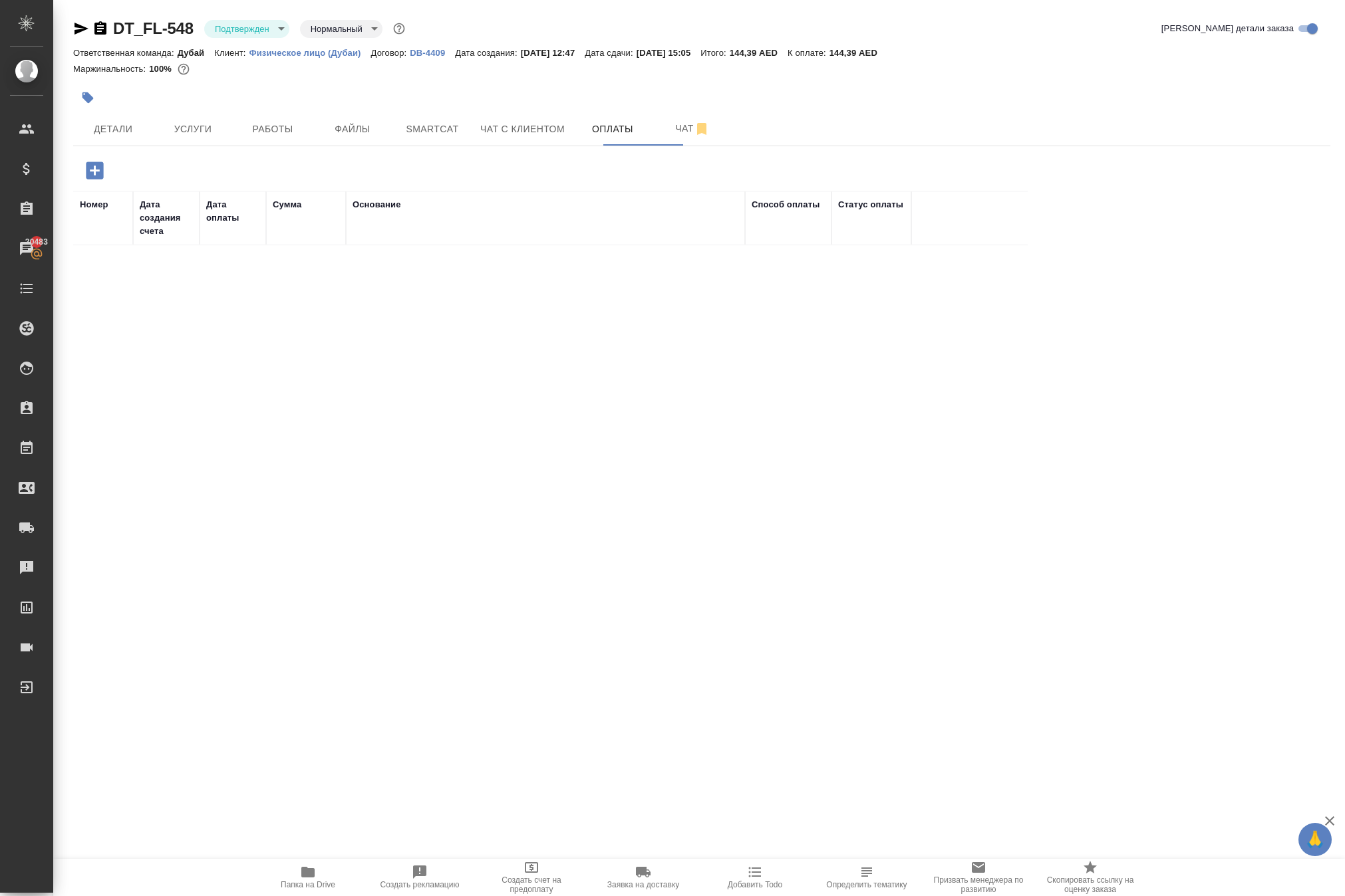
click at [107, 182] on icon "button" at bounding box center [94, 171] width 23 height 23
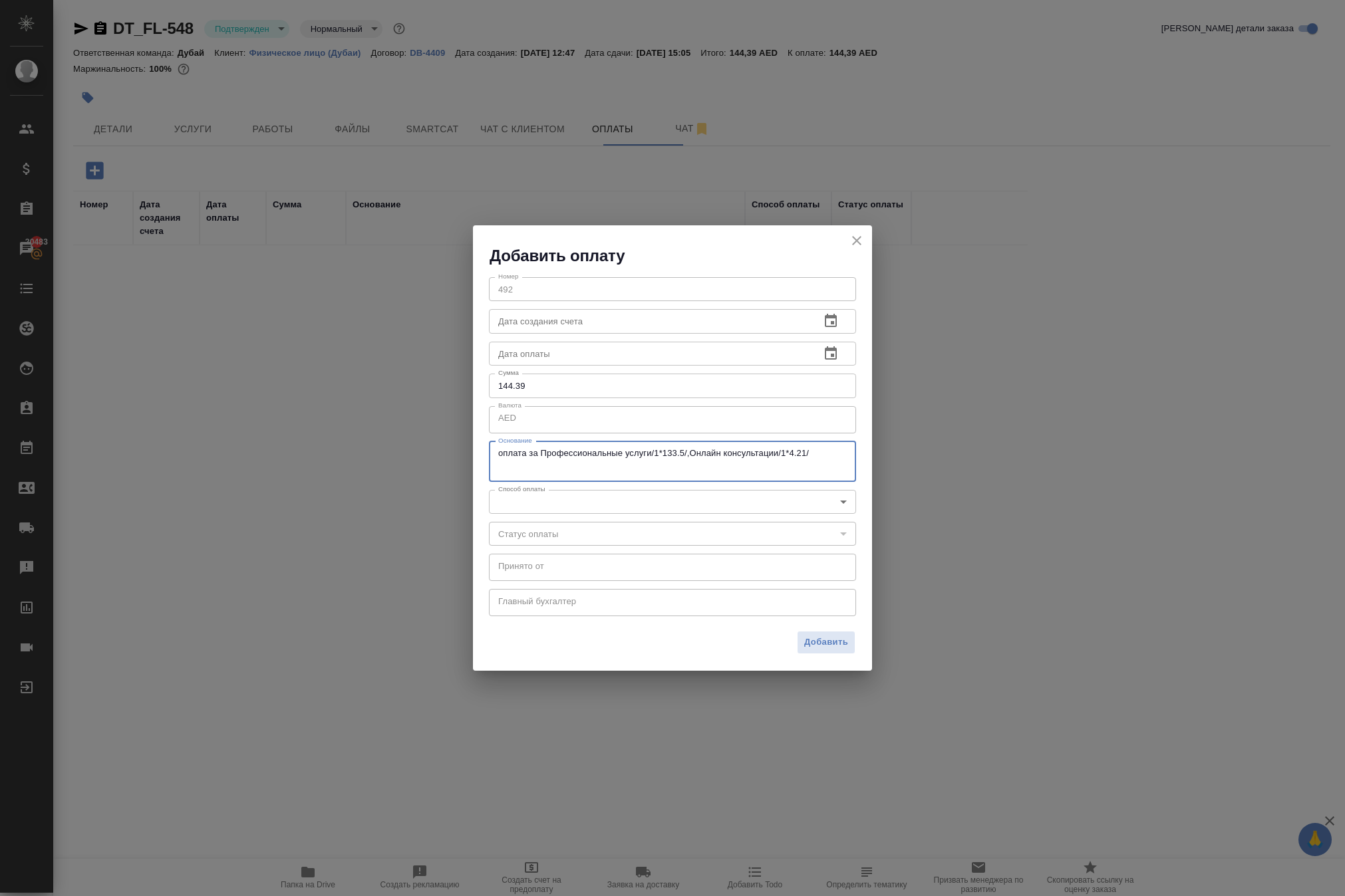
drag, startPoint x: 624, startPoint y: 468, endPoint x: 390, endPoint y: 406, distance: 242.1
click at [390, 406] on div "Добавить оплату Номер 492 Номер Дата создания счета Дата создания счета Дата оп…" at bounding box center [672, 448] width 1345 height 896
paste textarea "Professional Services"
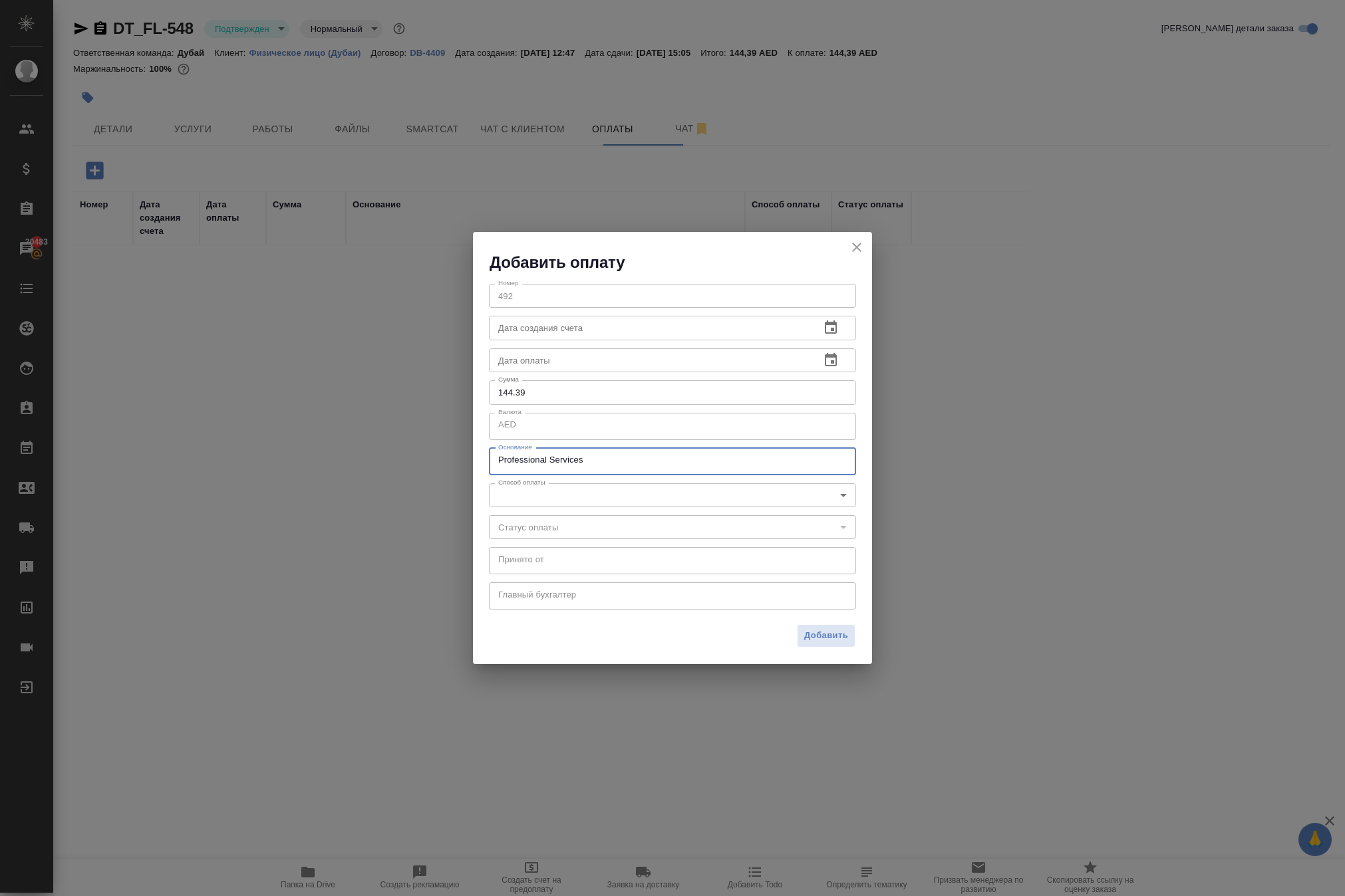
click at [496, 463] on div "Professional Services x Основание" at bounding box center [672, 462] width 367 height 28
click at [493, 459] on div "Professional Services x Основание" at bounding box center [672, 462] width 367 height 28
click at [498, 459] on textarea "Professional Services" at bounding box center [673, 461] width 349 height 13
click at [654, 472] on div "1. Professional Services x Основание" at bounding box center [672, 462] width 367 height 28
click at [654, 451] on div "1. Professional Services x Основание" at bounding box center [672, 462] width 367 height 28
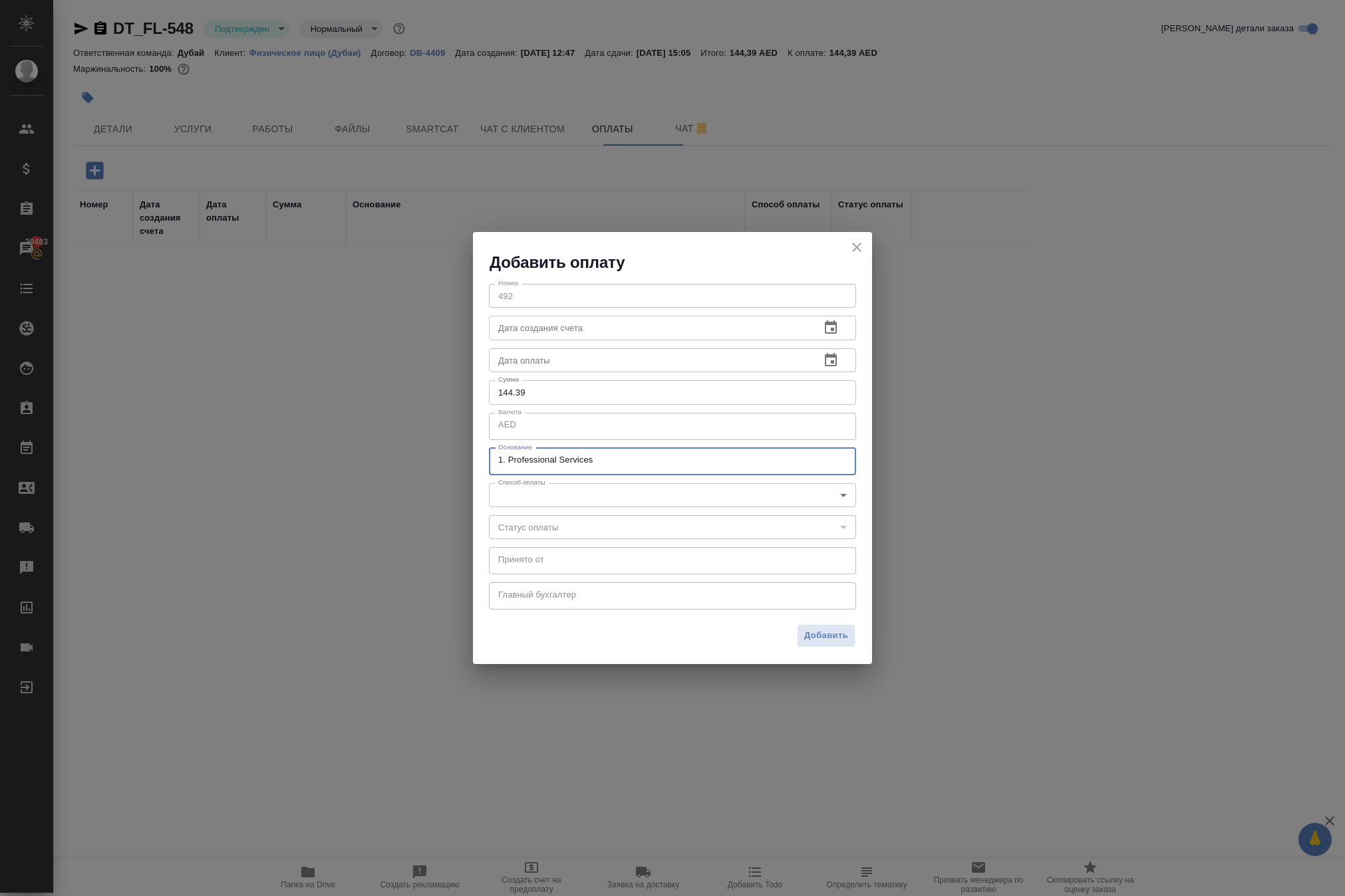
click at [656, 455] on textarea "1. Professional Services" at bounding box center [673, 461] width 349 height 13
click at [635, 464] on textarea "1. Professional Services" at bounding box center [673, 461] width 349 height 13
paste textarea "133,50"
click at [710, 462] on textarea "1. Professional Services - 133,5 + VAT 2." at bounding box center [673, 461] width 349 height 13
click at [775, 465] on textarea "1. Professional Services - 133,5 + VAT ; 2." at bounding box center [673, 461] width 349 height 13
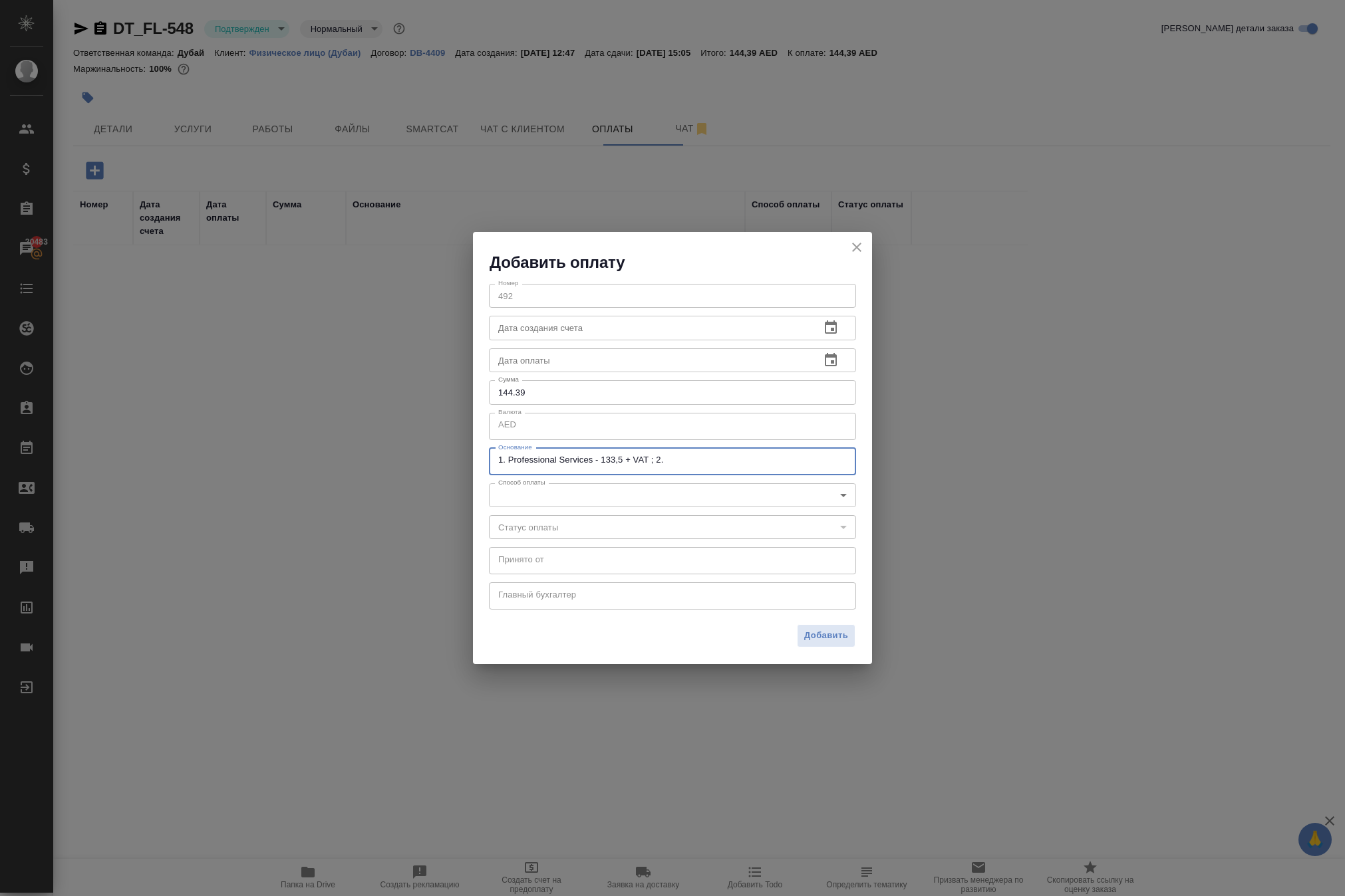
paste textarea "3% Stripe commission"
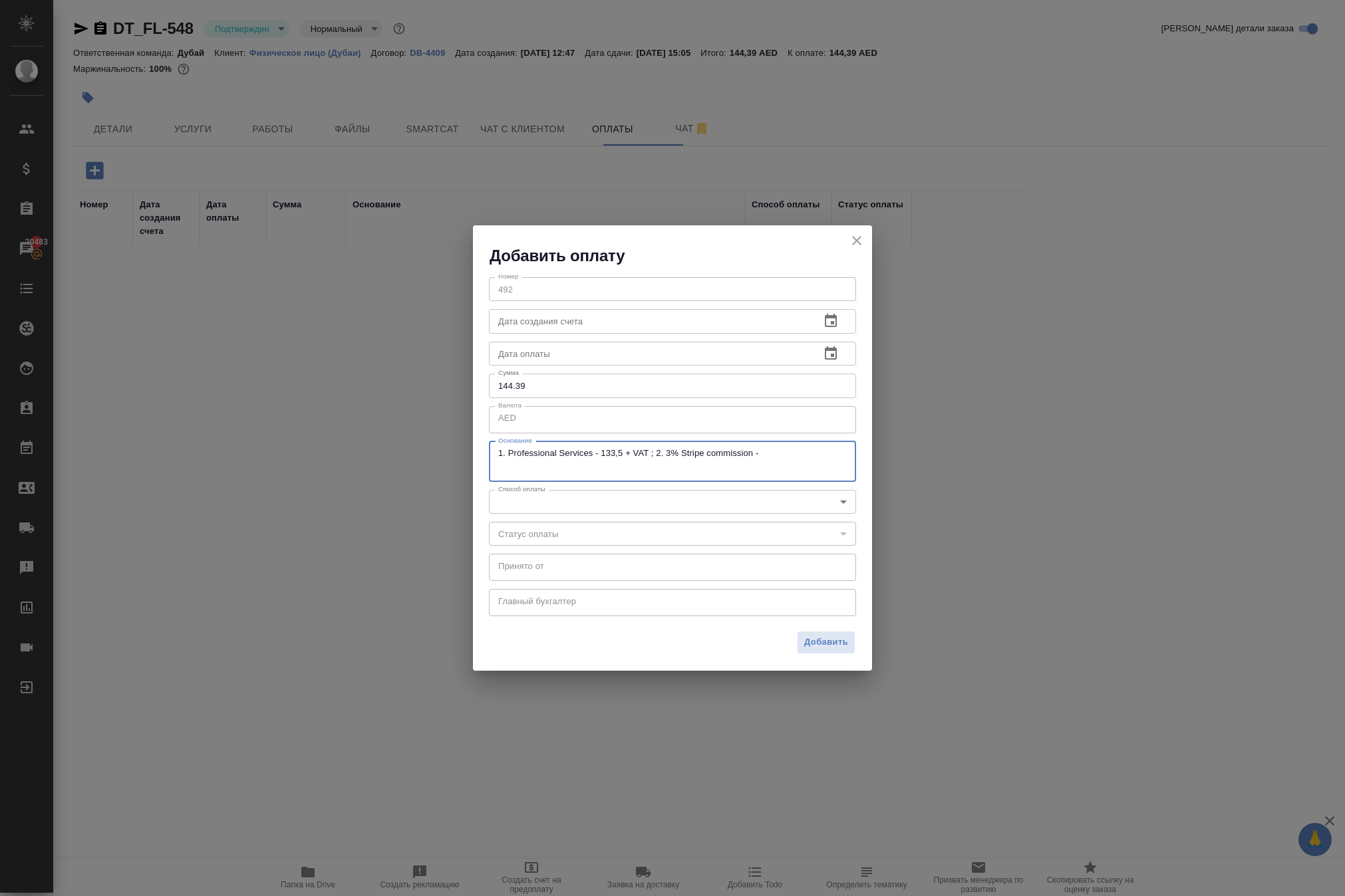
click at [637, 456] on textarea "1. Professional Services - 133,5 + VAT ; 2. 3% Stripe commission -" at bounding box center [673, 462] width 349 height 27
click at [571, 473] on textarea "1. Professional Services: 133,5 + VAT ; 2. 3% Stripe commission -" at bounding box center [673, 462] width 349 height 27
paste textarea "4,21"
paste textarea "144,39"
click at [732, 446] on div "1. Professional Services: 133,5 + VAT ; 2. 3% Stripe commission: 4,21 ; Total: …" at bounding box center [672, 462] width 367 height 41
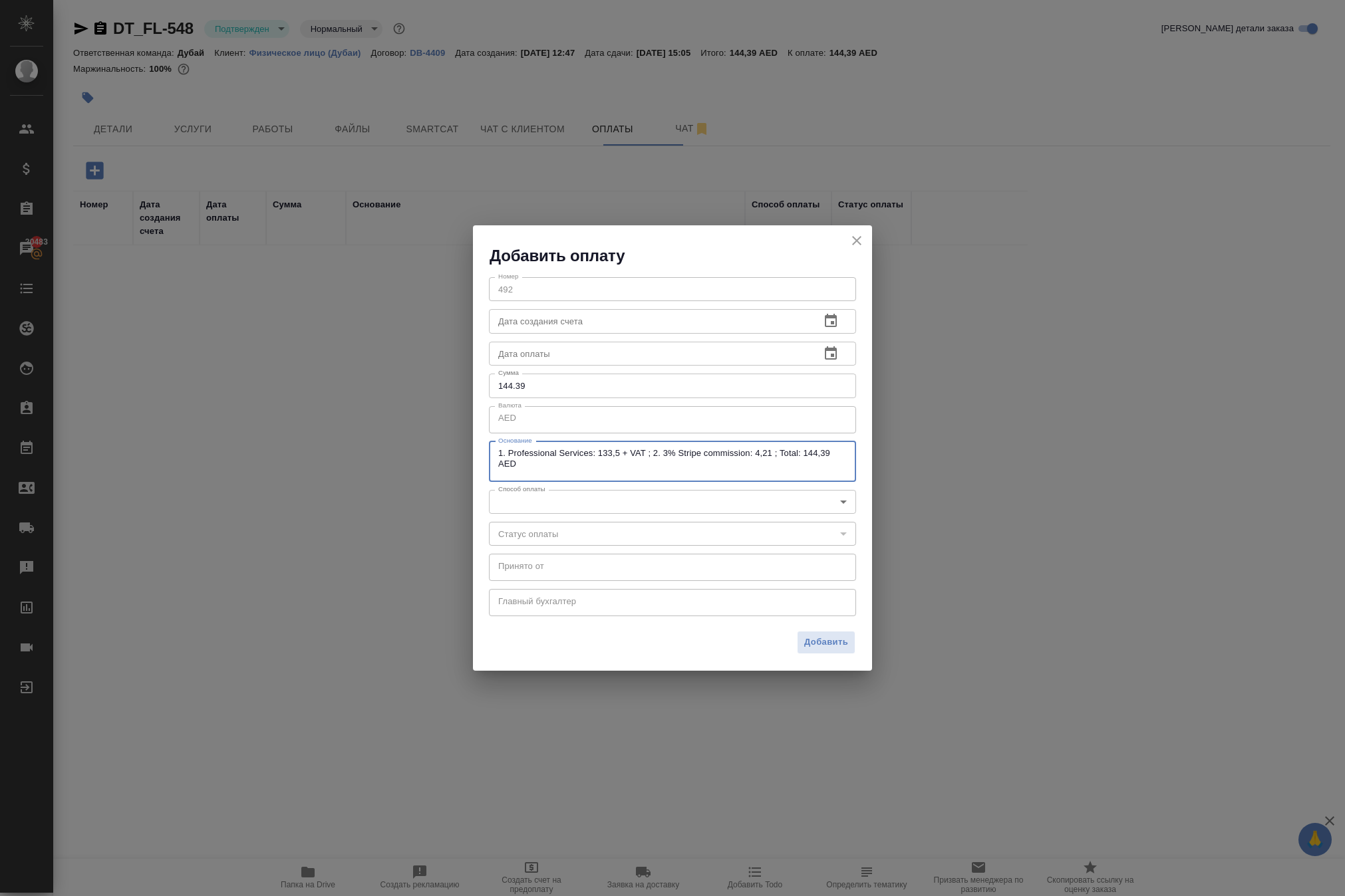
type textarea "1. Professional Services: 133,5 + VAT ; 2. 3% Stripe commission: 4,21 ; Total: …"
drag, startPoint x: 706, startPoint y: 479, endPoint x: 388, endPoint y: 331, distance: 350.8
click at [388, 331] on div "Добавить оплату Номер 492 Номер Дата создания счета Дата создания счета Дата оп…" at bounding box center [672, 448] width 1345 height 896
click at [722, 471] on textarea "1. Professional Services: 133,5 + VAT ; 2. 3% Stripe commission: 4,21 ; Total: …" at bounding box center [673, 462] width 349 height 27
drag, startPoint x: 722, startPoint y: 471, endPoint x: 487, endPoint y: 443, distance: 236.7
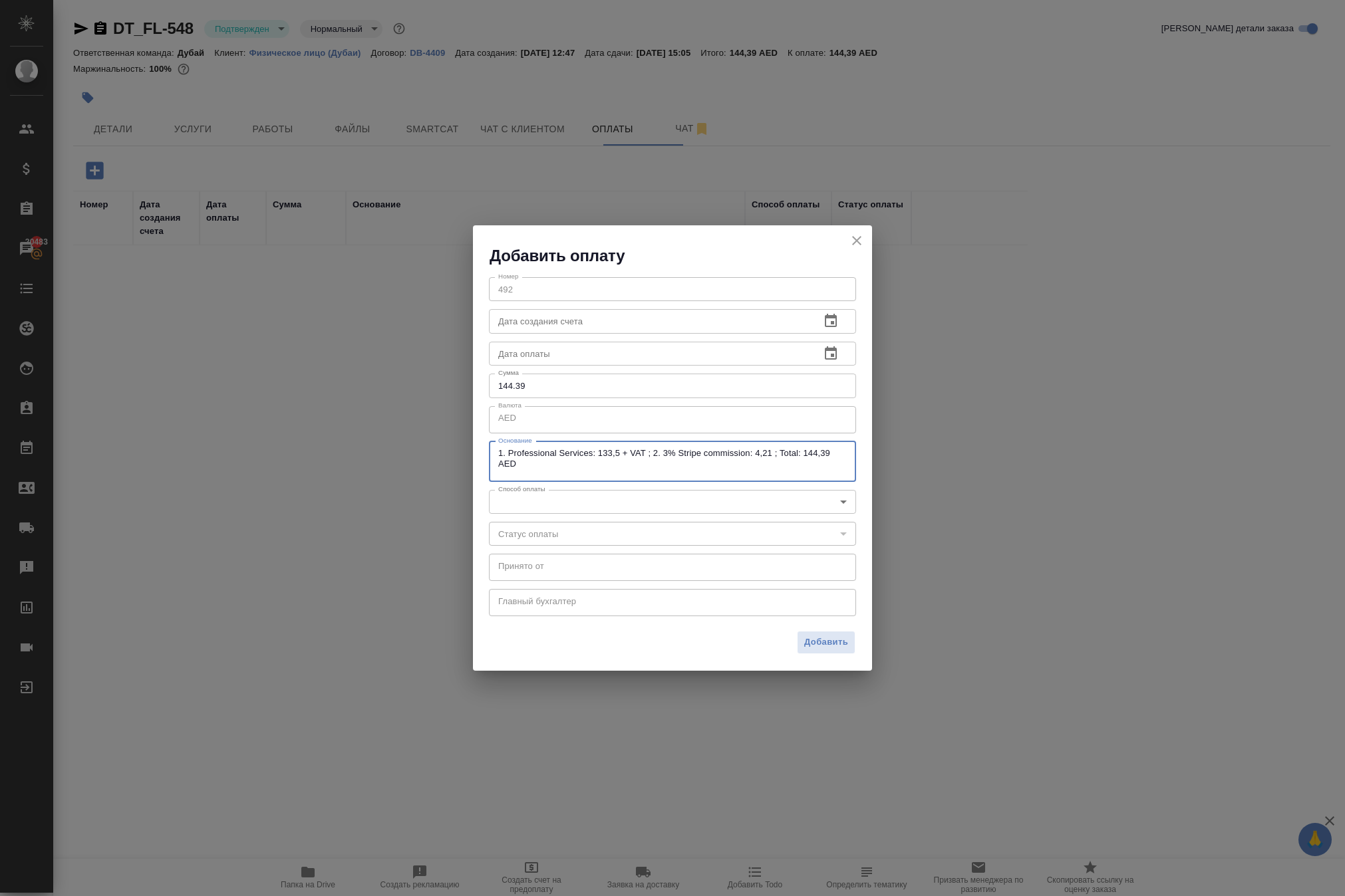
click at [487, 443] on div "Номер 492 Номер Дата создания счета Дата создания счета Дата оплаты Дата оплаты…" at bounding box center [672, 446] width 399 height 359
click at [570, 519] on body "🙏 .cls-1 fill:#fff; AWATERA Solokha Petro Клиенты Спецификации Заказы 20483 Чат…" at bounding box center [672, 448] width 1345 height 896
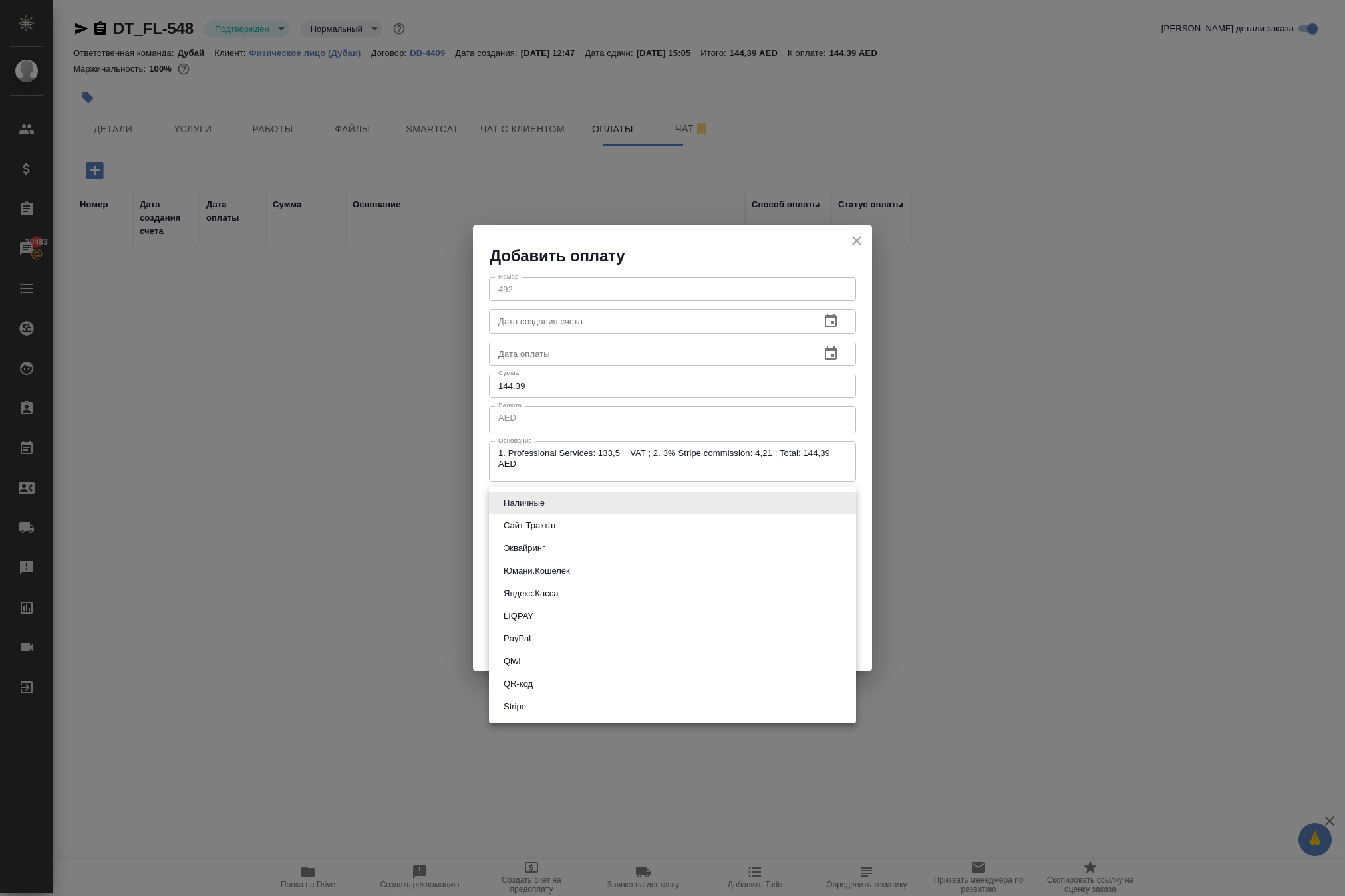
click at [576, 718] on li "Stripe" at bounding box center [672, 706] width 367 height 22
type input "stripe"
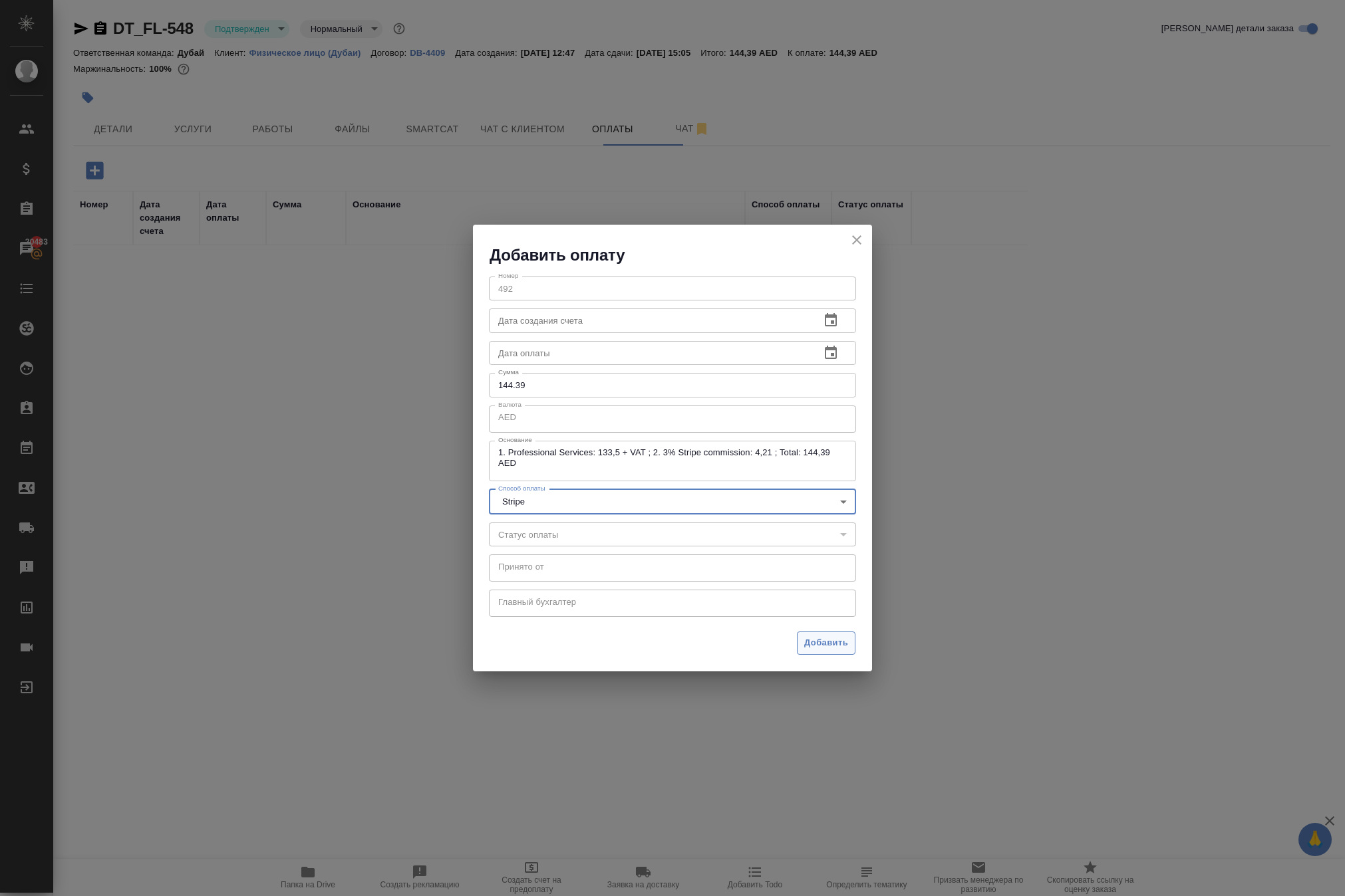
click at [814, 650] on span "Добавить" at bounding box center [825, 642] width 44 height 15
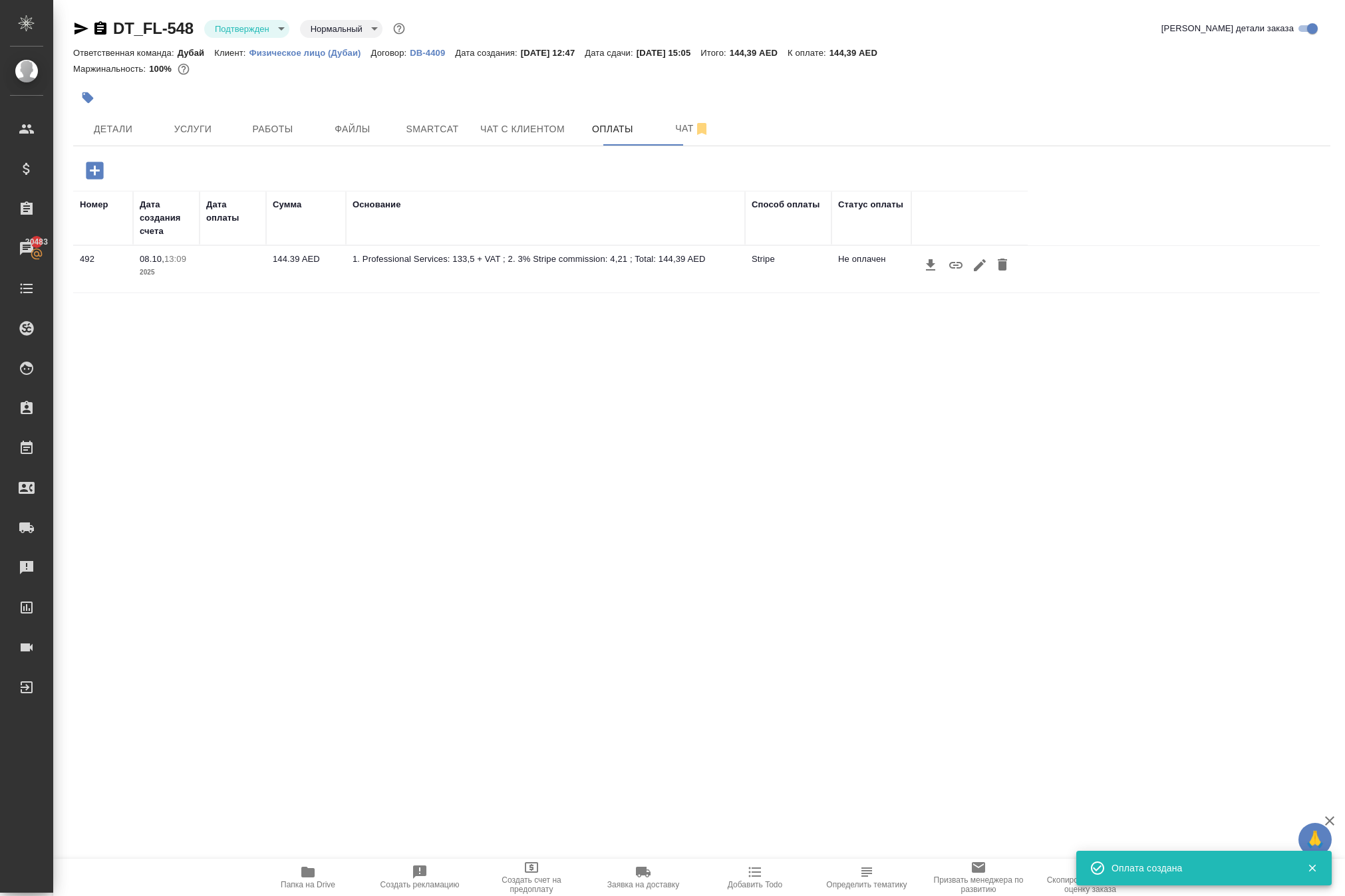
click at [964, 273] on icon "button" at bounding box center [956, 265] width 16 height 16
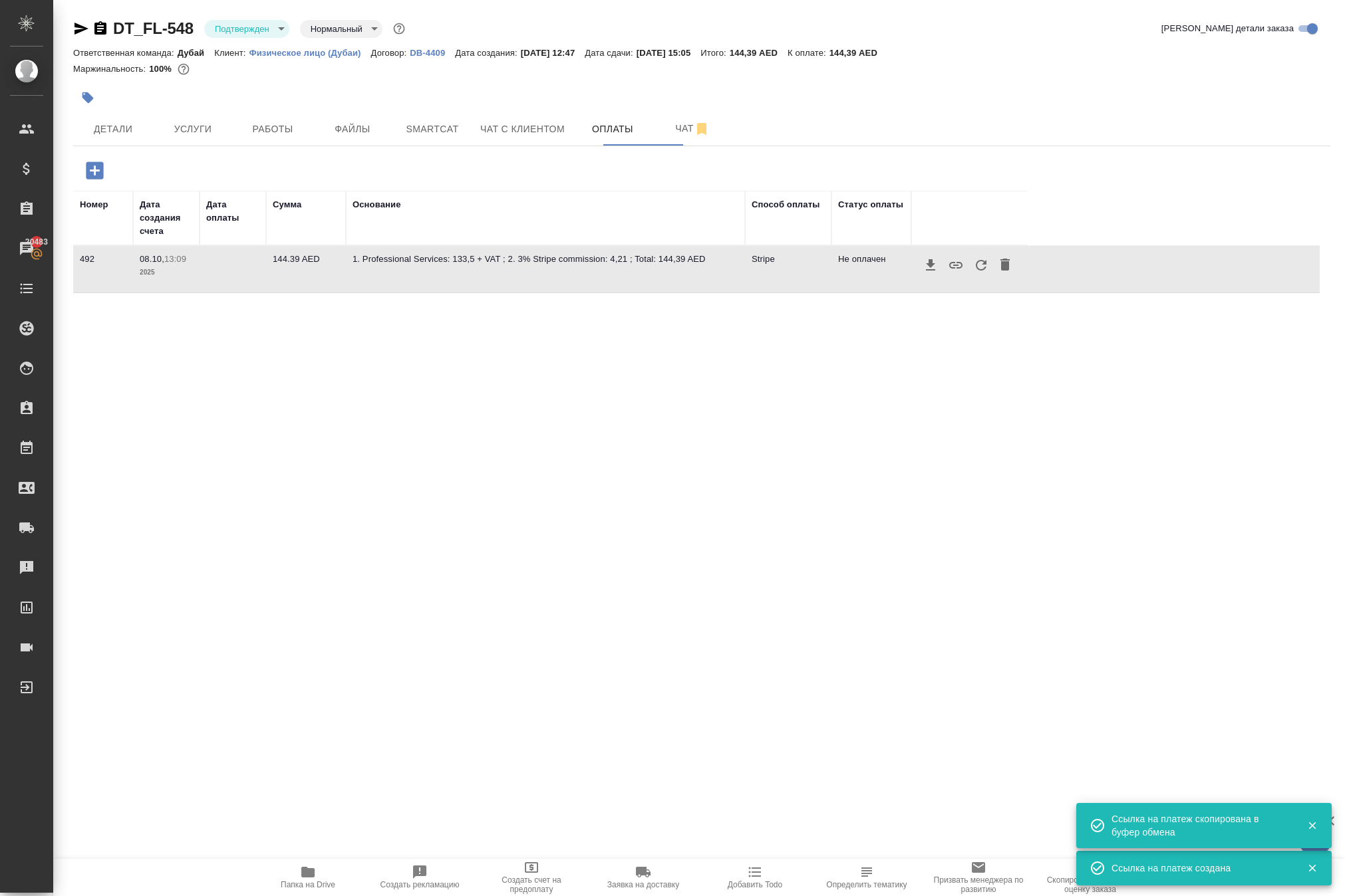
click at [964, 273] on icon "button" at bounding box center [956, 265] width 16 height 16
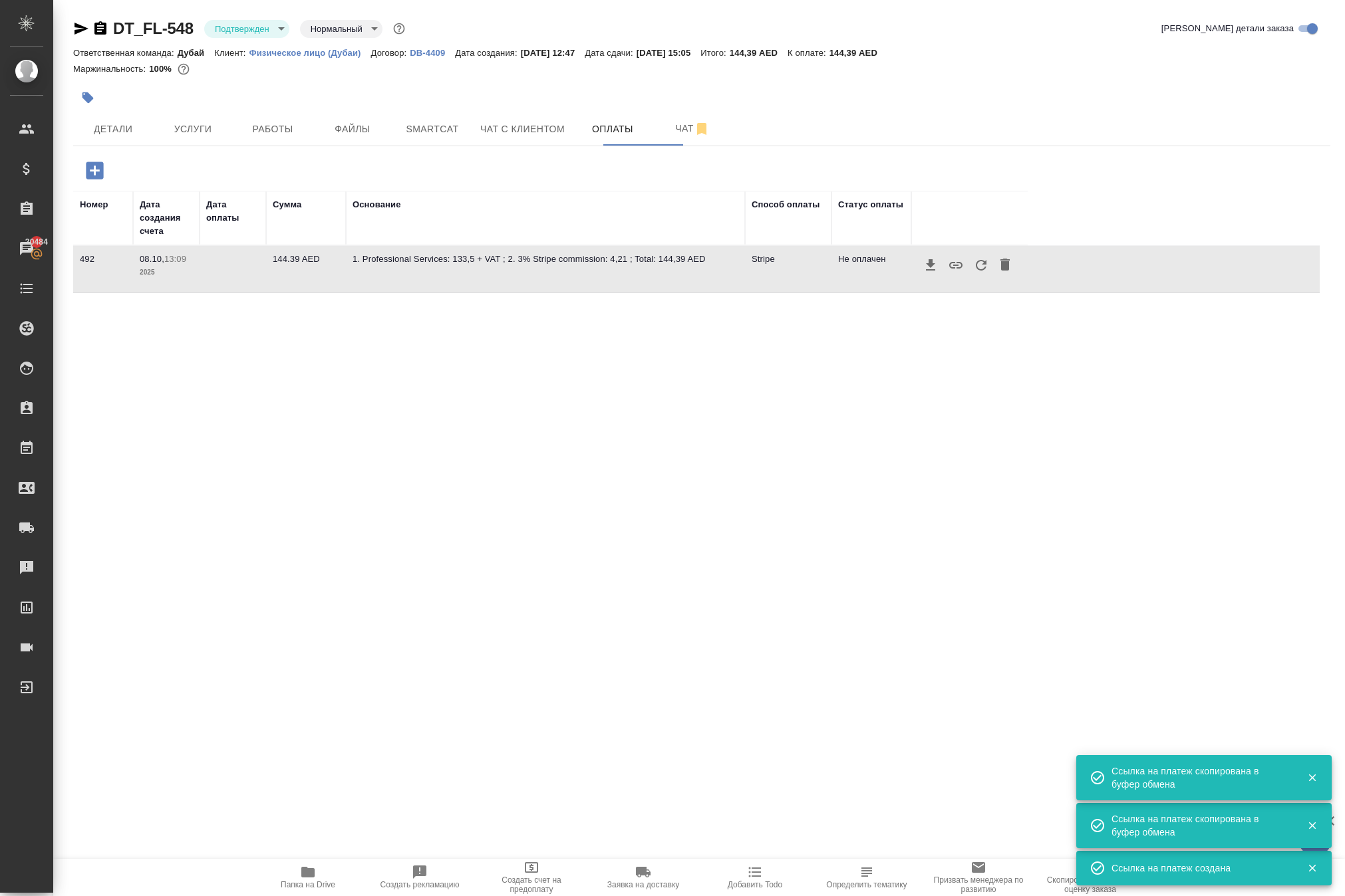
click at [986, 270] on icon "button" at bounding box center [981, 265] width 11 height 11
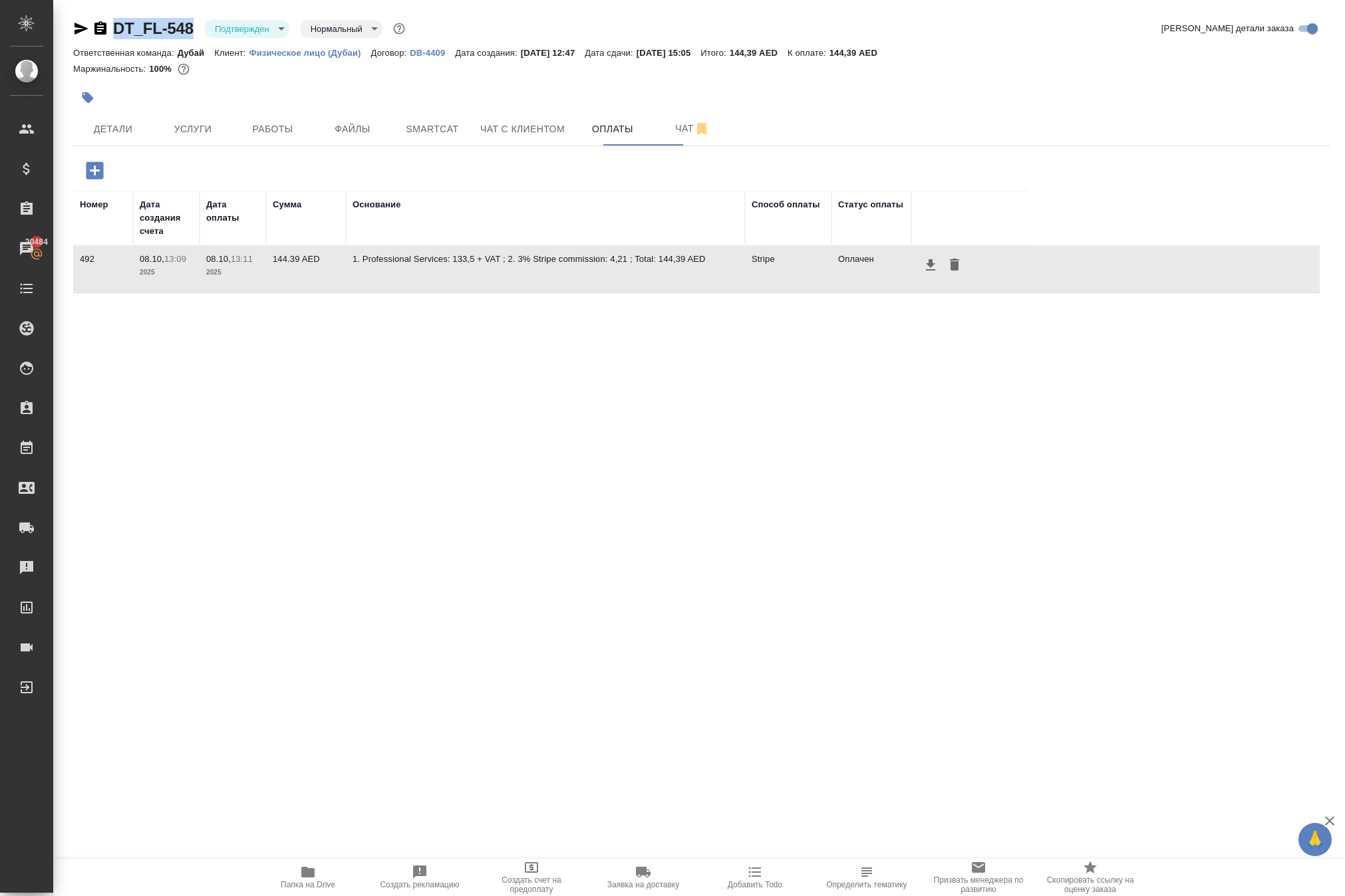
drag, startPoint x: 142, startPoint y: 28, endPoint x: 226, endPoint y: 36, distance: 84.4
click at [226, 36] on div "DT_FL-548 Подтвержден confirmed Нормальный normal" at bounding box center [240, 28] width 335 height 21
copy div "DT_FL-548"
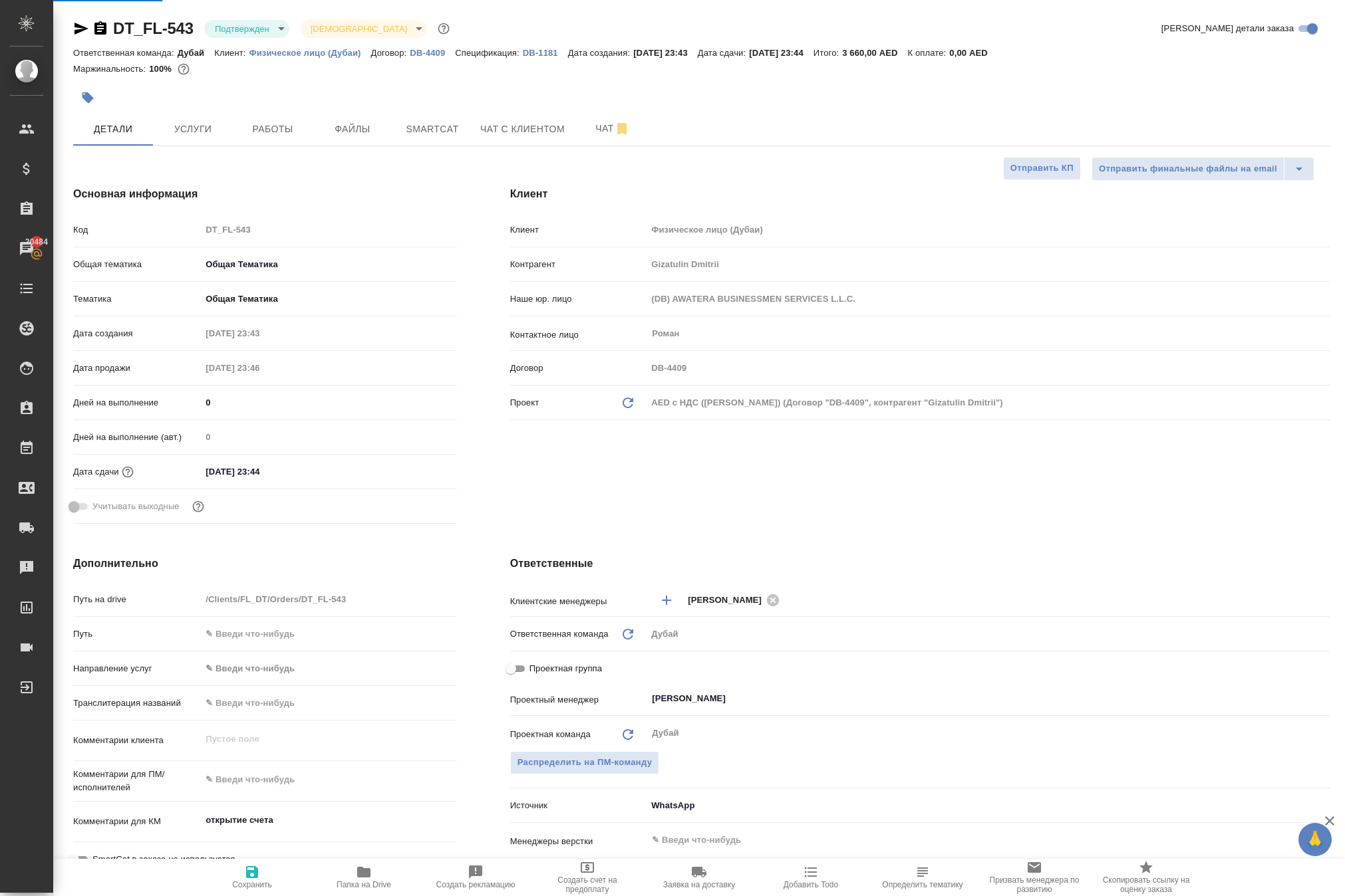
select select "RU"
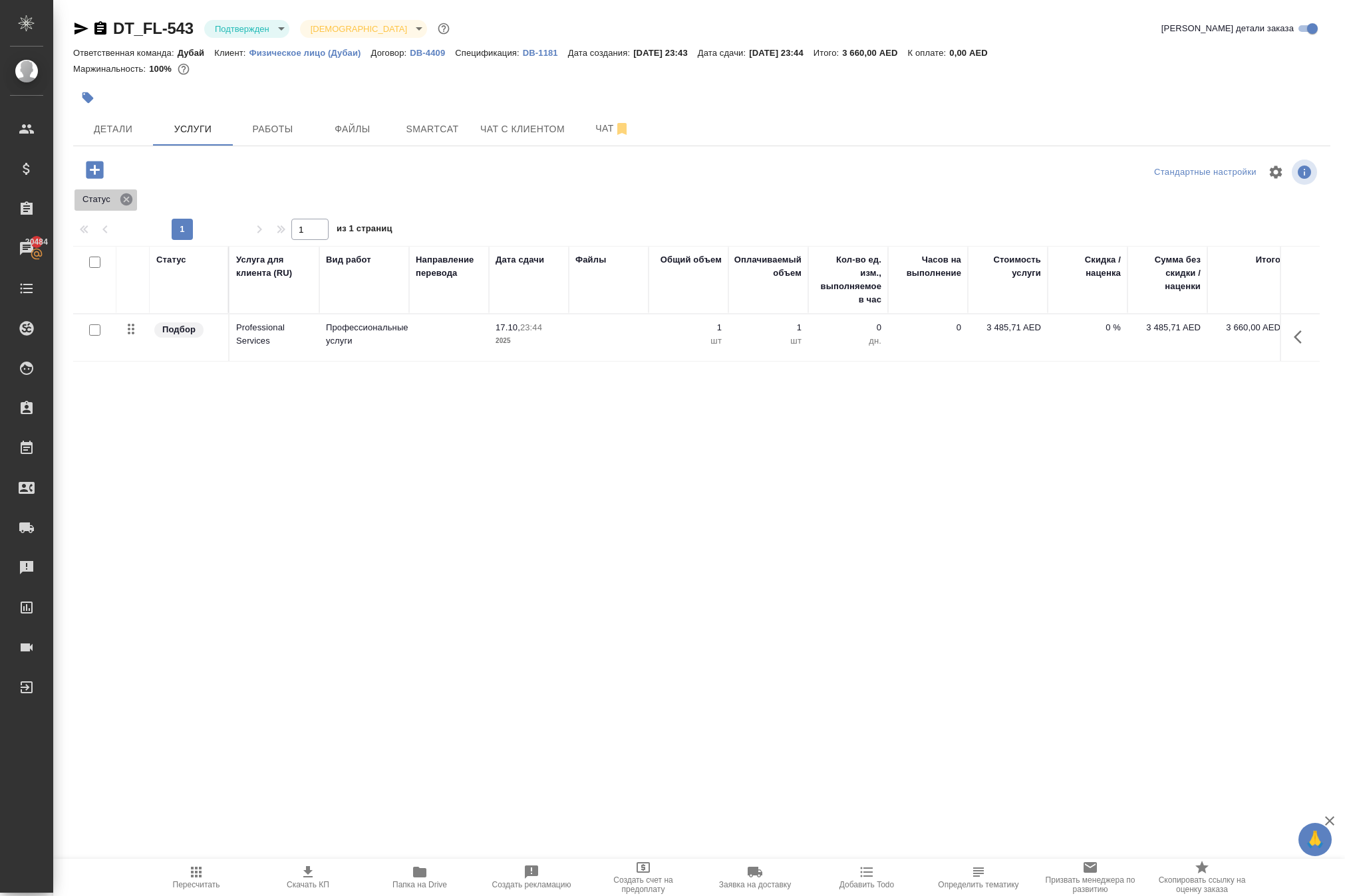
click at [133, 206] on icon at bounding box center [126, 198] width 12 height 12
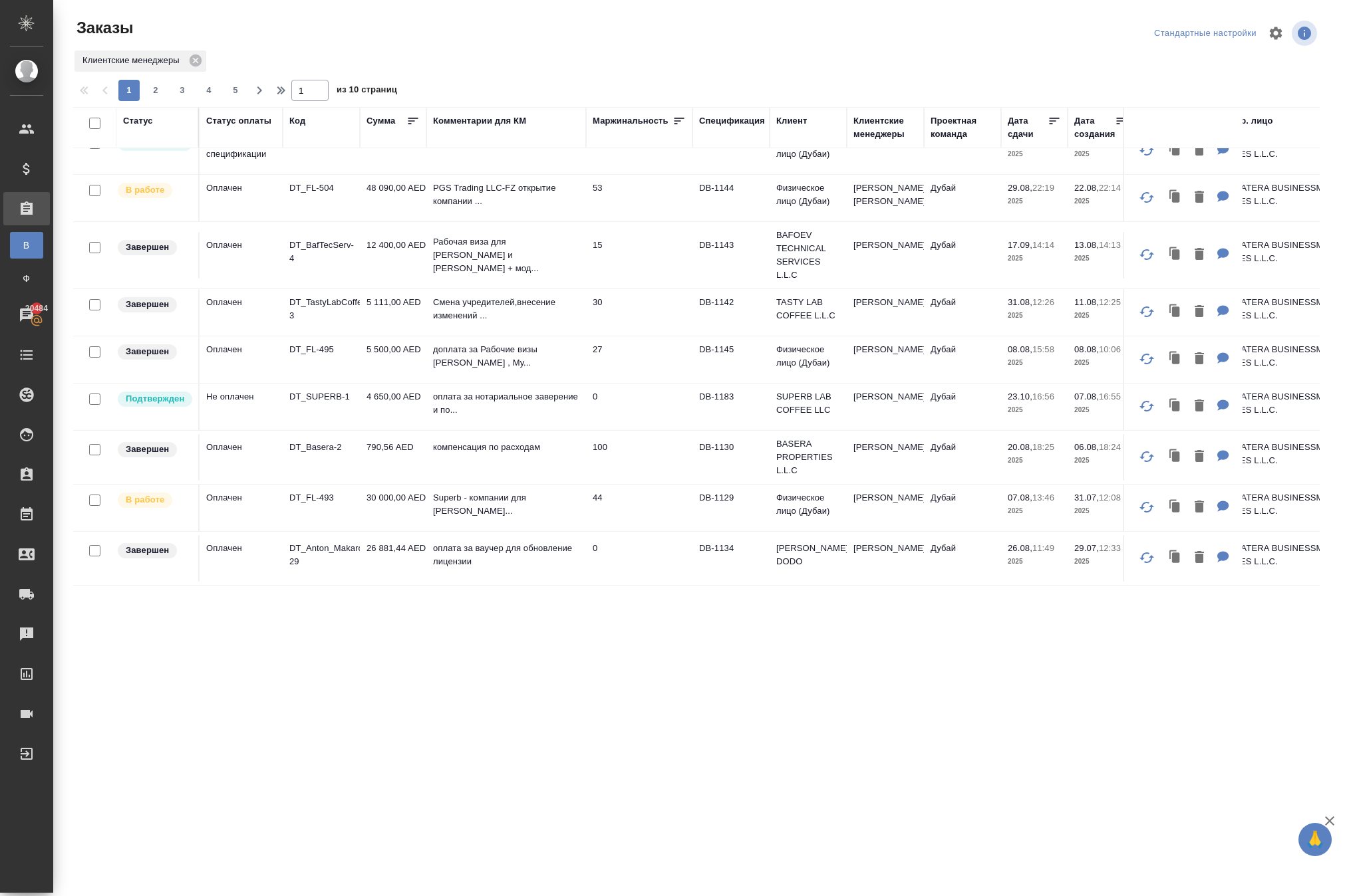
scroll to position [1164, 0]
click at [325, 404] on p "DT_SUPERB-1" at bounding box center [321, 397] width 64 height 13
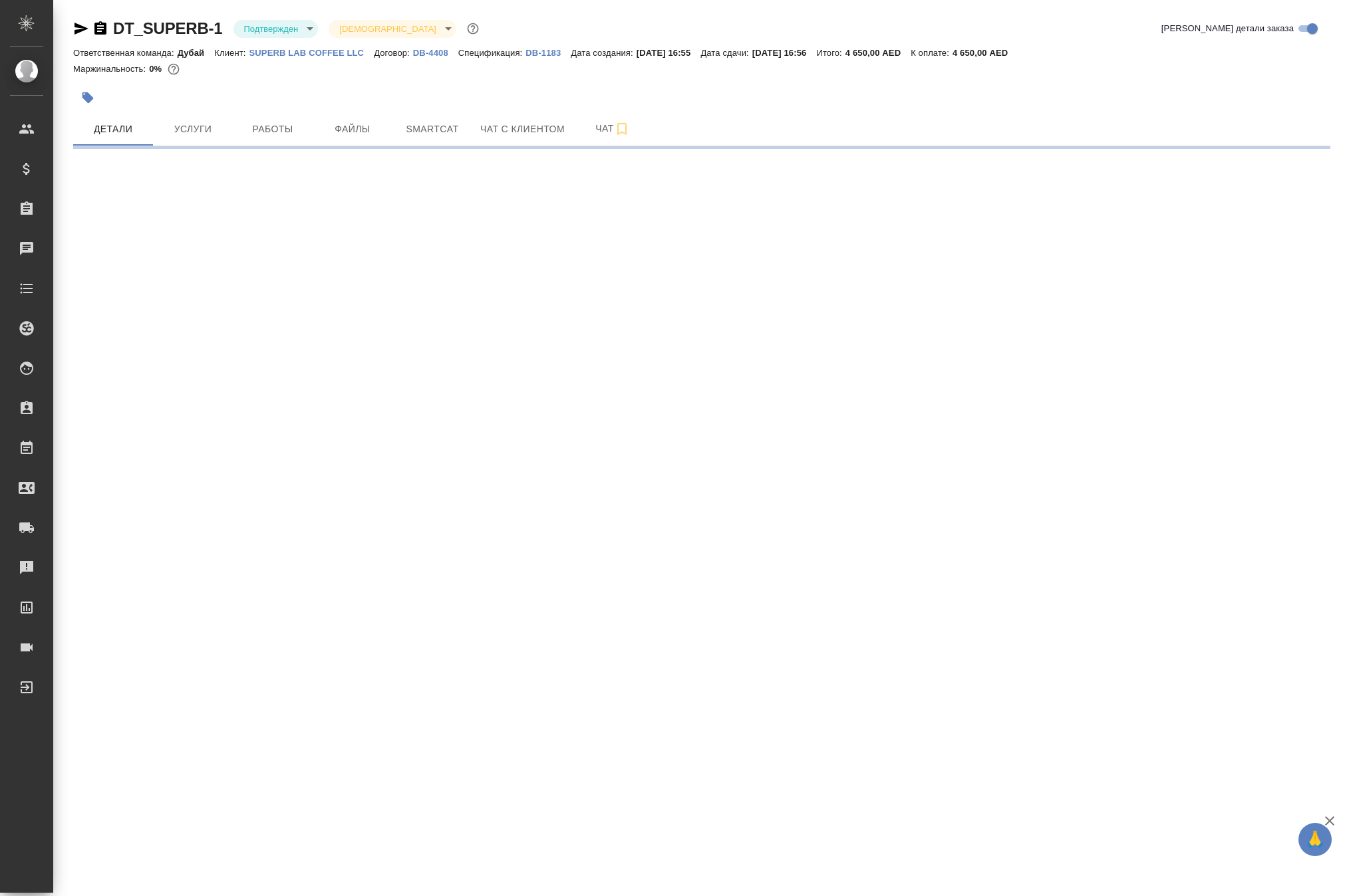
select select "RU"
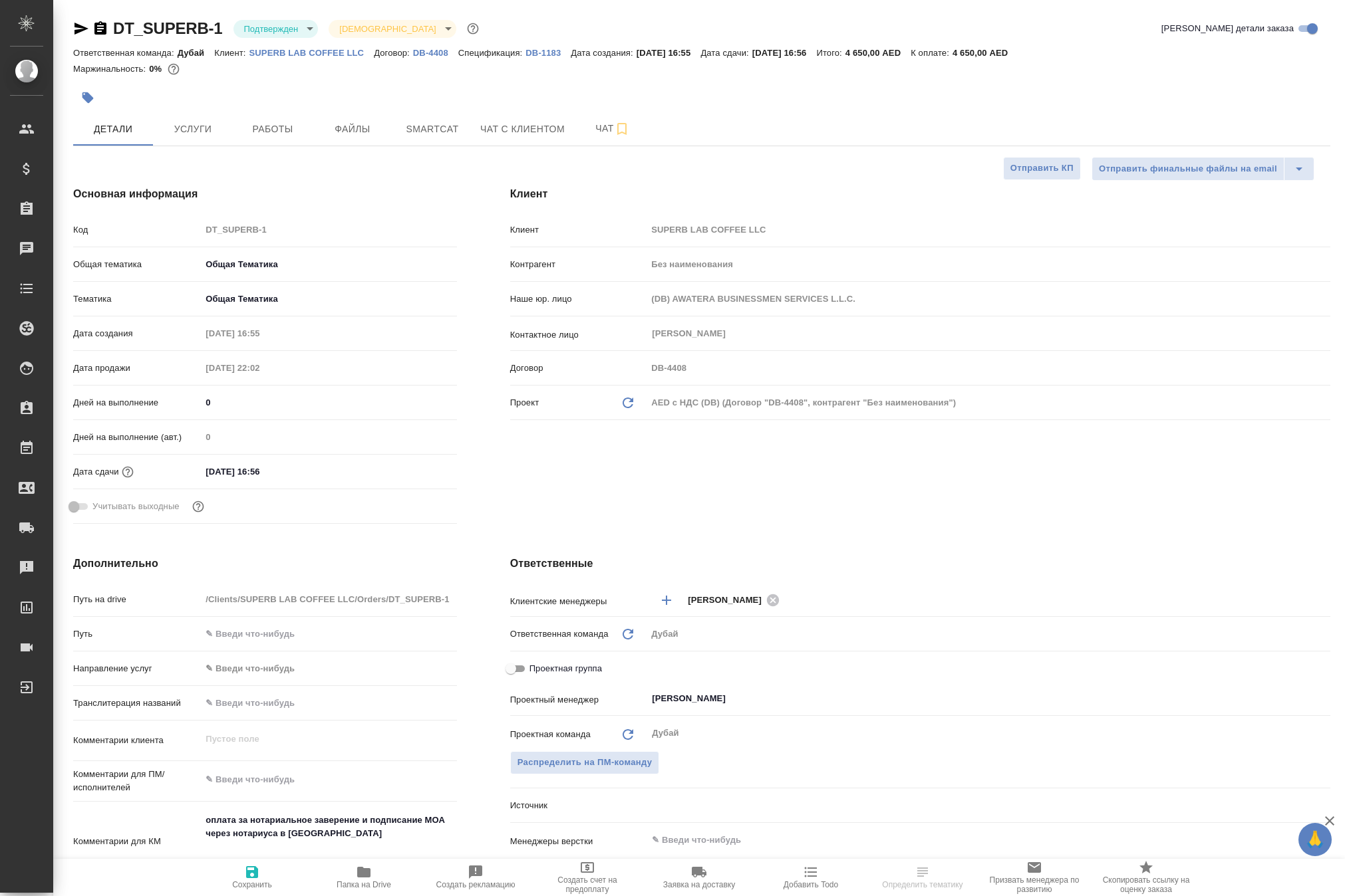
type textarea "x"
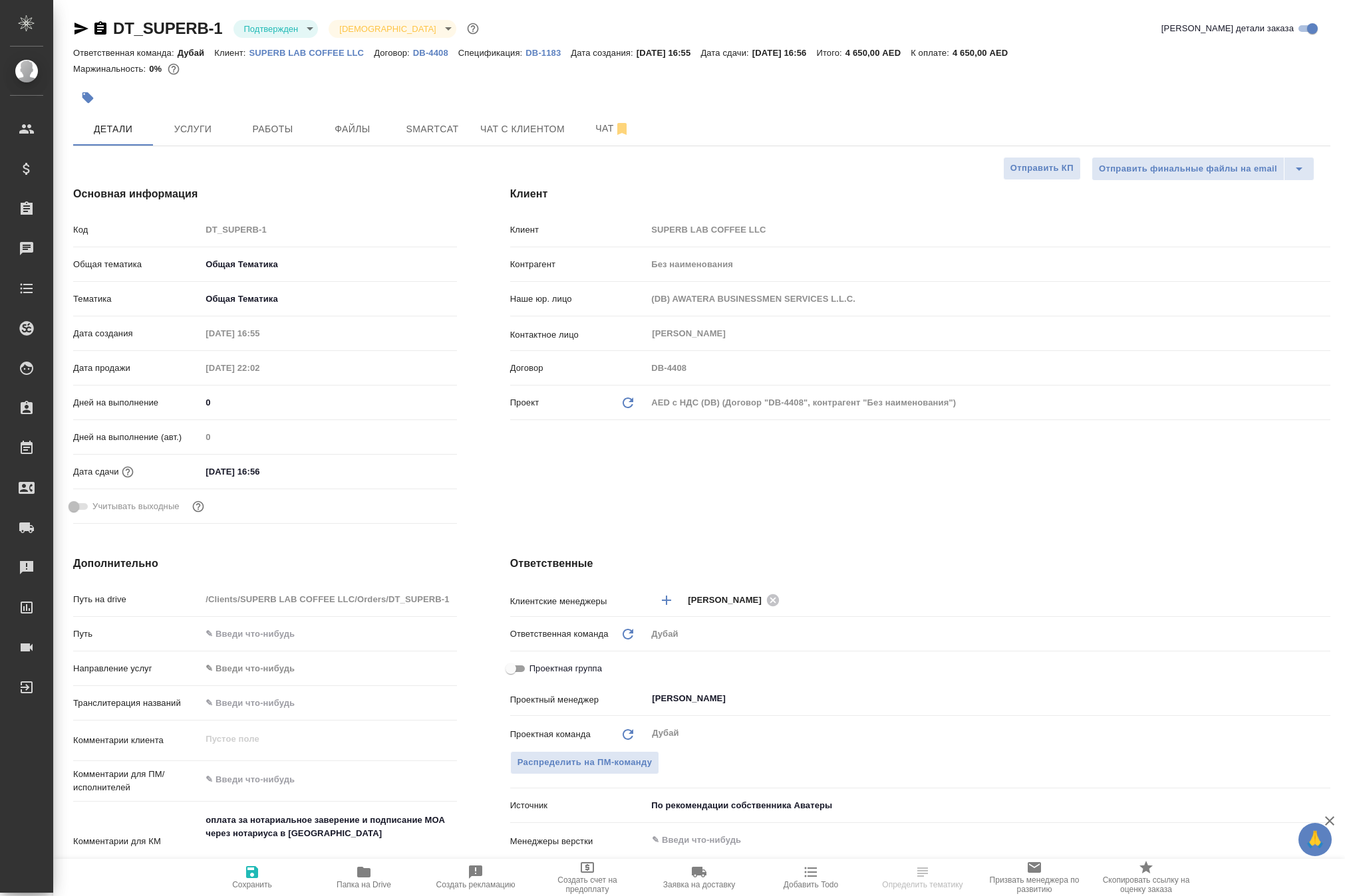
type textarea "x"
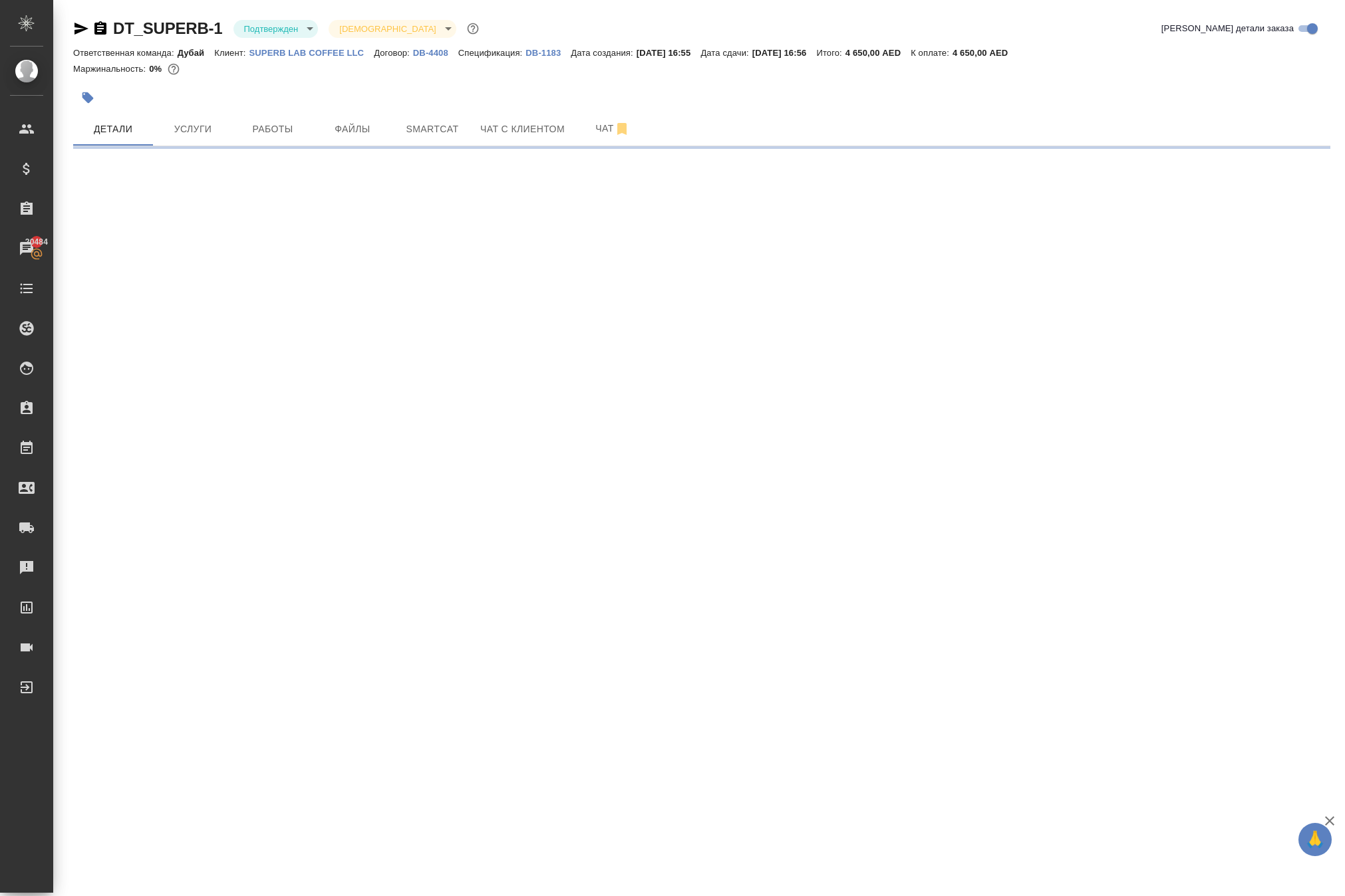
select select "RU"
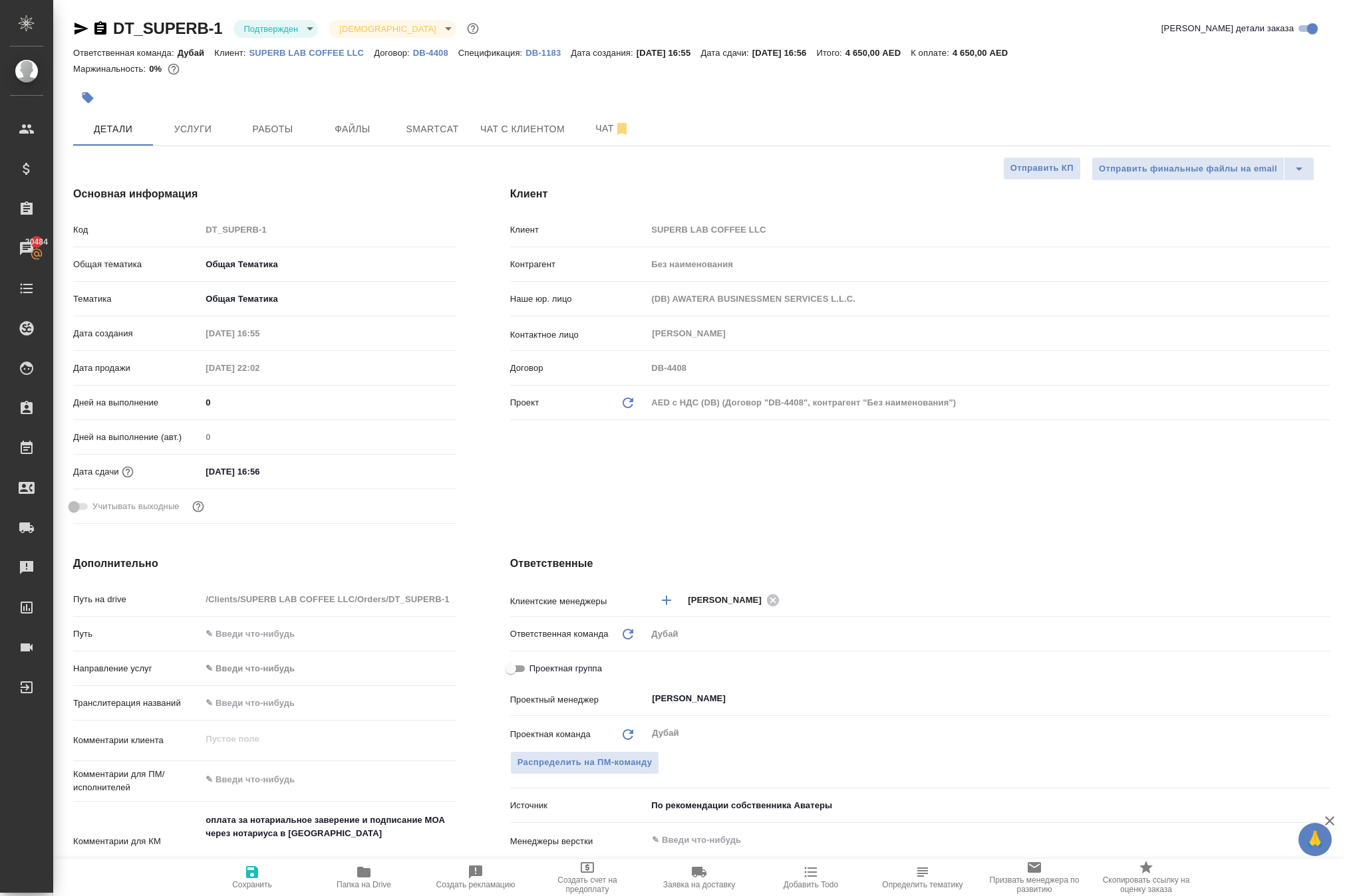
type textarea "x"
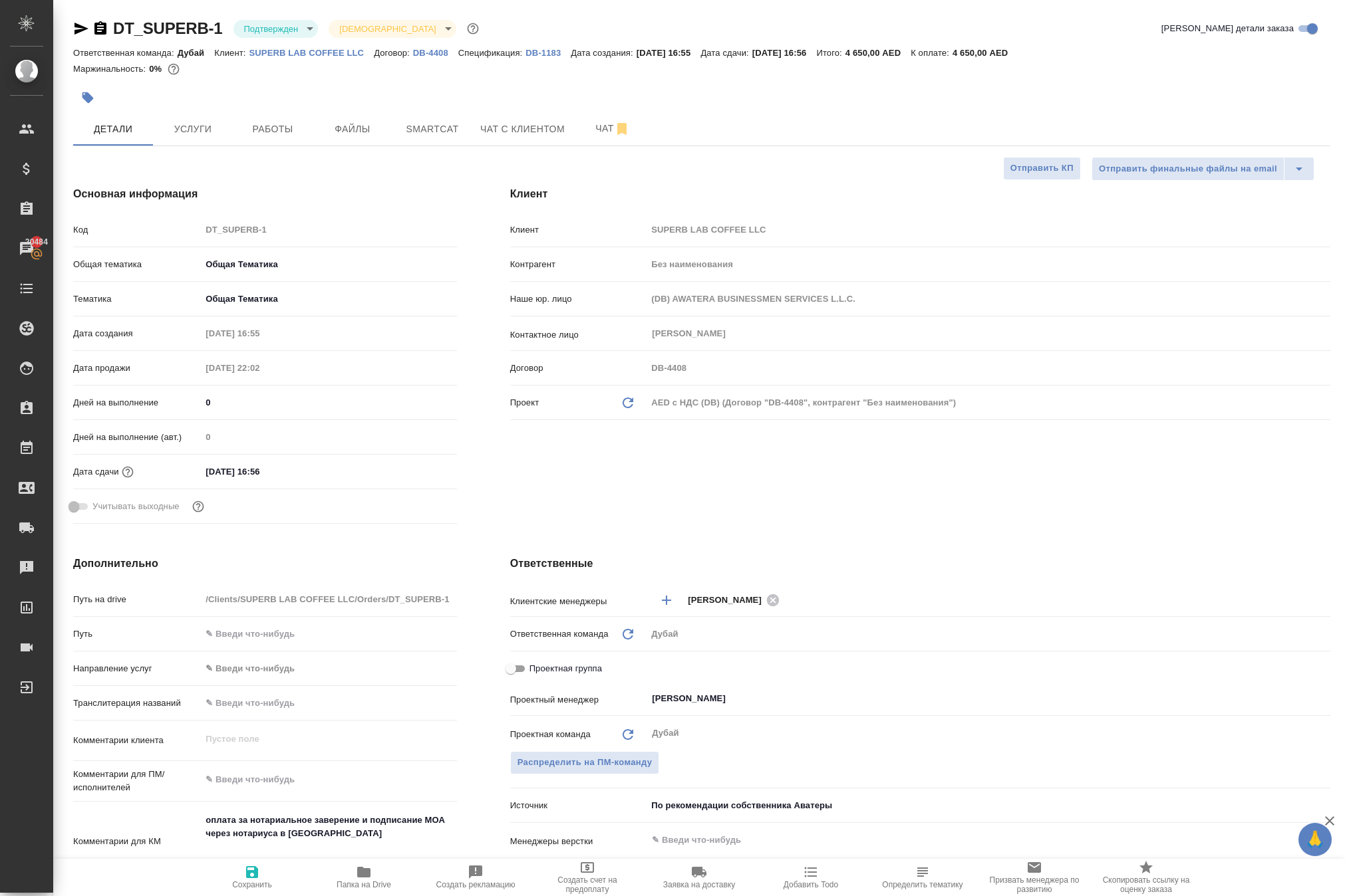
type textarea "x"
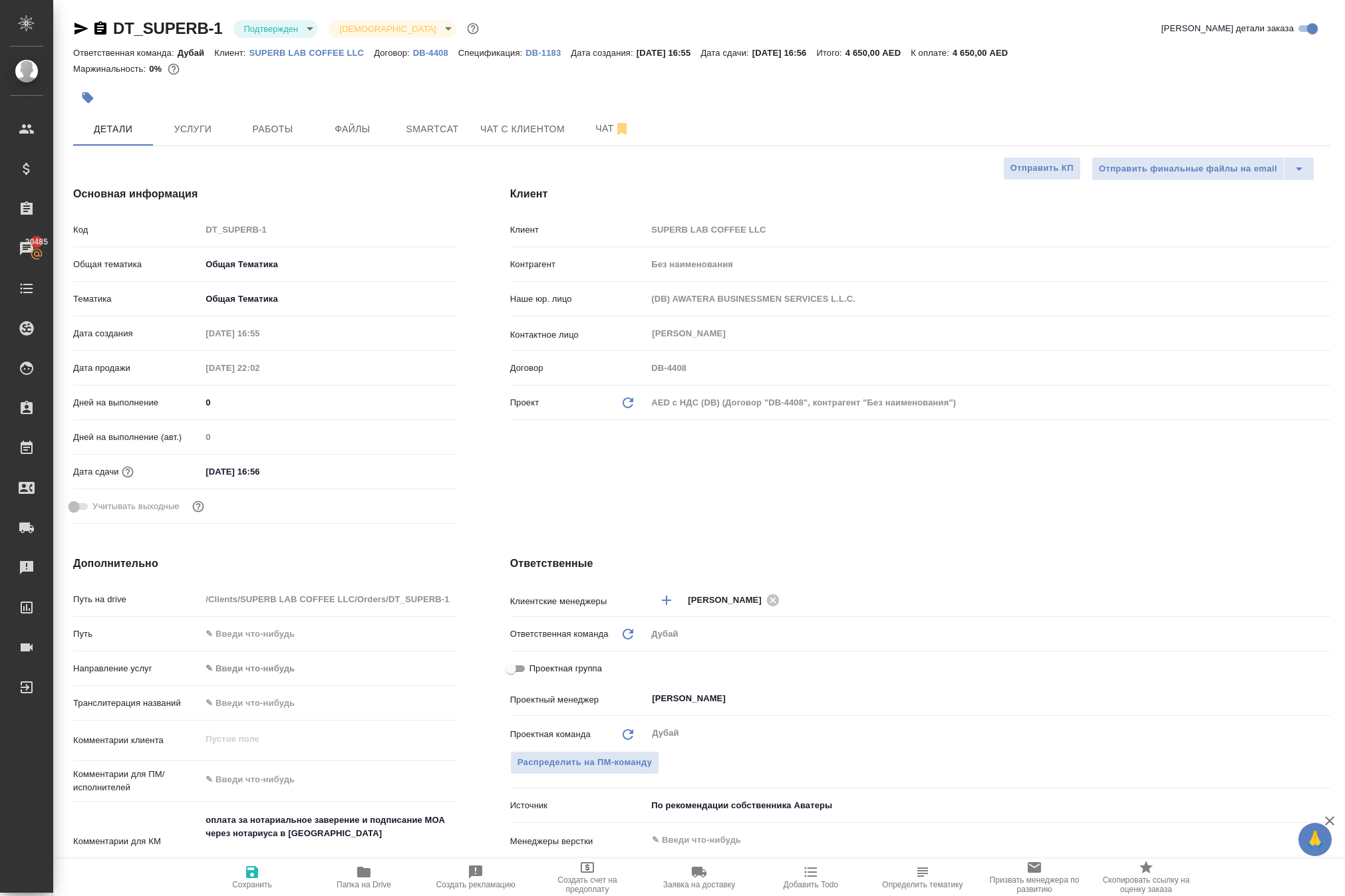
type textarea "x"
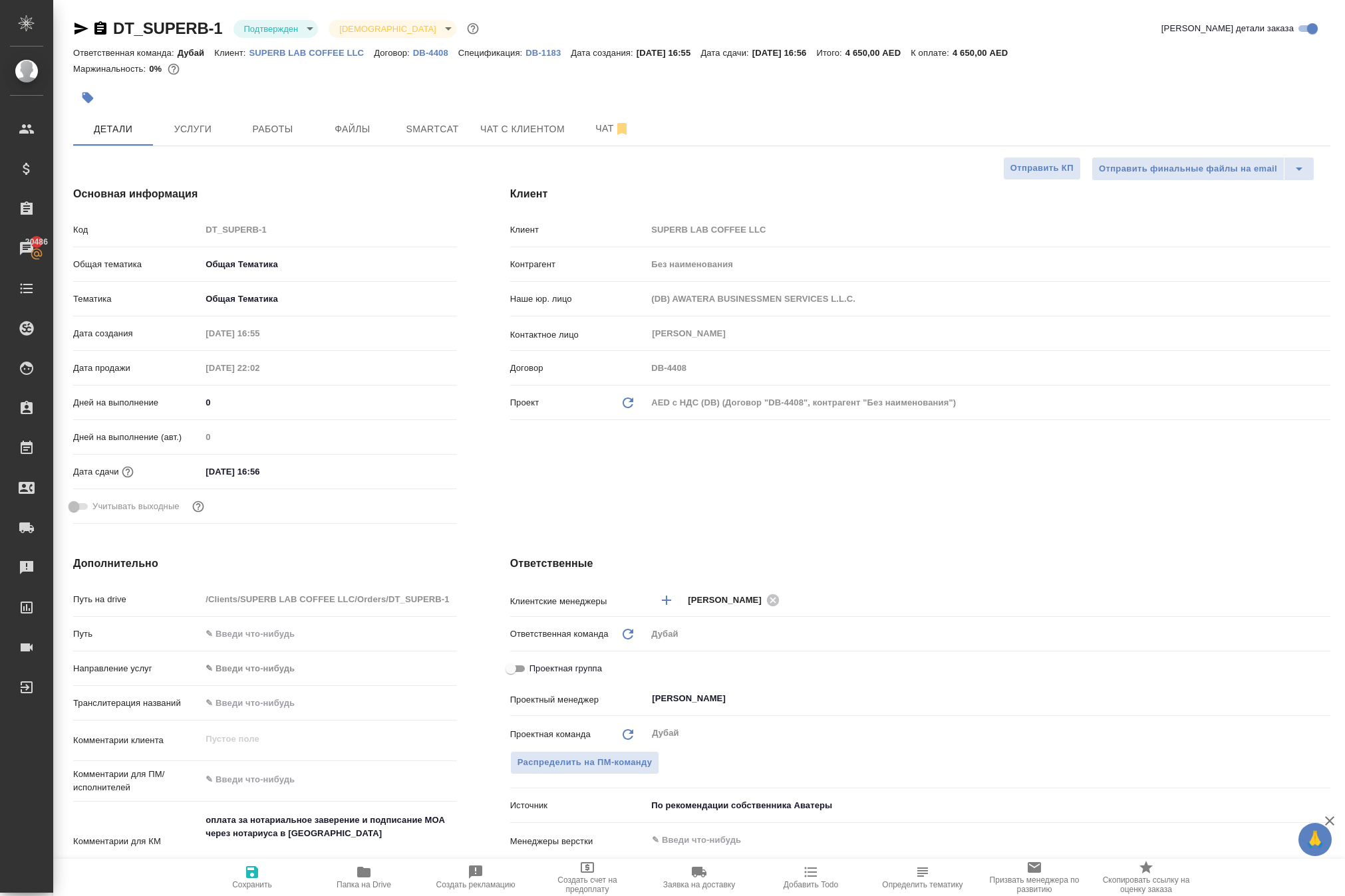
click at [556, 271] on p "Контрагент" at bounding box center [579, 264] width 137 height 13
click at [375, 58] on p "SUPERB LAB COFFEE LLC" at bounding box center [312, 52] width 125 height 10
type textarea "x"
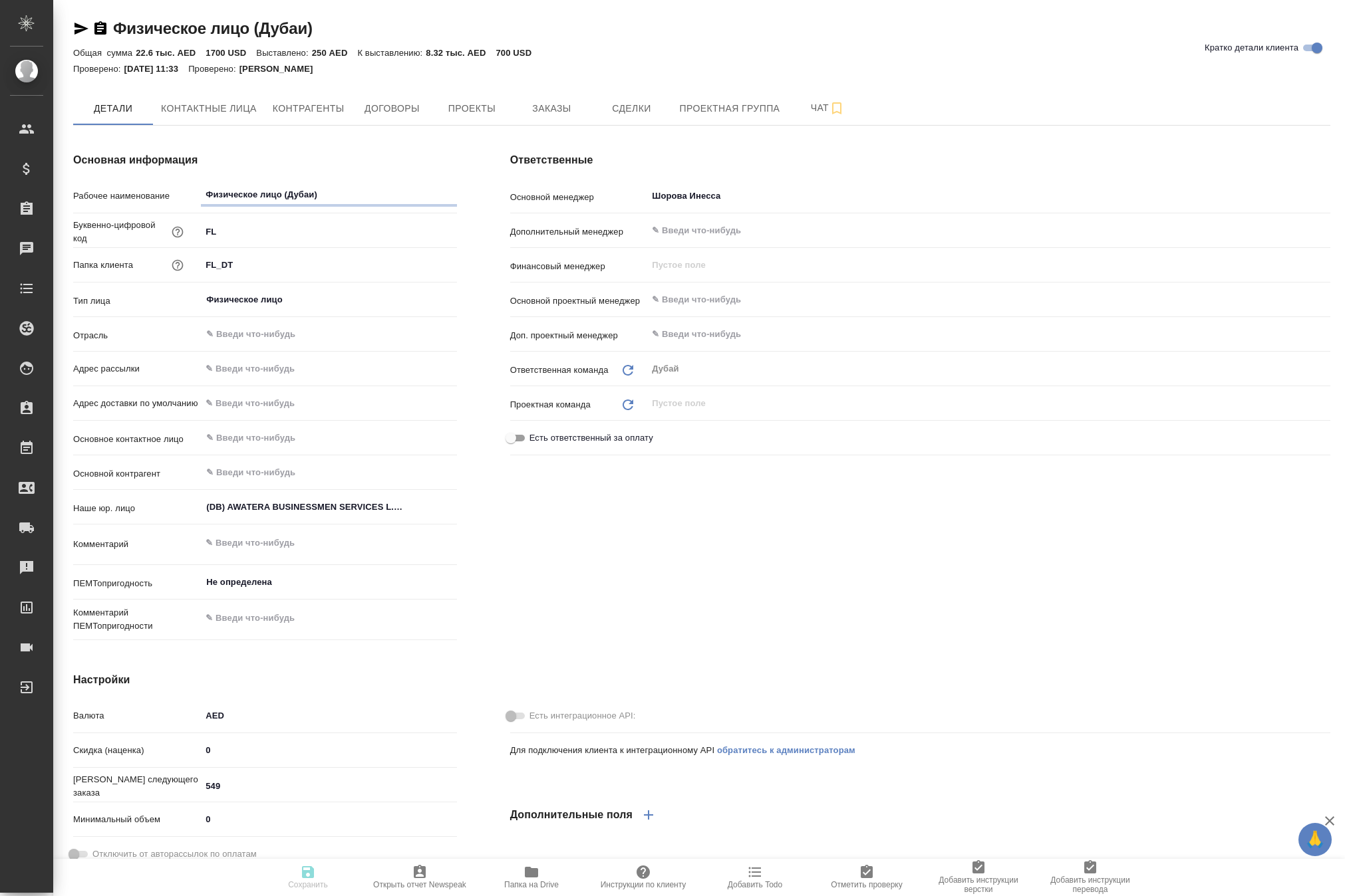
type textarea "x"
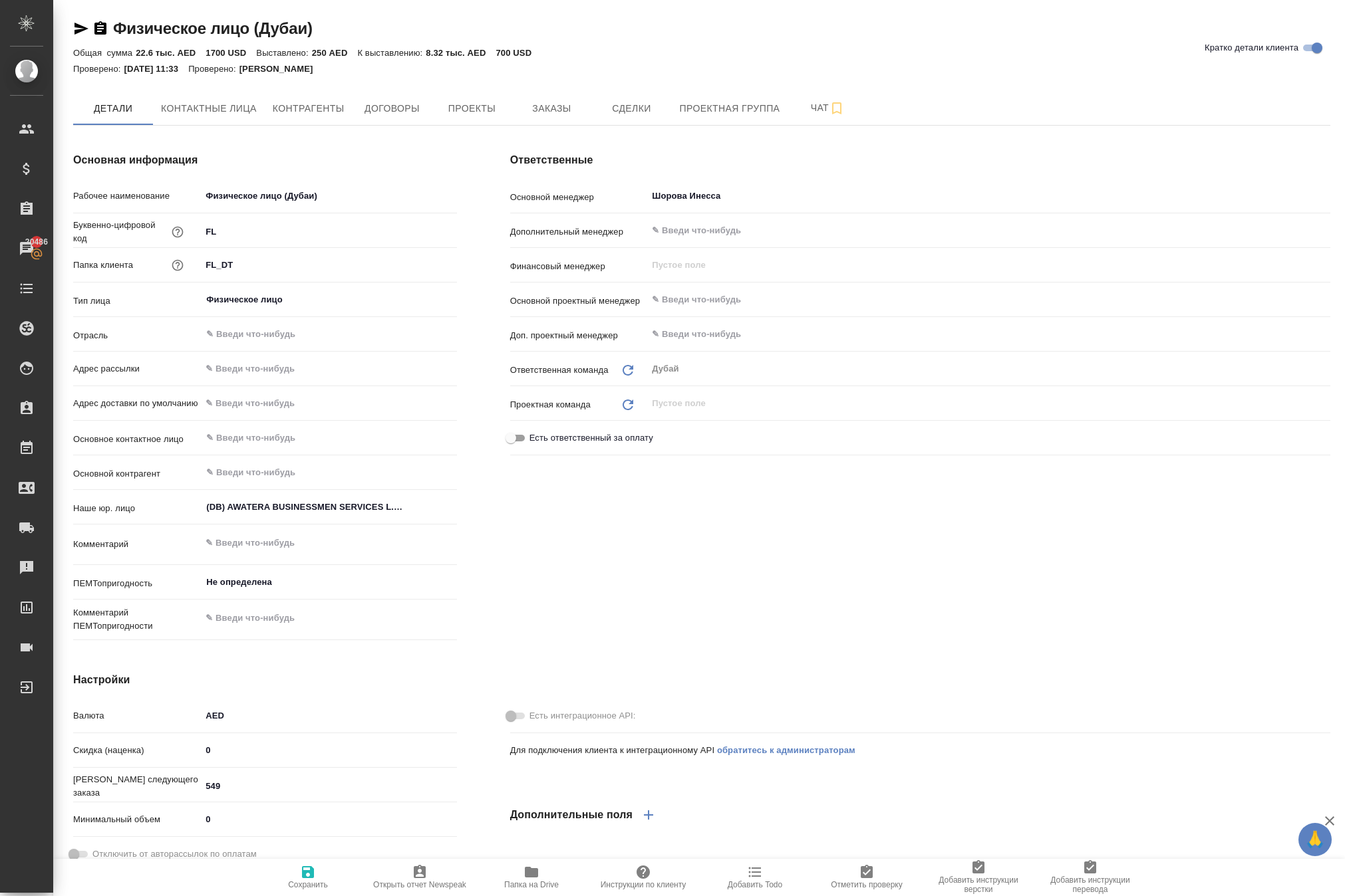
type textarea "x"
